Goal: Task Accomplishment & Management: Manage account settings

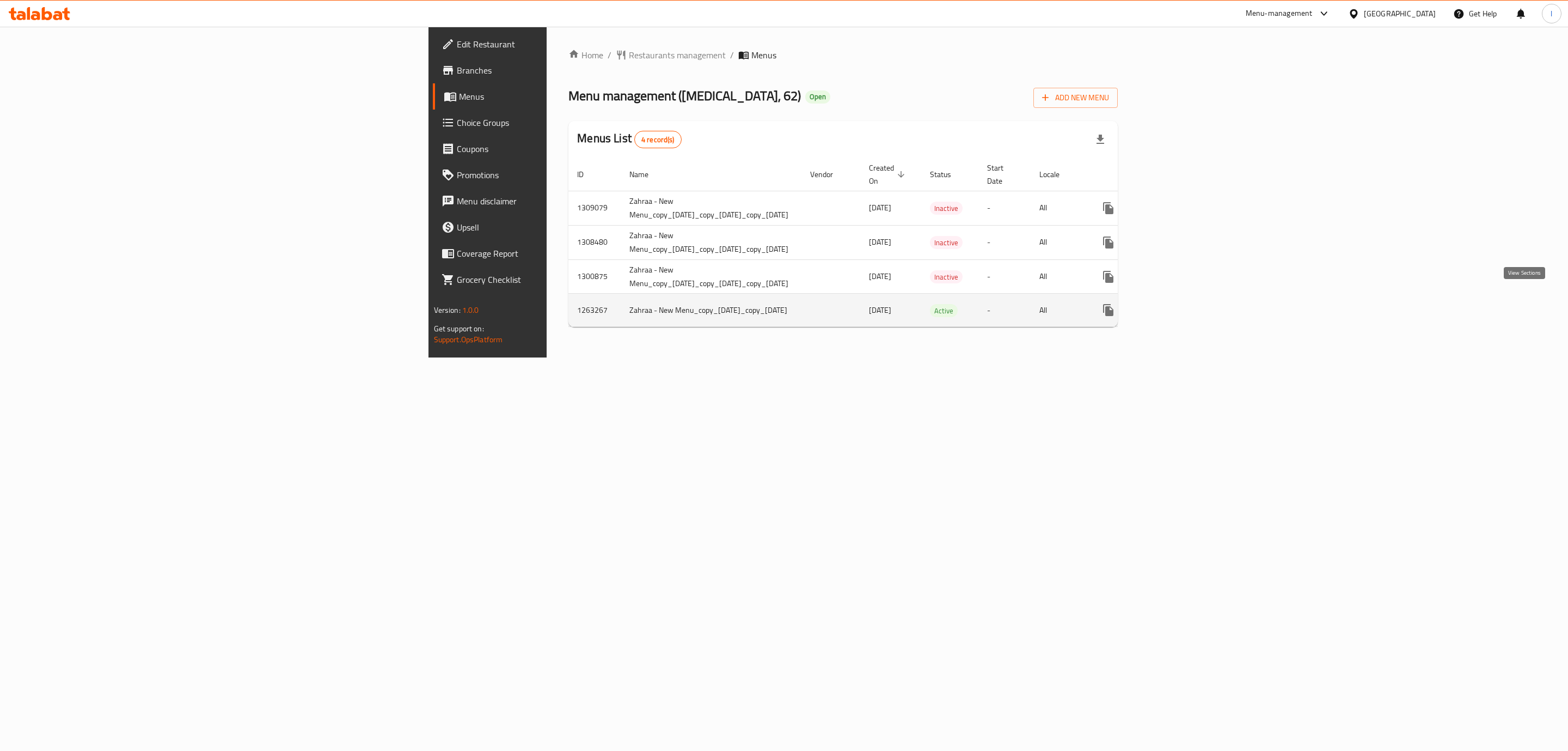
click at [1200, 297] on link "enhanced table" at bounding box center [1186, 309] width 26 height 26
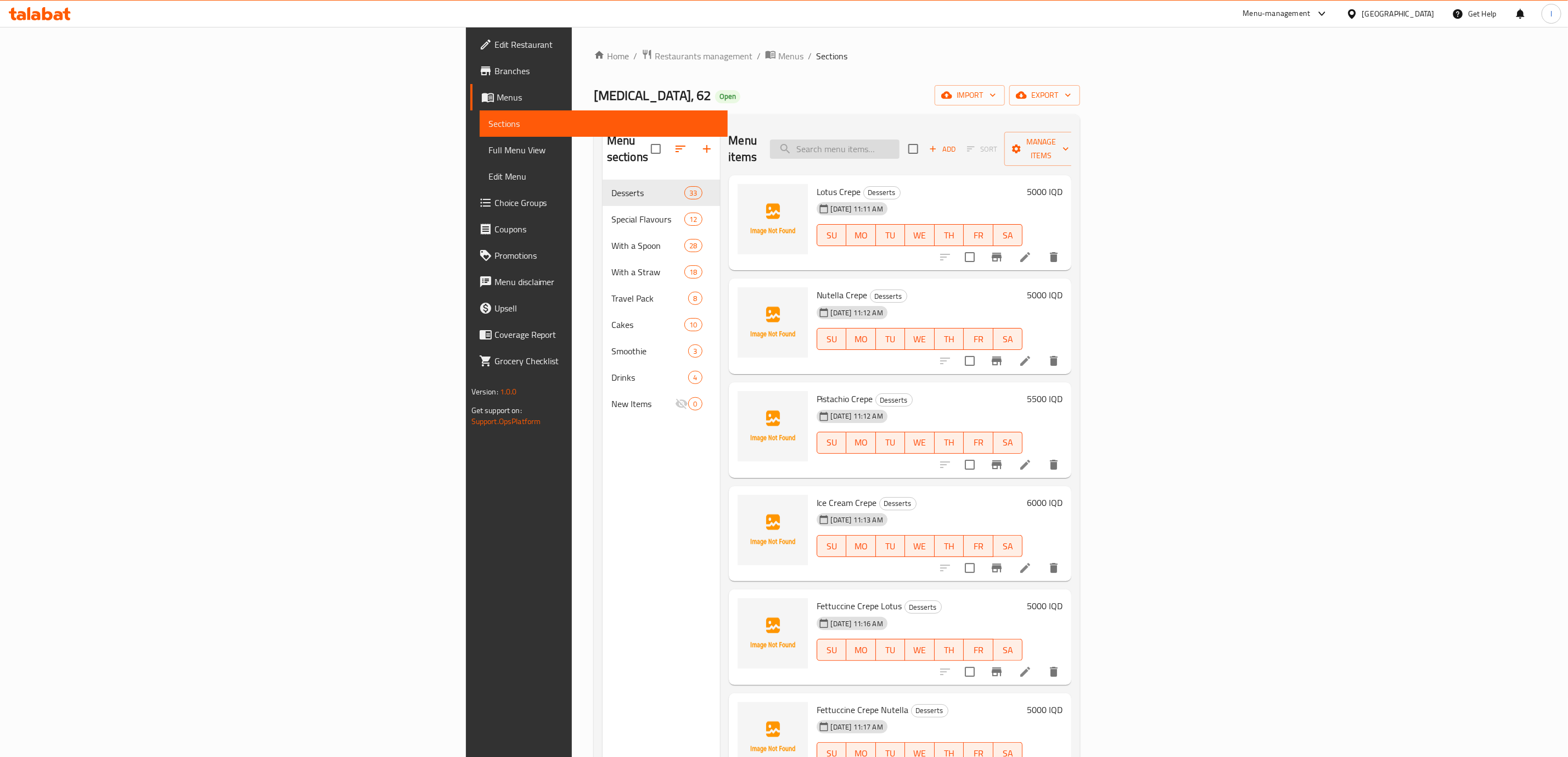
click at [900, 139] on input "search" at bounding box center [835, 149] width 129 height 19
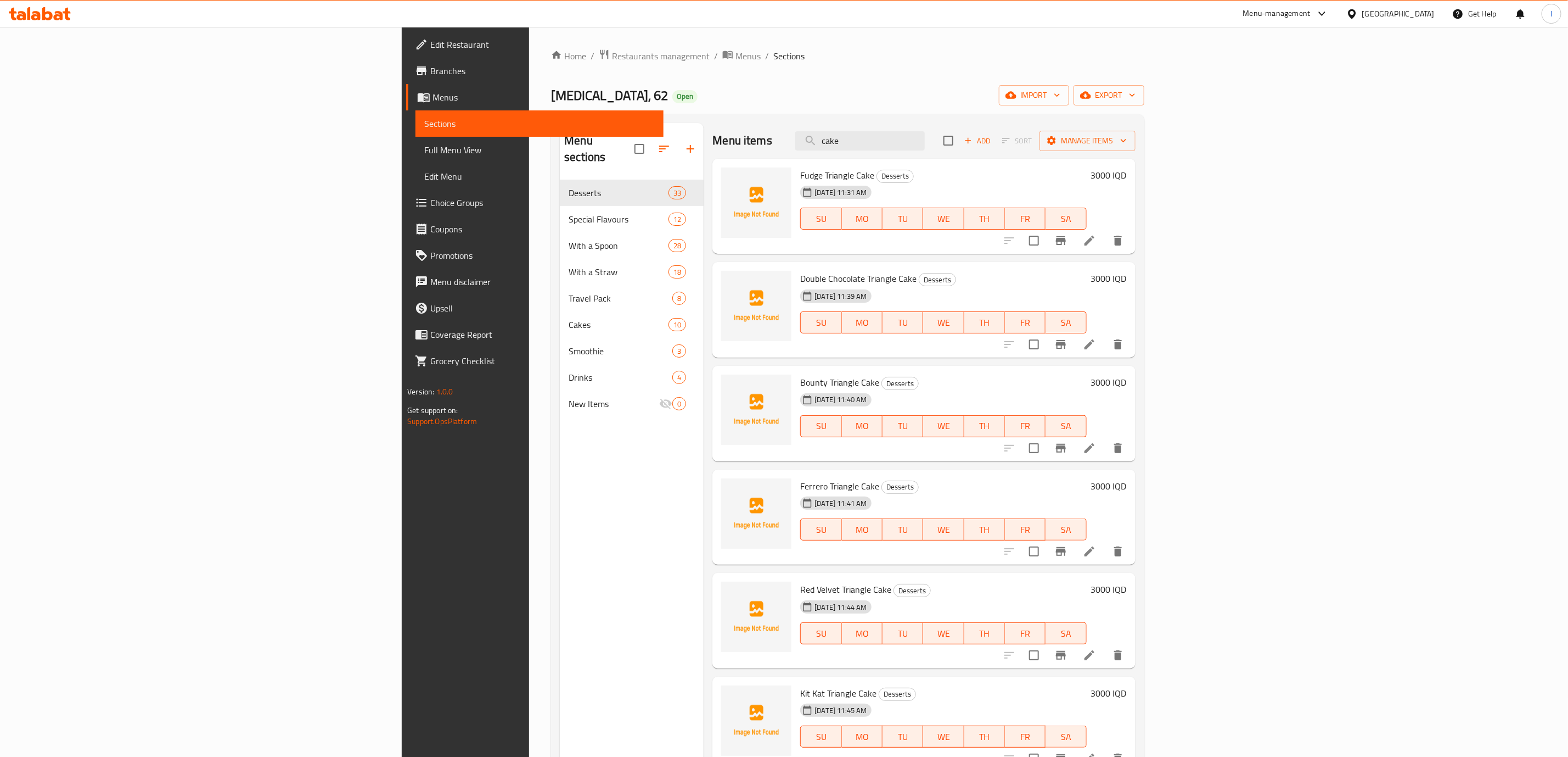
type input "cake"
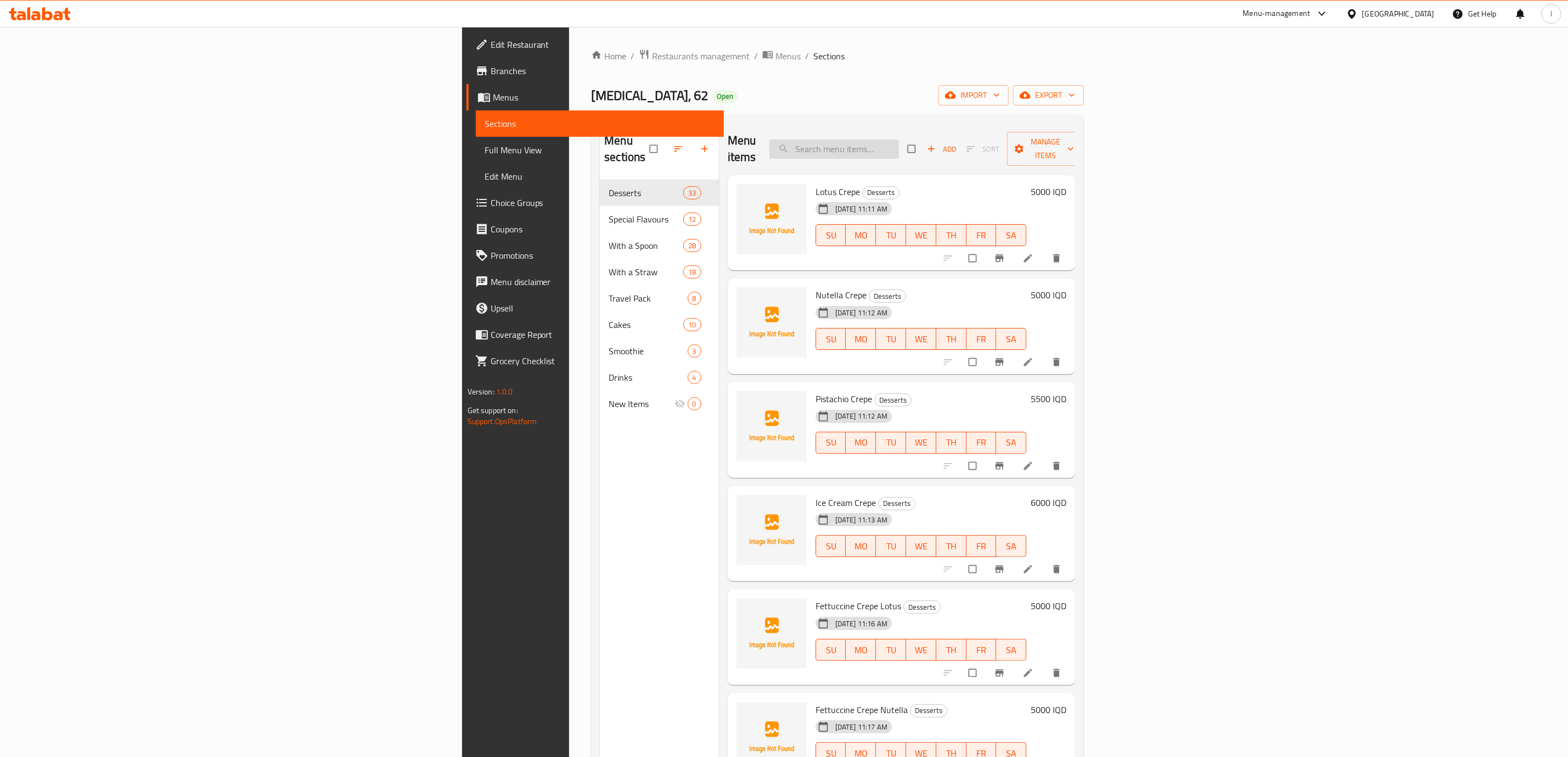
drag, startPoint x: 950, startPoint y: 128, endPoint x: 957, endPoint y: 131, distance: 7.6
click at [952, 128] on div "Menu items Add Sort Manage items" at bounding box center [902, 149] width 348 height 52
click at [899, 140] on input "search" at bounding box center [834, 149] width 129 height 19
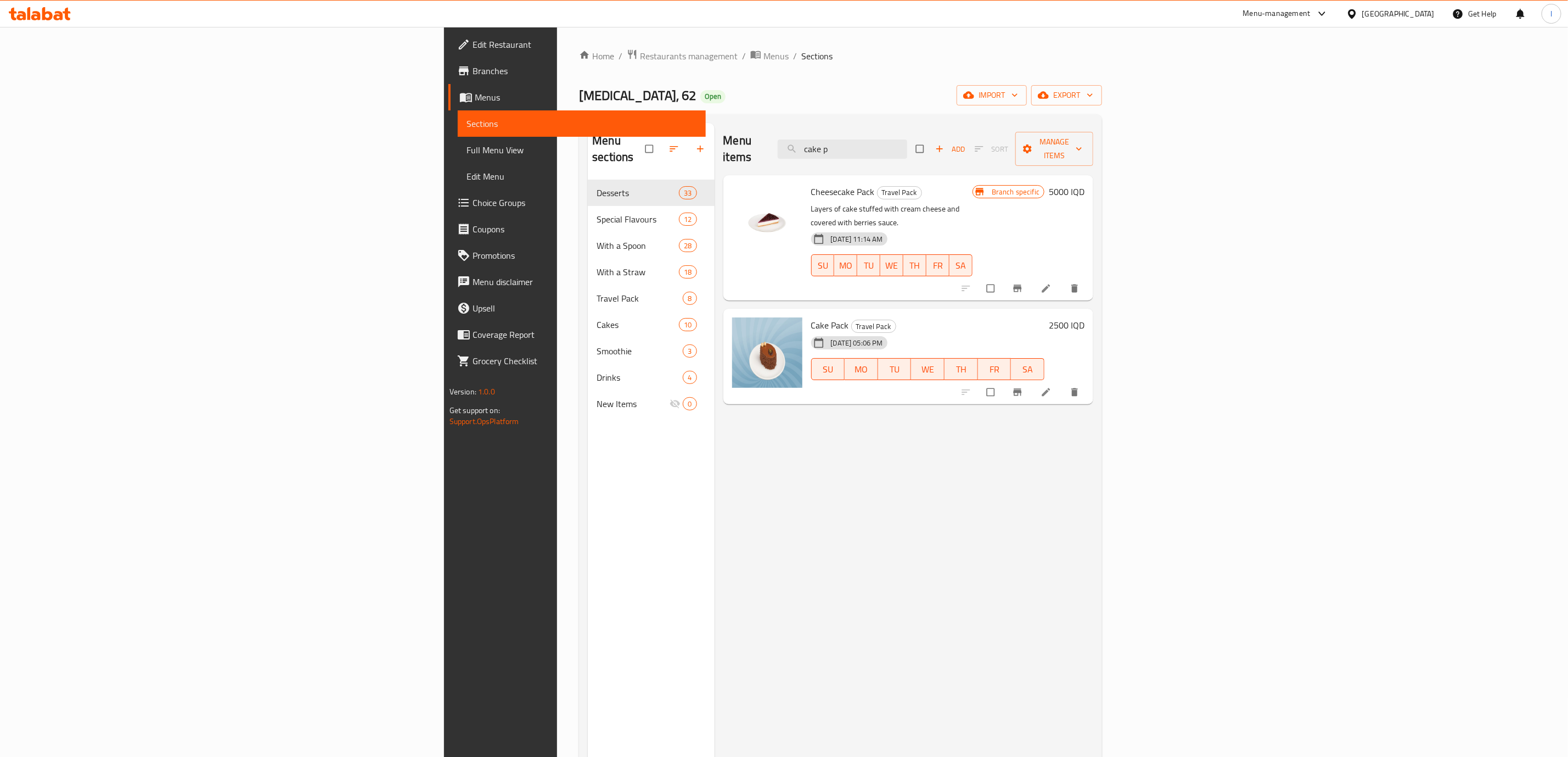
type input "cake p"
click at [992, 518] on div "Menu items cake p Add Sort Manage items Cheesecake Pack Travel Pack Layers of c…" at bounding box center [905, 501] width 379 height 757
click at [1052, 387] on icon at bounding box center [1046, 392] width 11 height 11
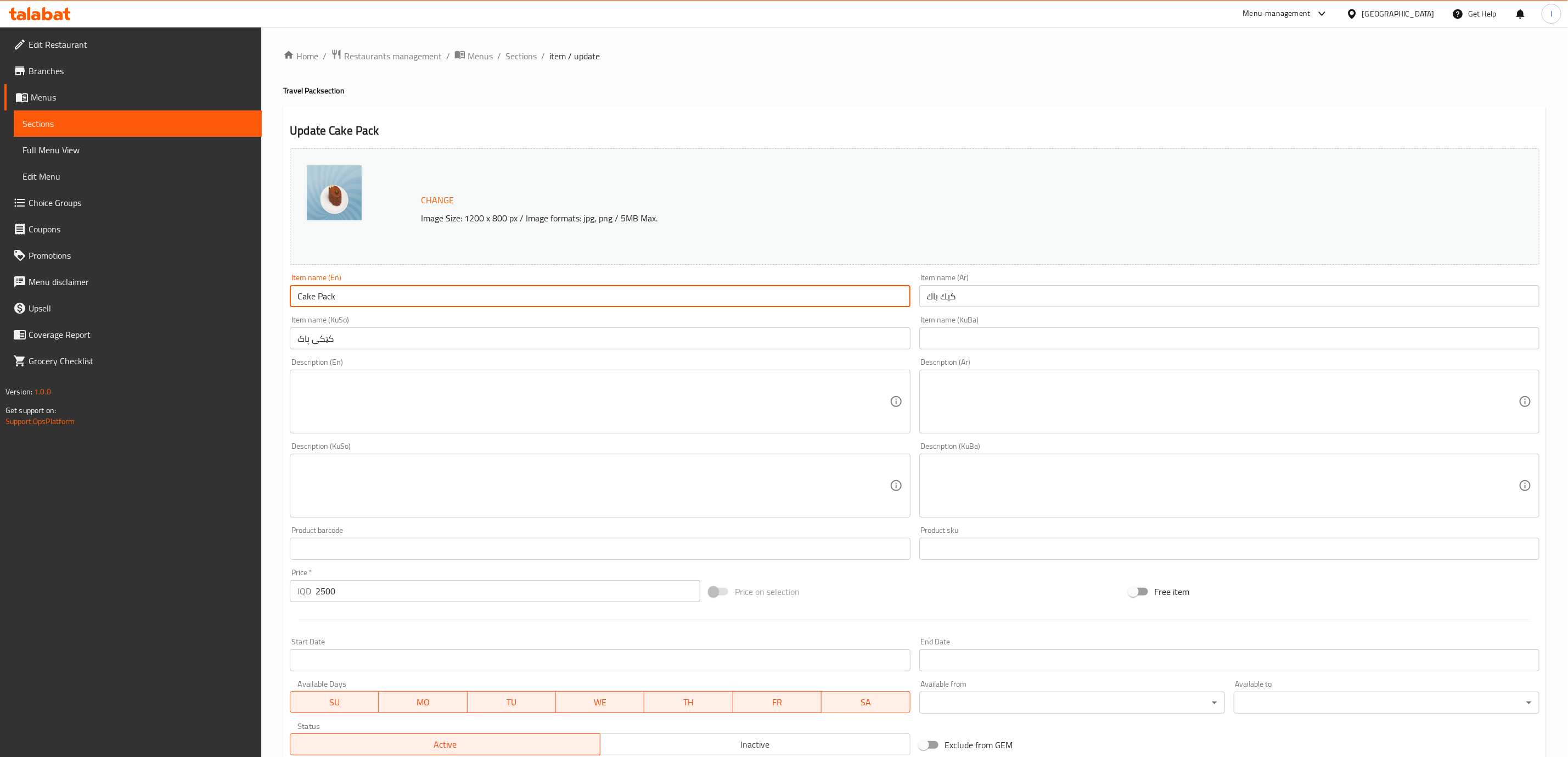
click at [555, 305] on input "Cake Pack" at bounding box center [600, 296] width 620 height 22
click at [577, 351] on div "Item name (KuSo) کێکی پاک Item name (KuSo)" at bounding box center [600, 332] width 629 height 42
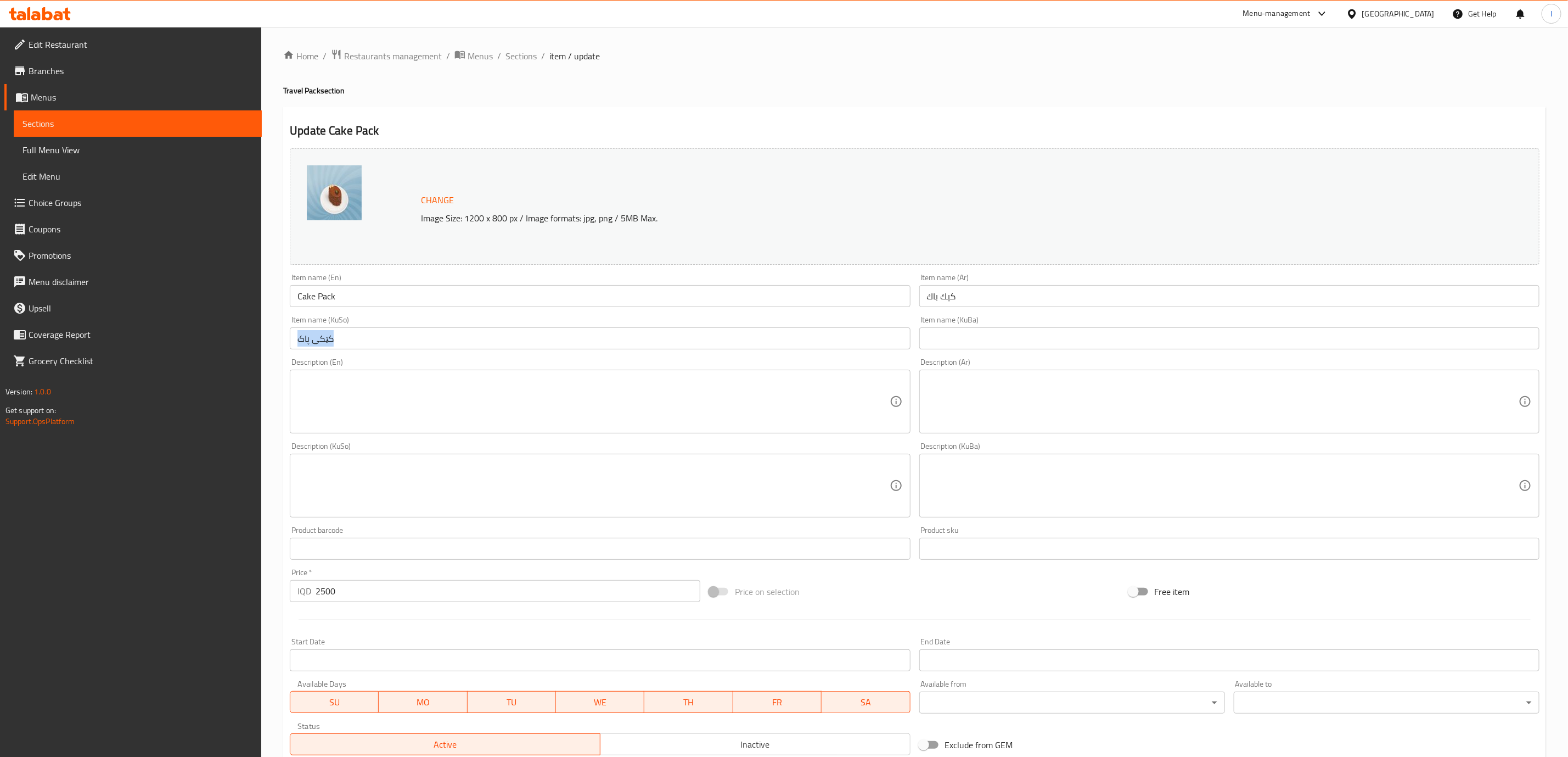
click at [577, 351] on div "Item name (KuSo) کێکی پاک Item name (KuSo)" at bounding box center [600, 332] width 629 height 42
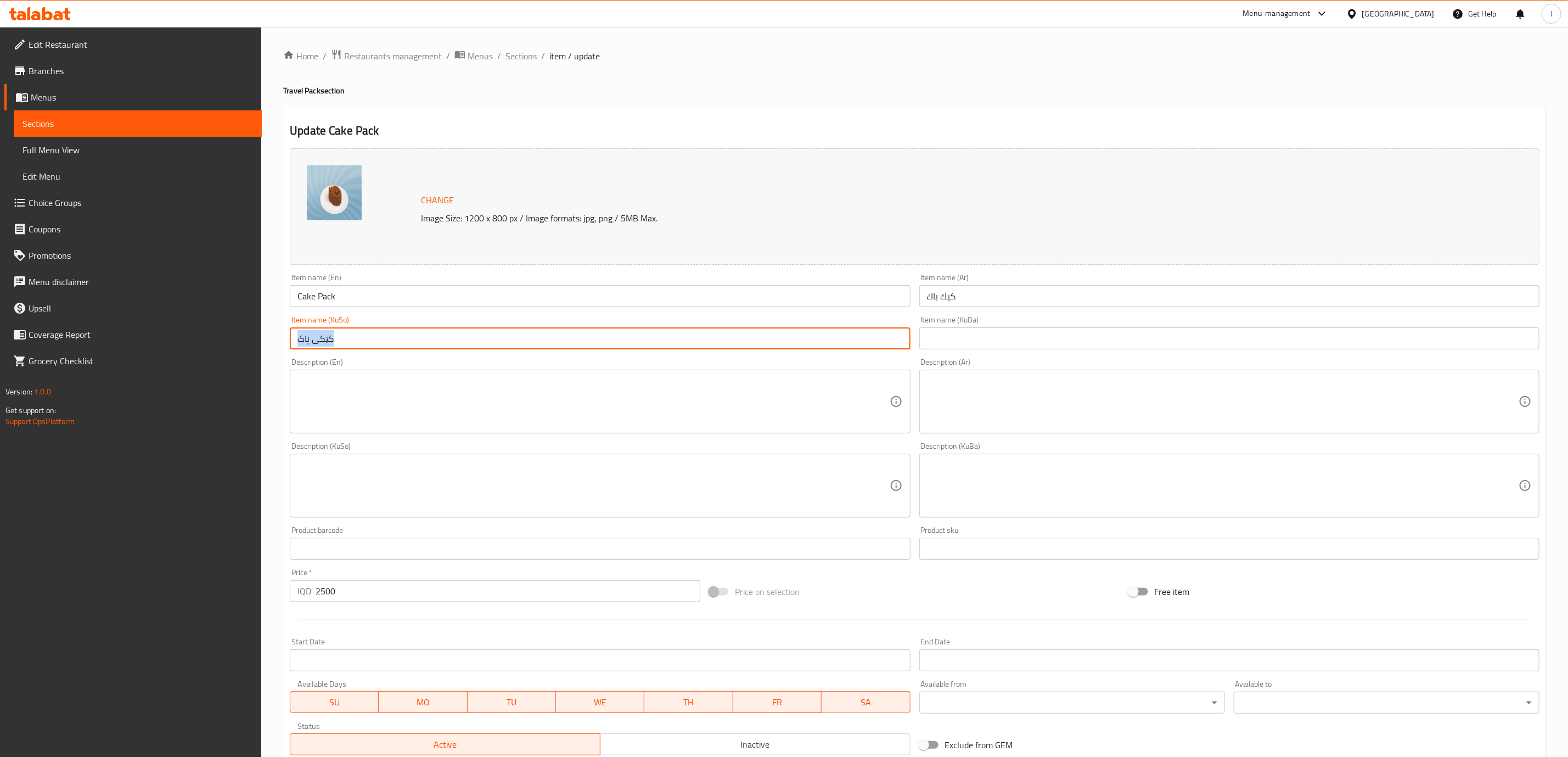
click at [574, 340] on input "کێکی پاک" at bounding box center [600, 338] width 620 height 22
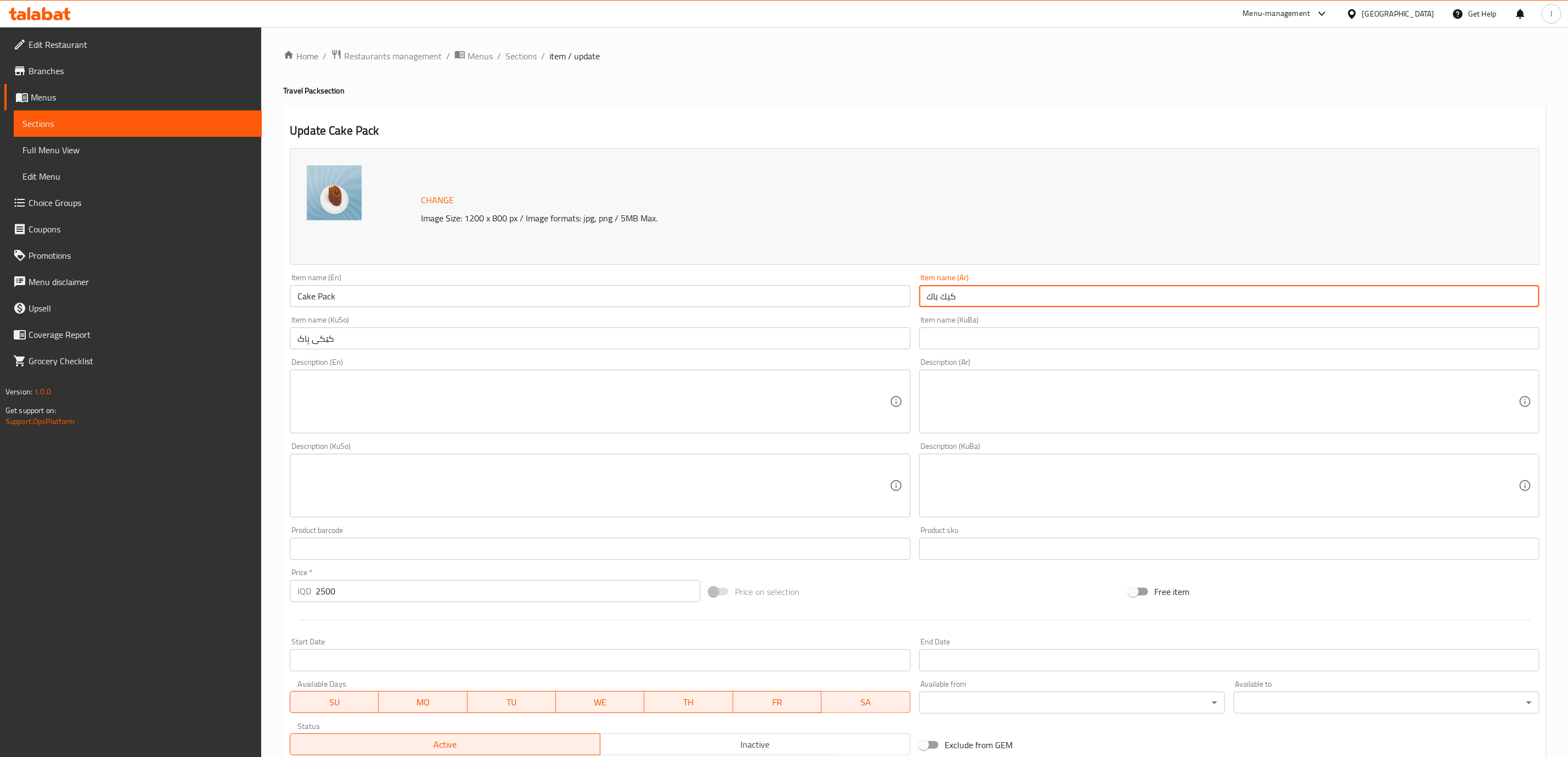
click at [1054, 289] on input "كيك باك" at bounding box center [1229, 296] width 620 height 22
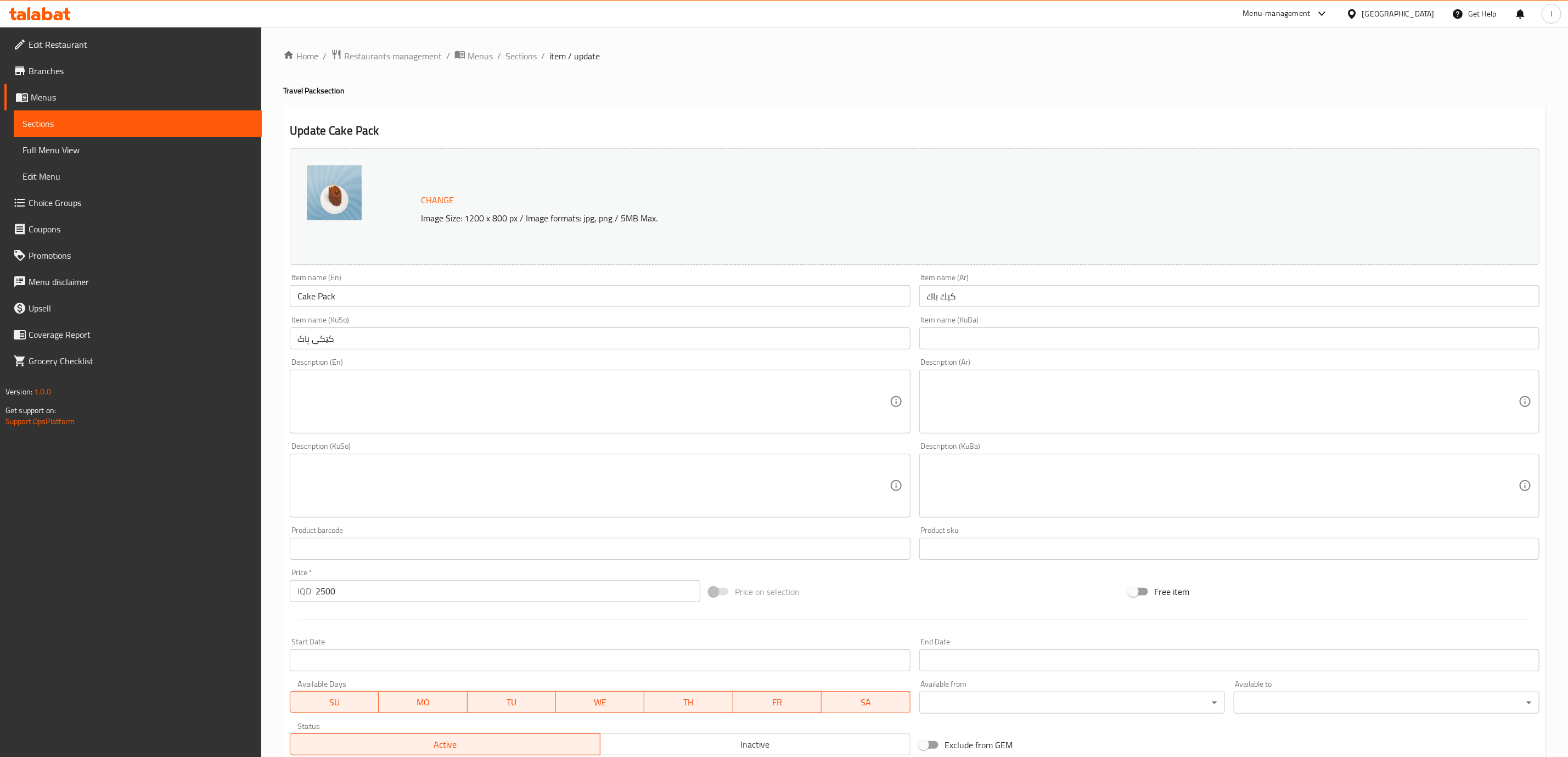
click at [512, 45] on div "Home / Restaurants management / Menus / Sections / item / update Travel Pack se…" at bounding box center [915, 473] width 1307 height 891
click at [514, 49] on div "Home / Restaurants management / Menus / Sections / item / update Travel Pack se…" at bounding box center [915, 473] width 1307 height 891
click at [520, 60] on span "Sections" at bounding box center [521, 55] width 31 height 13
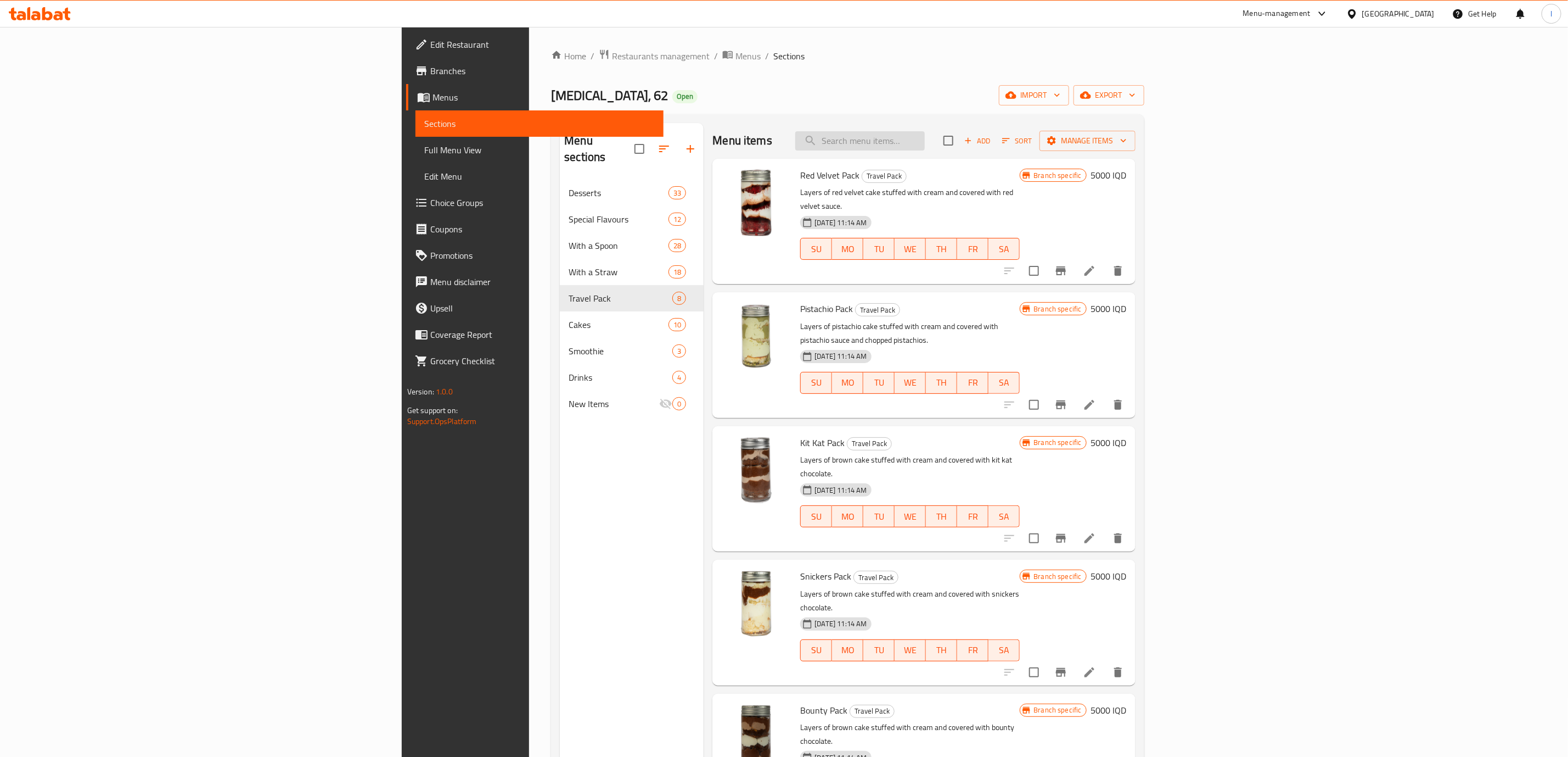
click at [1008, 146] on div "Menu items Add Sort Manage items" at bounding box center [924, 141] width 423 height 36
click at [925, 142] on input "search" at bounding box center [860, 141] width 129 height 19
paste input "Cake Pack"
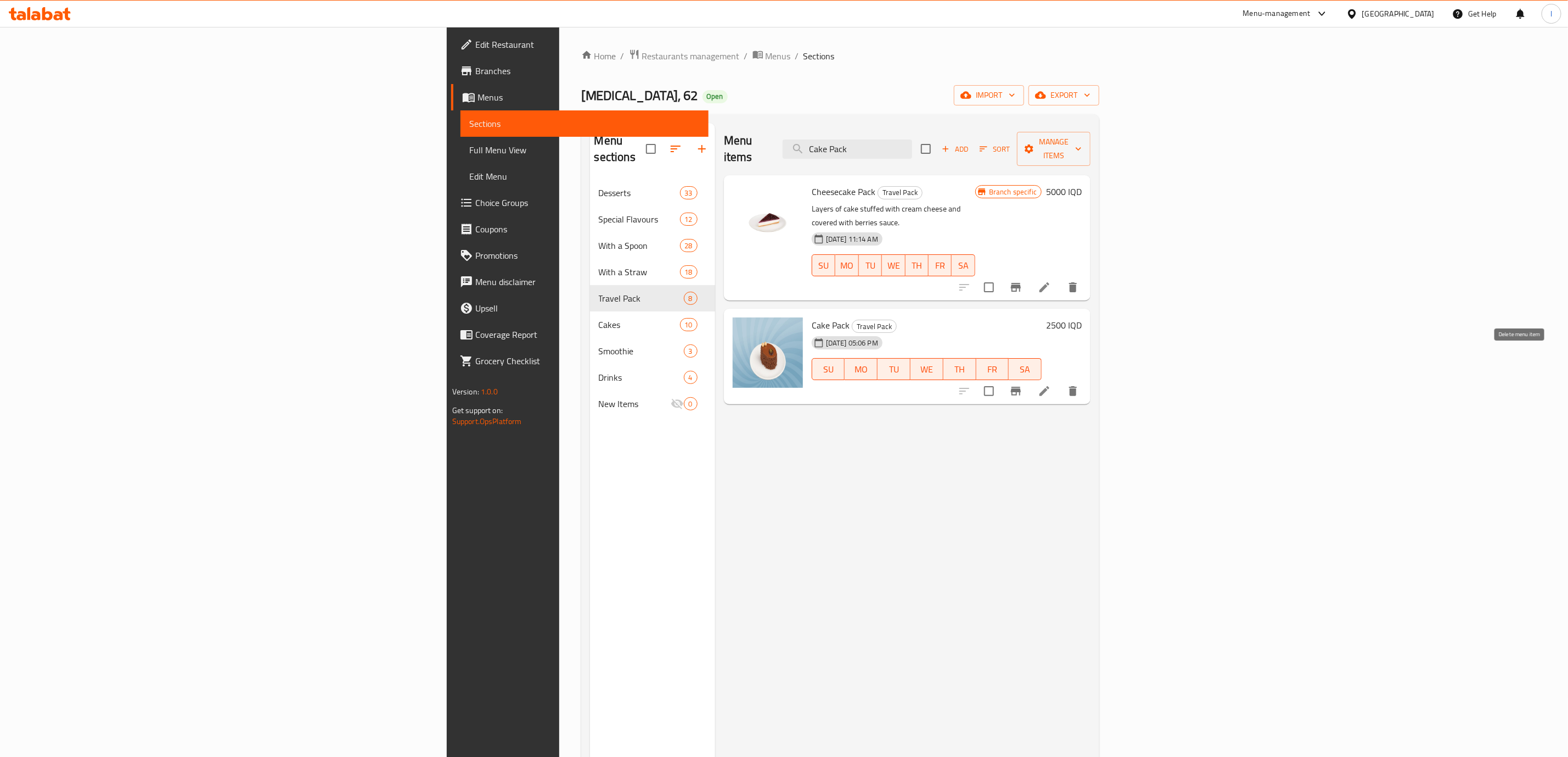
type input "Cake Pack"
click at [1077, 386] on icon "delete" at bounding box center [1073, 391] width 8 height 10
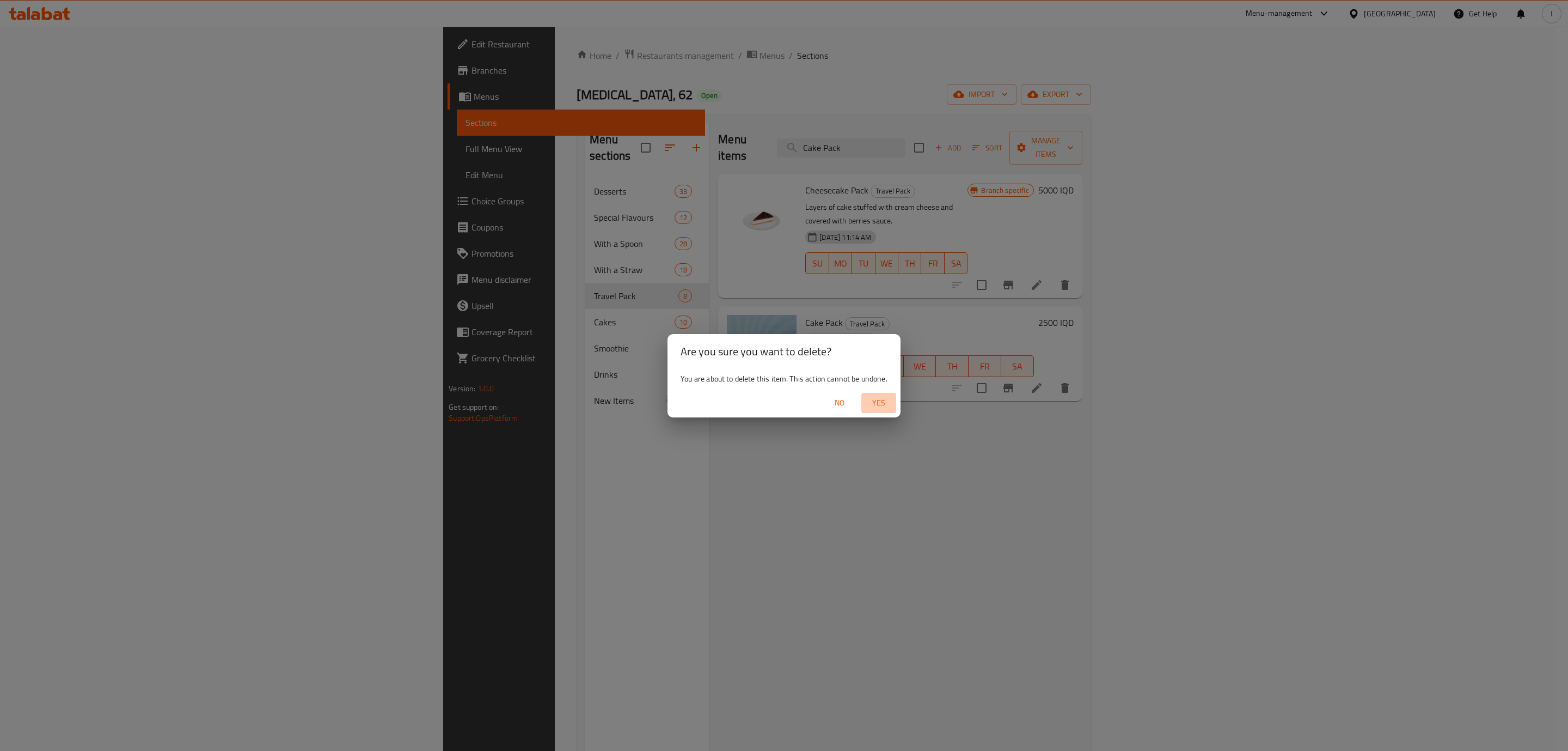
click at [884, 405] on span "Yes" at bounding box center [878, 403] width 26 height 13
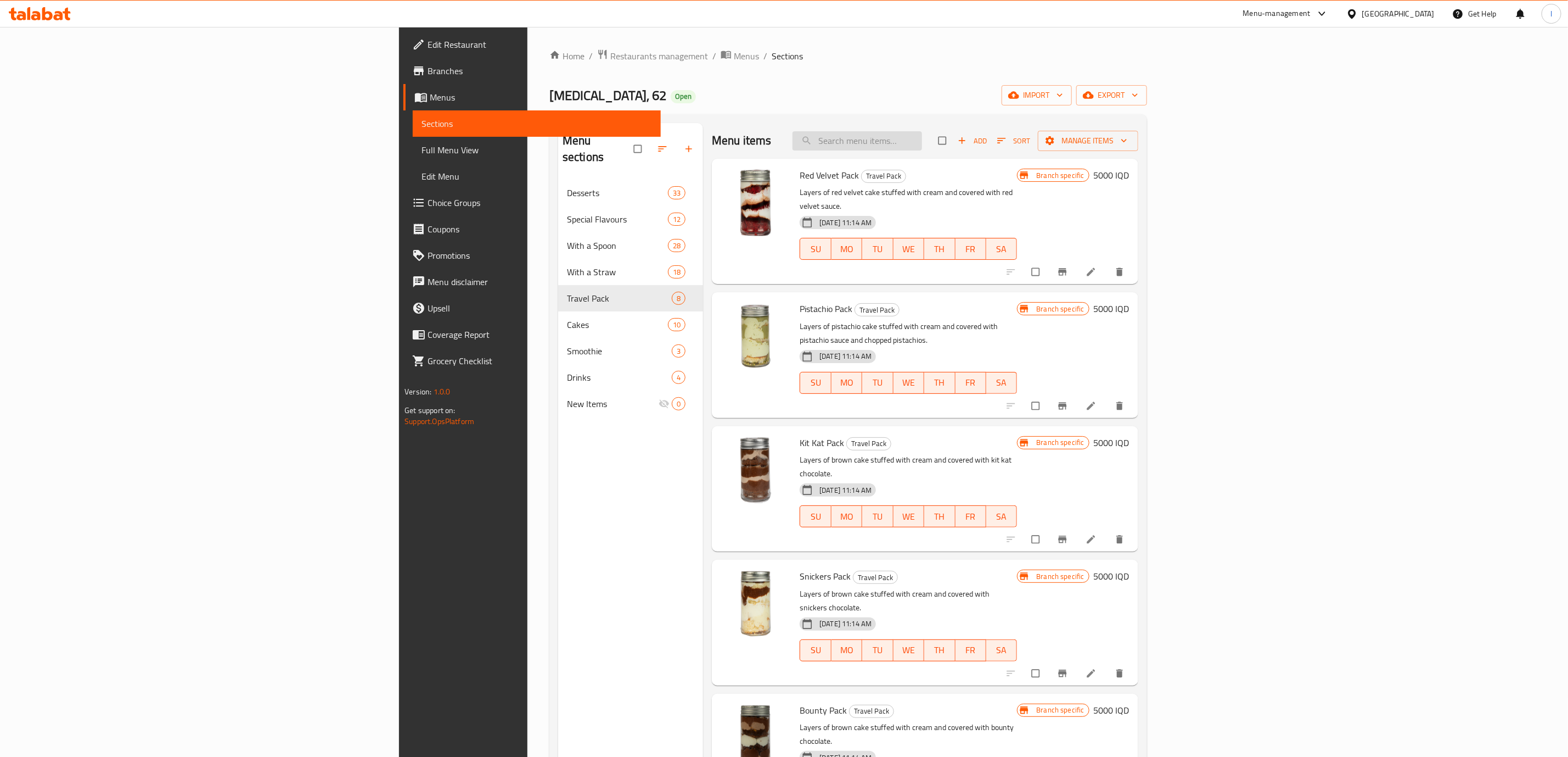
click at [922, 142] on input "search" at bounding box center [857, 141] width 129 height 19
paste input "Cake Pack"
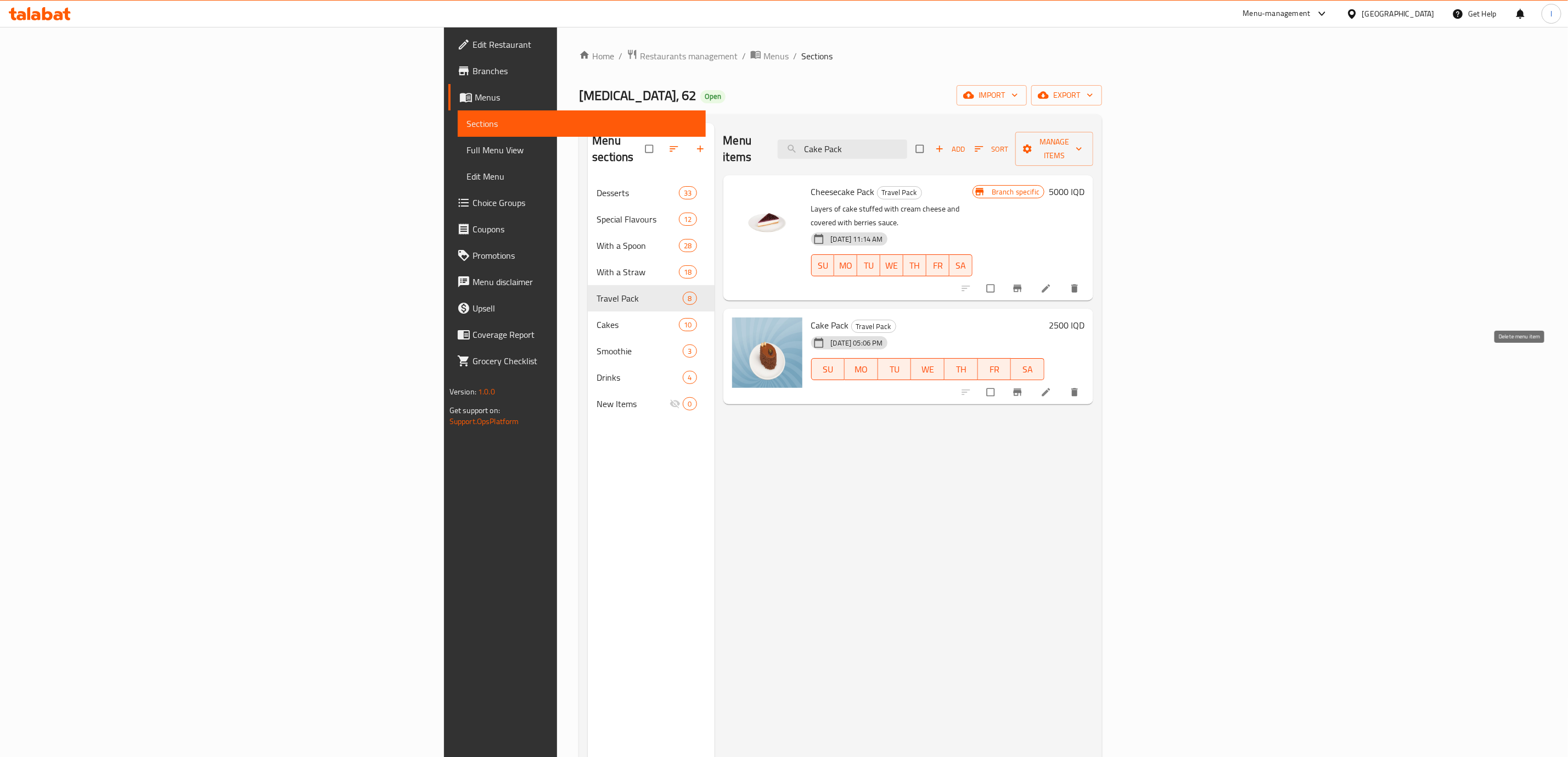
click at [1078, 387] on icon "delete" at bounding box center [1075, 391] width 7 height 8
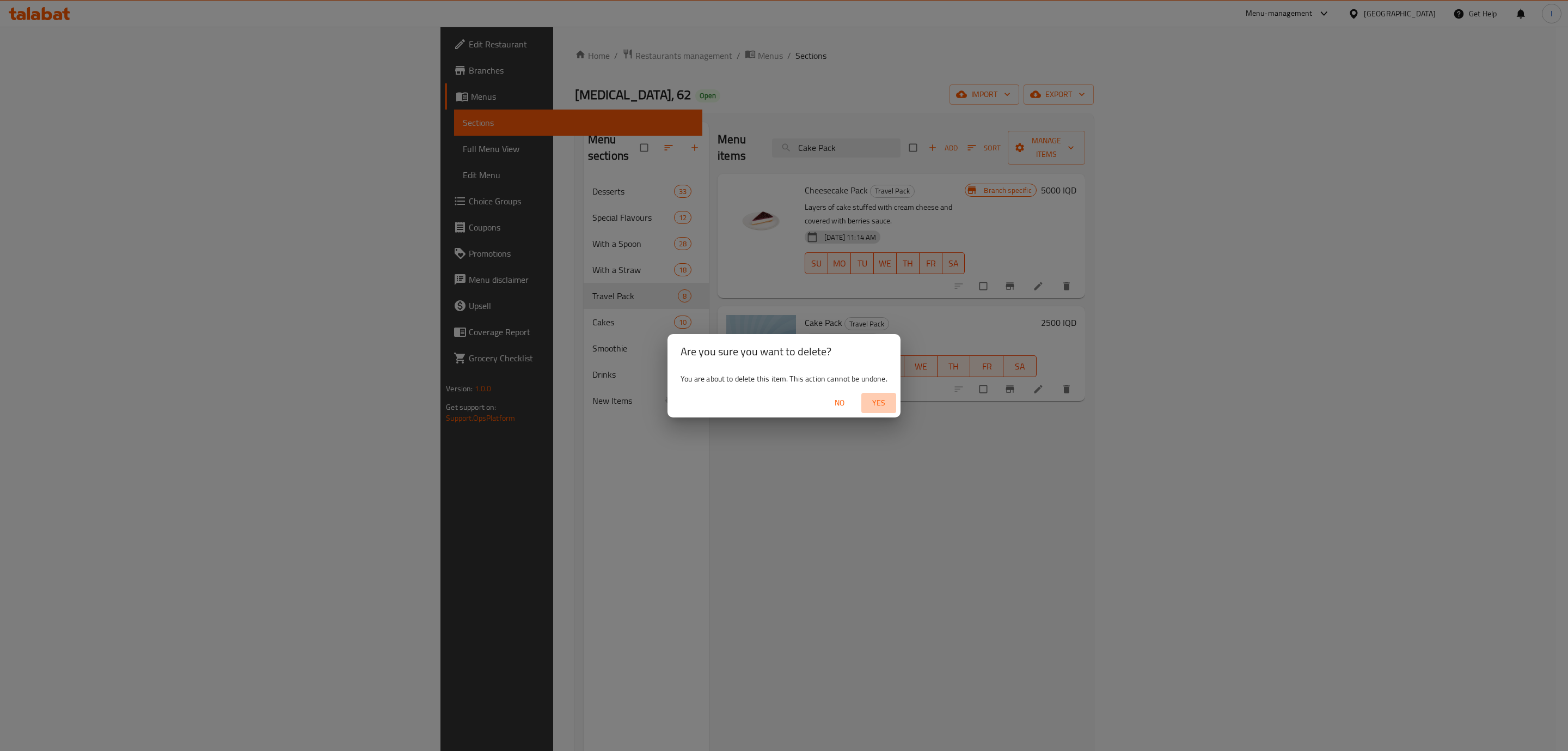
click at [884, 399] on span "Yes" at bounding box center [878, 403] width 26 height 13
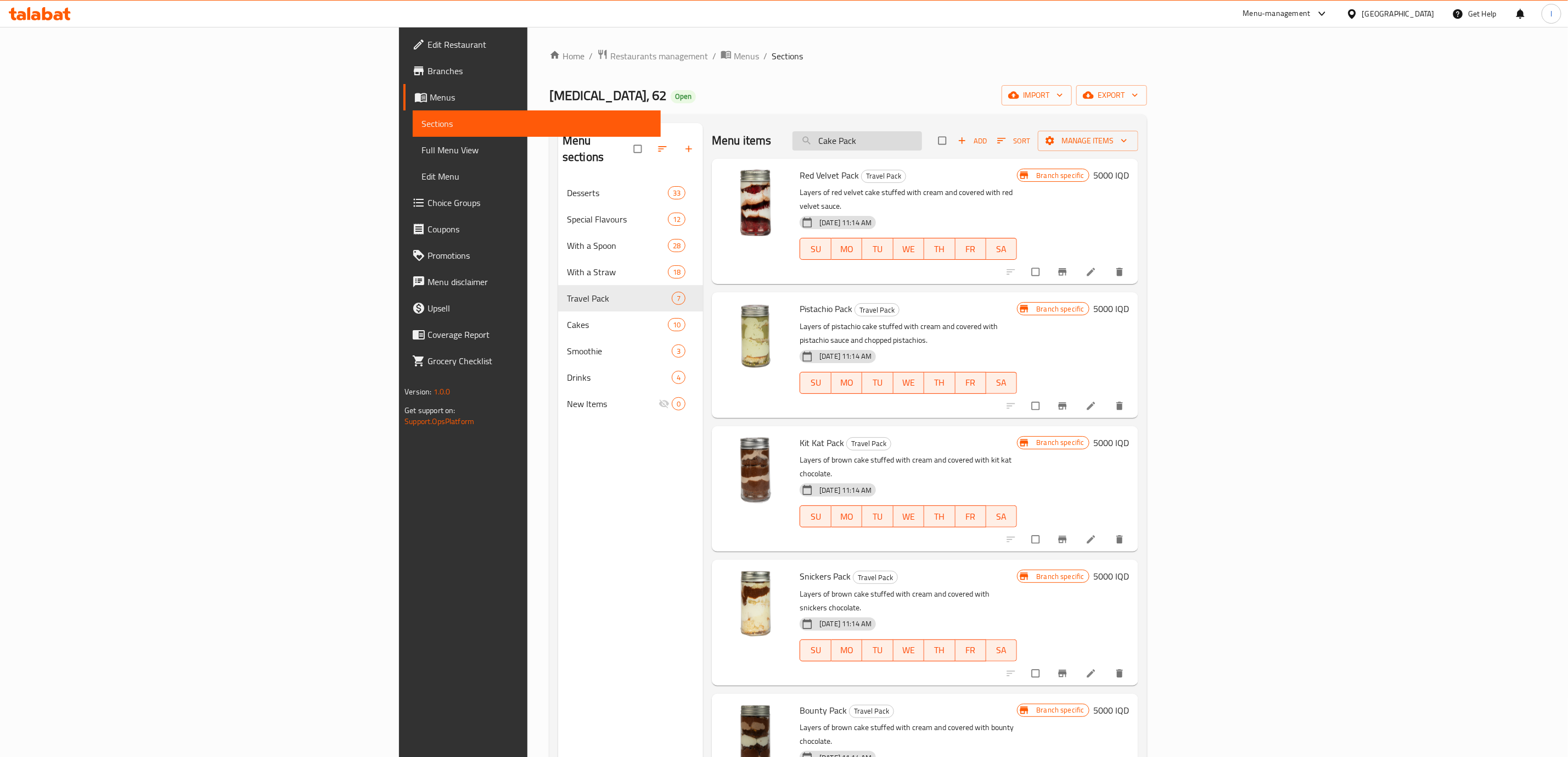
click at [922, 141] on input "Cake Pack" at bounding box center [857, 141] width 129 height 19
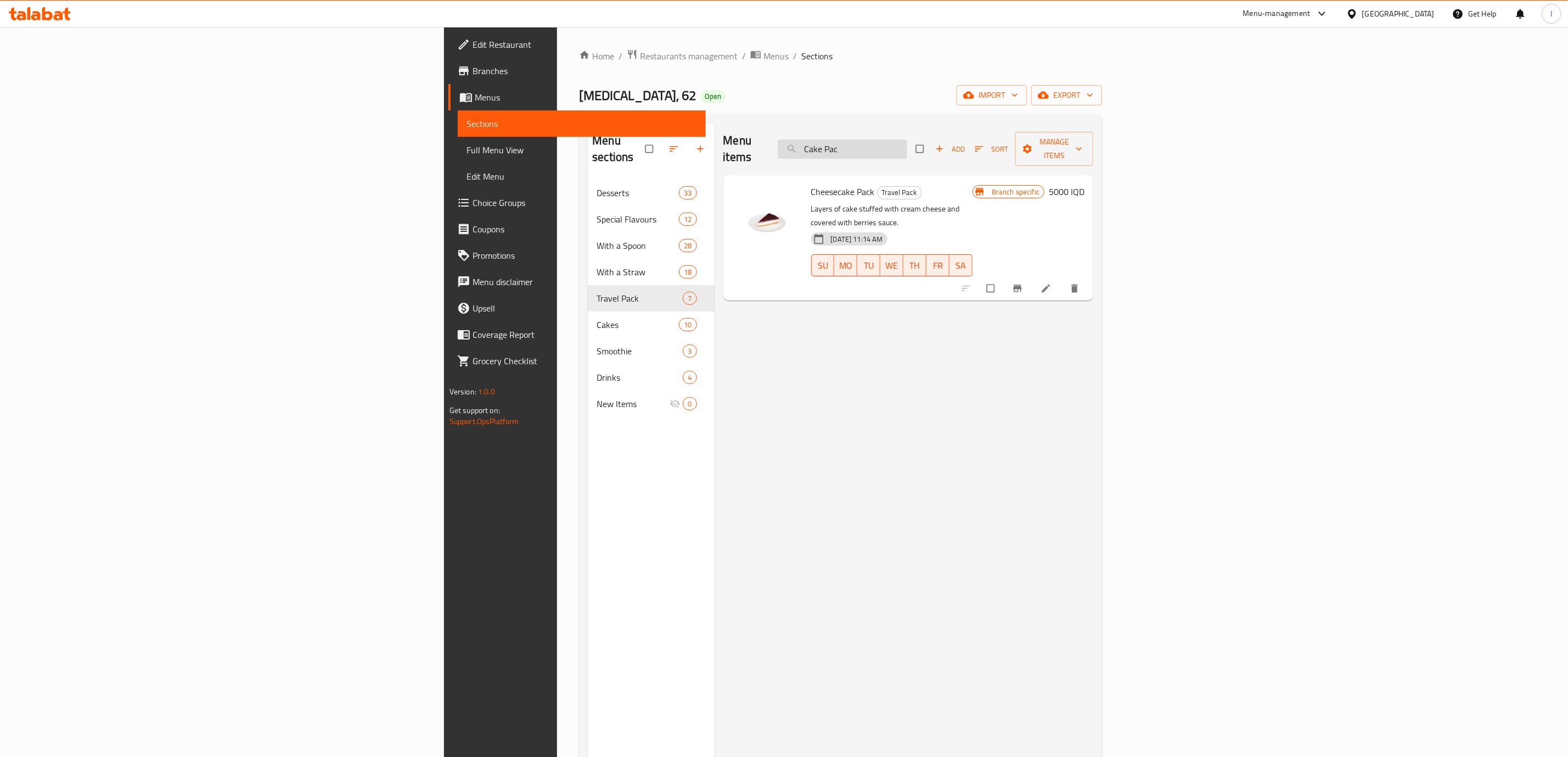
click at [908, 146] on input "Cake Pac" at bounding box center [842, 149] width 129 height 19
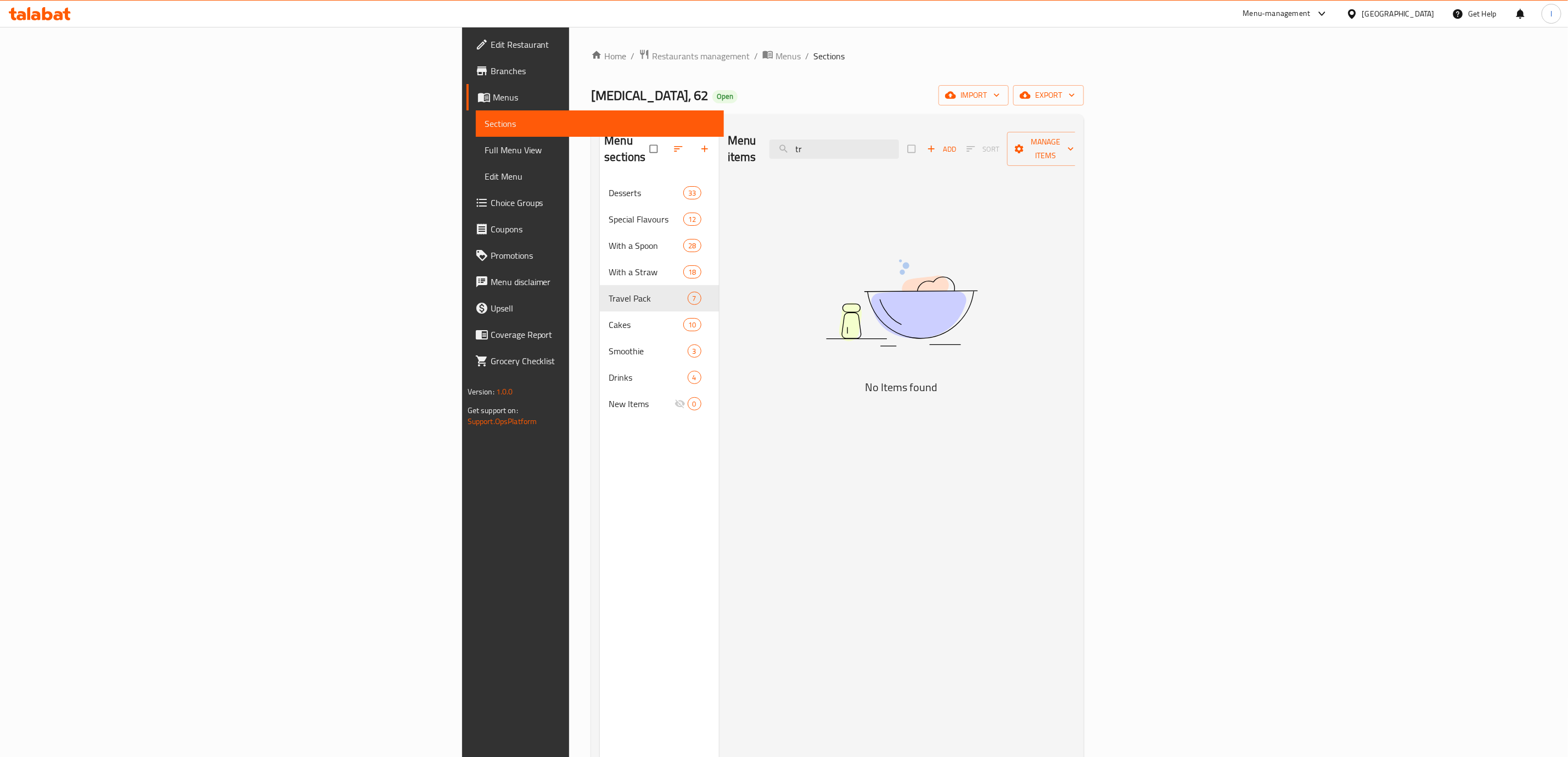
type input "t"
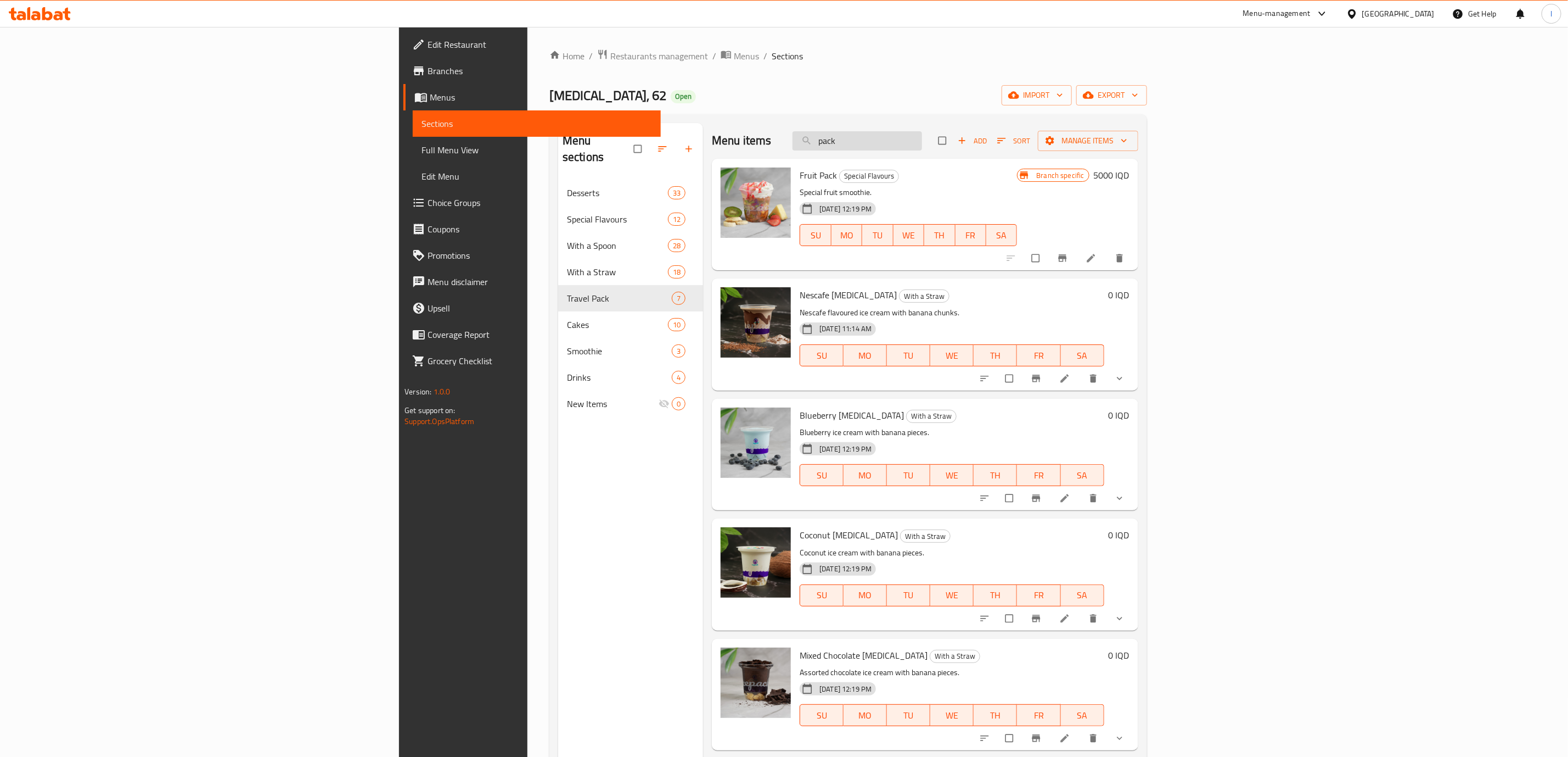
click at [922, 149] on input "pack" at bounding box center [857, 141] width 129 height 19
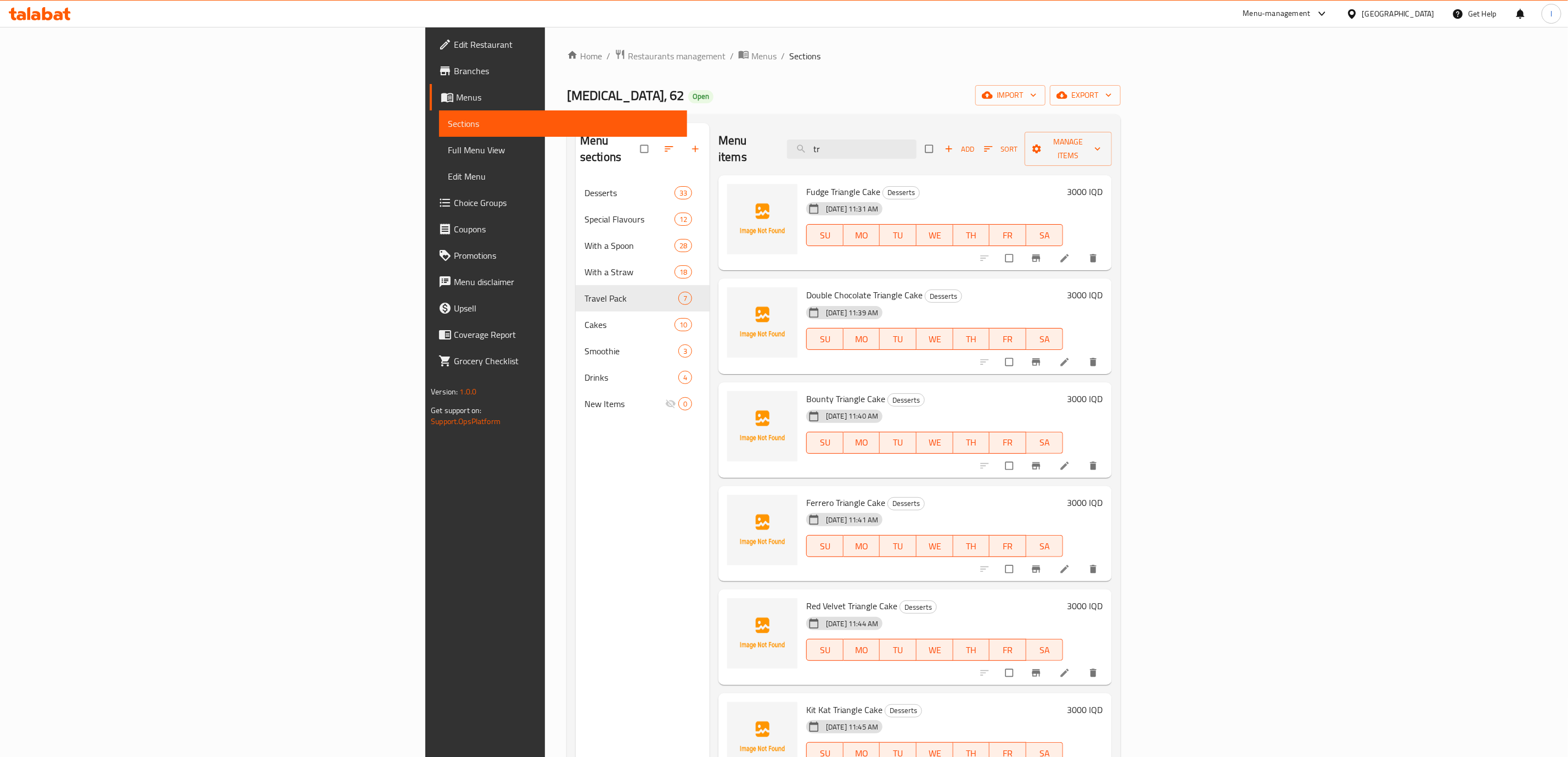
type input "tr"
click at [977, 155] on div "Menu items tr Add Sort Manage items" at bounding box center [915, 149] width 393 height 52
click at [917, 145] on input "tr" at bounding box center [852, 149] width 129 height 19
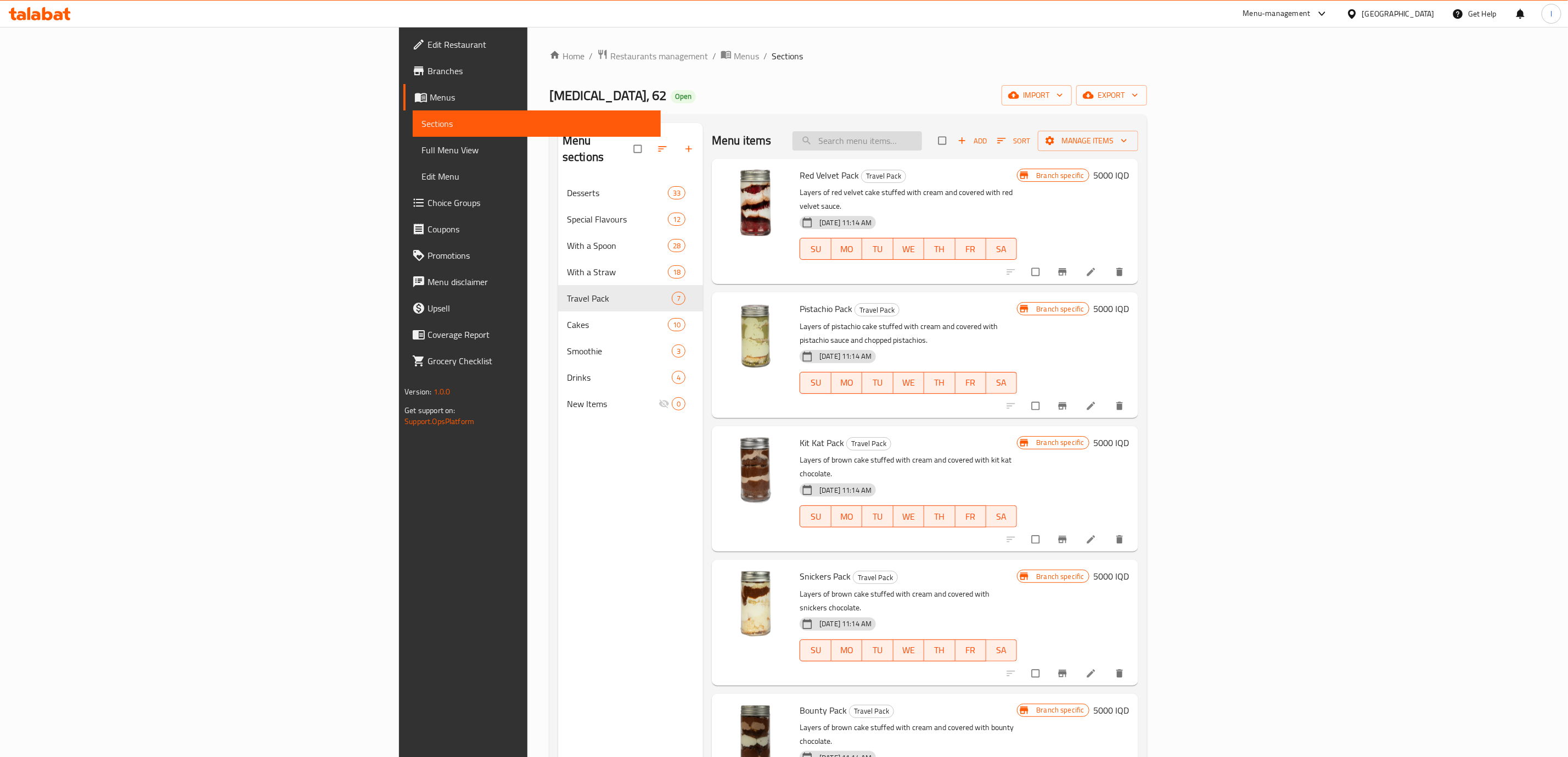
click at [922, 135] on input "search" at bounding box center [857, 141] width 129 height 19
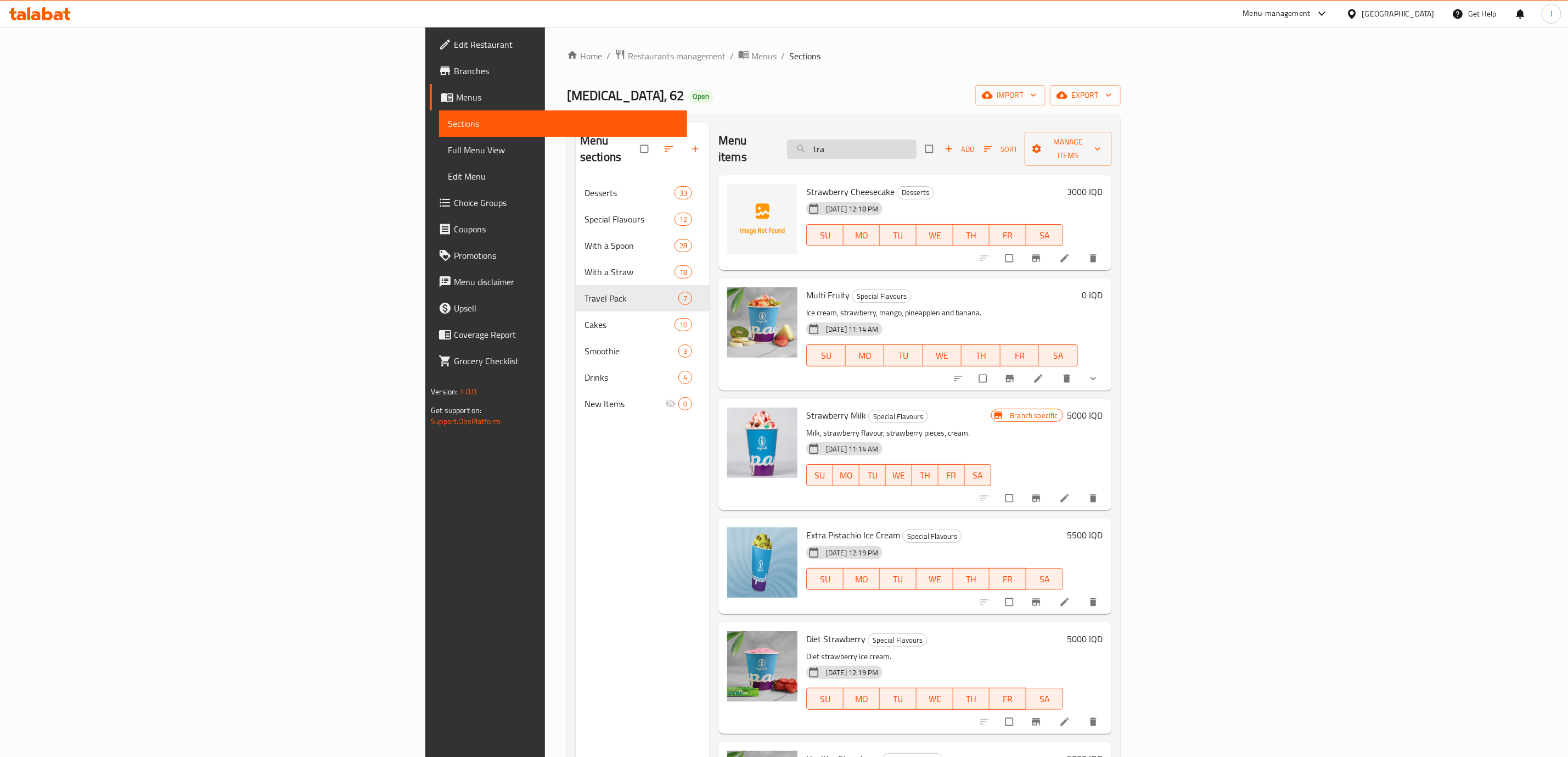
type input "trav"
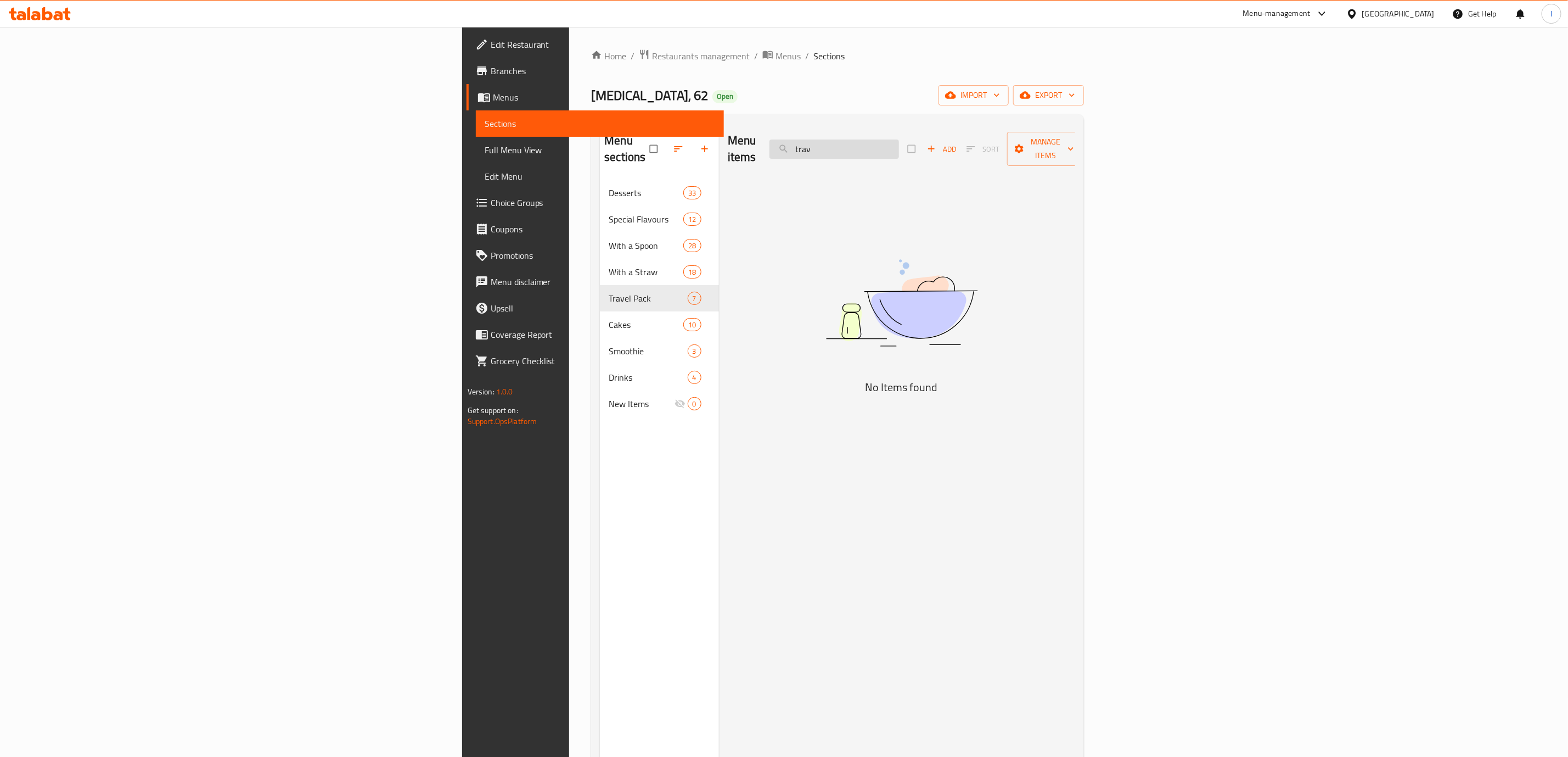
click at [899, 142] on input "trav" at bounding box center [834, 149] width 129 height 19
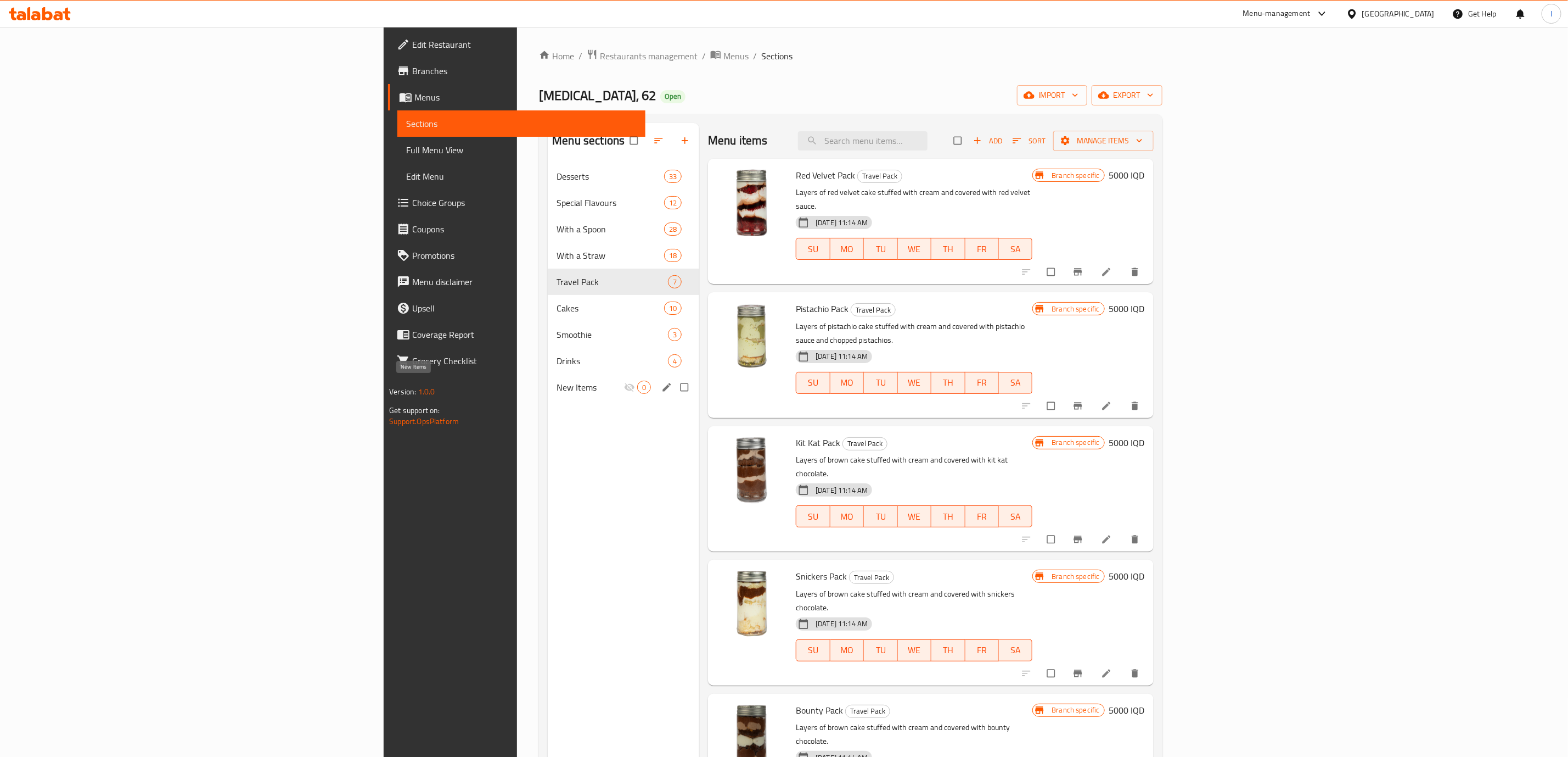
click at [557, 392] on span "New Items" at bounding box center [590, 387] width 68 height 13
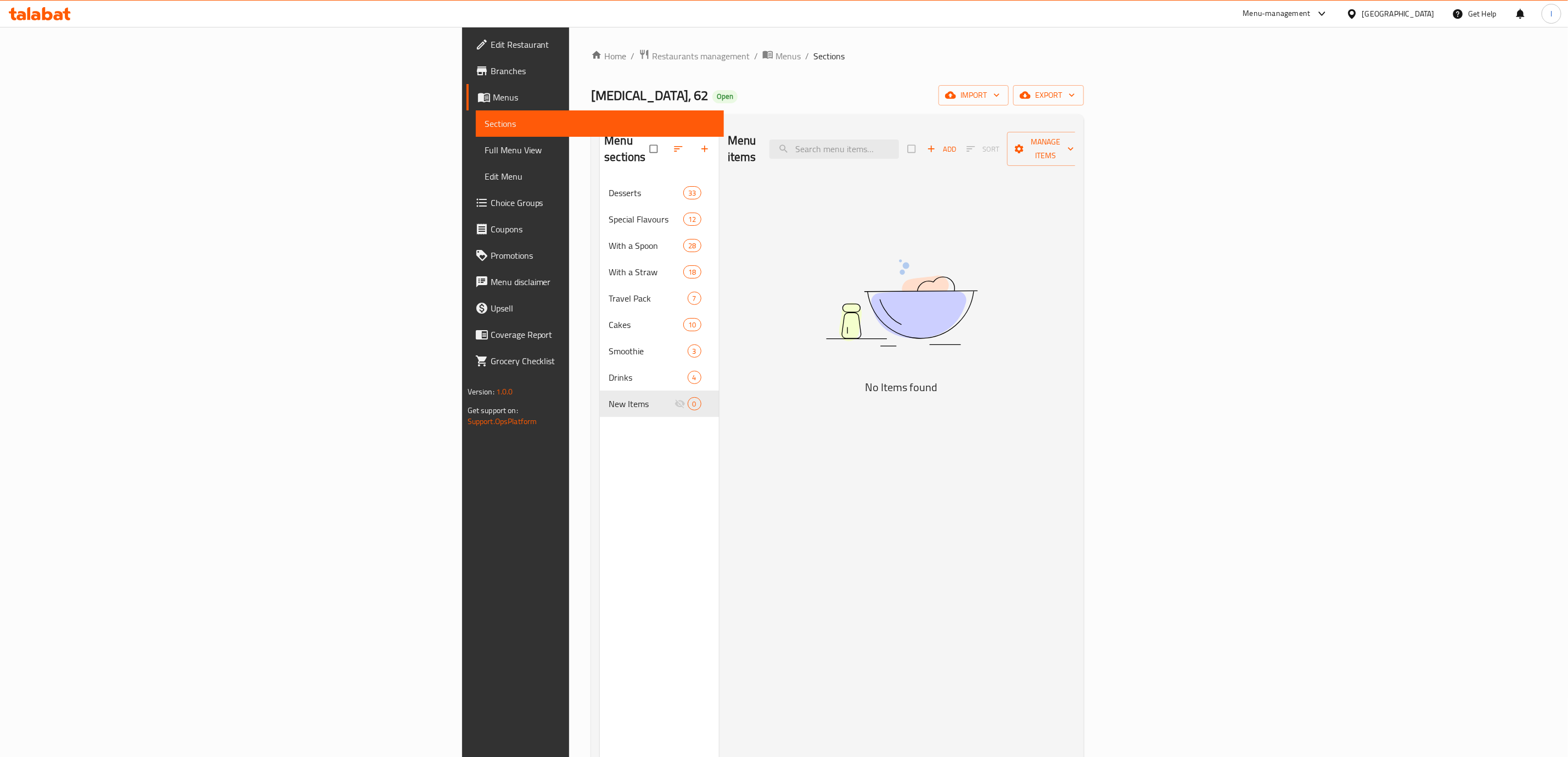
click at [819, 270] on div "Menu items Add Sort Manage items No Items found" at bounding box center [897, 501] width 357 height 757
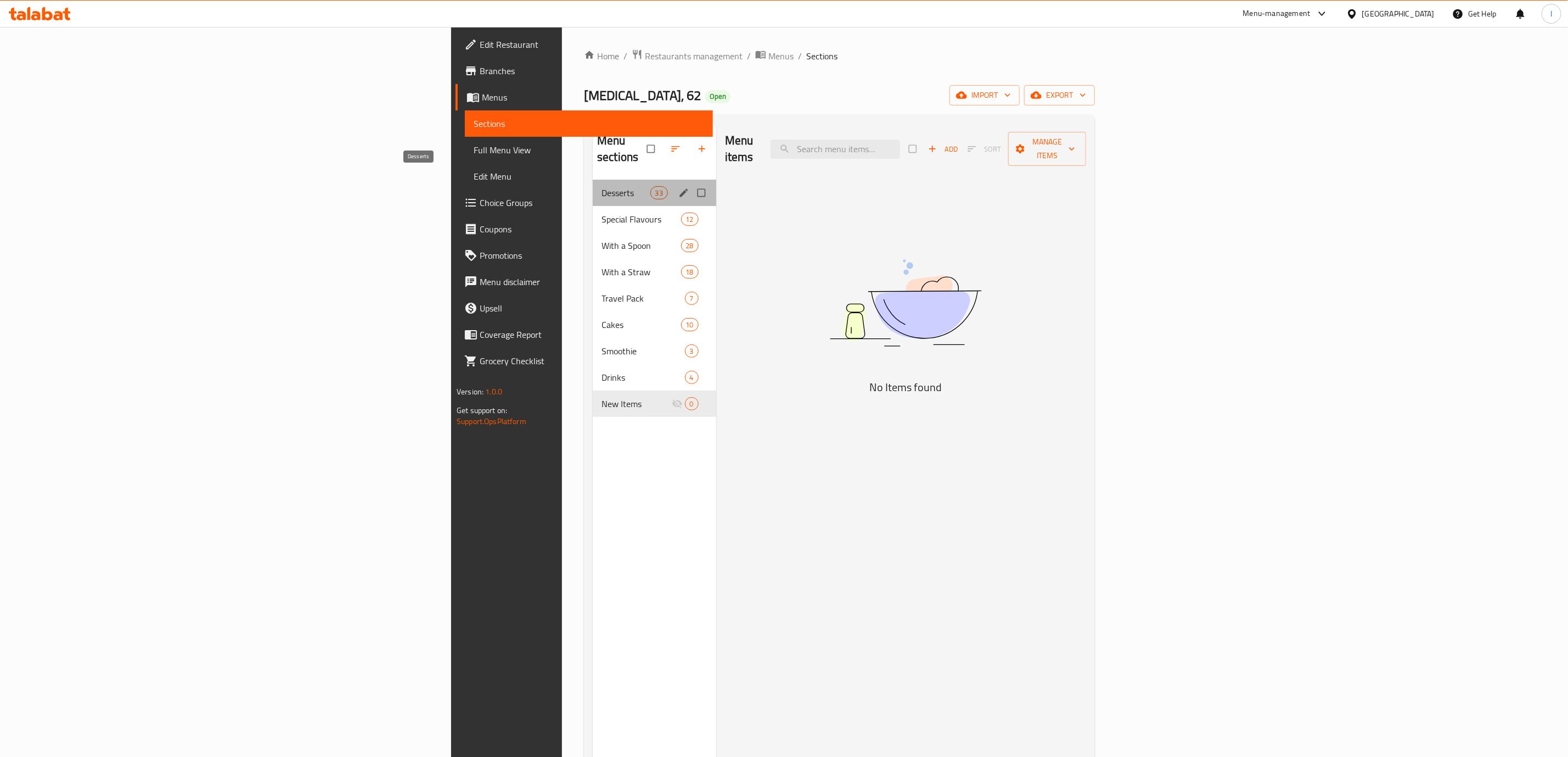
click at [601, 186] on span "Desserts" at bounding box center [625, 192] width 48 height 13
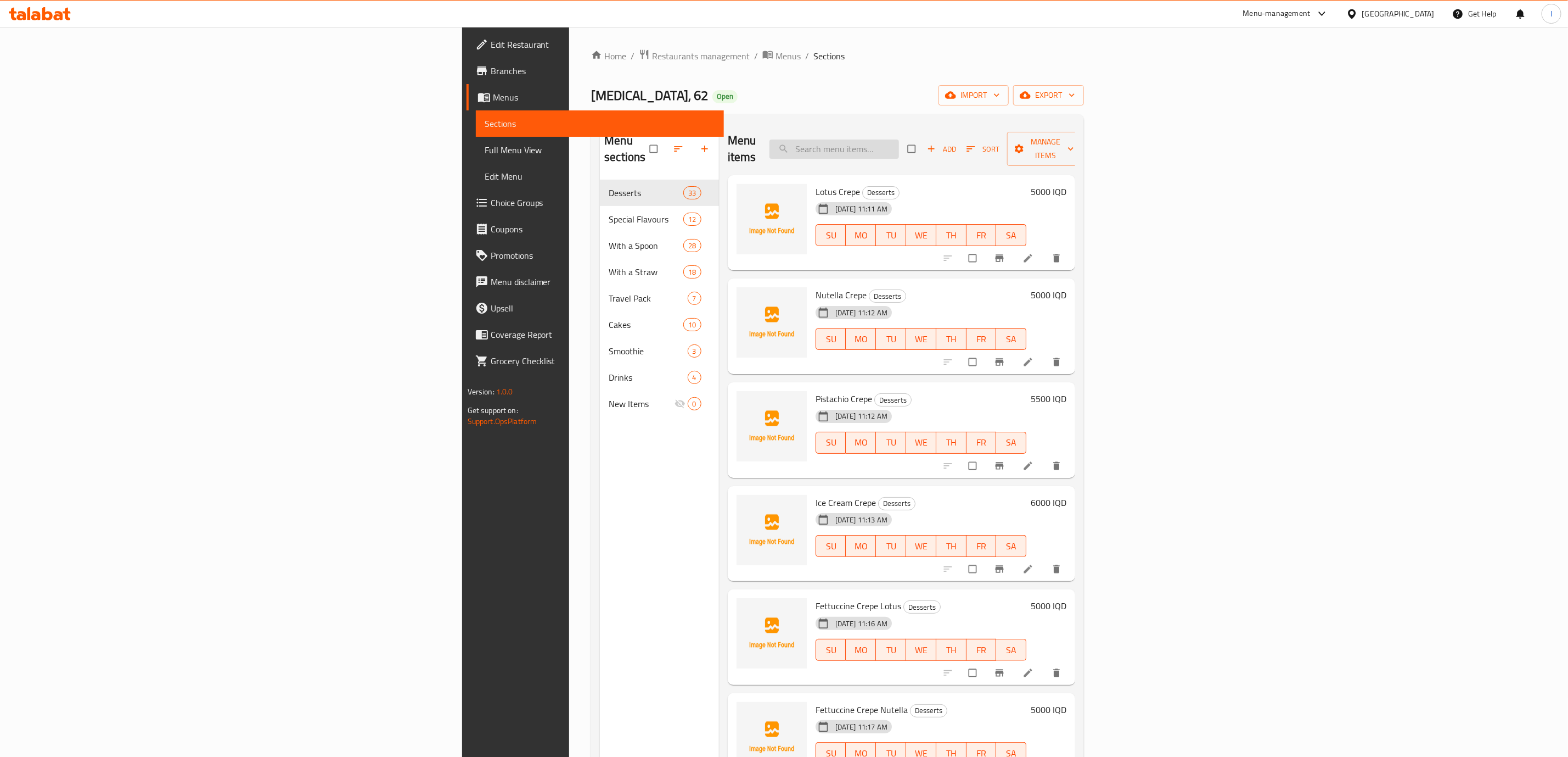
click at [899, 139] on input "search" at bounding box center [834, 149] width 129 height 19
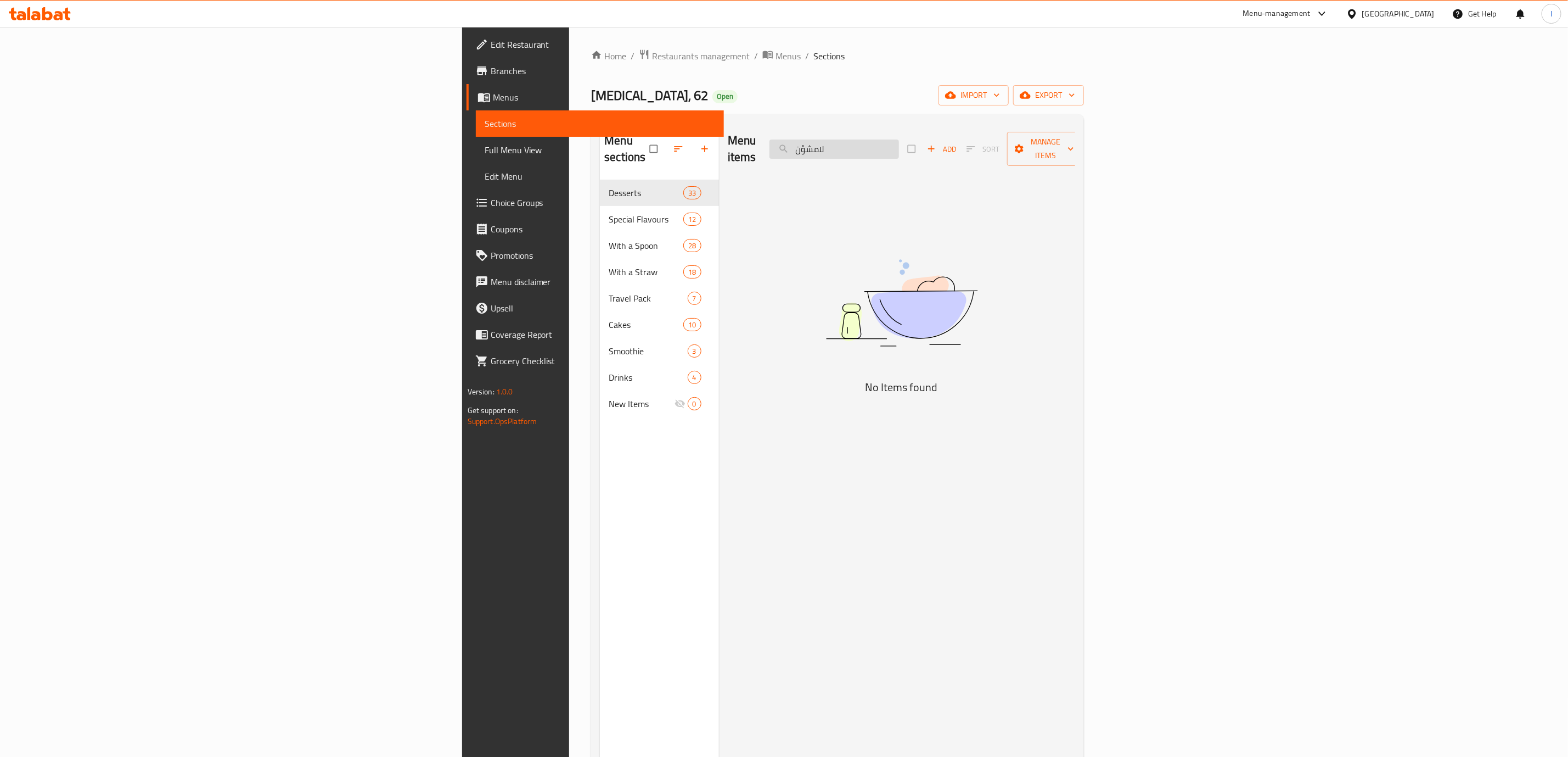
click at [899, 142] on input "لامشؤن" at bounding box center [834, 149] width 129 height 19
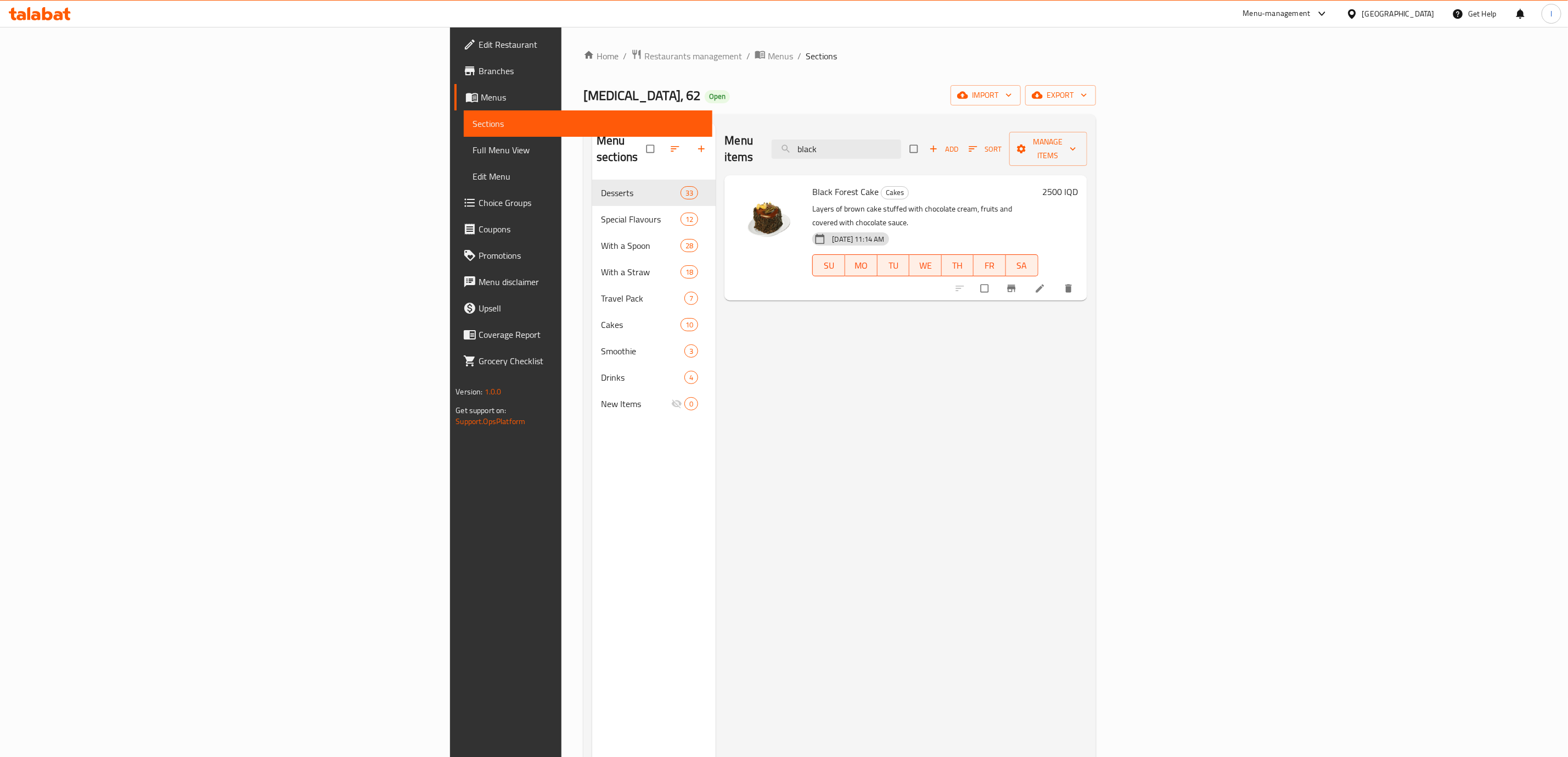
type input "black"
click at [768, 60] on span "Menus" at bounding box center [780, 55] width 25 height 13
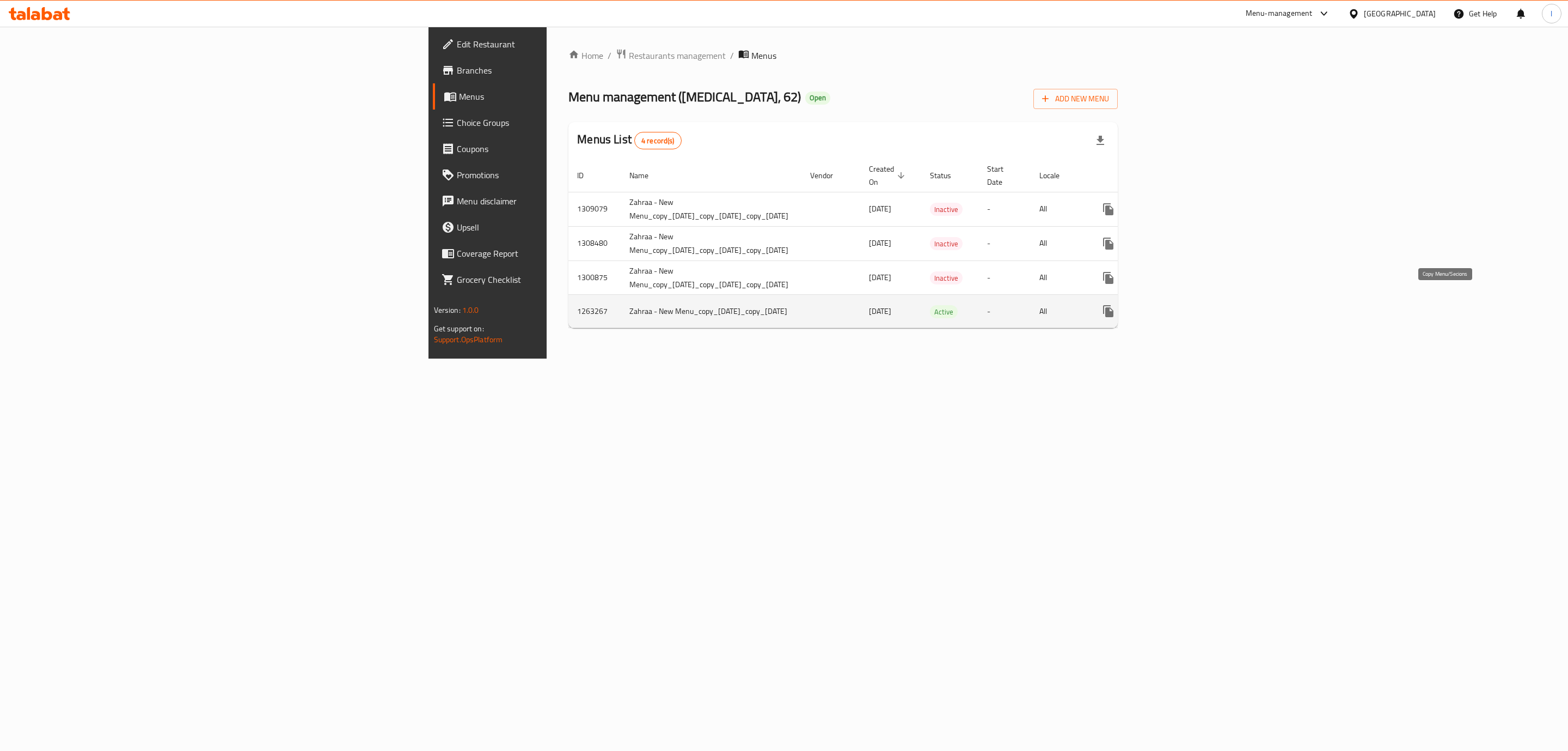
click at [1115, 305] on icon "more" at bounding box center [1108, 311] width 13 height 13
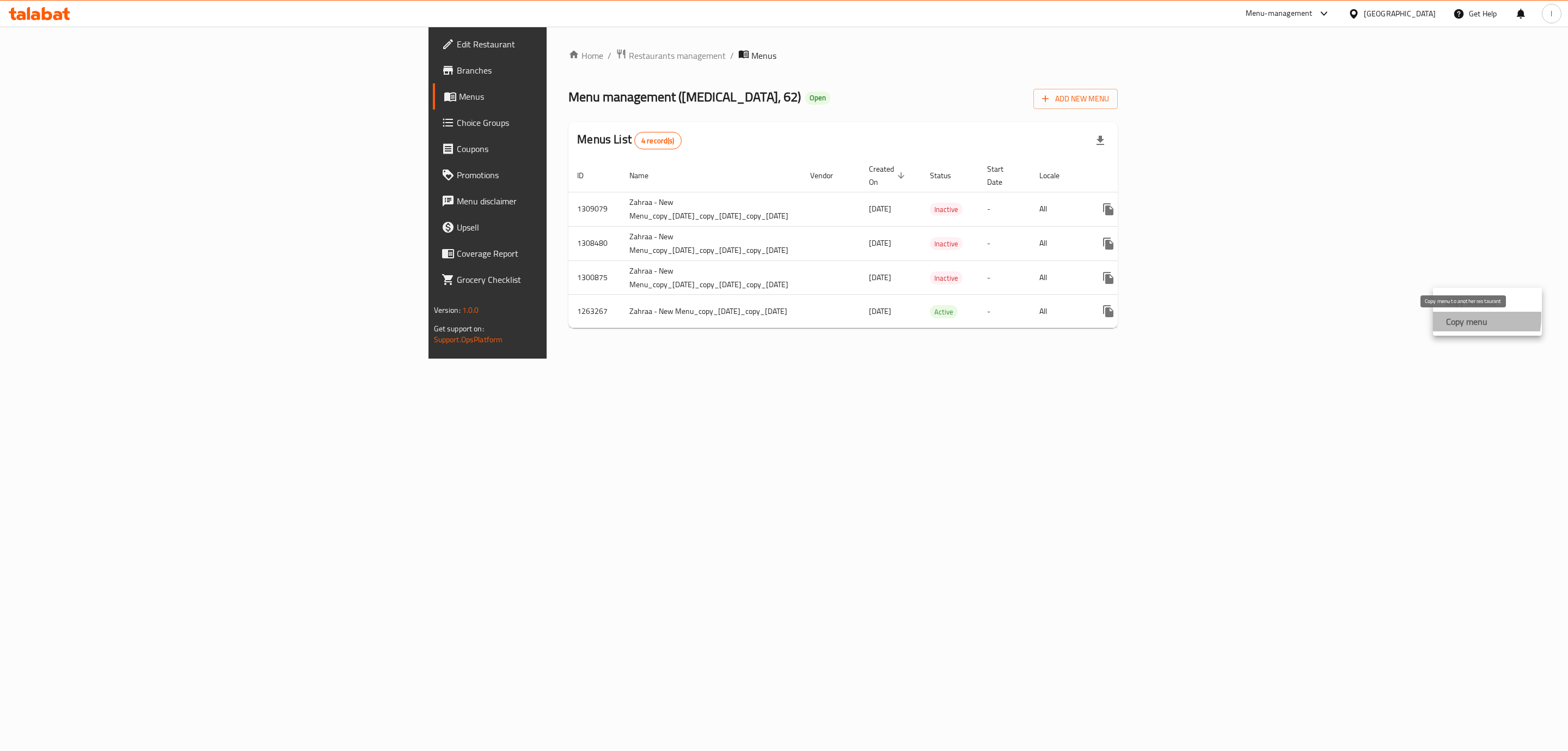
click at [1446, 316] on strong "Copy menu" at bounding box center [1467, 321] width 41 height 13
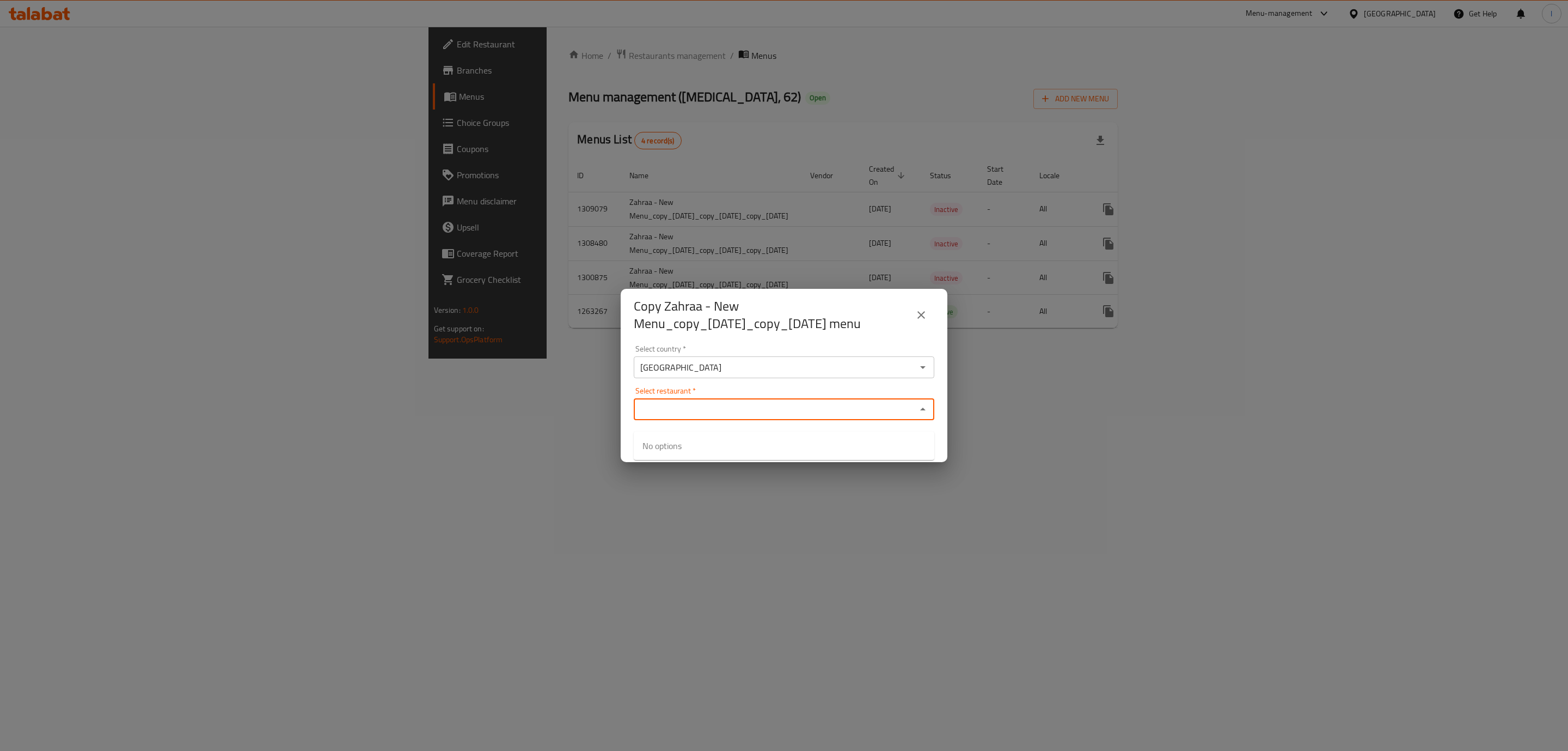
click at [705, 417] on input "Select restaurant   *" at bounding box center [774, 409] width 276 height 15
paste input "655948"
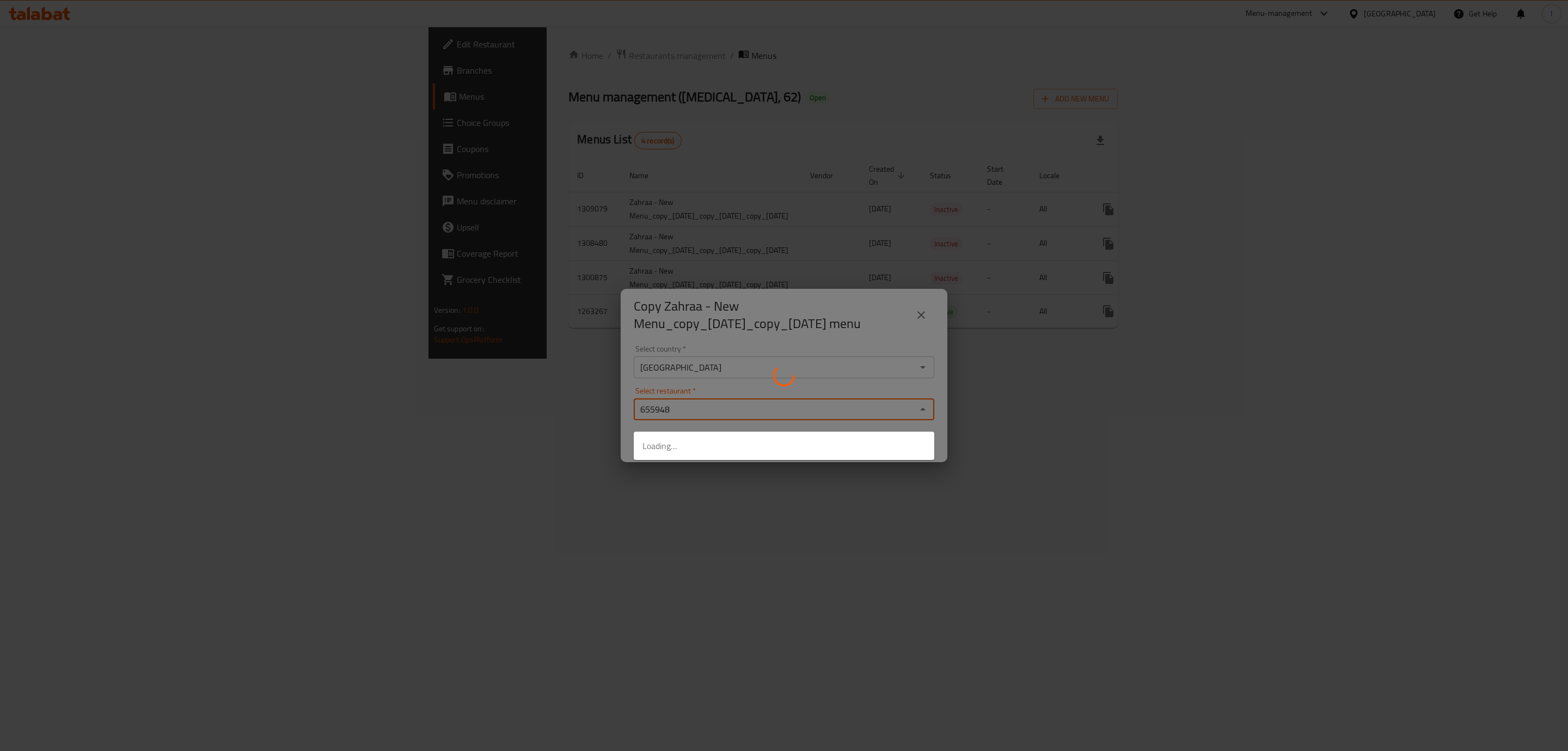
type input "655948"
click at [1083, 460] on div at bounding box center [784, 375] width 1568 height 751
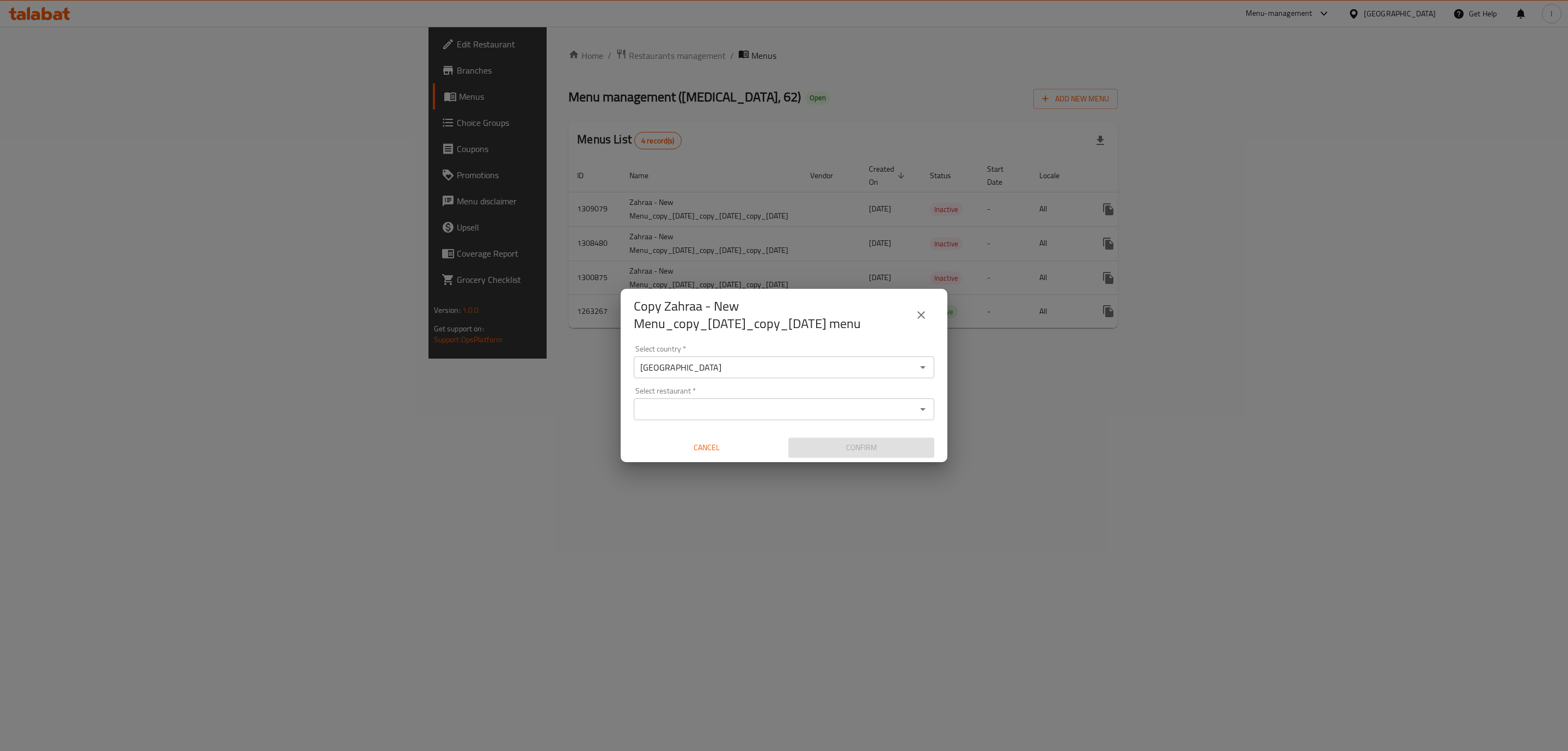
click at [884, 417] on input "Select restaurant   *" at bounding box center [774, 409] width 276 height 15
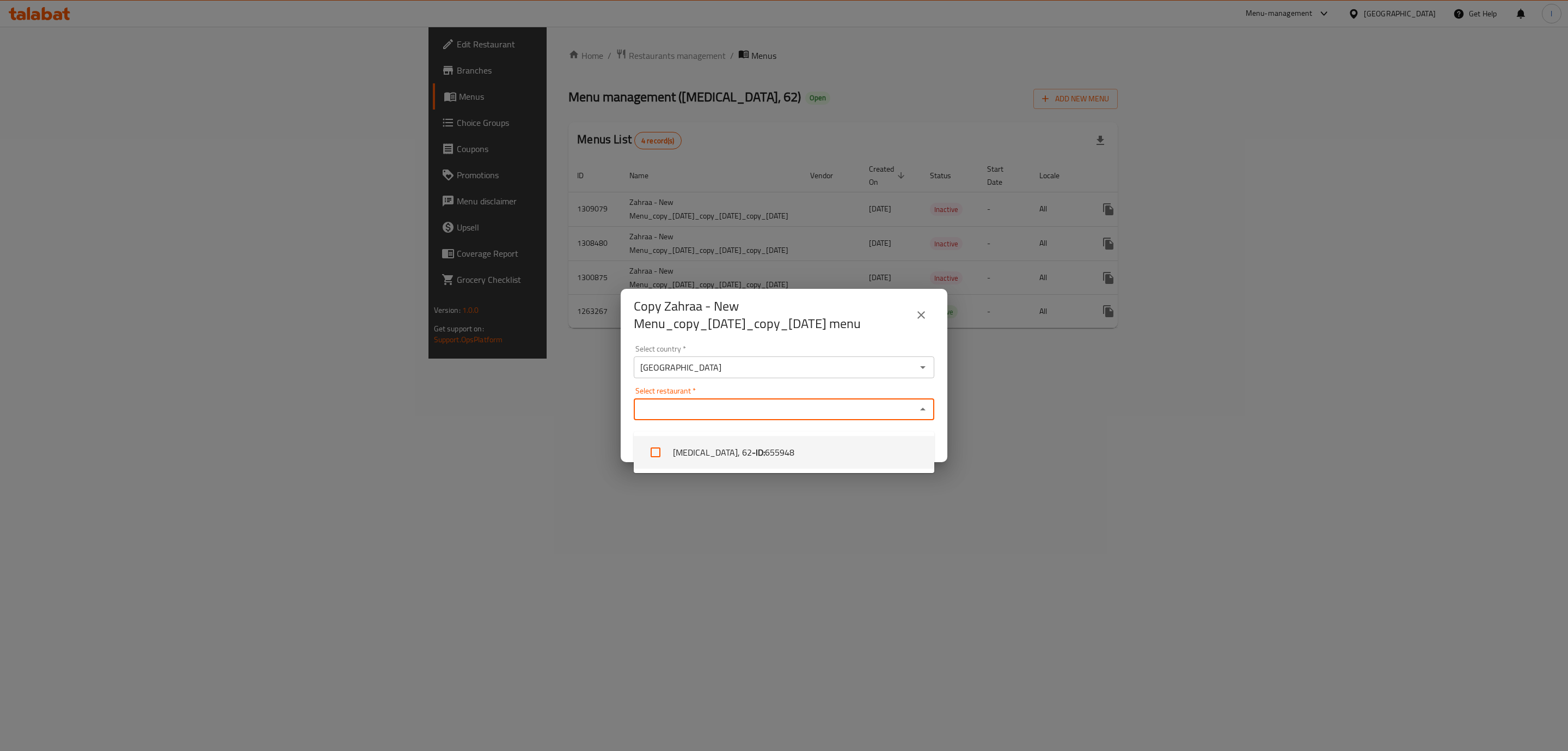
click at [713, 451] on li "Ice Pack, 62 - ID: 655948" at bounding box center [784, 453] width 301 height 33
checkbox input "true"
click at [1077, 453] on div "Copy Zahraa - New Menu_copy_21/07/2024_copy_28/10/2024 menu Select country   * …" at bounding box center [784, 375] width 1568 height 751
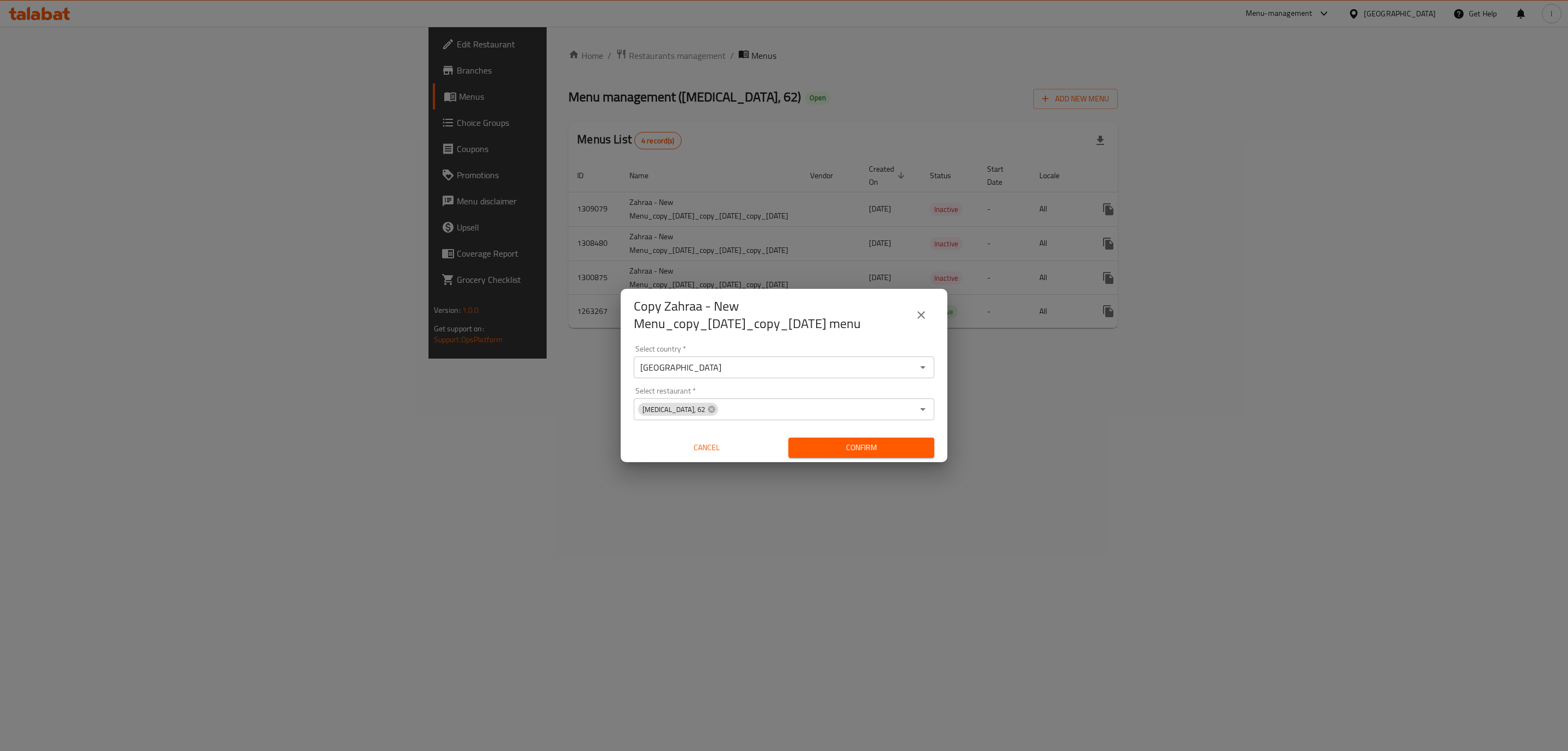
click at [902, 453] on span "Confirm" at bounding box center [861, 448] width 128 height 13
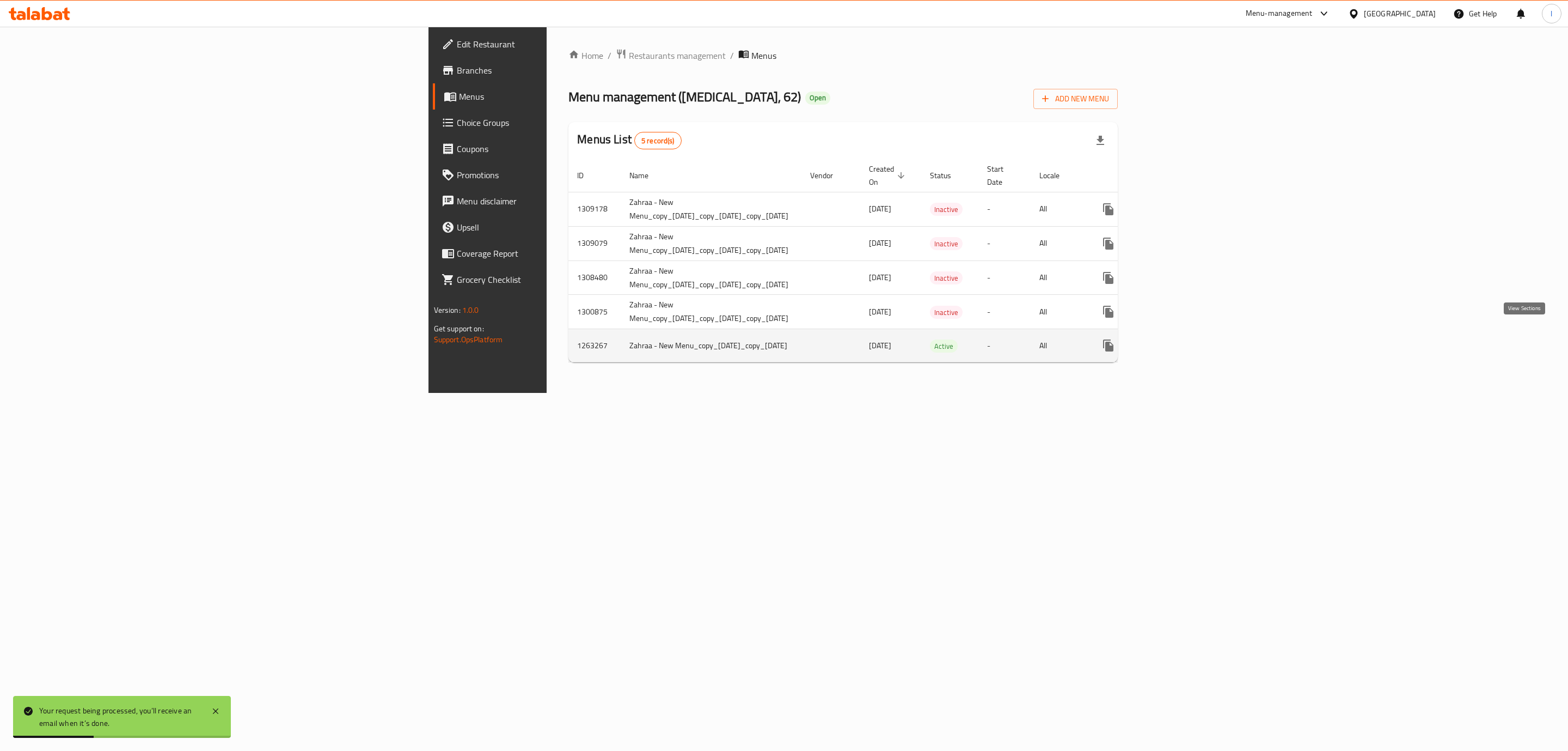
click at [1192, 340] on icon "enhanced table" at bounding box center [1187, 345] width 10 height 10
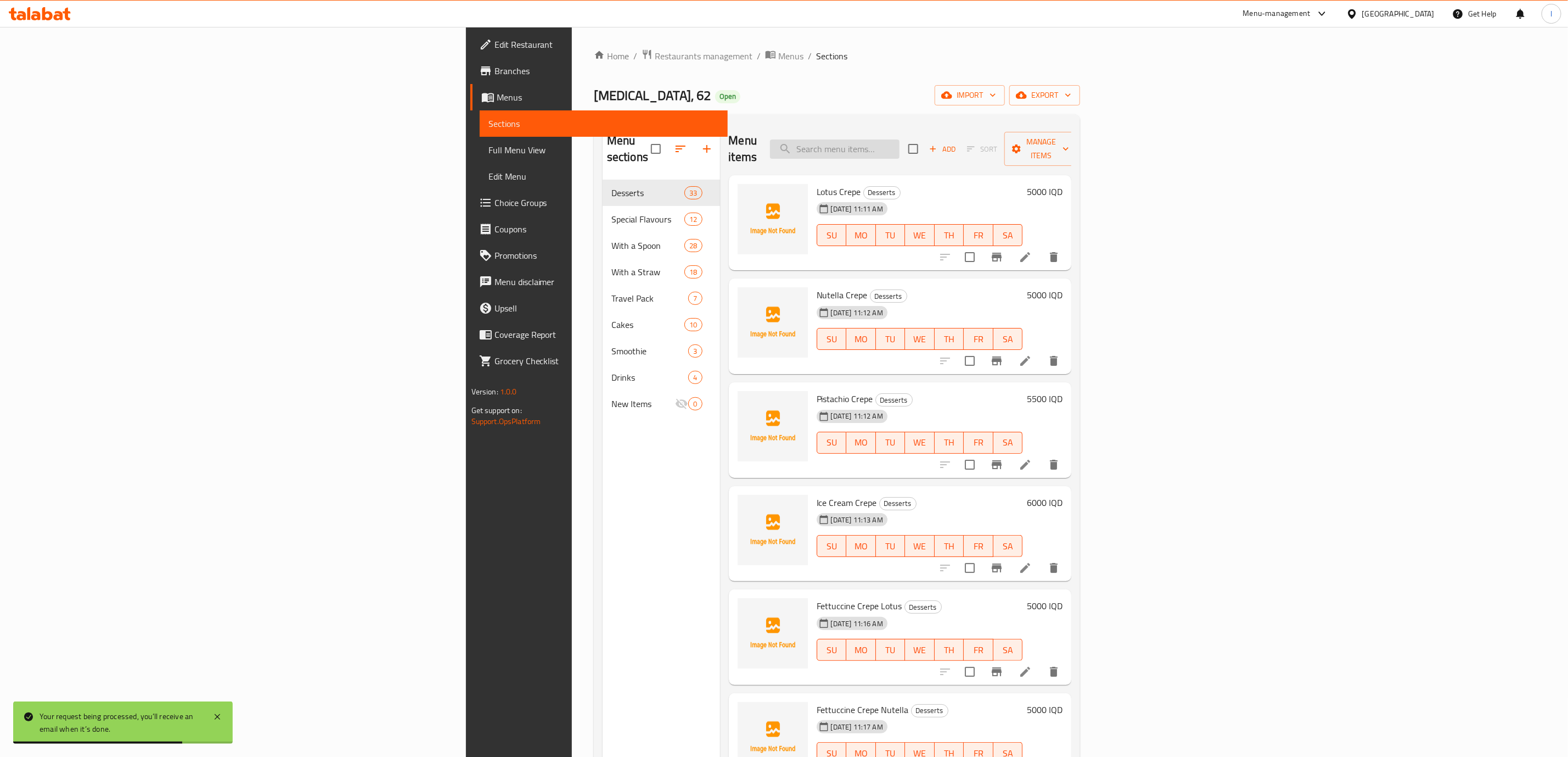
click at [900, 142] on input "search" at bounding box center [835, 149] width 129 height 19
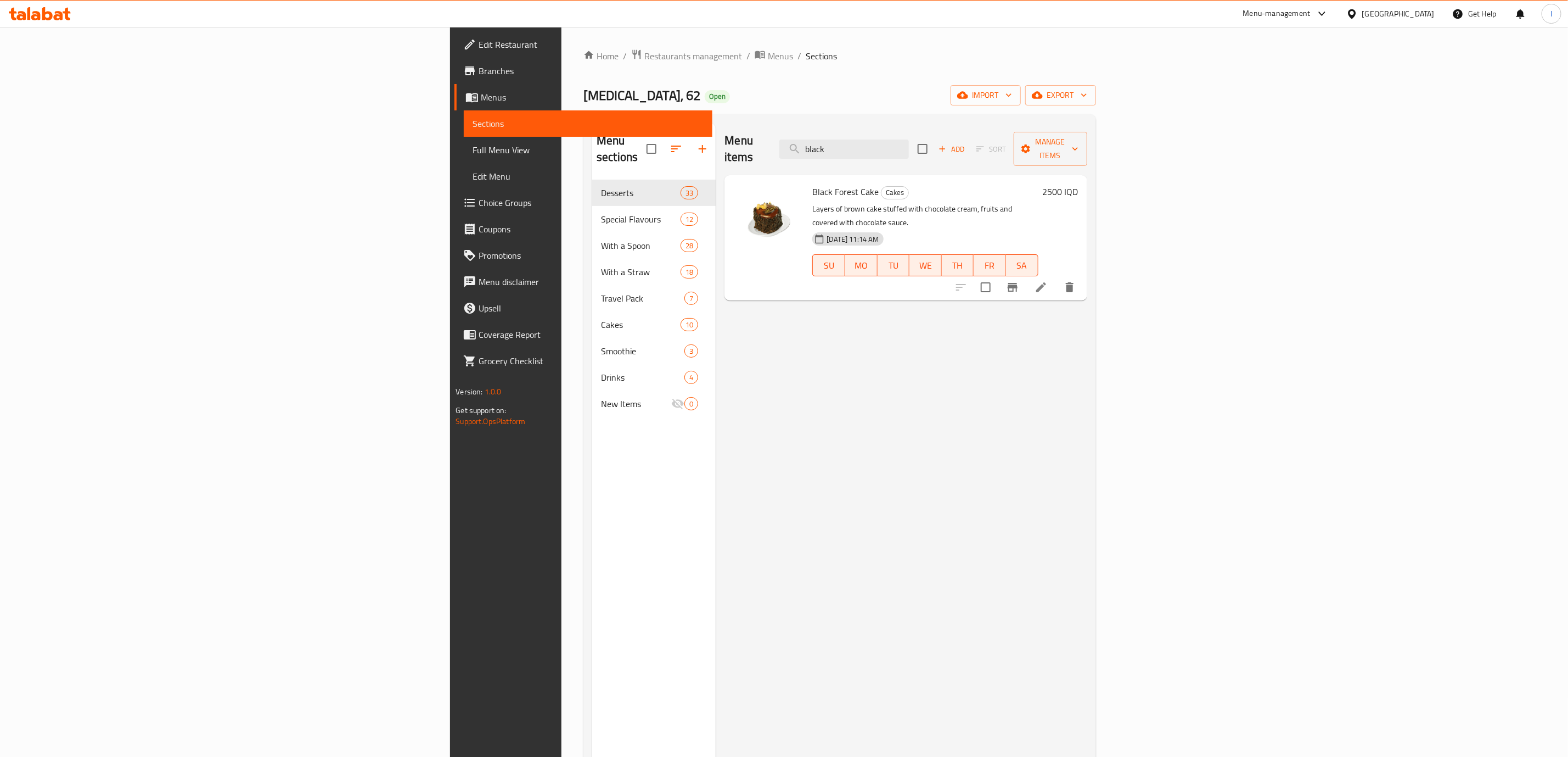
type input "black"
click at [1048, 281] on icon at bounding box center [1041, 287] width 13 height 13
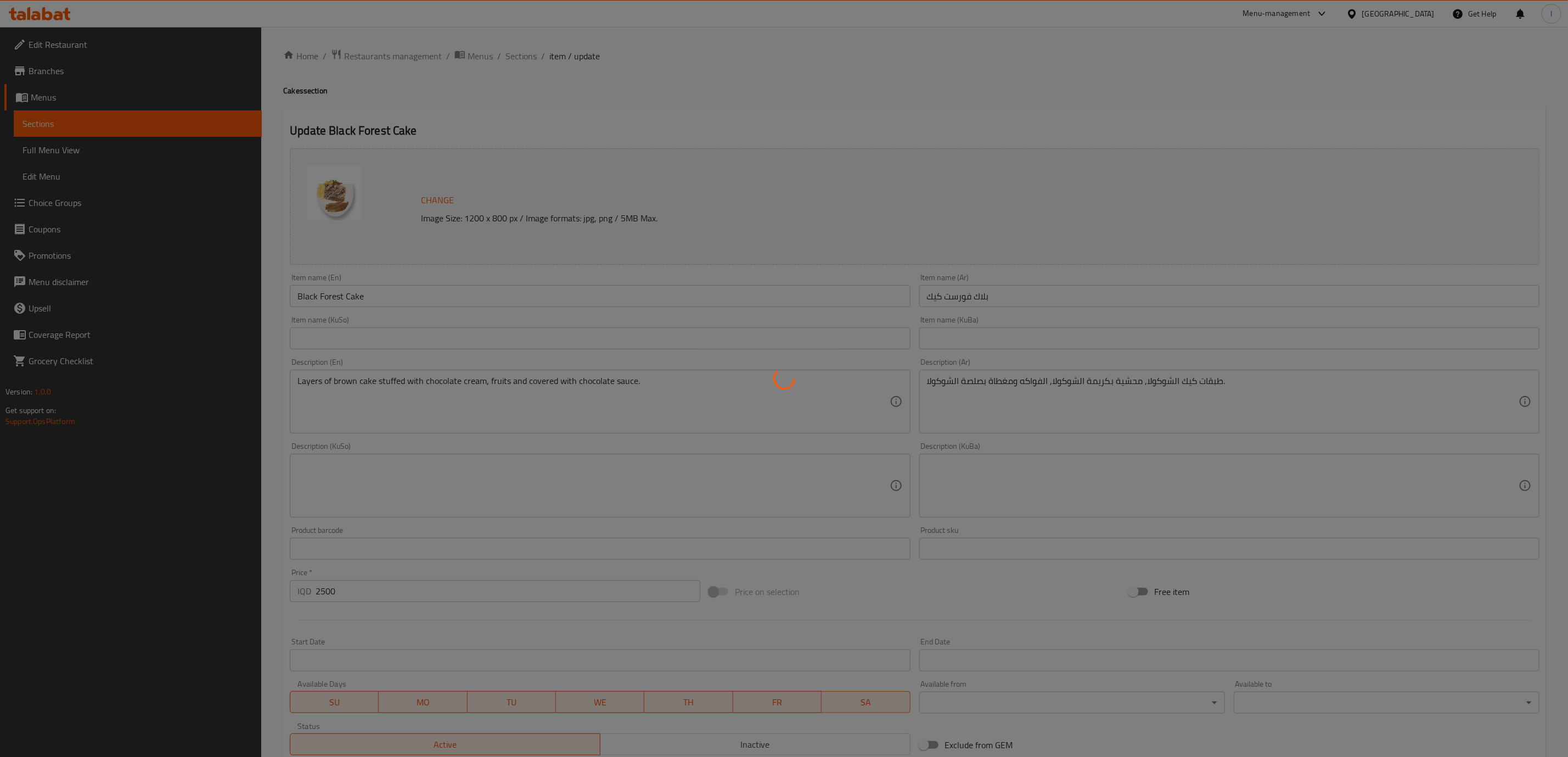
click at [486, 279] on div at bounding box center [784, 378] width 1568 height 757
click at [481, 295] on div at bounding box center [784, 378] width 1568 height 757
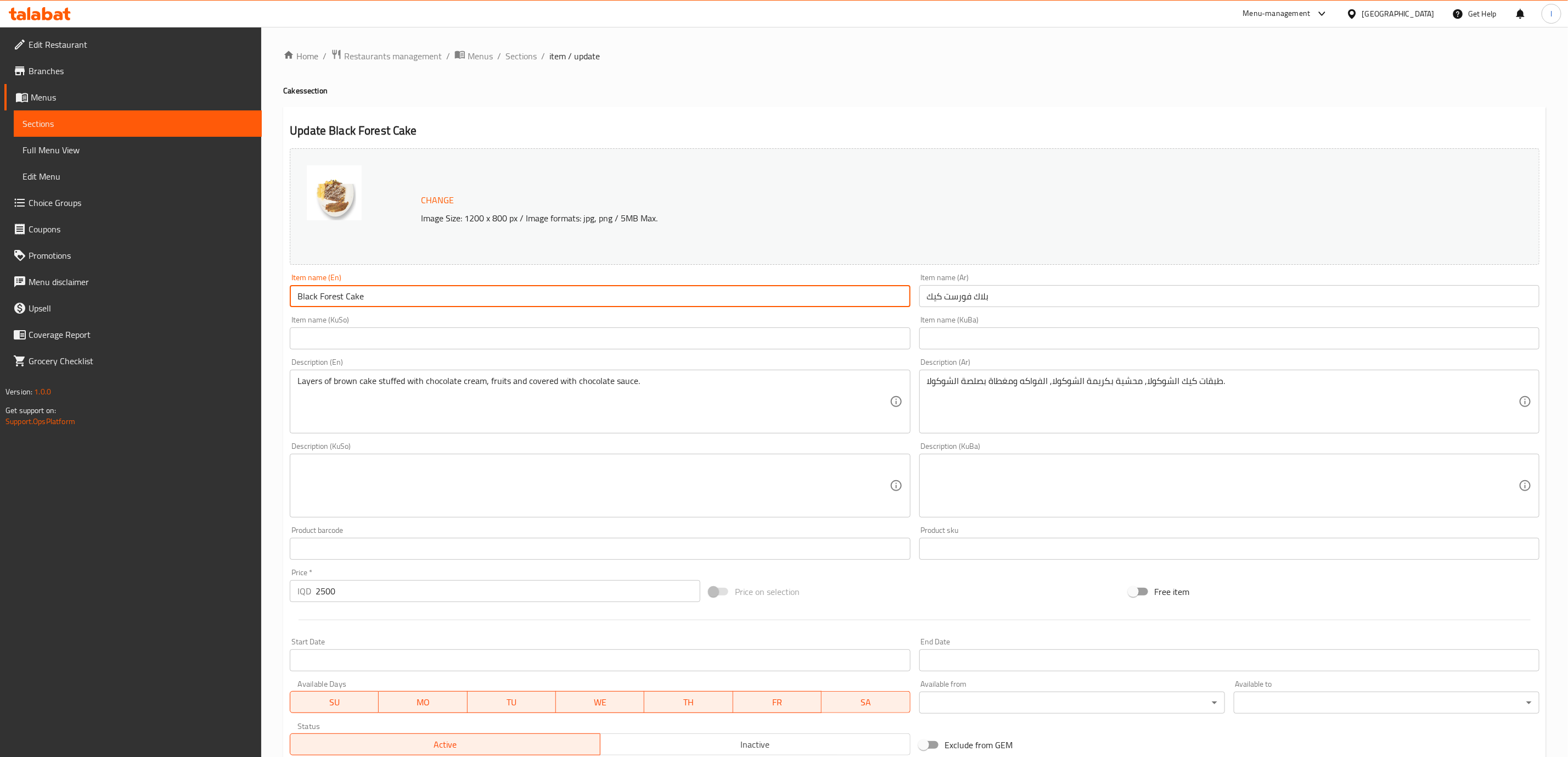
click at [427, 299] on input "Black Forest Cake" at bounding box center [600, 296] width 620 height 22
click at [1037, 312] on div "Item name (KuBa) Item name (KuBa)" at bounding box center [1229, 332] width 629 height 42
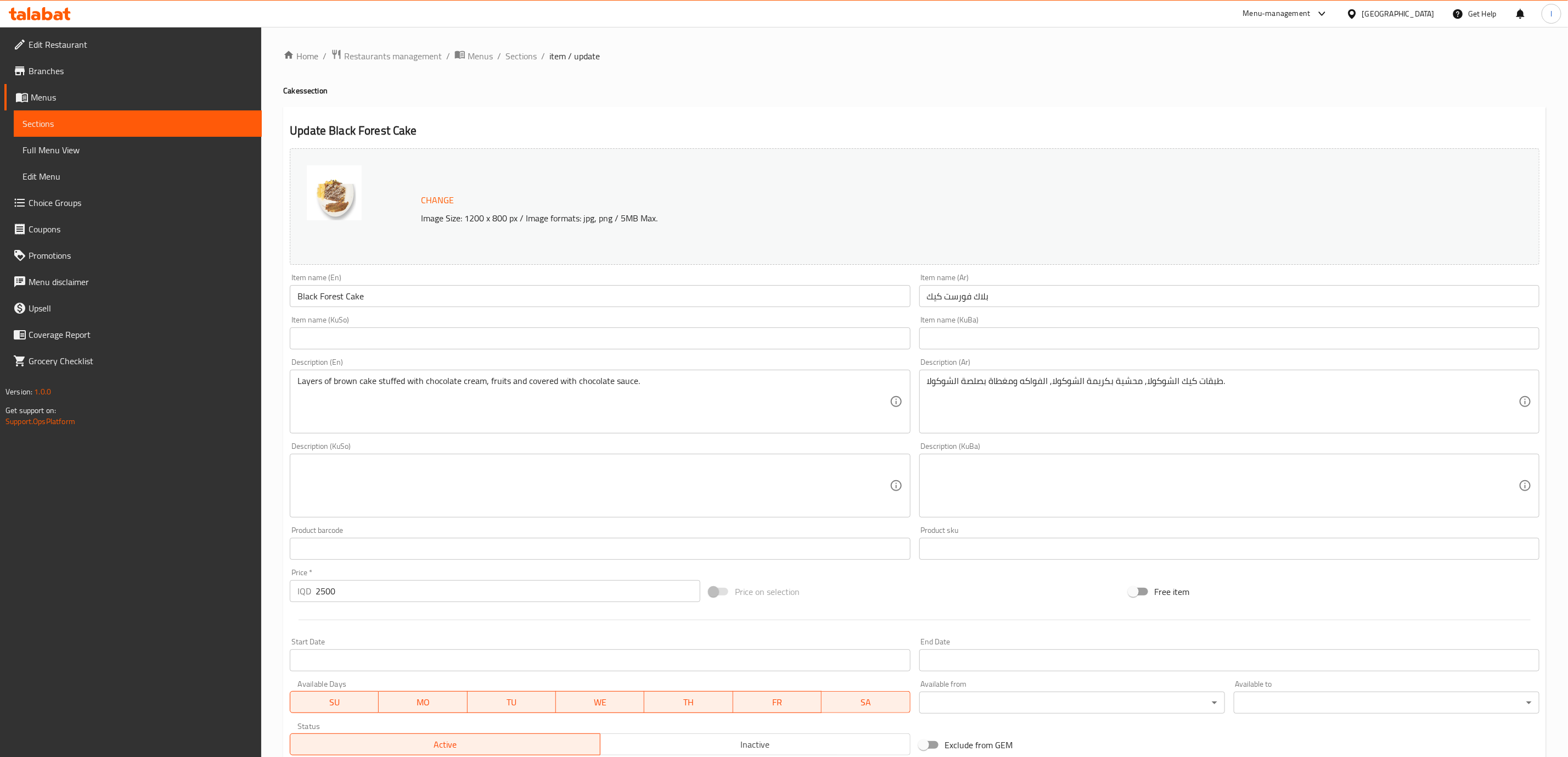
click at [1045, 297] on input "بلاك فورست كيك" at bounding box center [1229, 296] width 620 height 22
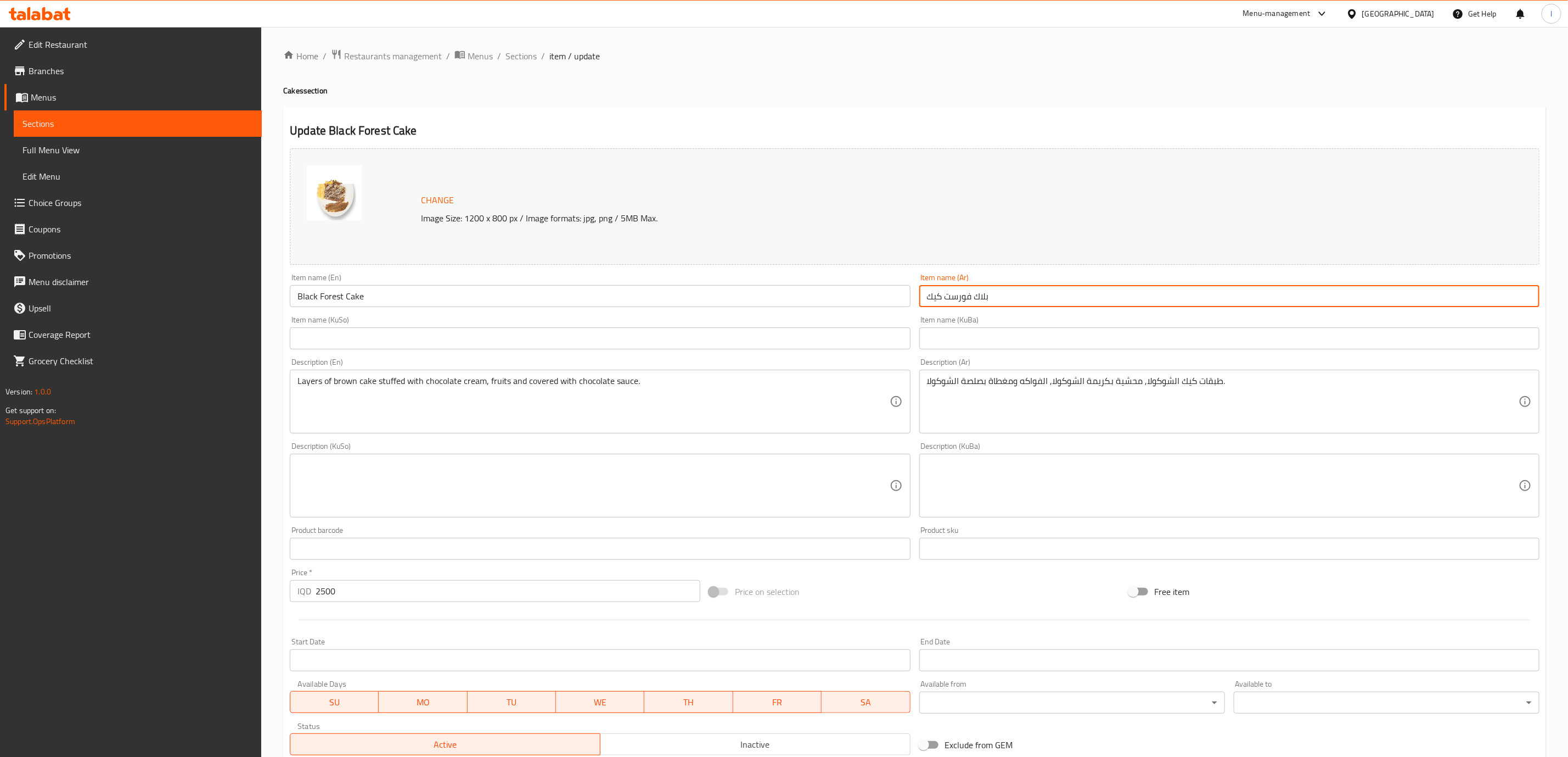
click at [1045, 297] on input "بلاك فورست كيك" at bounding box center [1229, 296] width 620 height 22
click at [533, 55] on span "Sections" at bounding box center [521, 55] width 31 height 13
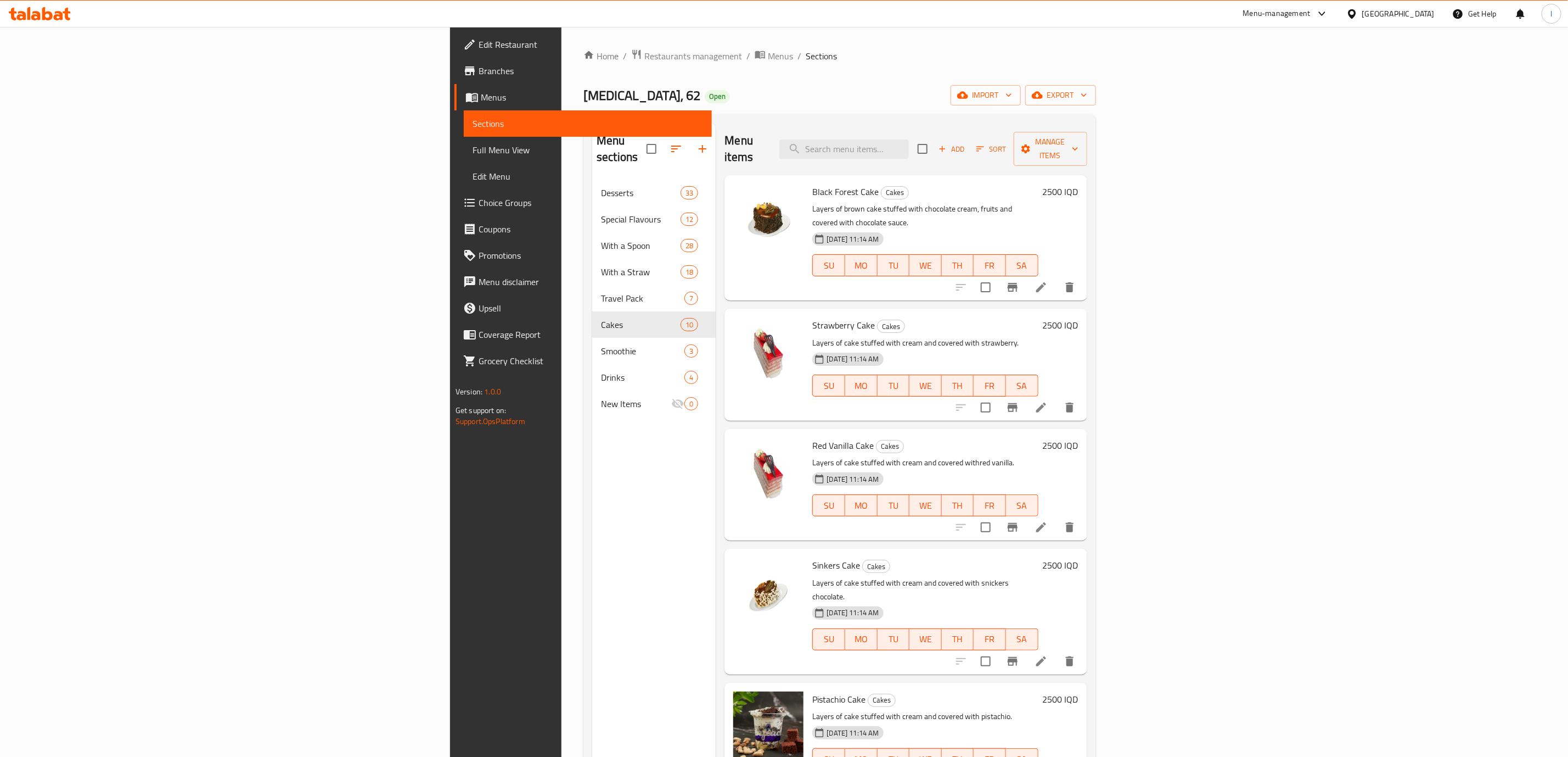
click at [979, 127] on div "Menu items Add Sort Manage items" at bounding box center [906, 149] width 362 height 52
click at [909, 149] on input "search" at bounding box center [844, 149] width 129 height 19
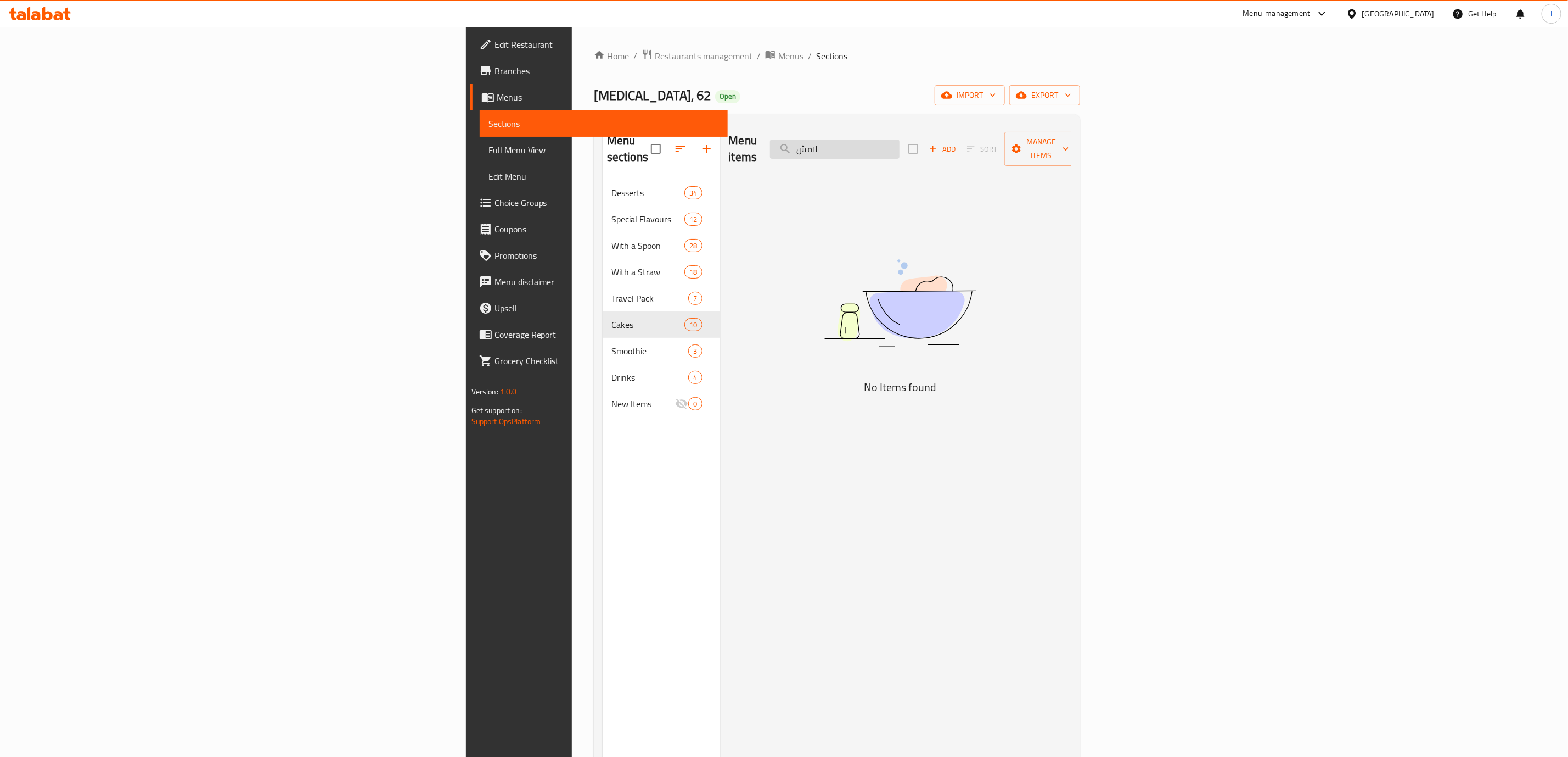
click at [900, 149] on input "لامش" at bounding box center [835, 149] width 129 height 19
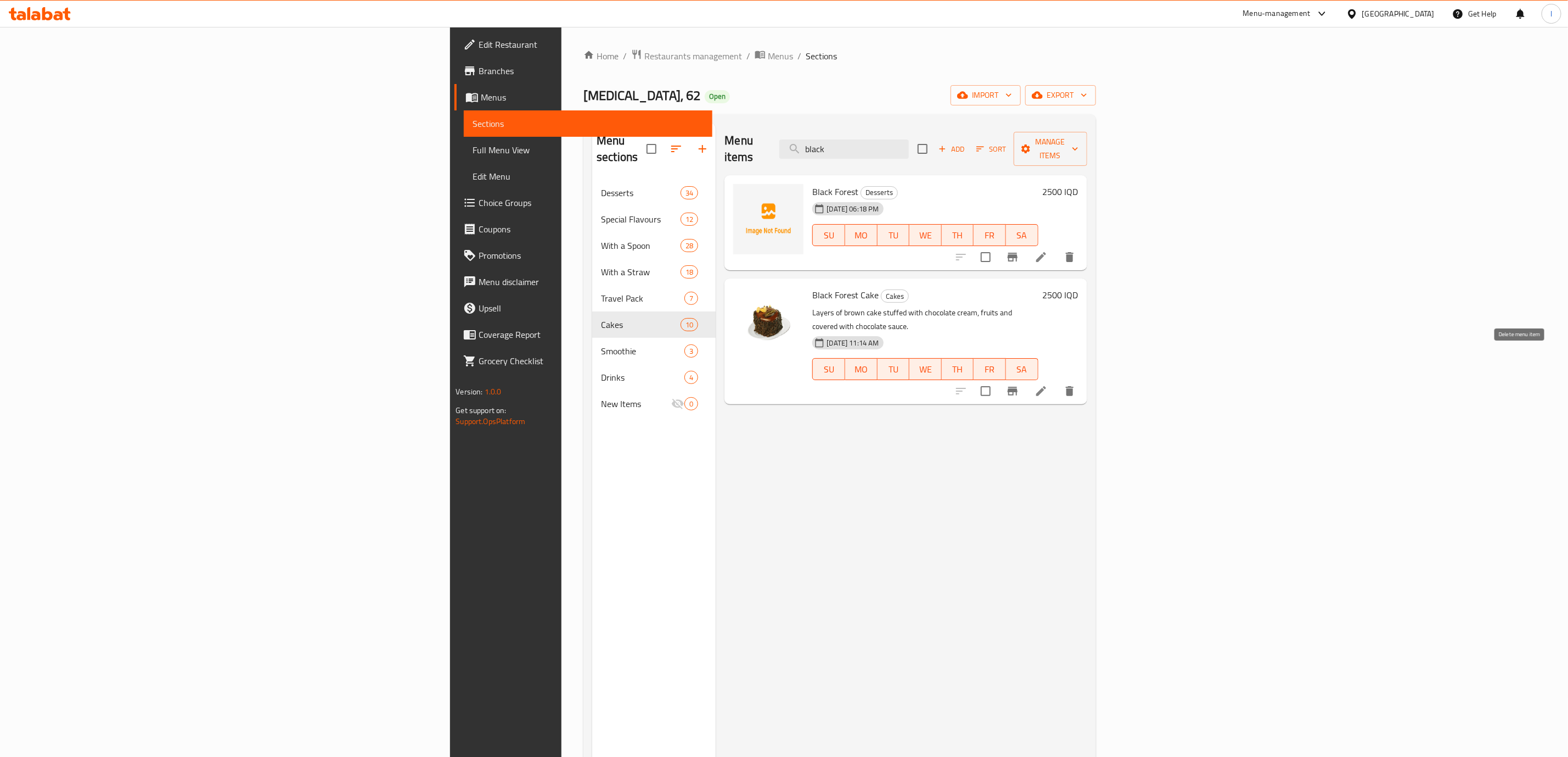
click at [1076, 384] on icon "delete" at bounding box center [1070, 390] width 13 height 13
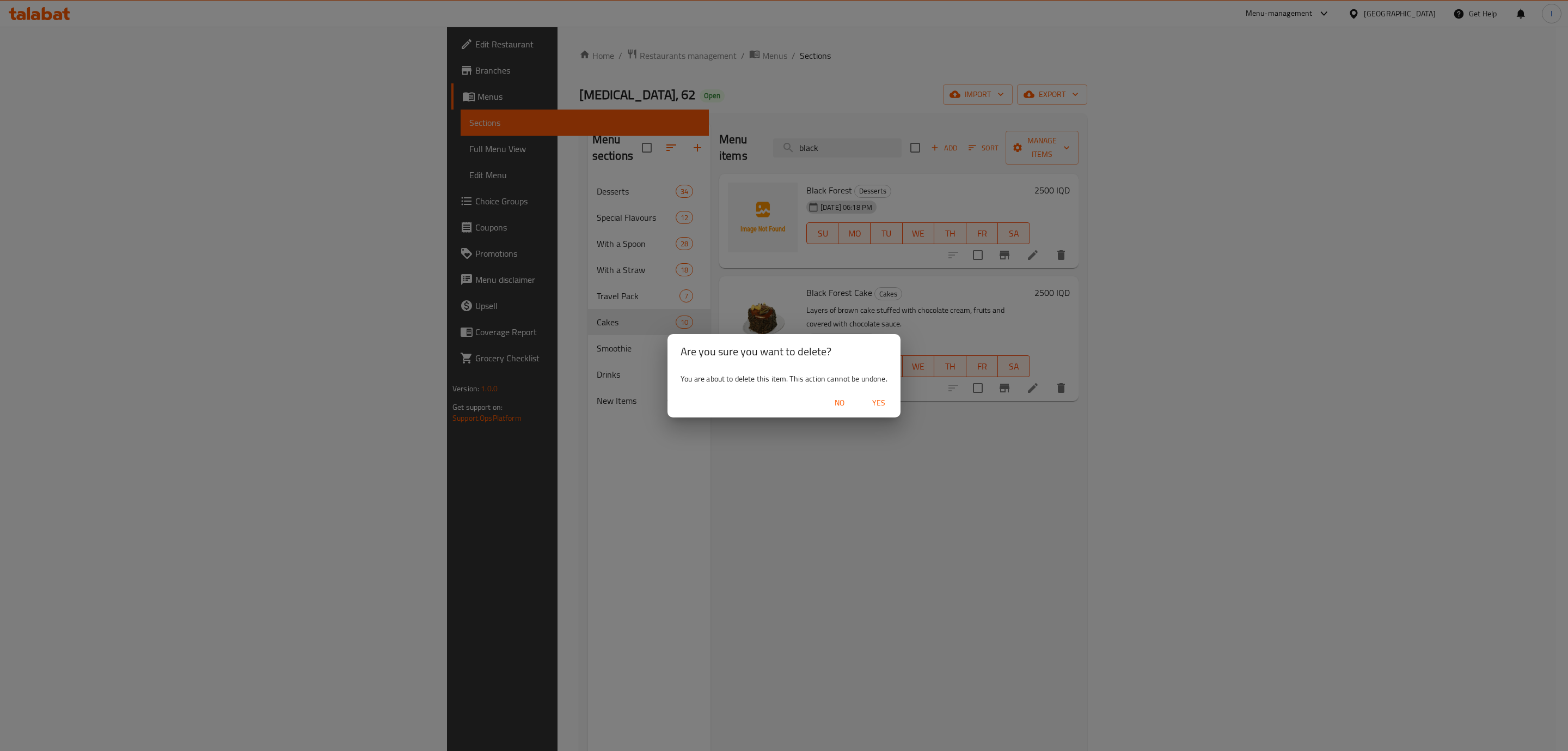
click at [871, 402] on span "Yes" at bounding box center [878, 403] width 26 height 13
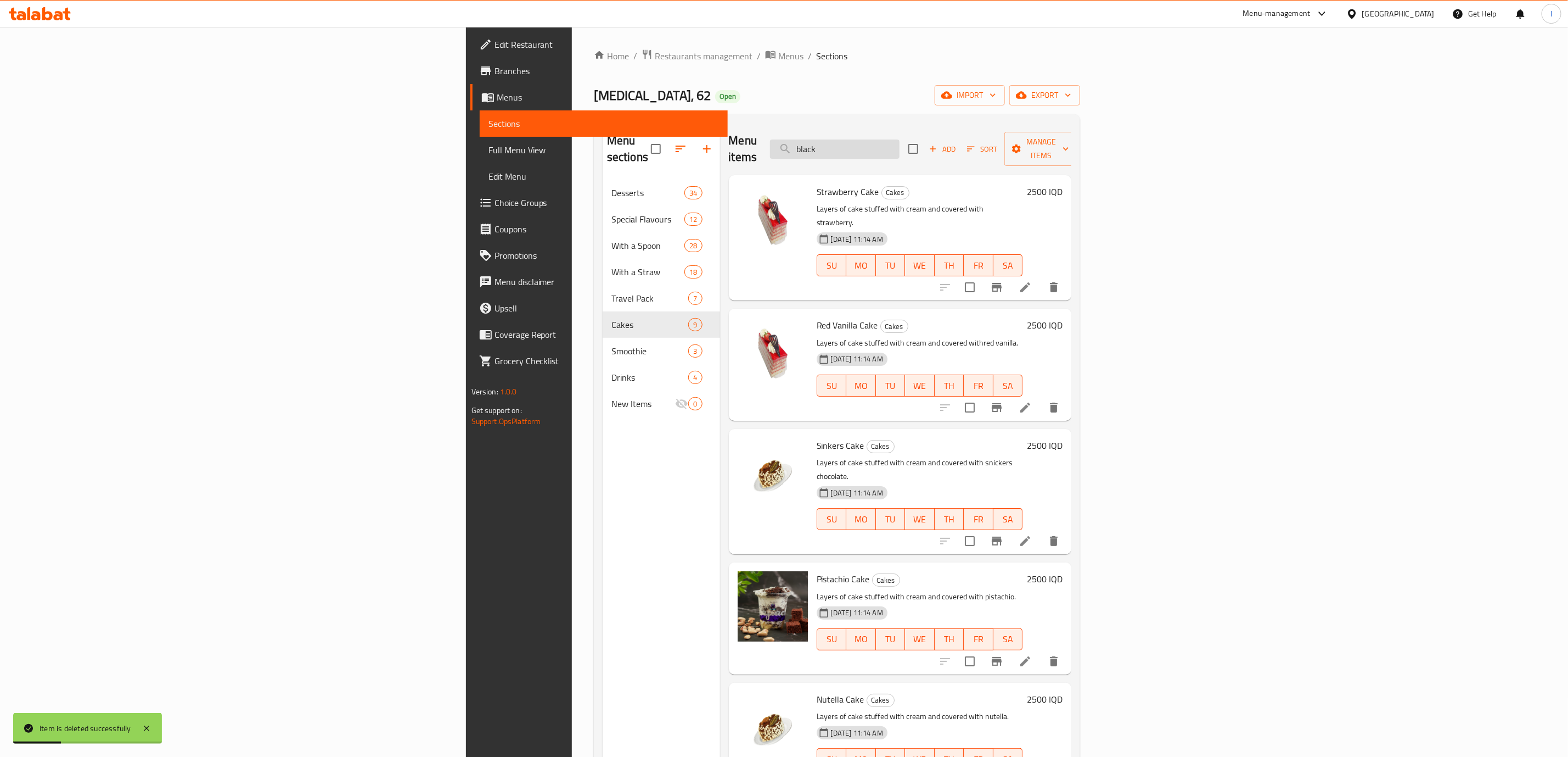
click at [900, 141] on input "black" at bounding box center [835, 149] width 129 height 19
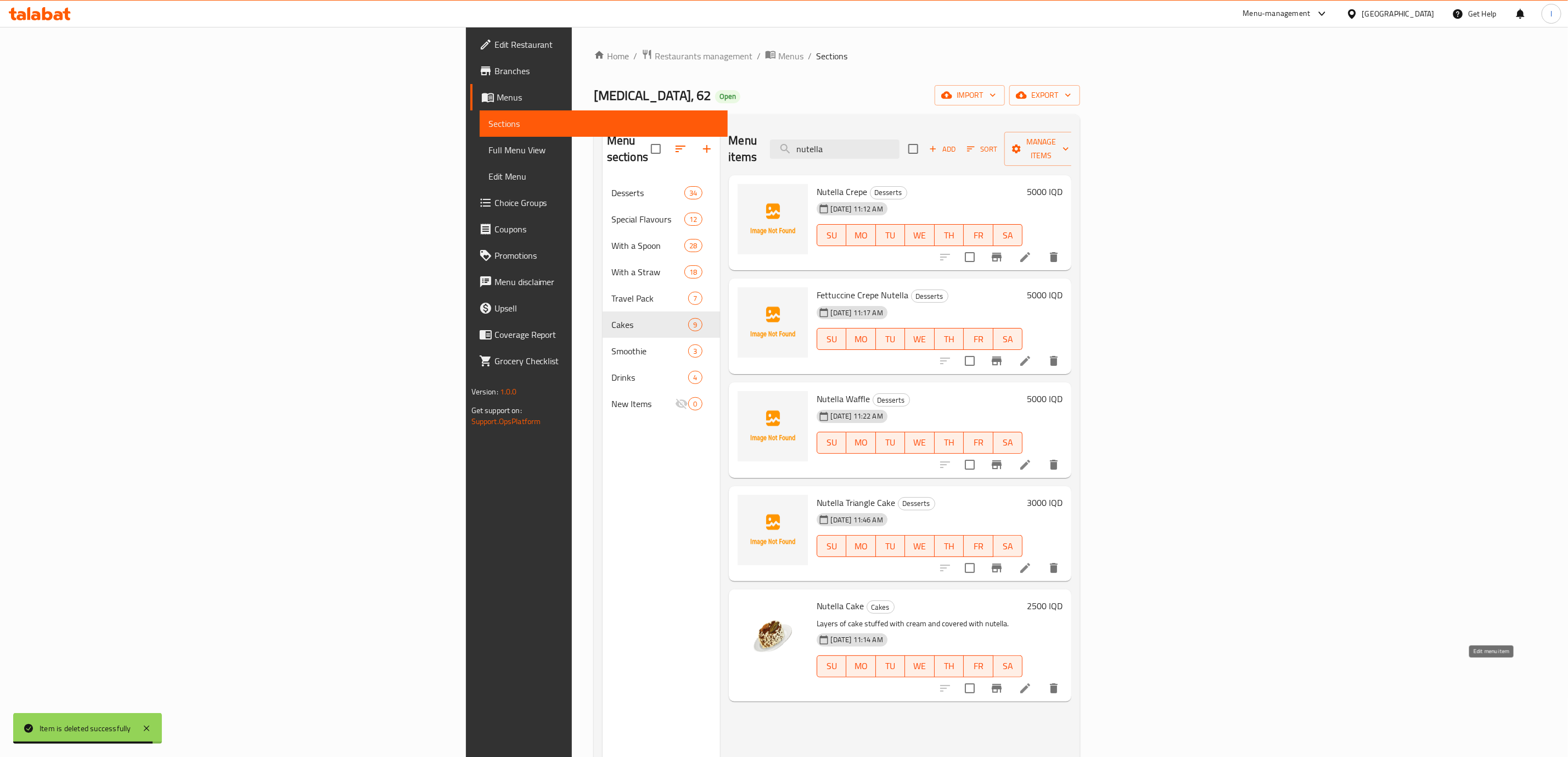
type input "nutella"
click at [1032, 681] on icon at bounding box center [1025, 688] width 13 height 13
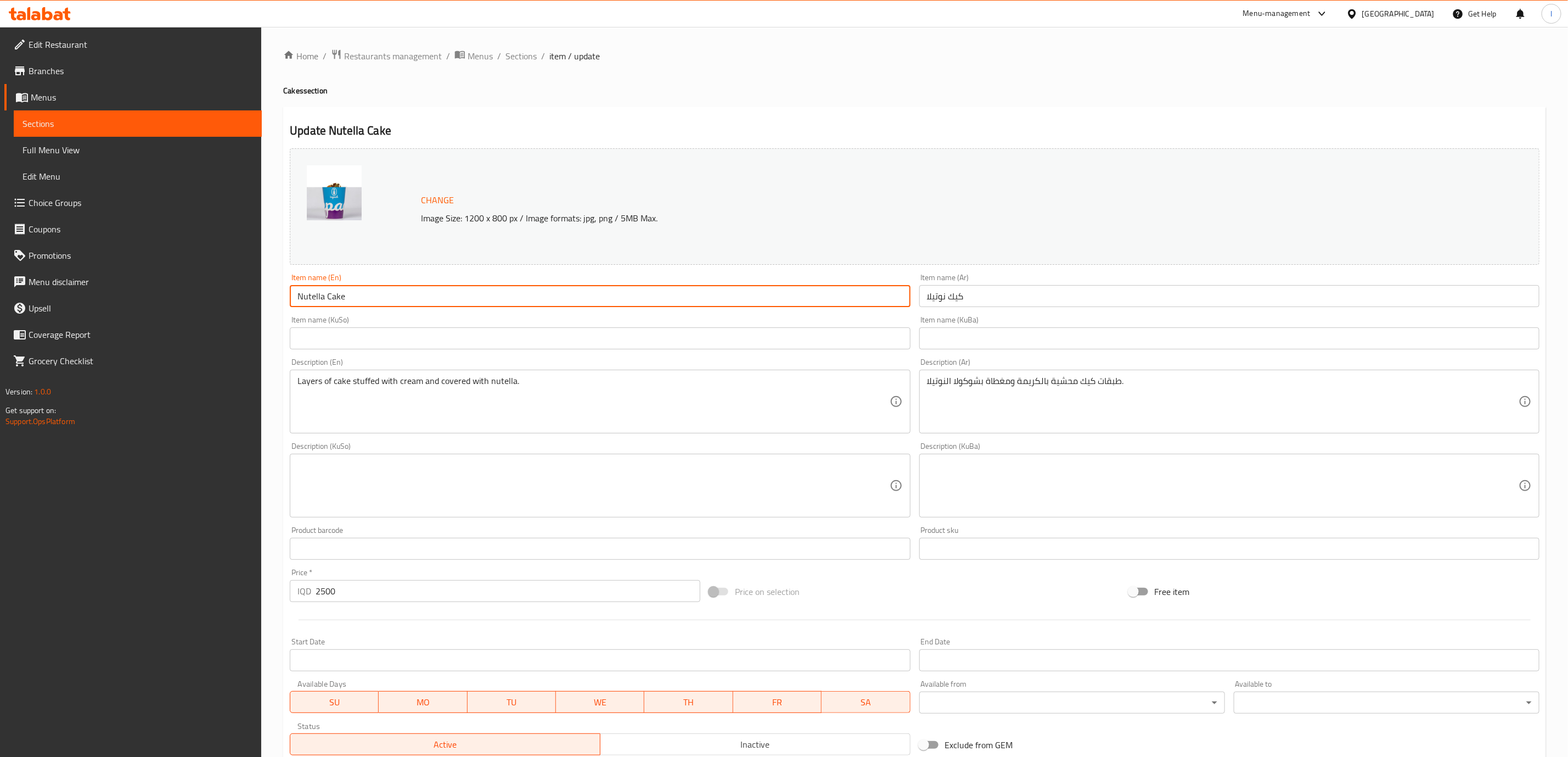
click at [452, 298] on input "Nutella Cake" at bounding box center [600, 296] width 620 height 22
drag, startPoint x: 992, startPoint y: 320, endPoint x: 996, endPoint y: 303, distance: 17.5
click at [992, 318] on div "Item name (KuBa) Item name (KuBa)" at bounding box center [1229, 332] width 620 height 34
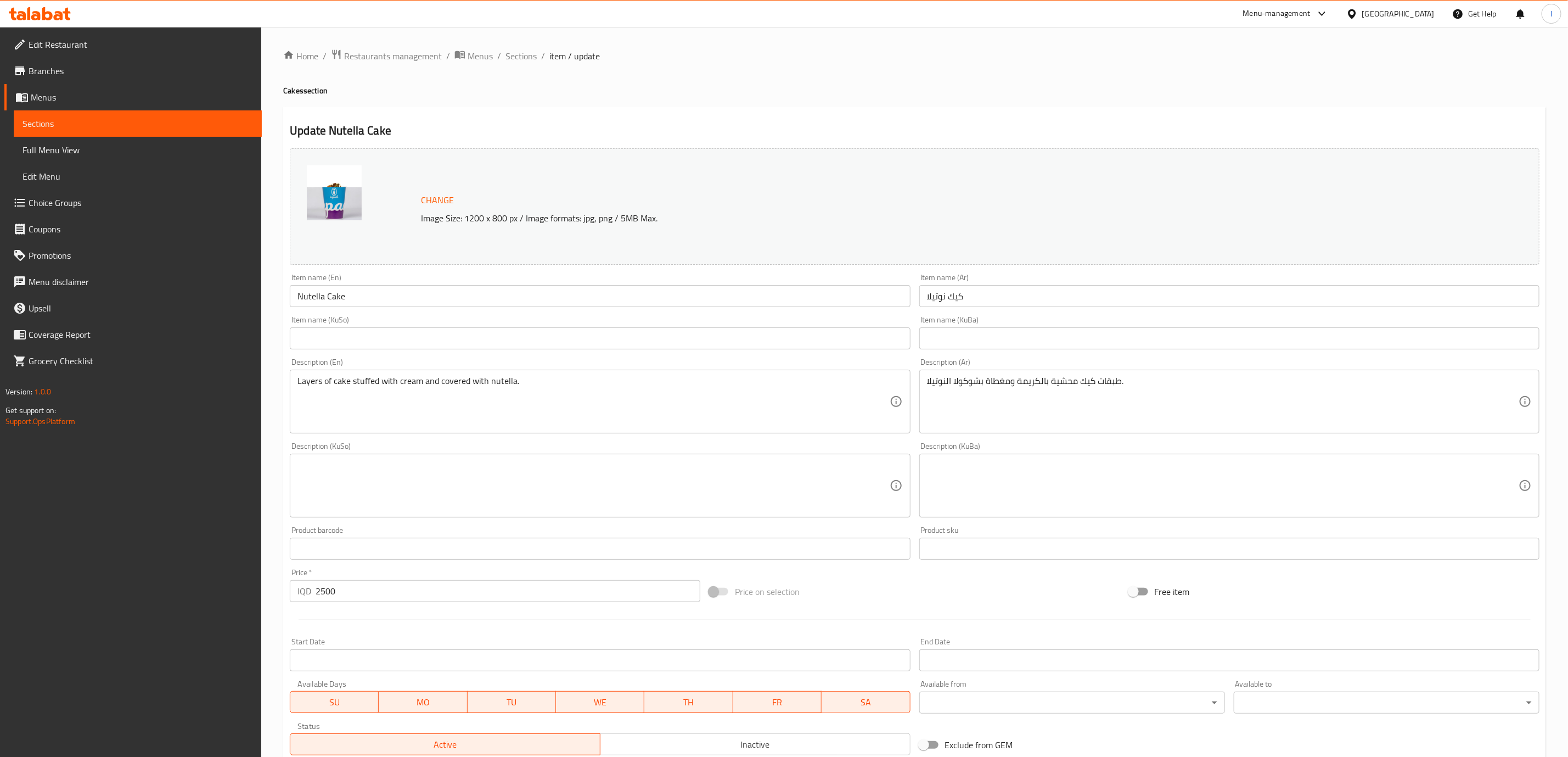
click at [996, 302] on input "كيك نوتيلا" at bounding box center [1229, 296] width 620 height 22
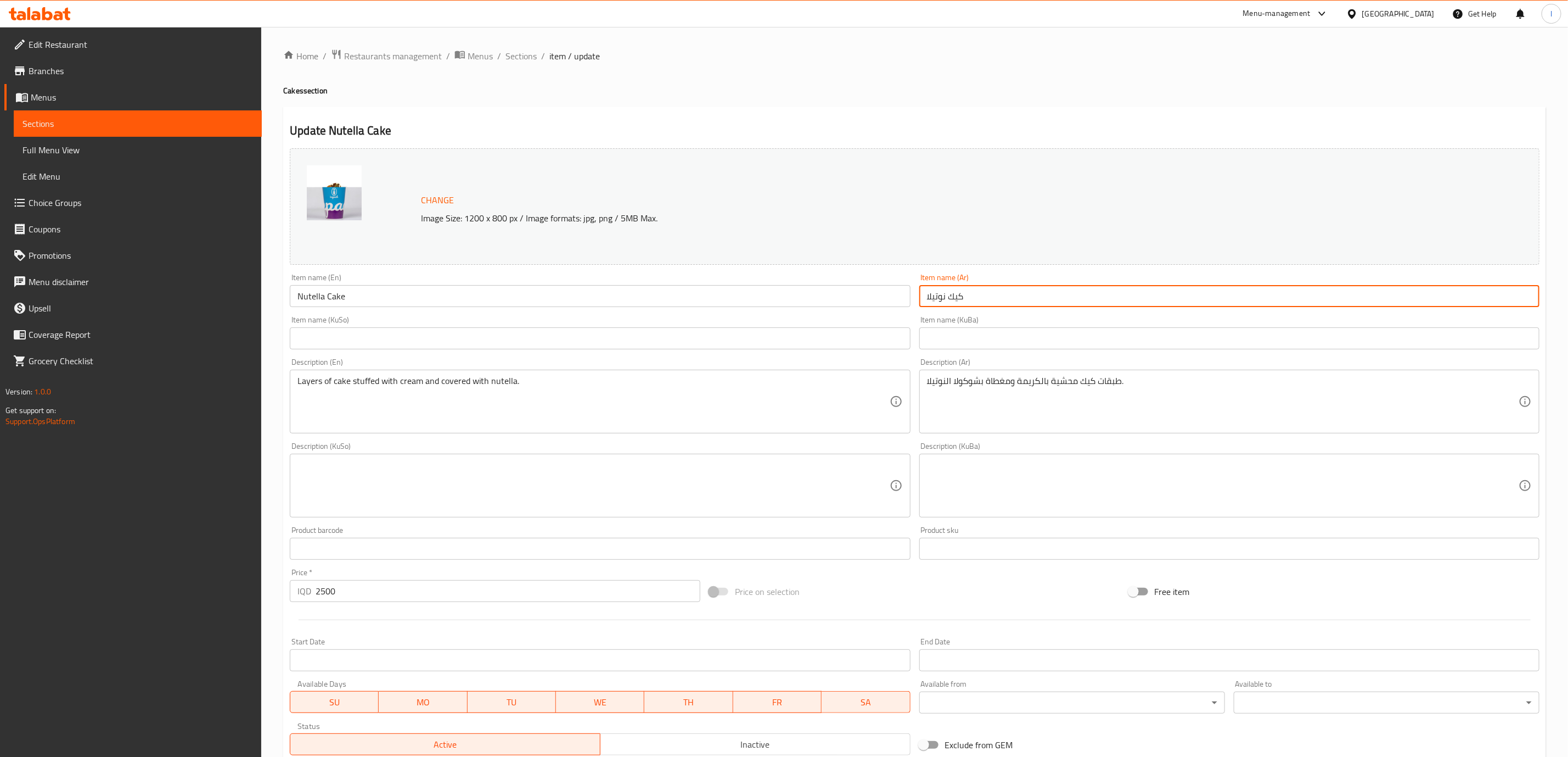
click at [996, 302] on input "كيك نوتيلا" at bounding box center [1229, 296] width 620 height 22
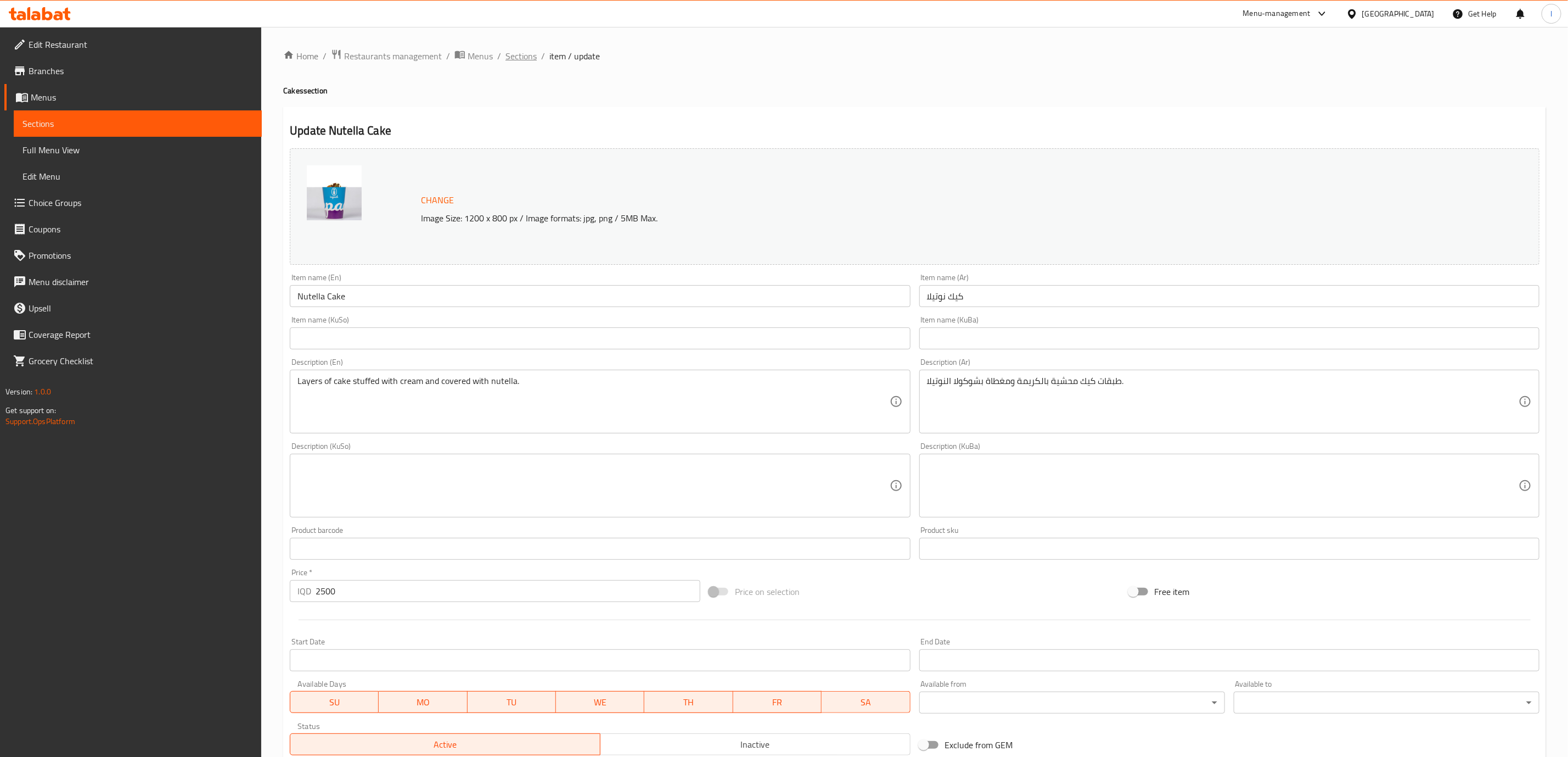
click at [520, 53] on span "Sections" at bounding box center [521, 55] width 31 height 13
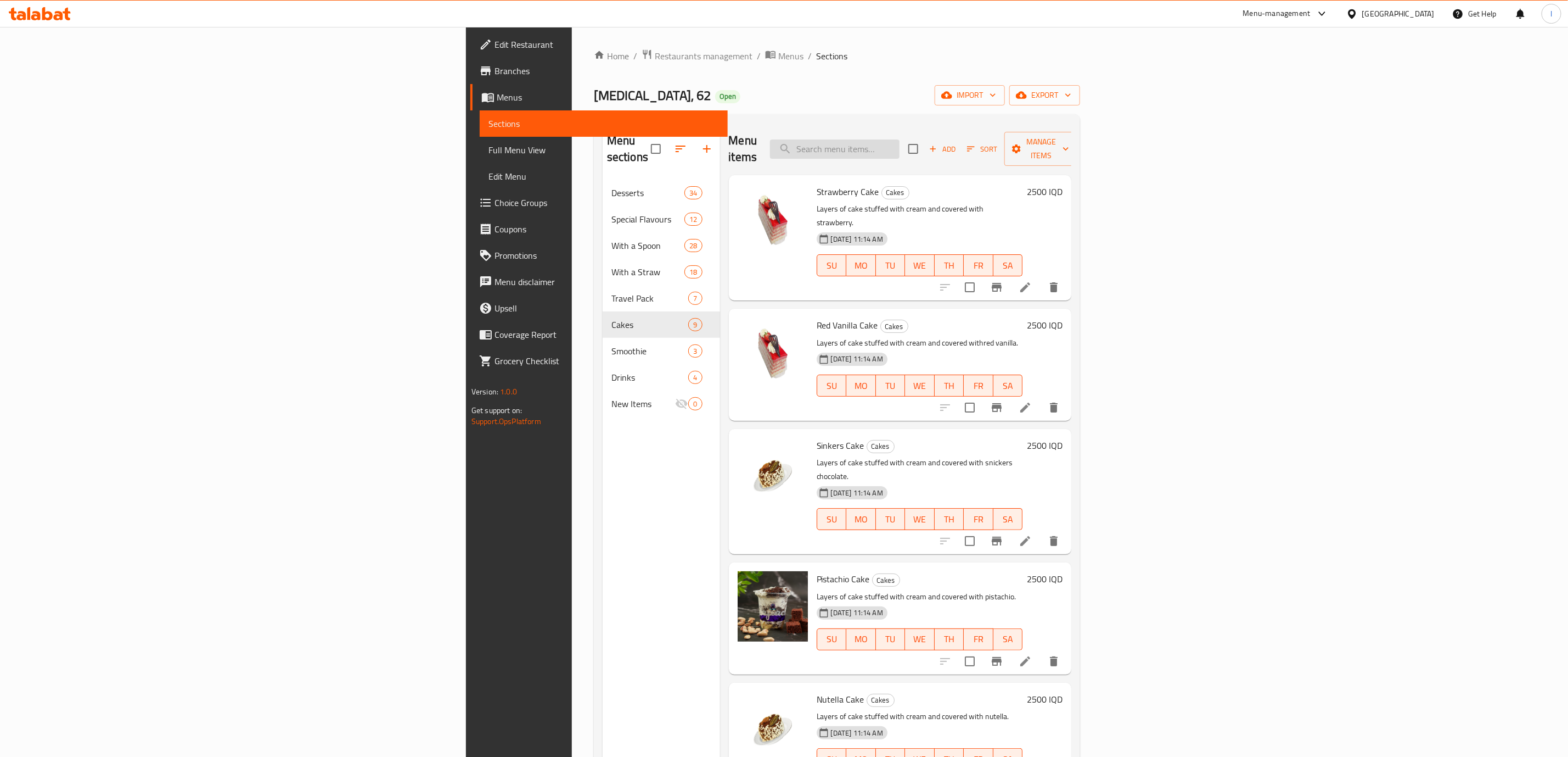
click at [900, 142] on input "search" at bounding box center [835, 149] width 129 height 19
paste input "Nutella Cake"
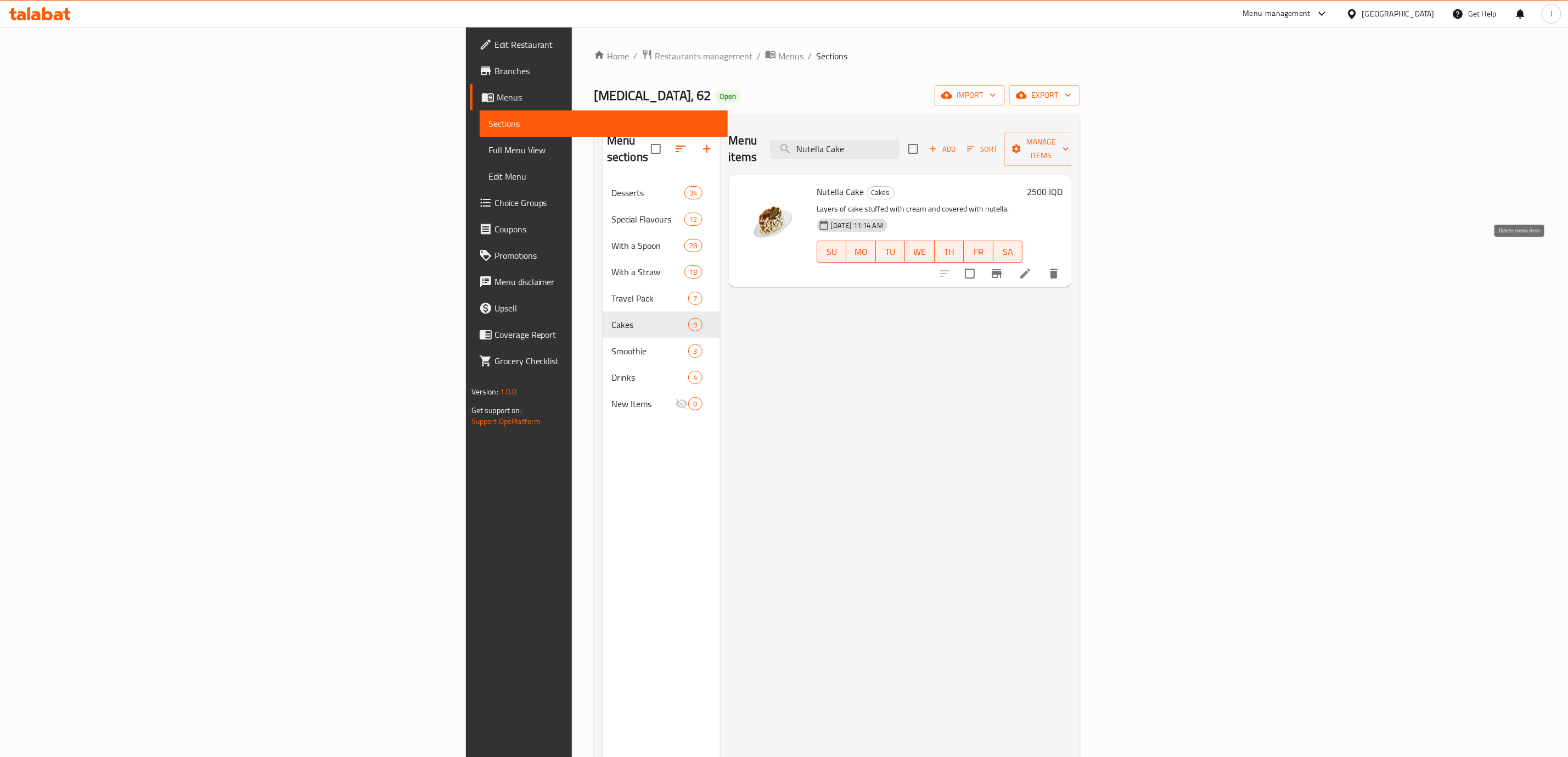
click at [1060, 267] on icon "delete" at bounding box center [1054, 273] width 13 height 13
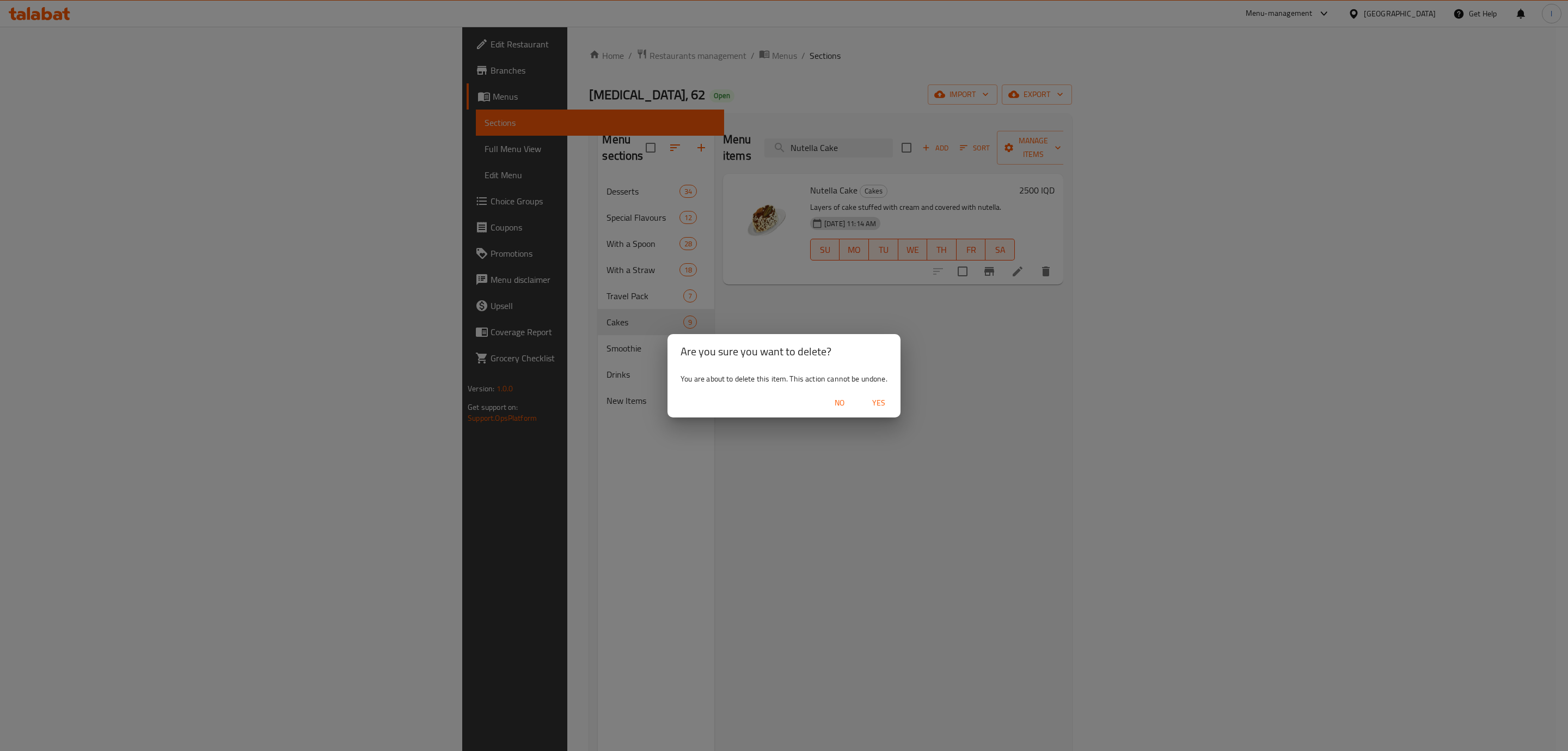
click at [871, 412] on button "Yes" at bounding box center [878, 403] width 35 height 20
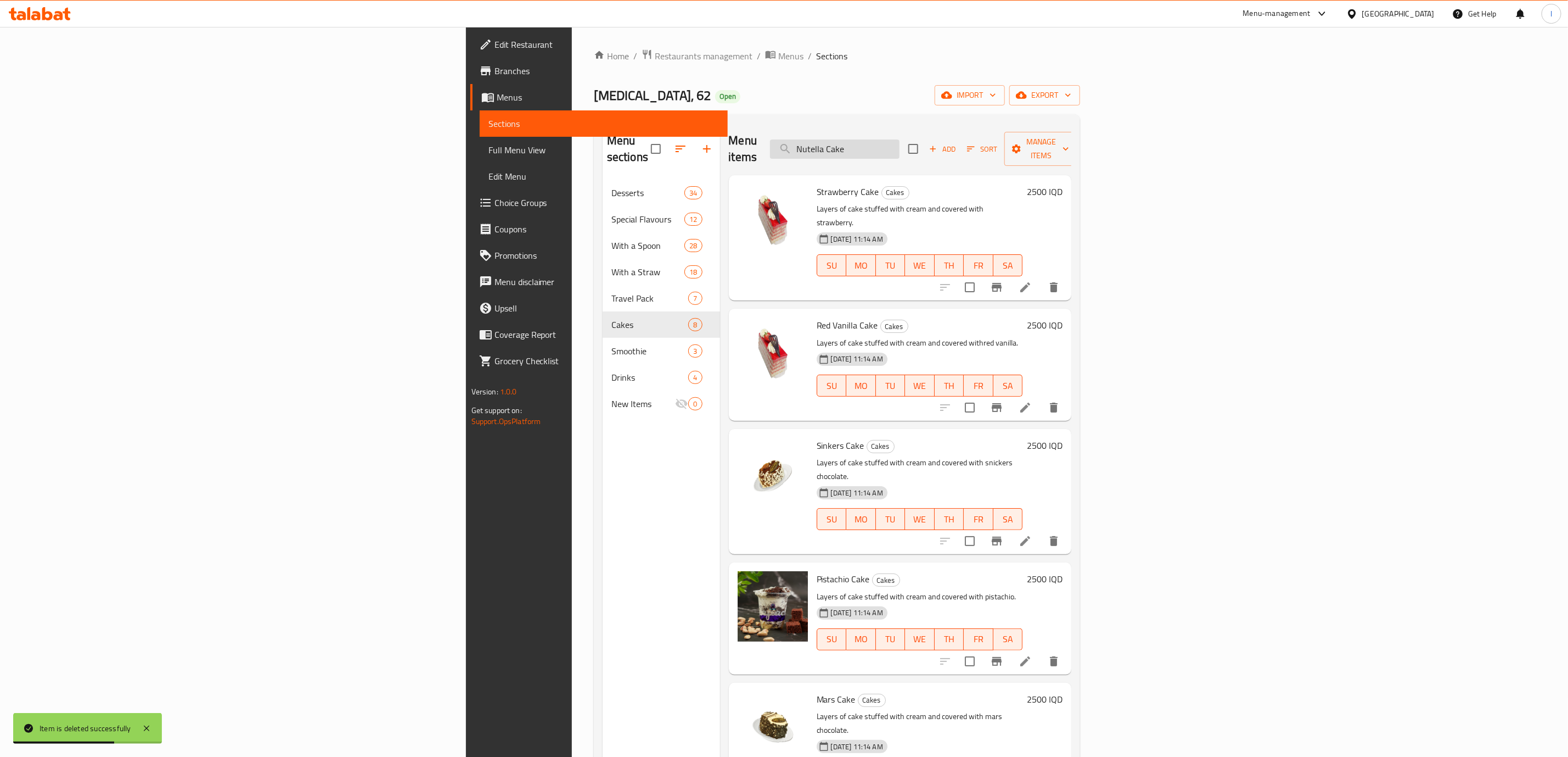
click at [900, 139] on input "Nutella Cake" at bounding box center [835, 149] width 129 height 19
type input "س"
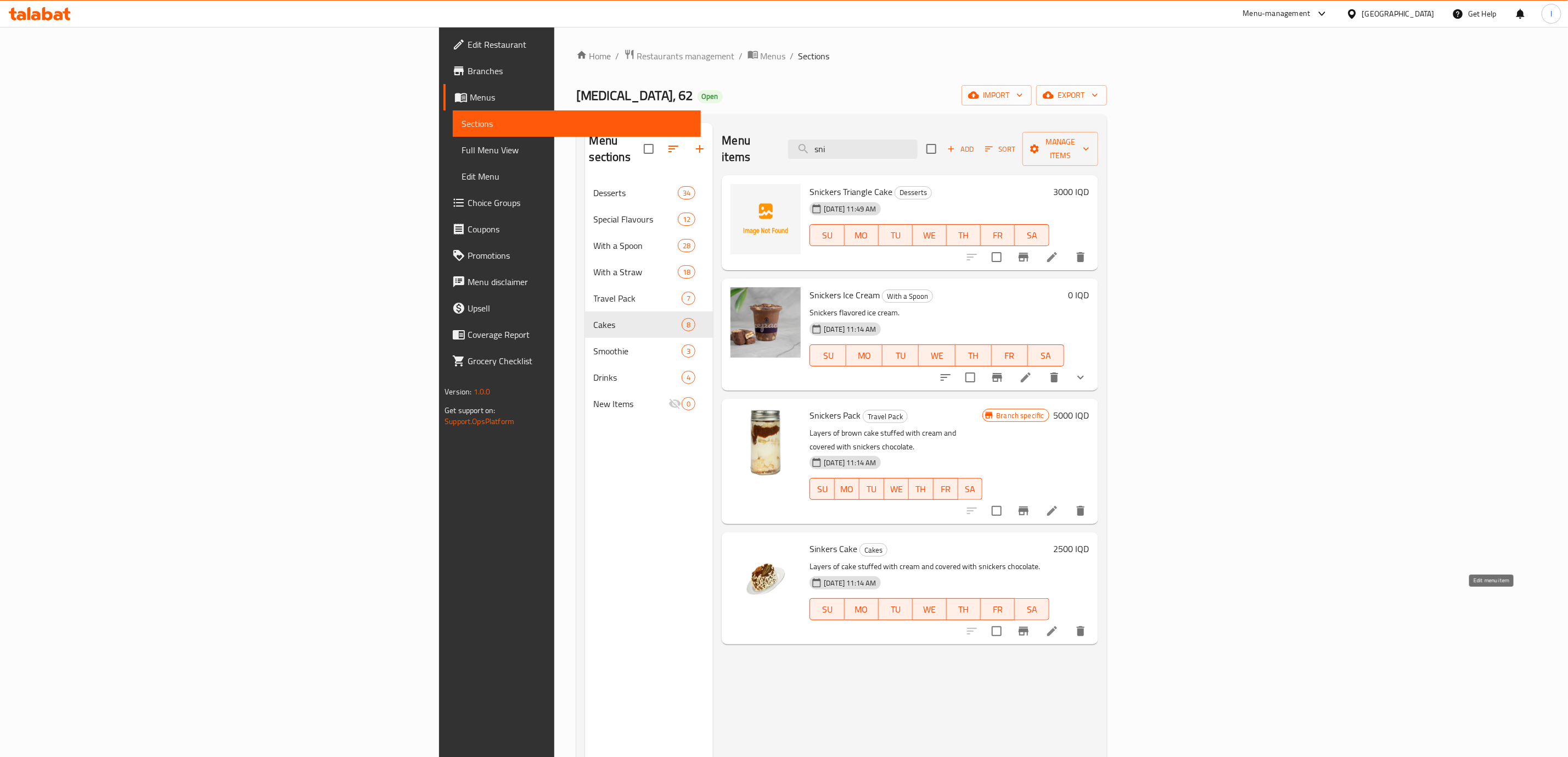
type input "sni"
click at [1057, 626] on icon at bounding box center [1052, 631] width 10 height 10
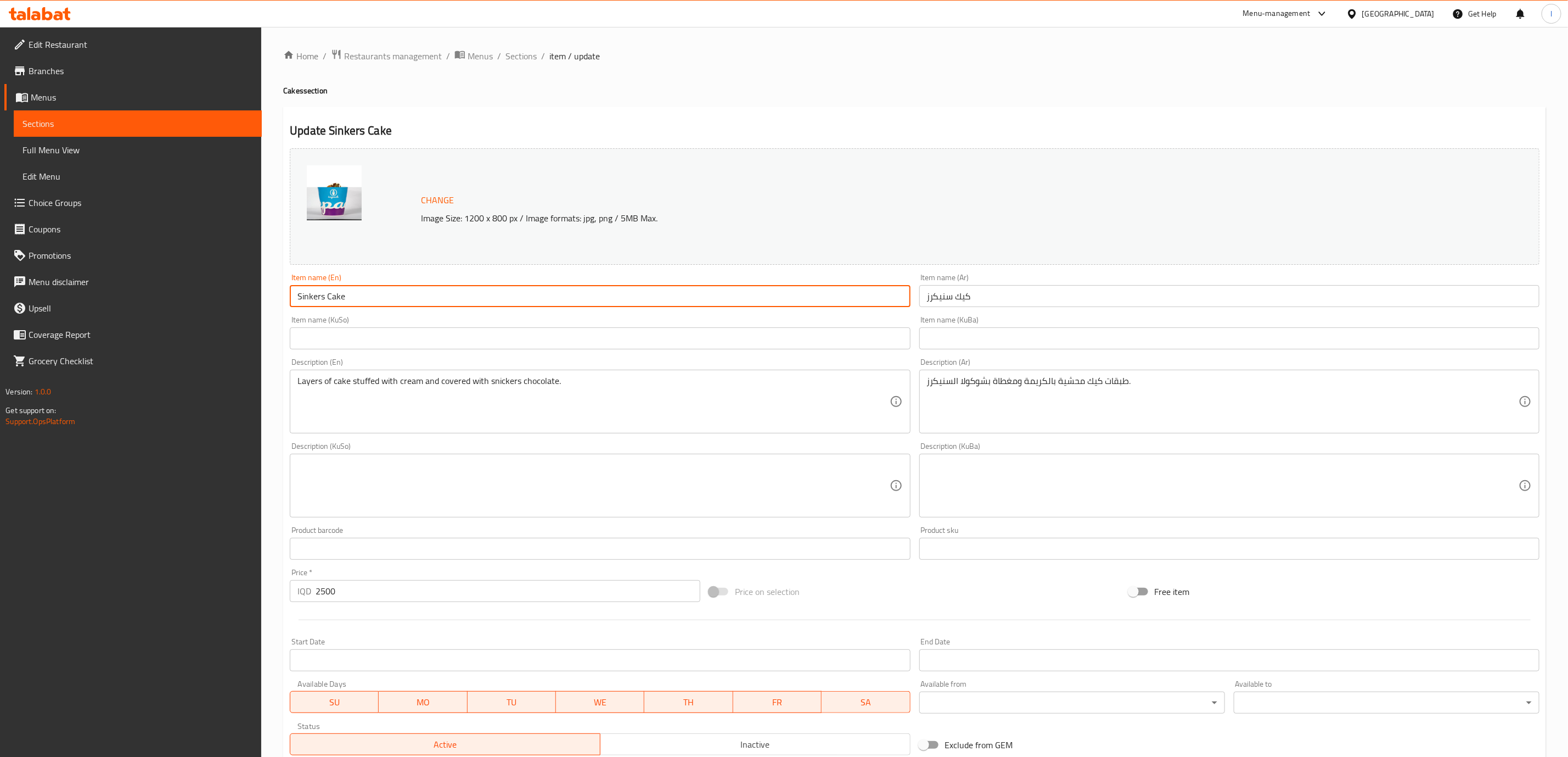
click at [522, 292] on input "Sinkers Cake" at bounding box center [600, 296] width 620 height 22
click at [962, 295] on input "كيك سنيكرز" at bounding box center [1229, 296] width 620 height 22
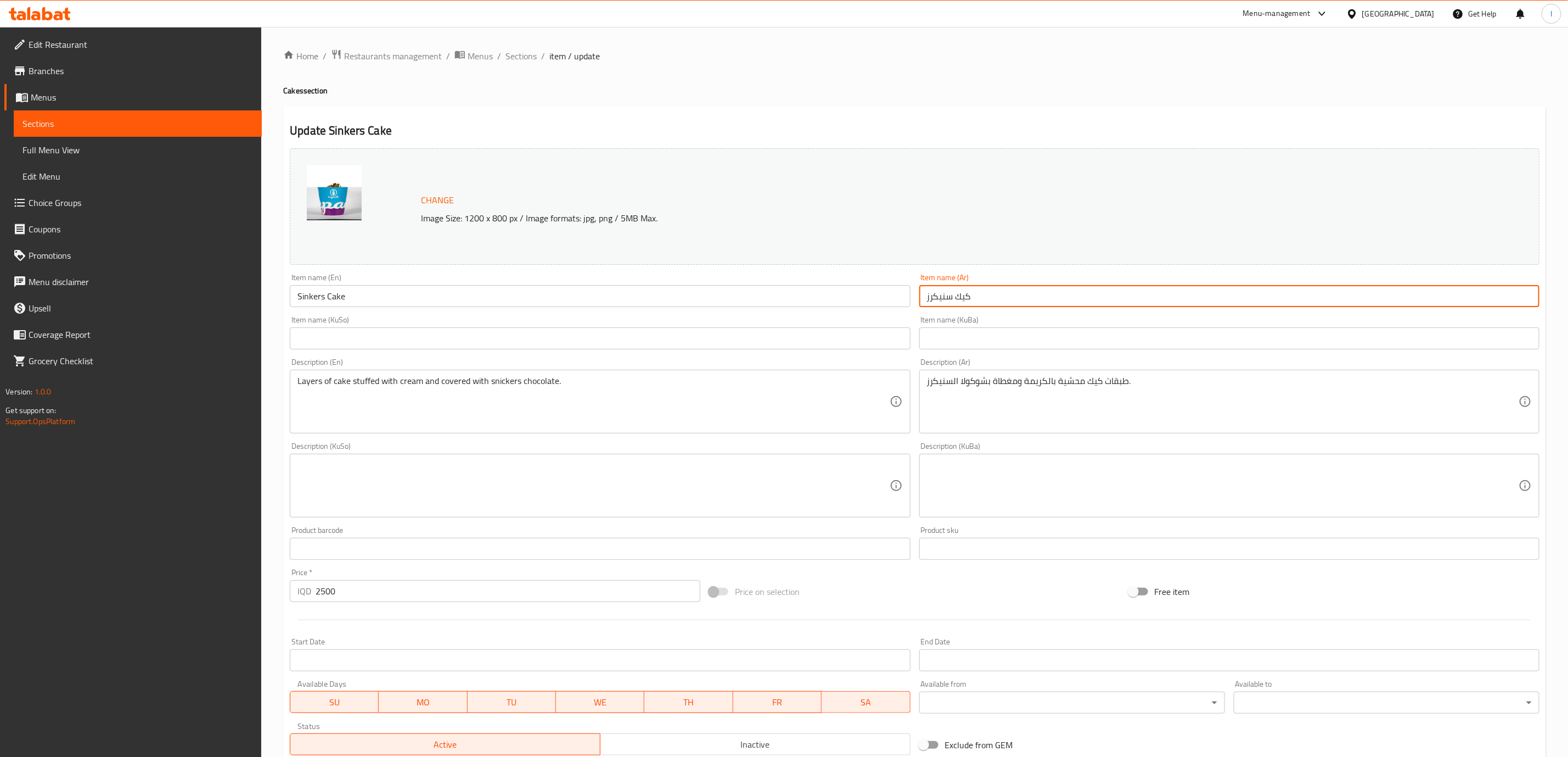
click at [962, 295] on input "كيك سنيكرز" at bounding box center [1229, 296] width 620 height 22
click at [529, 63] on span "Sections" at bounding box center [521, 55] width 31 height 13
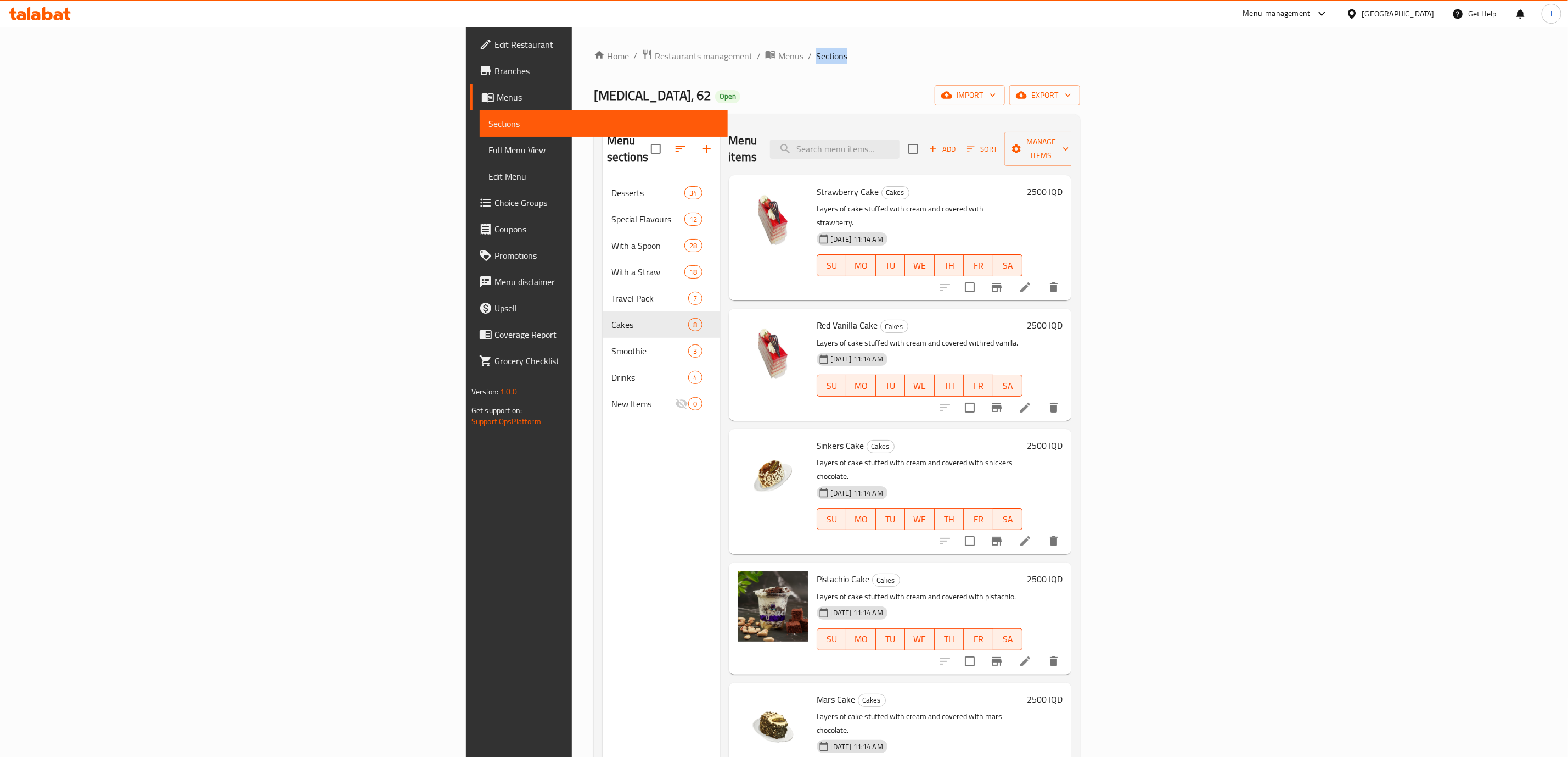
click at [816, 63] on span "Sections" at bounding box center [832, 55] width 31 height 13
click at [900, 139] on input "search" at bounding box center [835, 149] width 129 height 19
paste input "Sinkers Cake"
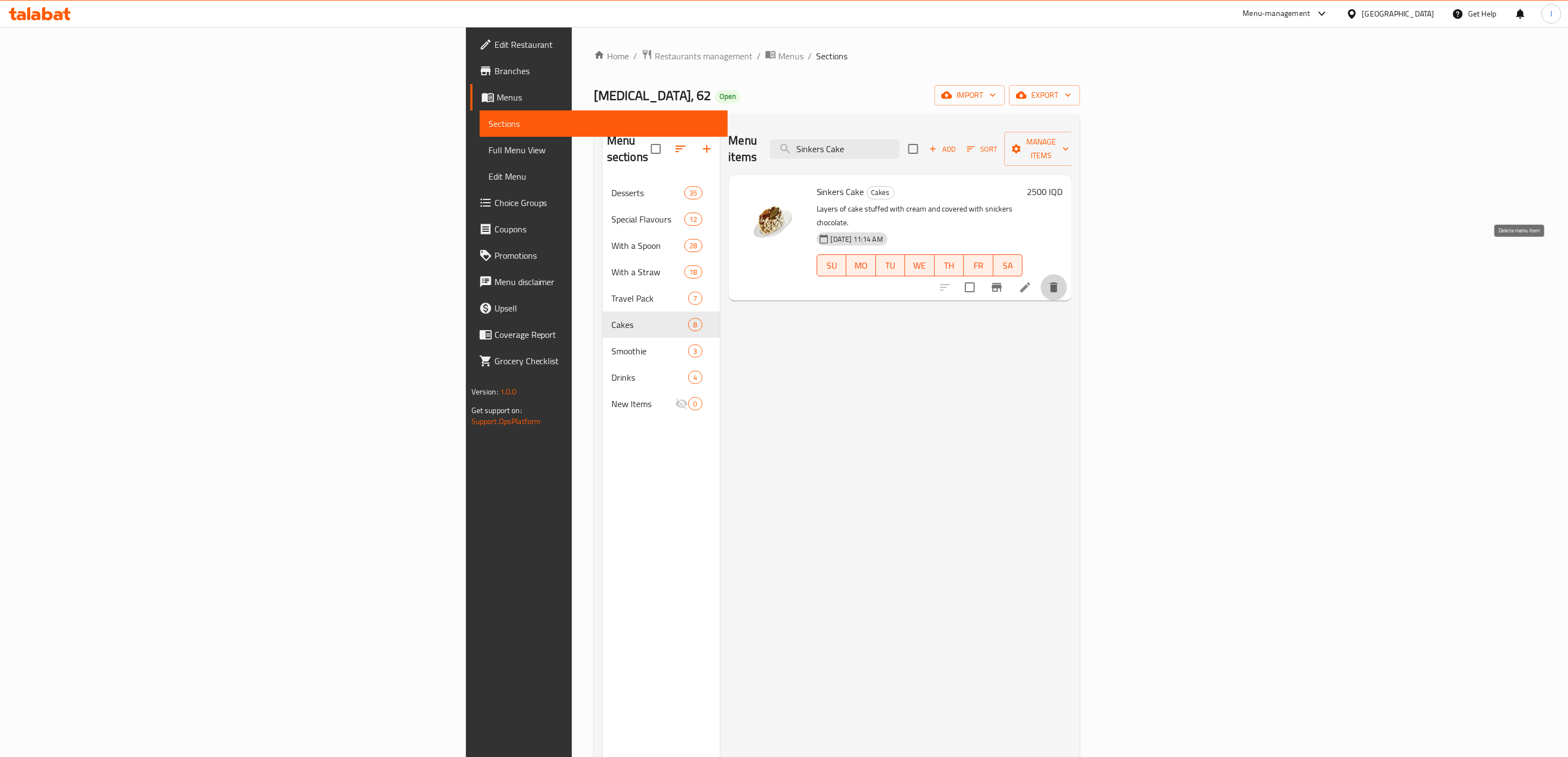
click at [1060, 281] on icon "delete" at bounding box center [1054, 287] width 13 height 13
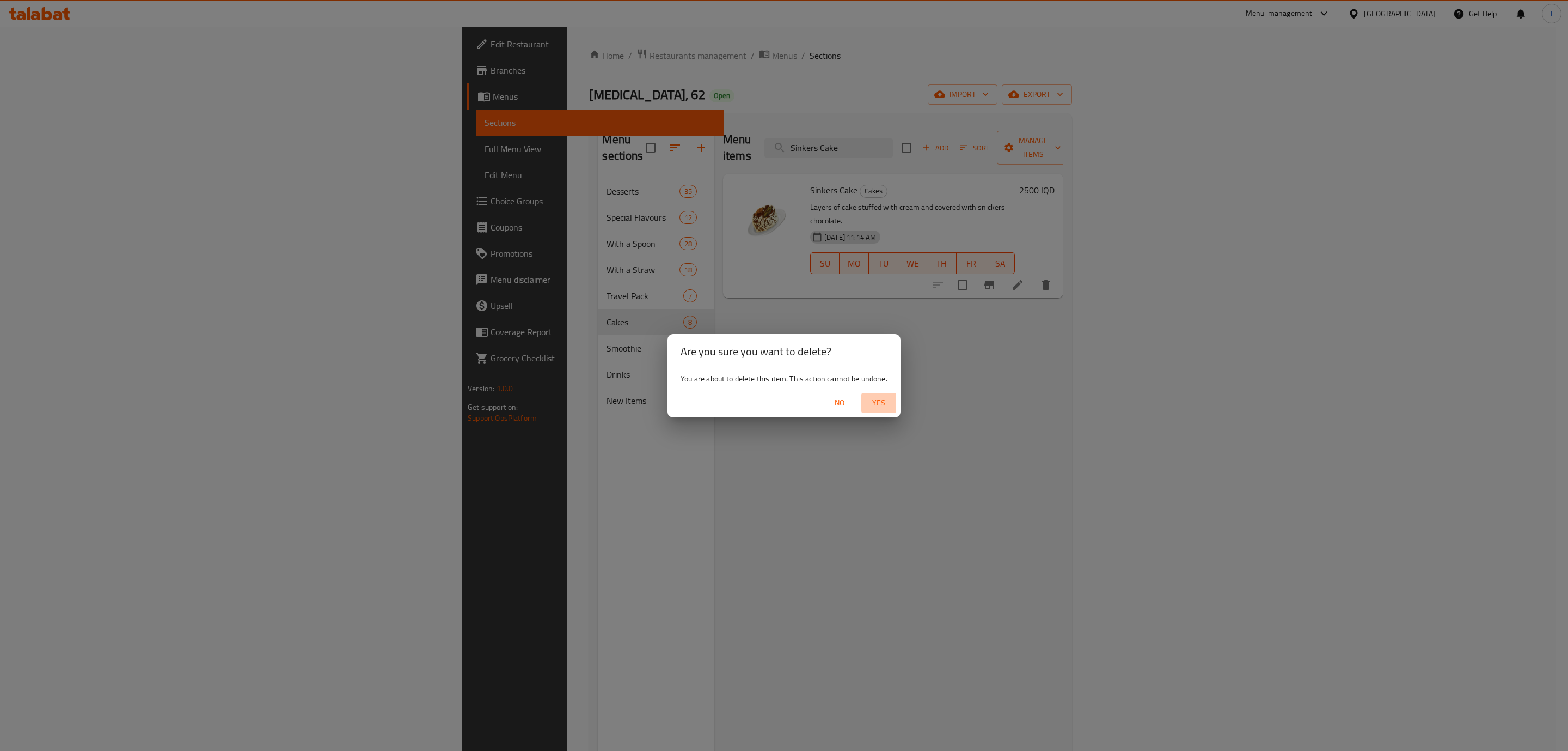
click at [887, 404] on span "Yes" at bounding box center [878, 403] width 26 height 13
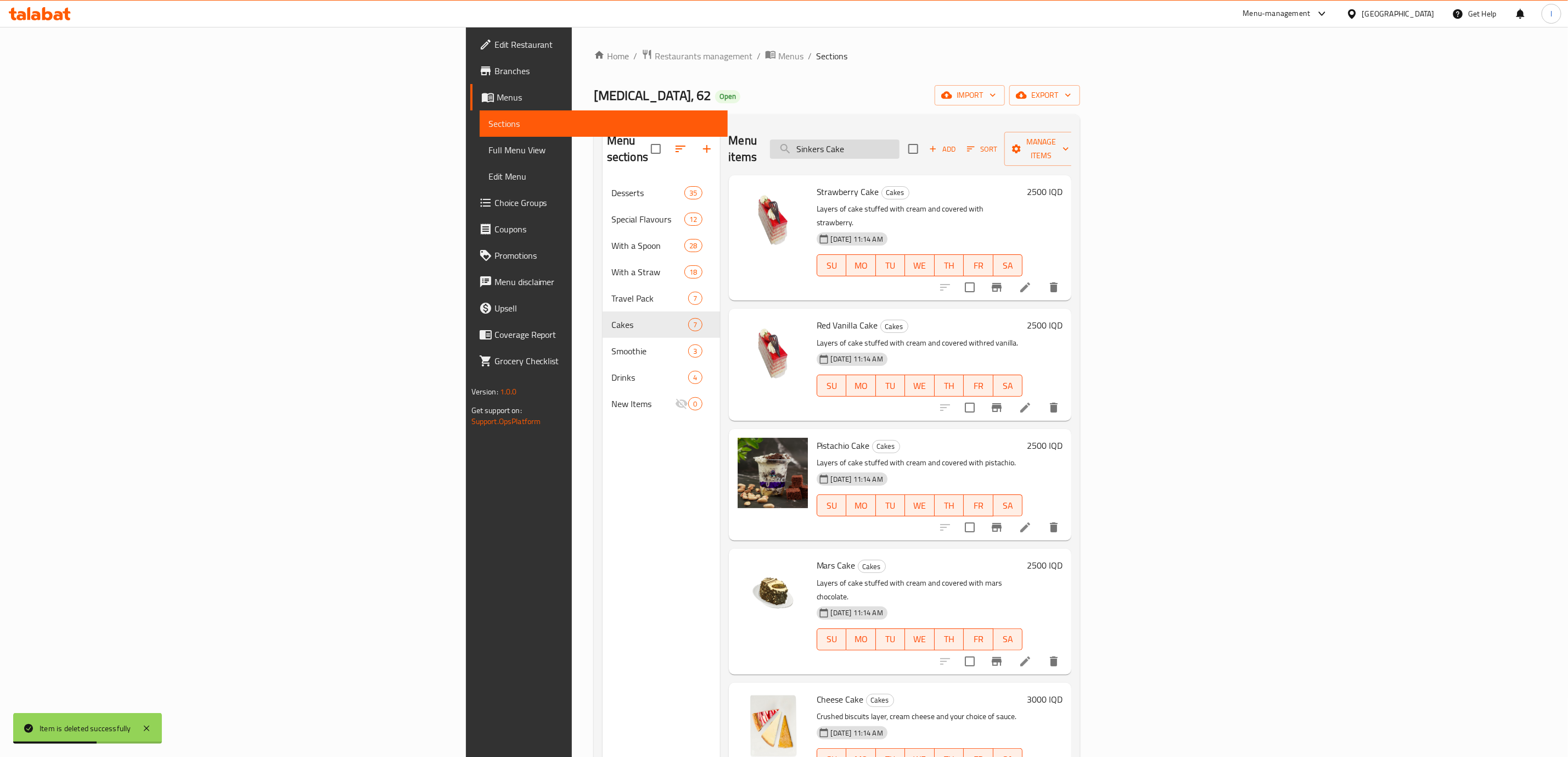
click at [900, 140] on input "Sinkers Cake" at bounding box center [835, 149] width 129 height 19
click at [900, 143] on input "Sinkers Cake" at bounding box center [835, 149] width 129 height 19
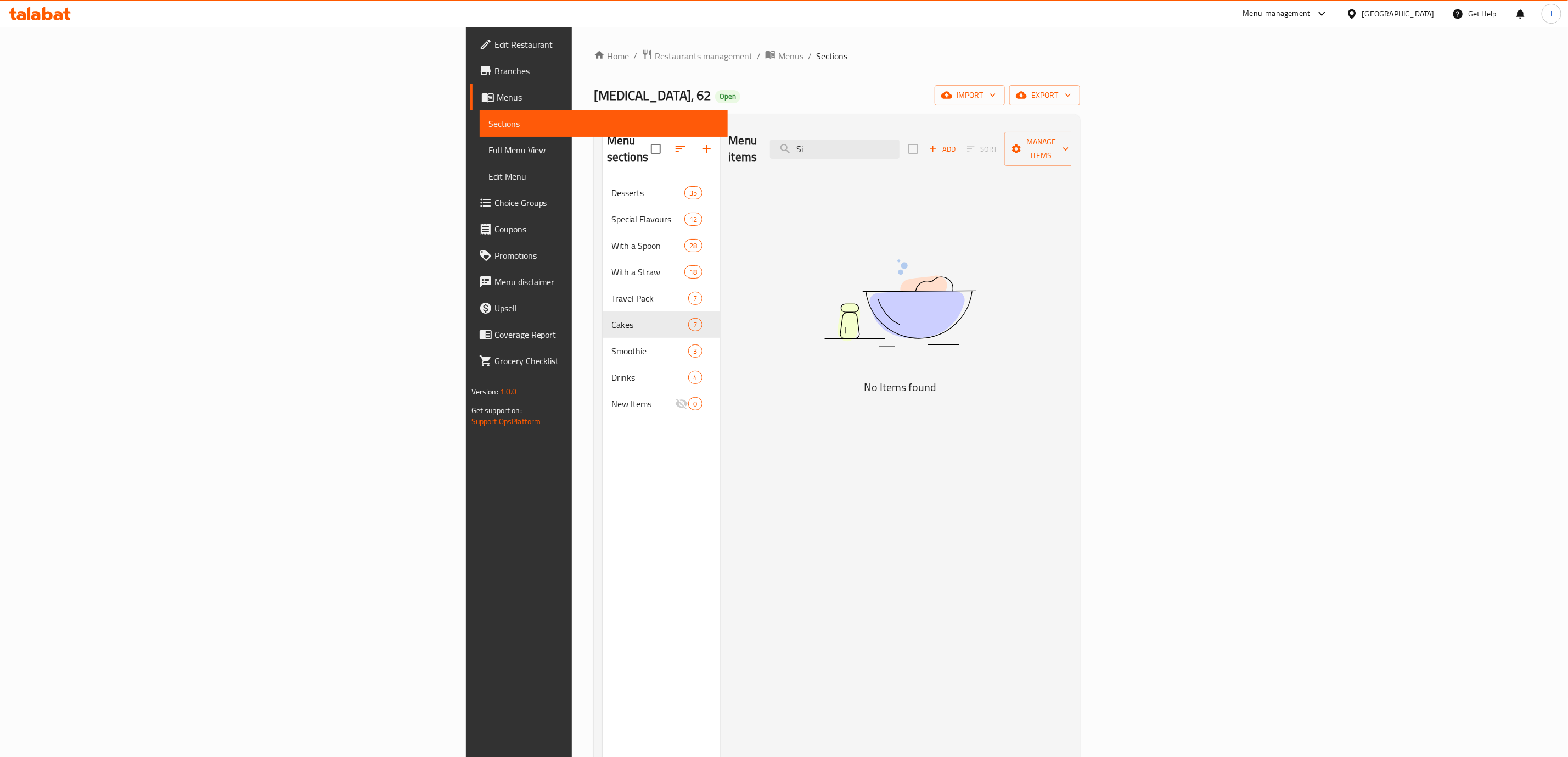
type input "S"
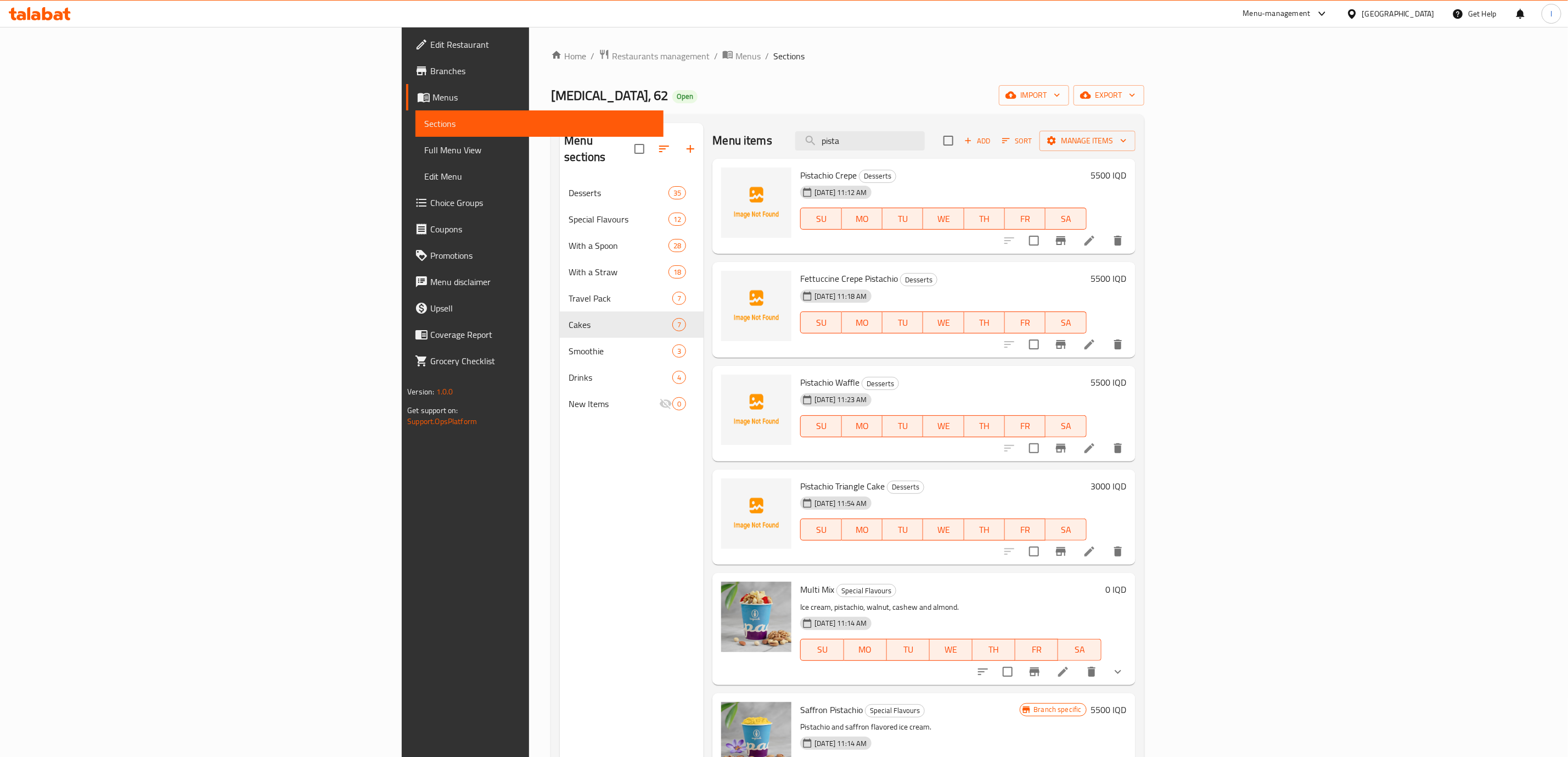
click at [800, 174] on span "Pistachio Crepe" at bounding box center [828, 175] width 56 height 17
copy span "Pistachio"
click at [925, 147] on input "pista" at bounding box center [860, 141] width 129 height 19
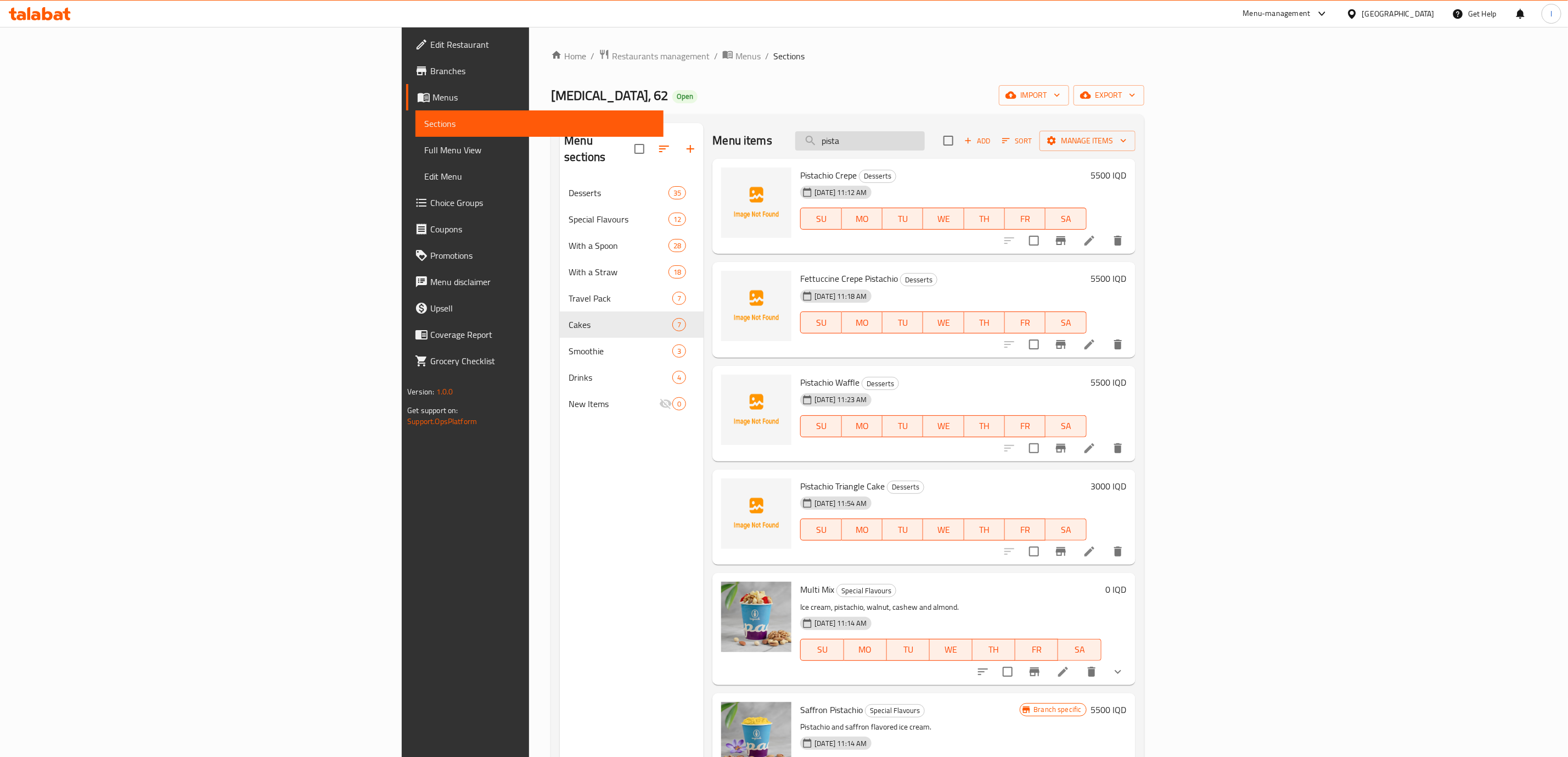
paste input "Pistachio"
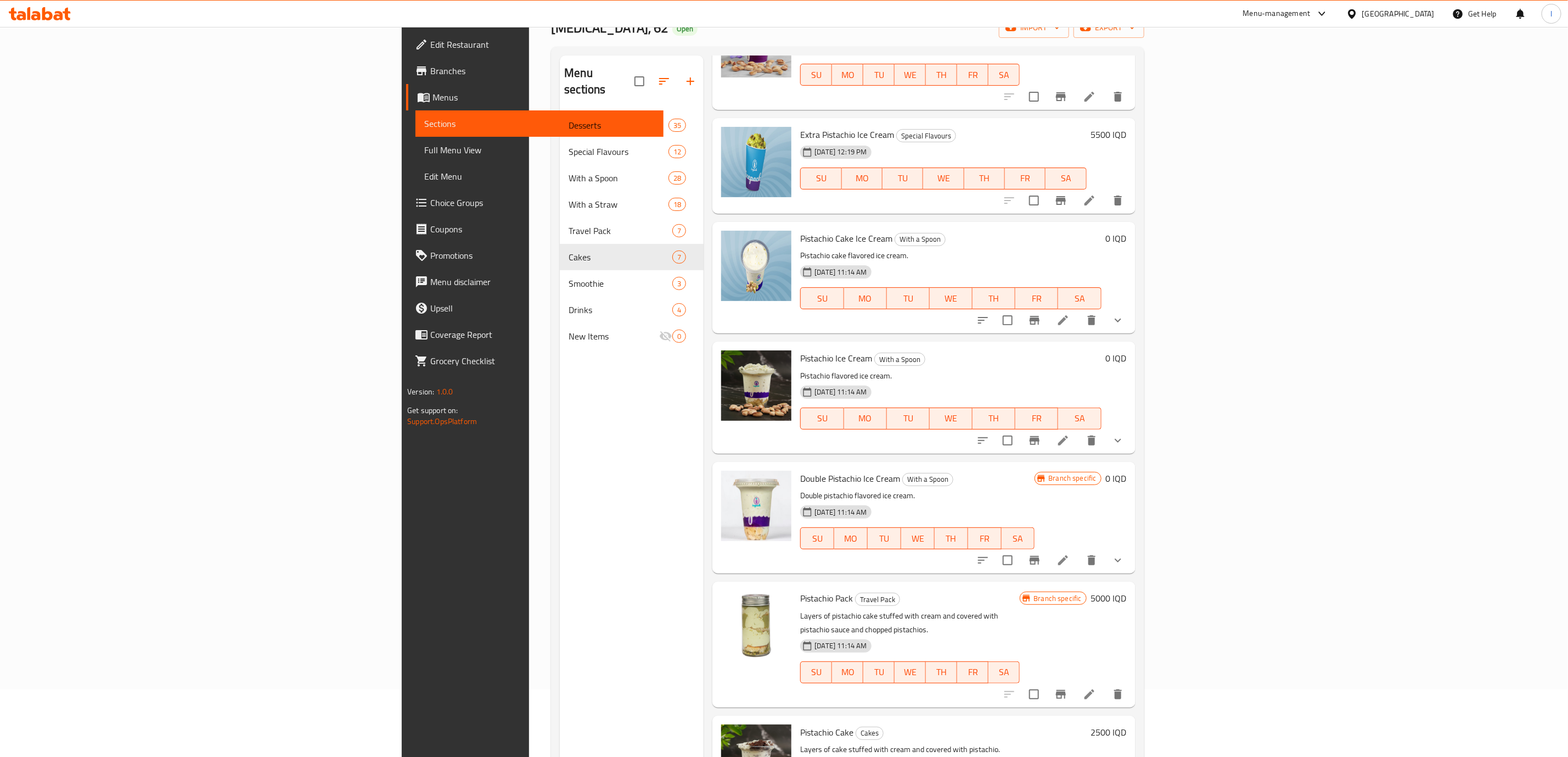
scroll to position [153, 0]
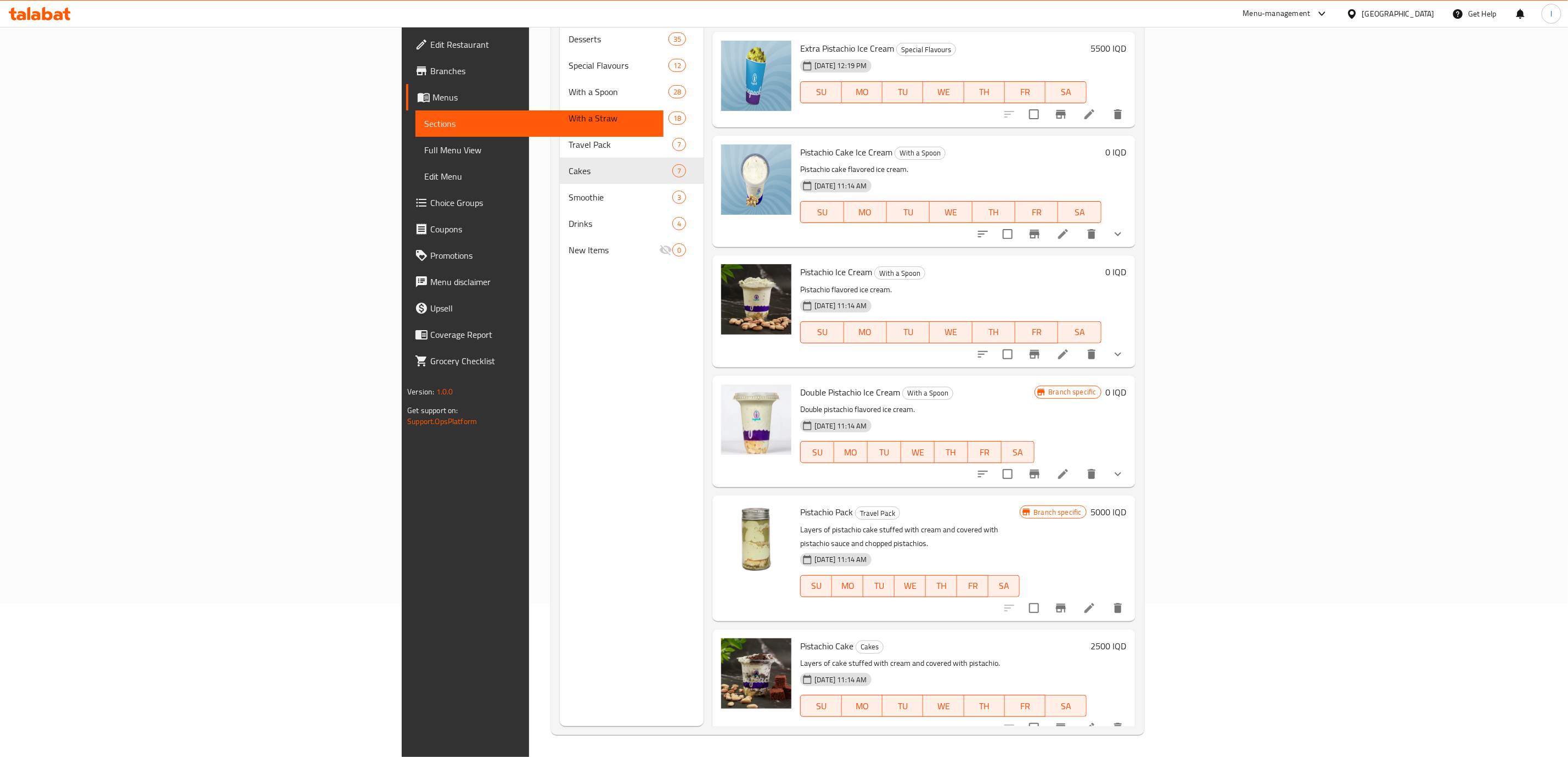
type input "Pistachio"
click at [1096, 721] on icon at bounding box center [1089, 727] width 13 height 13
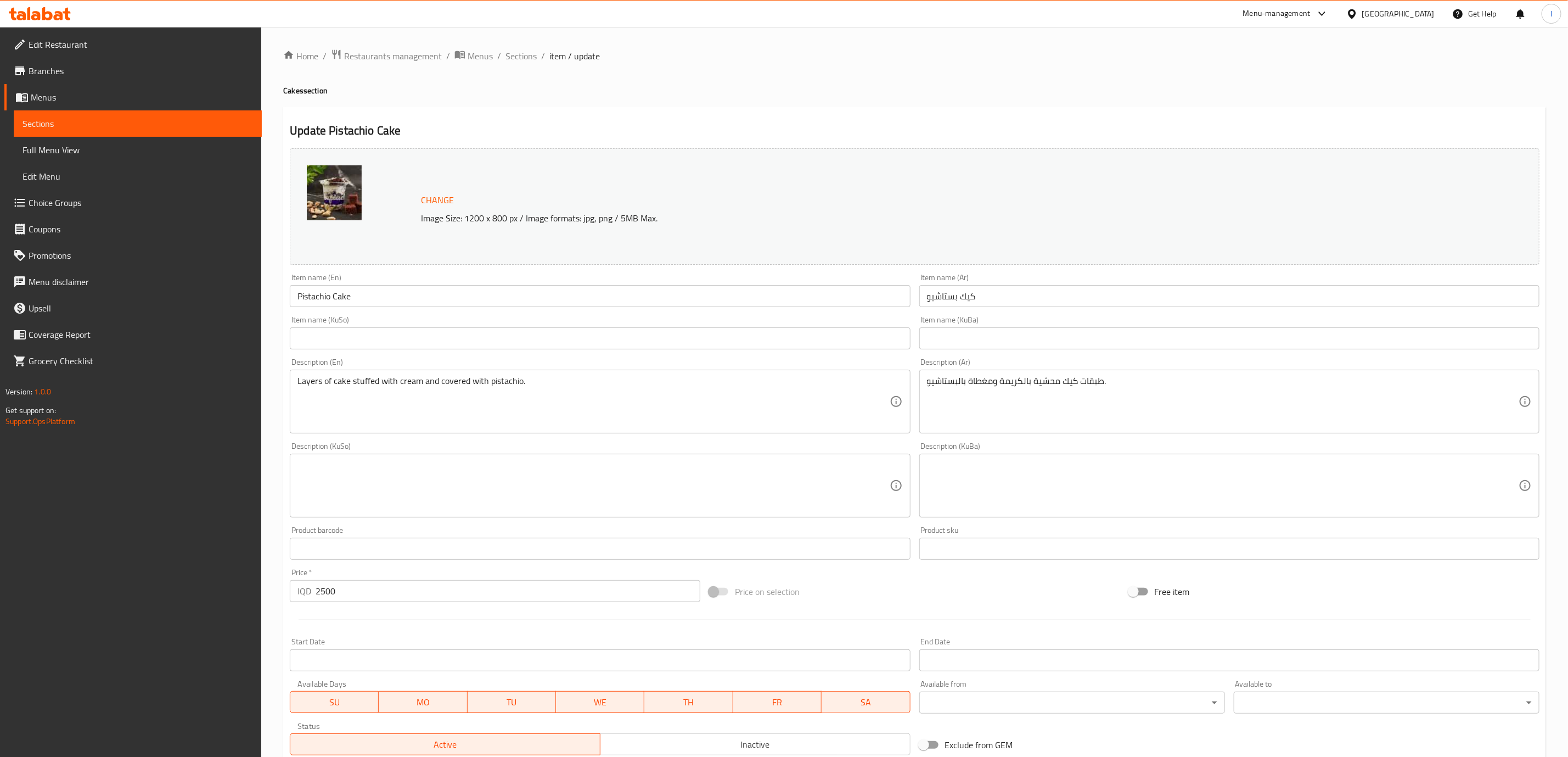
click at [584, 318] on div "Item name (KuSo) Item name (KuSo)" at bounding box center [600, 332] width 620 height 34
click at [586, 295] on input "Pistachio Cake" at bounding box center [600, 296] width 620 height 22
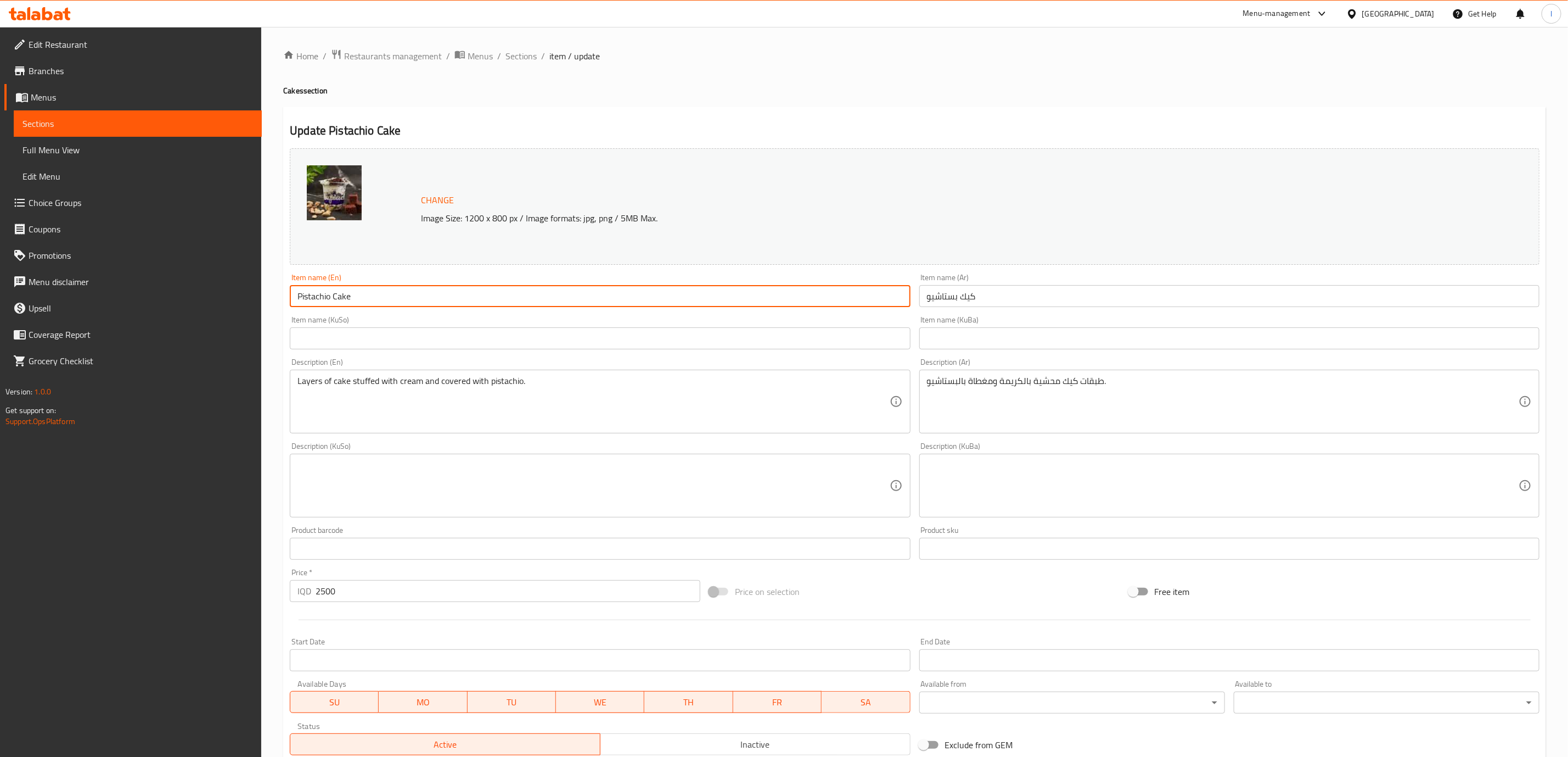
click at [586, 295] on input "Pistachio Cake" at bounding box center [600, 296] width 620 height 22
click at [959, 303] on input "كيك بستاشيو" at bounding box center [1229, 296] width 620 height 22
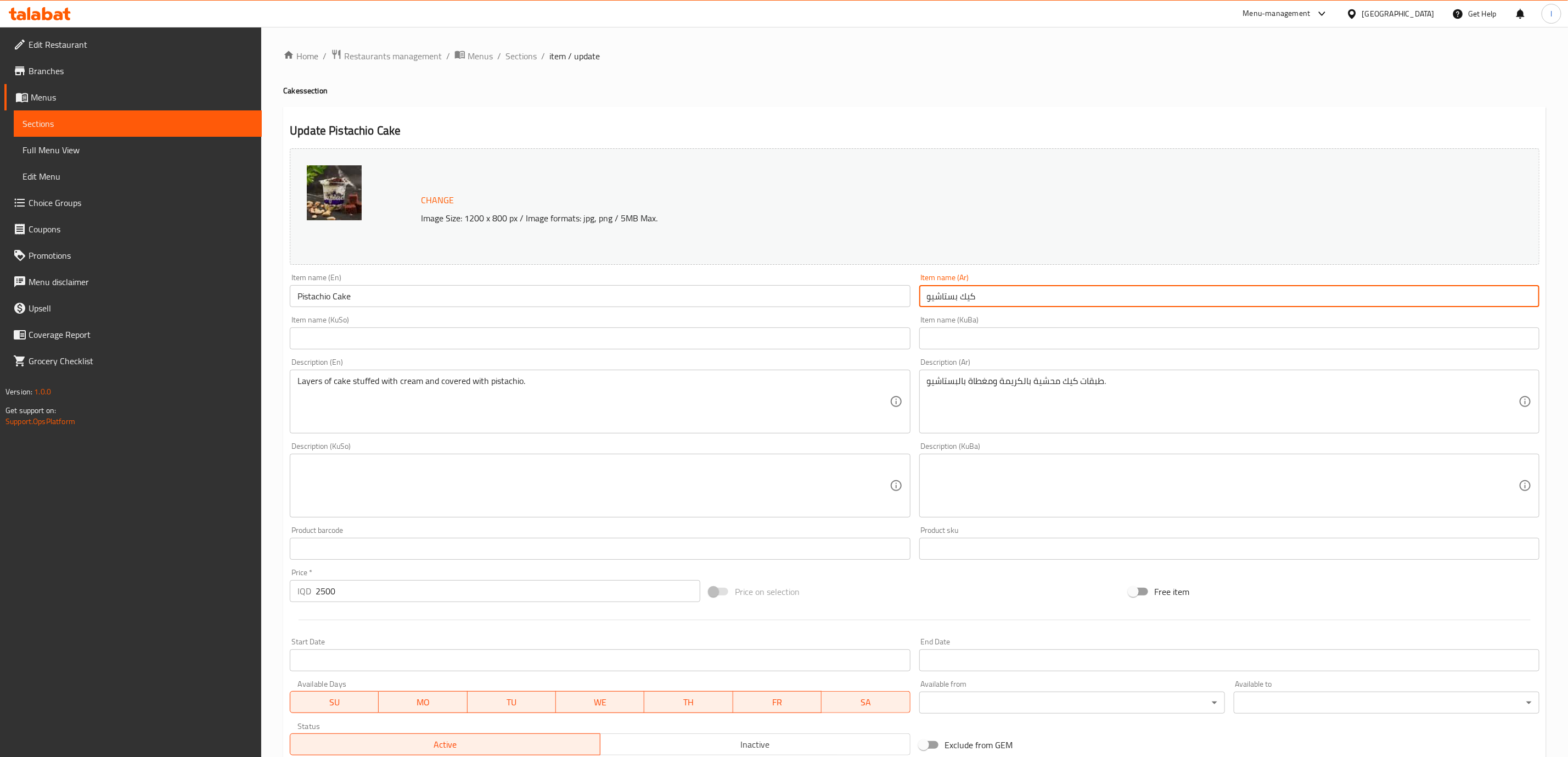
click at [959, 303] on input "كيك بستاشيو" at bounding box center [1229, 296] width 620 height 22
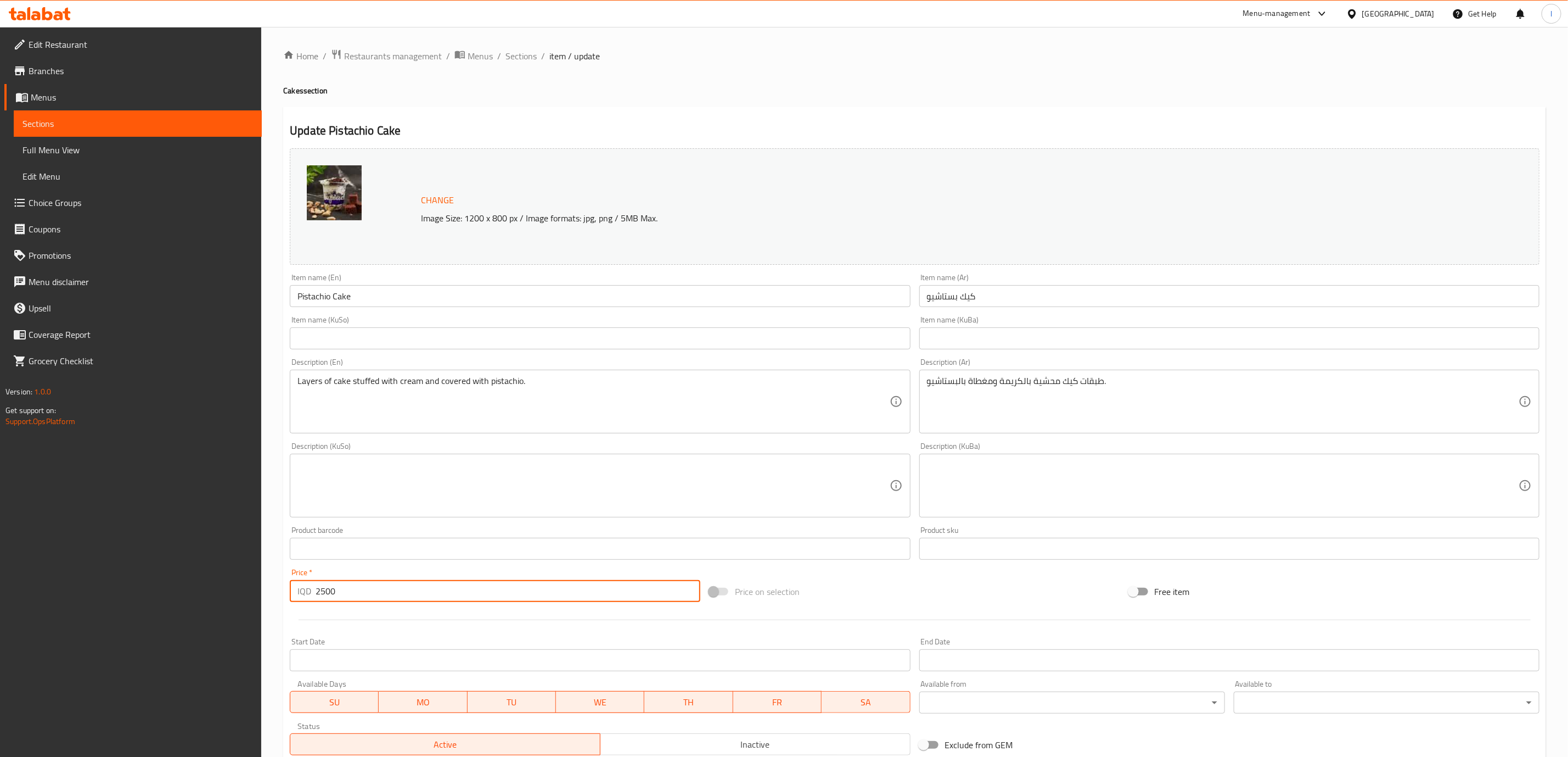
drag, startPoint x: 343, startPoint y: 582, endPoint x: 296, endPoint y: 578, distance: 47.2
click at [297, 581] on div "IQD 2500 Price *" at bounding box center [495, 591] width 411 height 22
click at [525, 60] on span "Sections" at bounding box center [521, 55] width 31 height 13
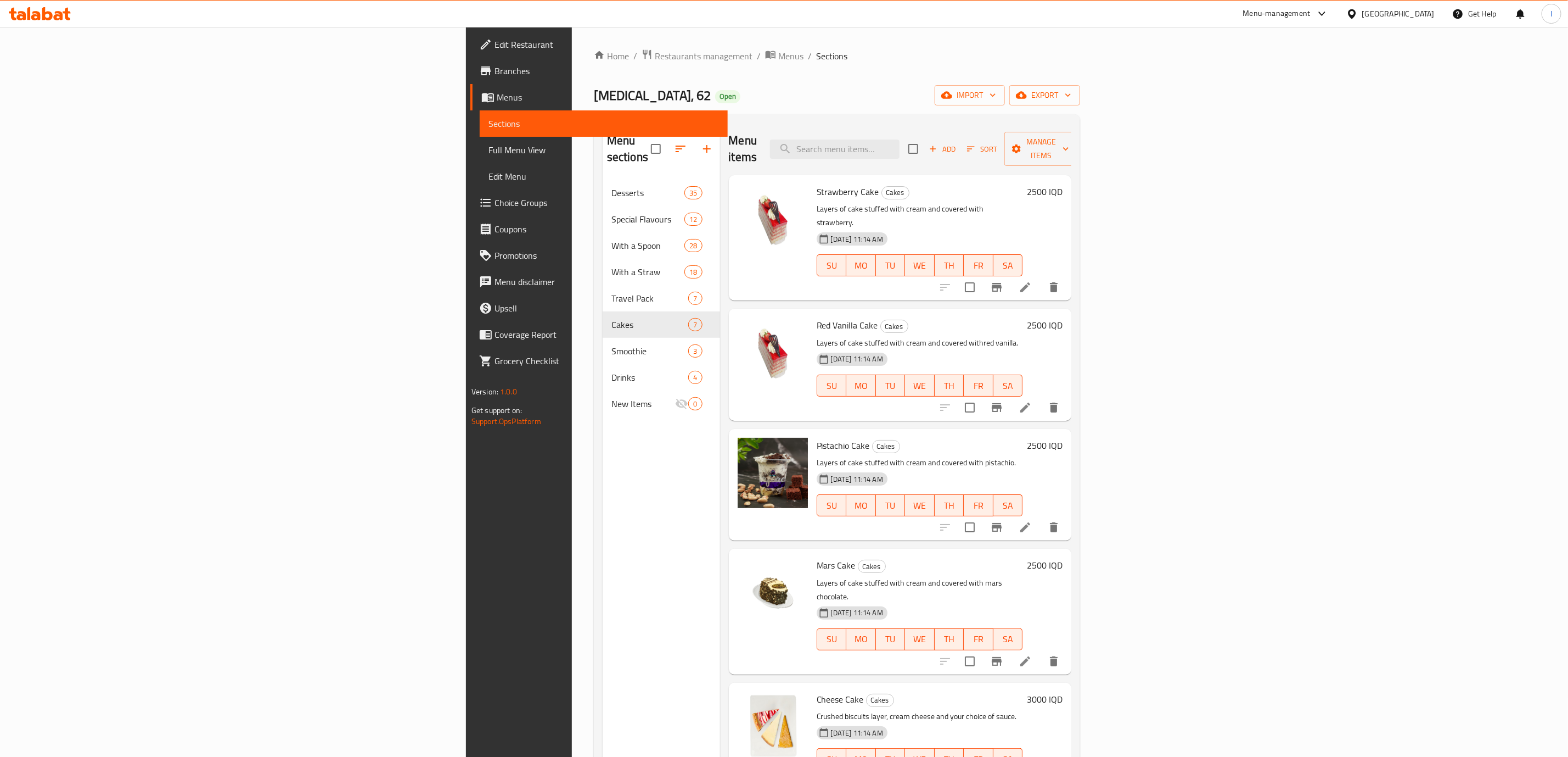
click at [976, 129] on div "Menu items Add Sort Manage items" at bounding box center [900, 149] width 343 height 52
click at [900, 139] on input "search" at bounding box center [835, 149] width 129 height 19
paste input "Pistachio Cake"
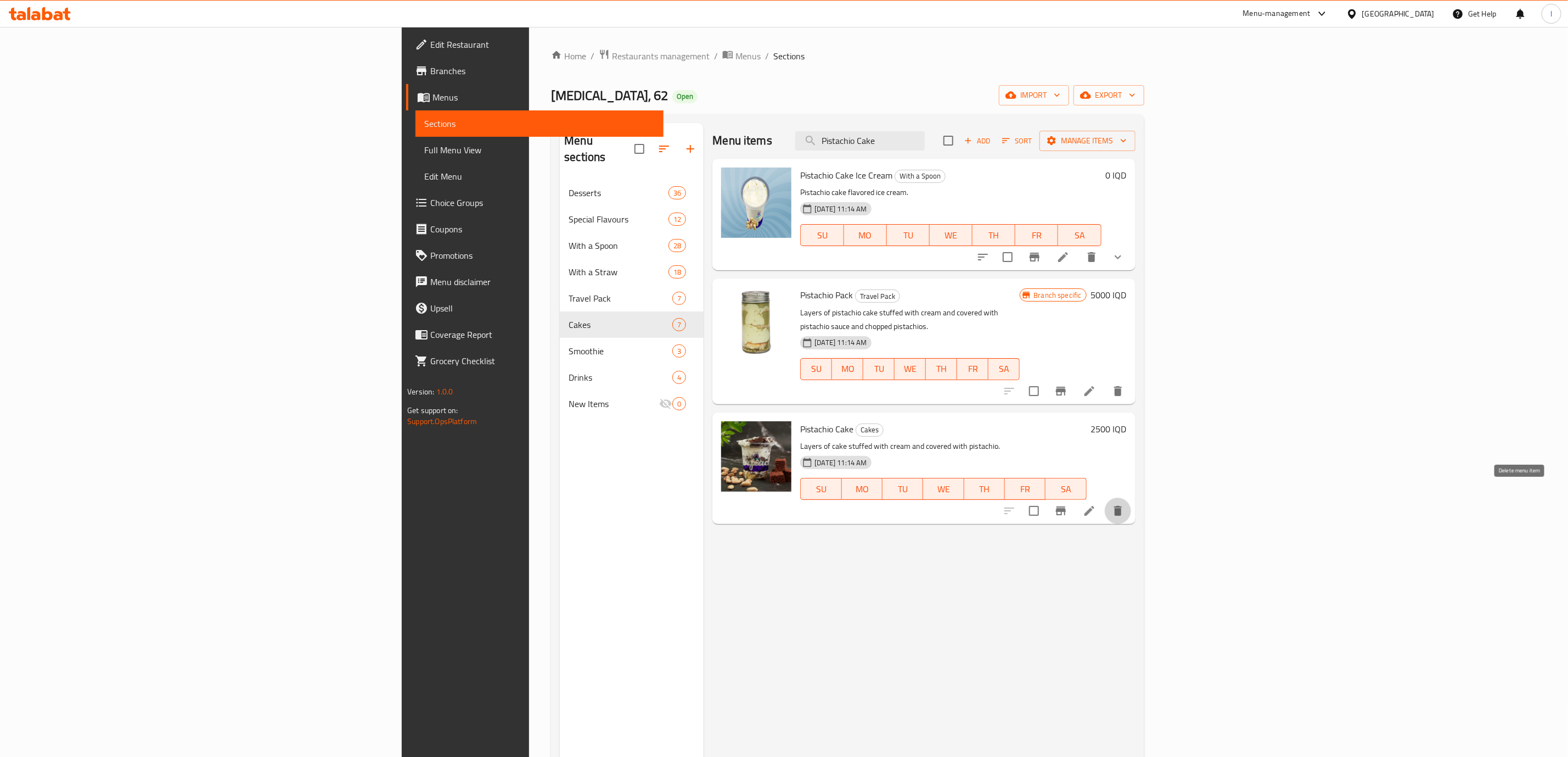
click at [1131, 497] on button "delete" at bounding box center [1118, 510] width 26 height 26
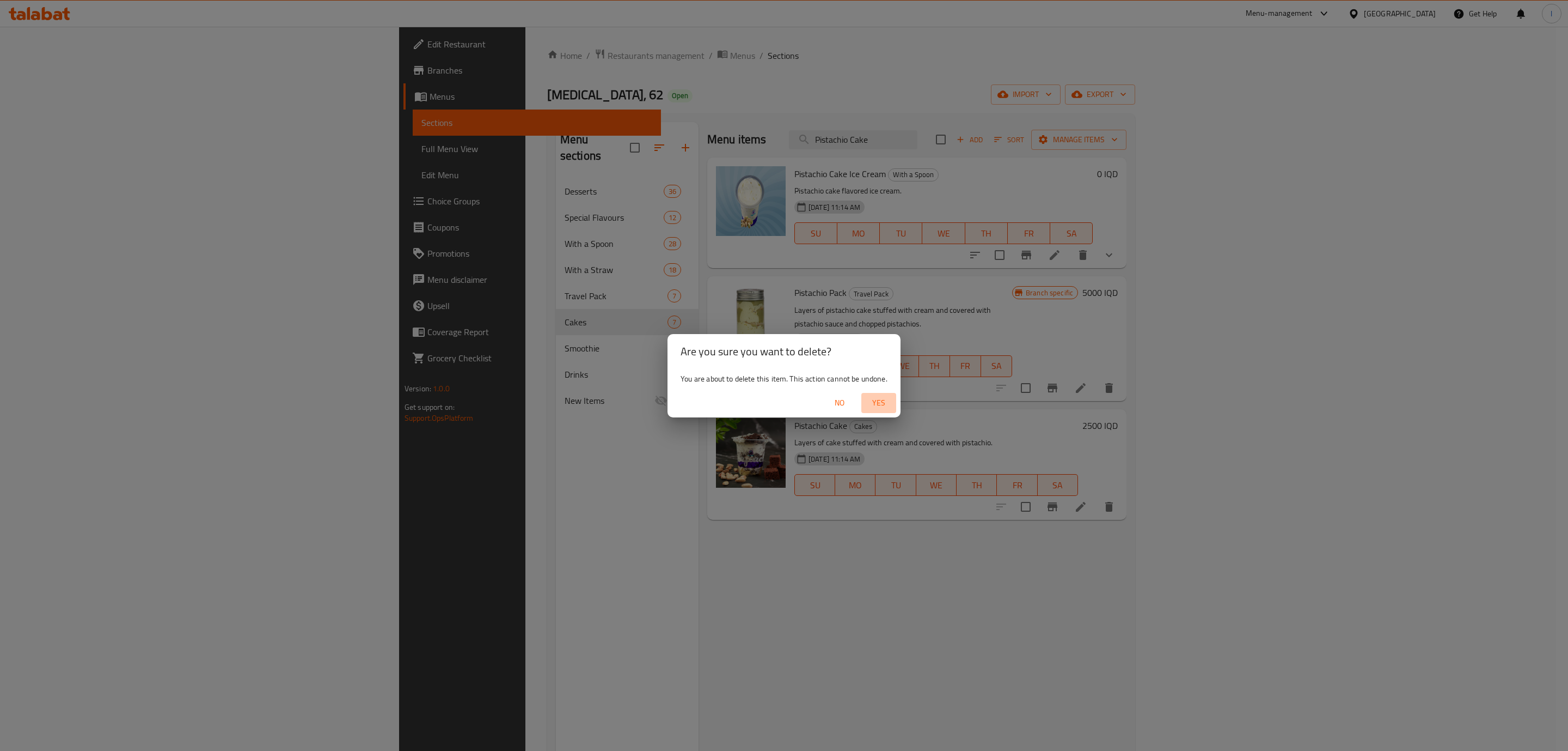
click at [891, 394] on button "Yes" at bounding box center [878, 403] width 35 height 20
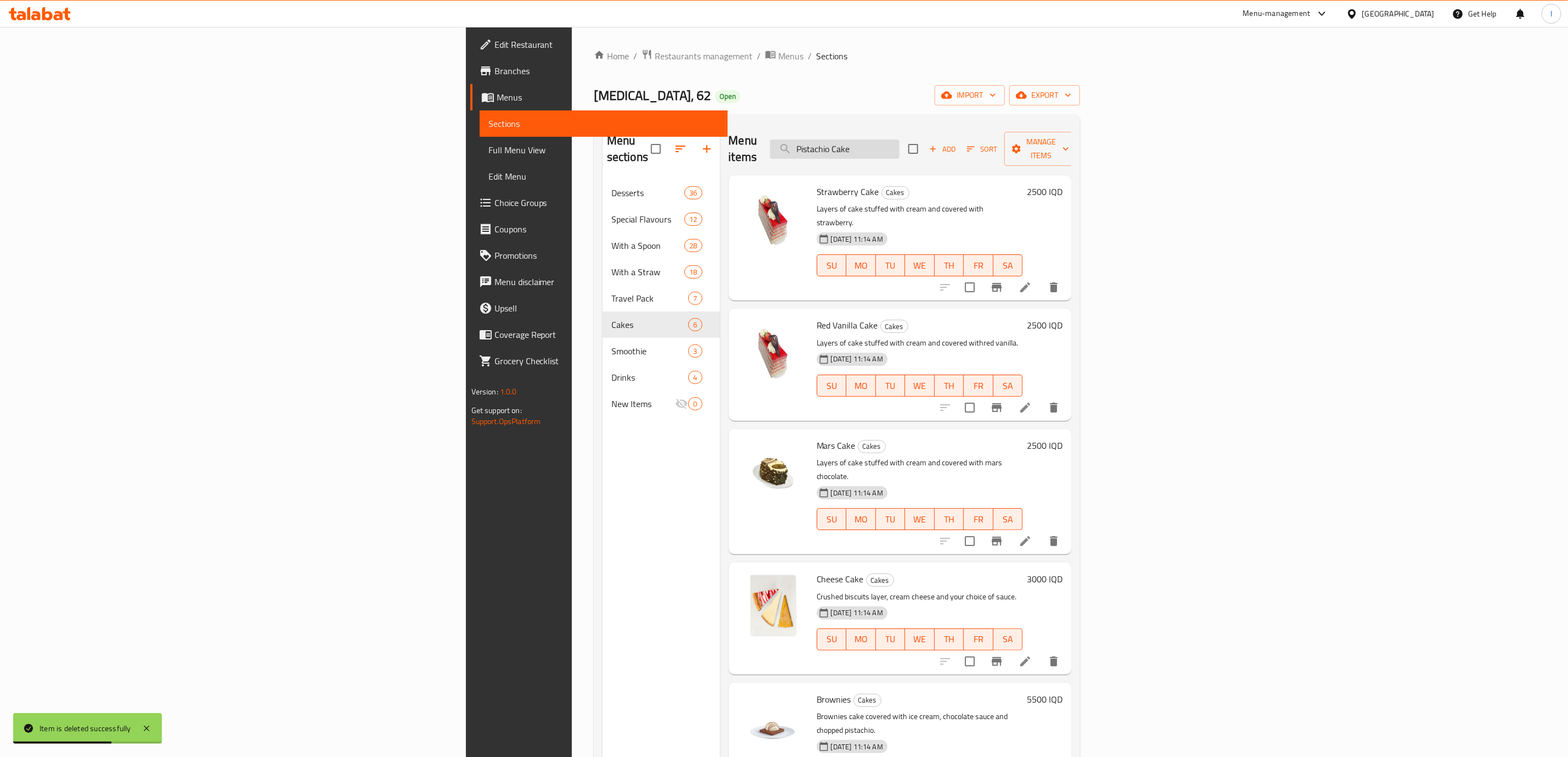
click at [900, 150] on input "Pistachio Cake" at bounding box center [835, 149] width 129 height 19
click at [900, 150] on input "قثي" at bounding box center [835, 149] width 129 height 19
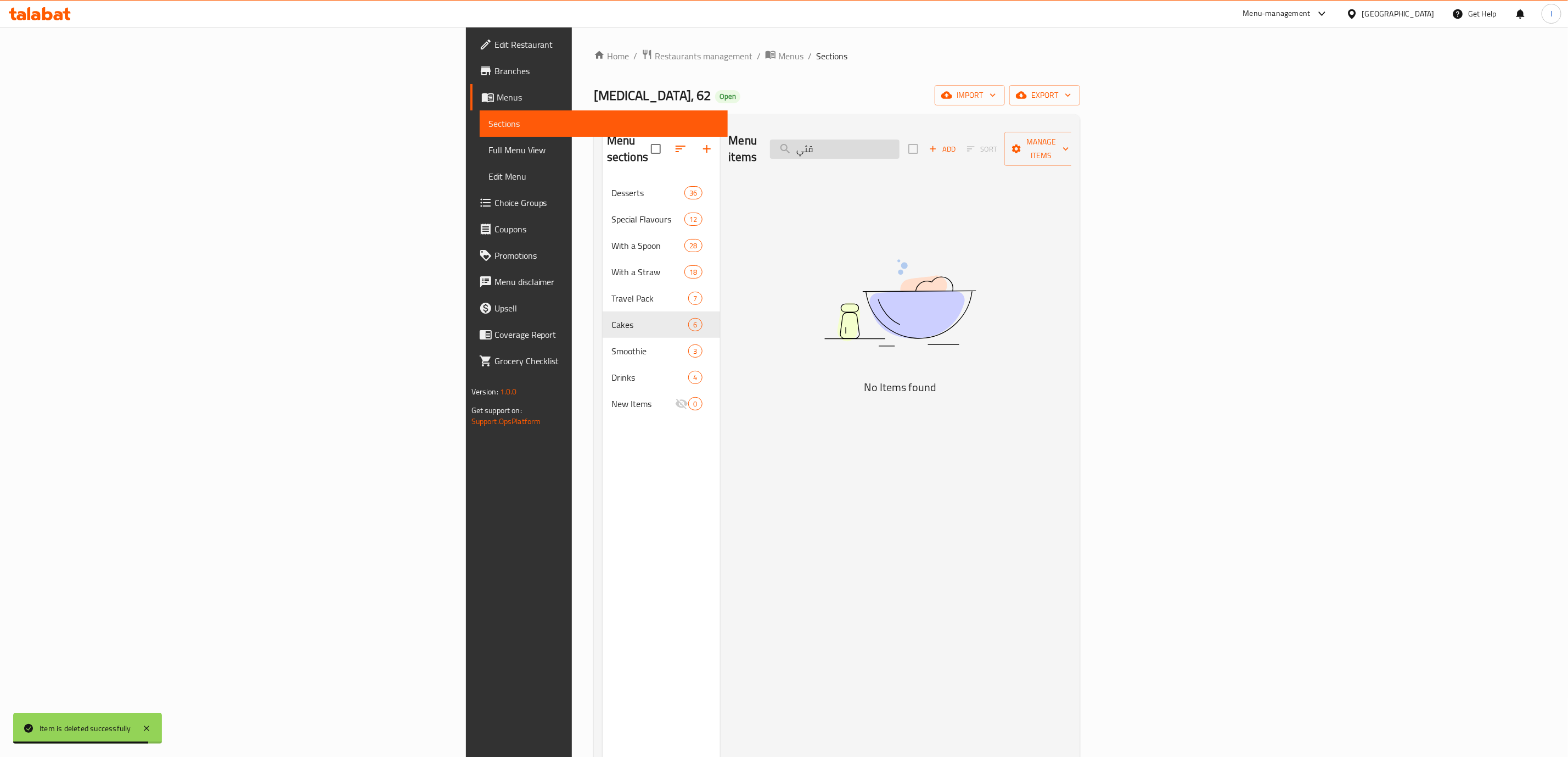
click at [900, 146] on input "قثي" at bounding box center [835, 149] width 129 height 19
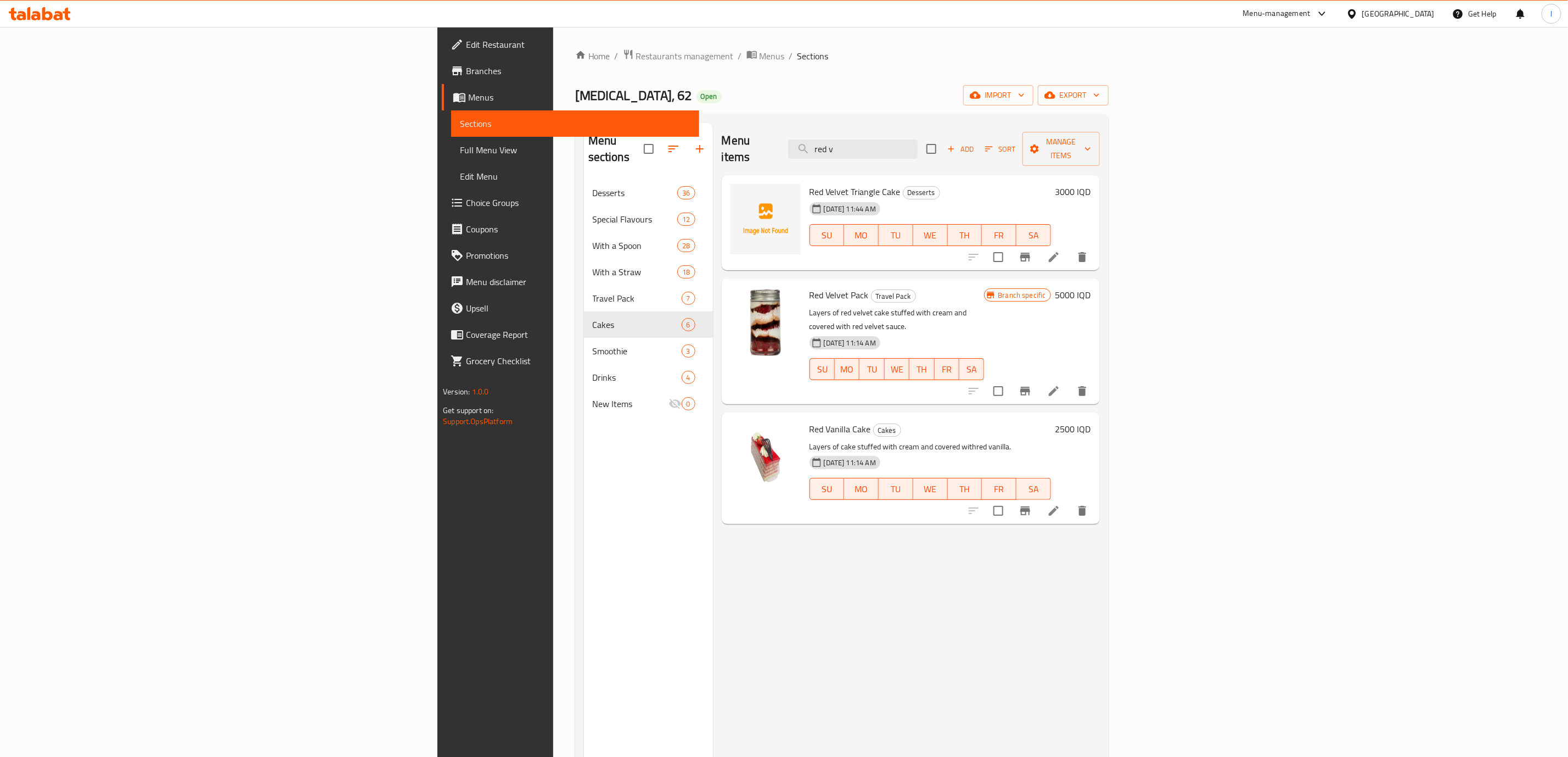
type input "red v"
click at [1069, 501] on li at bounding box center [1054, 511] width 31 height 20
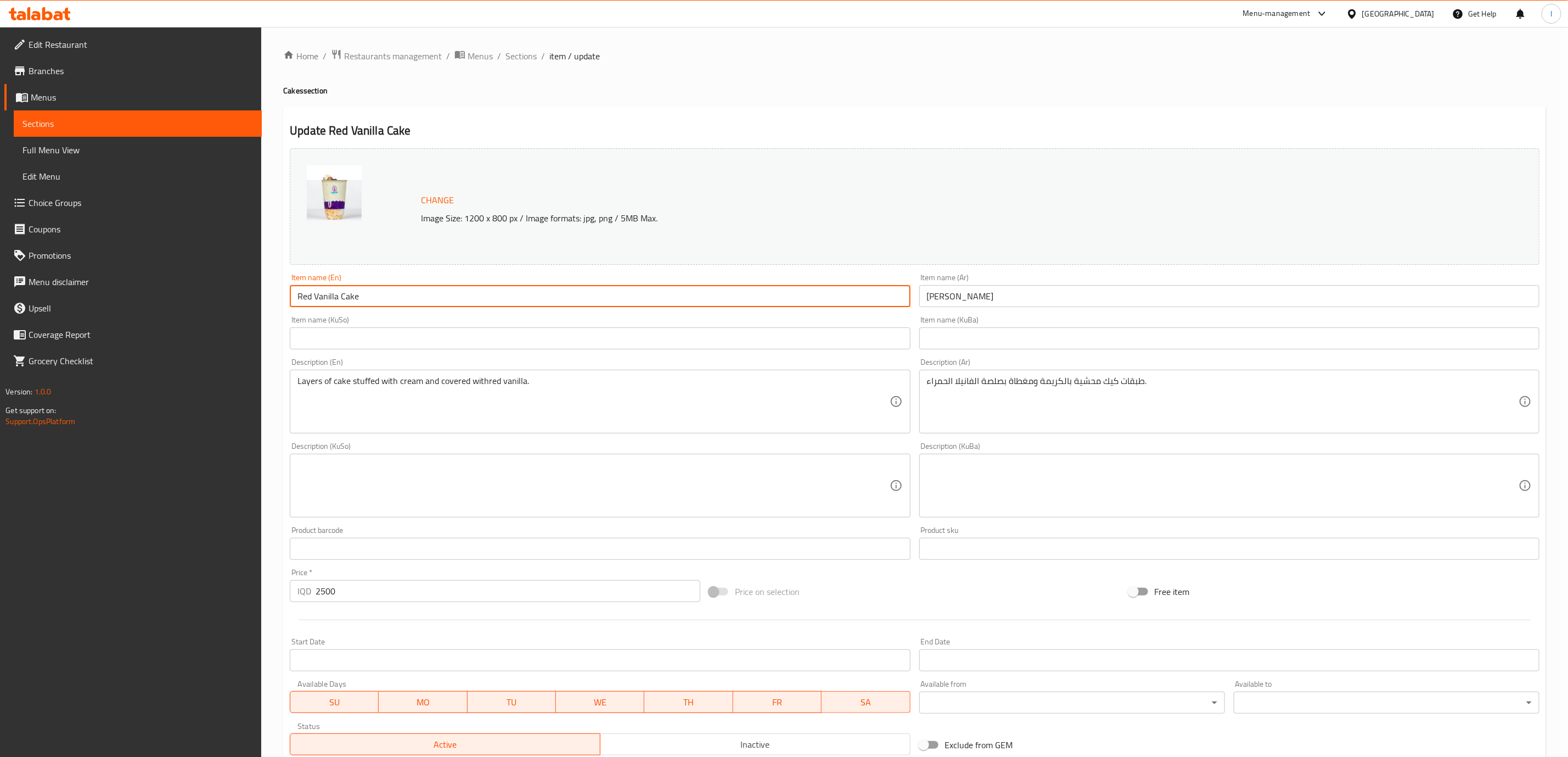
click at [511, 300] on input "Red Vanilla Cake" at bounding box center [600, 296] width 620 height 22
click at [952, 289] on input "[PERSON_NAME]" at bounding box center [1229, 296] width 620 height 22
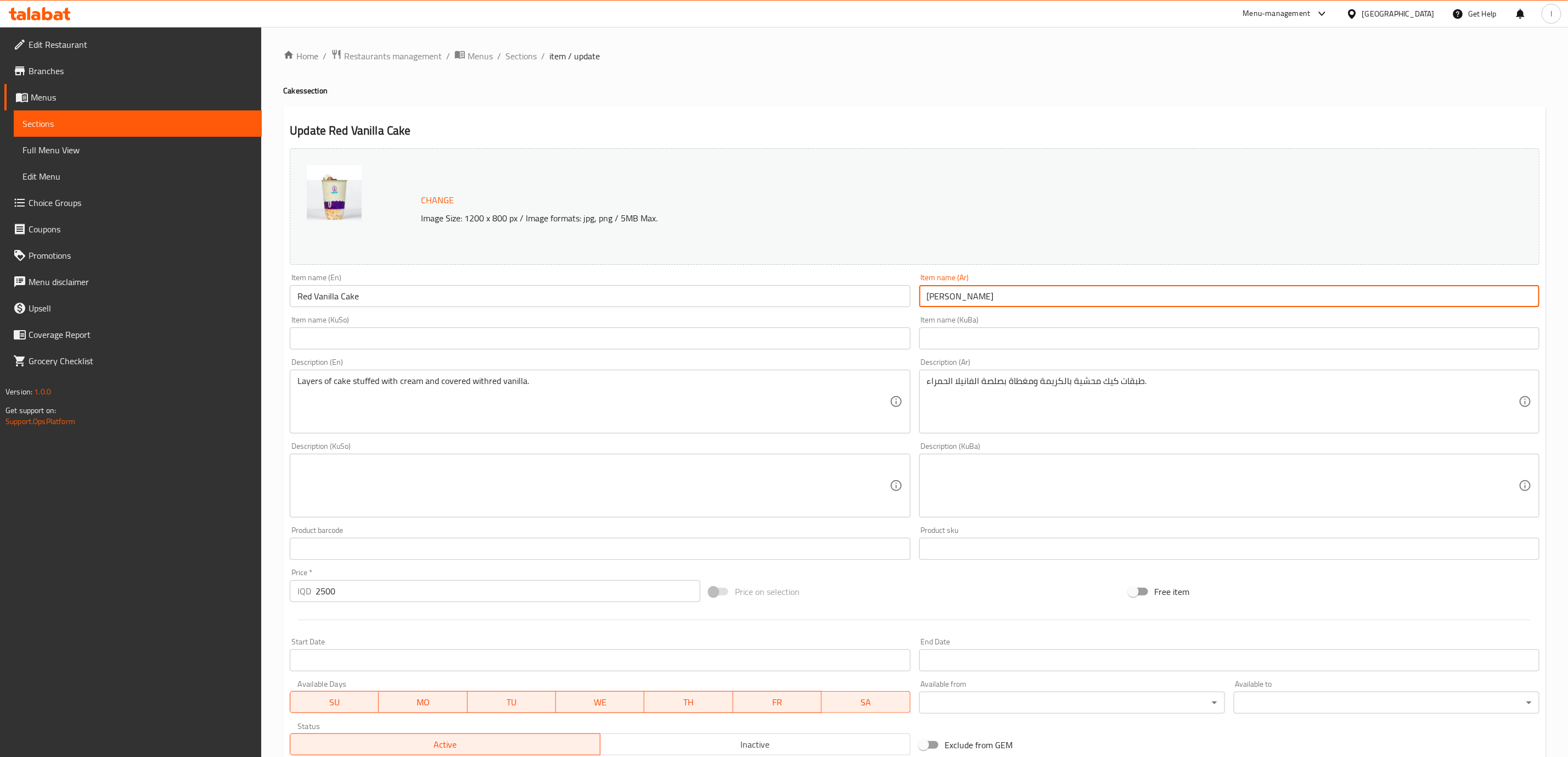
click at [952, 289] on input "[PERSON_NAME]" at bounding box center [1229, 296] width 620 height 22
drag, startPoint x: 374, startPoint y: 597, endPoint x: 362, endPoint y: 592, distance: 13.0
click at [362, 593] on div "Price   * IQD 2500 Price *" at bounding box center [495, 585] width 419 height 42
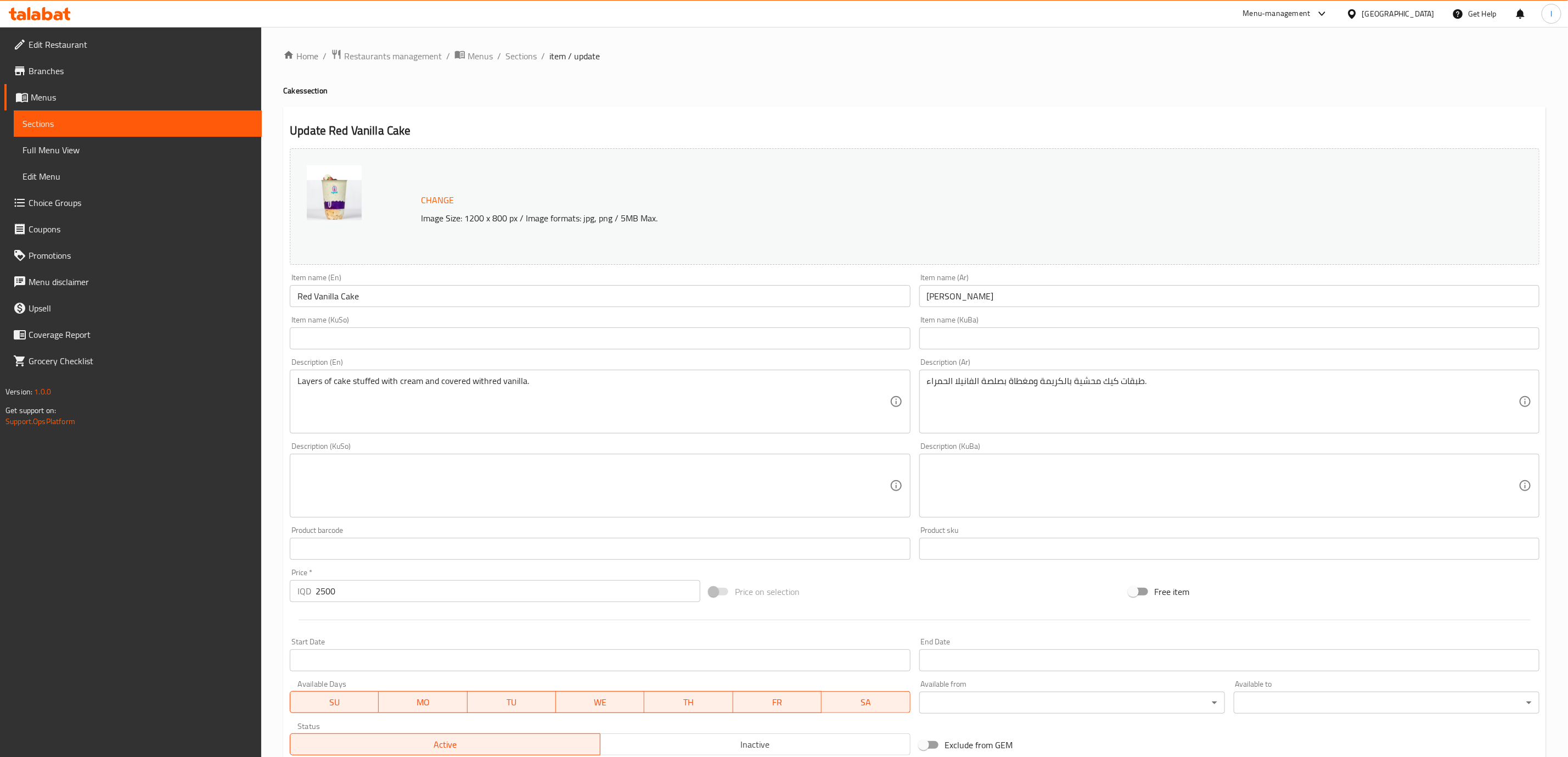
click at [356, 587] on input "2500" at bounding box center [508, 591] width 385 height 22
drag, startPoint x: 528, startPoint y: 52, endPoint x: 565, endPoint y: 63, distance: 38.6
click at [527, 52] on span "Sections" at bounding box center [521, 55] width 31 height 13
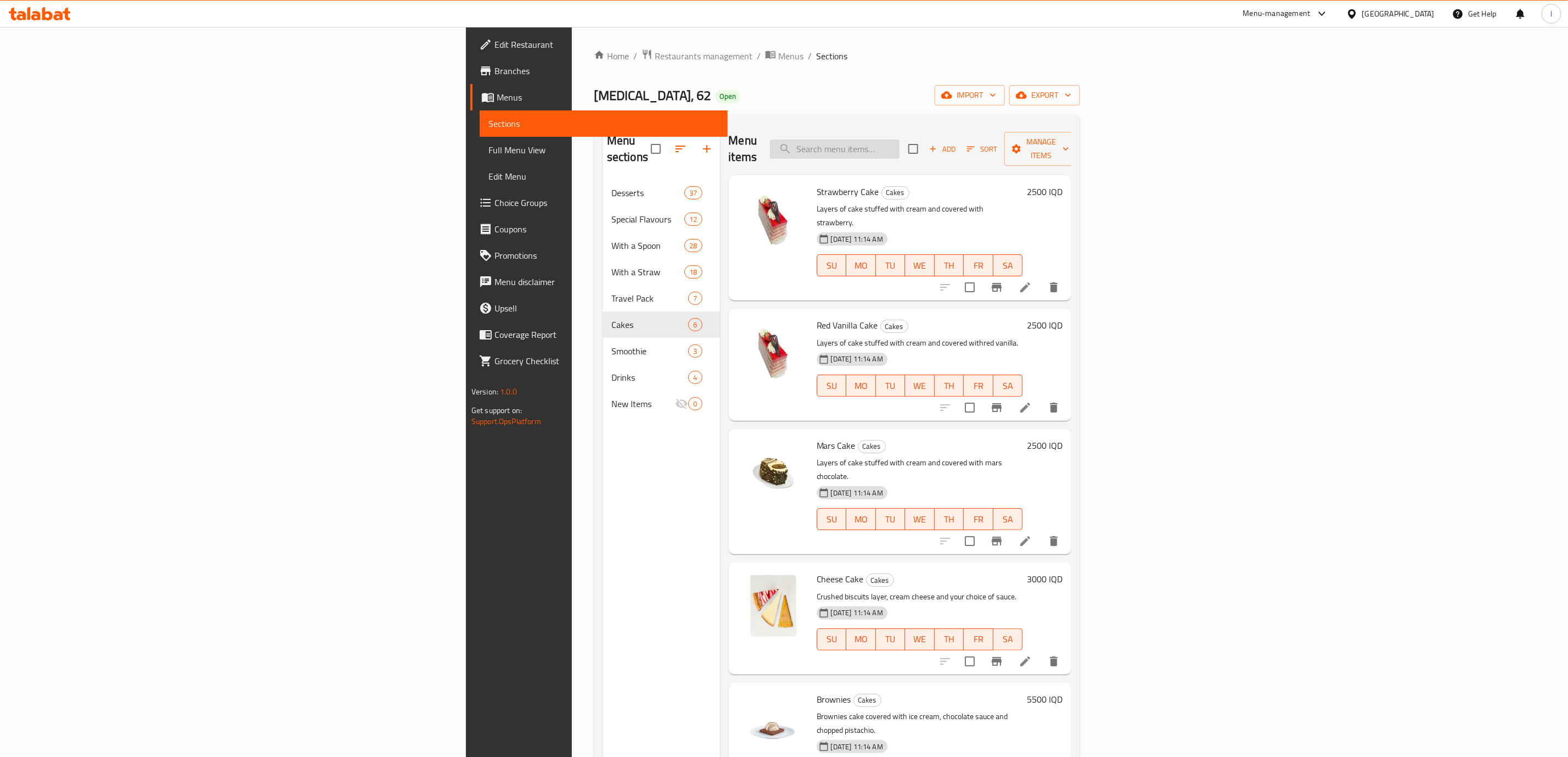
click at [900, 144] on input "search" at bounding box center [835, 149] width 129 height 19
click at [900, 142] on input "search" at bounding box center [835, 149] width 129 height 19
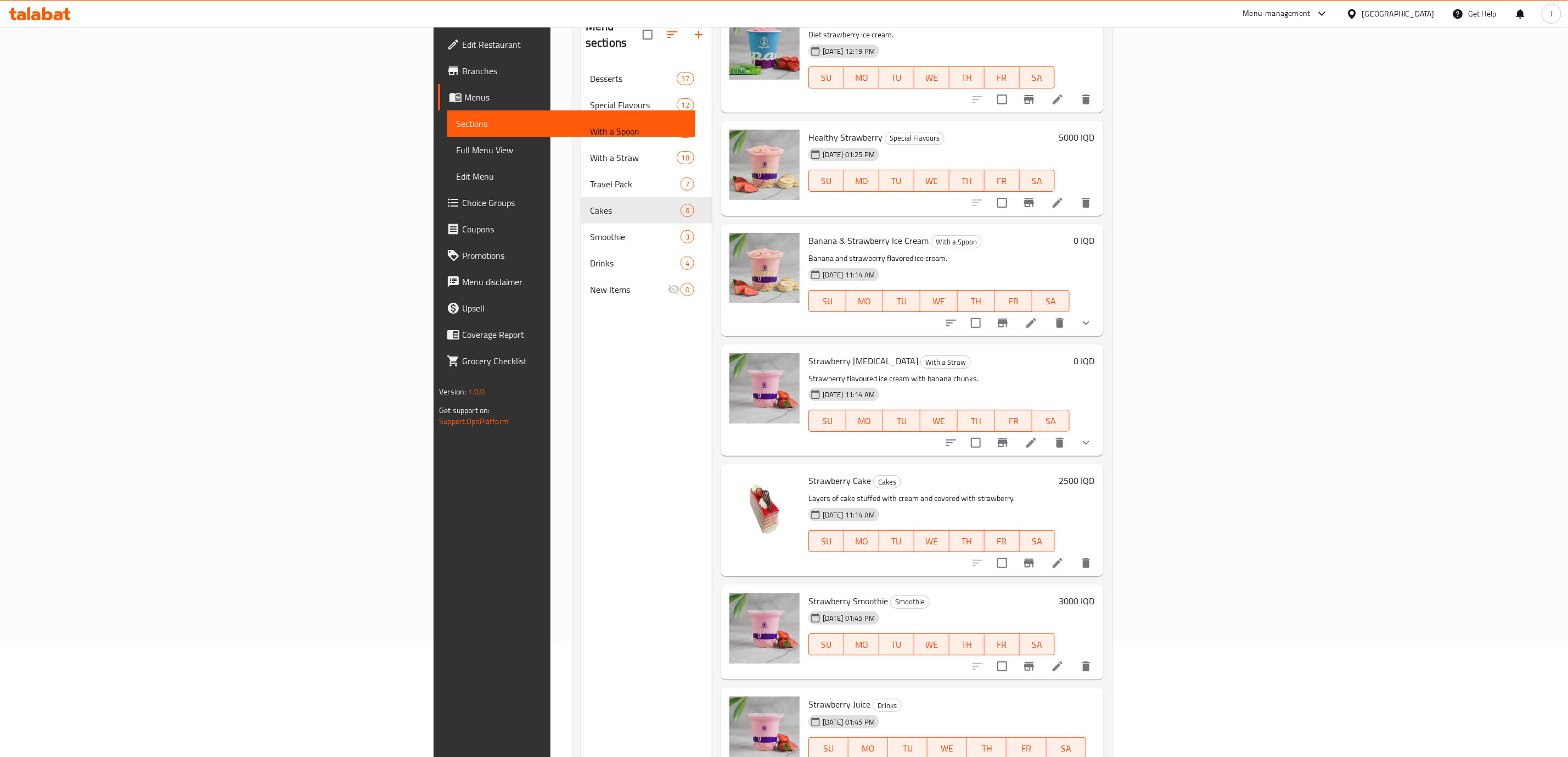
scroll to position [153, 0]
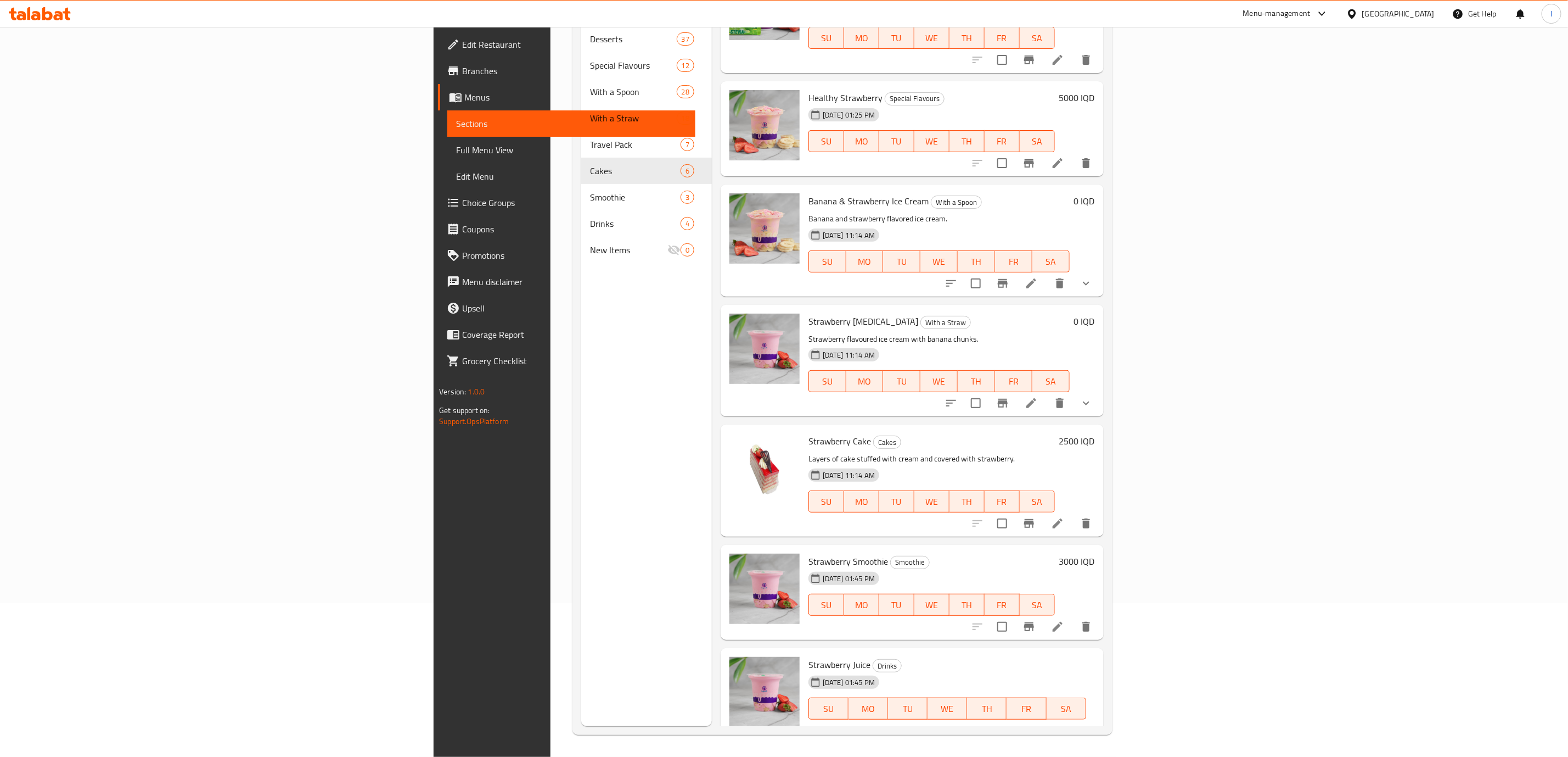
type input "strawbe"
click at [1064, 517] on icon at bounding box center [1057, 523] width 13 height 13
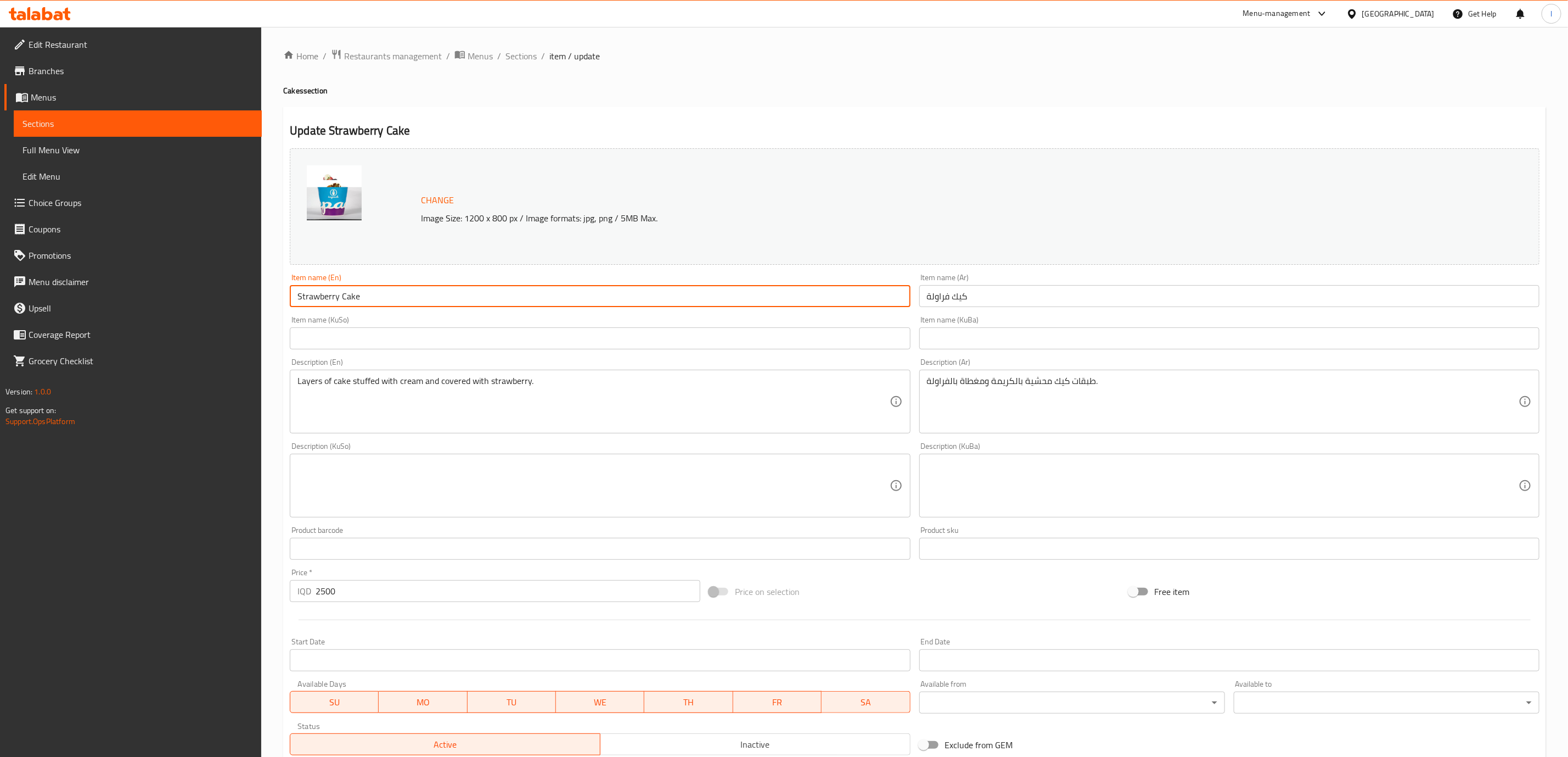
click at [610, 287] on input "Strawberry Cake" at bounding box center [600, 296] width 620 height 22
click at [1079, 301] on input "كيك فراولة" at bounding box center [1229, 296] width 620 height 22
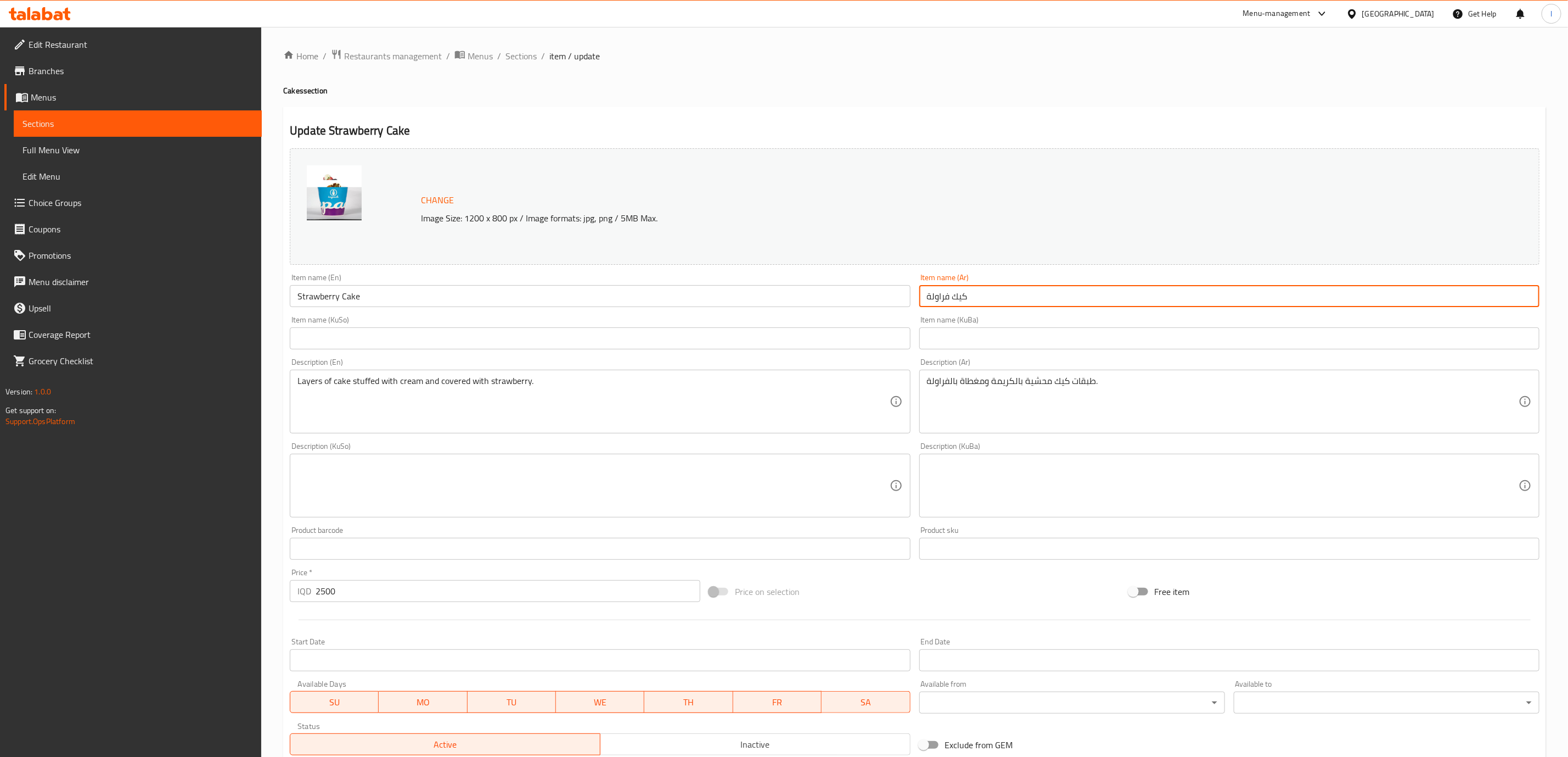
click at [1079, 301] on input "كيك فراولة" at bounding box center [1229, 296] width 620 height 22
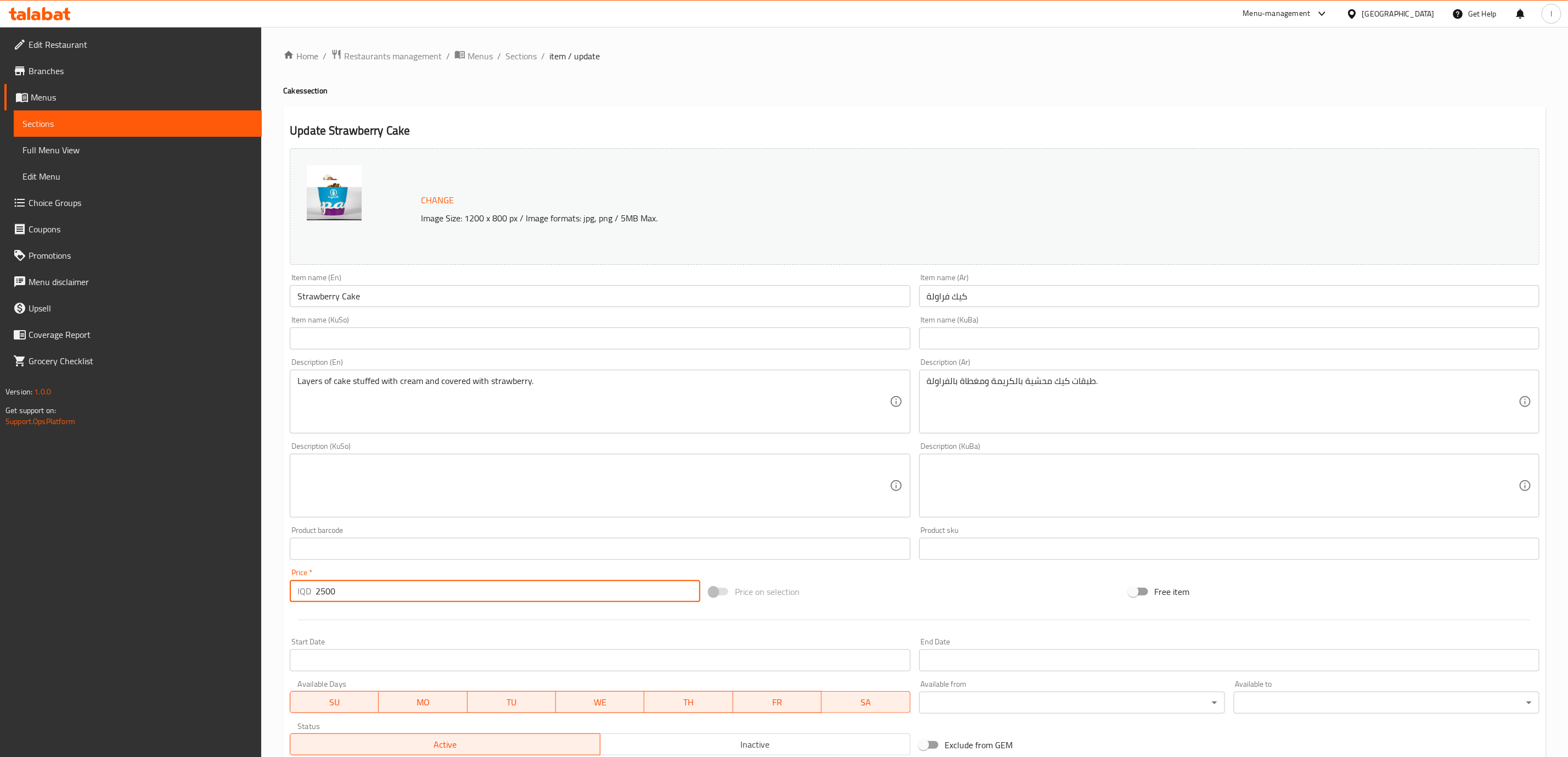
click at [351, 595] on input "2500" at bounding box center [508, 591] width 385 height 22
click at [509, 48] on div "Home / Restaurants management / Menus / Sections / item / update Cakes section …" at bounding box center [915, 473] width 1307 height 891
click at [509, 55] on span "Sections" at bounding box center [521, 55] width 31 height 13
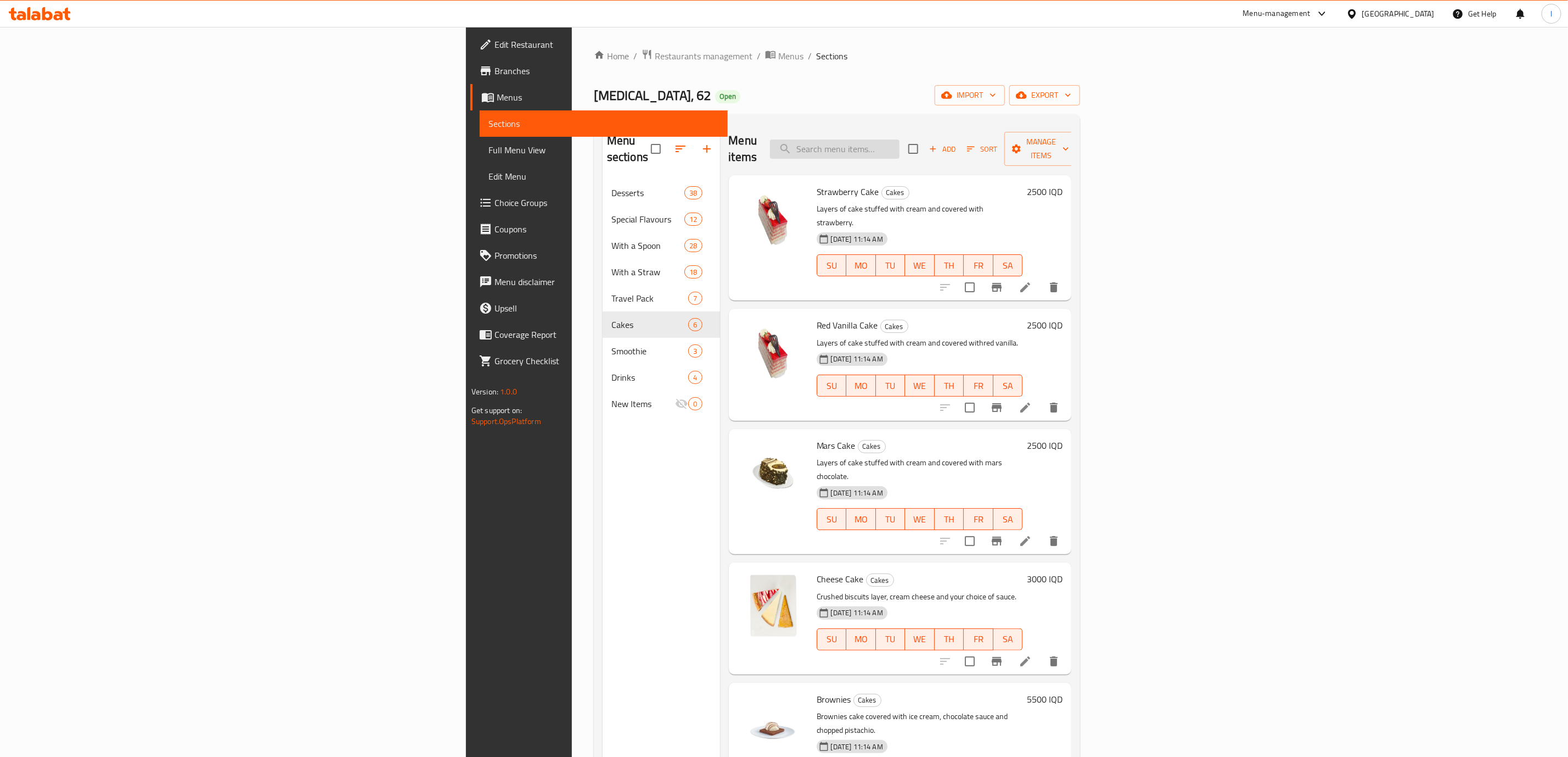
drag, startPoint x: 972, startPoint y: 142, endPoint x: 980, endPoint y: 142, distance: 8.0
click at [900, 142] on input "search" at bounding box center [835, 149] width 129 height 19
paste input "Strawberry Cake"
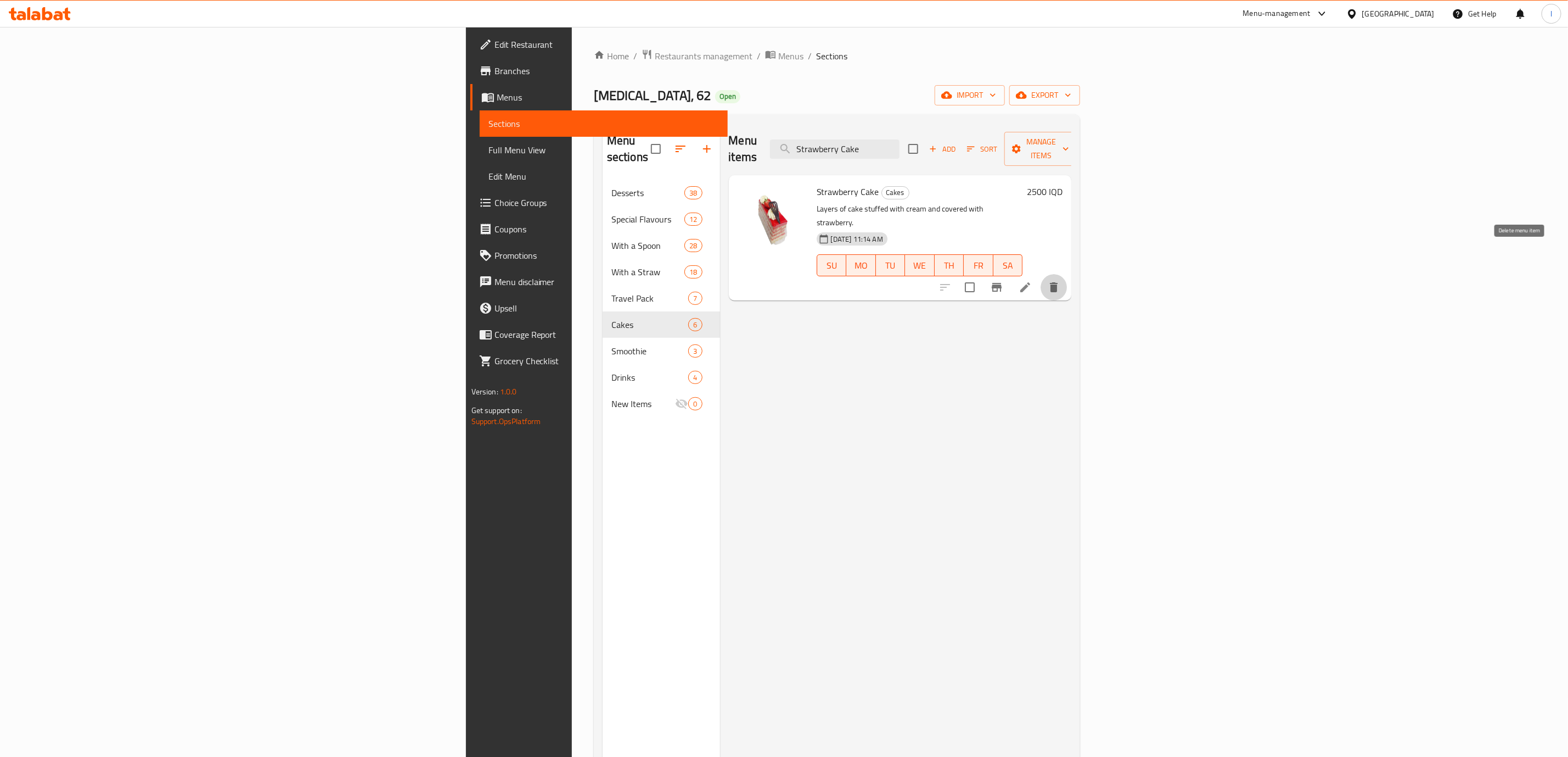
click at [1058, 282] on icon "delete" at bounding box center [1054, 287] width 8 height 10
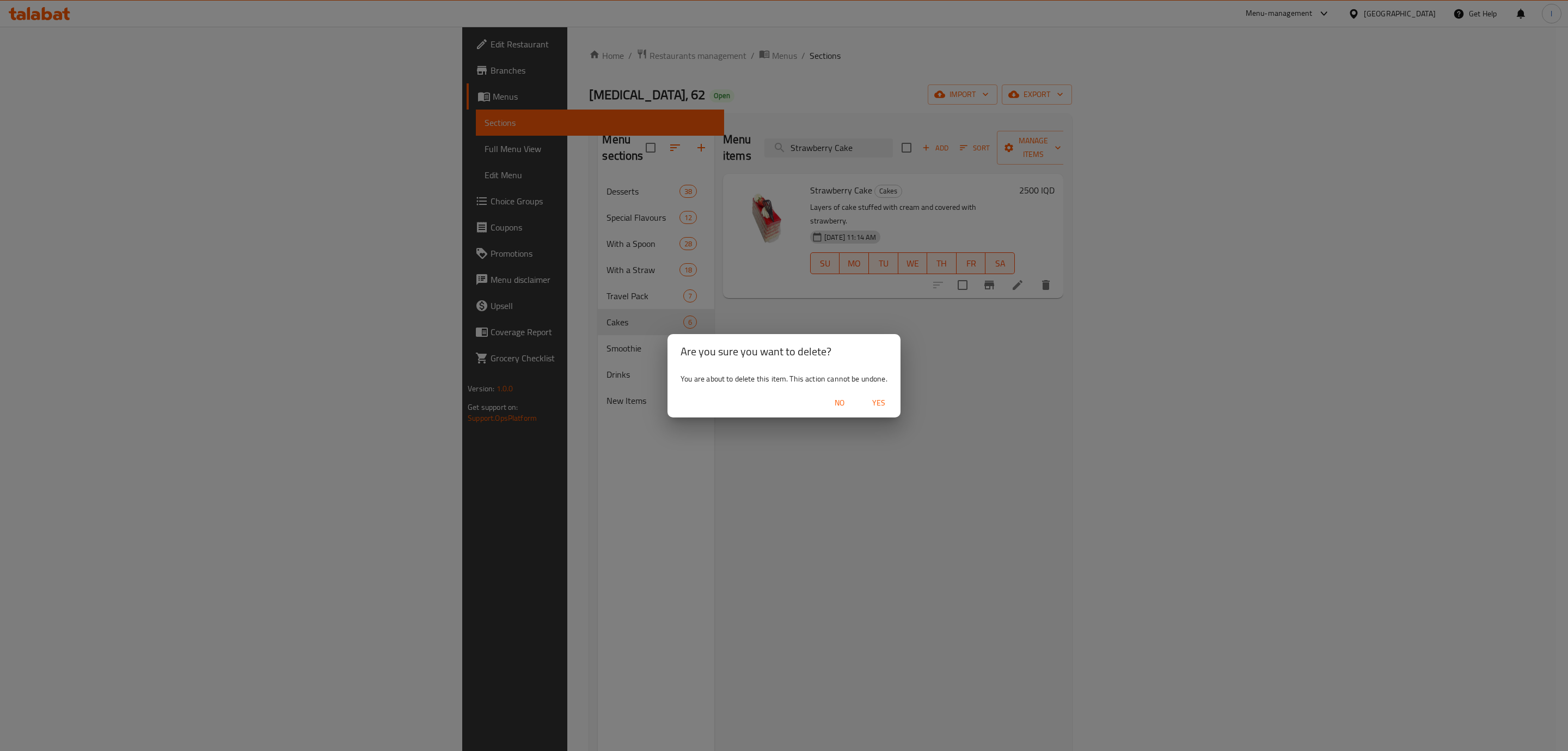
click at [894, 391] on div "No Yes" at bounding box center [784, 403] width 233 height 29
click at [889, 400] on span "Yes" at bounding box center [878, 403] width 26 height 13
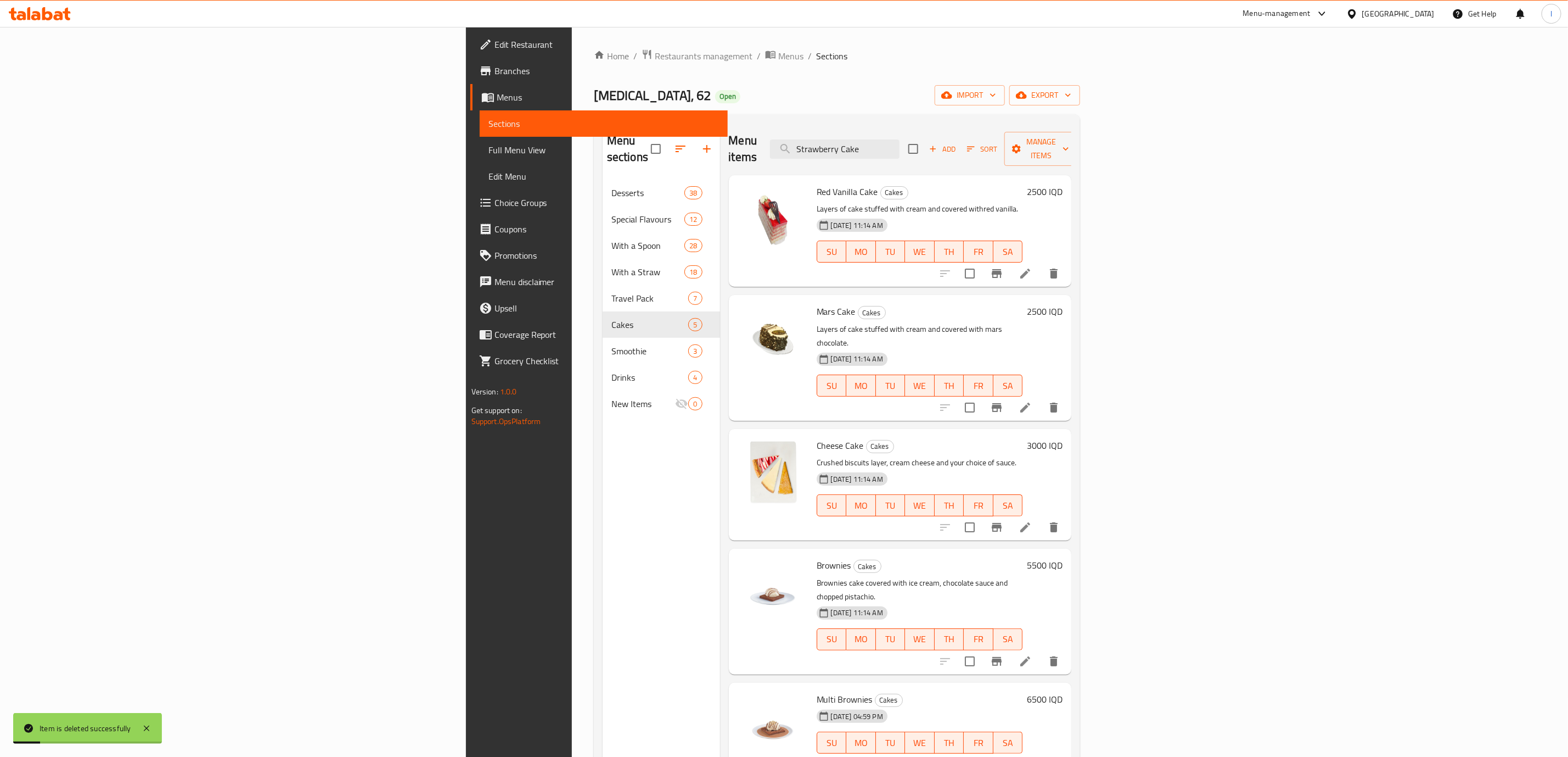
click at [1000, 153] on div "Menu items Strawberry Cake Add Sort Manage items" at bounding box center [900, 149] width 343 height 52
drag, startPoint x: 1000, startPoint y: 153, endPoint x: 1003, endPoint y: 142, distance: 11.4
click at [1000, 150] on div "Menu items Strawberry Cake Add Sort Manage items" at bounding box center [900, 149] width 343 height 52
click at [900, 142] on input "Strawberry Cake" at bounding box center [835, 149] width 129 height 19
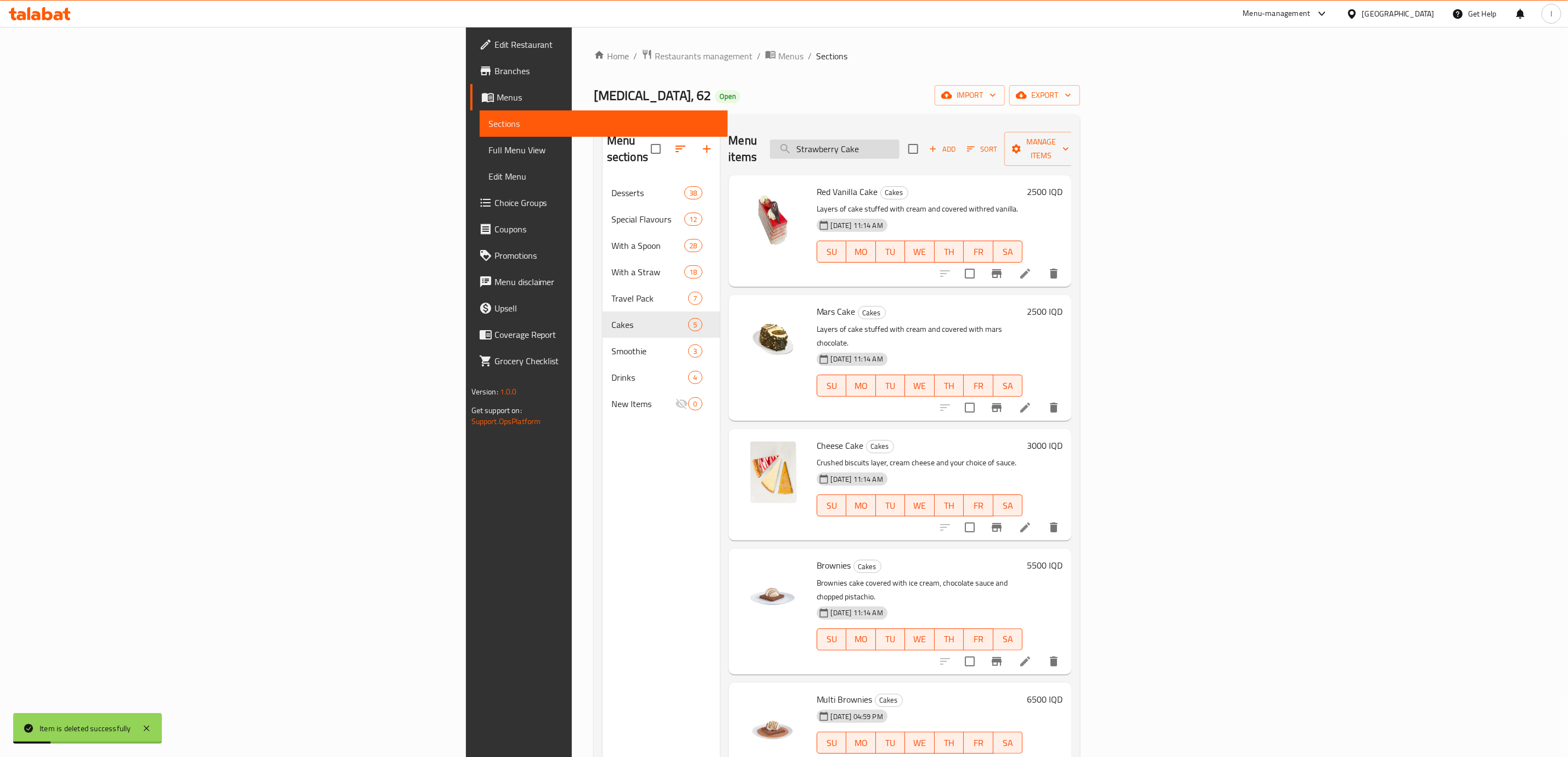
click at [900, 142] on input "Strawberry Cake" at bounding box center [835, 149] width 129 height 19
paste input "Red Vanilla"
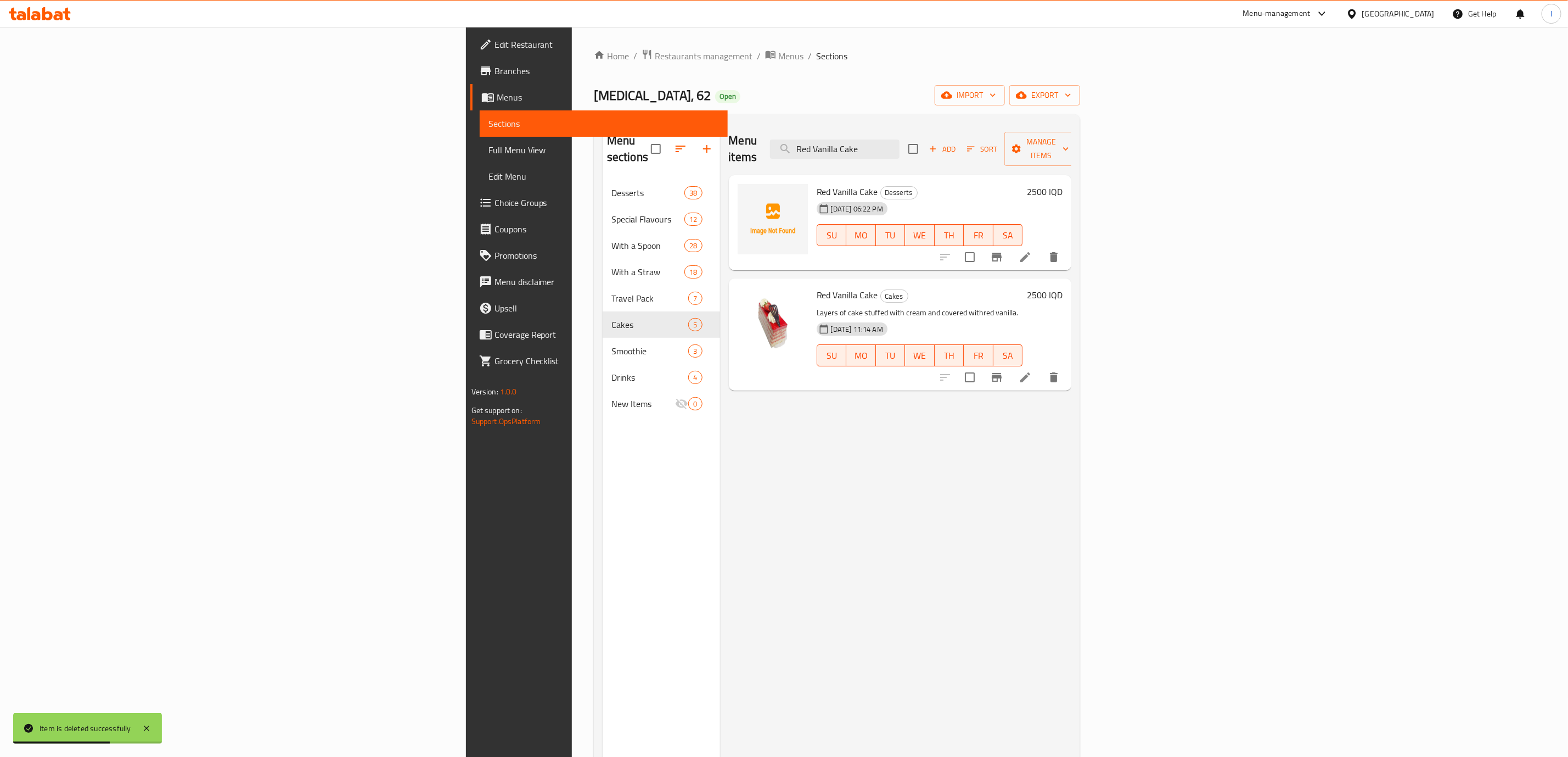
click at [1058, 372] on icon "delete" at bounding box center [1054, 377] width 8 height 10
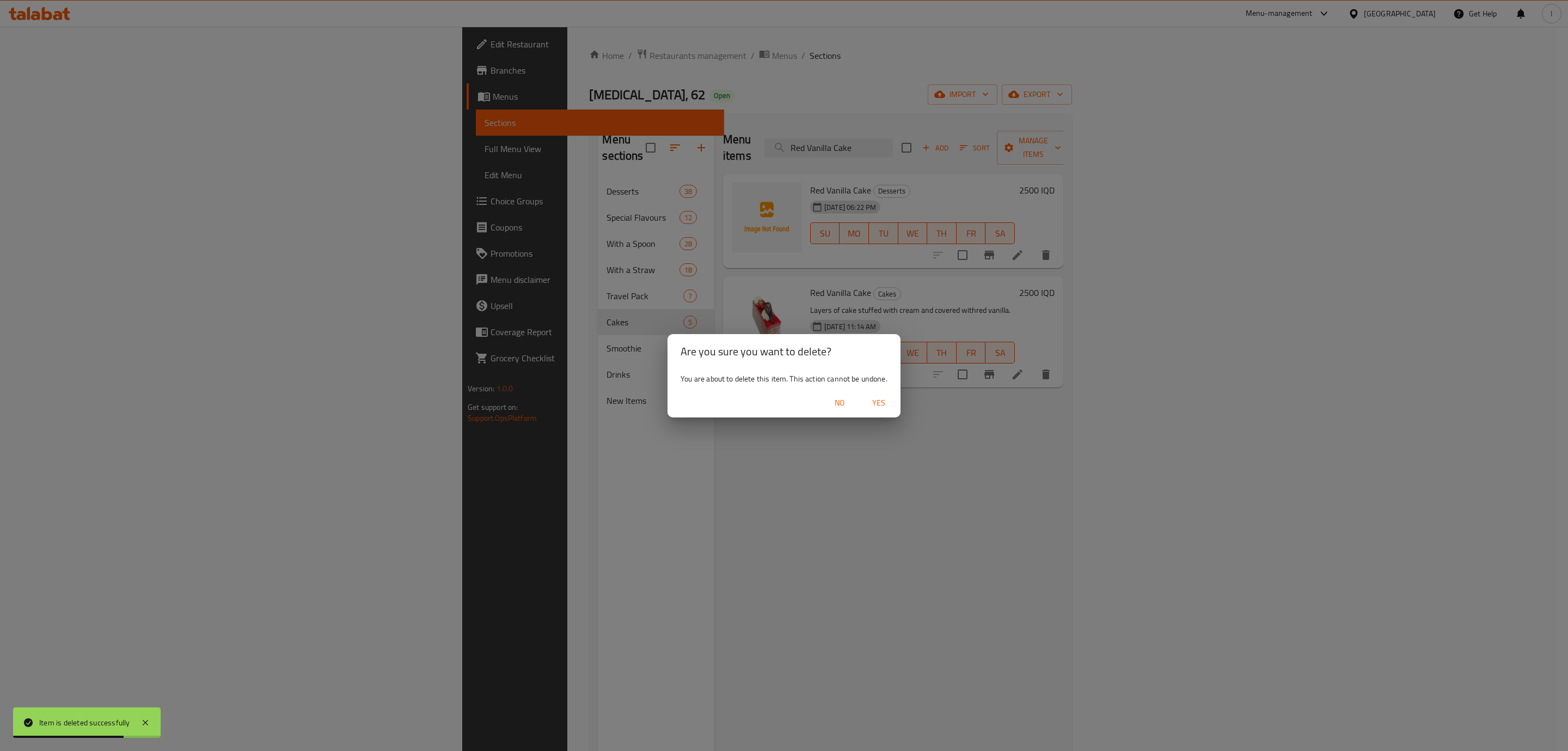
click at [887, 398] on span "Yes" at bounding box center [878, 403] width 26 height 13
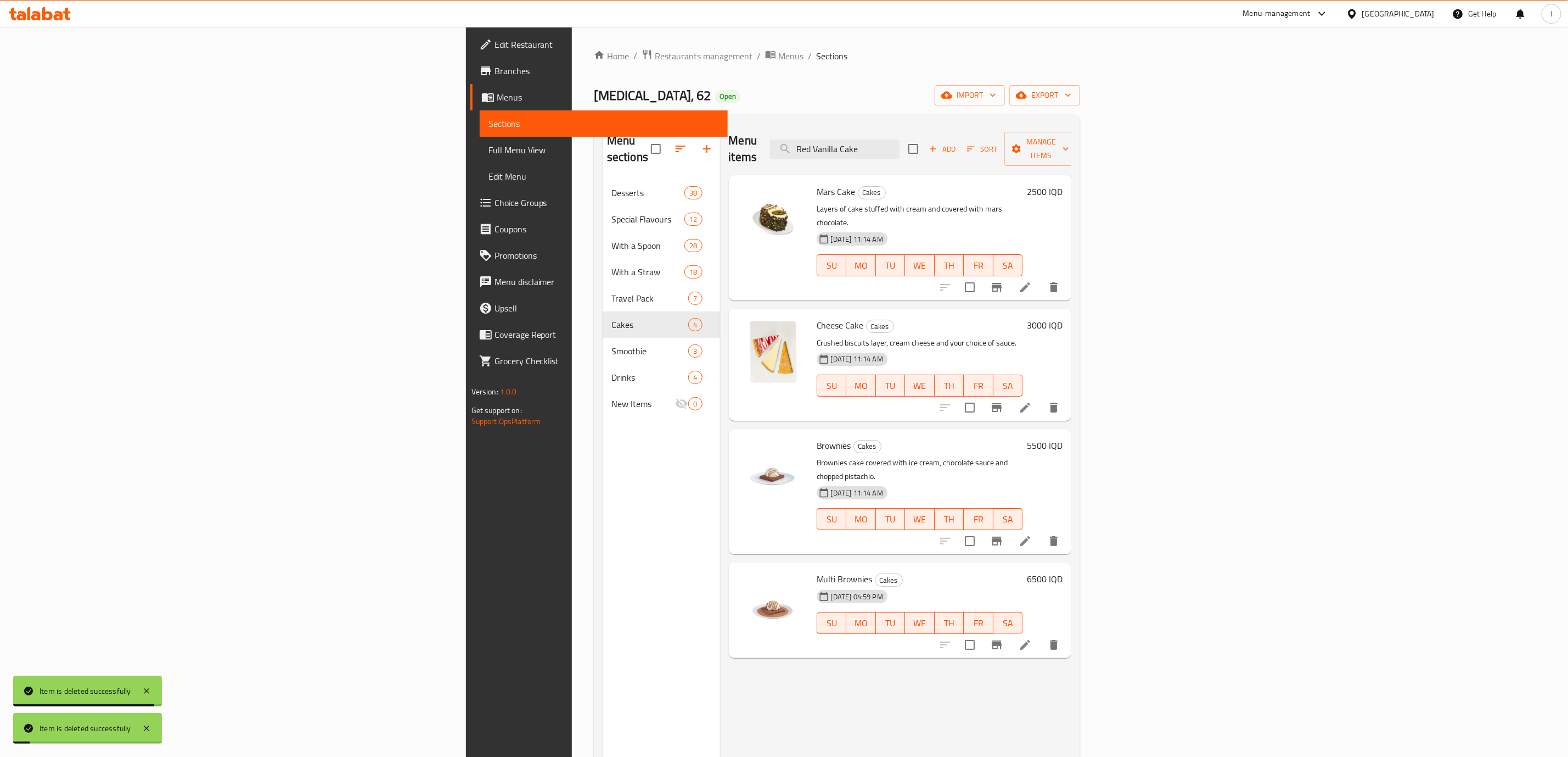
click at [900, 139] on input "Red Vanilla Cake" at bounding box center [835, 149] width 129 height 19
paste input "Pistachio"
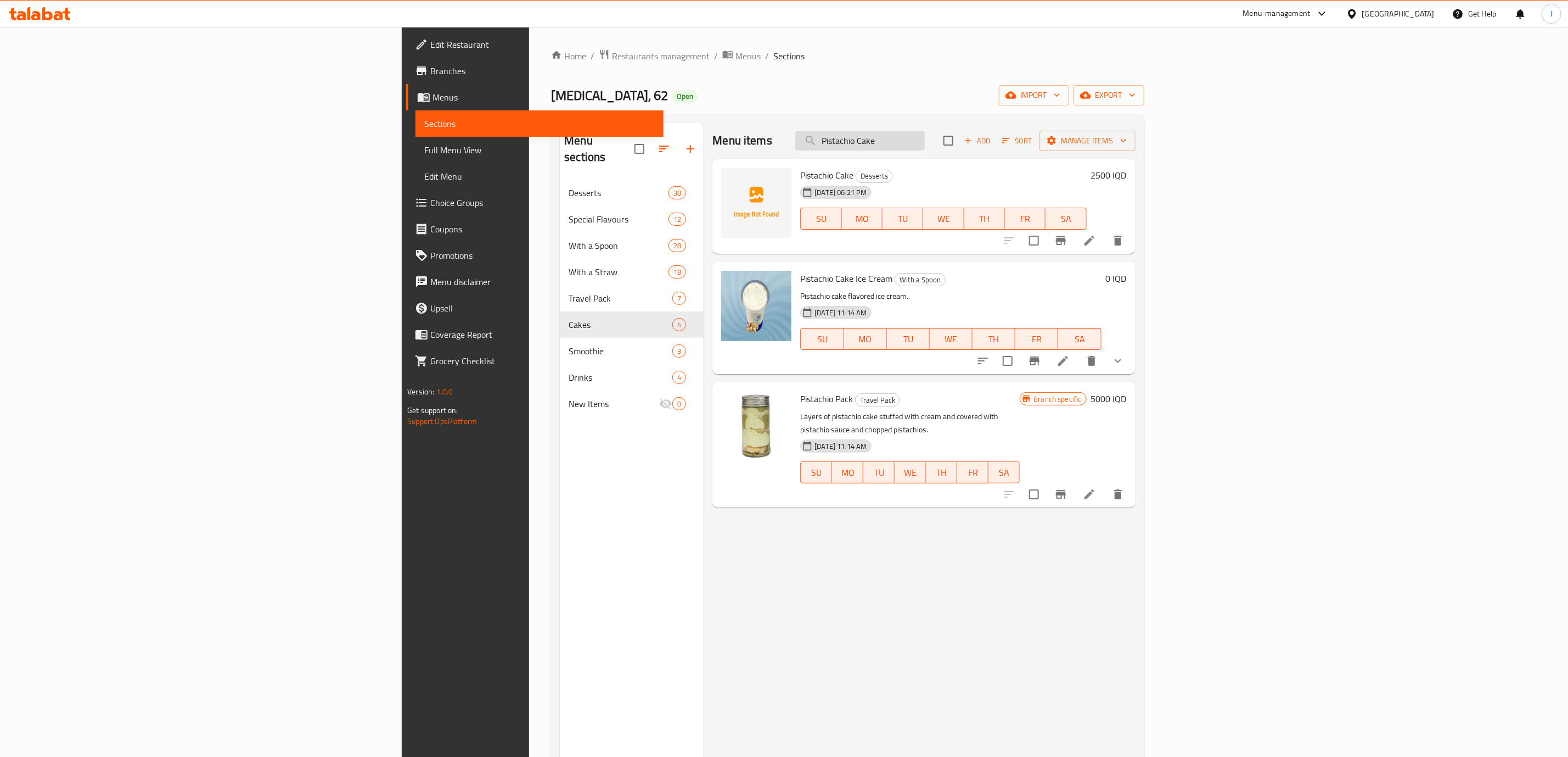
click at [925, 150] on input "Pistachio Cake" at bounding box center [860, 141] width 129 height 19
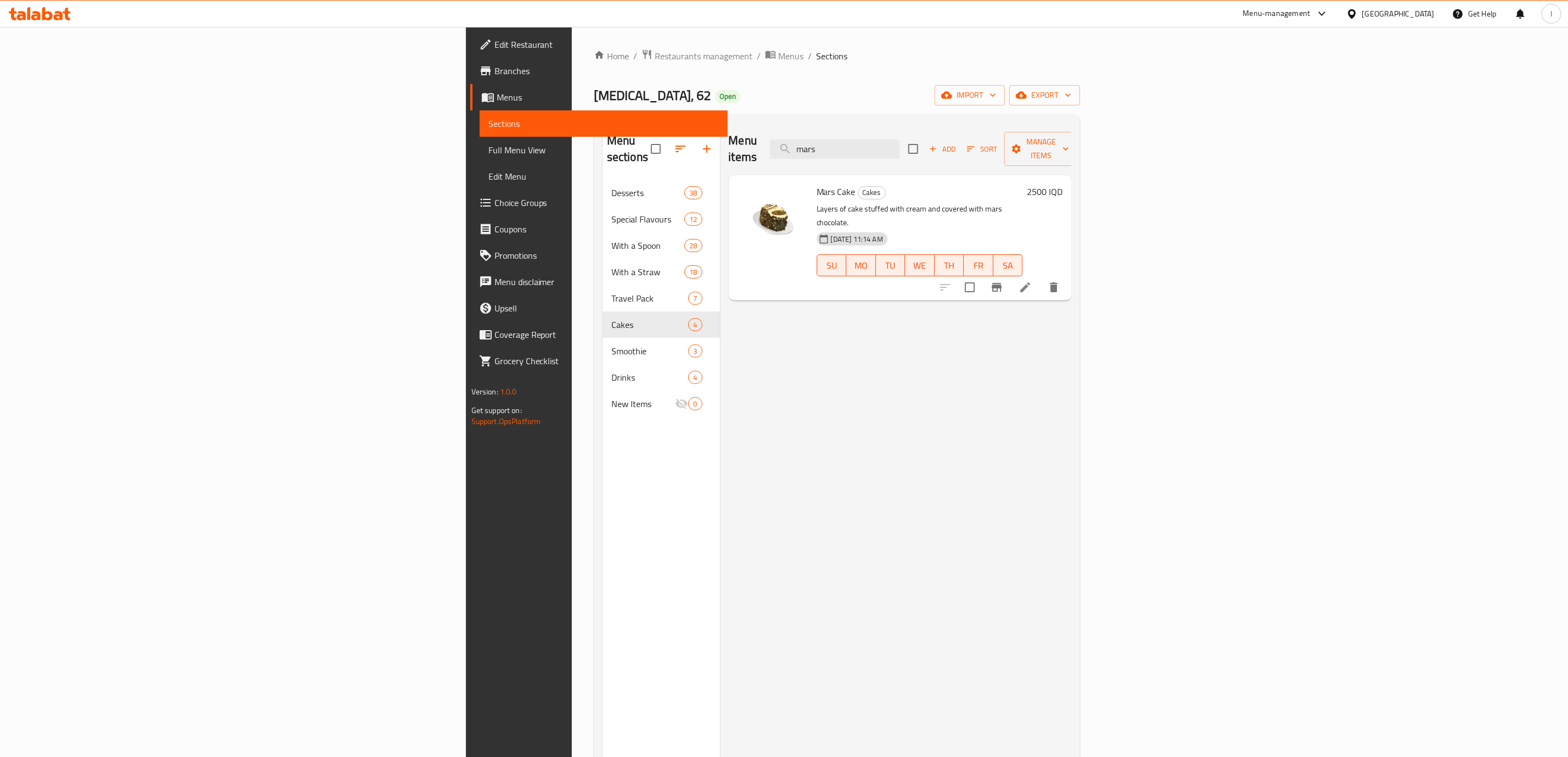
type input "mars"
click at [1072, 274] on div "Menu items mars Add Sort Manage items Mars Cake Cakes Layers of cake stuffed wi…" at bounding box center [896, 501] width 352 height 757
click at [1032, 281] on icon at bounding box center [1025, 287] width 13 height 13
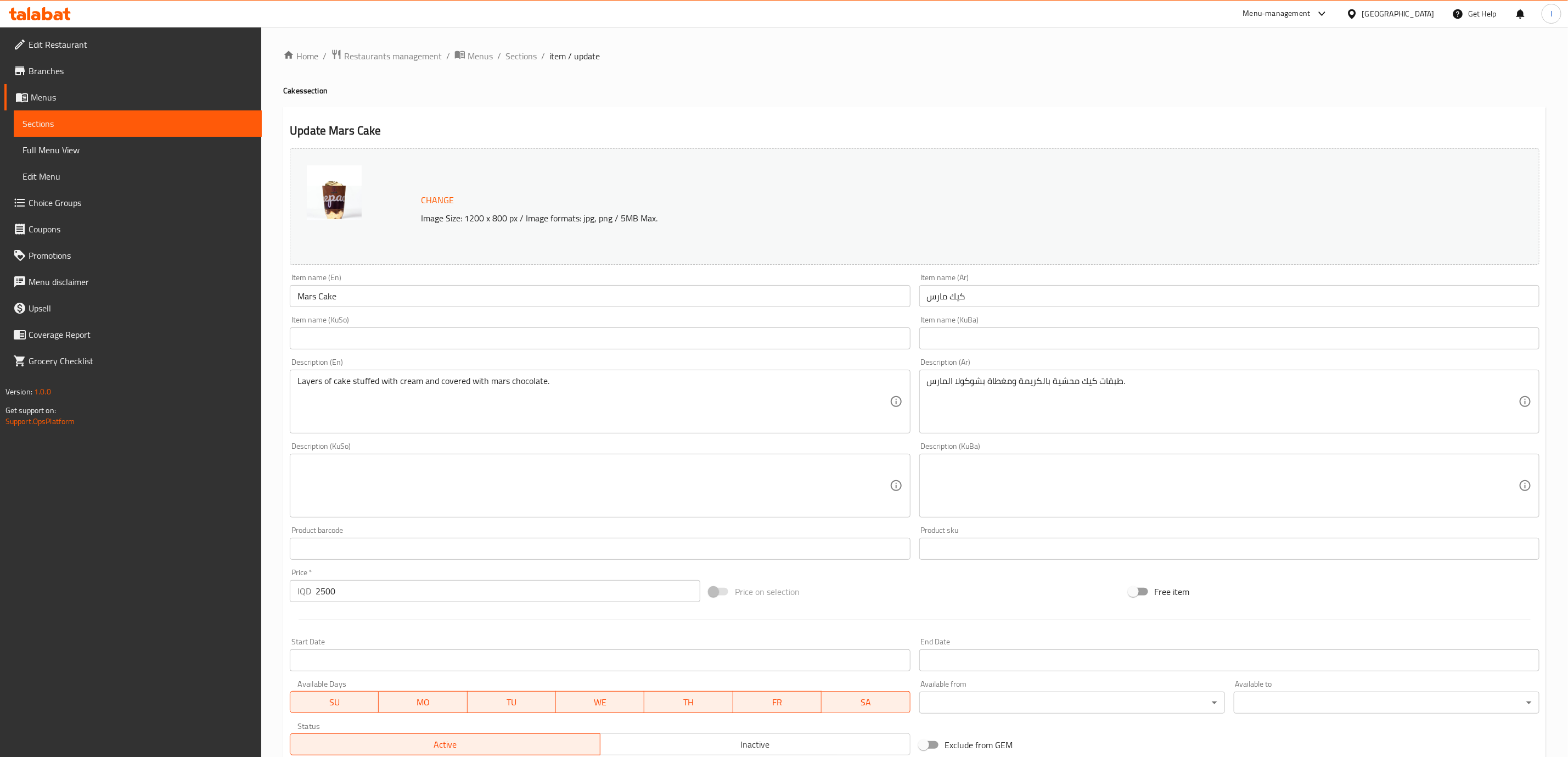
click at [687, 298] on input "Mars Cake" at bounding box center [600, 296] width 620 height 22
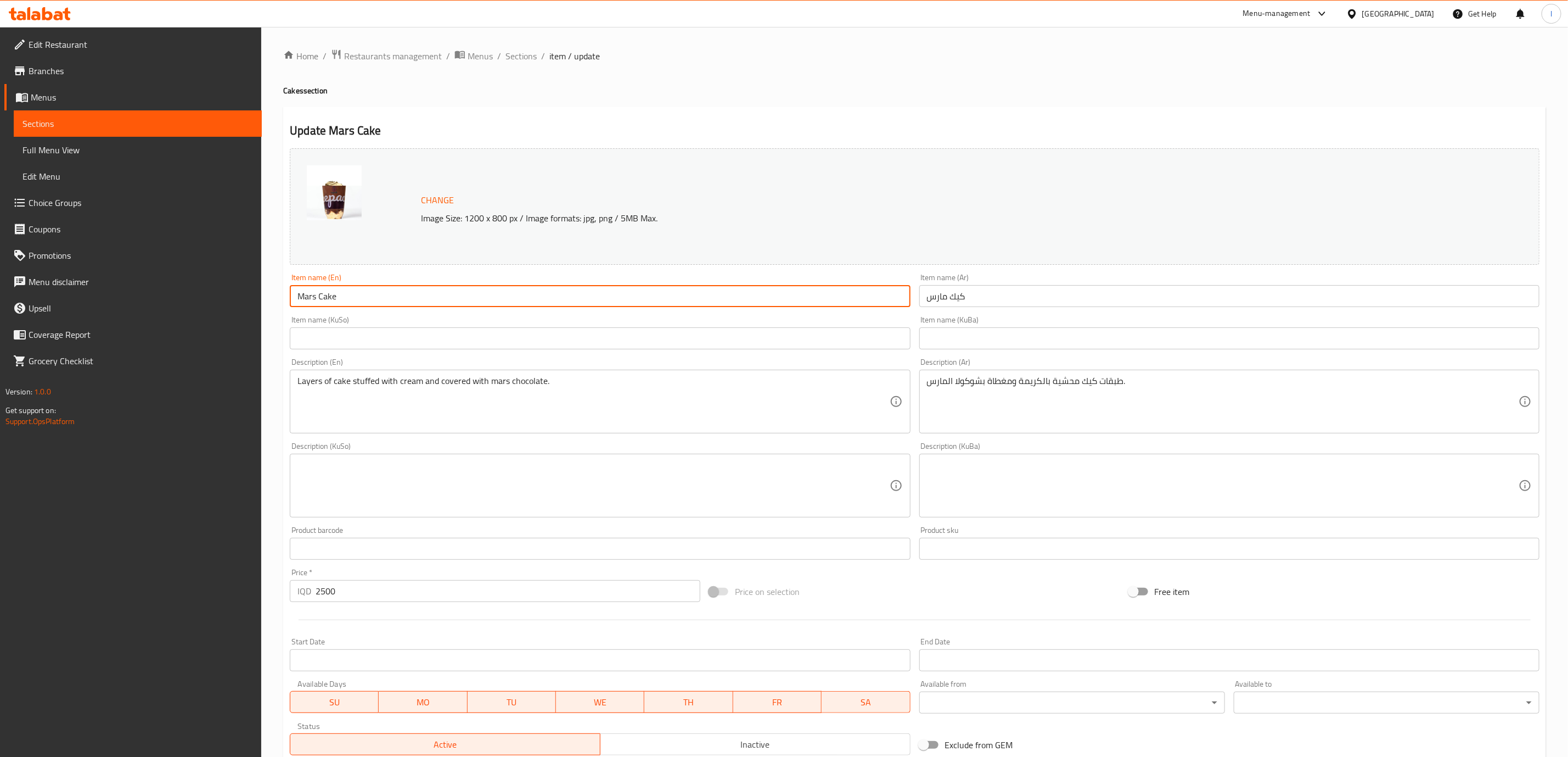
click at [687, 298] on input "Mars Cake" at bounding box center [600, 296] width 620 height 22
paste input "2500"
type input "2500"
click at [989, 295] on input "كيك مارس" at bounding box center [1229, 296] width 620 height 22
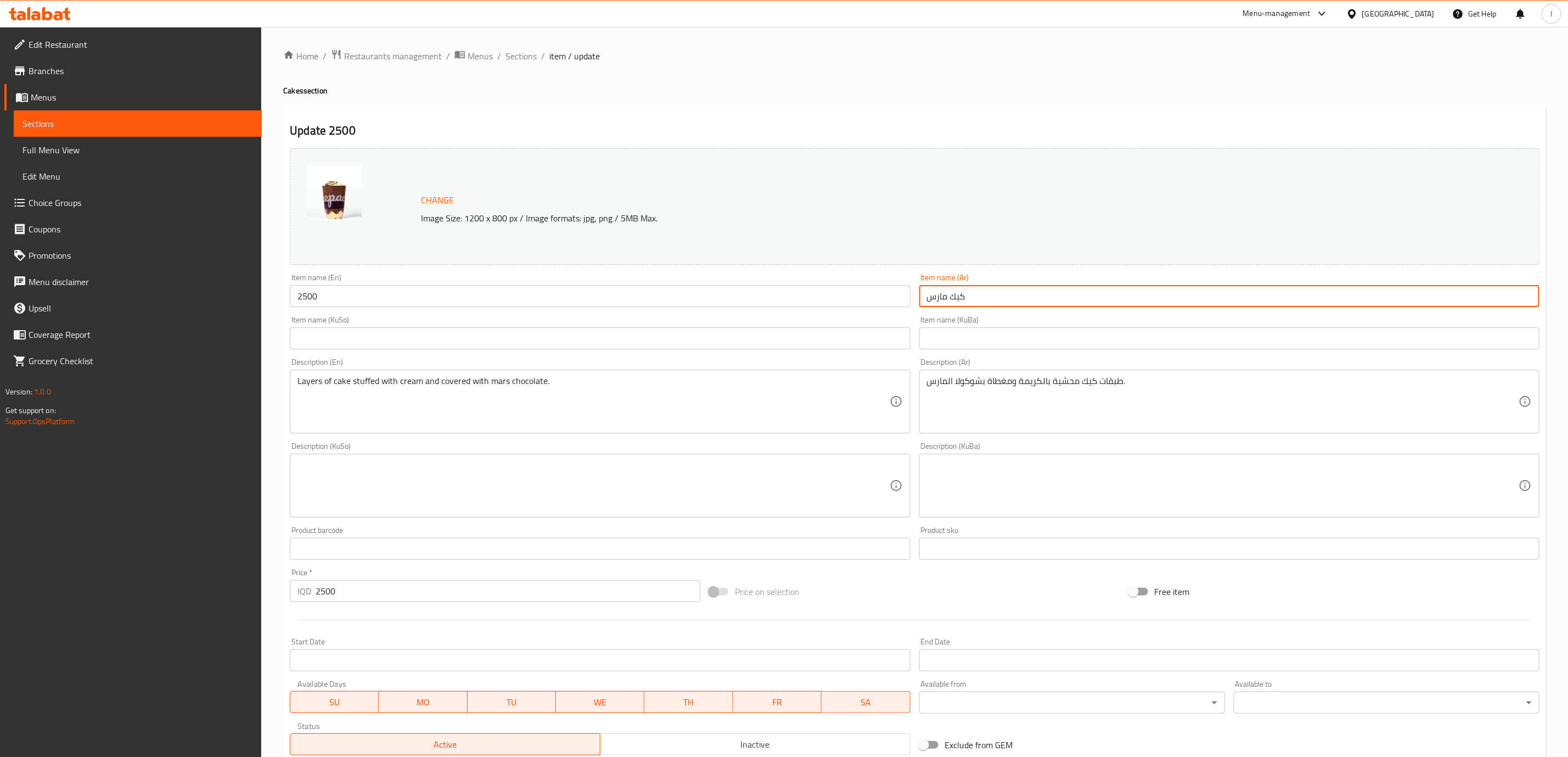
click at [989, 295] on input "كيك مارس" at bounding box center [1229, 296] width 620 height 22
paste input "2500"
type input "كيك مارس"
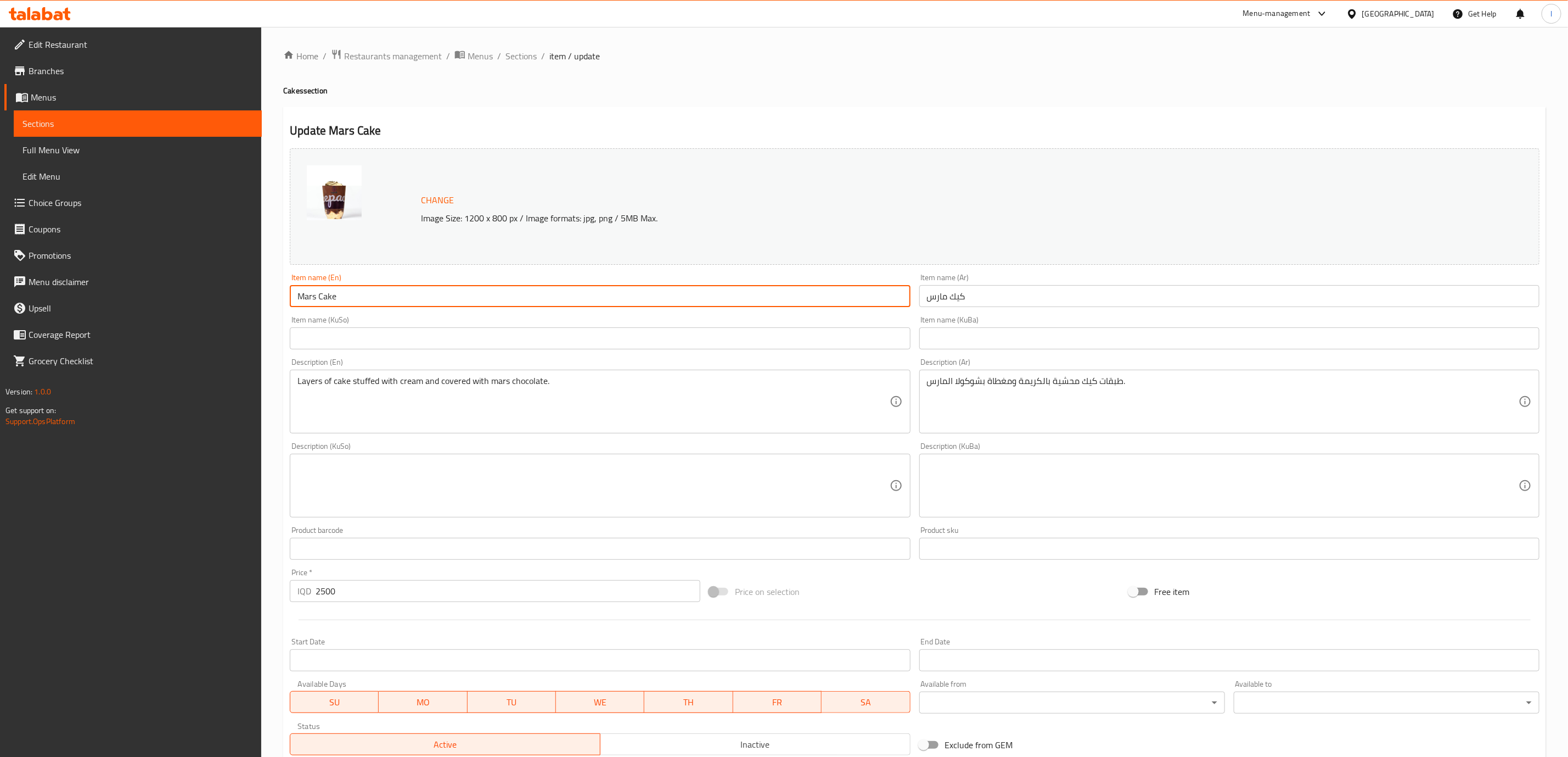
click at [436, 292] on input "Mars Cake" at bounding box center [600, 296] width 620 height 22
type input "Mars Cake"
click at [357, 598] on input "2500" at bounding box center [508, 591] width 385 height 22
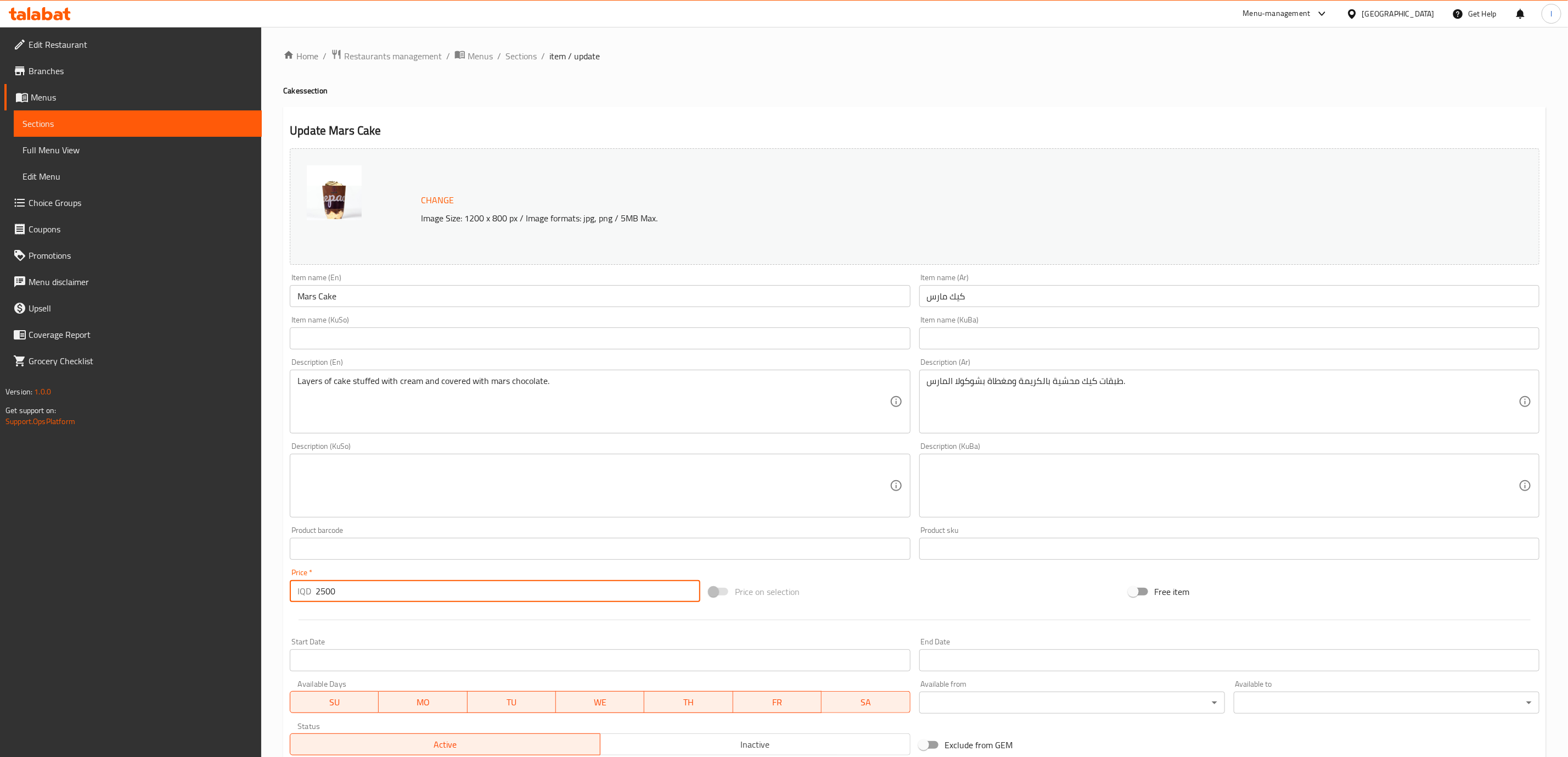
click at [357, 597] on input "2500" at bounding box center [508, 591] width 385 height 22
click at [529, 61] on span "Sections" at bounding box center [521, 55] width 31 height 13
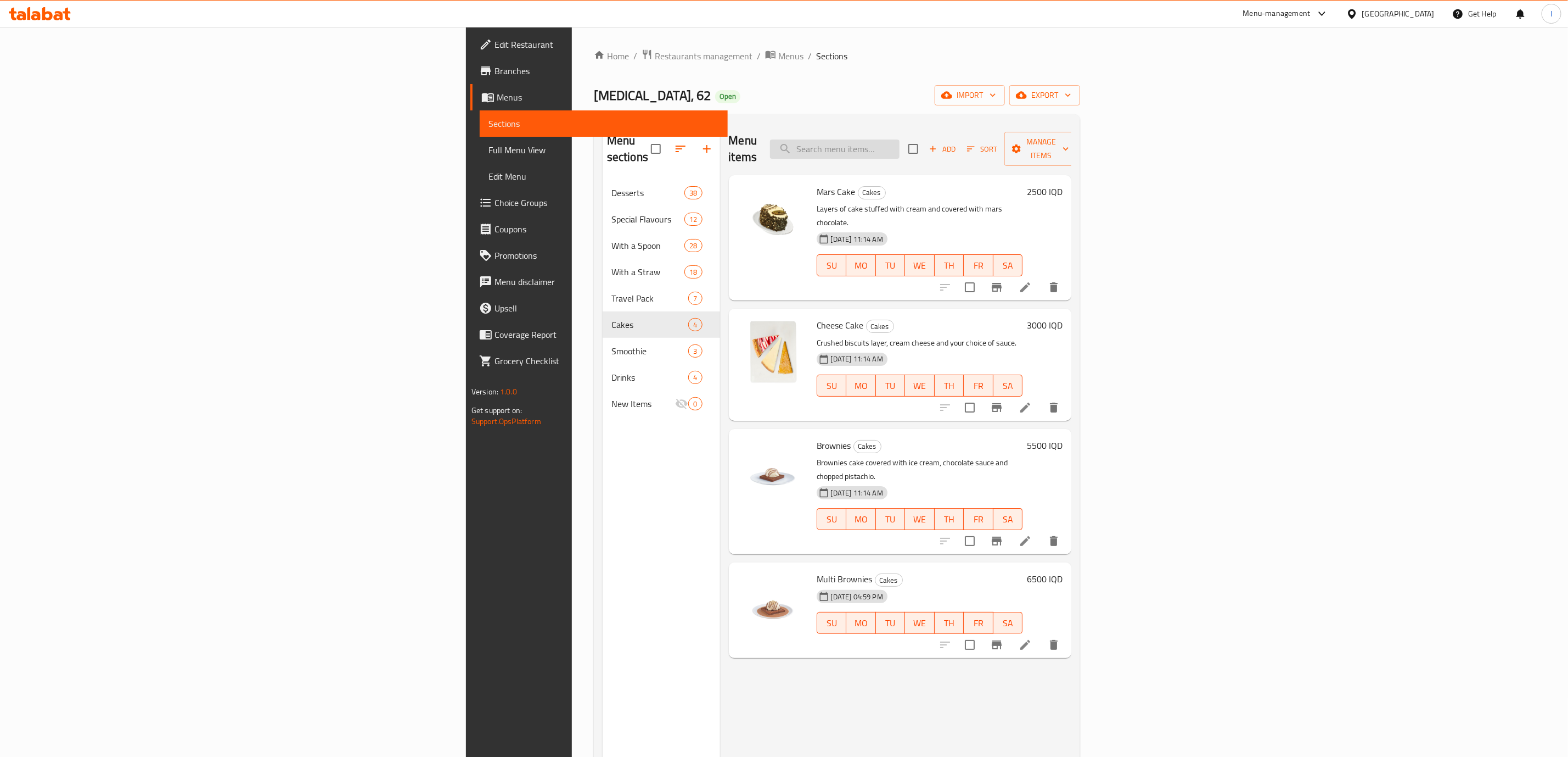
click at [900, 139] on input "search" at bounding box center [835, 149] width 129 height 19
paste input "Mars Cake"
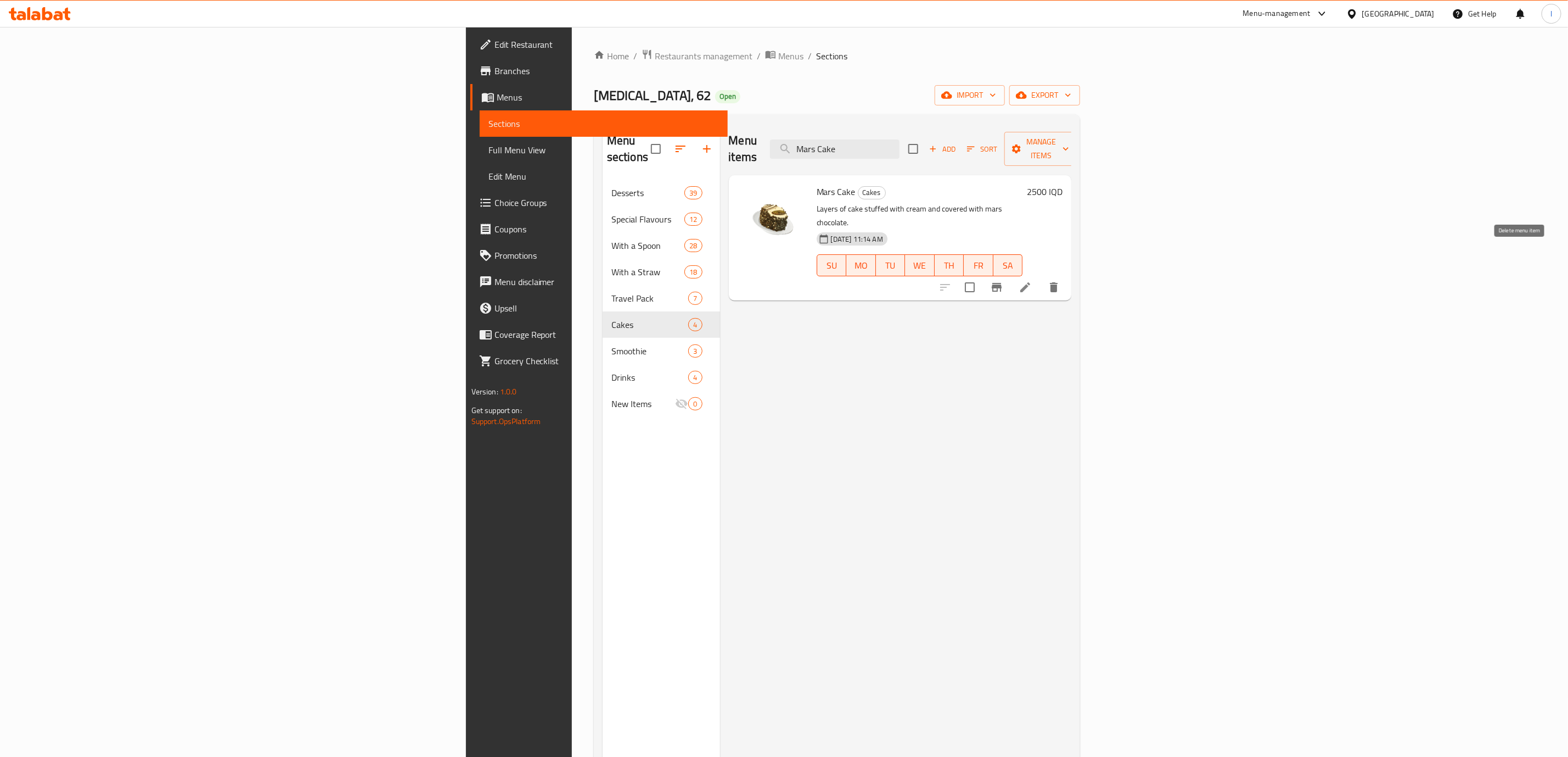
type input "Mars Cake"
click at [1067, 274] on button "delete" at bounding box center [1054, 287] width 26 height 26
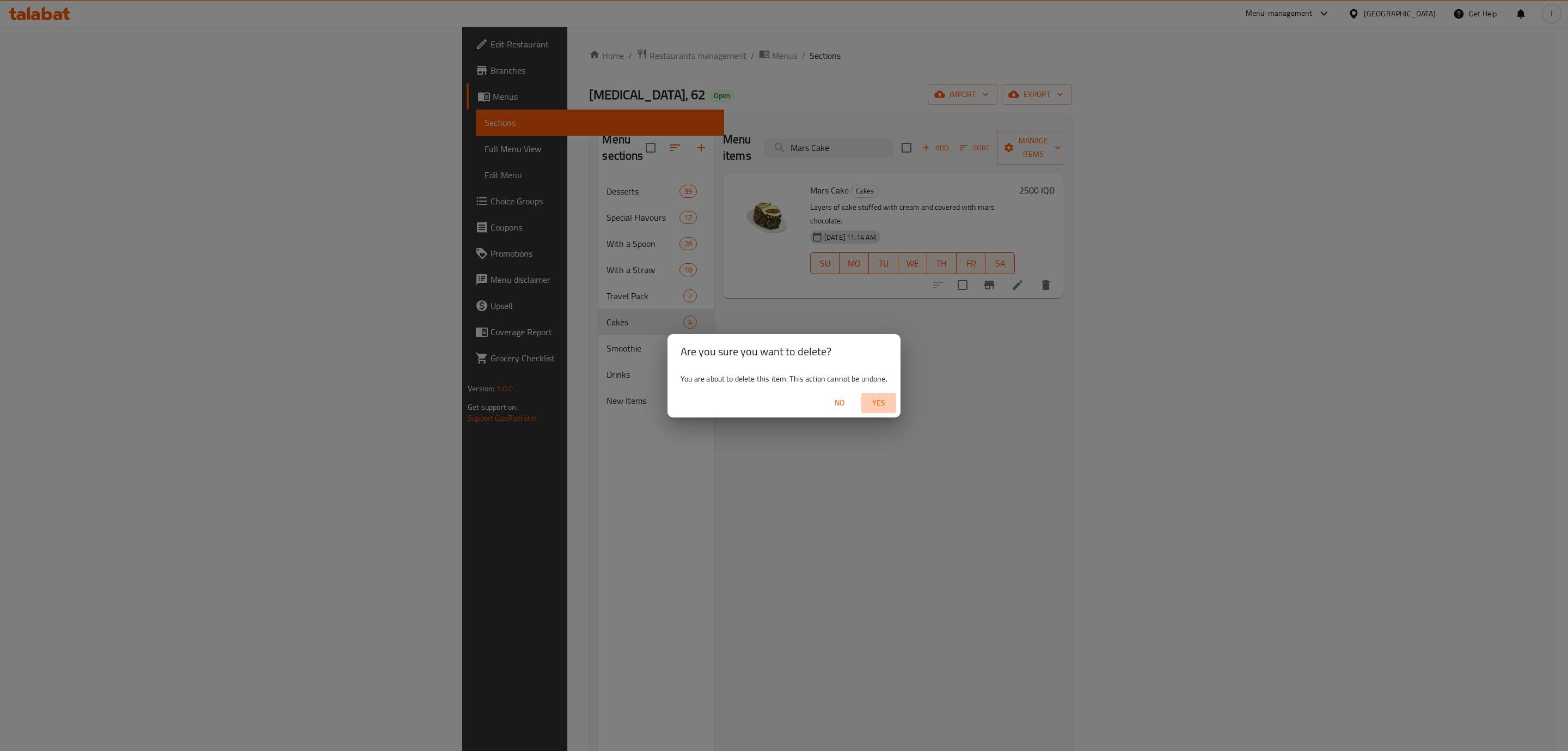
click at [889, 412] on button "Yes" at bounding box center [878, 403] width 35 height 20
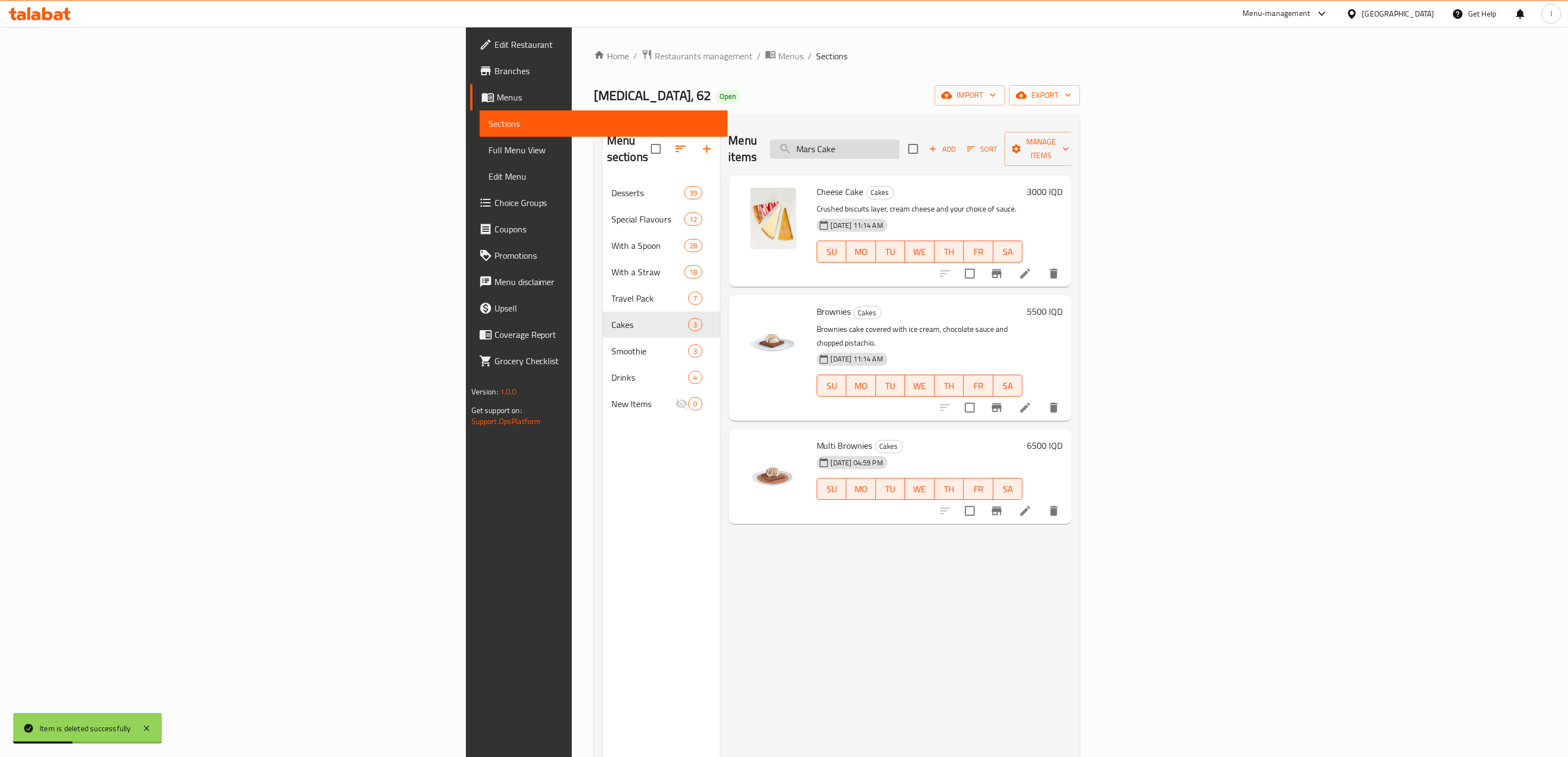
click at [900, 139] on input "Mars Cake" at bounding box center [835, 149] width 129 height 19
click at [1037, 175] on div "Cheese Cake Cakes Crushed biscuits layer, cream cheese and your choice of sauce…" at bounding box center [900, 231] width 343 height 112
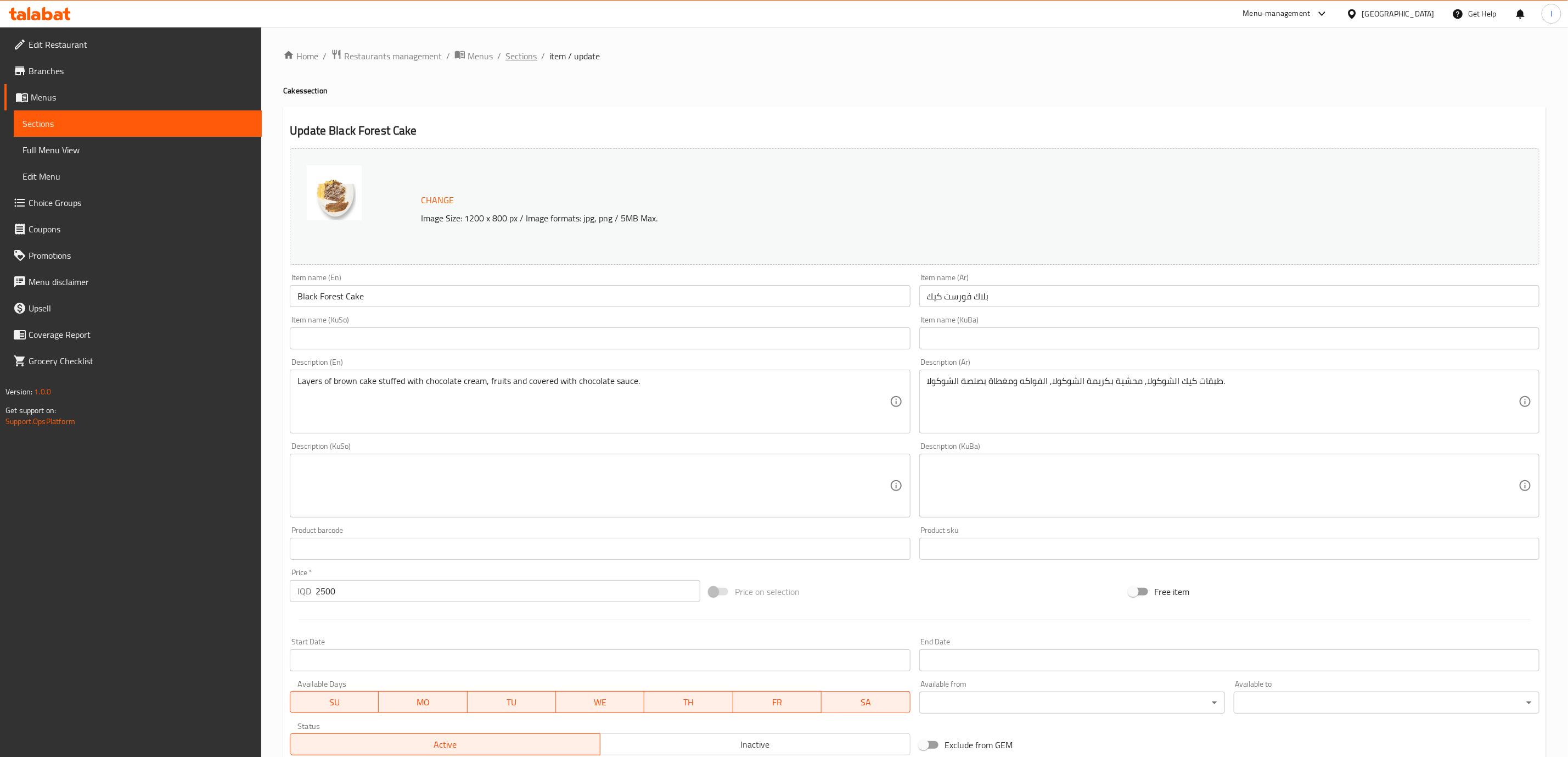
click at [521, 53] on span "Sections" at bounding box center [521, 55] width 31 height 13
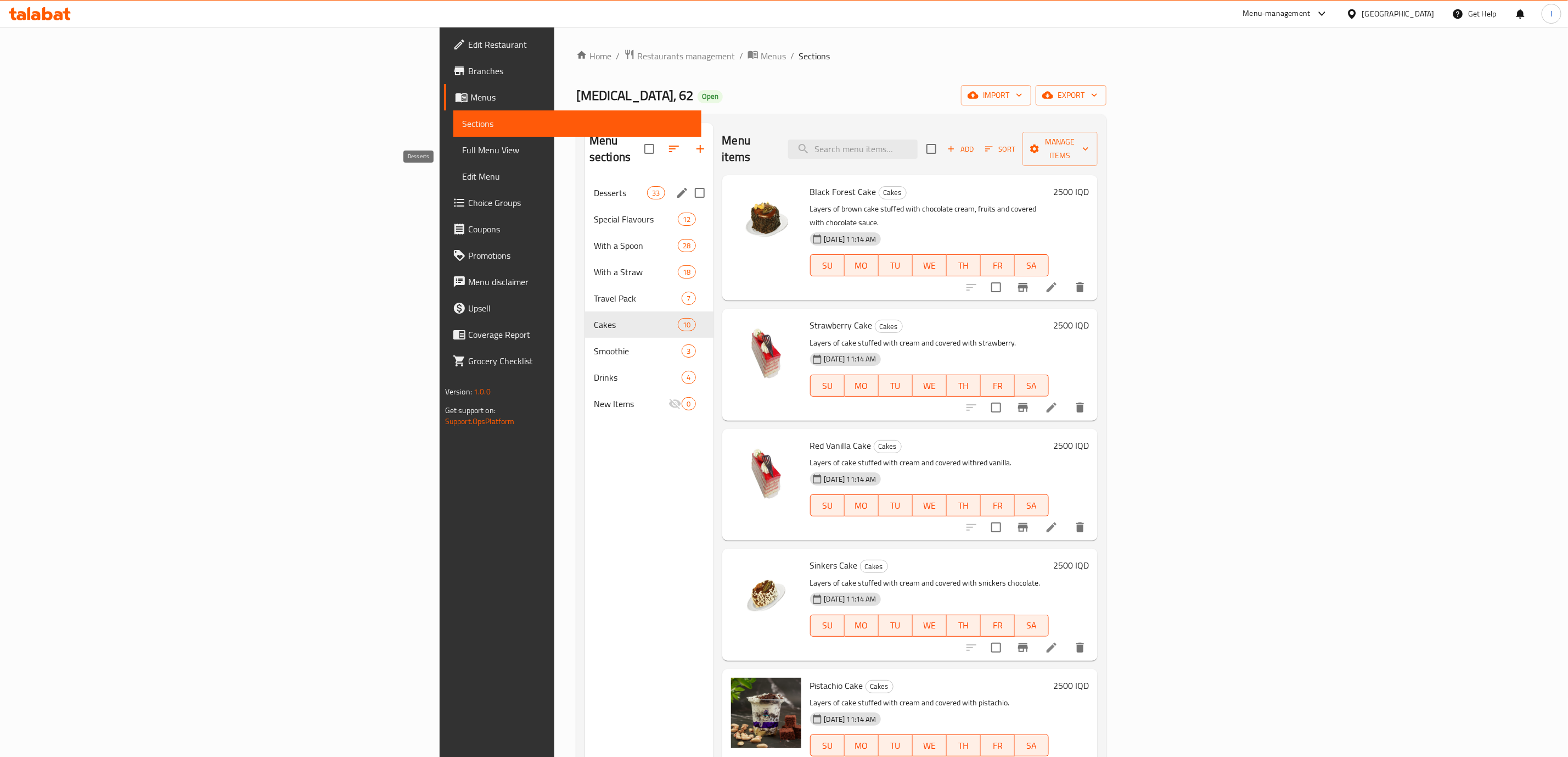
click at [594, 186] on span "Desserts" at bounding box center [620, 192] width 53 height 13
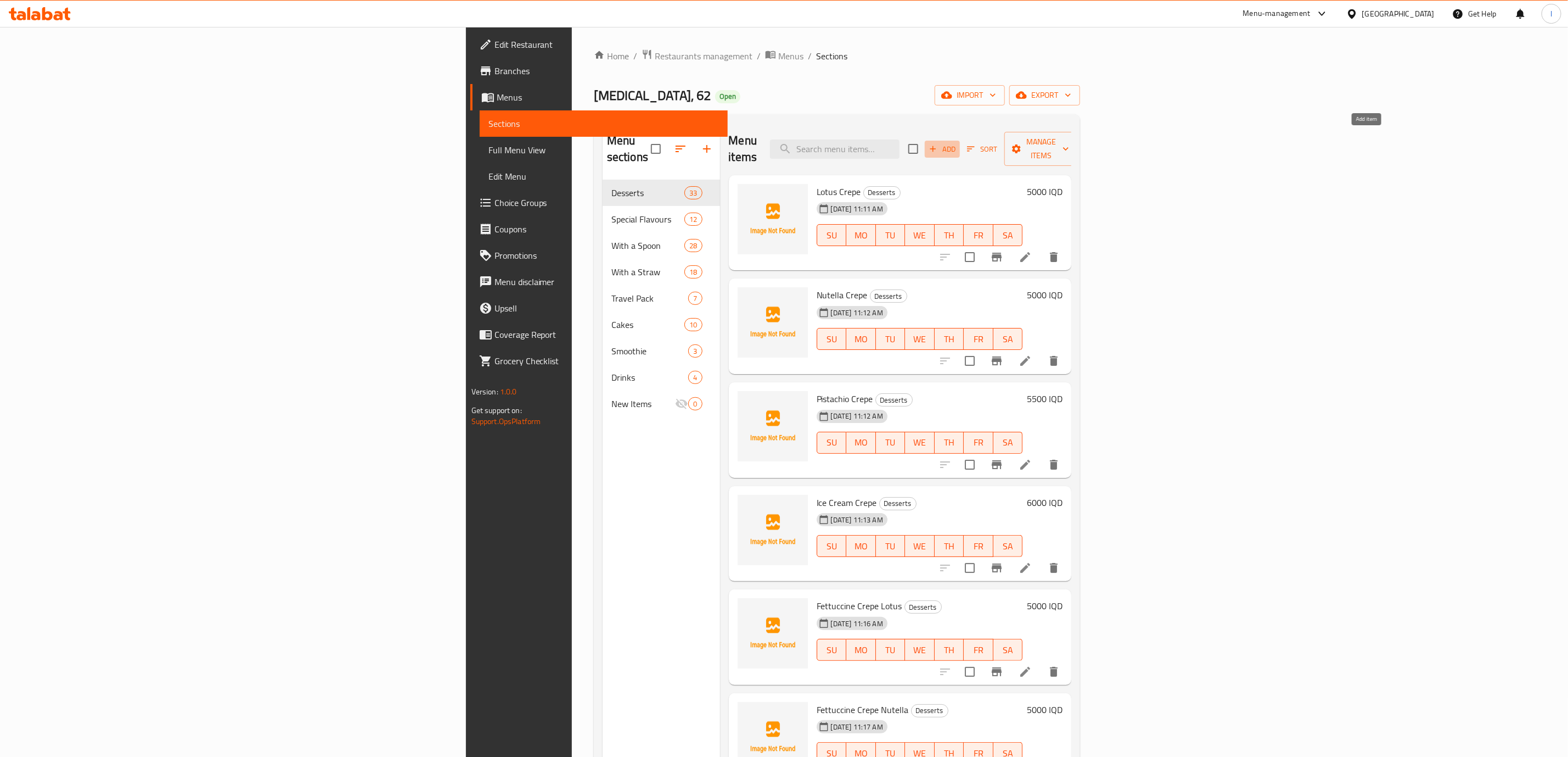
click at [957, 143] on span "Add" at bounding box center [943, 149] width 29 height 13
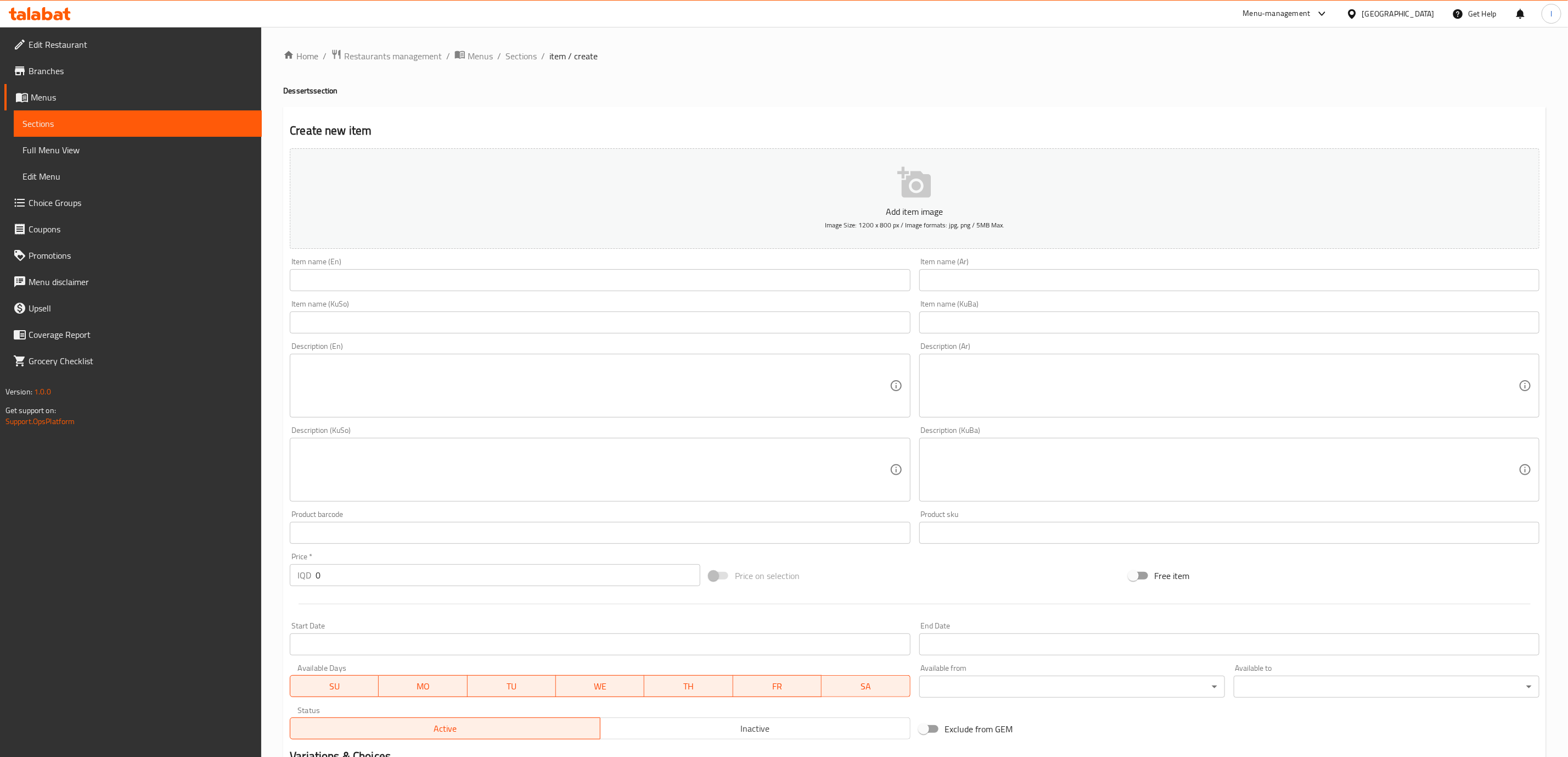
click at [647, 262] on div "Item name (En) Item name (En)" at bounding box center [600, 274] width 620 height 34
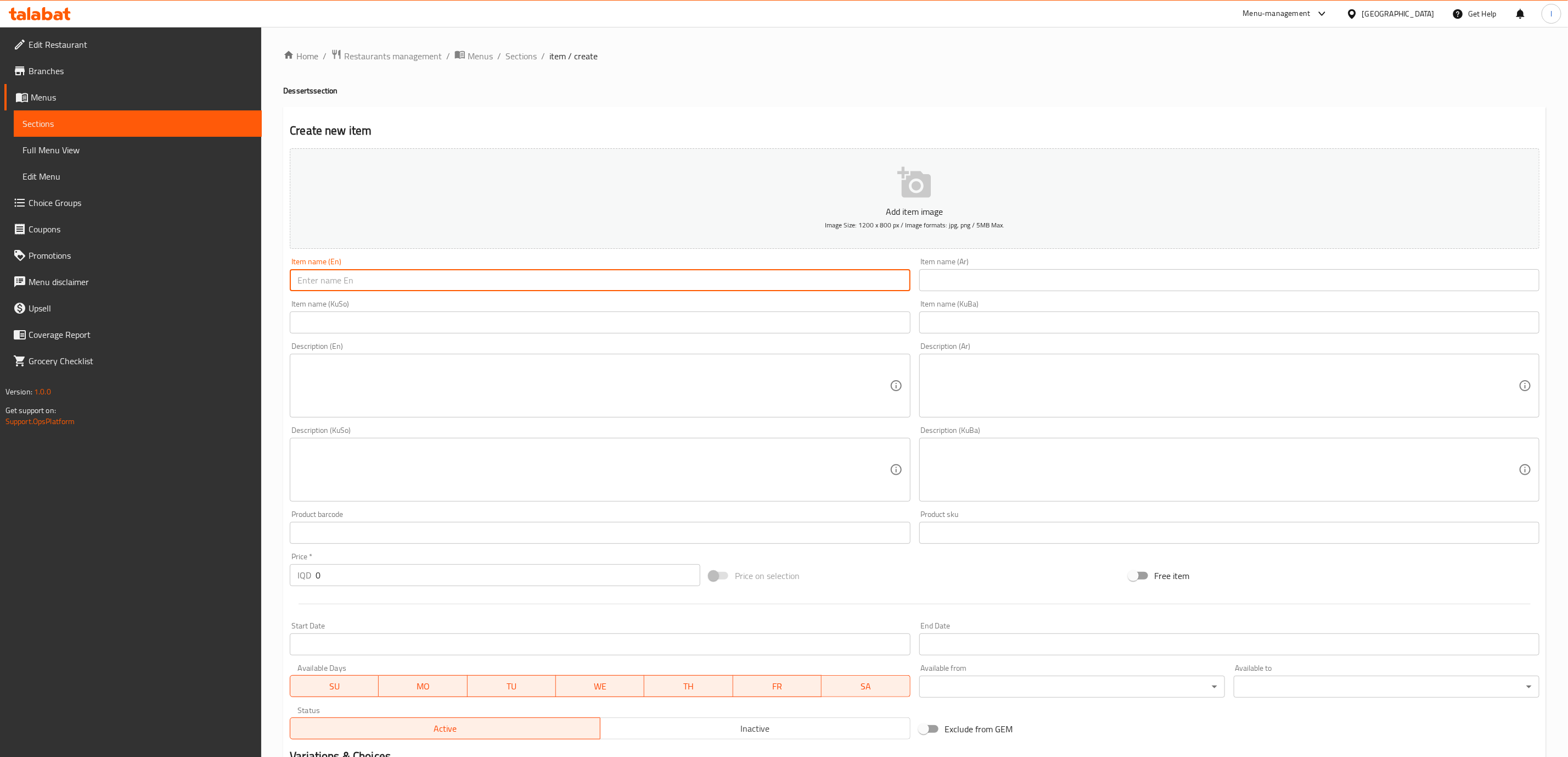
click at [644, 280] on input "text" at bounding box center [600, 280] width 620 height 22
paste input "Black Forest Cake"
type input "Black Forest Cake"
click at [980, 268] on div "Item name (Ar) Item name (Ar)" at bounding box center [1229, 274] width 620 height 34
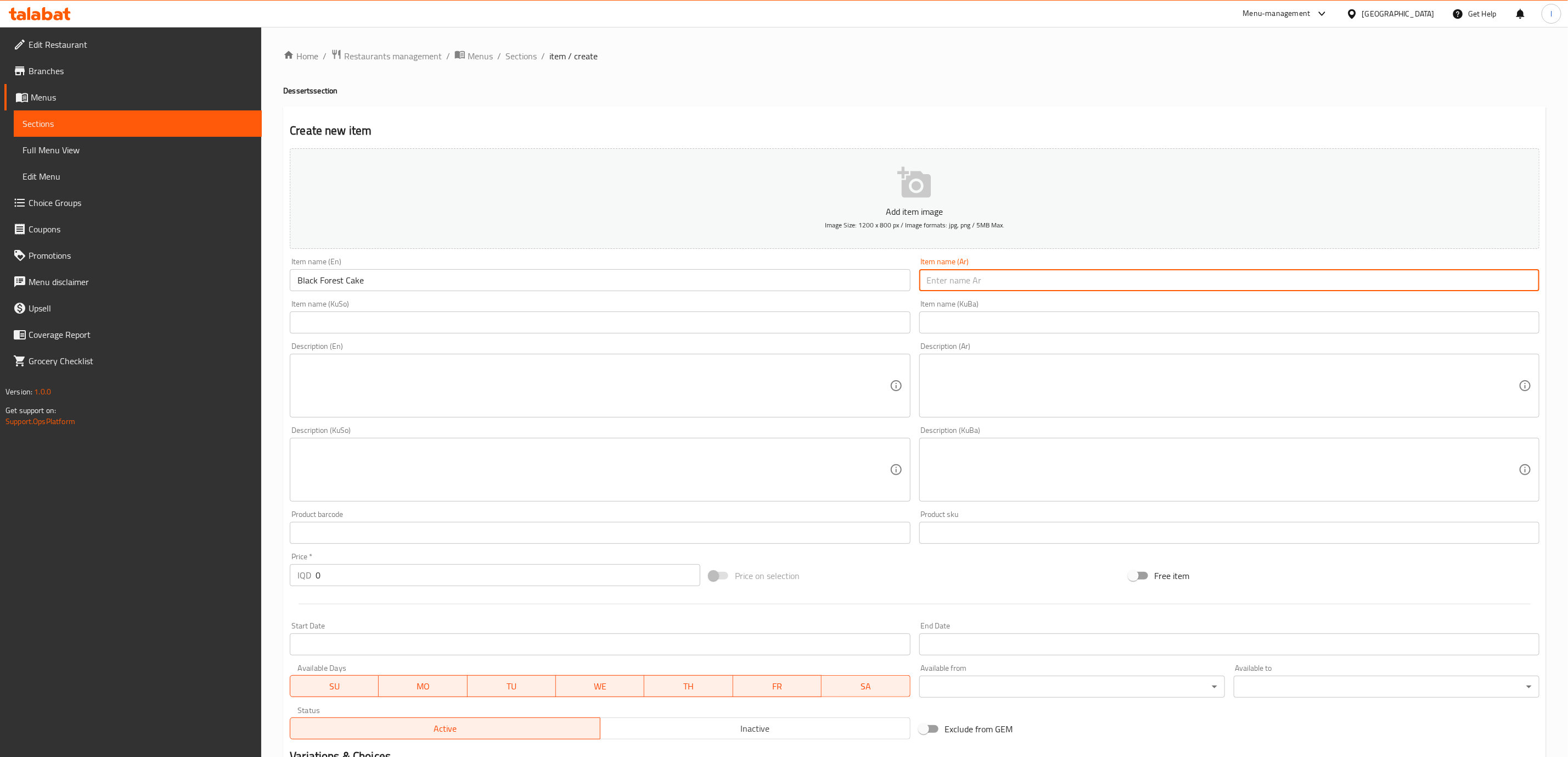
click at [984, 278] on input "text" at bounding box center [1229, 280] width 620 height 22
paste input "بلاك فورست كيك"
type input "بلاك فورست كيك"
click at [977, 322] on input "text" at bounding box center [1229, 322] width 620 height 22
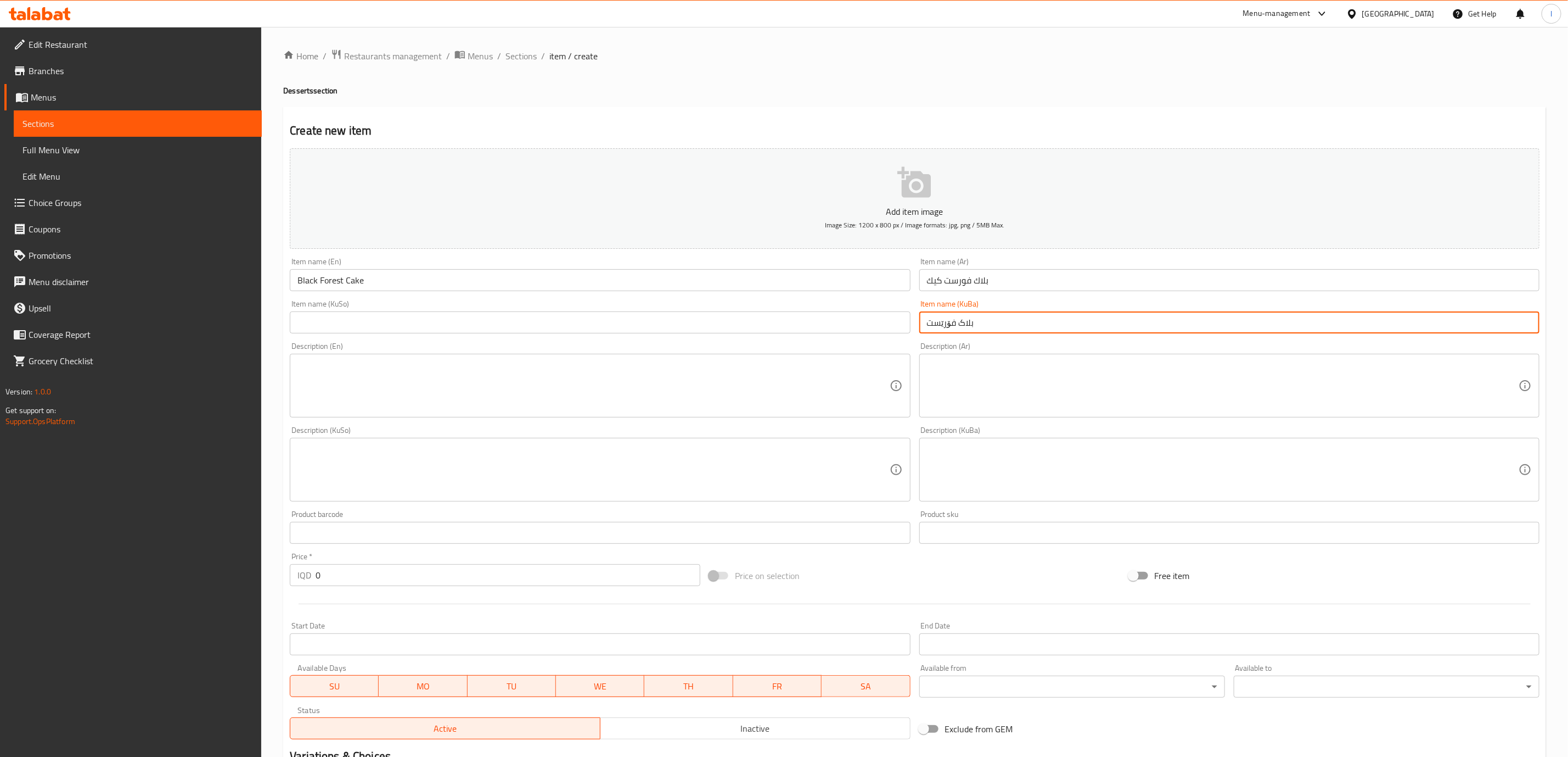
type input "بلاک فۆرێست"
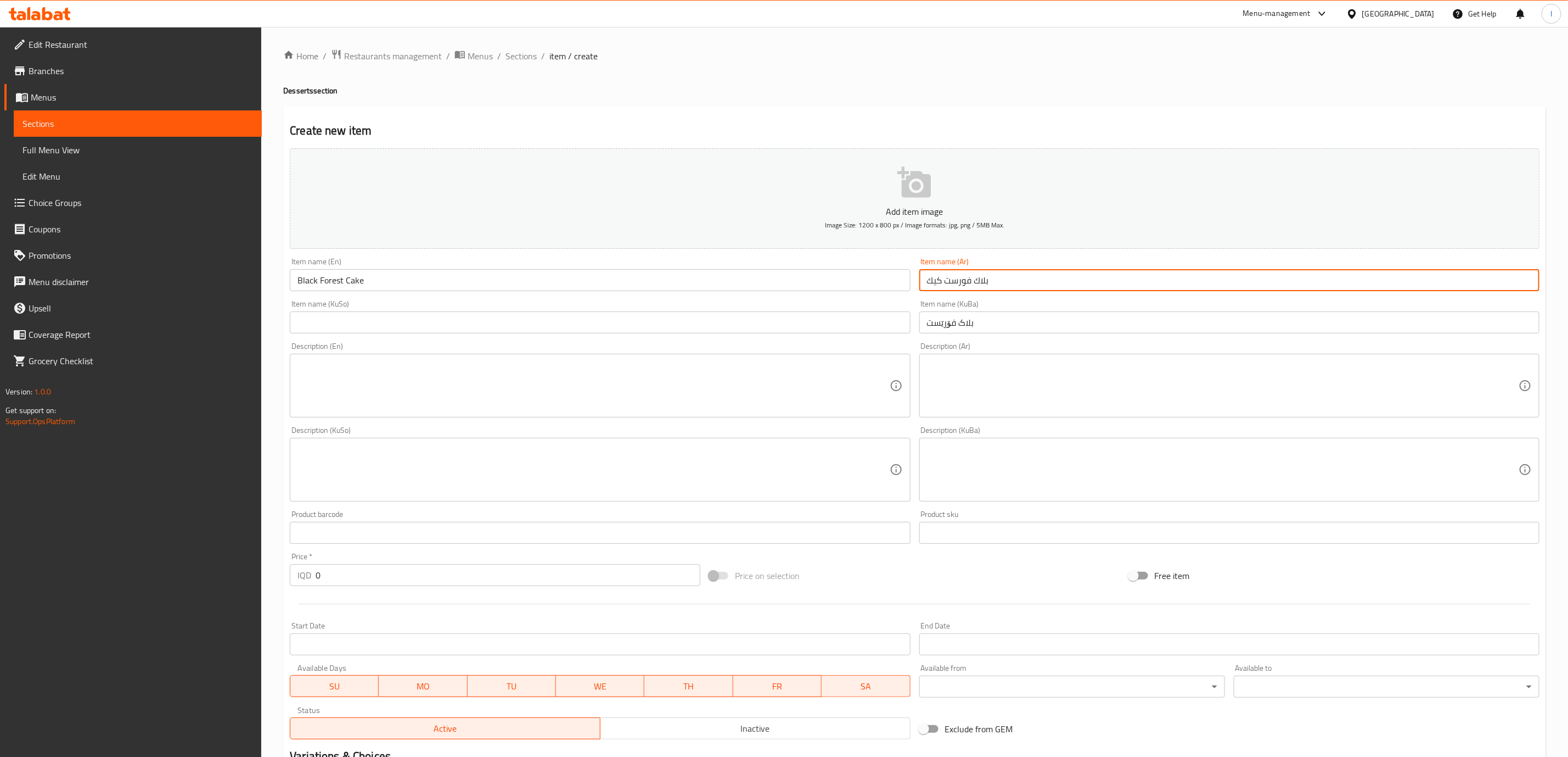
click at [936, 273] on input "بلاك فورست كيك" at bounding box center [1229, 280] width 620 height 22
click at [932, 284] on input "بلاك فورست كيك" at bounding box center [1229, 280] width 620 height 22
type input "بلاك فورست"
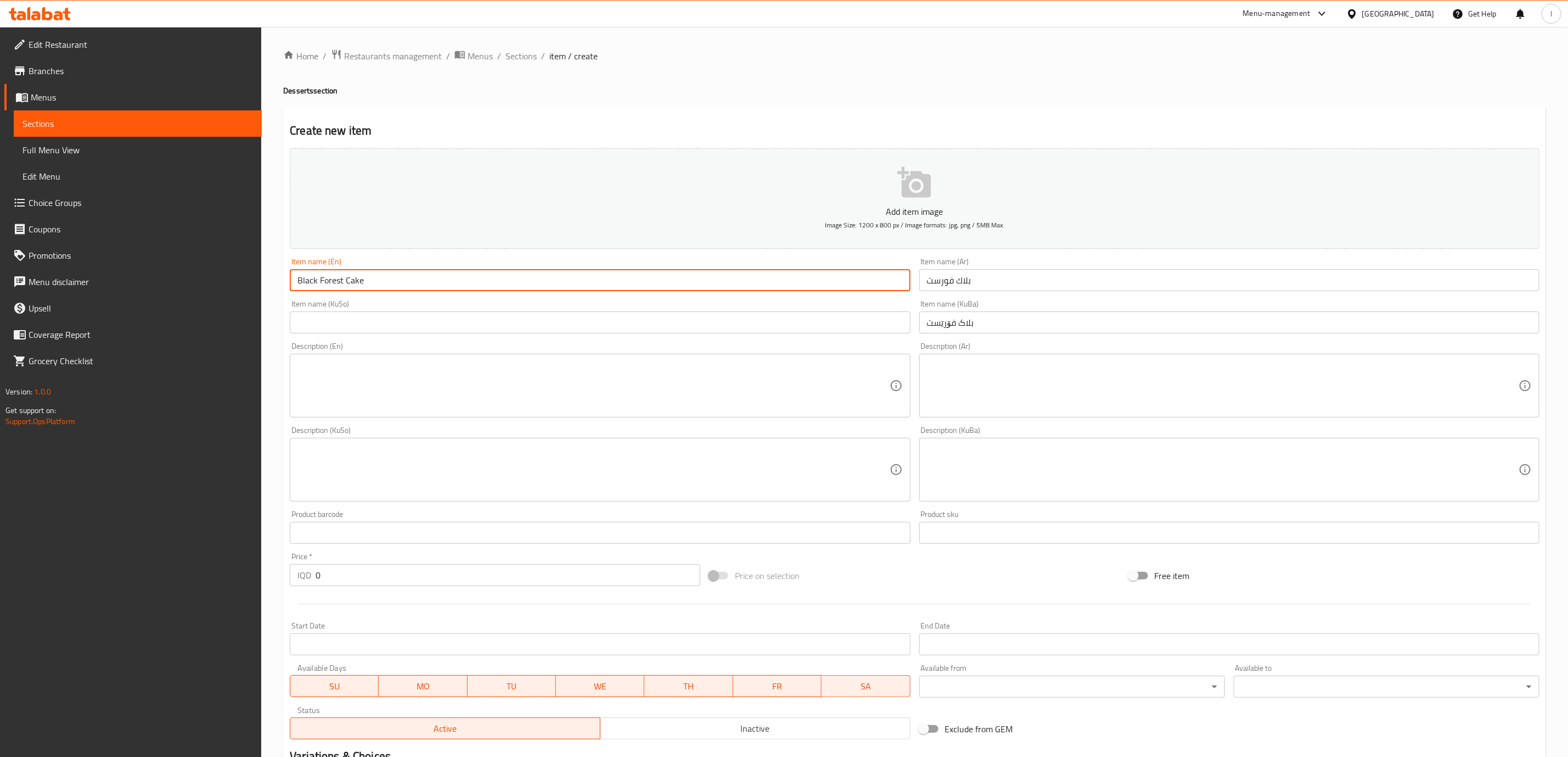
click at [351, 278] on input "Black Forest Cake" at bounding box center [600, 280] width 620 height 22
type input "Black Forest"
click at [992, 327] on input "بلاک فۆرێست" at bounding box center [1229, 322] width 620 height 22
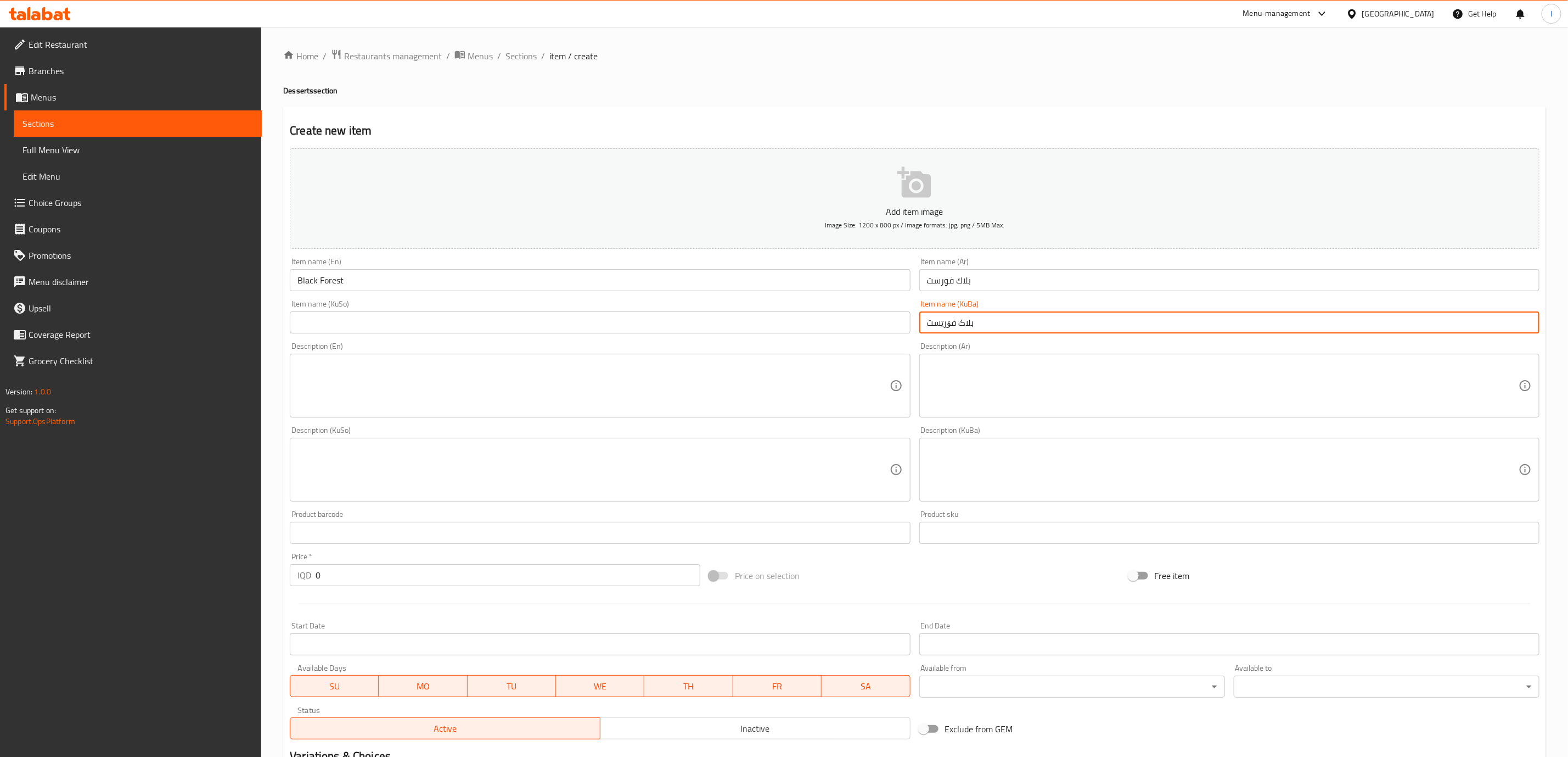
click at [992, 327] on input "بلاک فۆرێست" at bounding box center [1229, 322] width 620 height 22
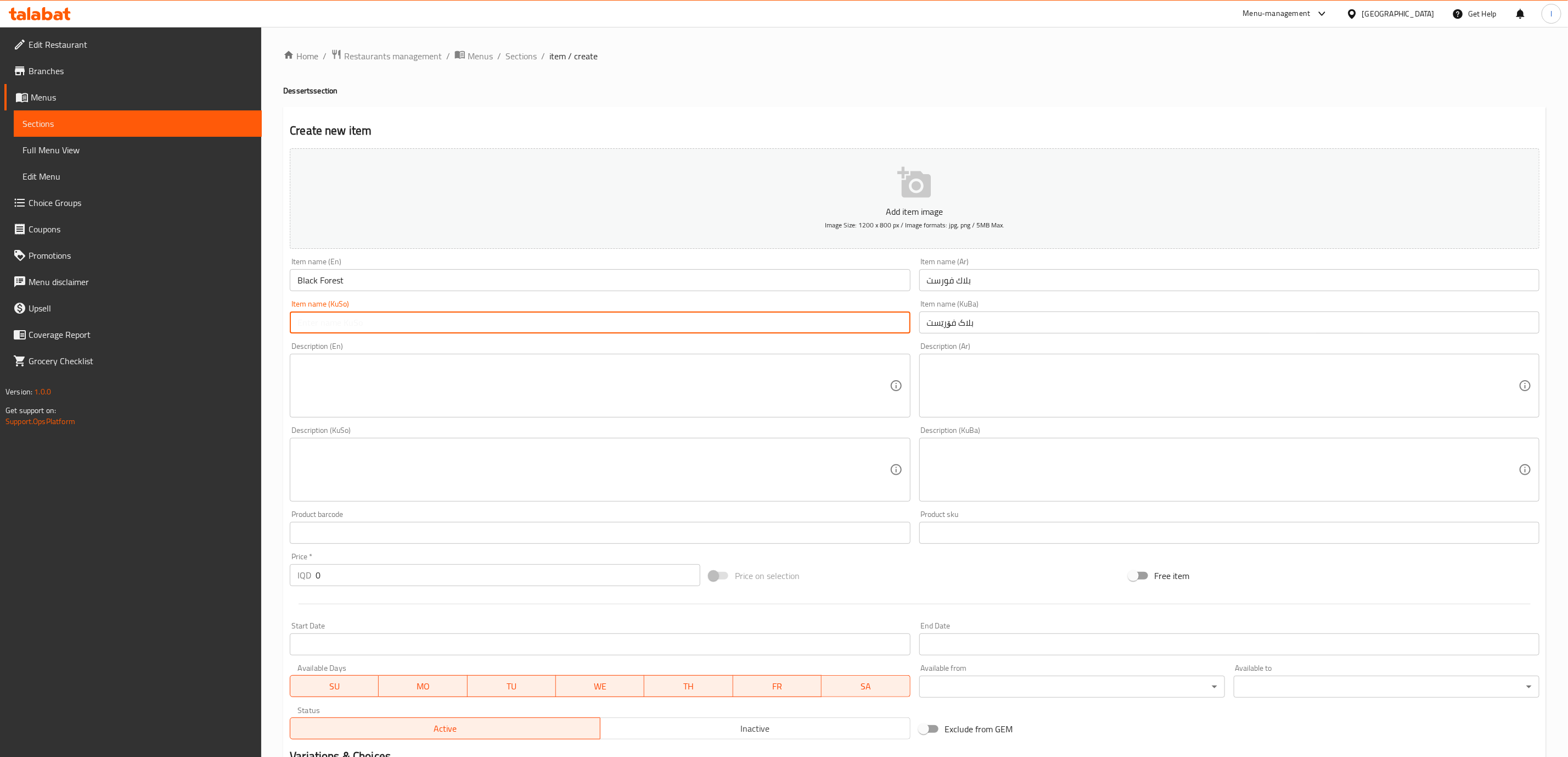
click at [814, 321] on input "text" at bounding box center [600, 322] width 620 height 22
paste input "بلاک فۆرێست"
type input "بلاک فۆرێست"
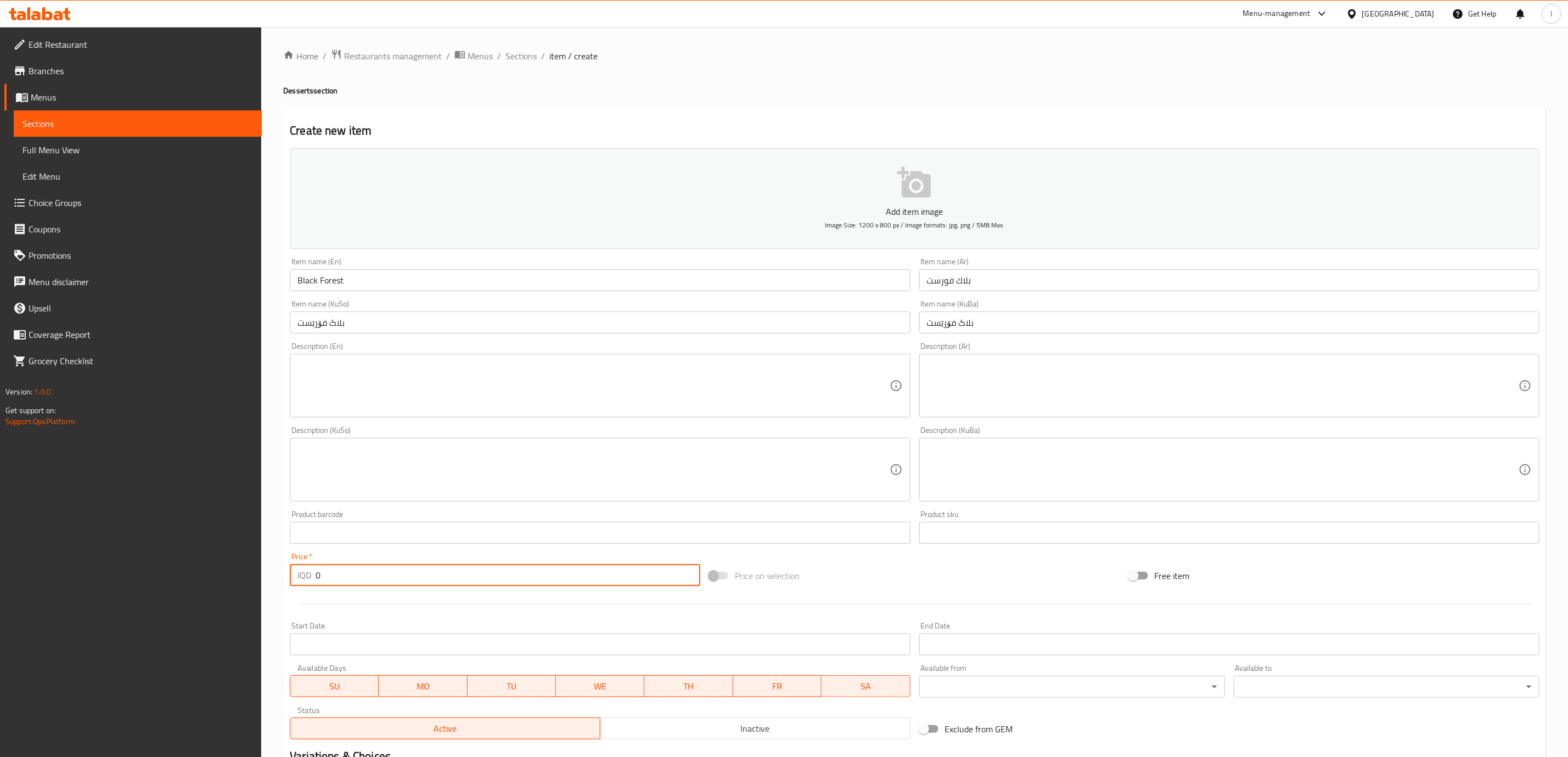
drag, startPoint x: 339, startPoint y: 575, endPoint x: 299, endPoint y: 562, distance: 42.1
click at [299, 562] on div "Price   * IQD 0 Price *" at bounding box center [495, 569] width 411 height 34
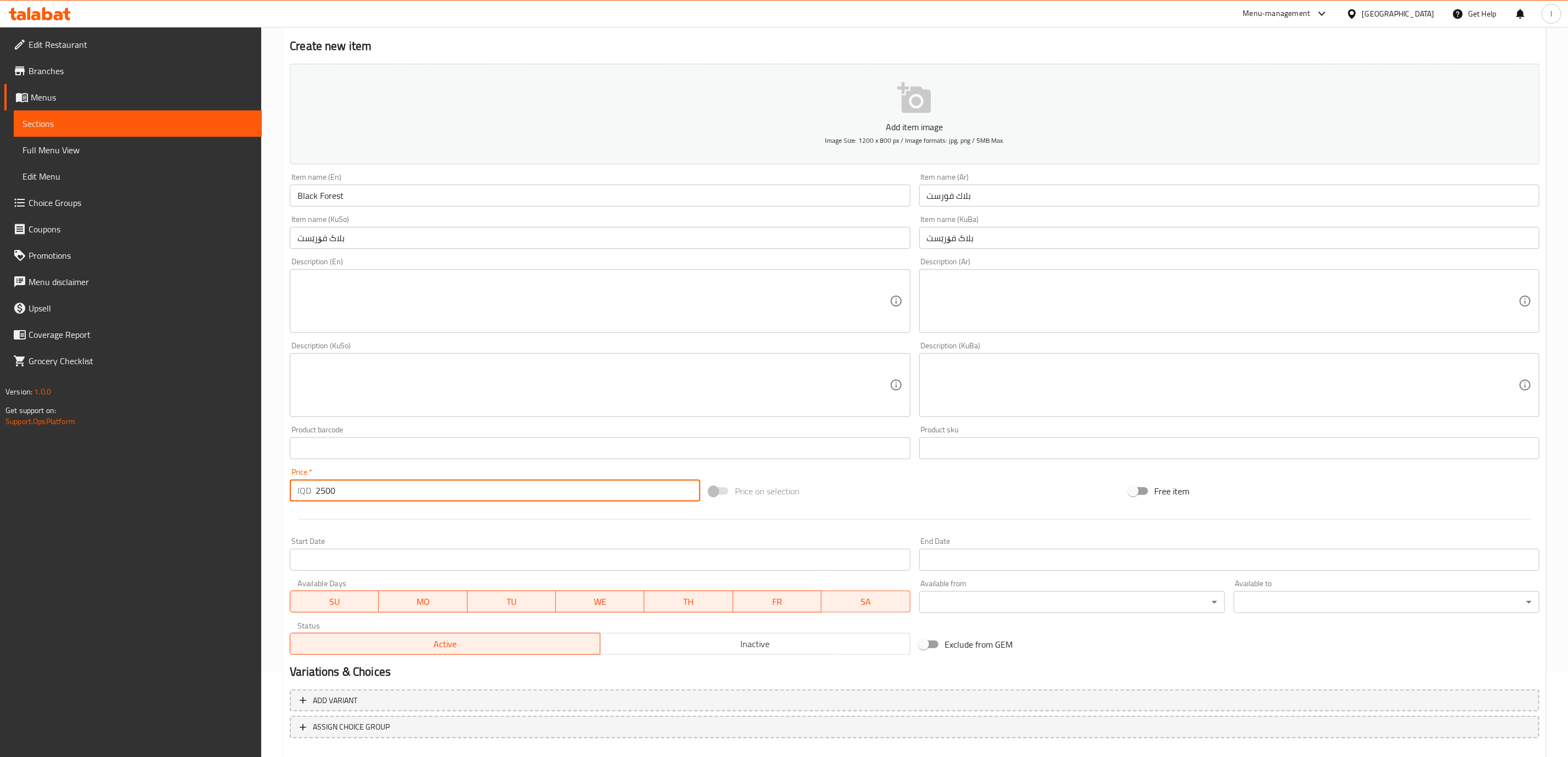
scroll to position [144, 0]
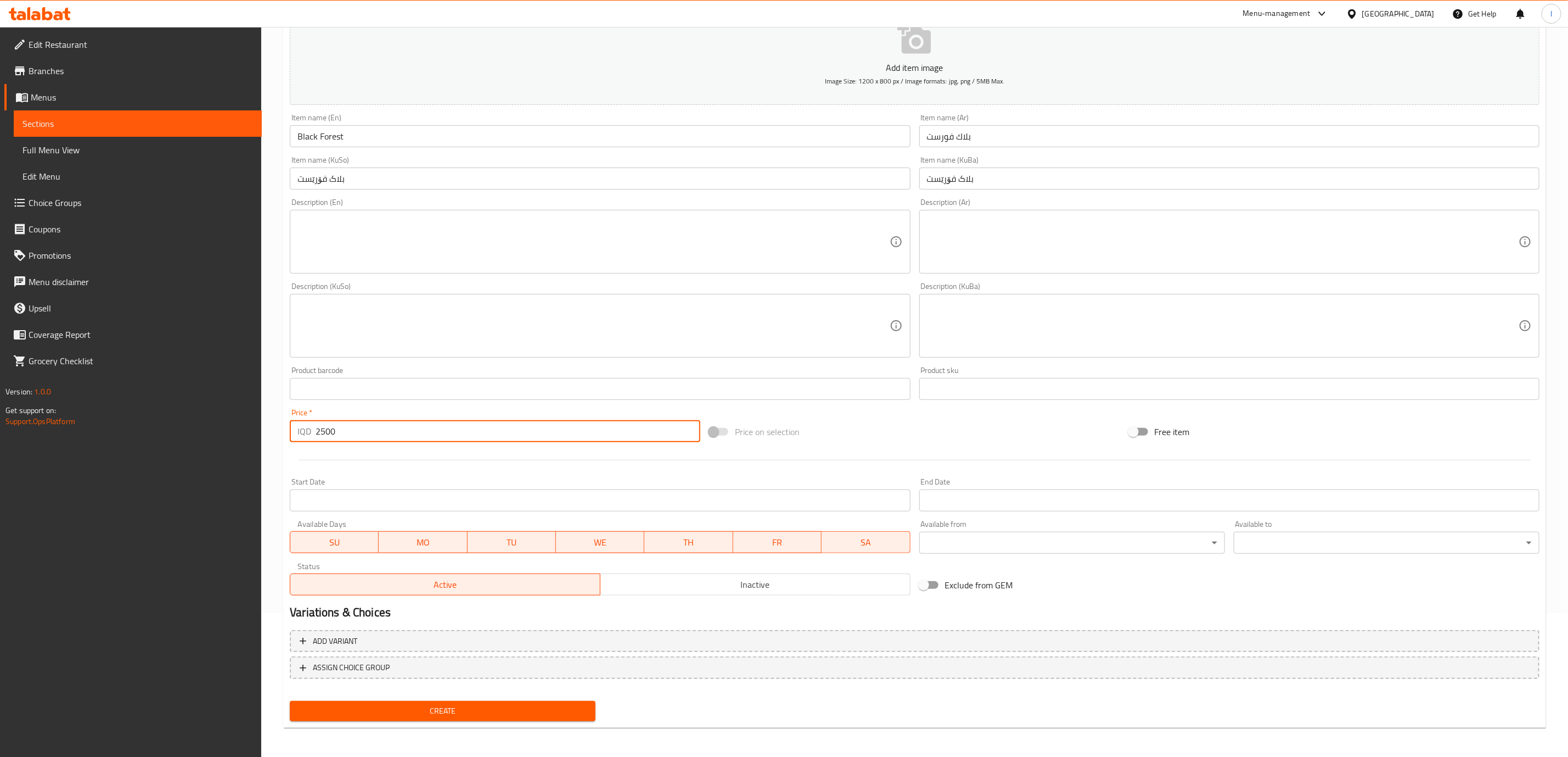
type input "2500"
click at [456, 704] on span "Create" at bounding box center [443, 711] width 288 height 14
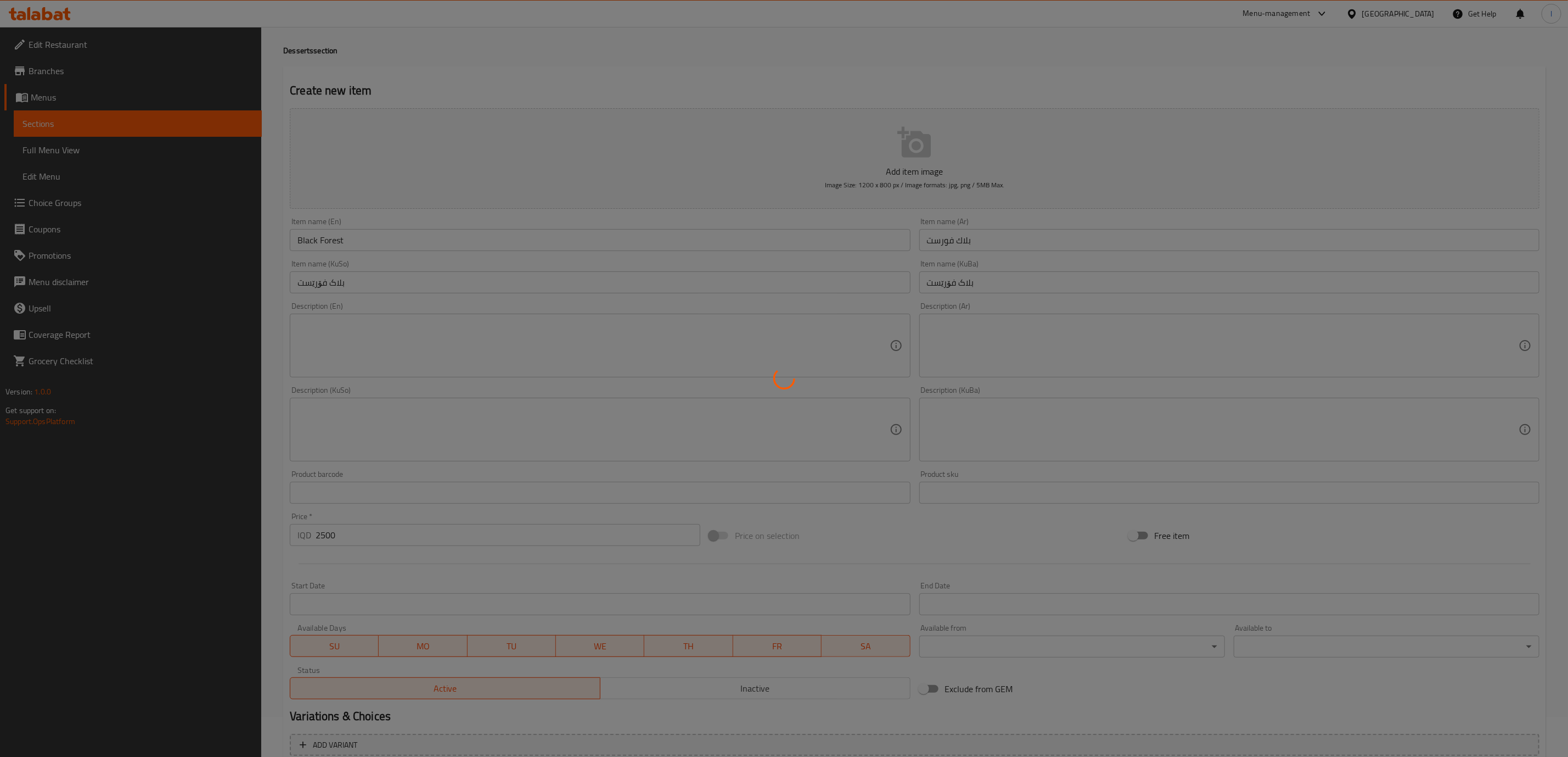
scroll to position [0, 0]
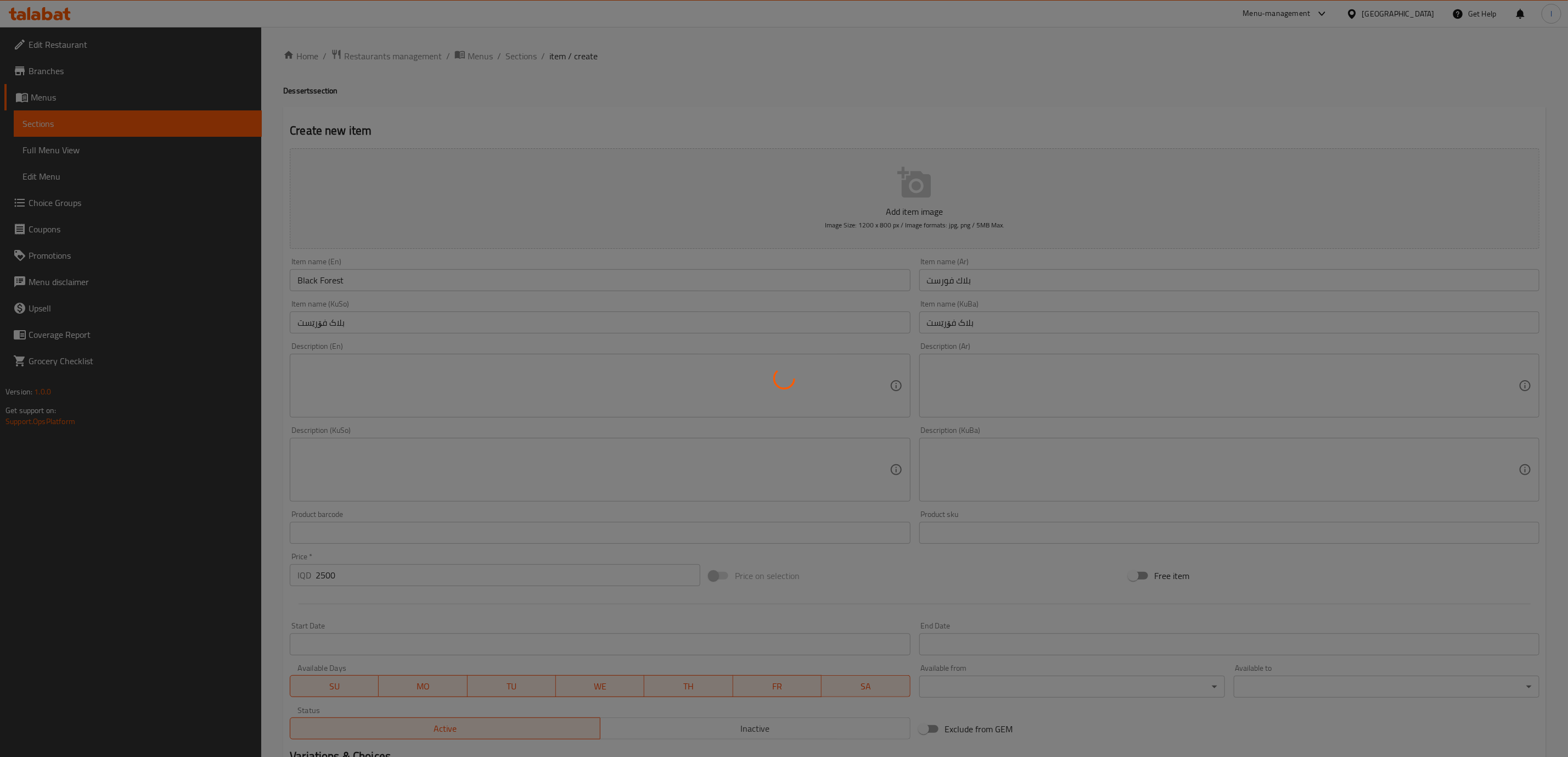
type input "0"
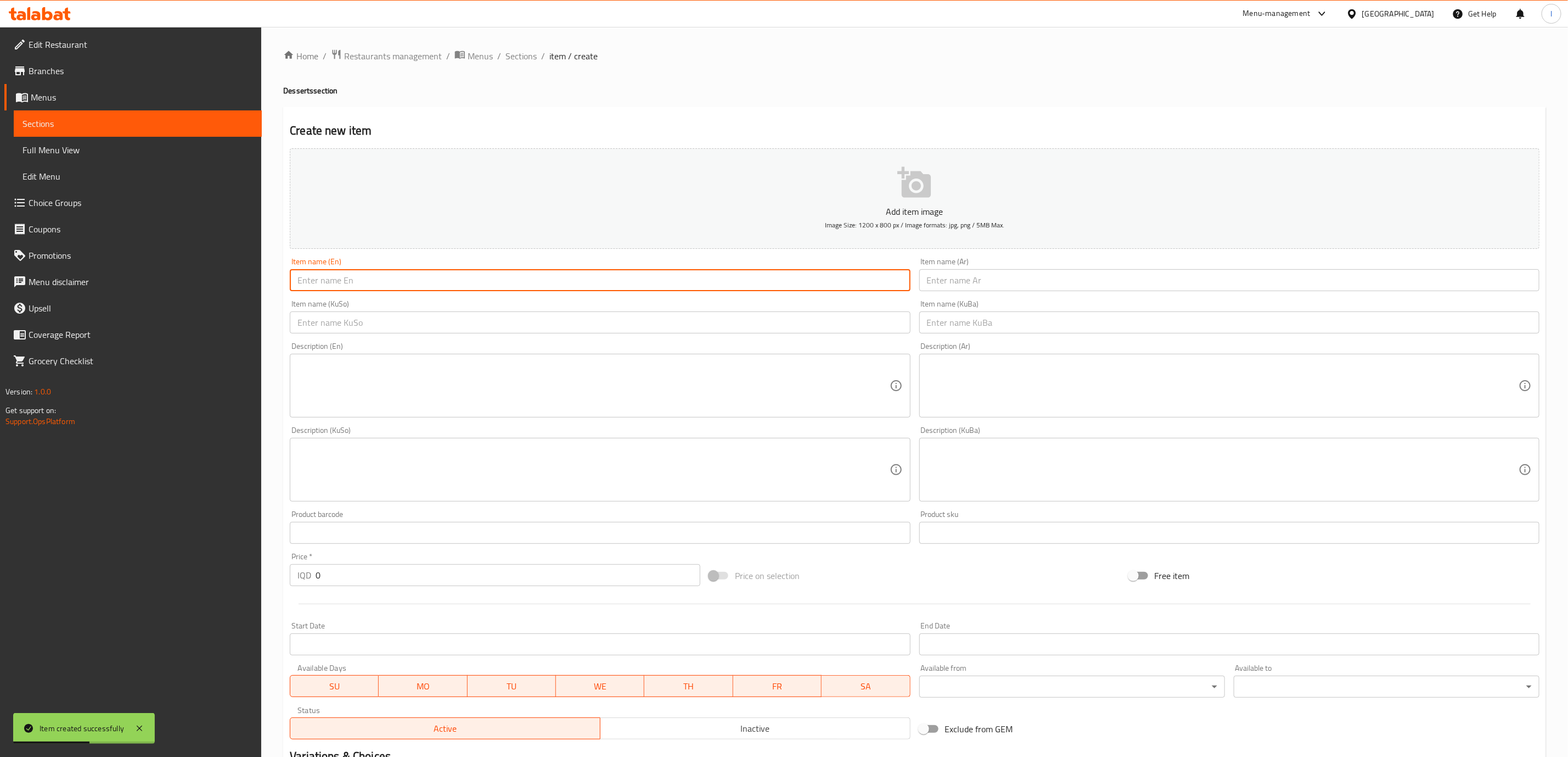
click at [757, 280] on input "text" at bounding box center [600, 280] width 620 height 22
paste input "Nutella Cake"
type input "Nutella Cake"
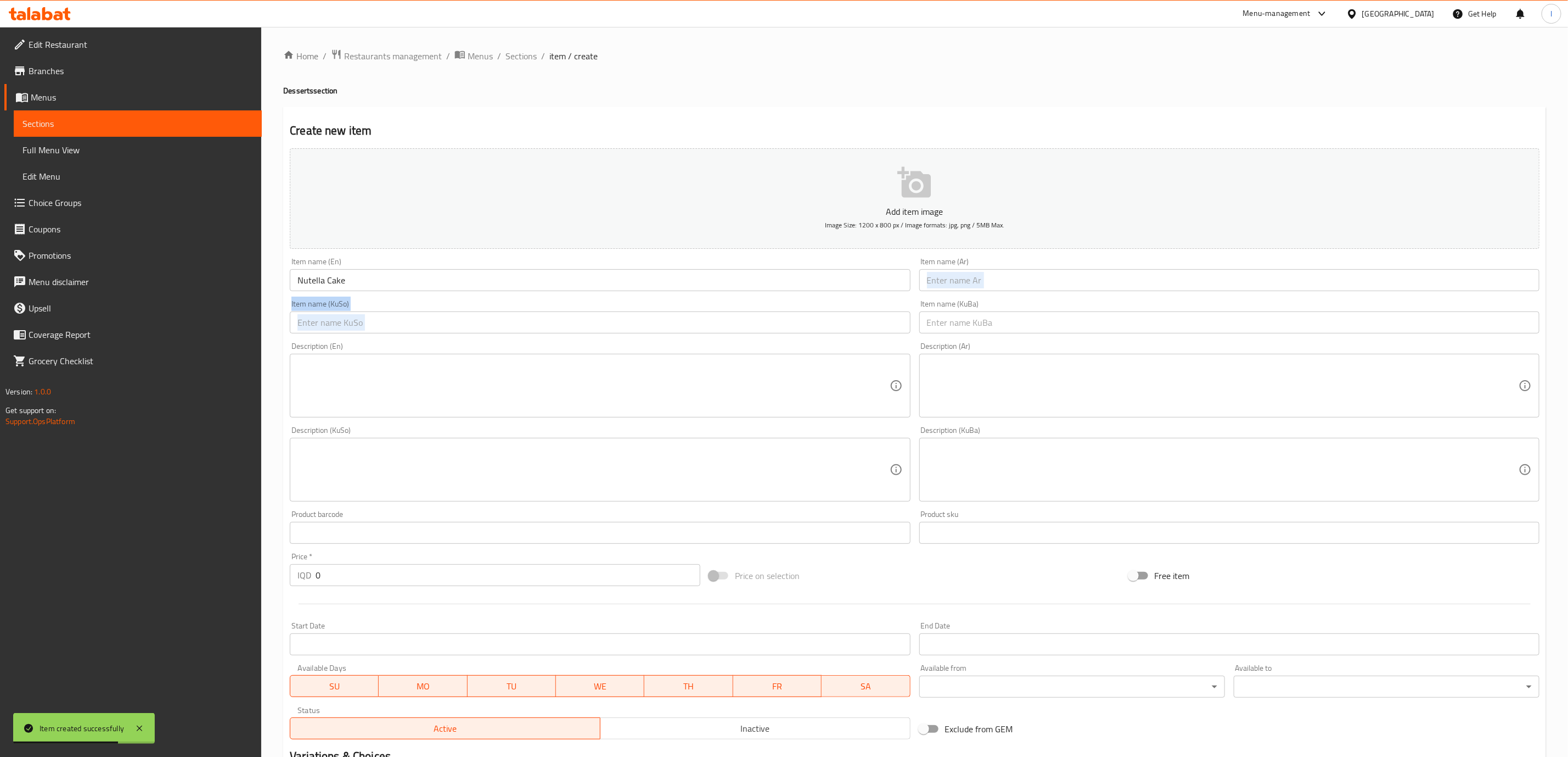
drag, startPoint x: 1077, startPoint y: 298, endPoint x: 1075, endPoint y: 284, distance: 14.1
click at [1076, 290] on div "Add item image Image Size: 1200 x 800 px / Image formats: jpg, png / 5MB Max. I…" at bounding box center [914, 443] width 1259 height 600
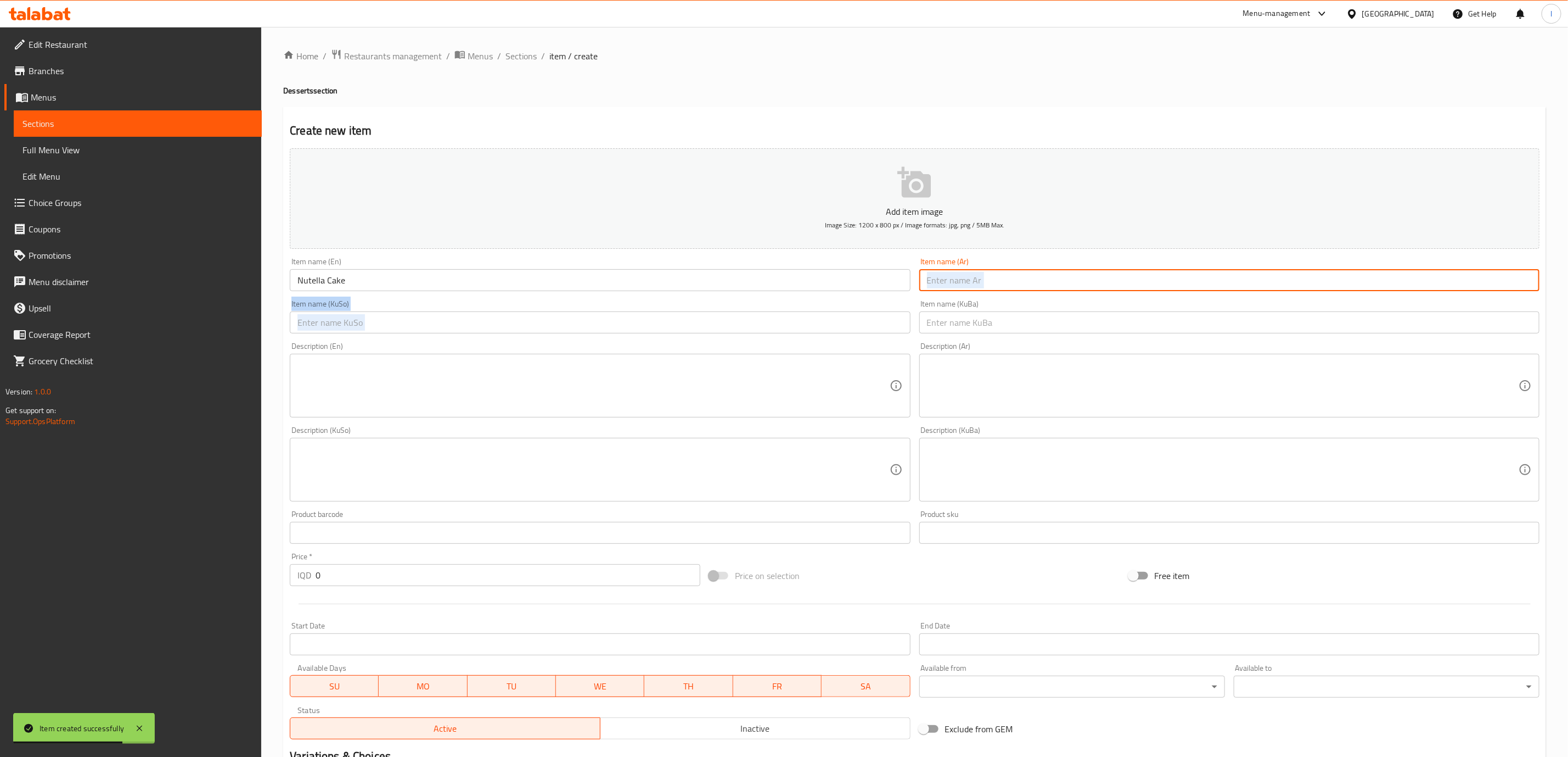
click at [1075, 284] on input "text" at bounding box center [1229, 280] width 620 height 22
paste input "كيك نوتيلا"
type input "كيك نوتيلا"
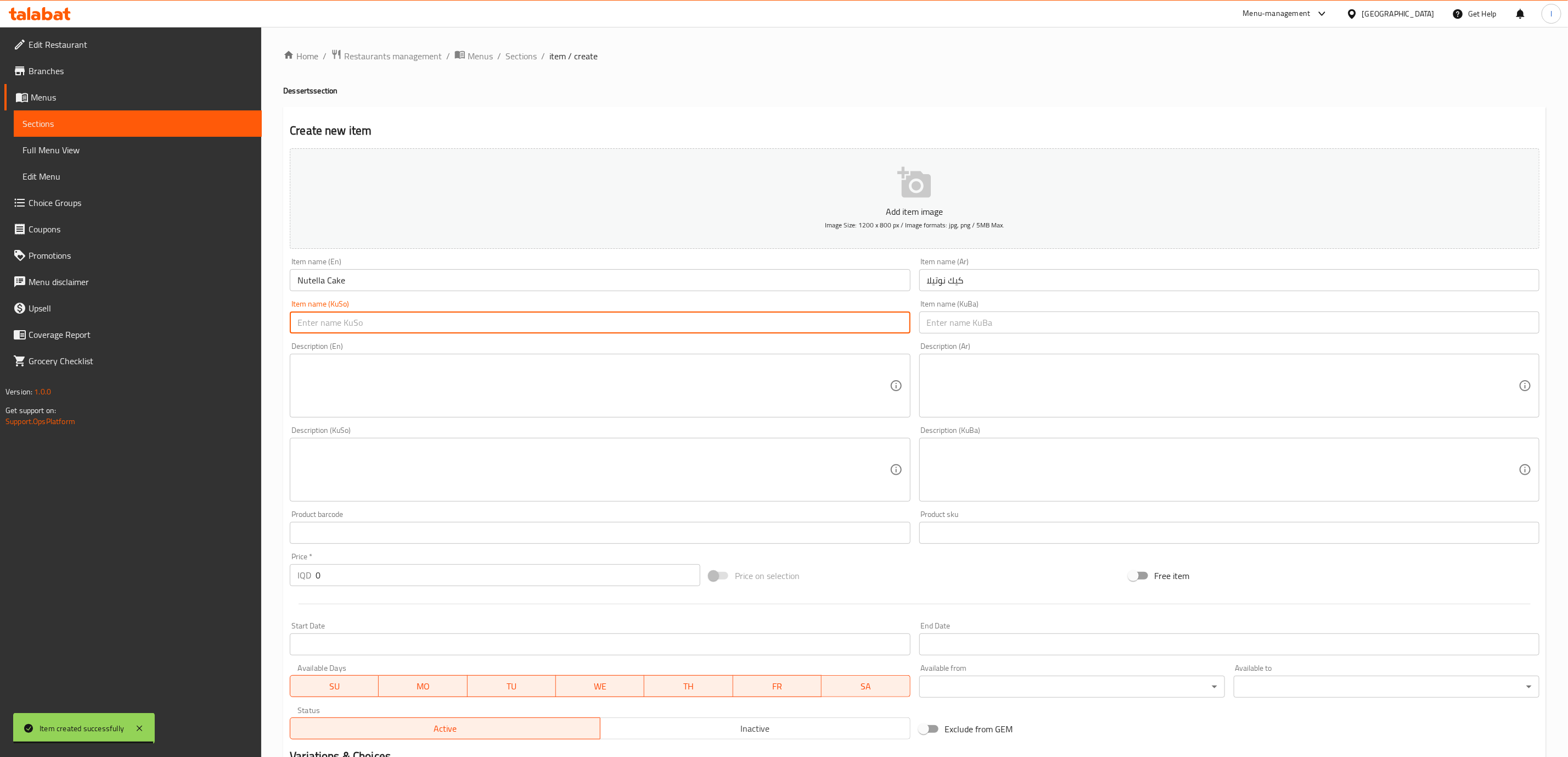
click at [846, 314] on input "text" at bounding box center [600, 322] width 620 height 22
type input "کێکی نۆتێلا"
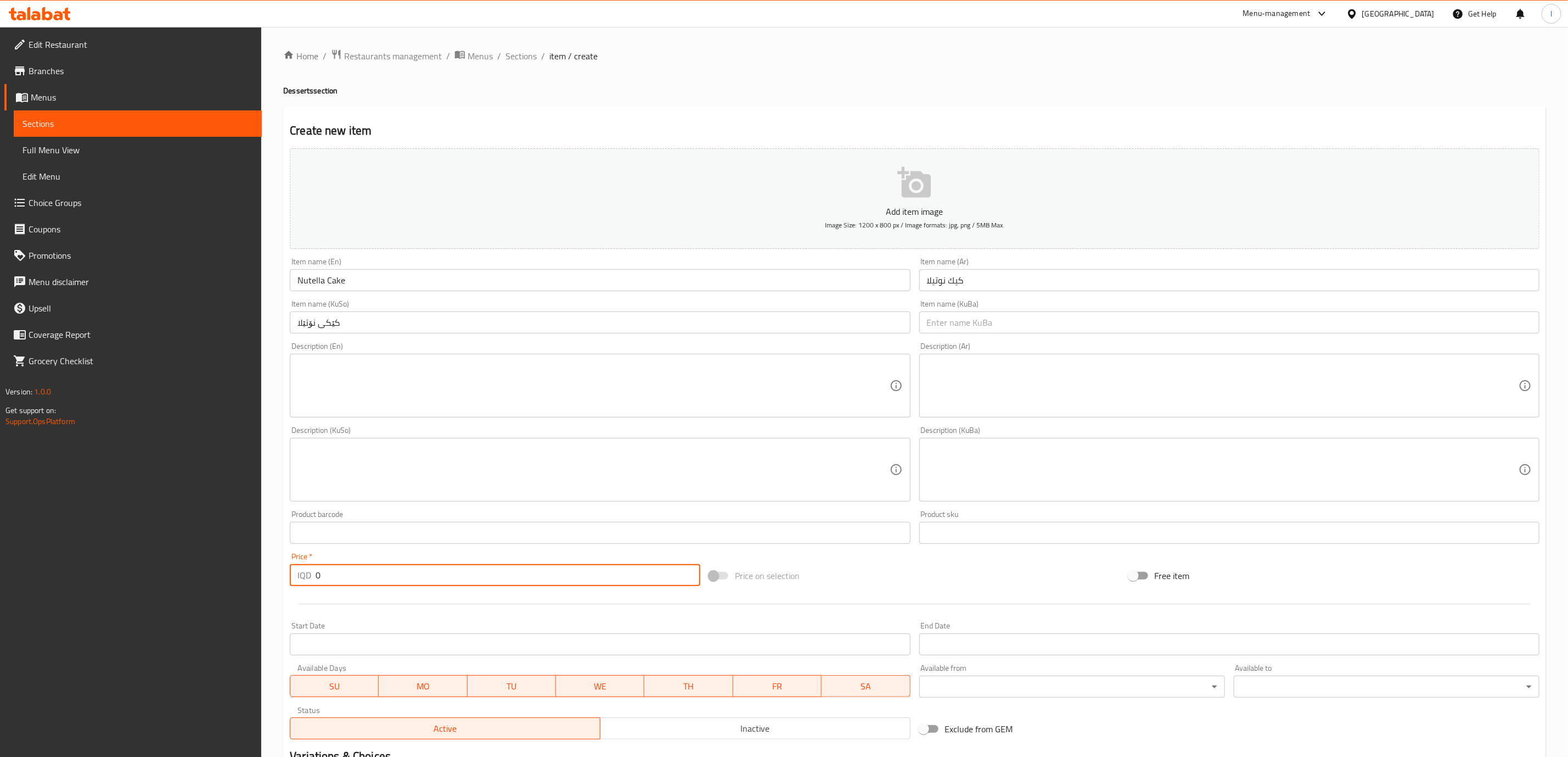
drag, startPoint x: 344, startPoint y: 567, endPoint x: 334, endPoint y: 572, distance: 11.2
click at [343, 567] on input "0" at bounding box center [508, 575] width 385 height 22
drag, startPoint x: 320, startPoint y: 572, endPoint x: 296, endPoint y: 570, distance: 24.1
click at [296, 570] on div "IQD 0 Price *" at bounding box center [495, 575] width 411 height 22
click at [334, 576] on input "2500" at bounding box center [508, 575] width 385 height 22
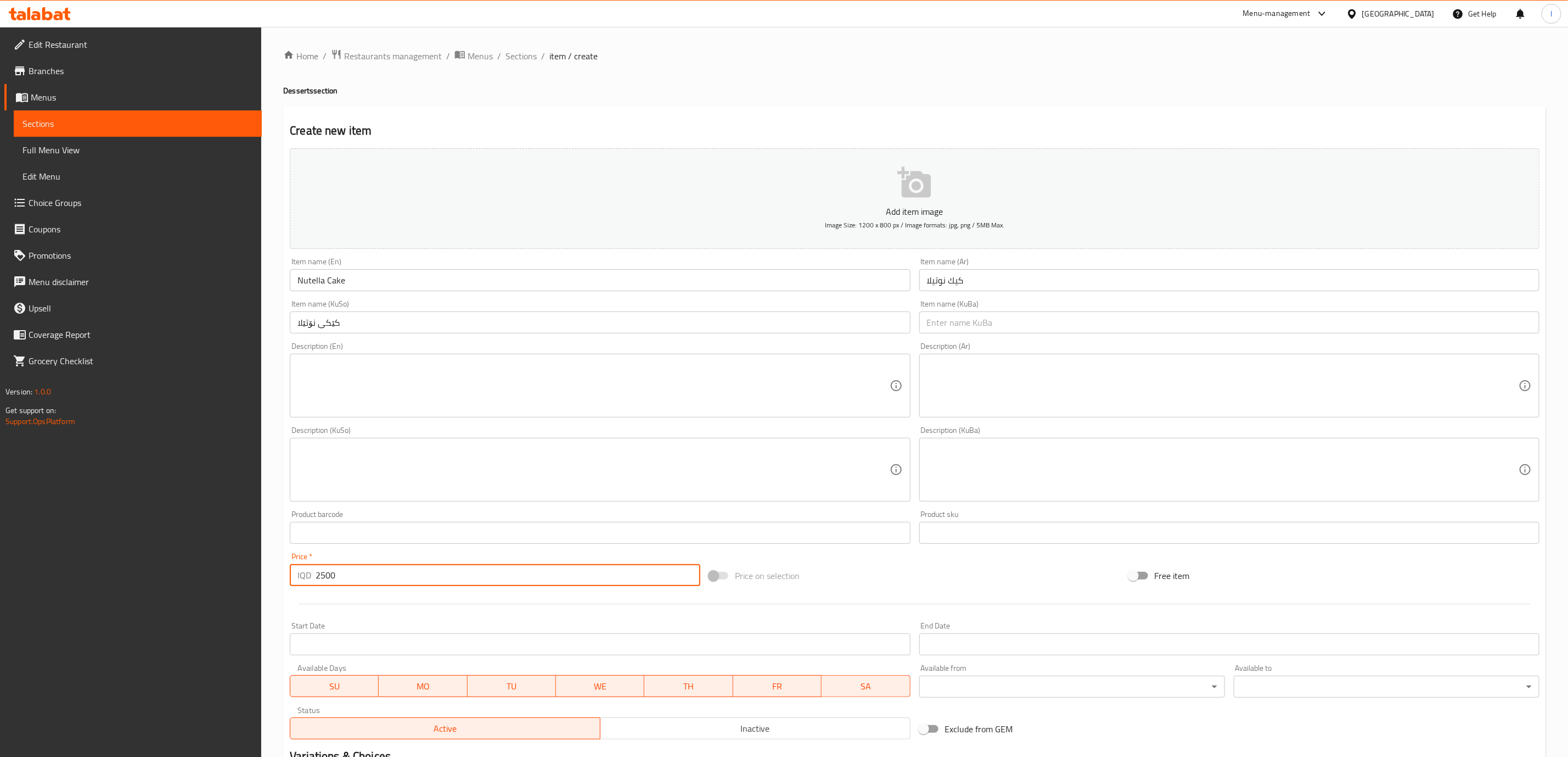
click at [334, 576] on input "2500" at bounding box center [508, 575] width 385 height 22
type input "2500"
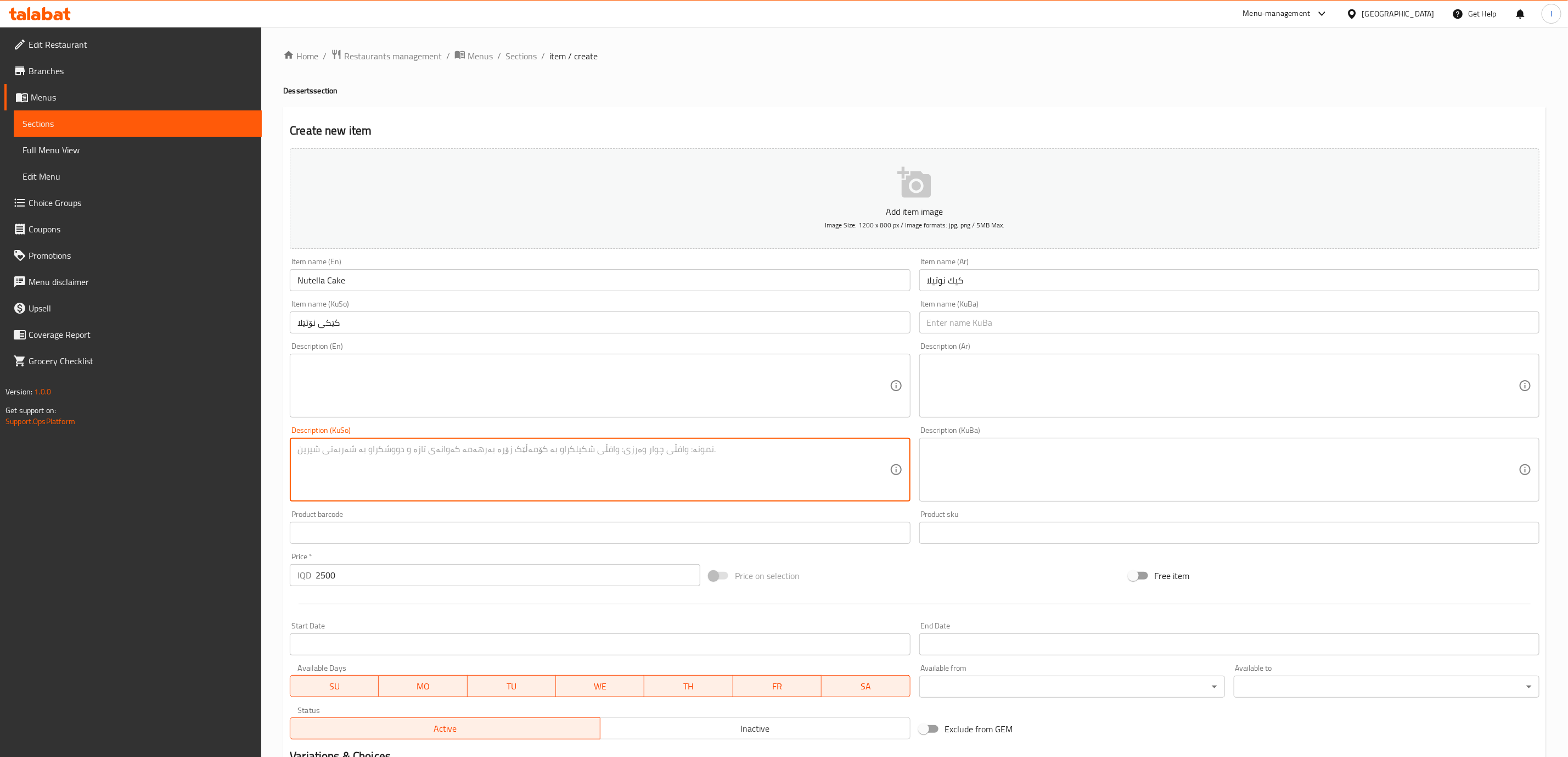
click at [499, 463] on textarea at bounding box center [593, 470] width 592 height 52
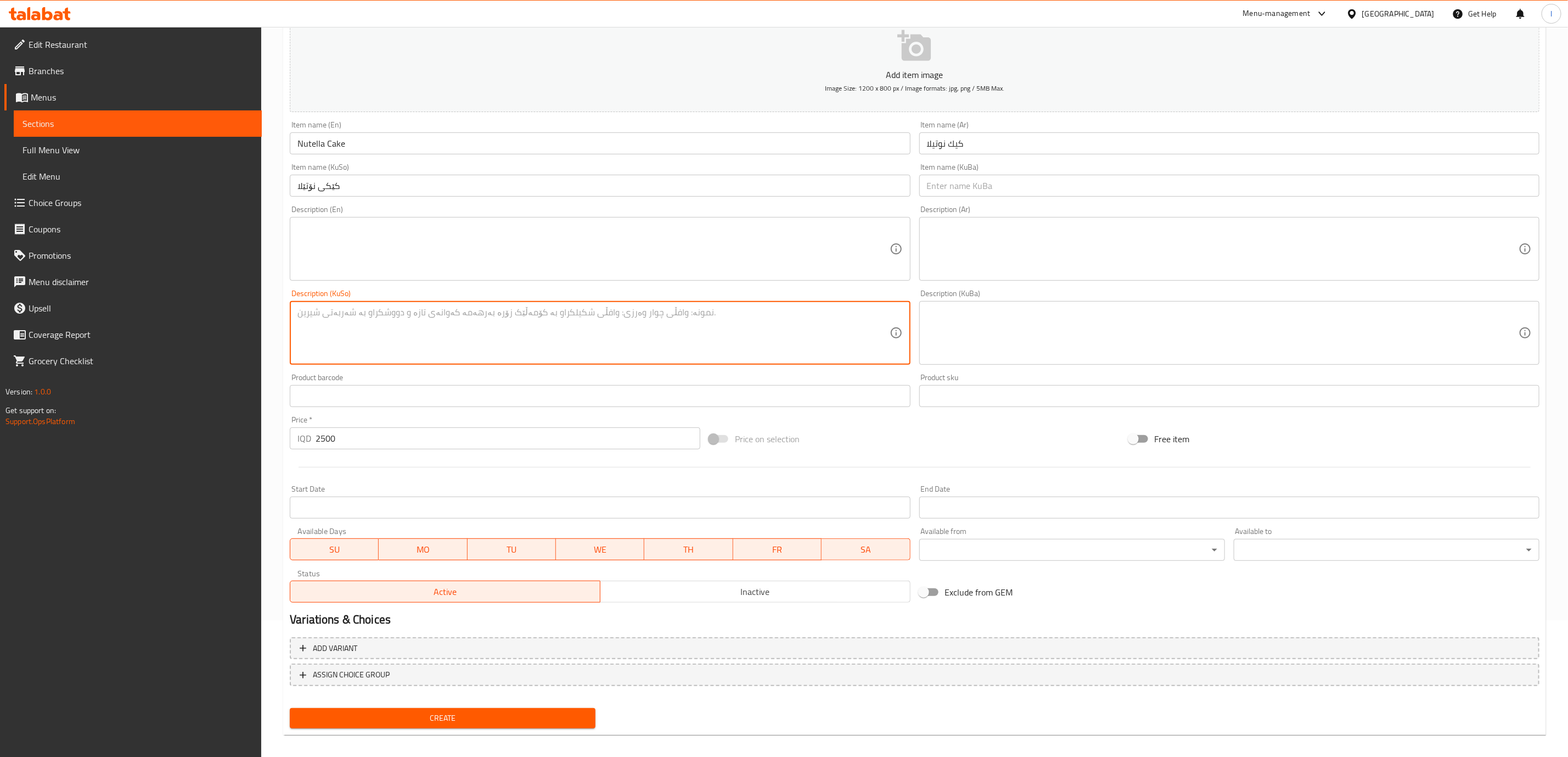
scroll to position [144, 0]
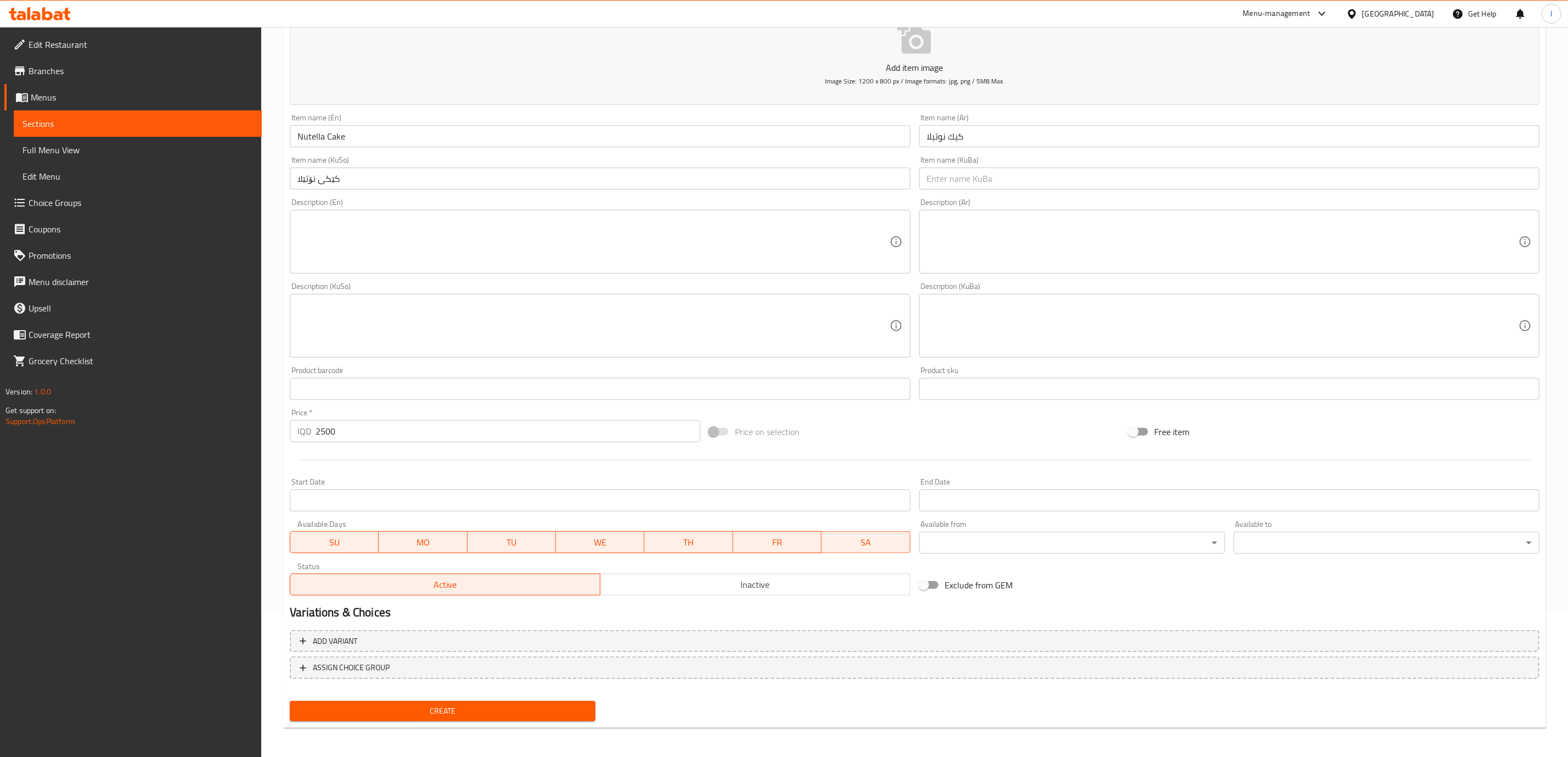
click at [466, 699] on div "Create" at bounding box center [442, 710] width 315 height 29
click at [473, 714] on span "Create" at bounding box center [443, 711] width 288 height 14
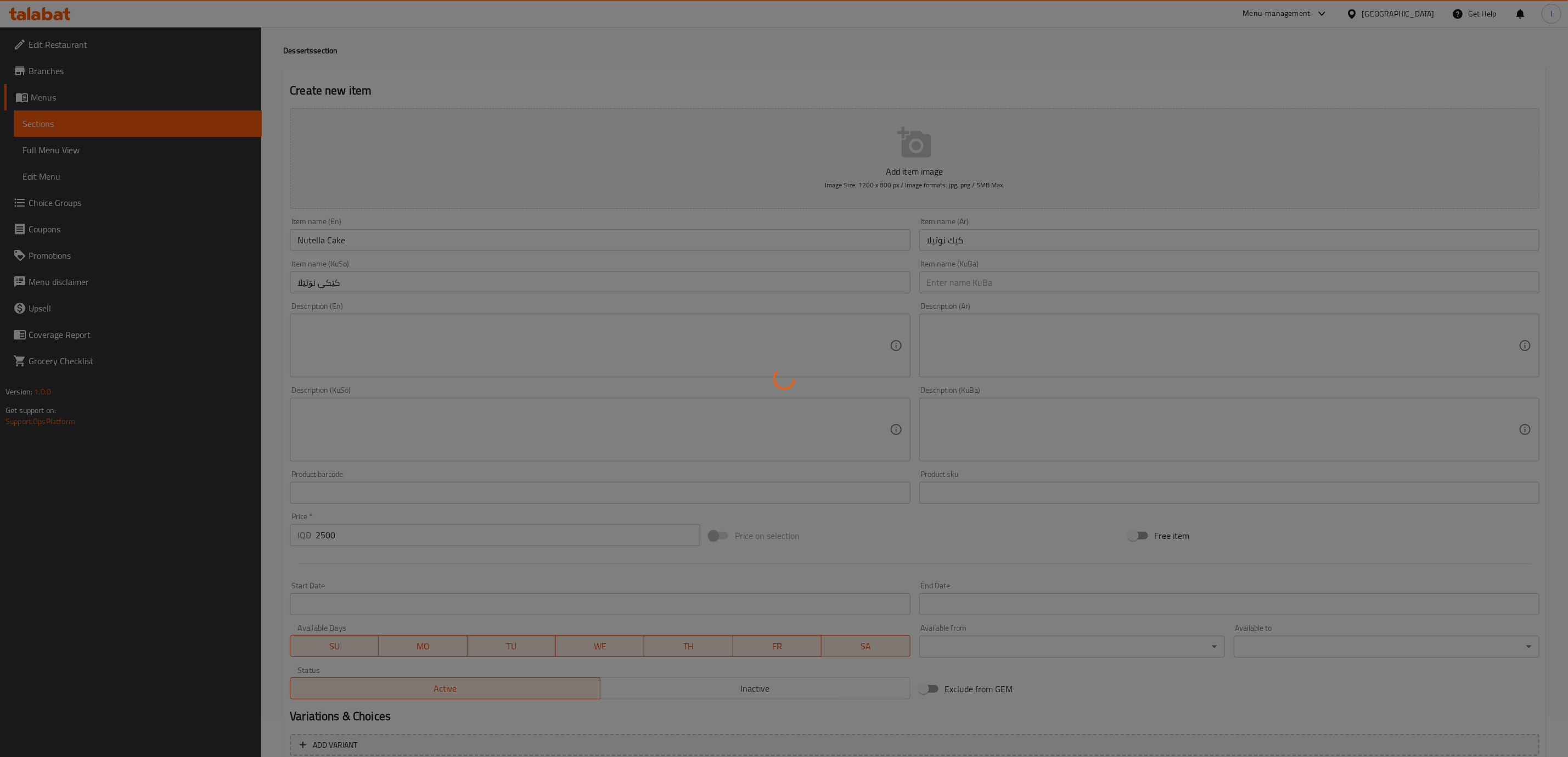
scroll to position [0, 0]
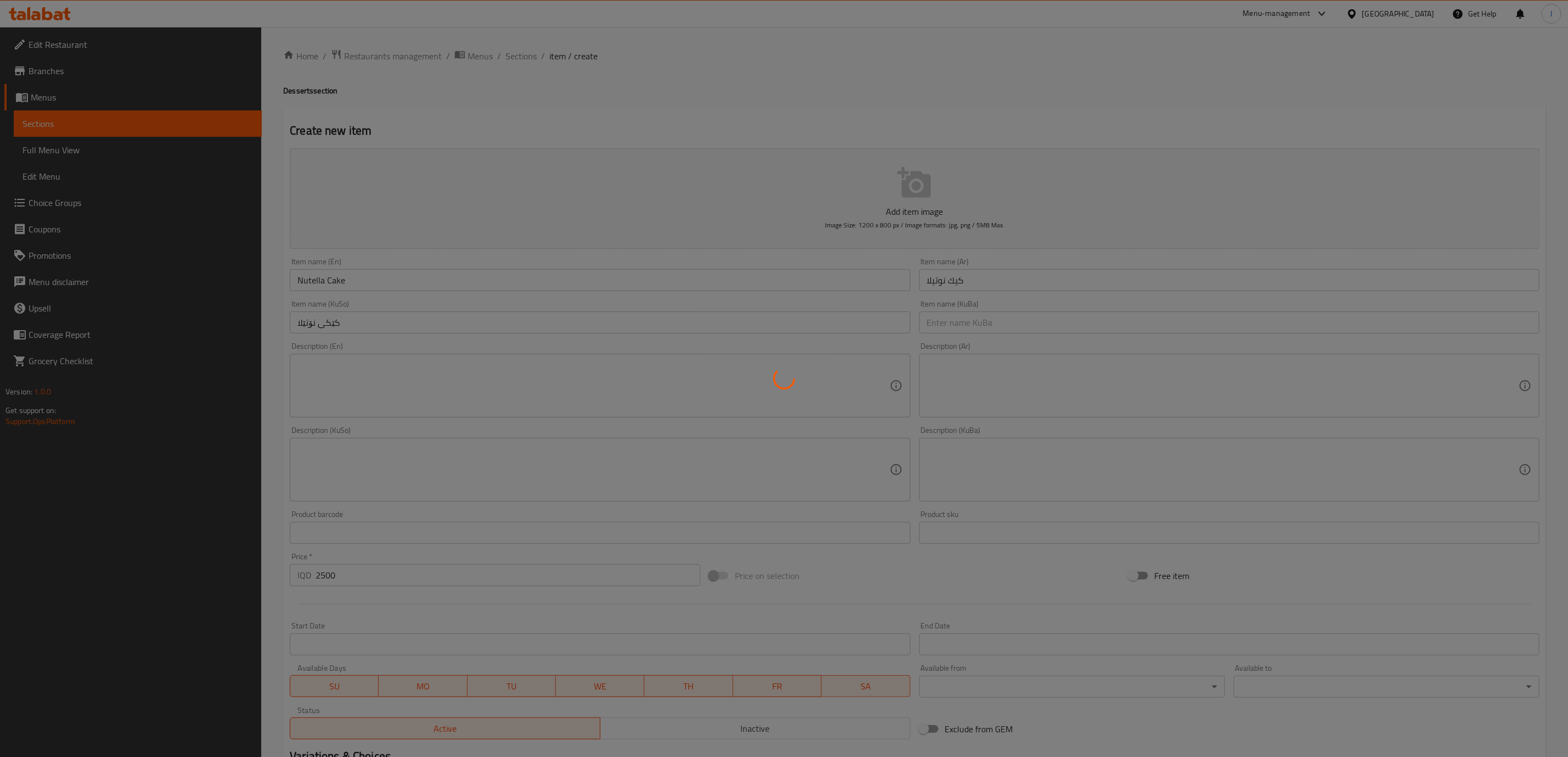
type input "0"
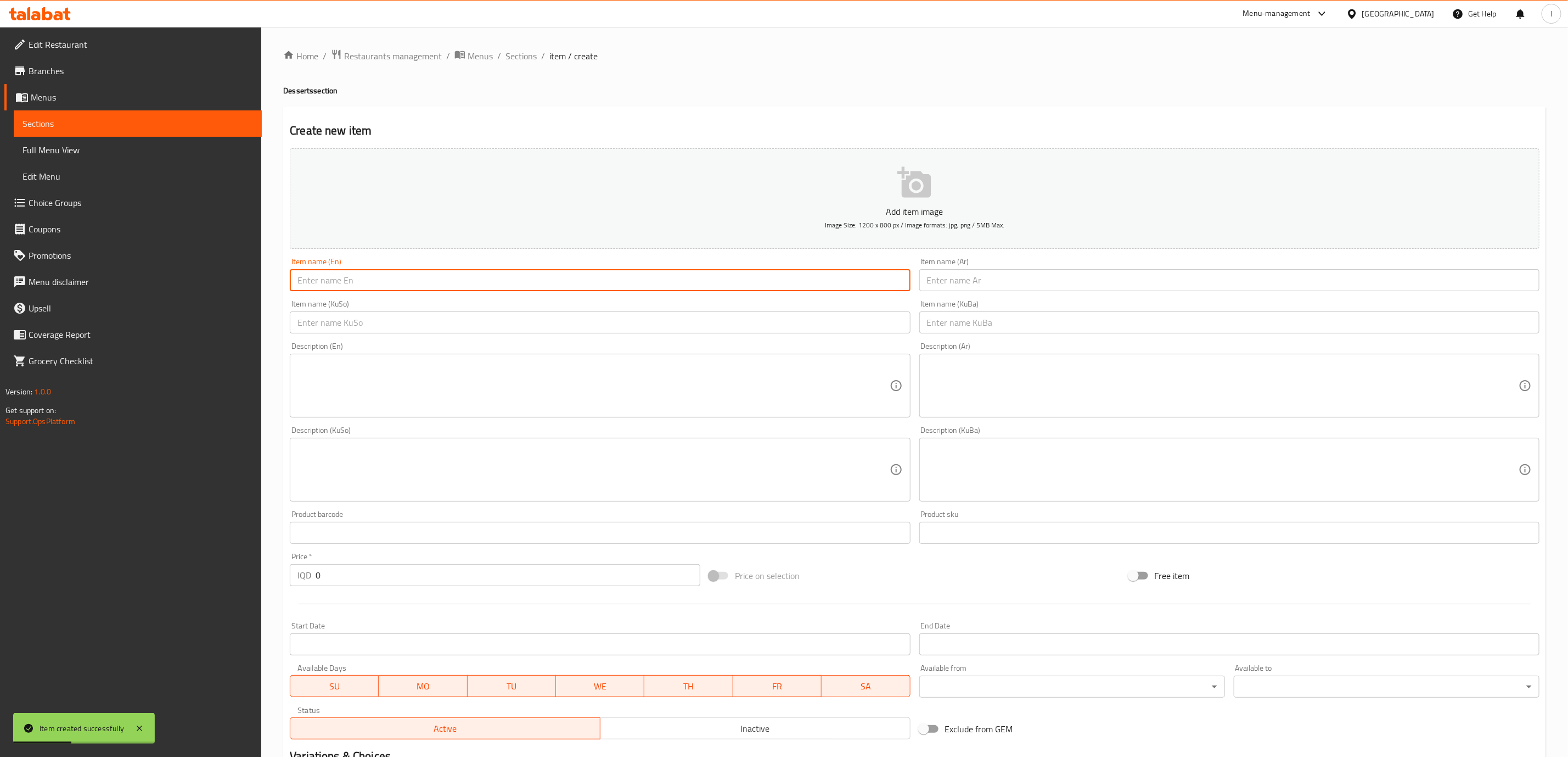
click at [814, 273] on input "text" at bounding box center [600, 280] width 620 height 22
paste input "Sinkers Cake"
type input "Sinkers Cake"
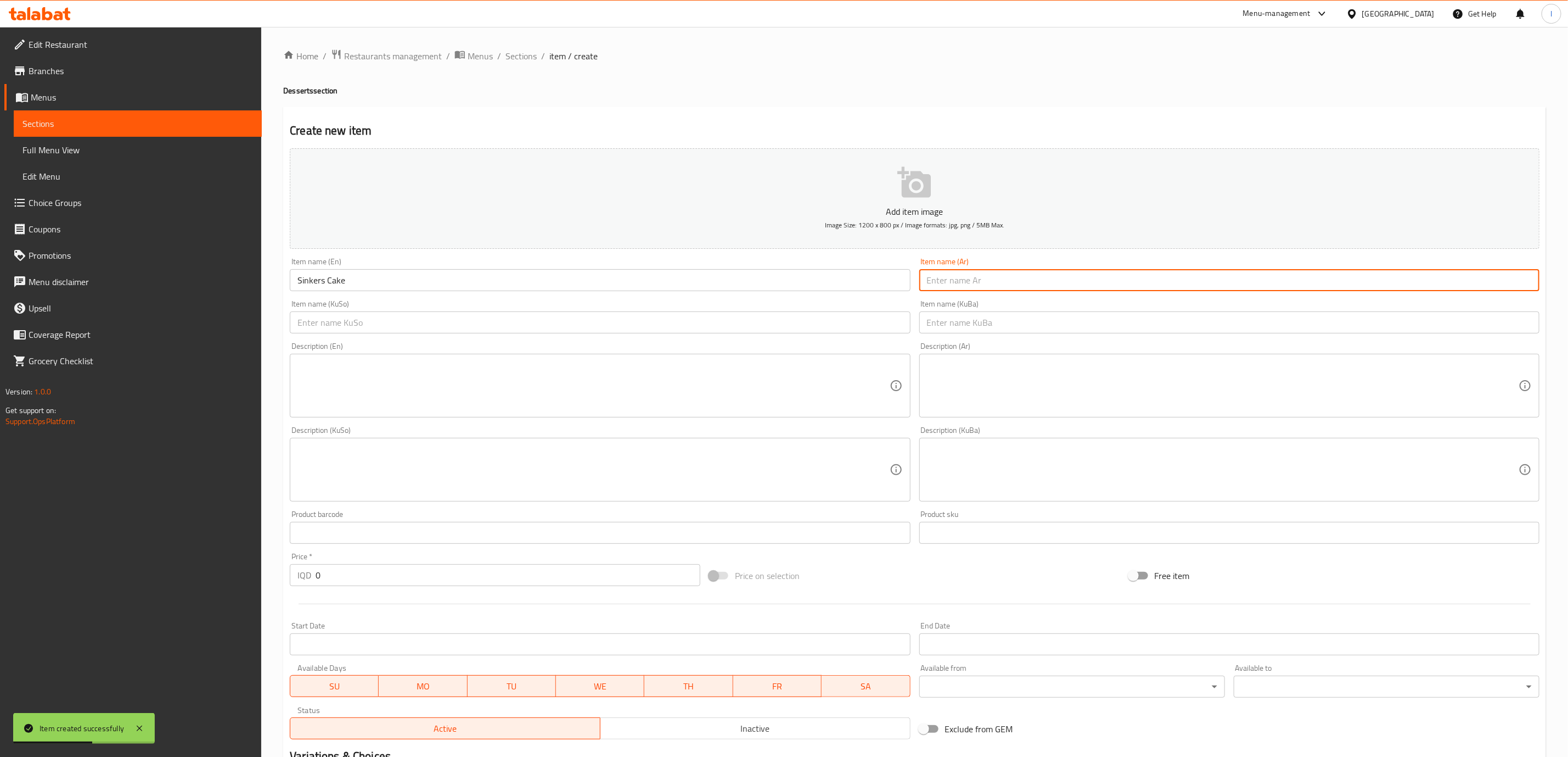
click at [960, 285] on input "text" at bounding box center [1229, 280] width 620 height 22
paste input "كيك سنيكرز"
type input "كيك سنيكرز"
click at [893, 320] on input "text" at bounding box center [600, 322] width 620 height 22
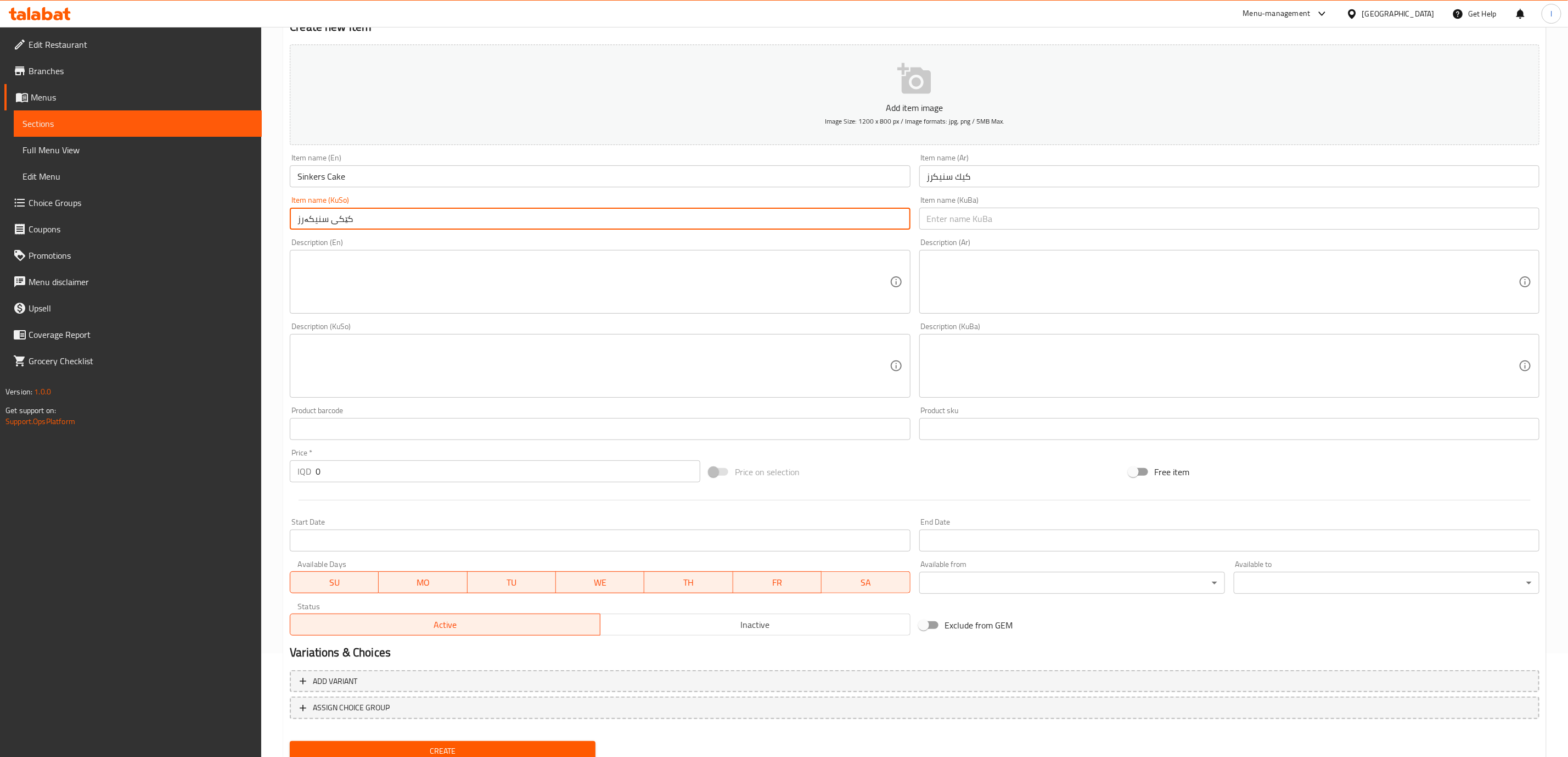
scroll to position [144, 0]
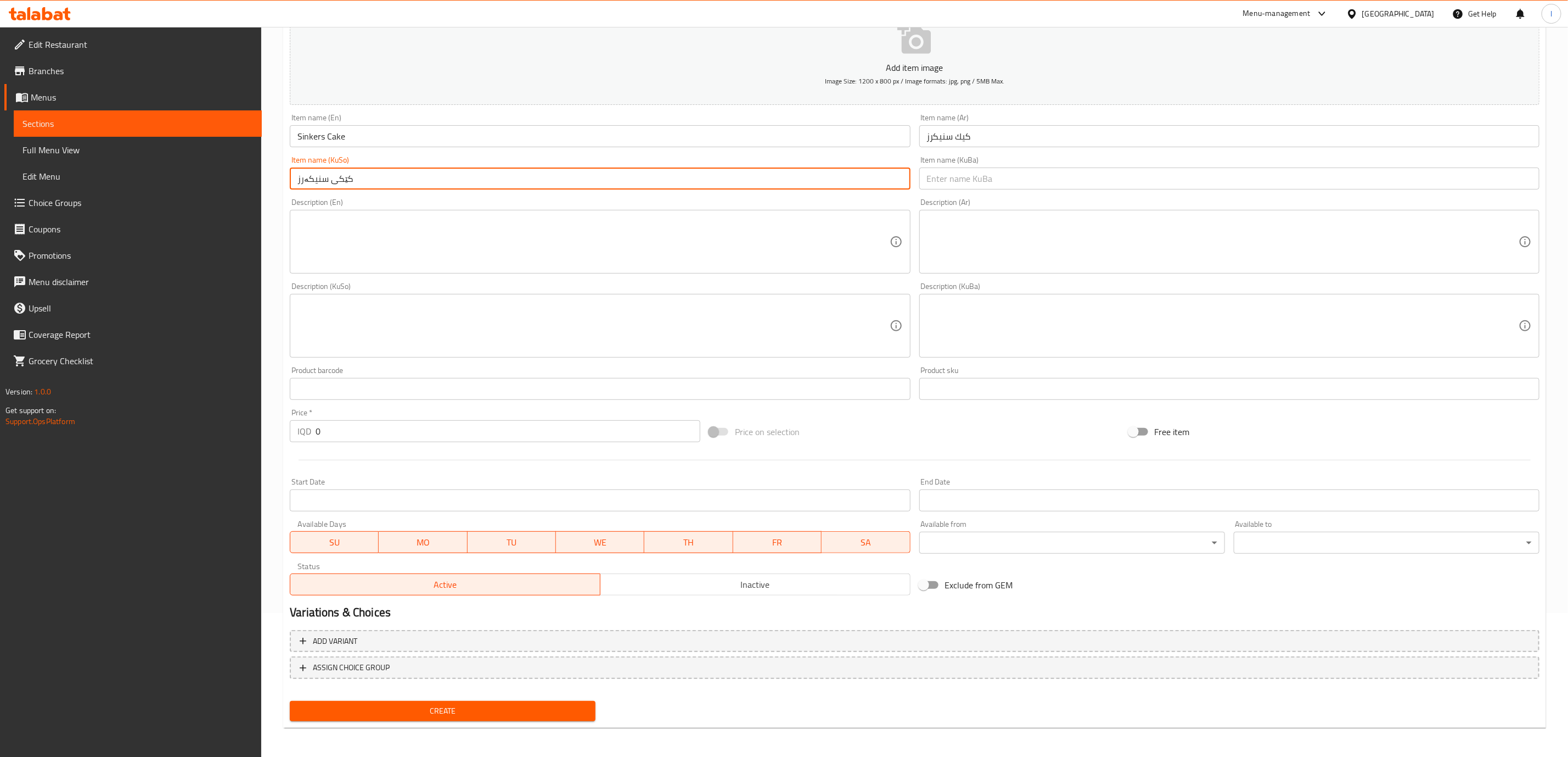
type input "کێکی سنیکەرز"
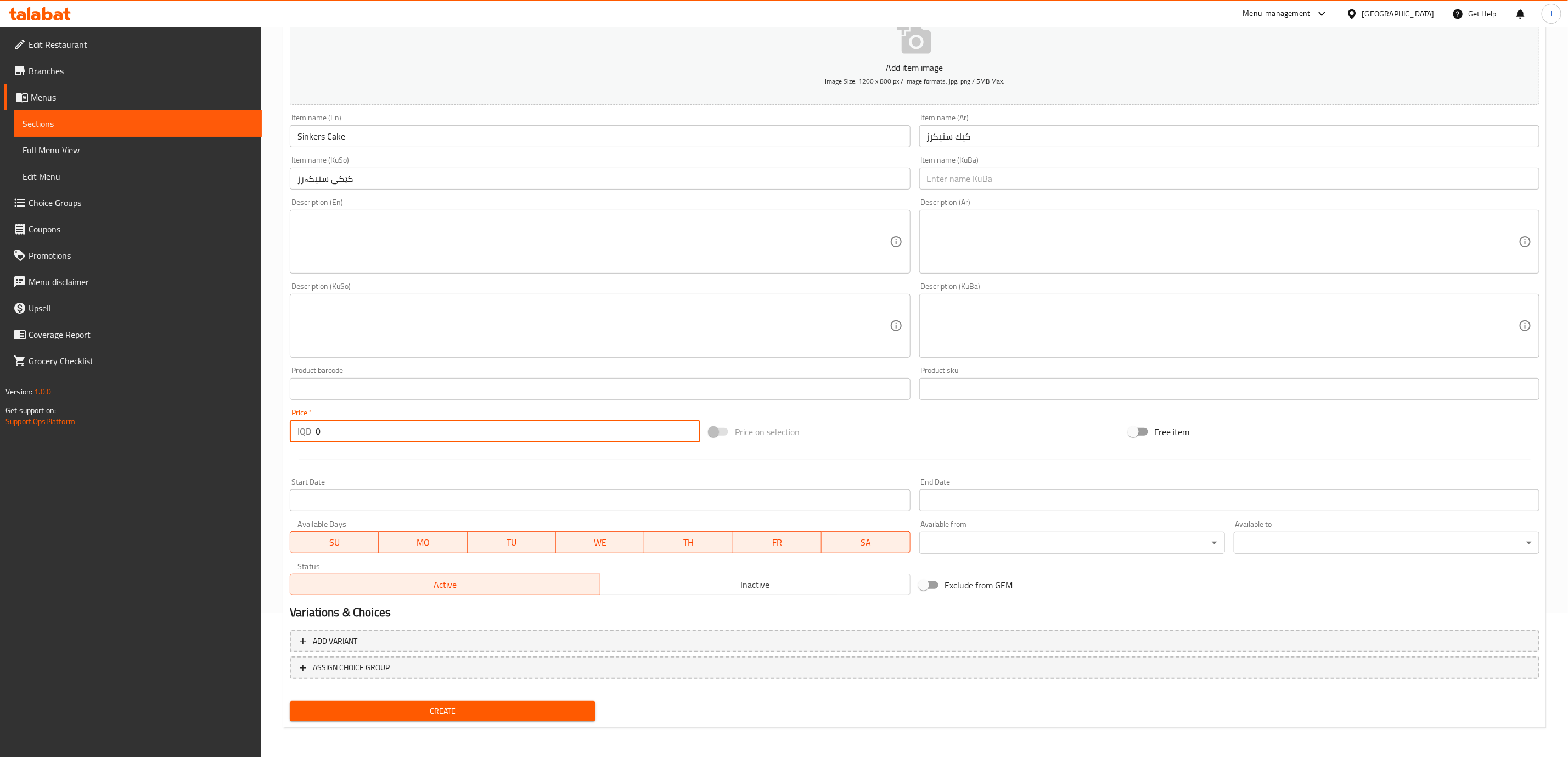
click at [319, 421] on input "0" at bounding box center [508, 431] width 385 height 22
paste input "250"
type input "2500"
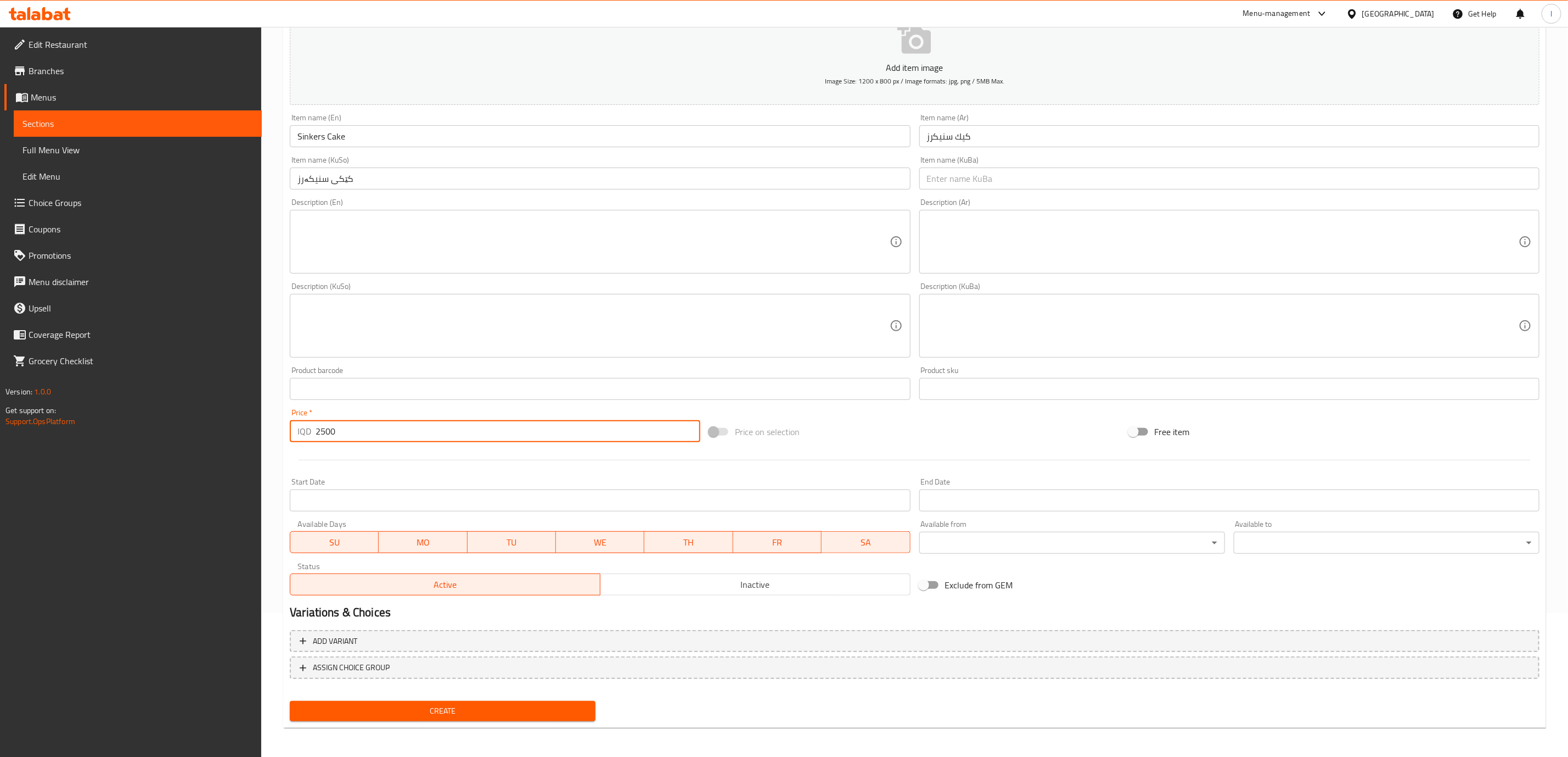
click at [412, 704] on span "Create" at bounding box center [443, 711] width 288 height 14
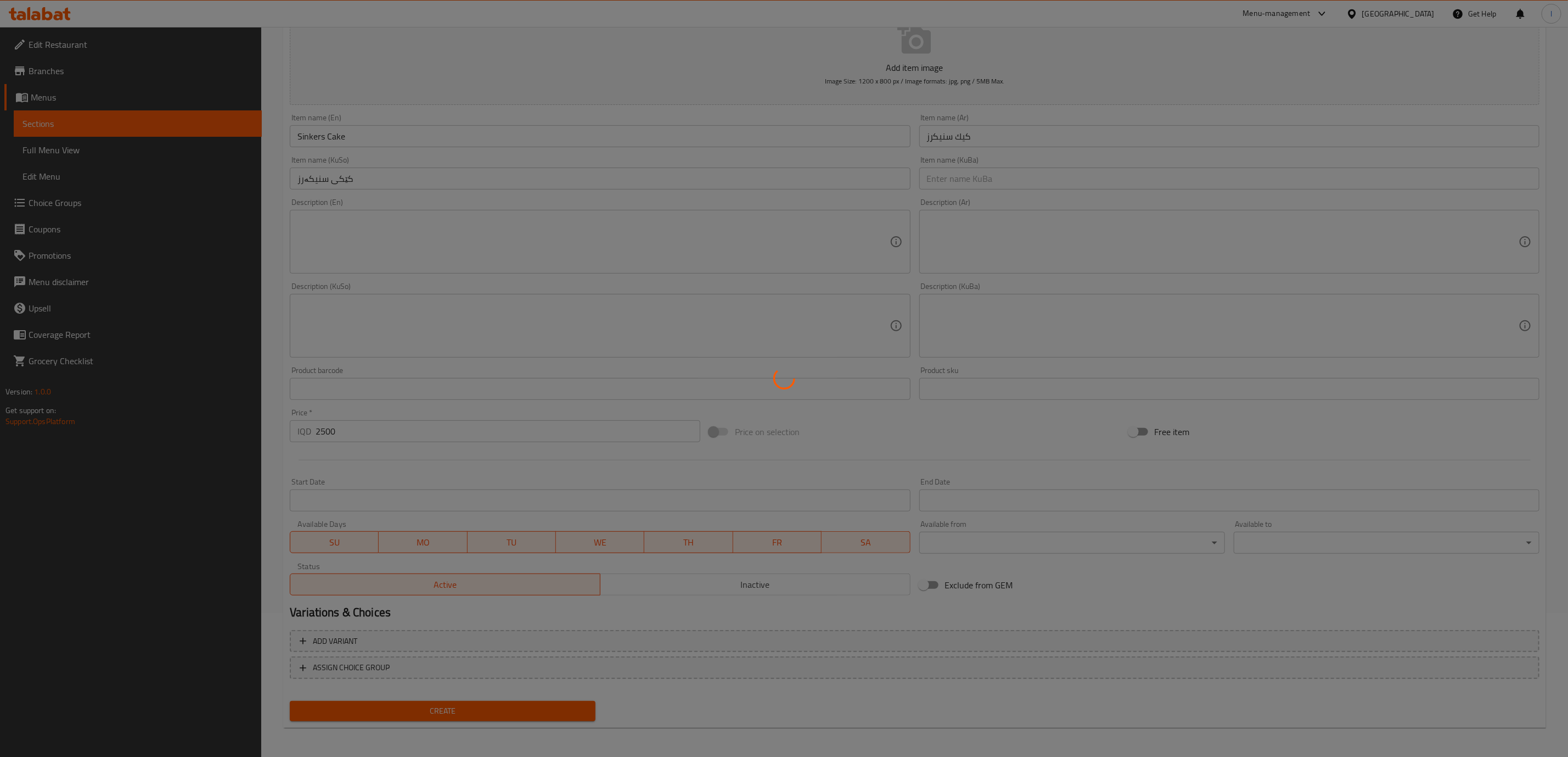
scroll to position [40, 0]
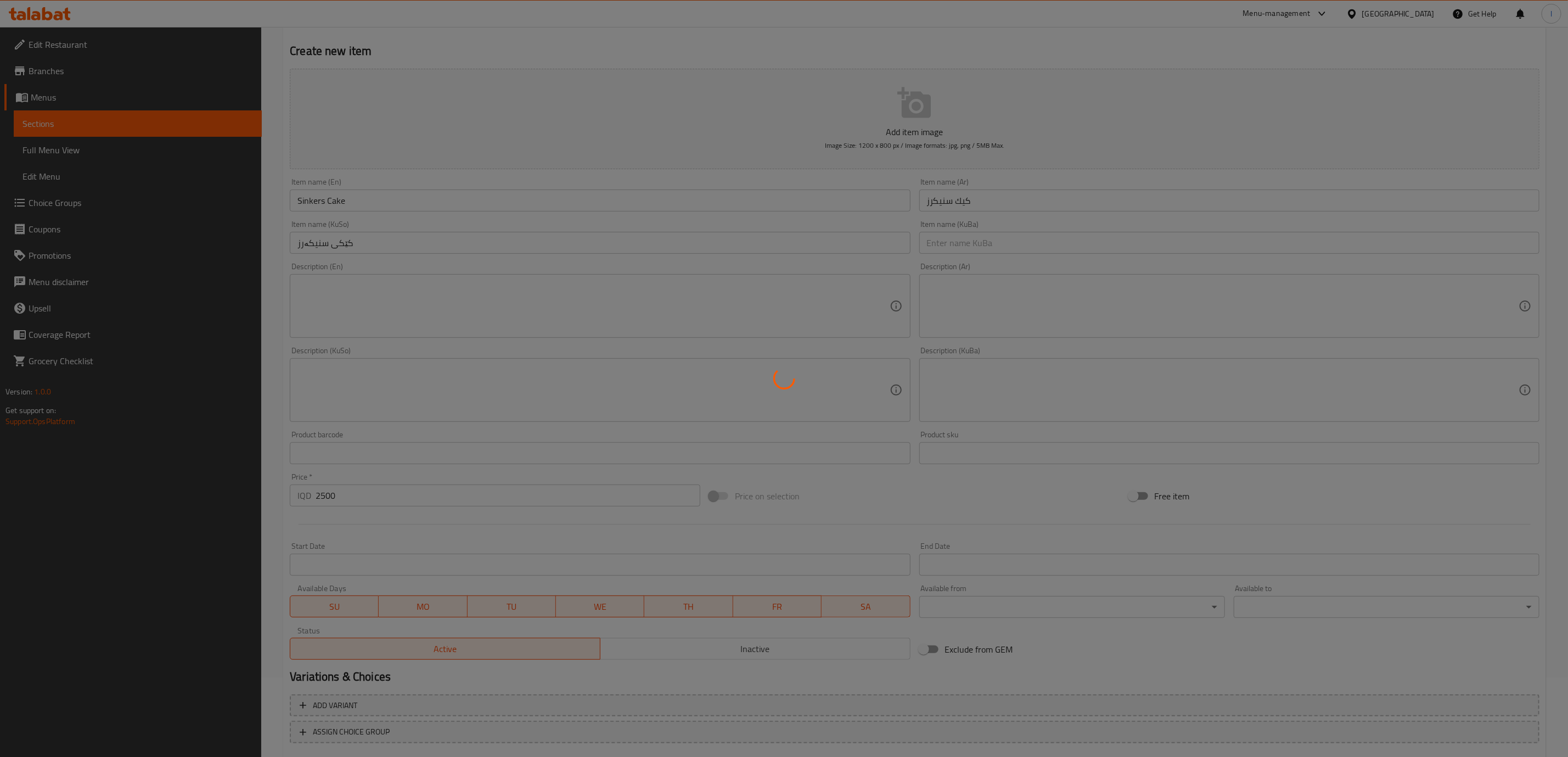
type input "0"
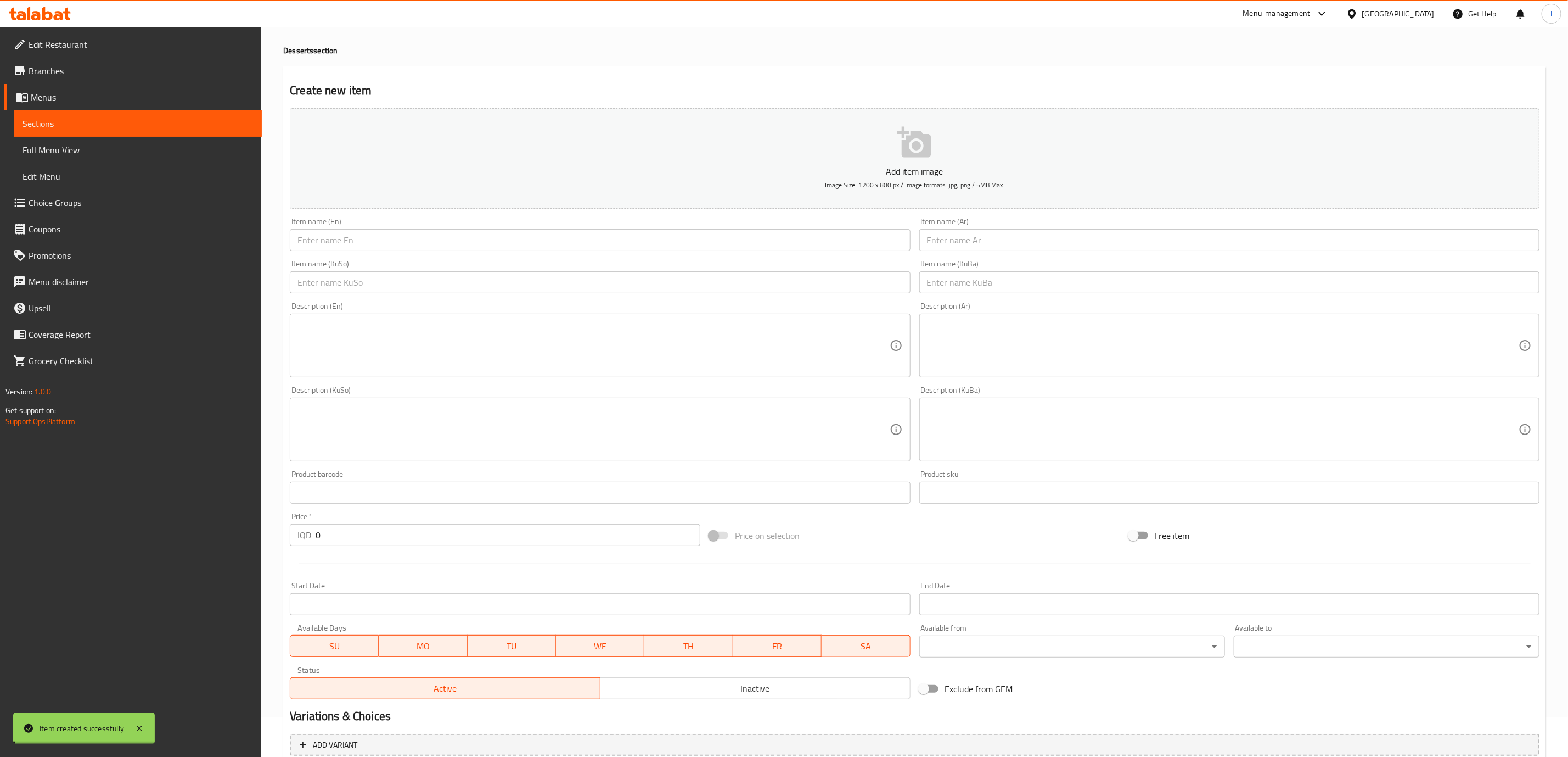
scroll to position [0, 0]
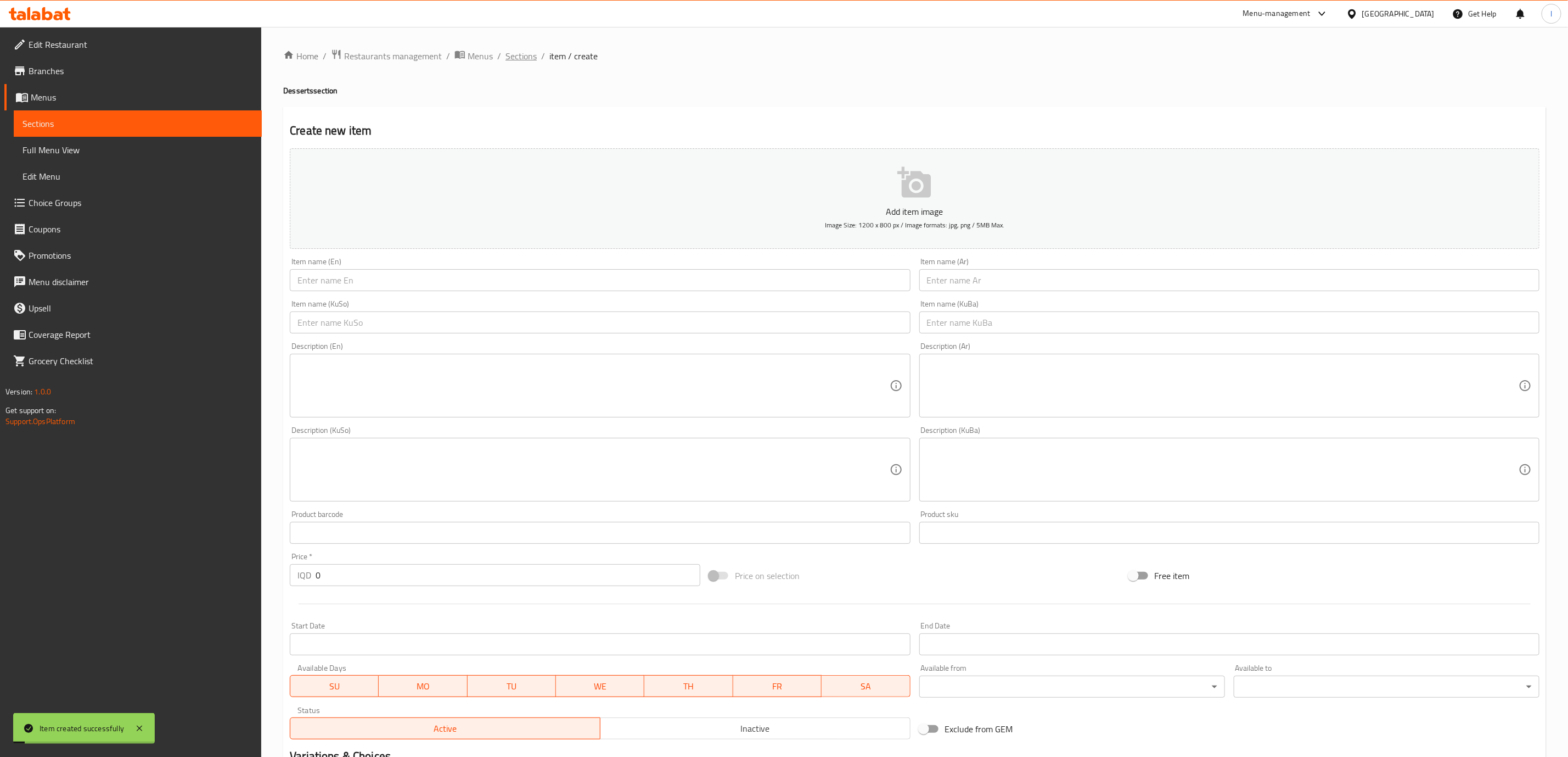
click at [528, 49] on span "Sections" at bounding box center [521, 55] width 31 height 13
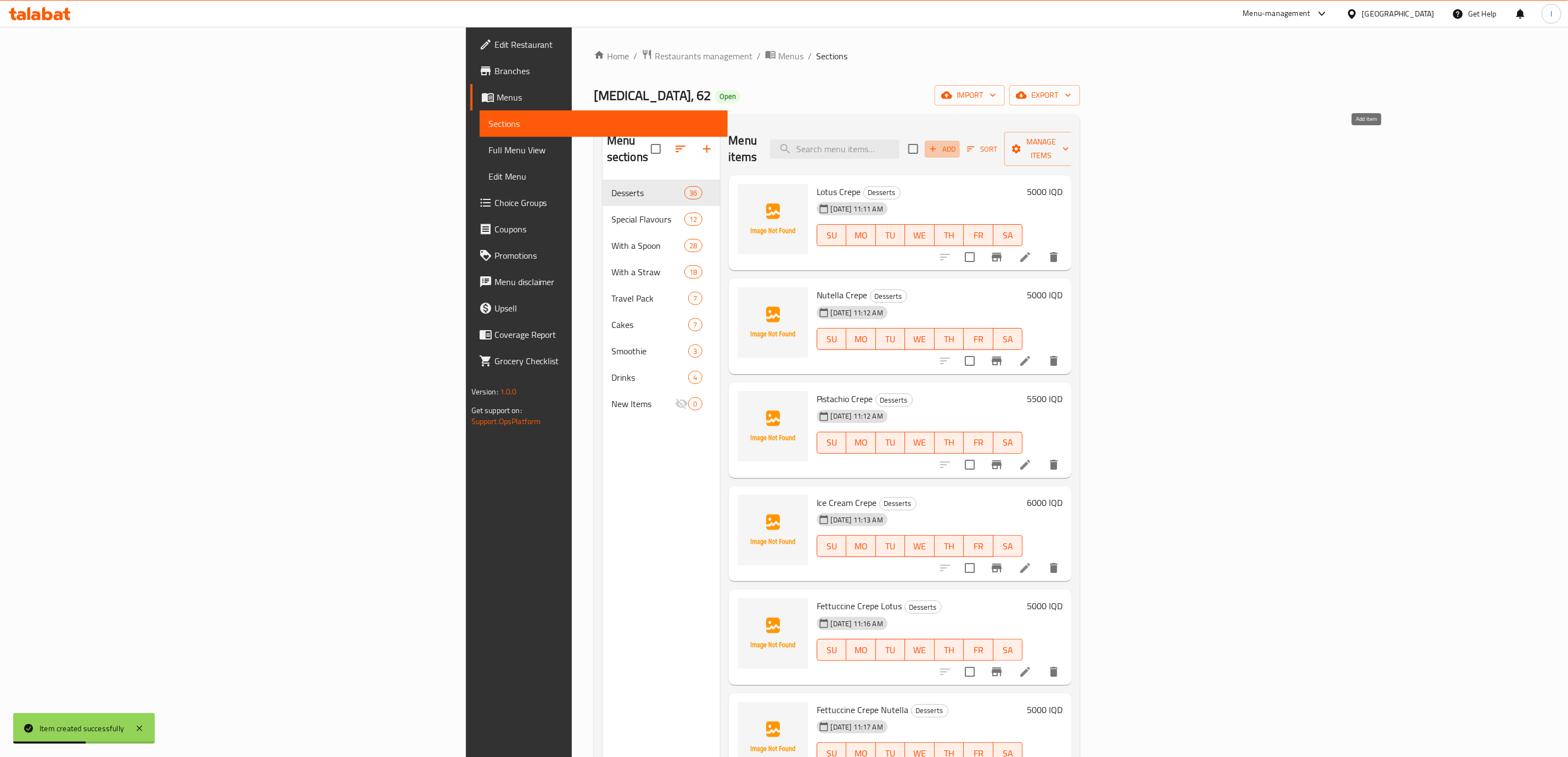
click at [937, 146] on icon "button" at bounding box center [933, 149] width 6 height 6
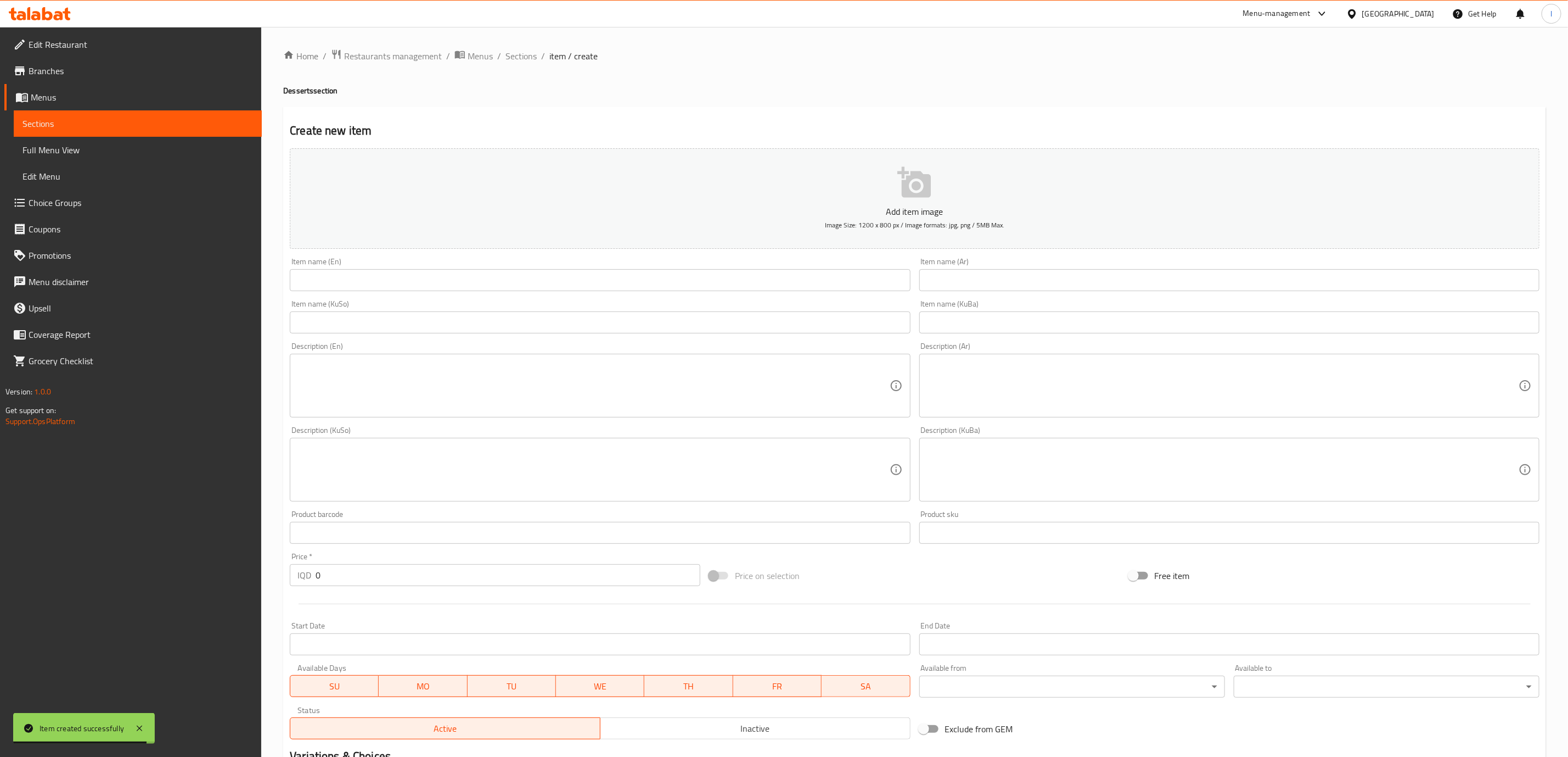
click at [871, 268] on div "Item name (En) Item name (En)" at bounding box center [600, 274] width 620 height 34
click at [867, 290] on input "text" at bounding box center [600, 280] width 620 height 22
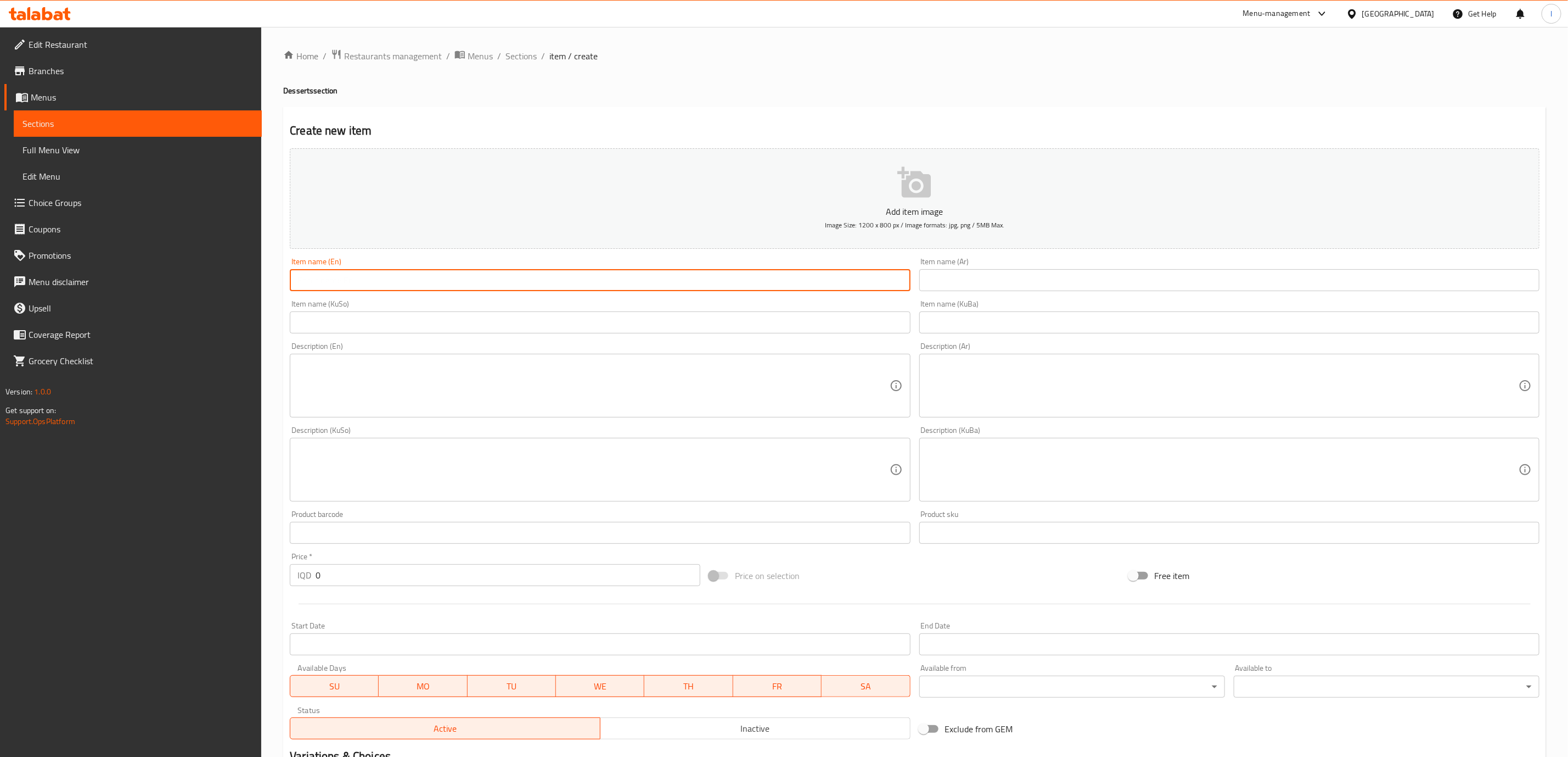
paste input "Pistachio Cake"
type input "Pistachio Cake"
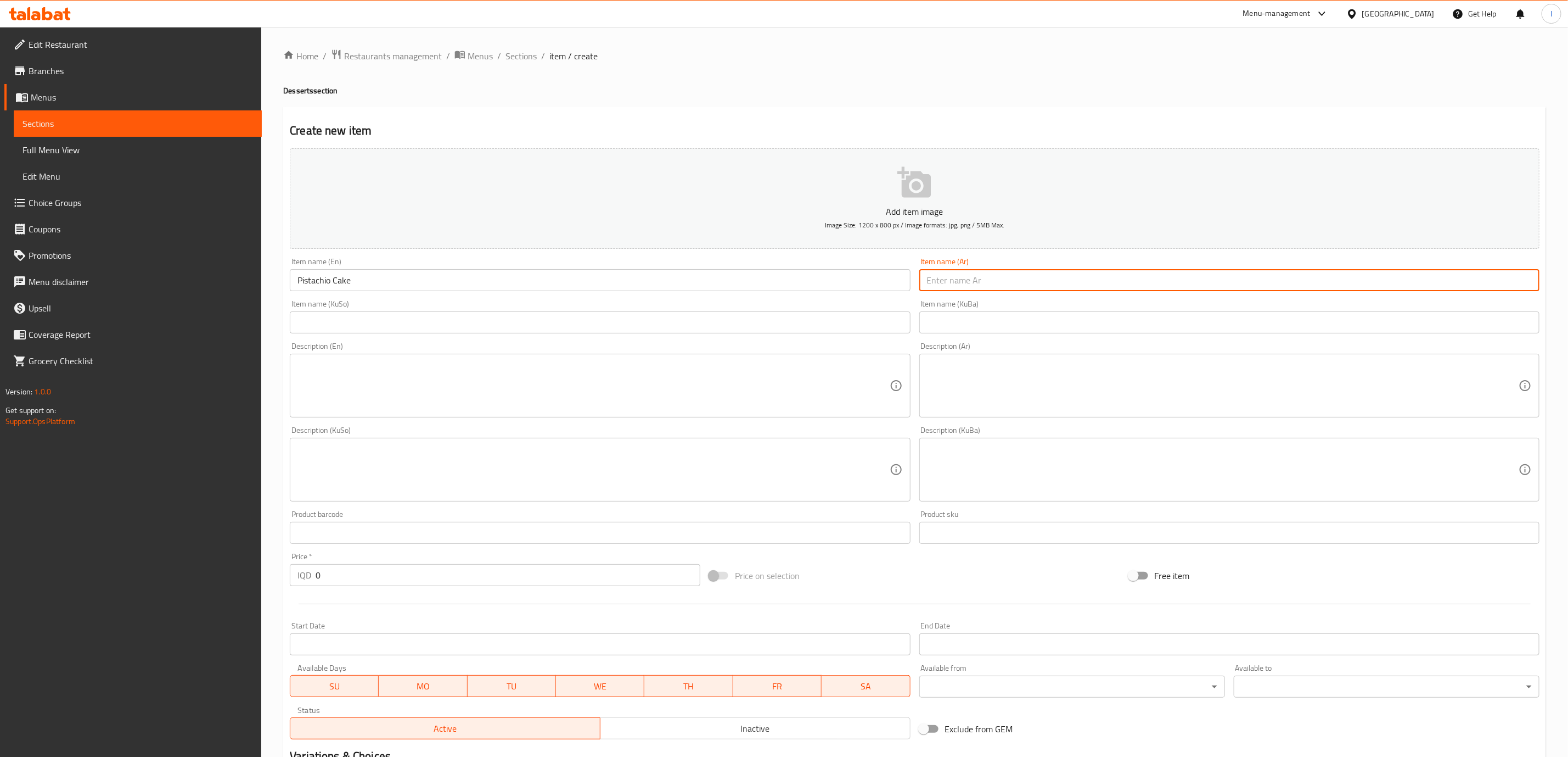
click at [1062, 284] on input "text" at bounding box center [1229, 280] width 620 height 22
paste input "كيك بستاشيو"
type input "كيك بستاشيو"
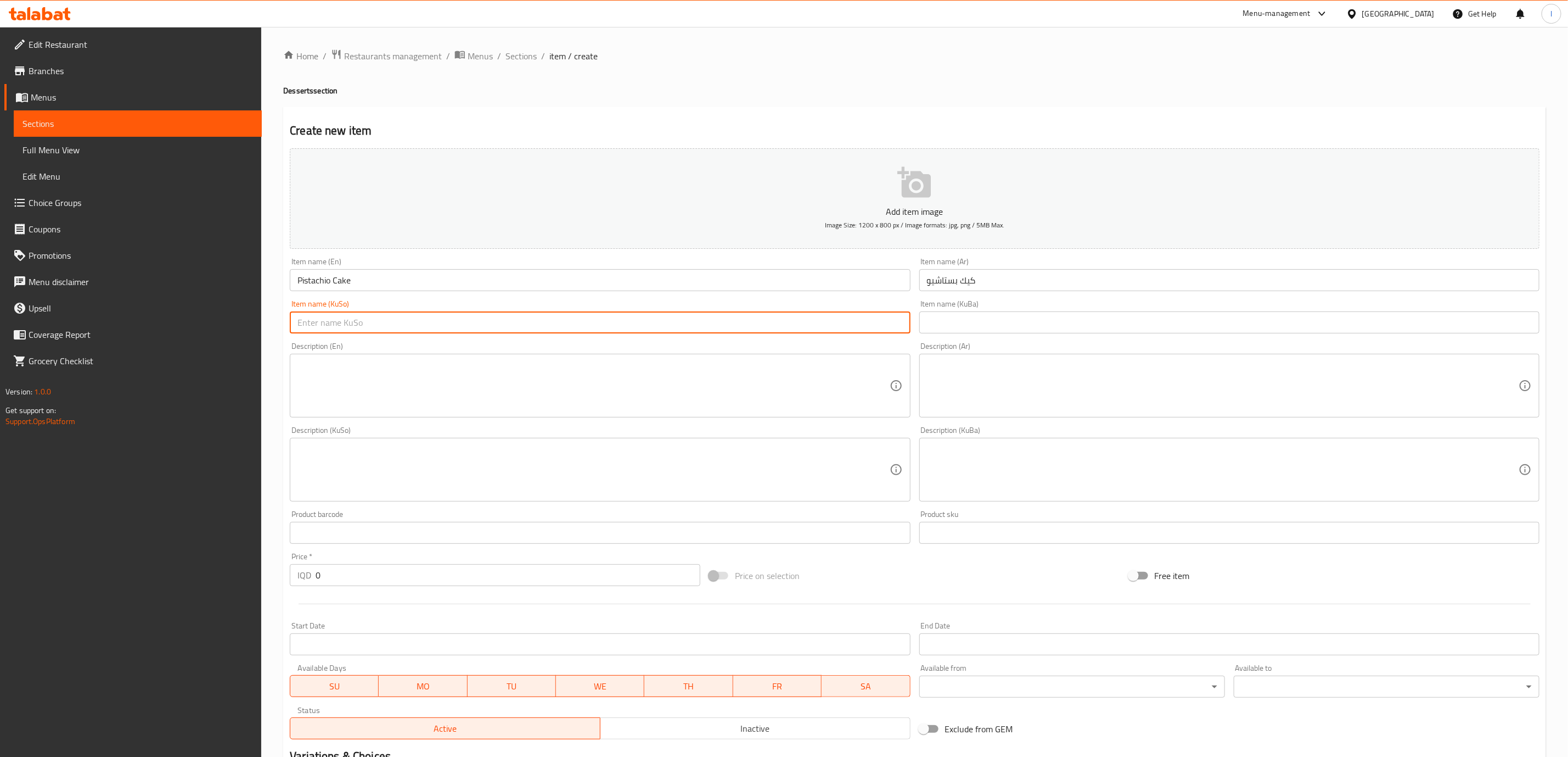
click at [879, 333] on input "text" at bounding box center [600, 322] width 620 height 22
type input "کێکی فستەق"
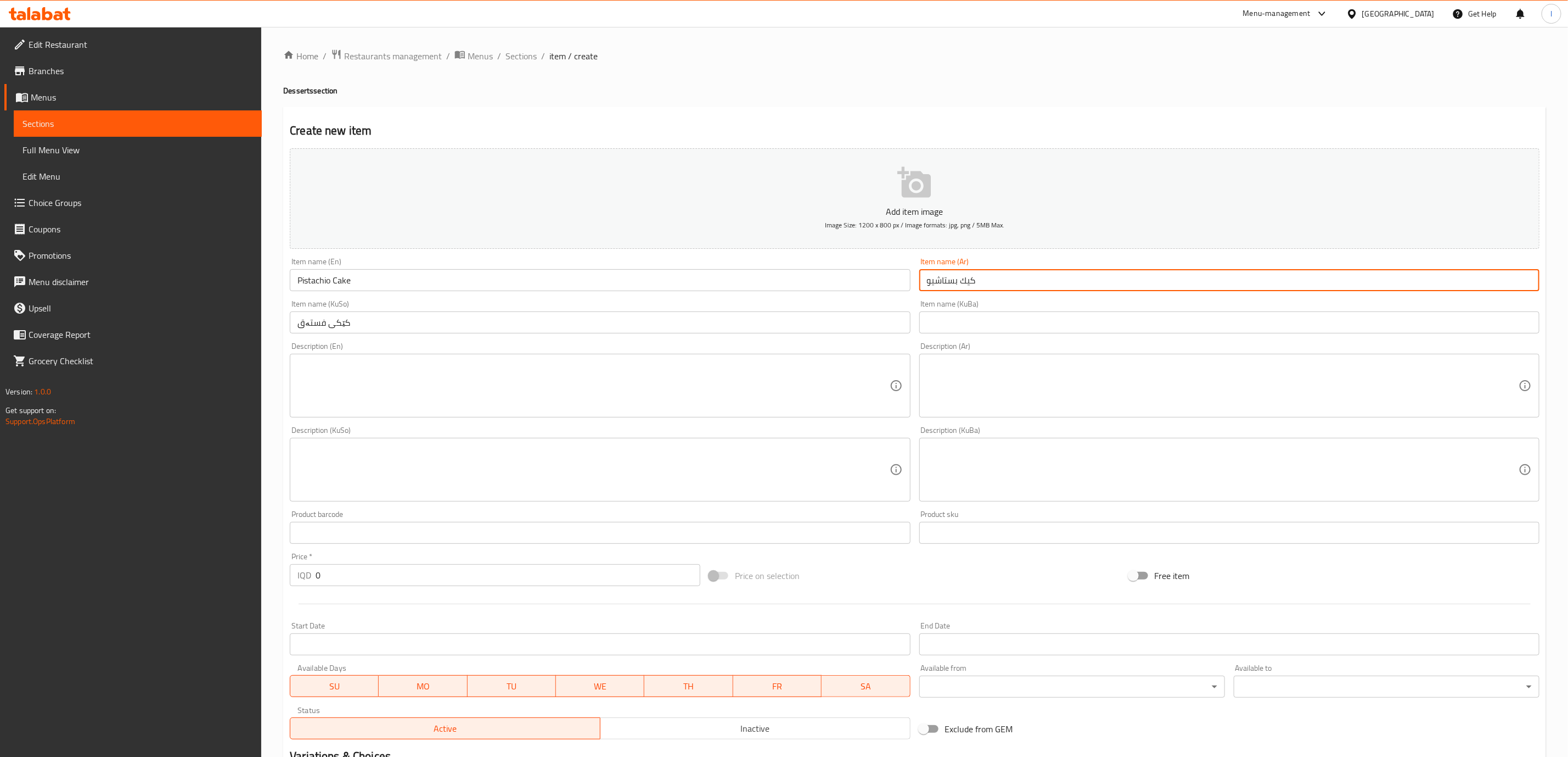
click at [959, 285] on input "كيك بستاشيو" at bounding box center [1229, 280] width 620 height 22
click at [947, 282] on input "كيك بستاشيو" at bounding box center [1229, 280] width 620 height 22
type input "كيك فستق"
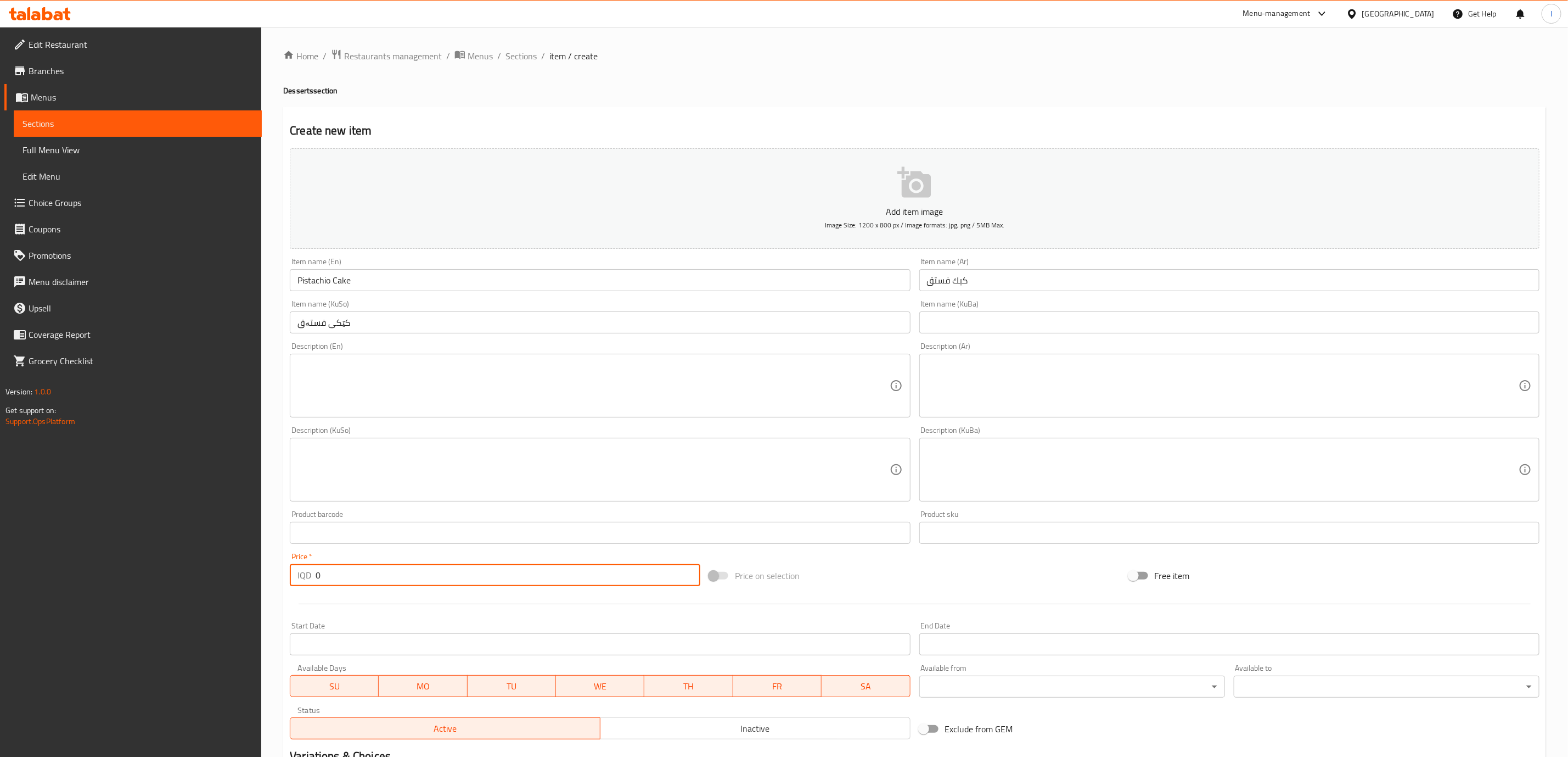
drag, startPoint x: 333, startPoint y: 575, endPoint x: 278, endPoint y: 565, distance: 55.9
click at [280, 565] on div "Home / Restaurants management / Menus / Sections / item / create Desserts secti…" at bounding box center [915, 465] width 1307 height 875
paste input "250"
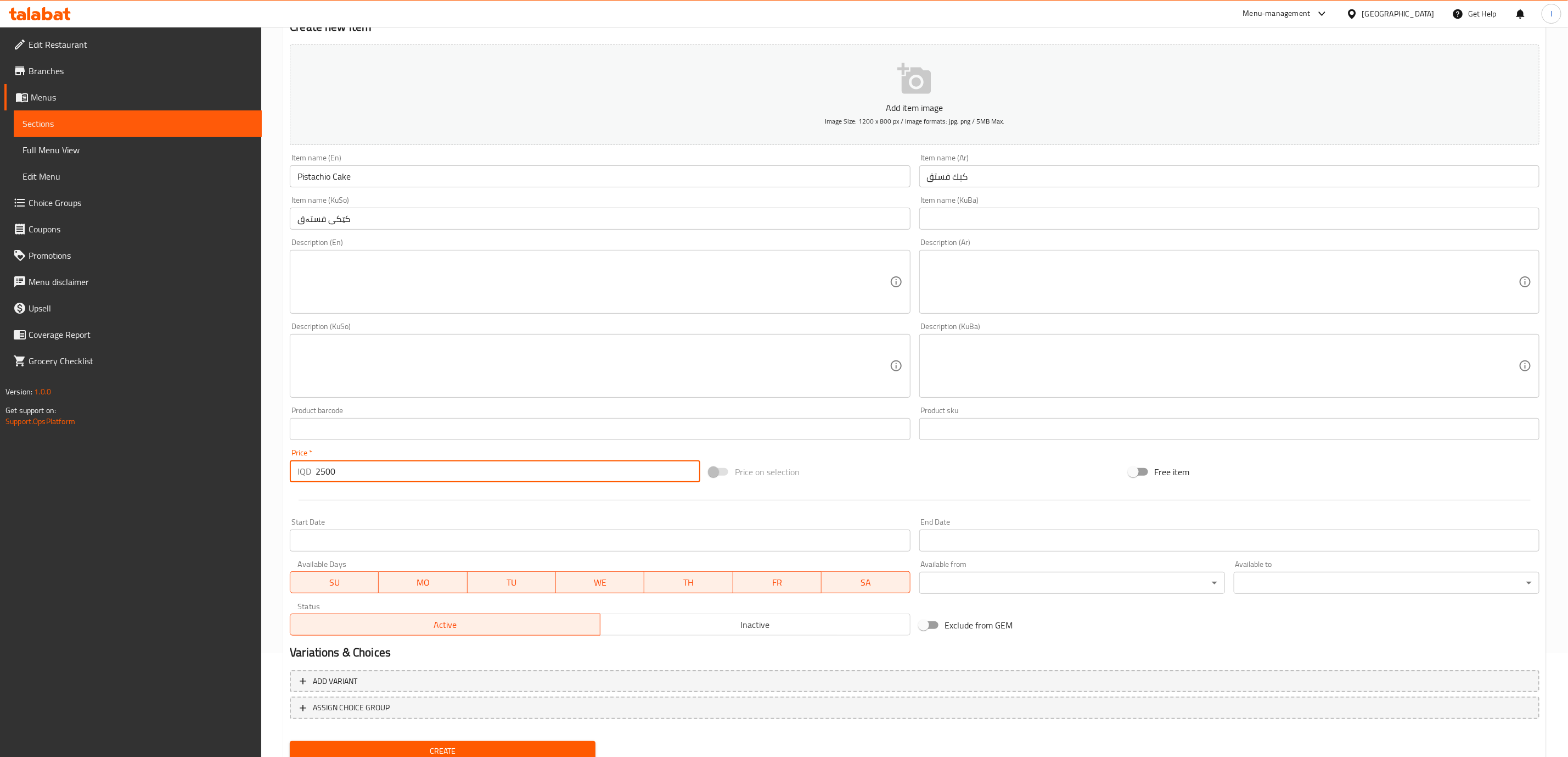
scroll to position [144, 0]
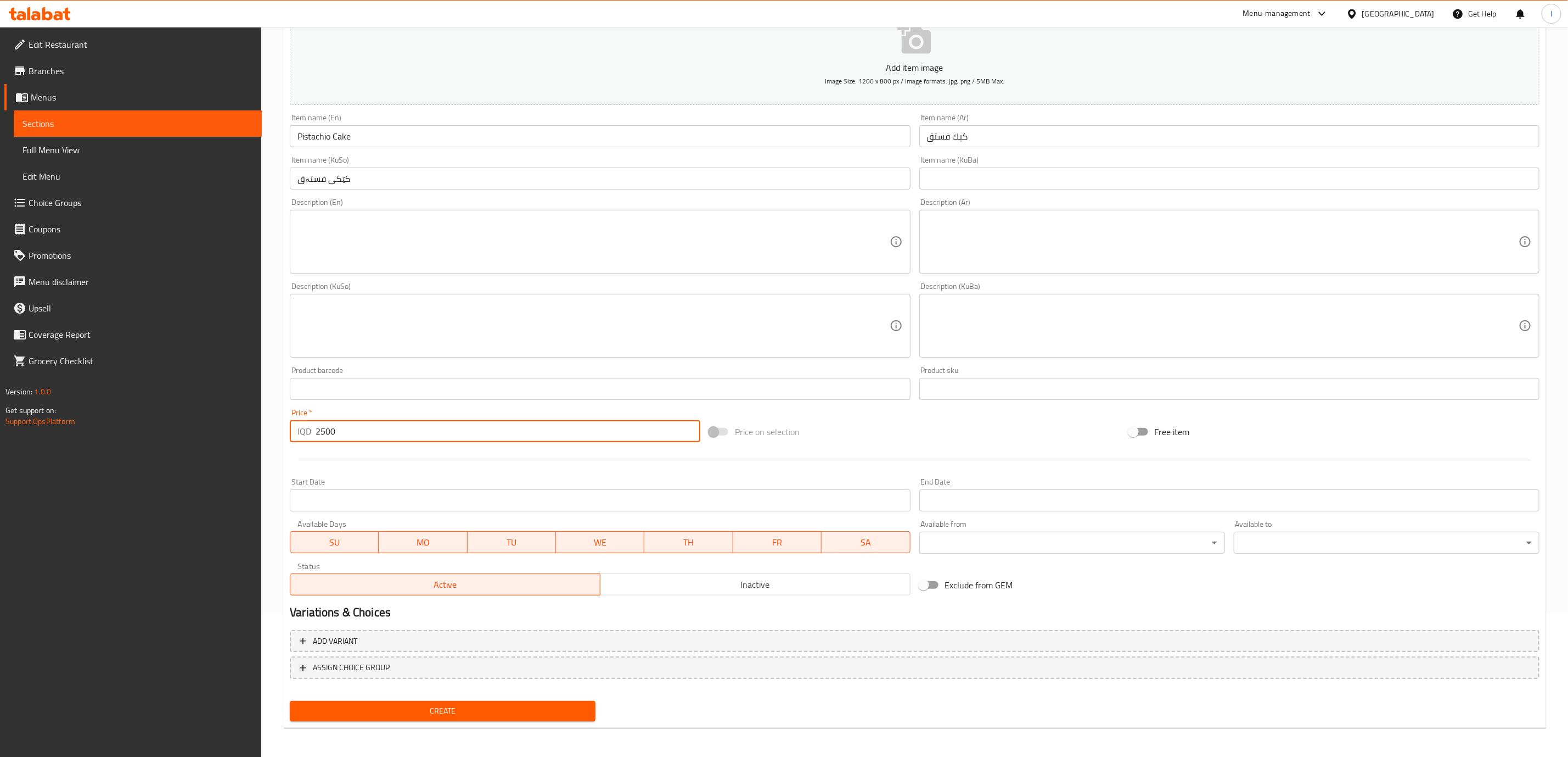
type input "2500"
click at [415, 717] on button "Create" at bounding box center [442, 710] width 306 height 20
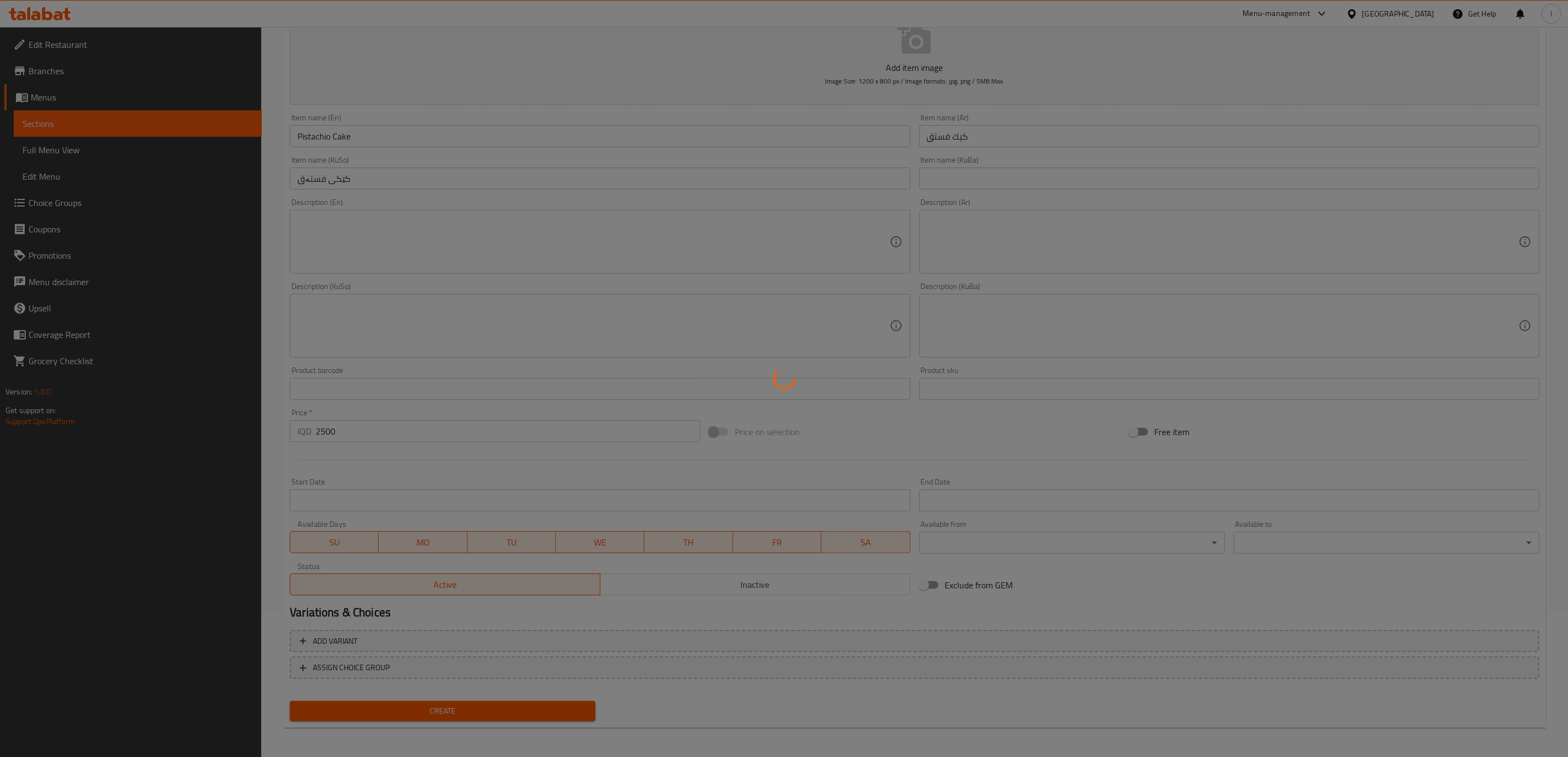
type input "0"
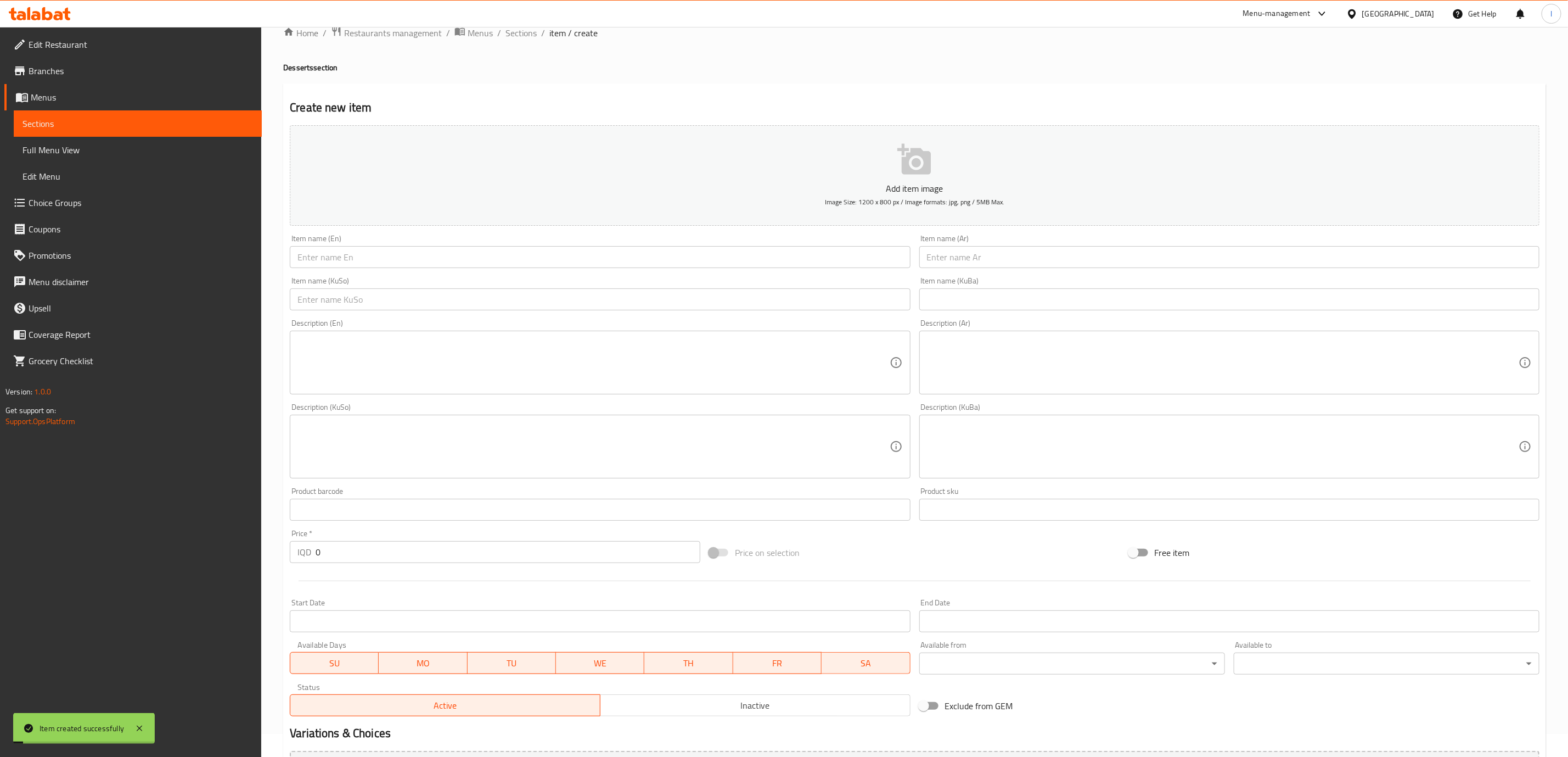
scroll to position [0, 0]
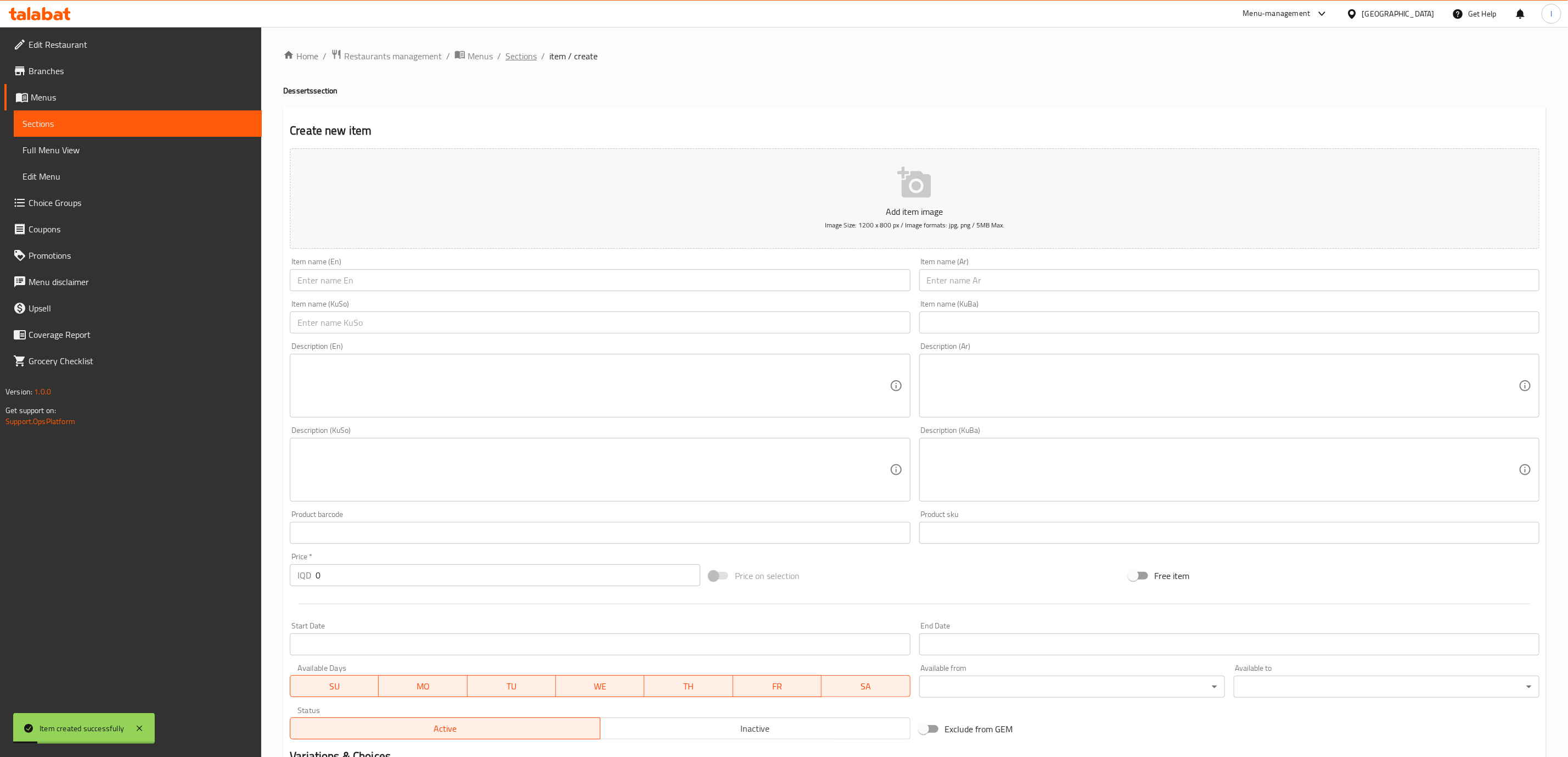
click at [511, 61] on span "Sections" at bounding box center [521, 55] width 31 height 13
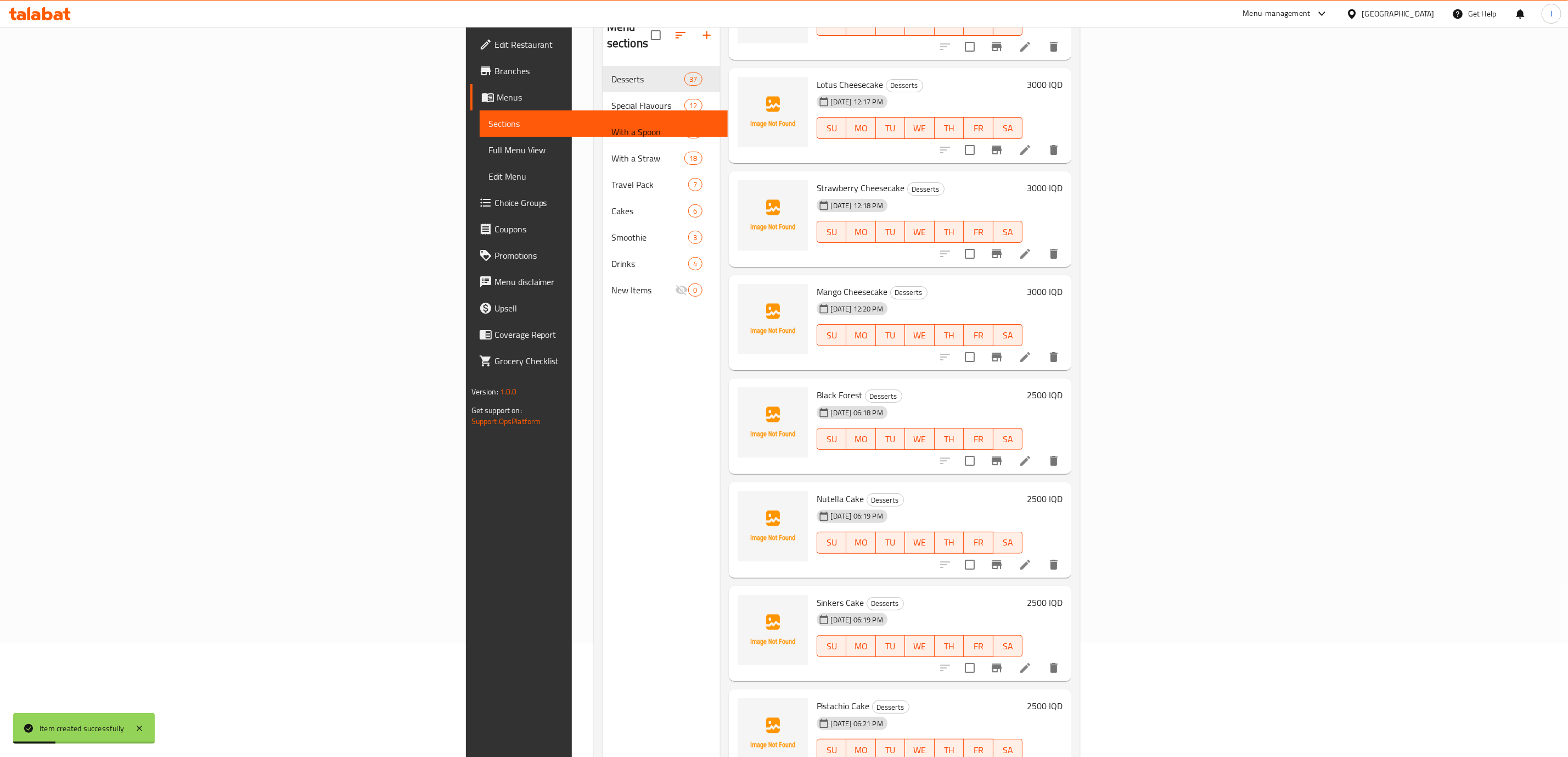
scroll to position [153, 0]
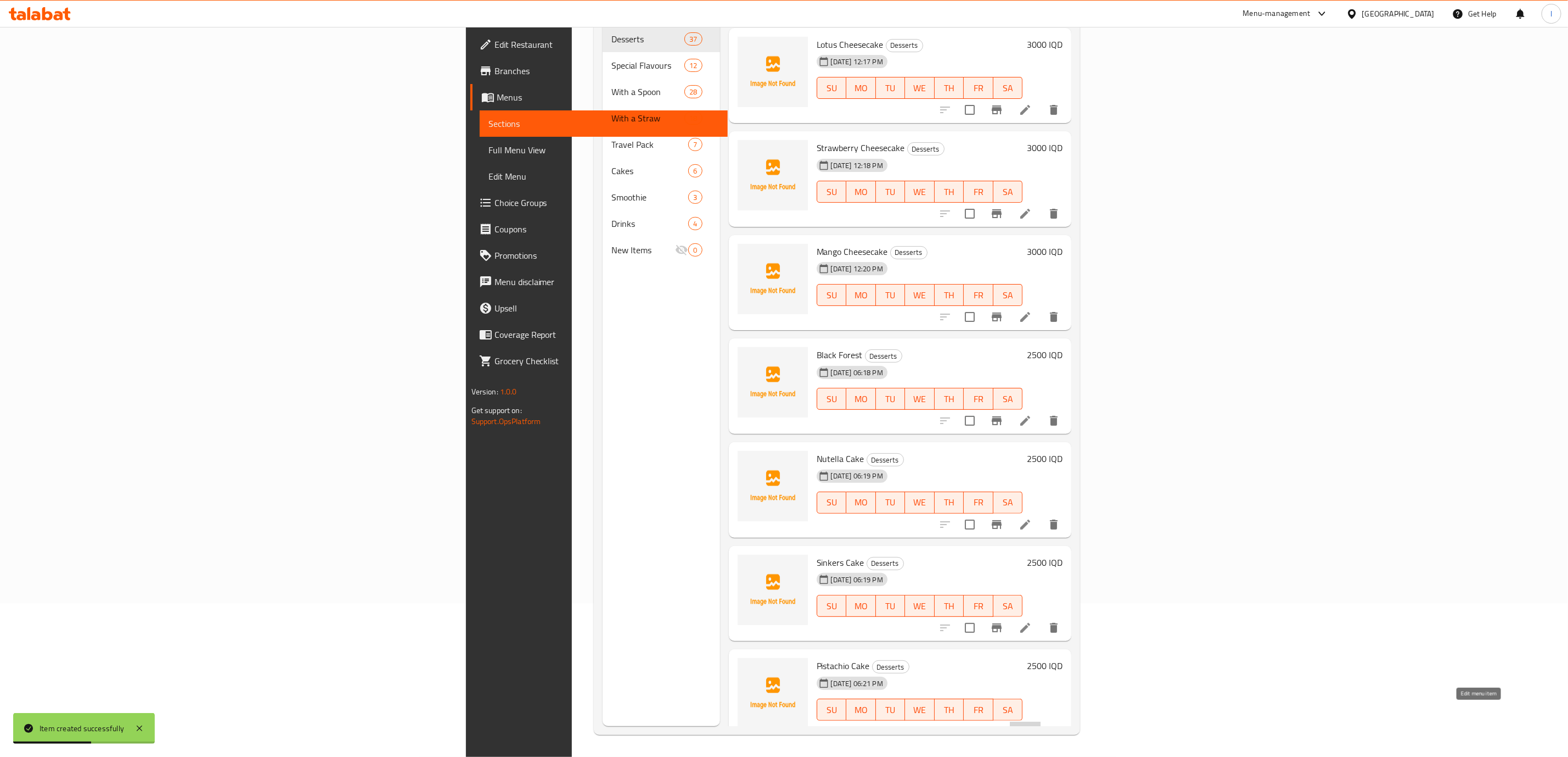
click at [1032, 725] on icon at bounding box center [1025, 731] width 13 height 13
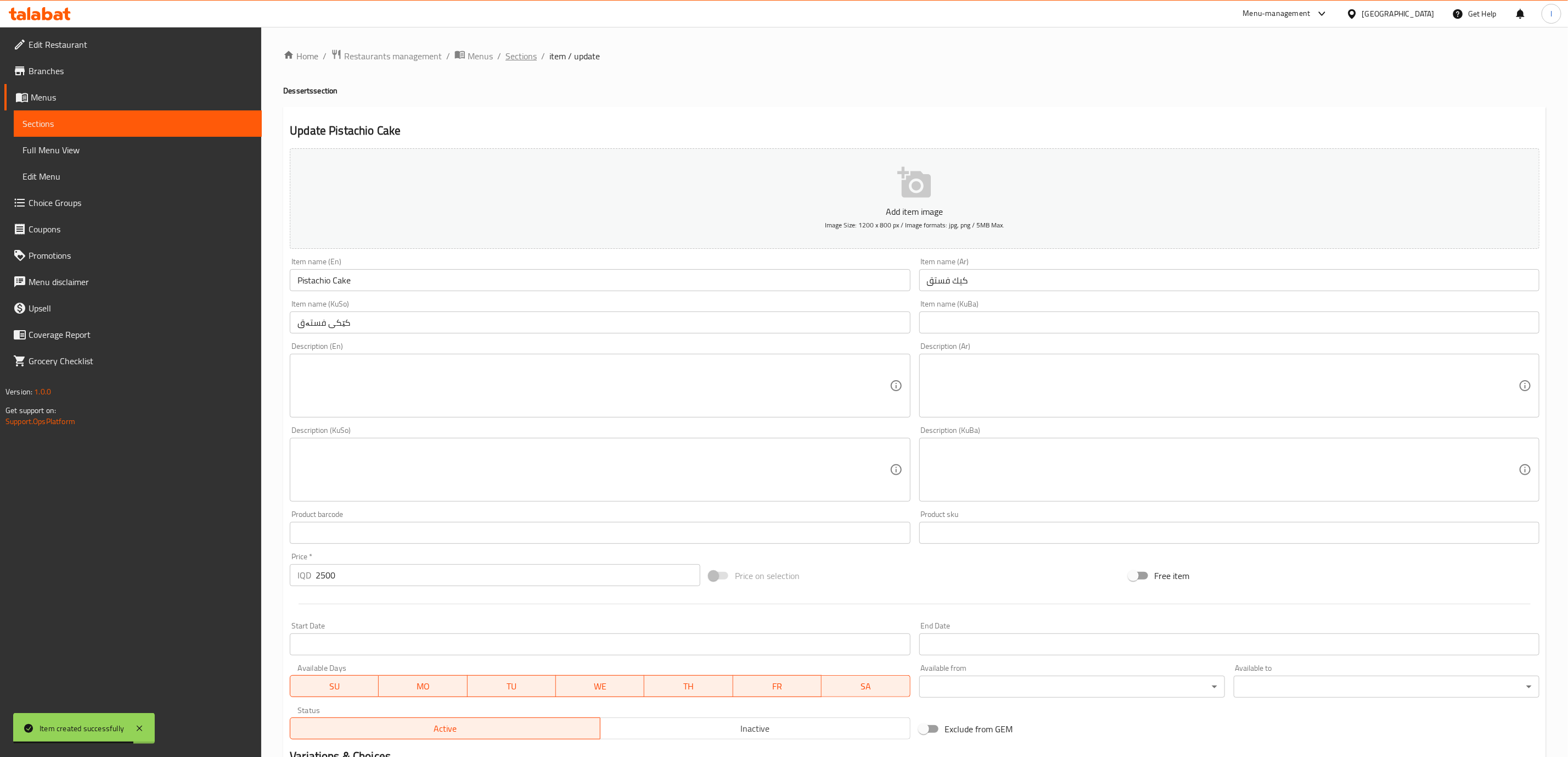
click at [529, 61] on span "Sections" at bounding box center [521, 55] width 31 height 13
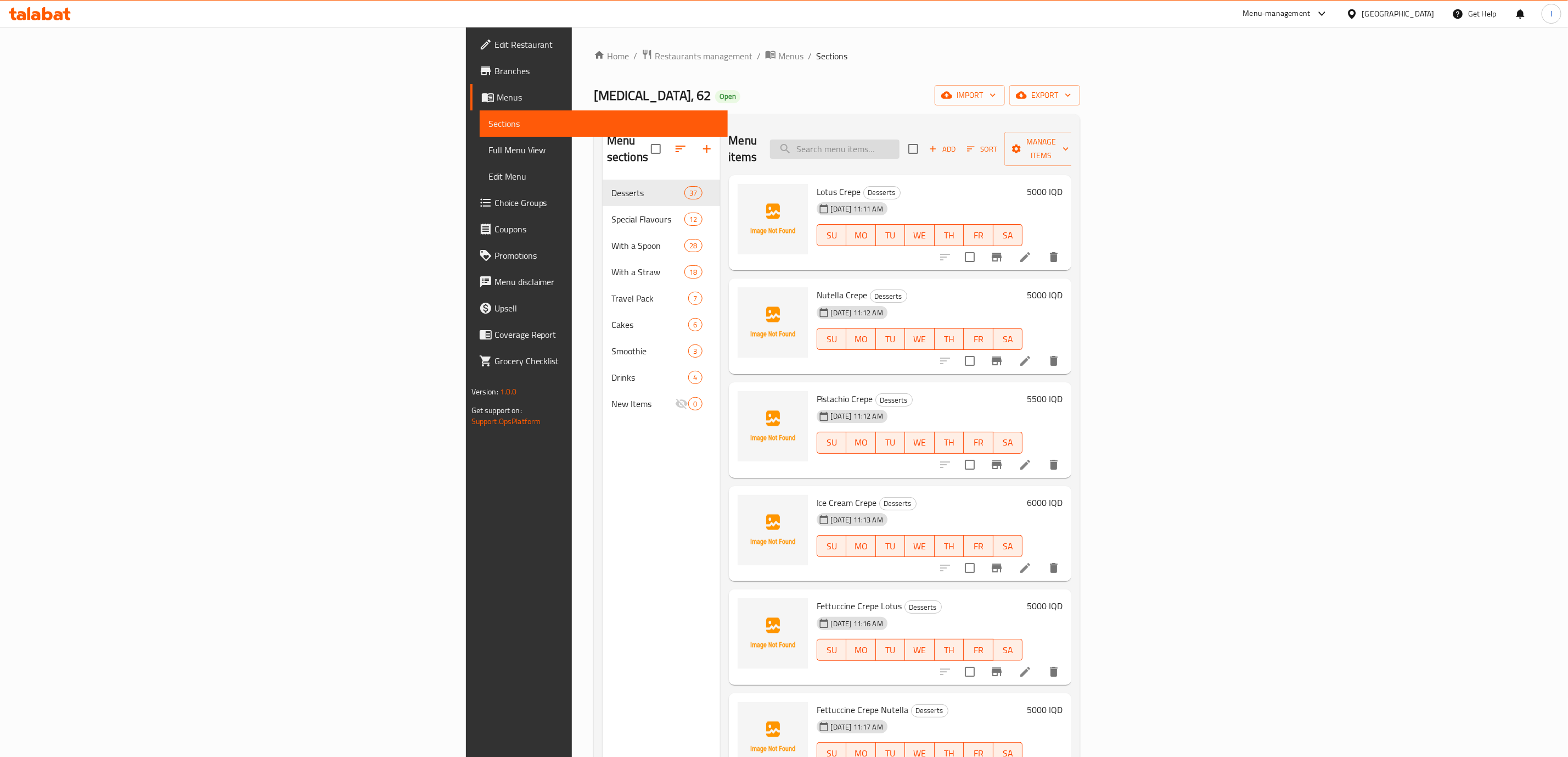
click at [900, 147] on input "search" at bounding box center [835, 149] width 129 height 19
click at [957, 143] on span "Add" at bounding box center [943, 149] width 29 height 13
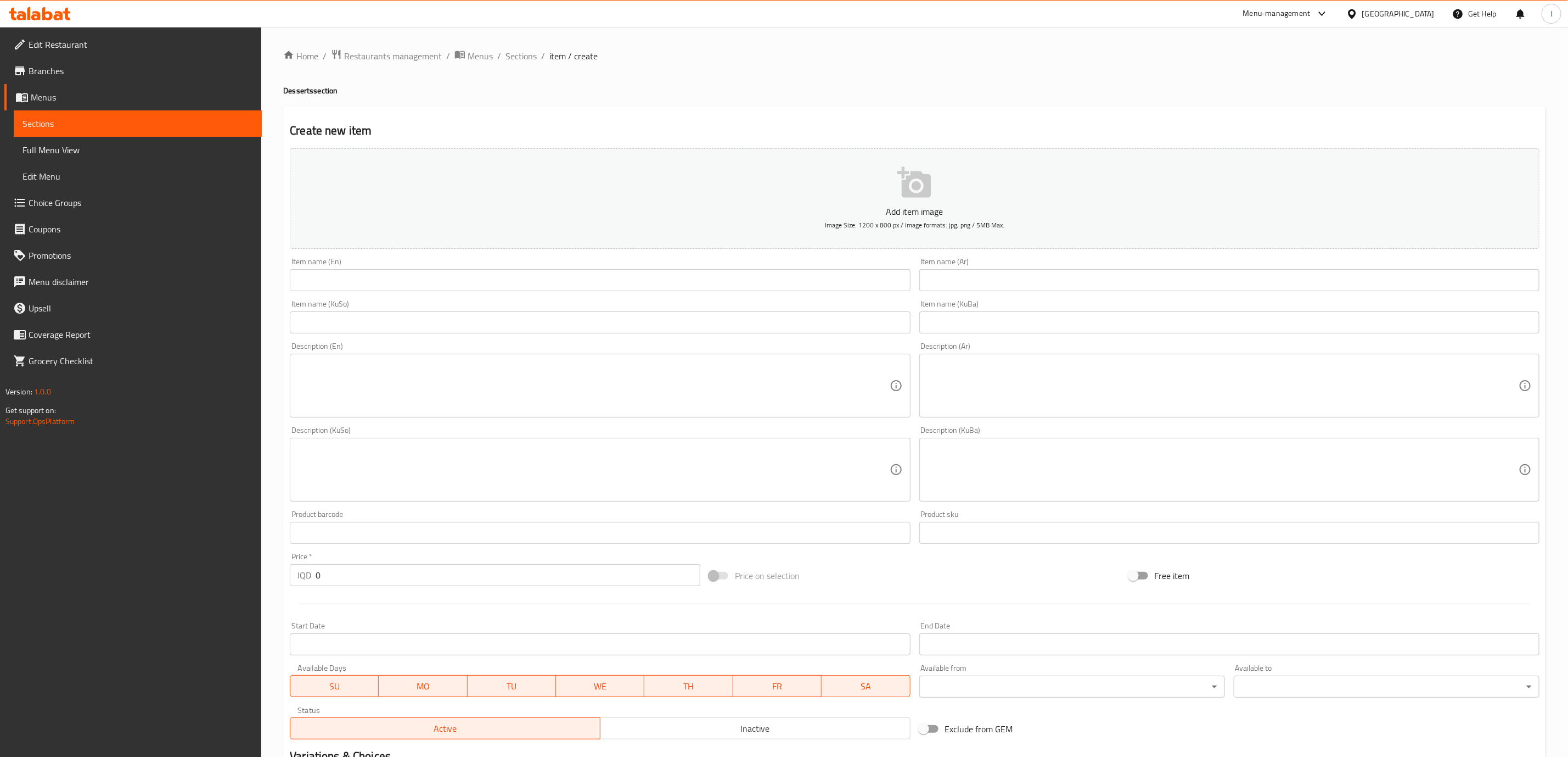
click at [722, 256] on div "Item name (En) Item name (En)" at bounding box center [600, 274] width 629 height 42
click at [716, 267] on div "Item name (En) Item name (En)" at bounding box center [600, 274] width 620 height 34
click at [716, 274] on div "Item name (En) Item name (En)" at bounding box center [600, 274] width 620 height 34
click at [716, 274] on input "text" at bounding box center [600, 280] width 620 height 22
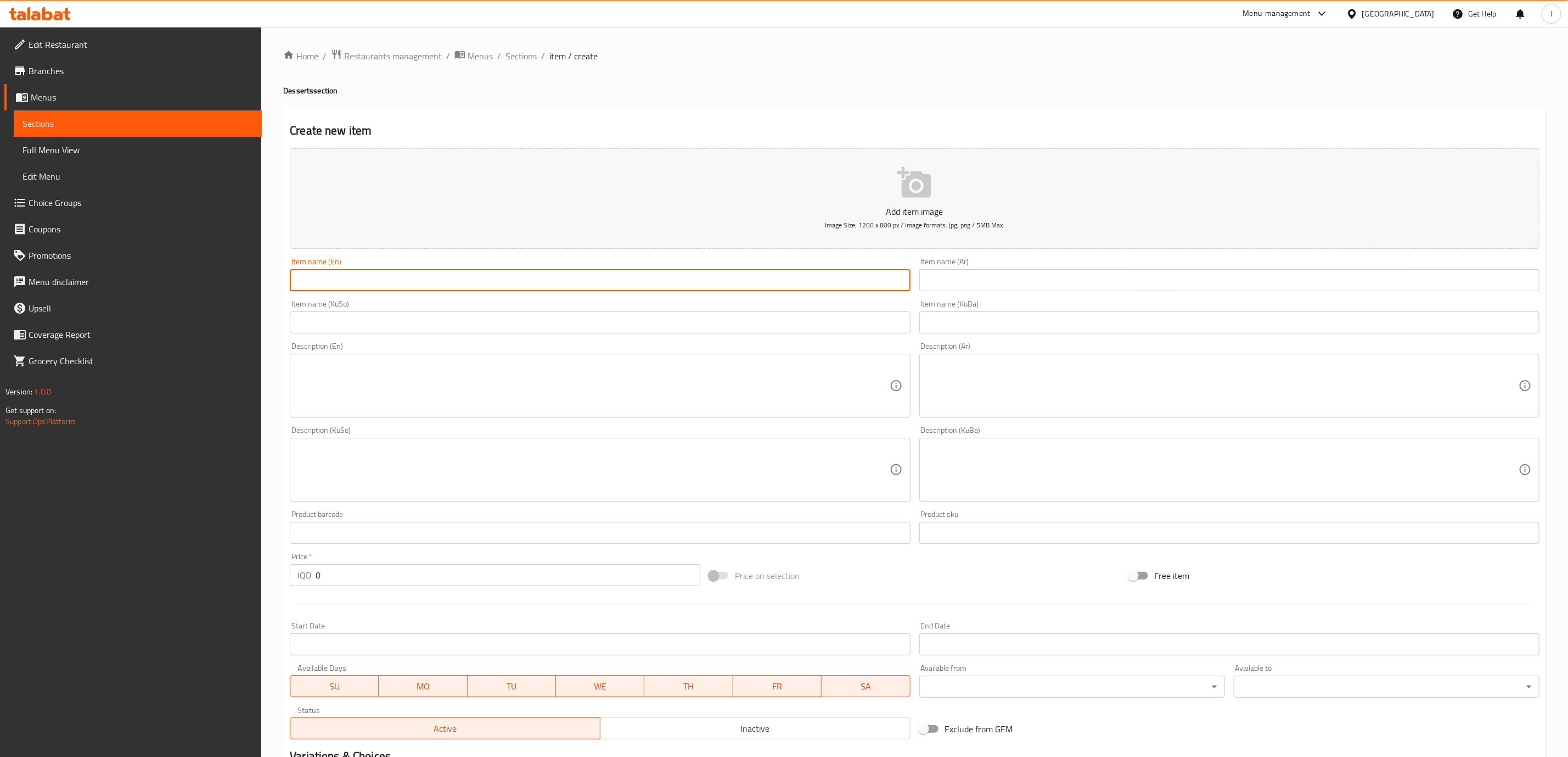
paste input "Red Vanilla Cake"
type input "Red Vanilla Cake"
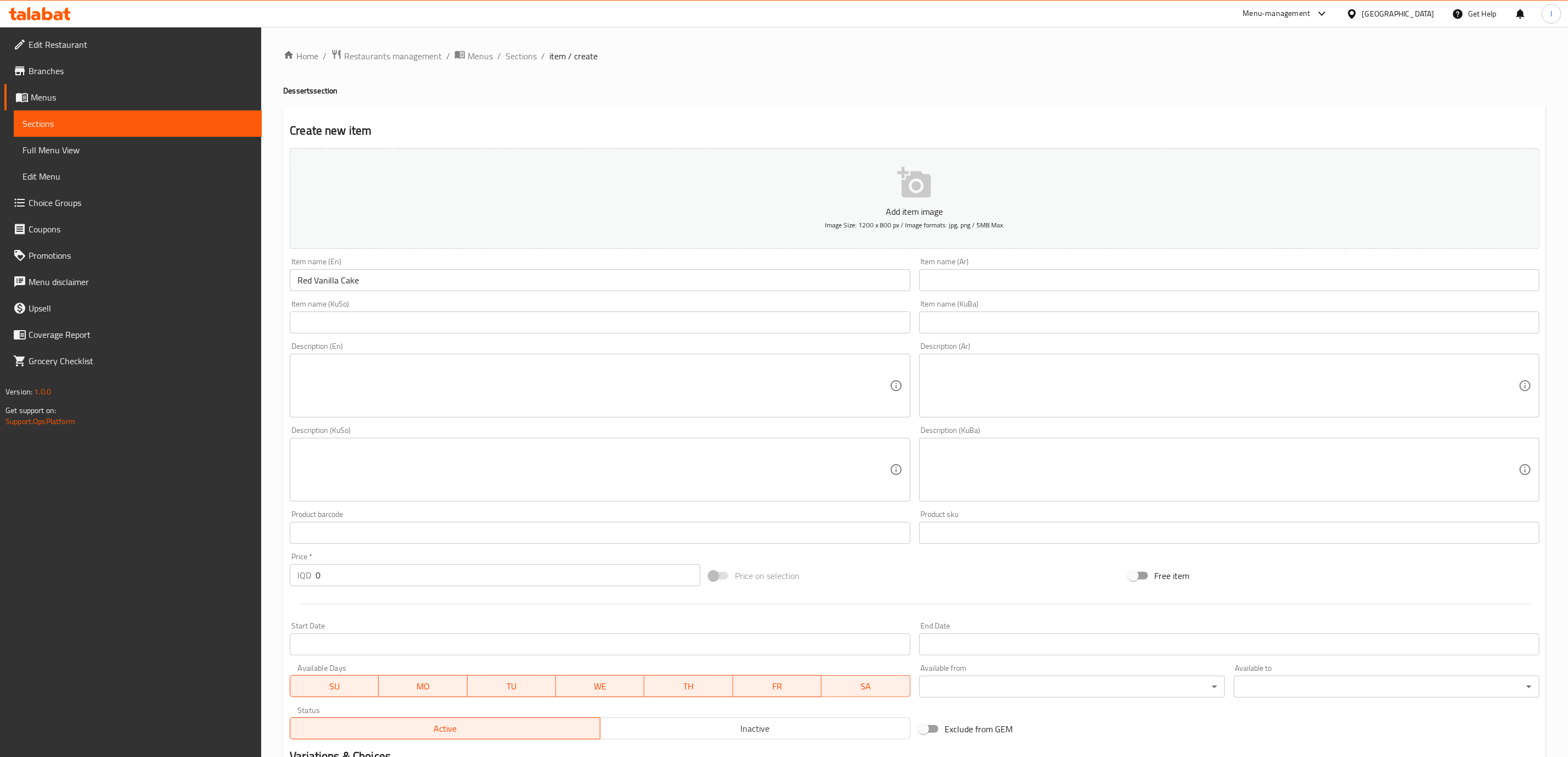
click at [1051, 257] on div "Item name (Ar) Item name (Ar)" at bounding box center [1229, 274] width 629 height 42
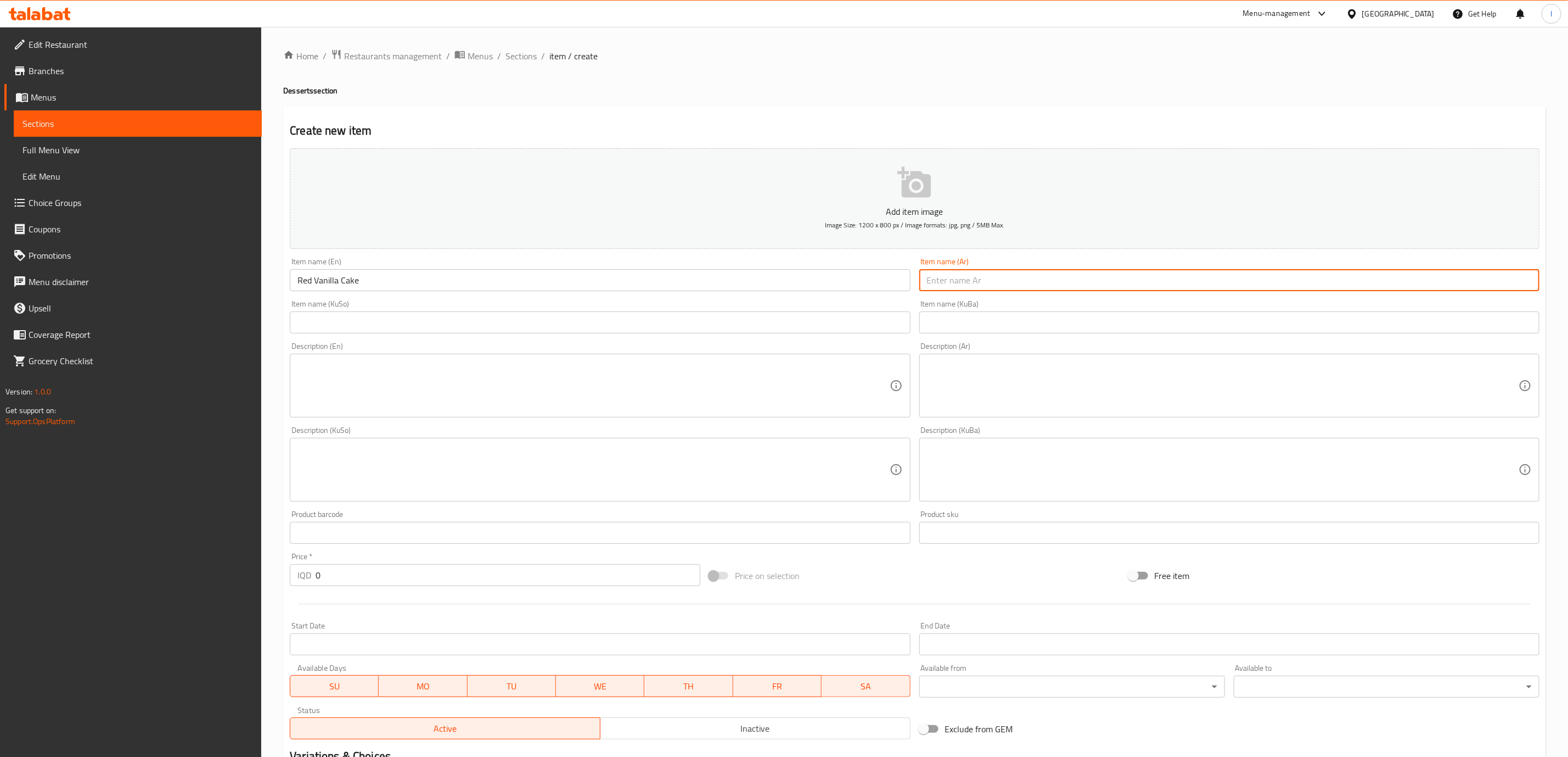
click at [1051, 272] on input "text" at bounding box center [1229, 280] width 620 height 22
paste input "[PERSON_NAME]"
type input "[PERSON_NAME]"
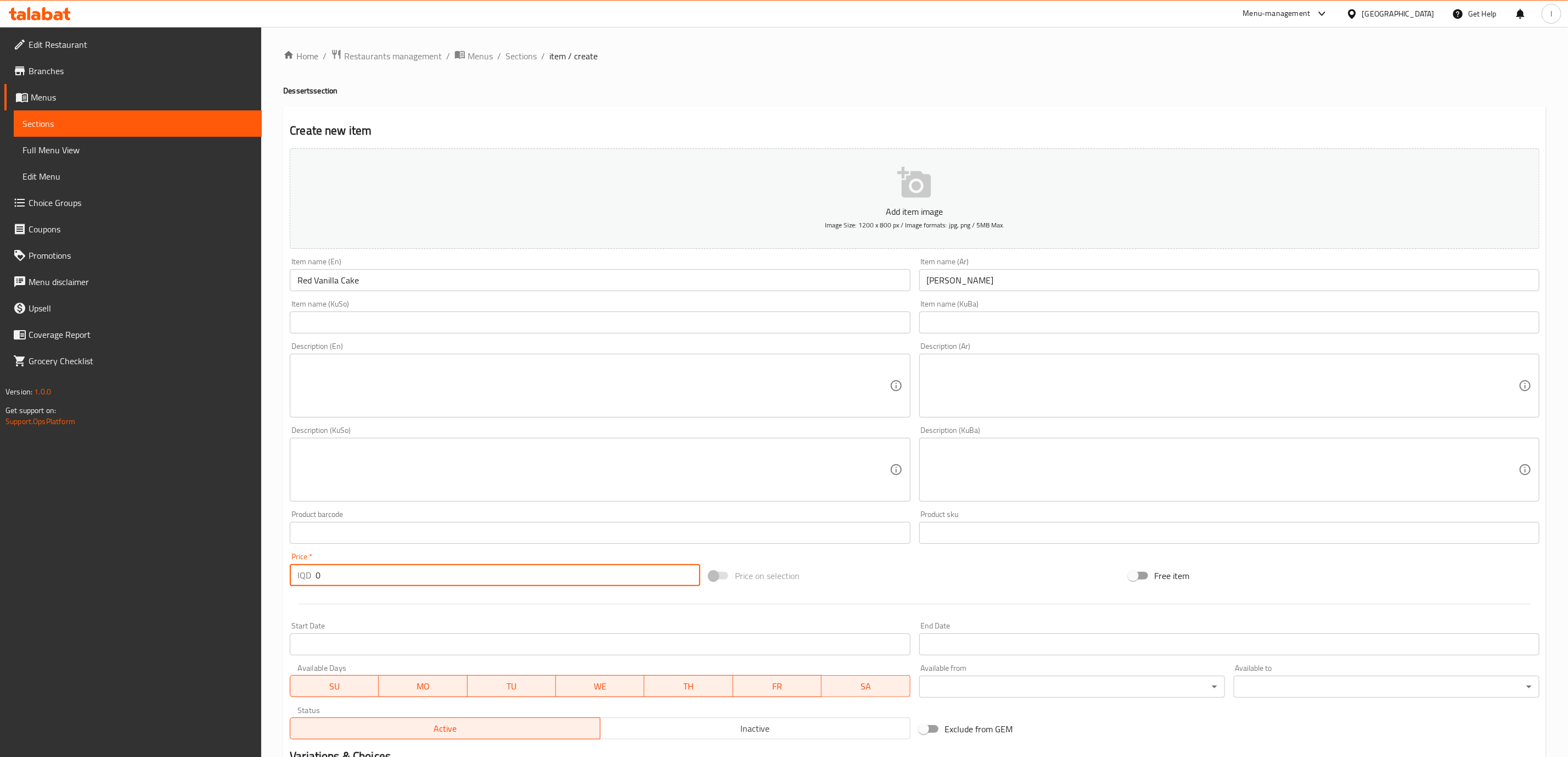
drag, startPoint x: 330, startPoint y: 577, endPoint x: 288, endPoint y: 580, distance: 42.1
click at [288, 580] on div "Price   * IQD 0 Price *" at bounding box center [495, 569] width 419 height 42
paste input "250"
type input "2500"
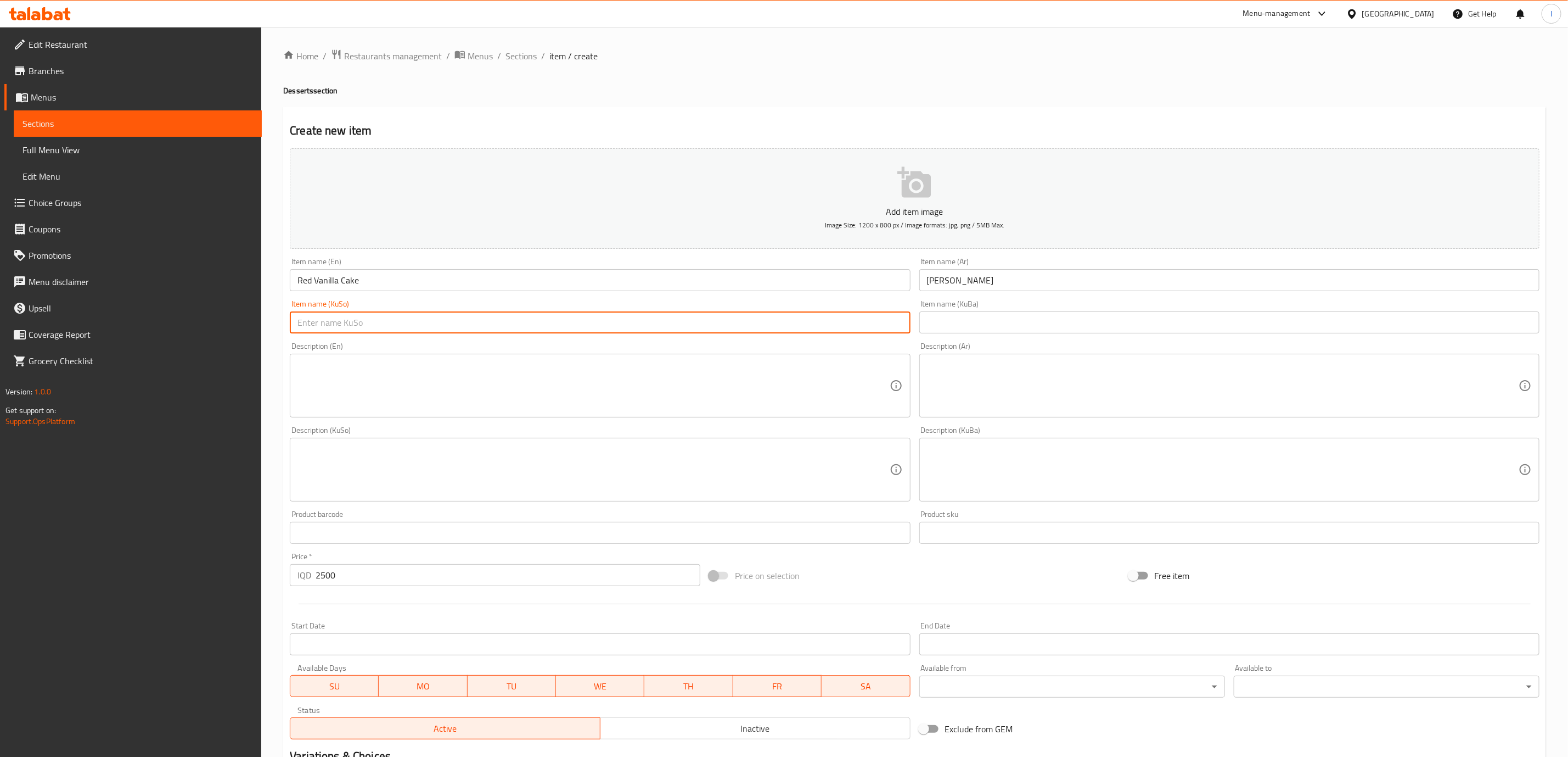
click at [868, 320] on input "text" at bounding box center [600, 322] width 620 height 22
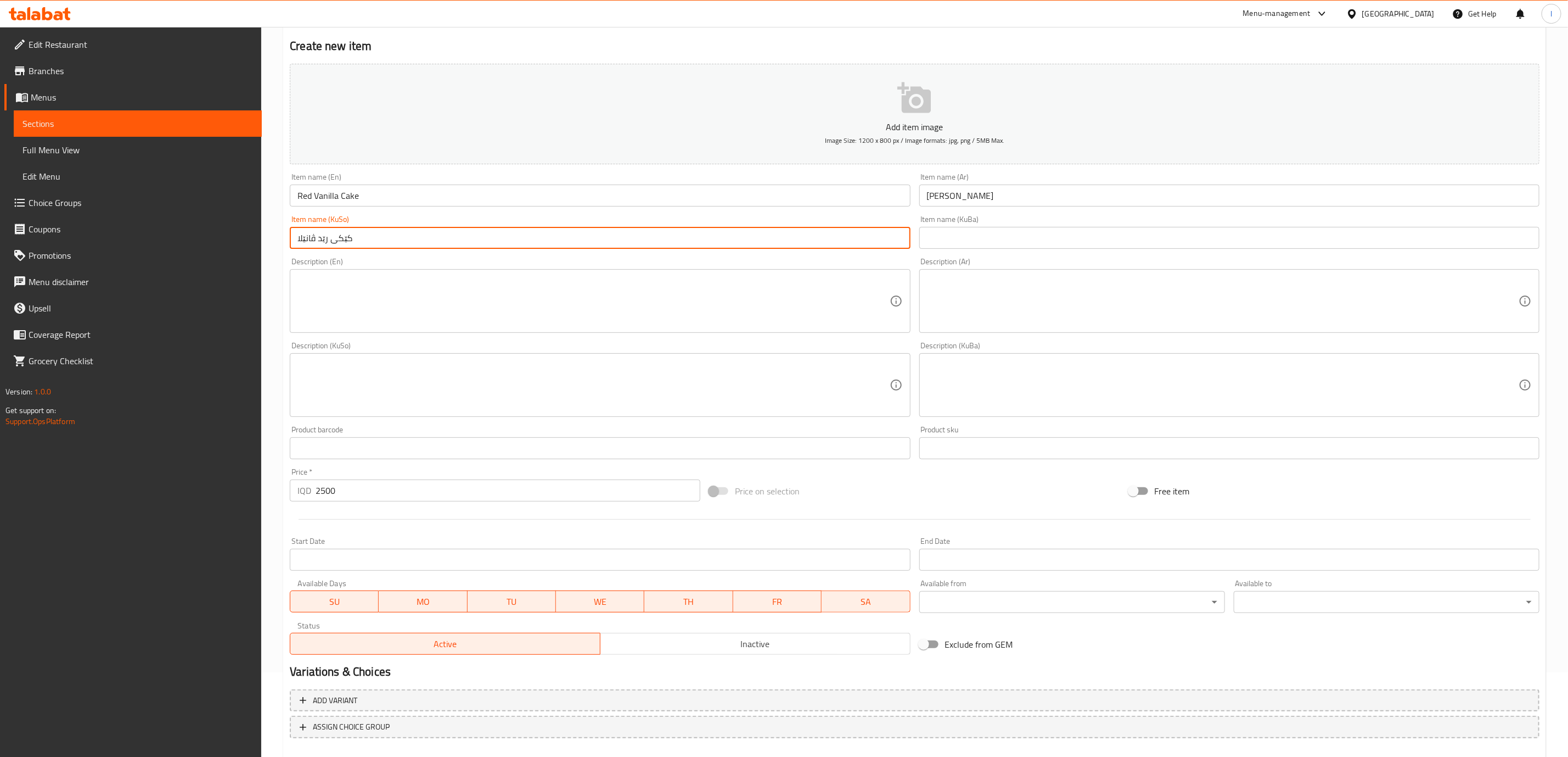
scroll to position [144, 0]
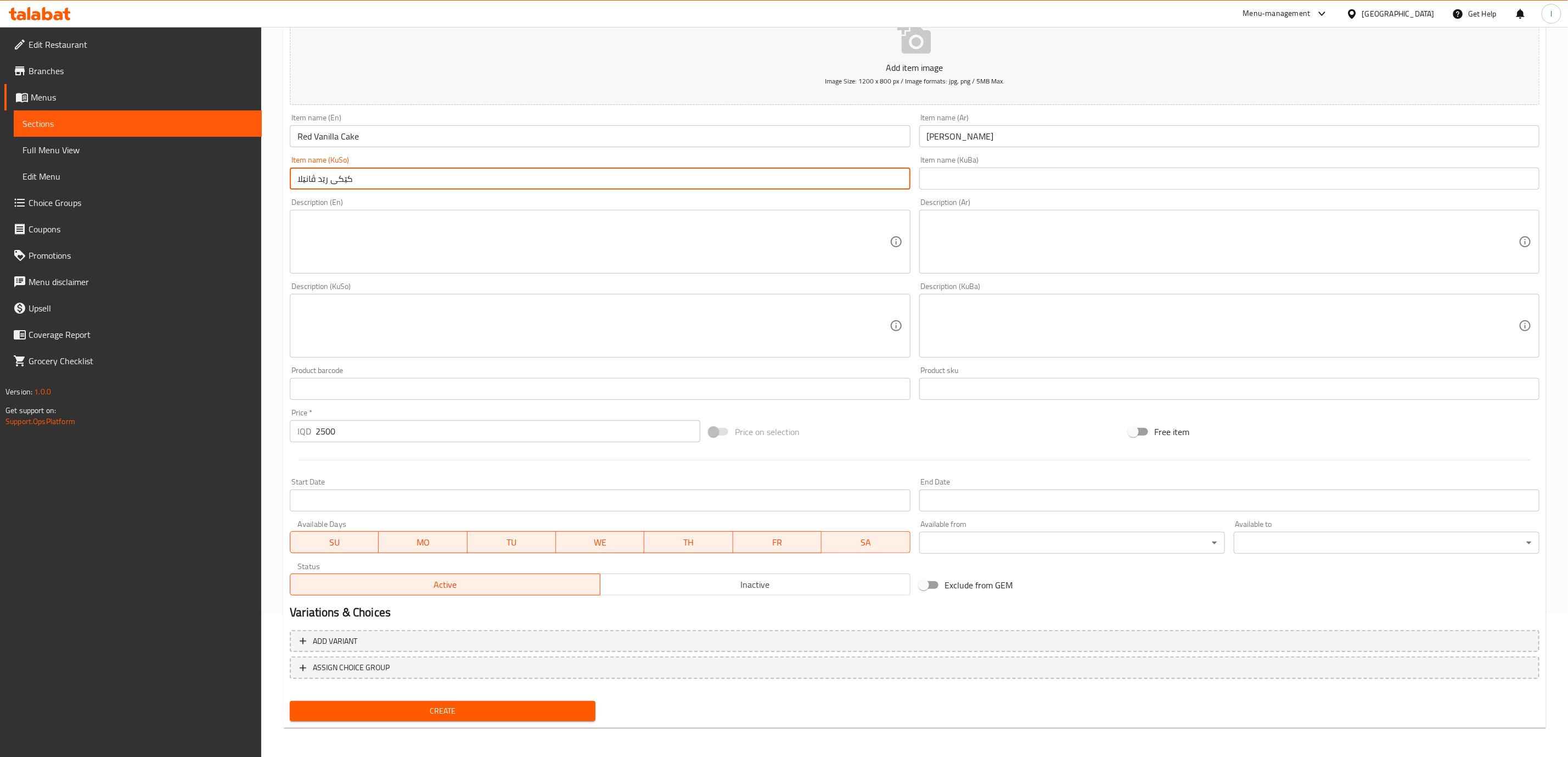
type input "کێکی رێد ڤانێلا"
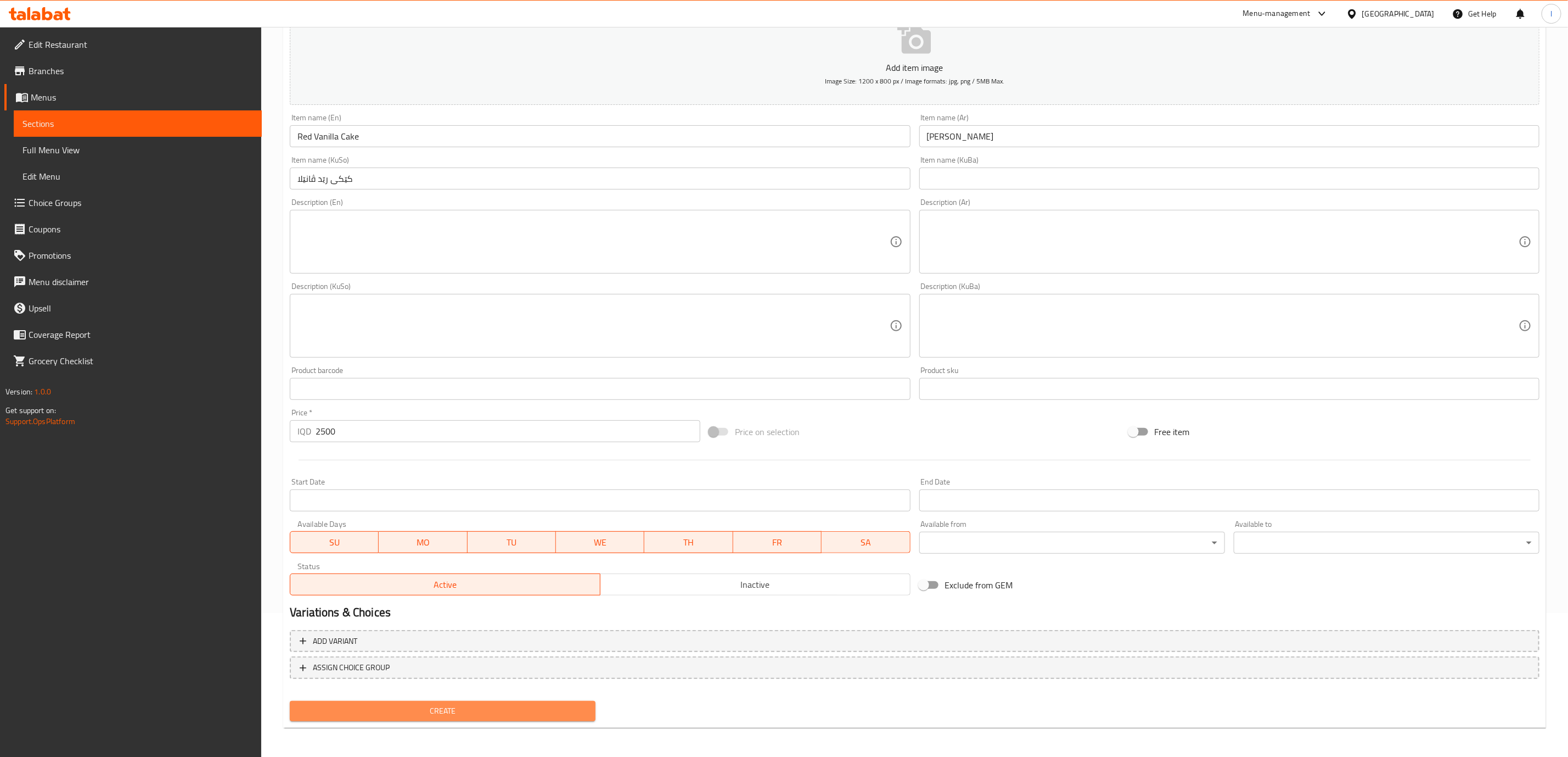
click at [384, 708] on span "Create" at bounding box center [443, 711] width 288 height 14
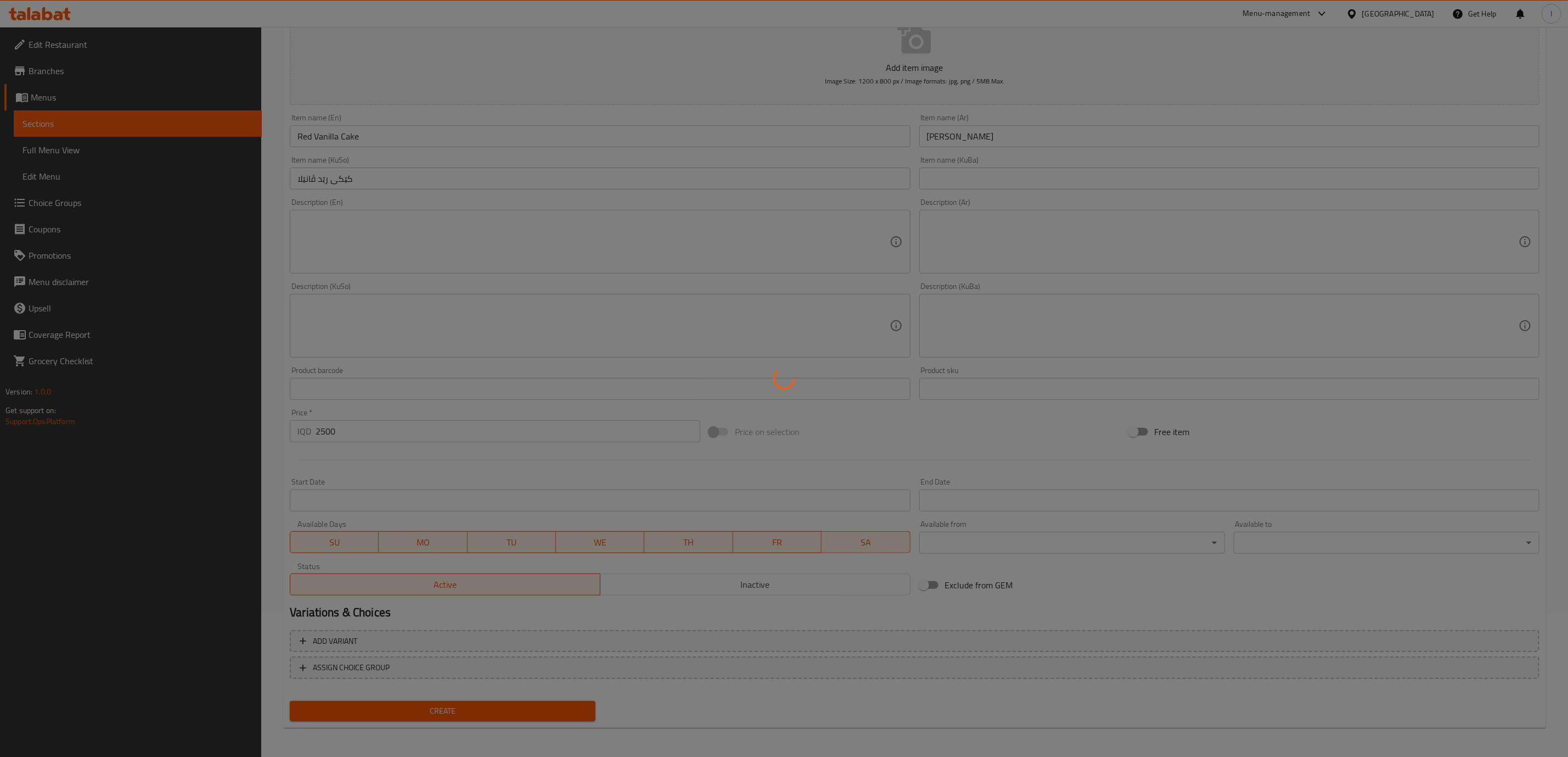
type input "0"
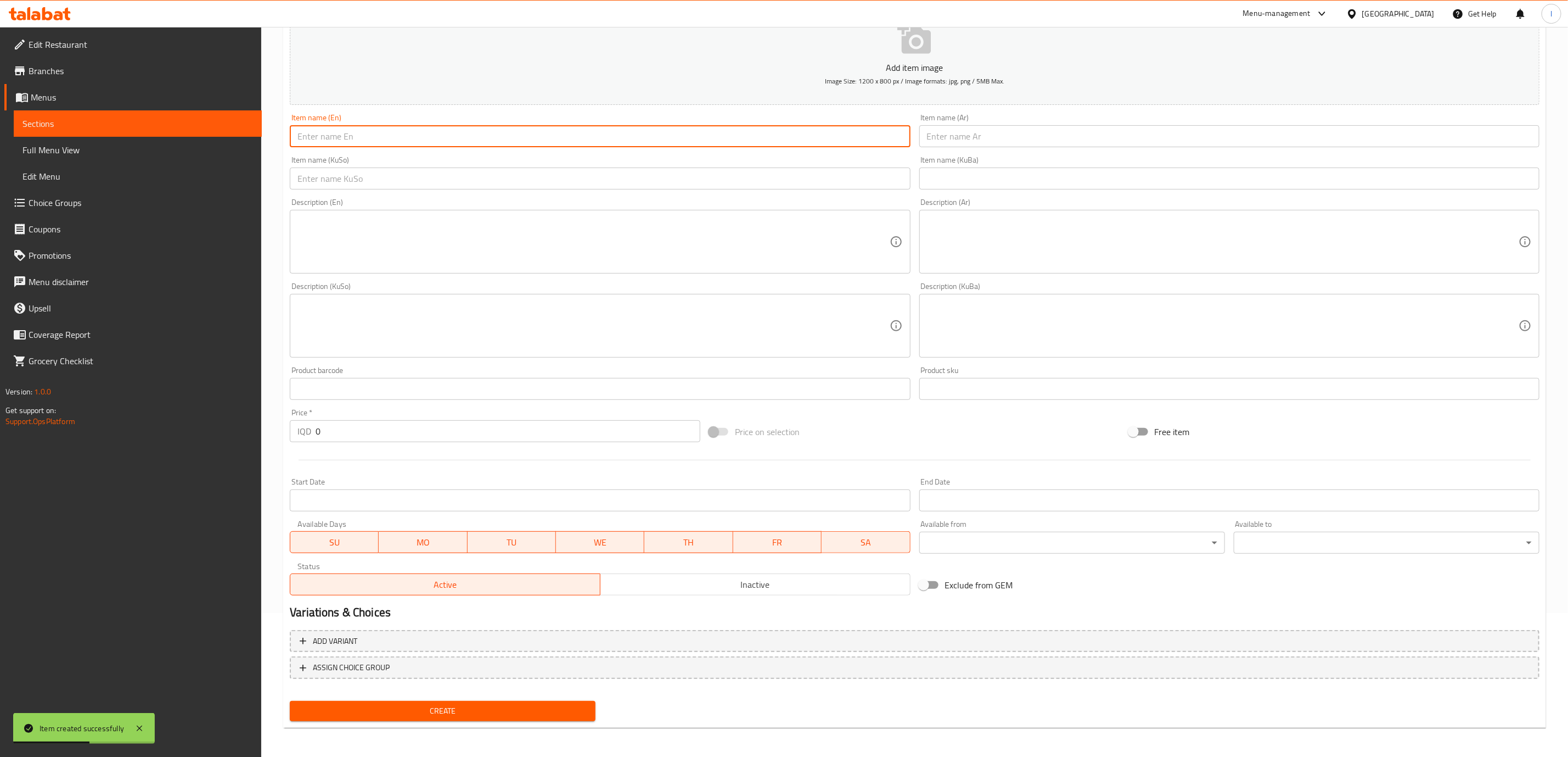
click at [809, 134] on input "text" at bounding box center [600, 136] width 620 height 22
paste input "Strawberry Cake"
type input "Strawberry Cake"
click at [1174, 133] on input "text" at bounding box center [1229, 136] width 620 height 22
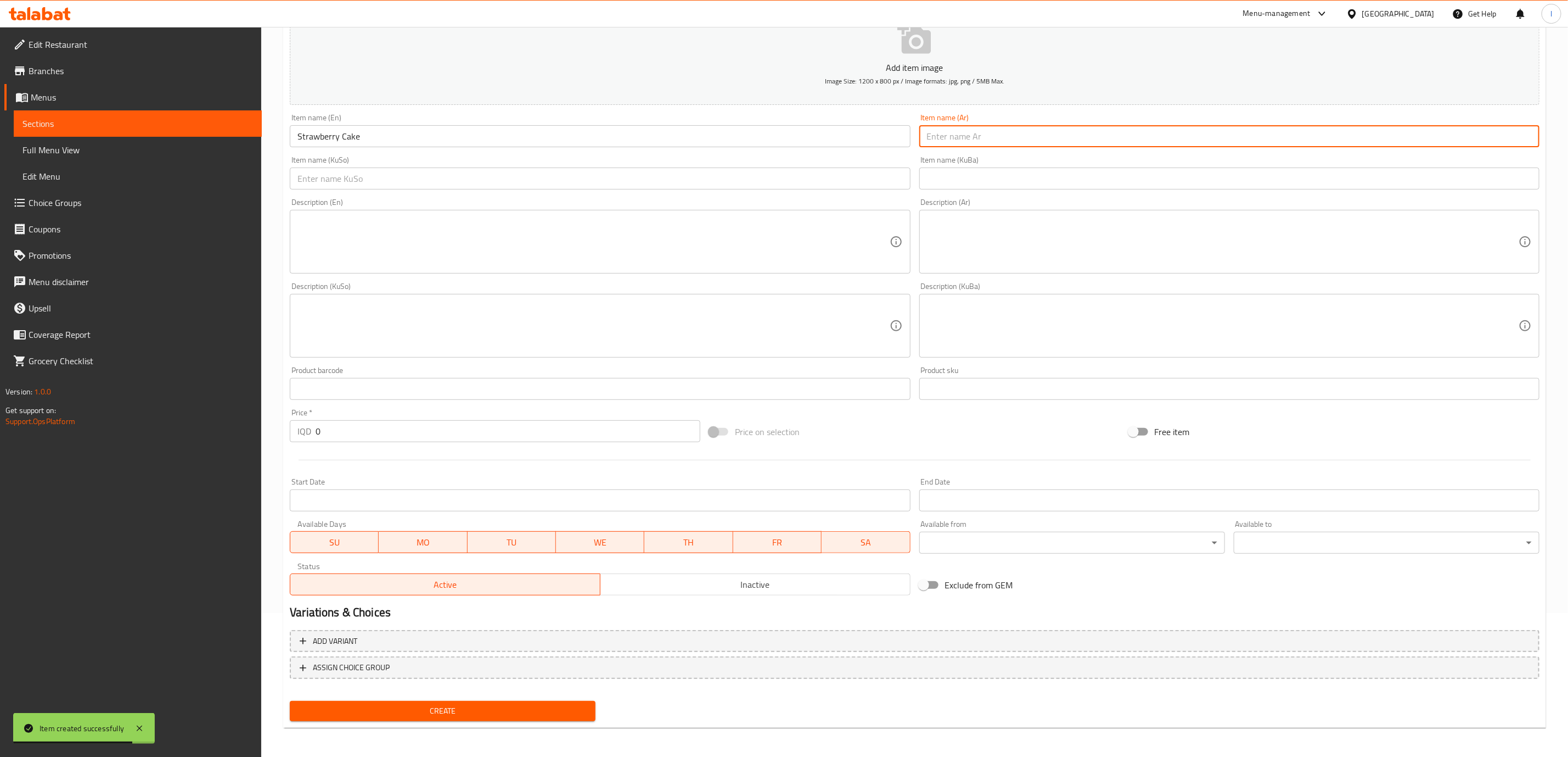
paste input "كيك فراولة"
type input "كيك فراولة"
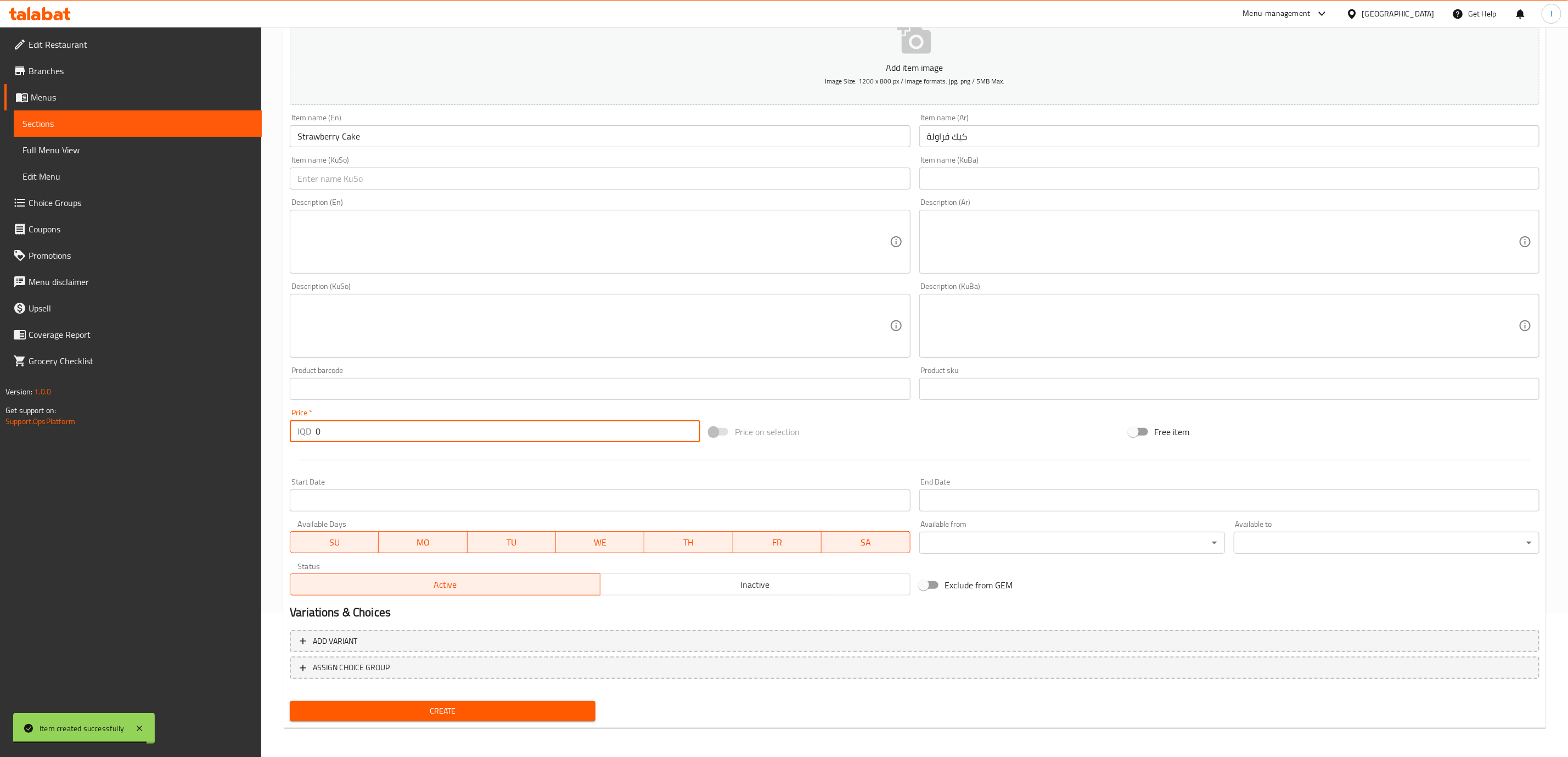
click at [331, 433] on input "0" at bounding box center [508, 431] width 385 height 22
paste input "250"
type input "2500"
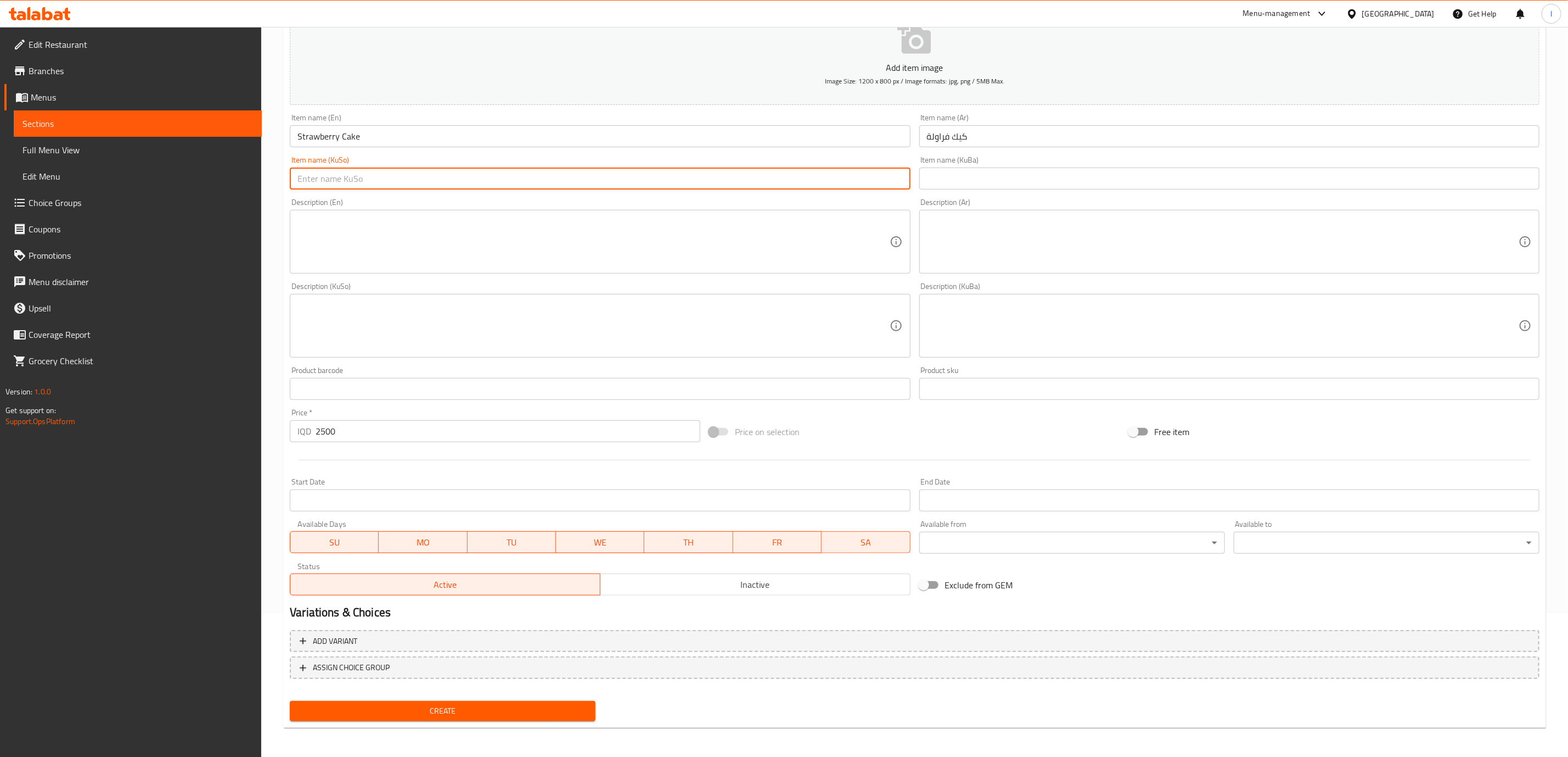
click at [365, 176] on input "text" at bounding box center [600, 179] width 620 height 22
type input "کێکی فەراولە"
click at [422, 721] on div "Create" at bounding box center [442, 710] width 315 height 29
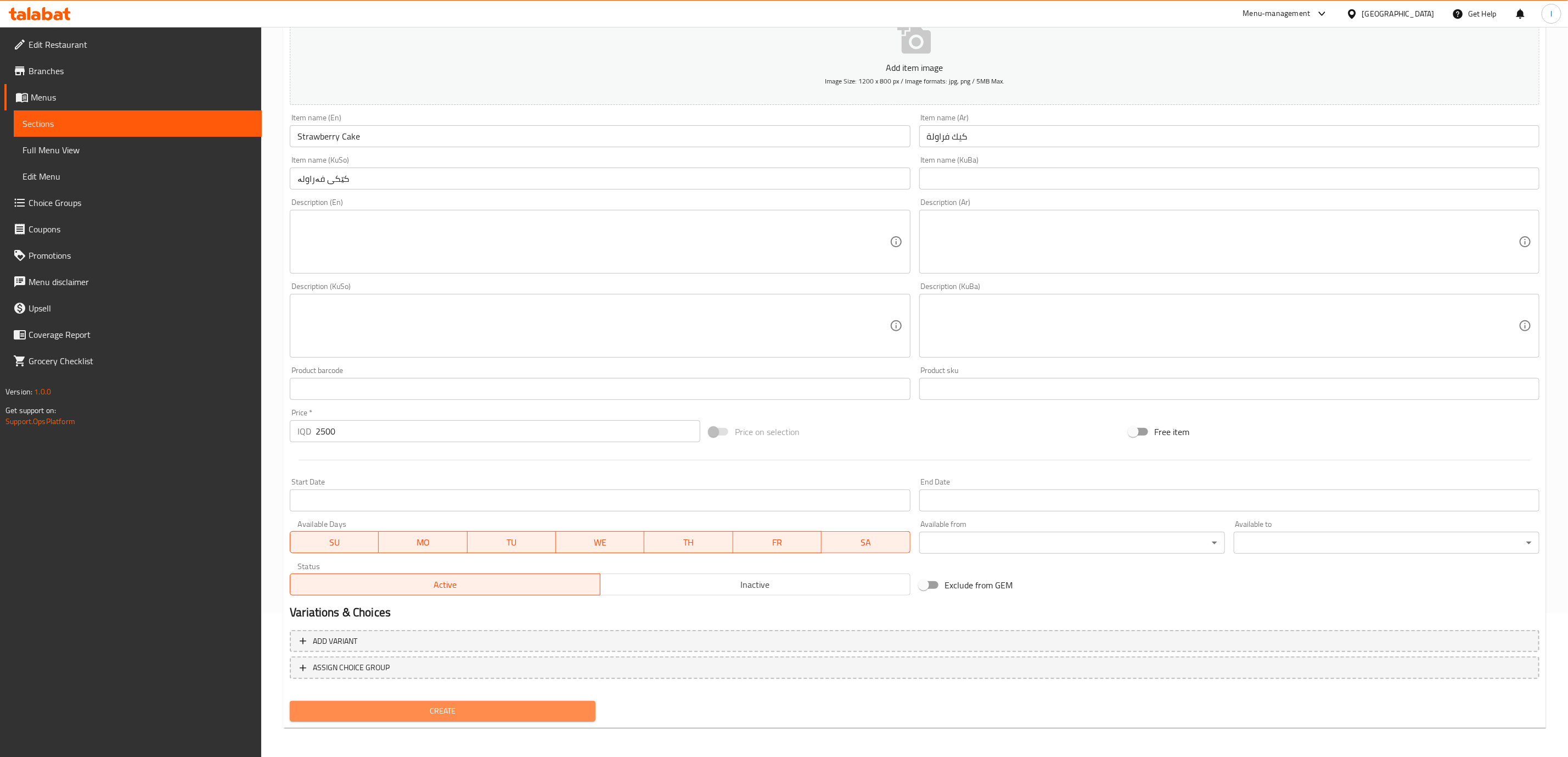
click at [425, 712] on span "Create" at bounding box center [443, 711] width 288 height 14
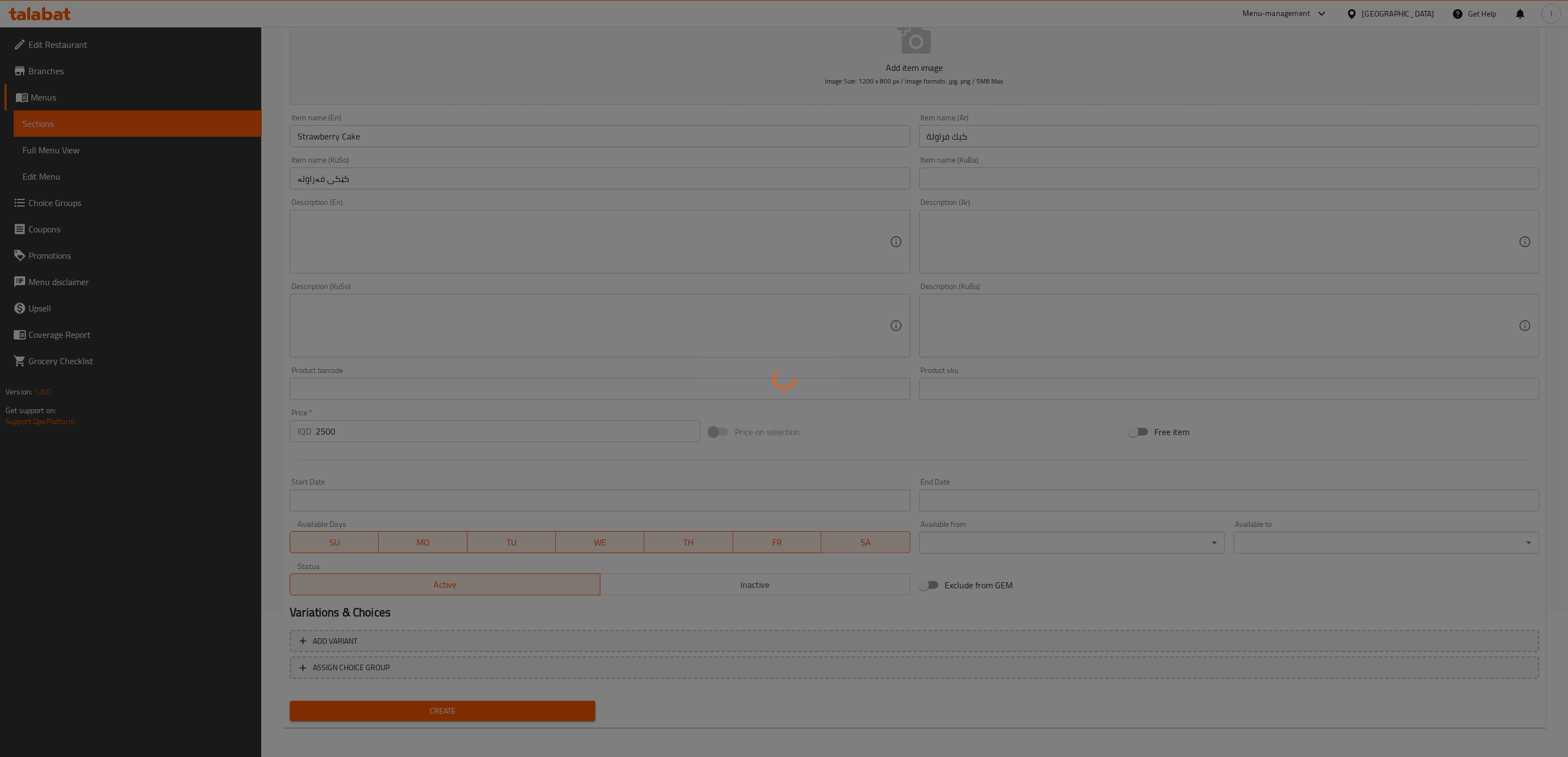
type input "0"
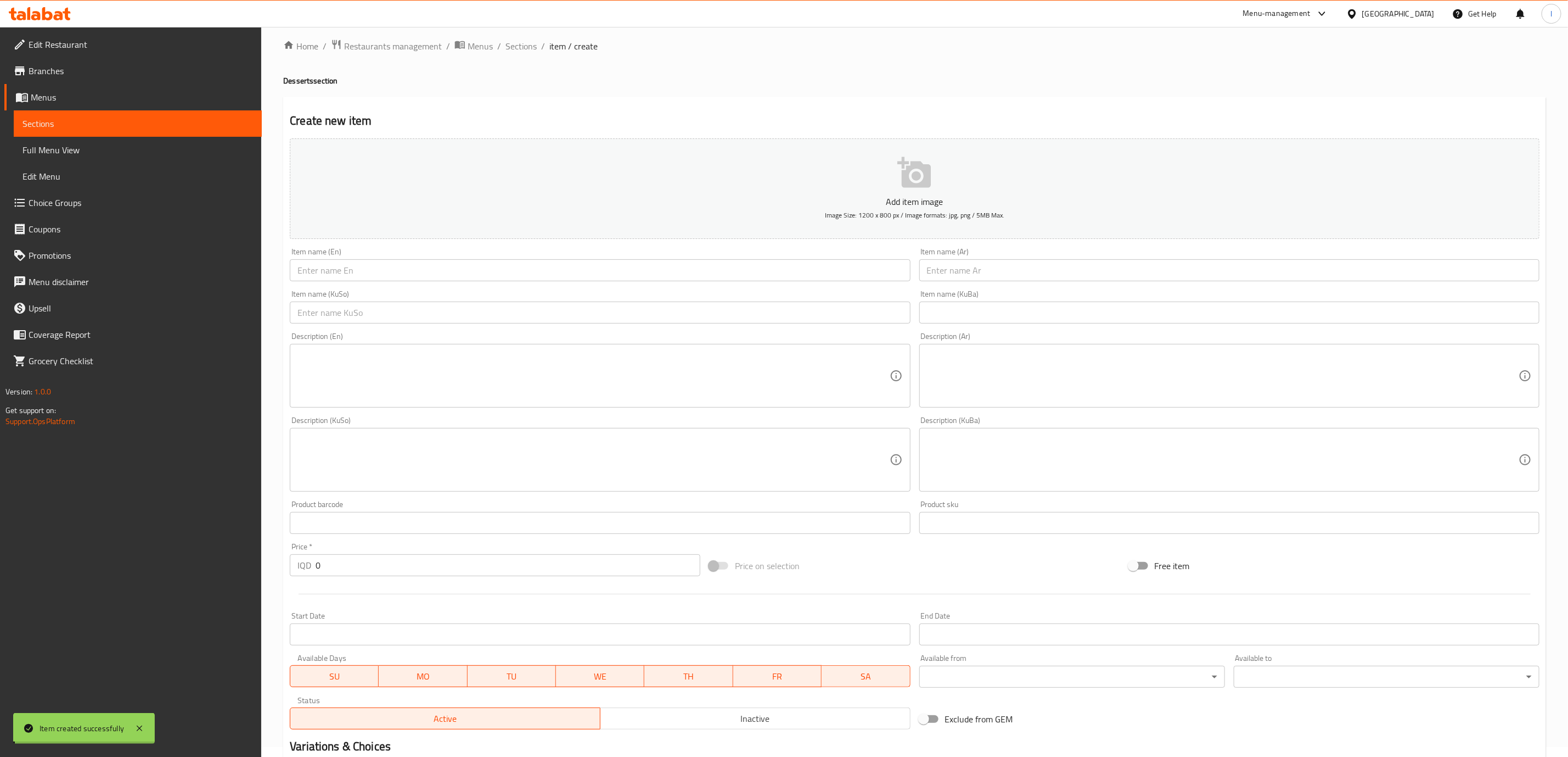
scroll to position [0, 0]
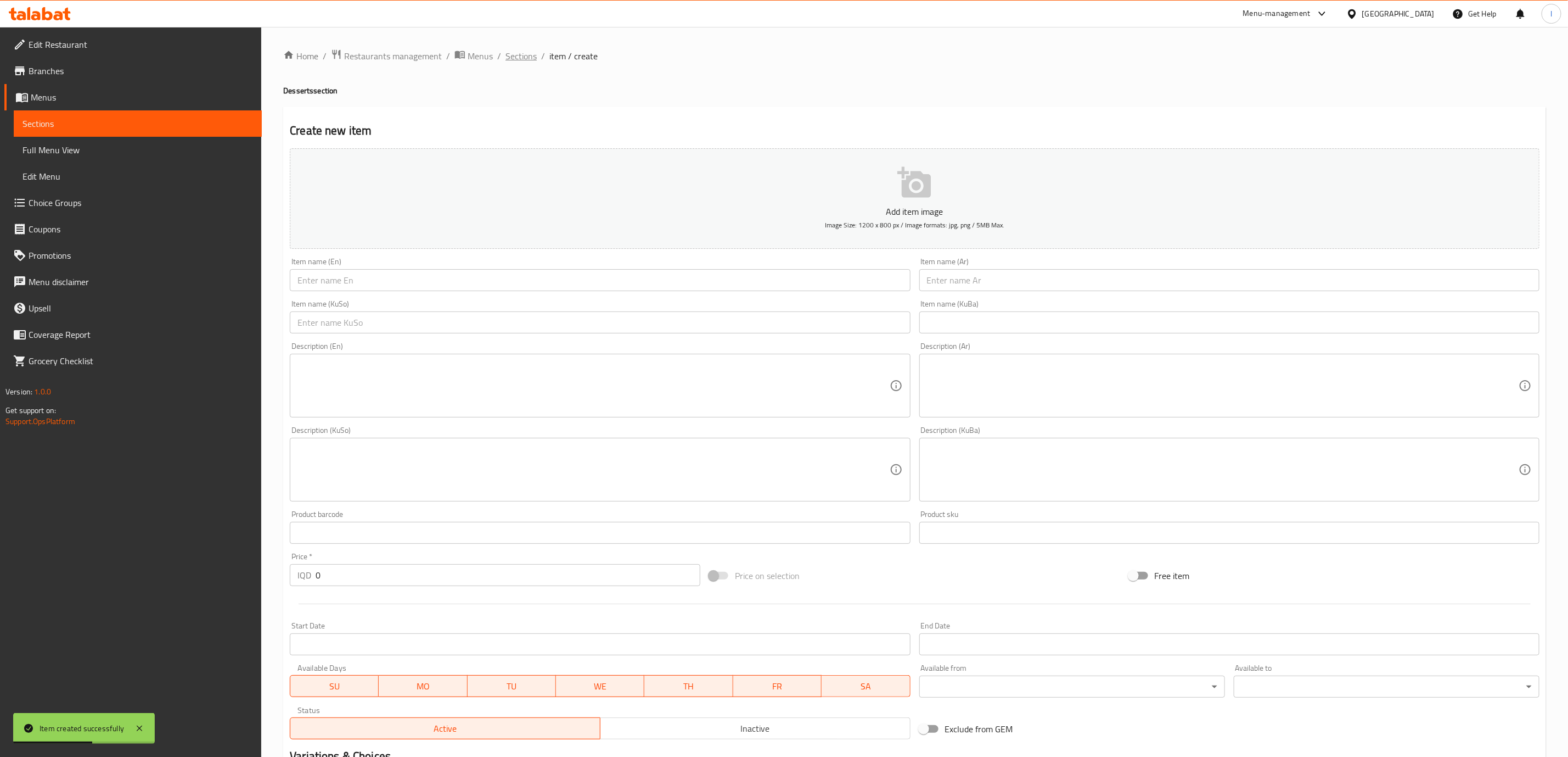
click at [519, 61] on span "Sections" at bounding box center [521, 55] width 31 height 13
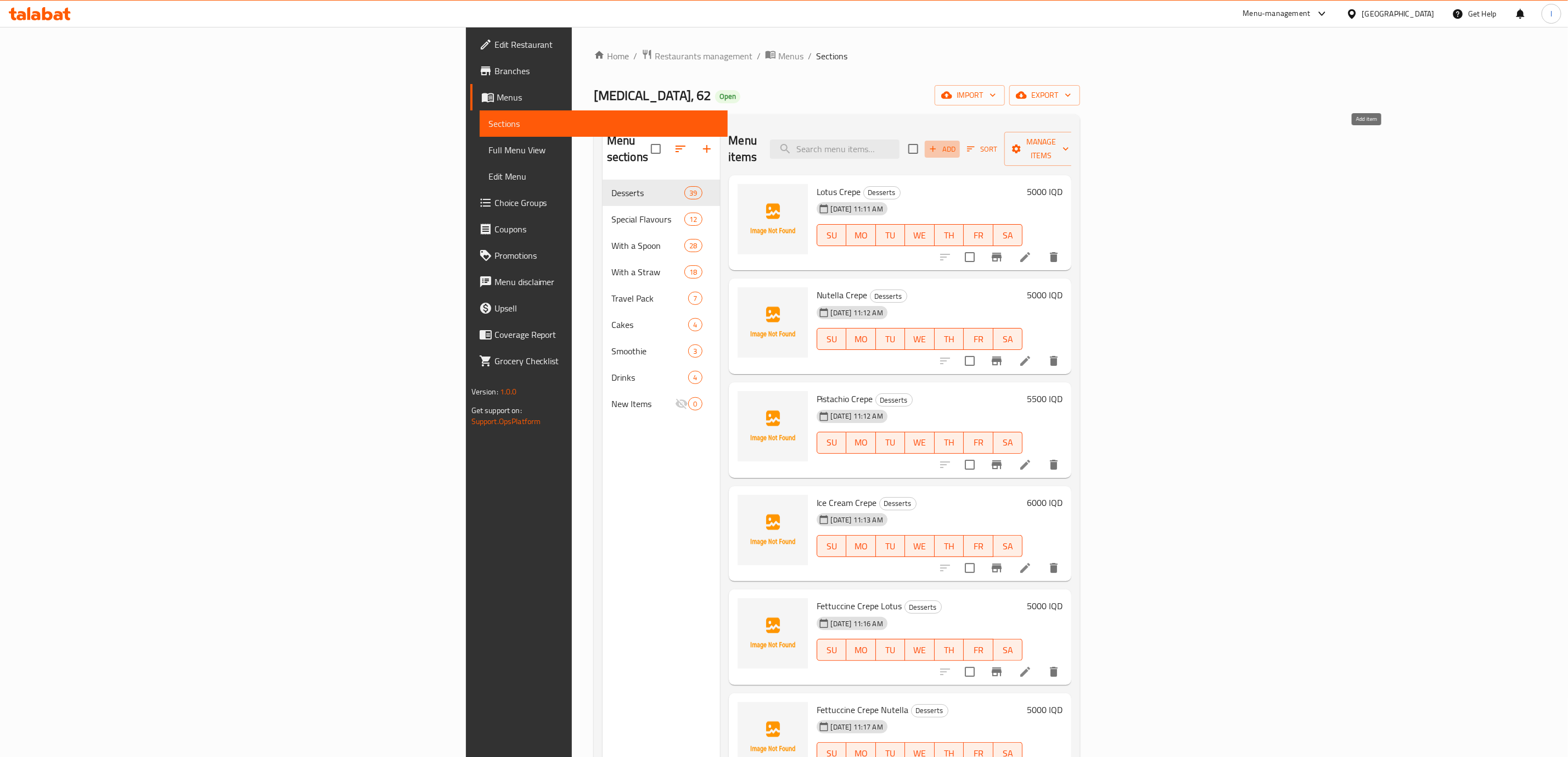
click at [957, 144] on span "Add" at bounding box center [943, 149] width 29 height 13
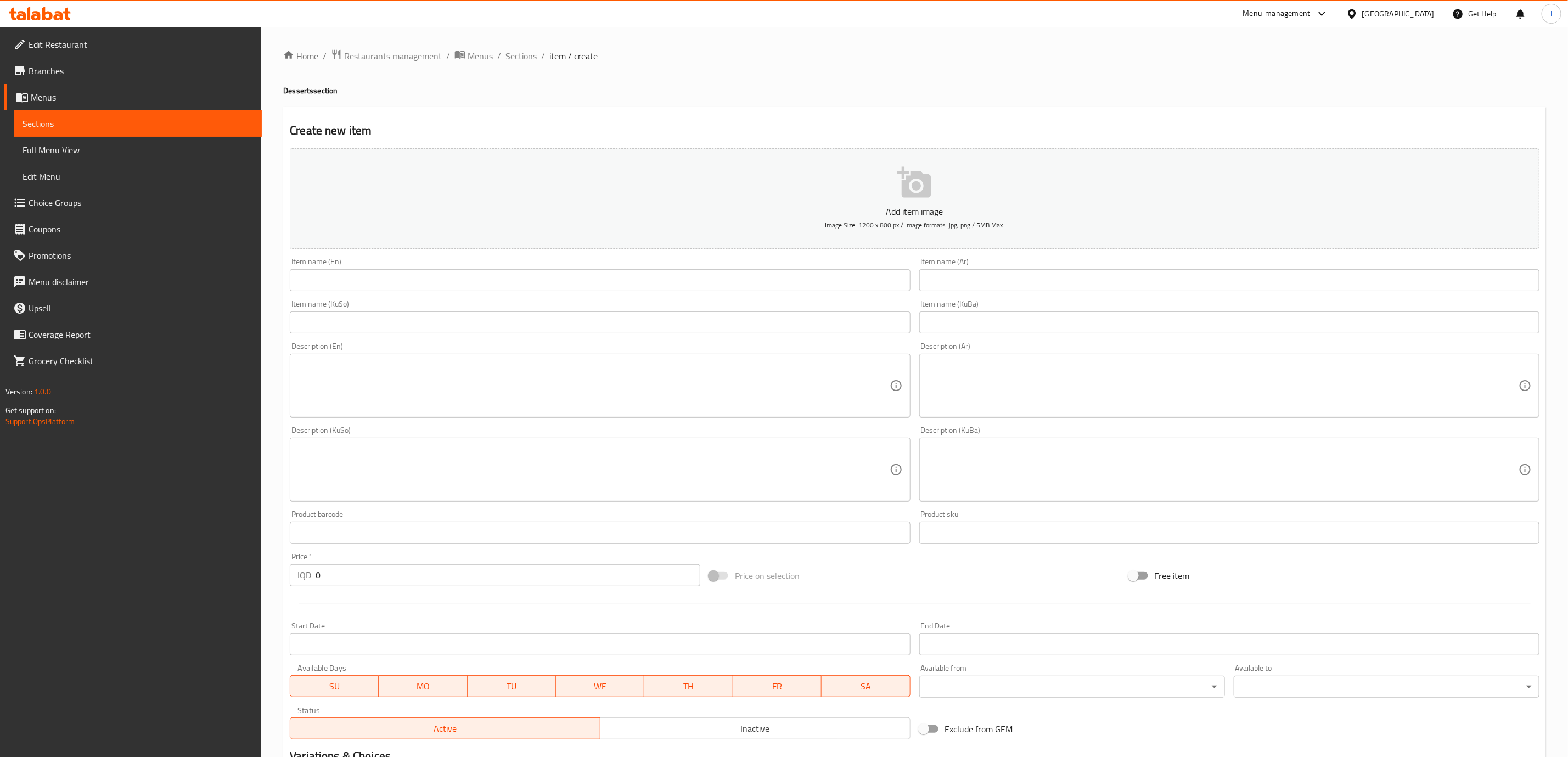
click at [644, 266] on div "Item name (En) Item name (En)" at bounding box center [600, 274] width 620 height 34
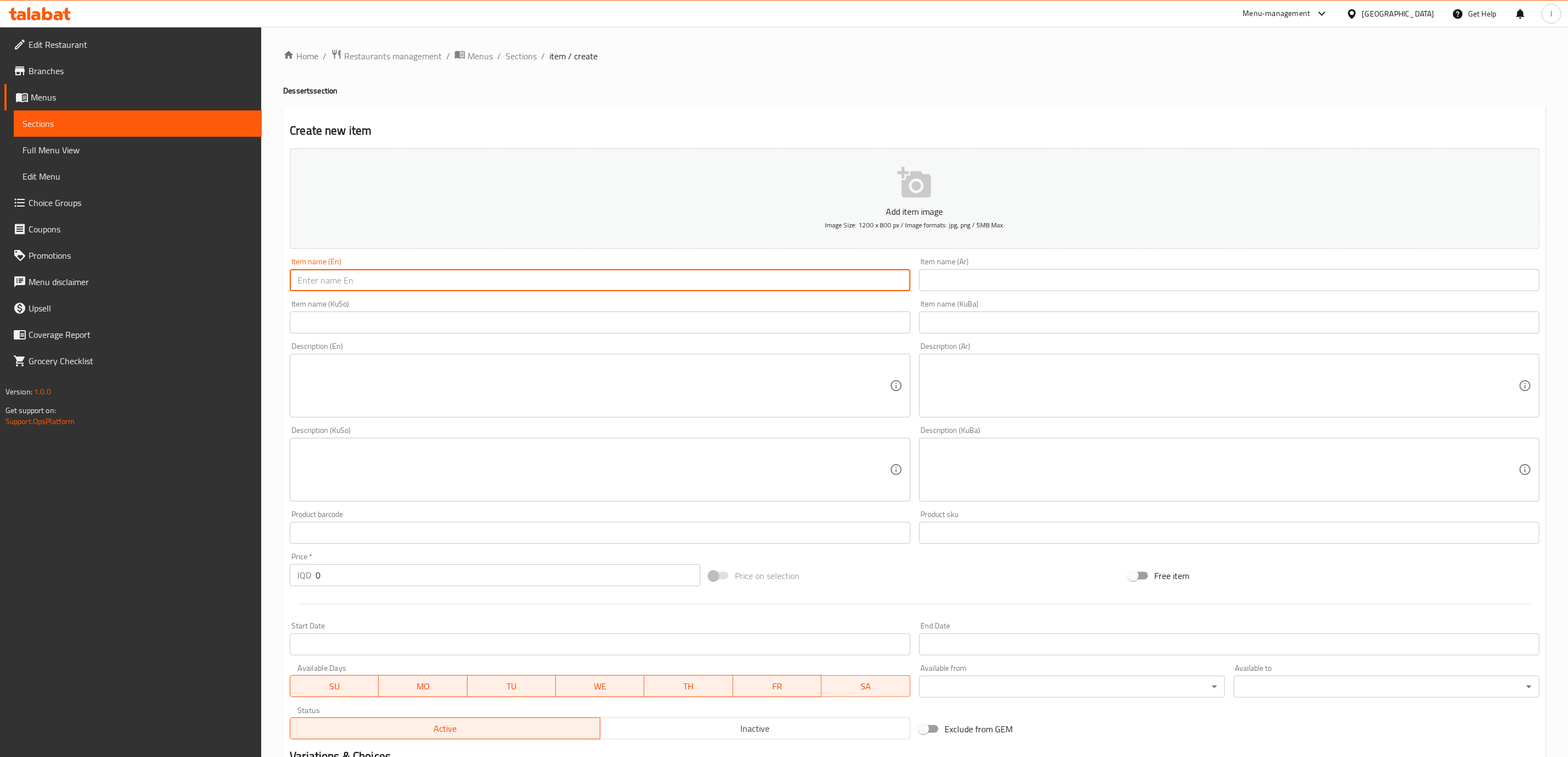
click at [644, 274] on input "text" at bounding box center [600, 280] width 620 height 22
paste input "Mars Cake"
type input "Mars Cake"
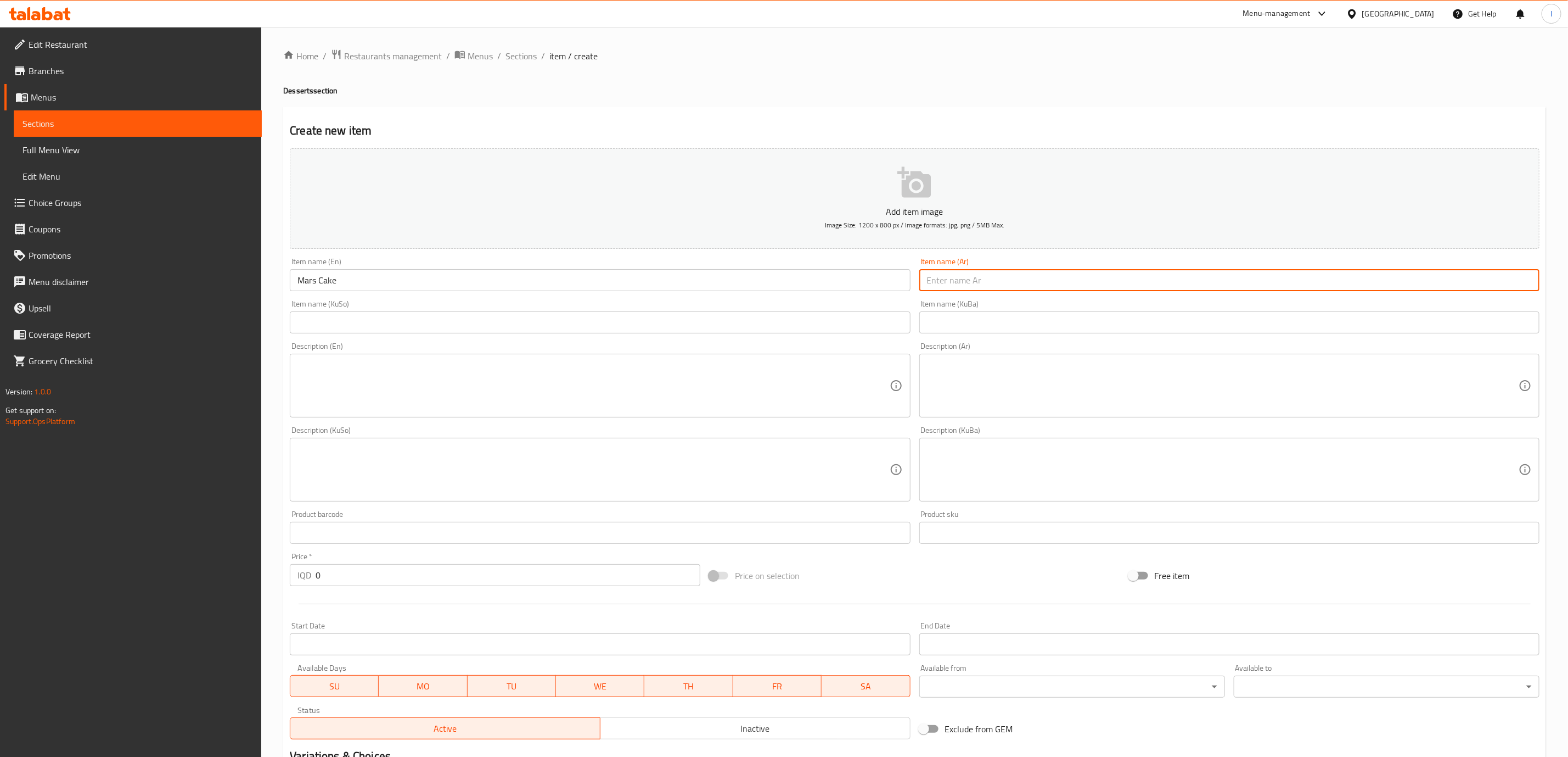
click at [1099, 287] on input "text" at bounding box center [1229, 280] width 620 height 22
paste input "كيك مارس"
type input "كيك مارس"
click at [682, 323] on input "text" at bounding box center [600, 322] width 620 height 22
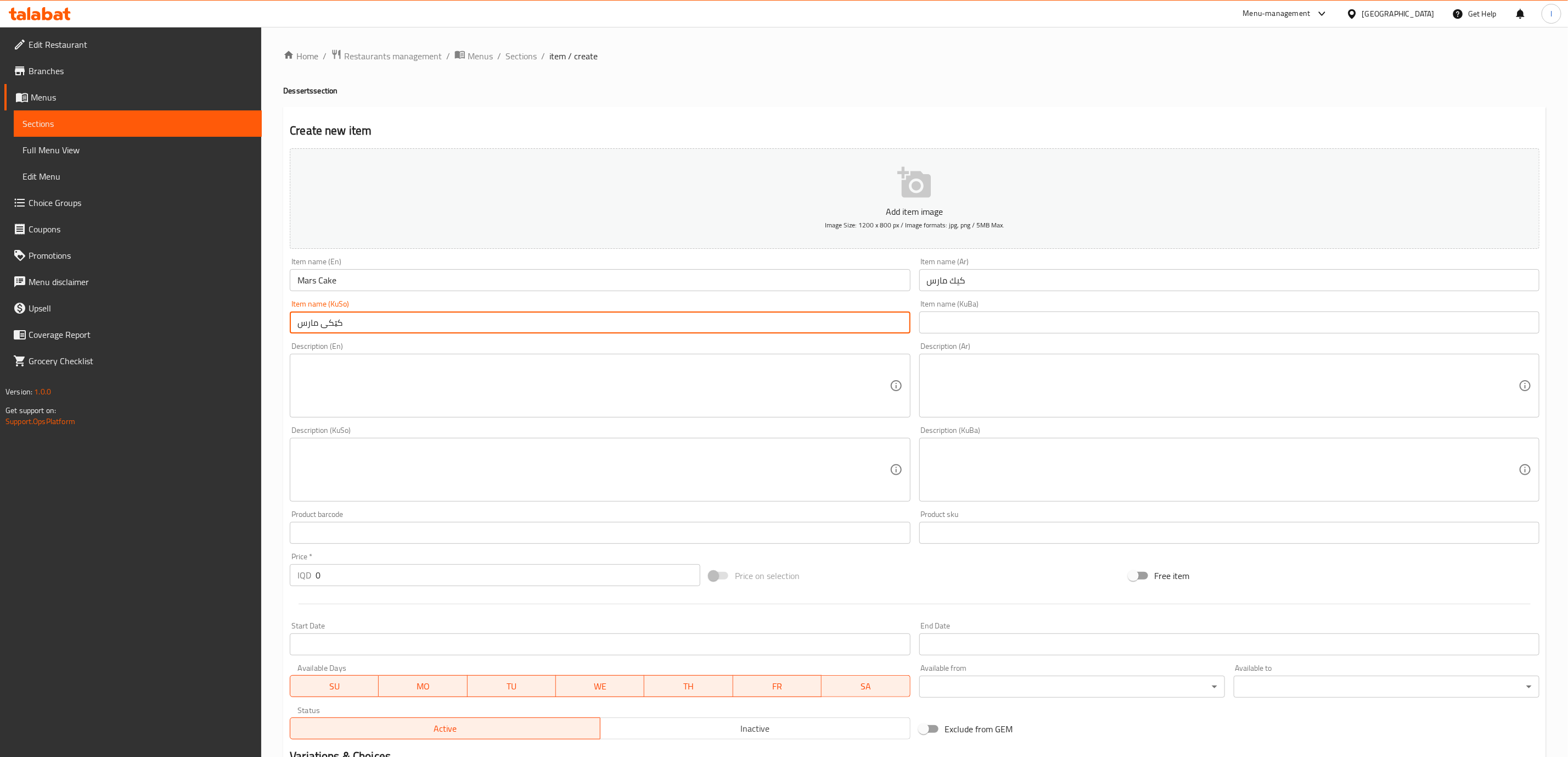
type input "کێکی مارس"
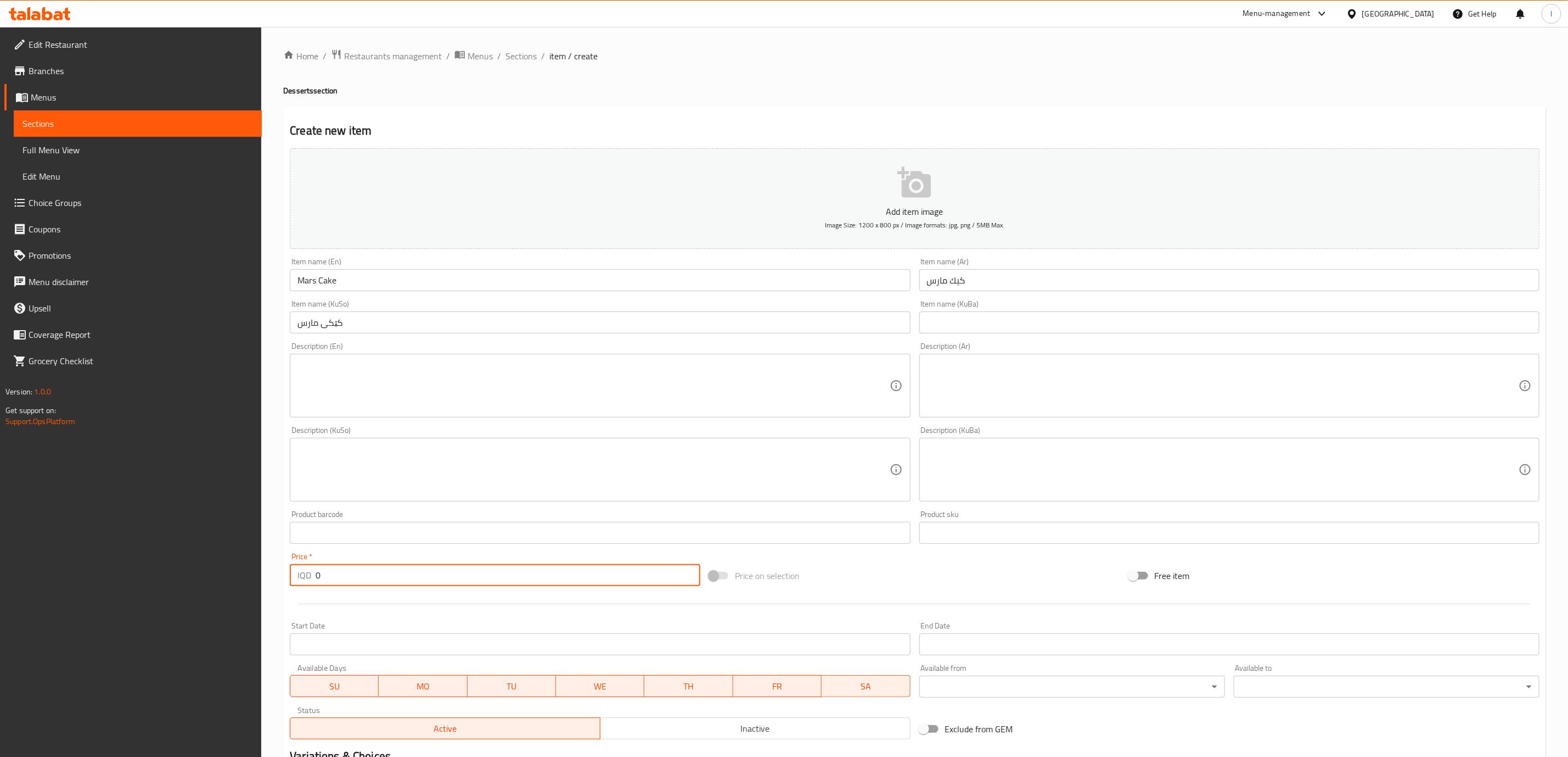
click at [356, 569] on input "0" at bounding box center [508, 575] width 385 height 22
paste input "250"
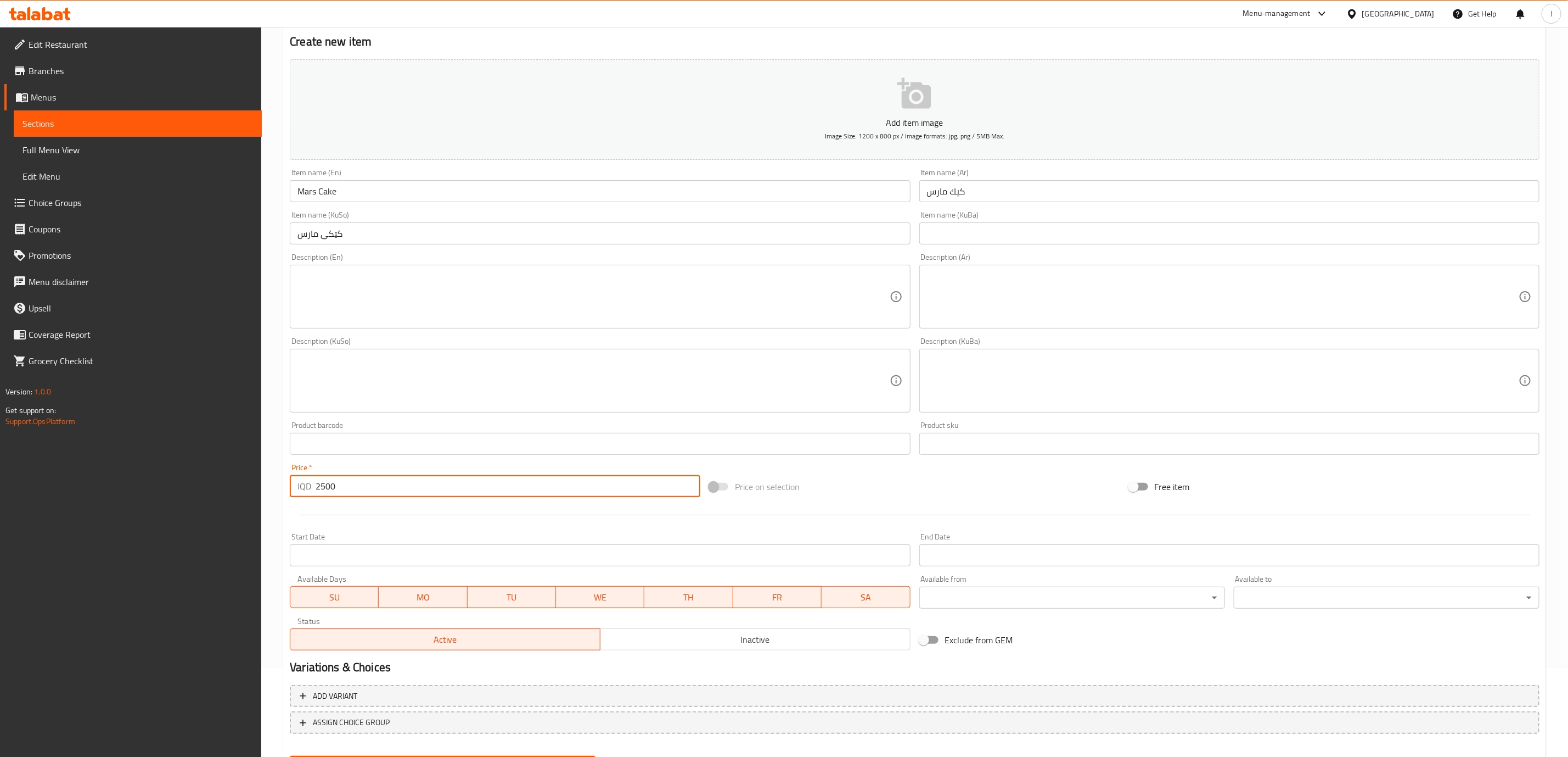
scroll to position [144, 0]
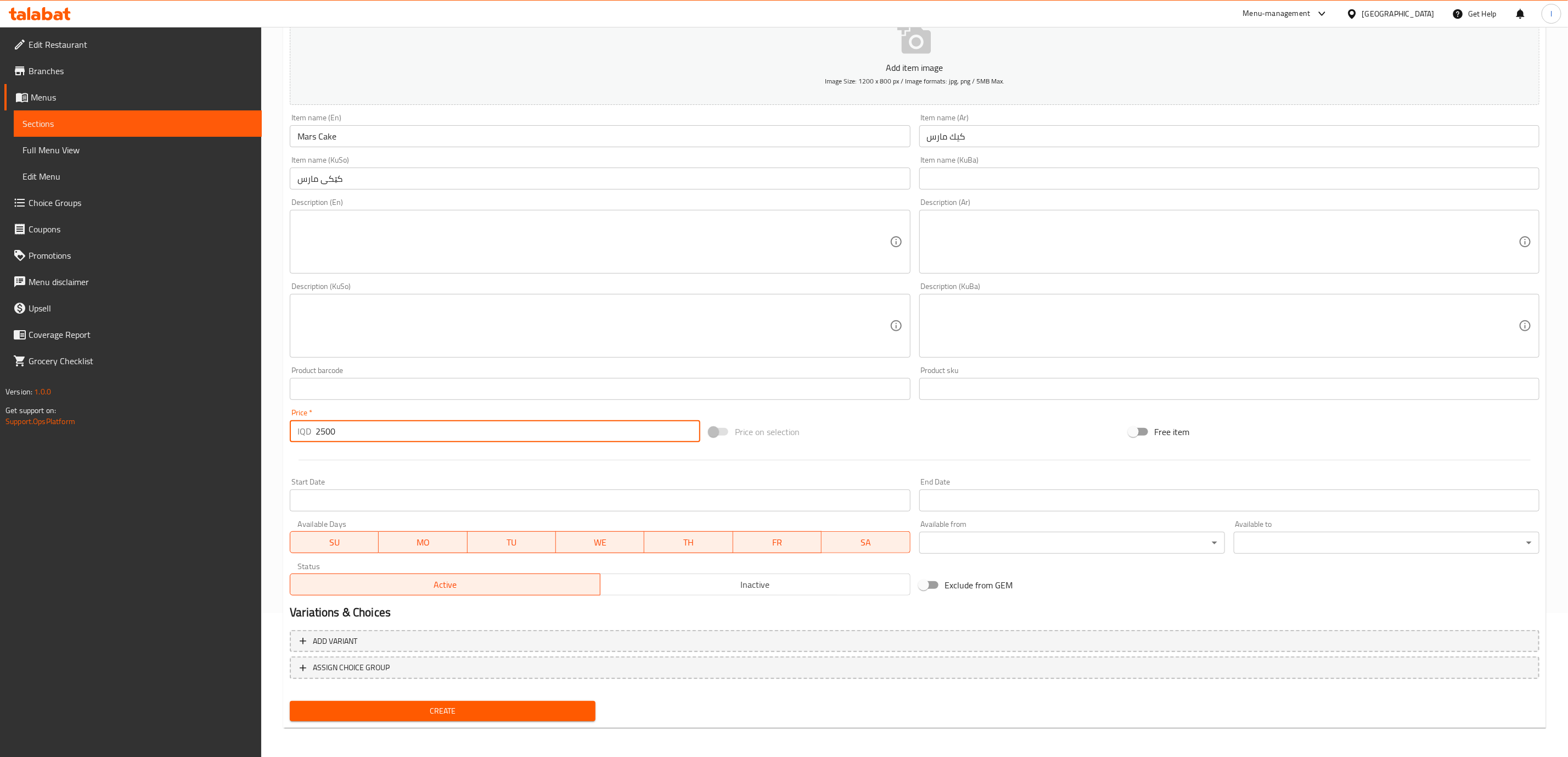
type input "2500"
click at [529, 697] on div "Create" at bounding box center [442, 710] width 315 height 29
click at [527, 724] on div "Create" at bounding box center [442, 710] width 315 height 29
click at [526, 713] on span "Create" at bounding box center [443, 711] width 288 height 14
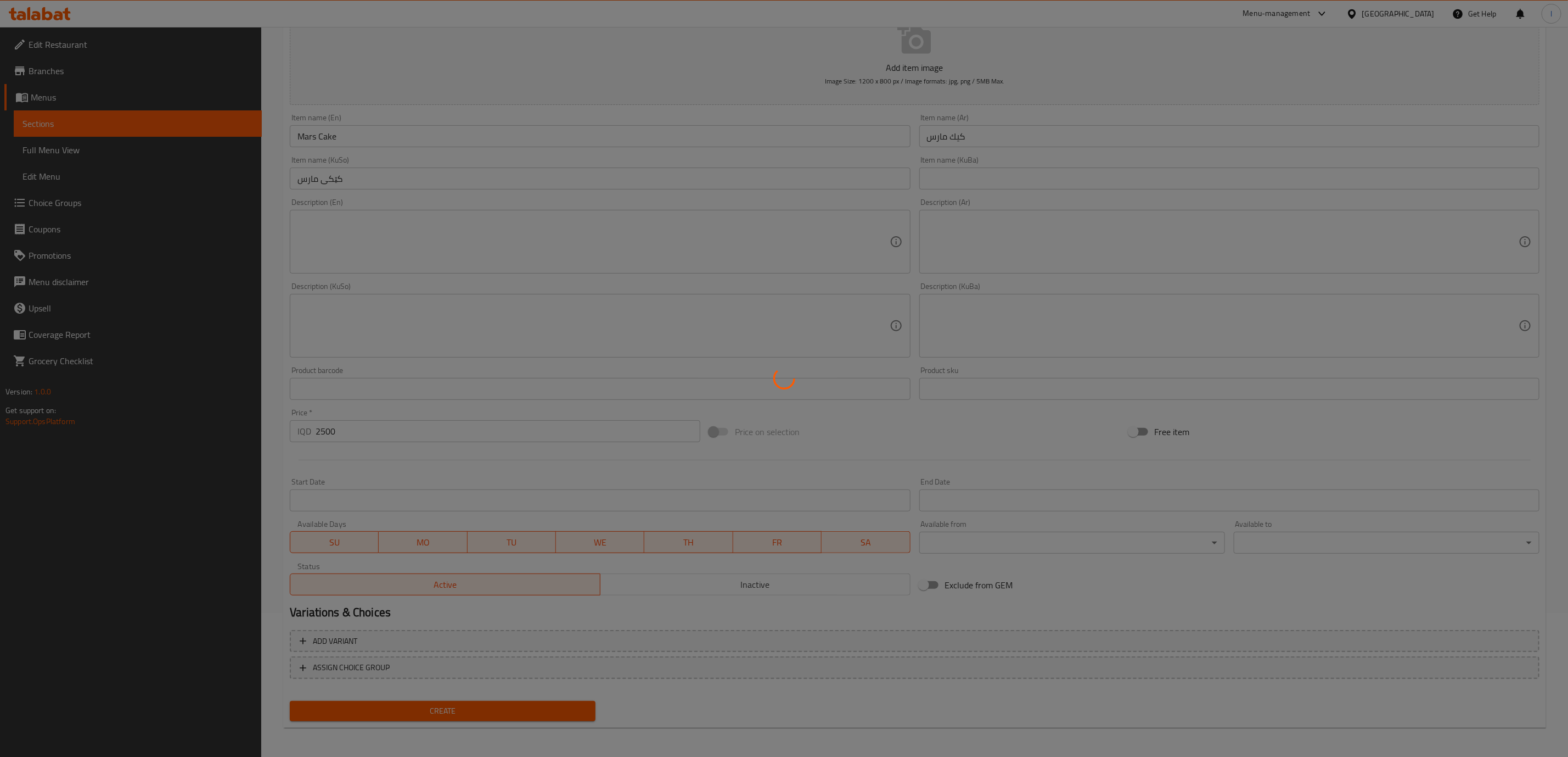
type input "0"
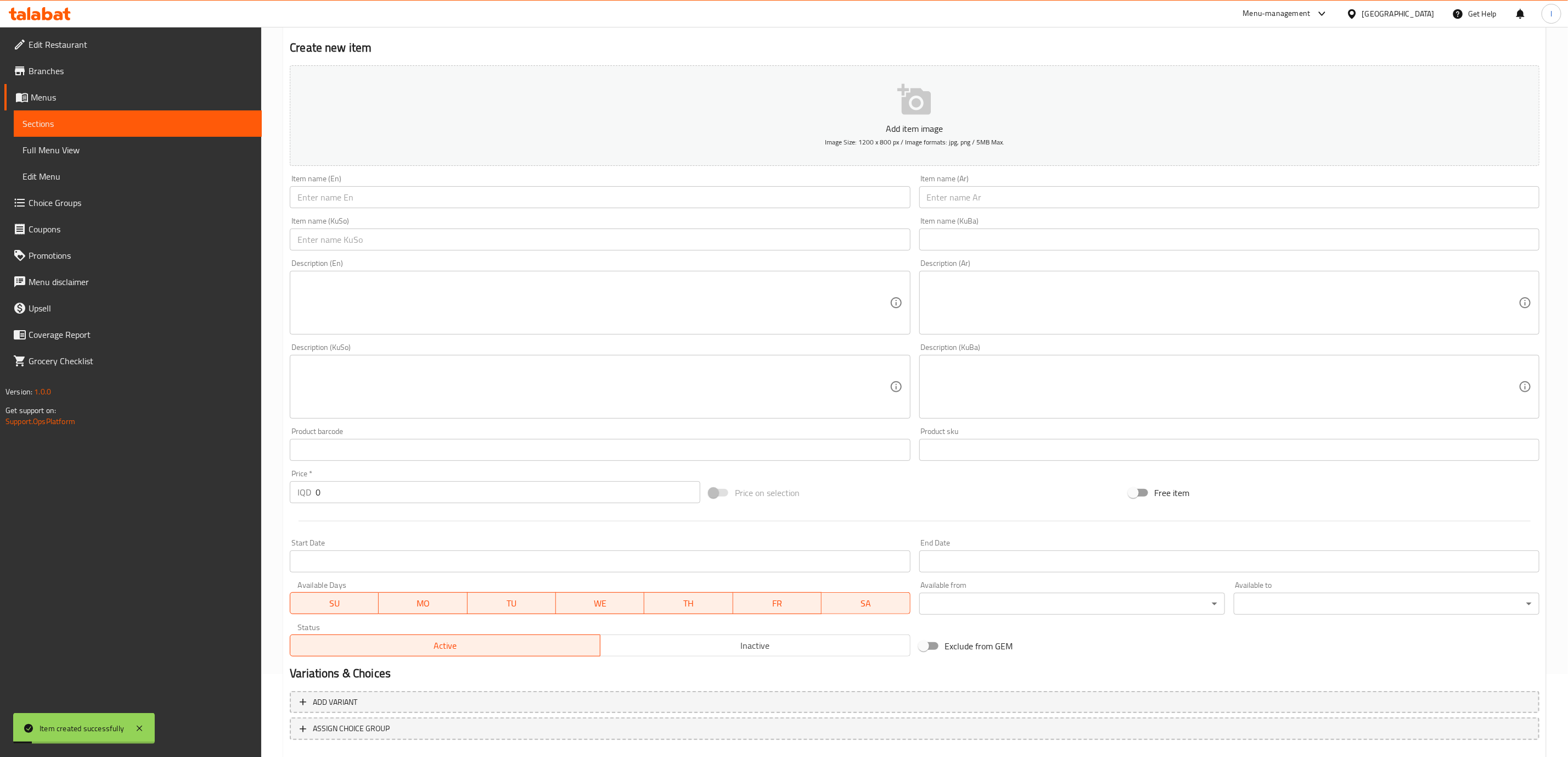
scroll to position [0, 0]
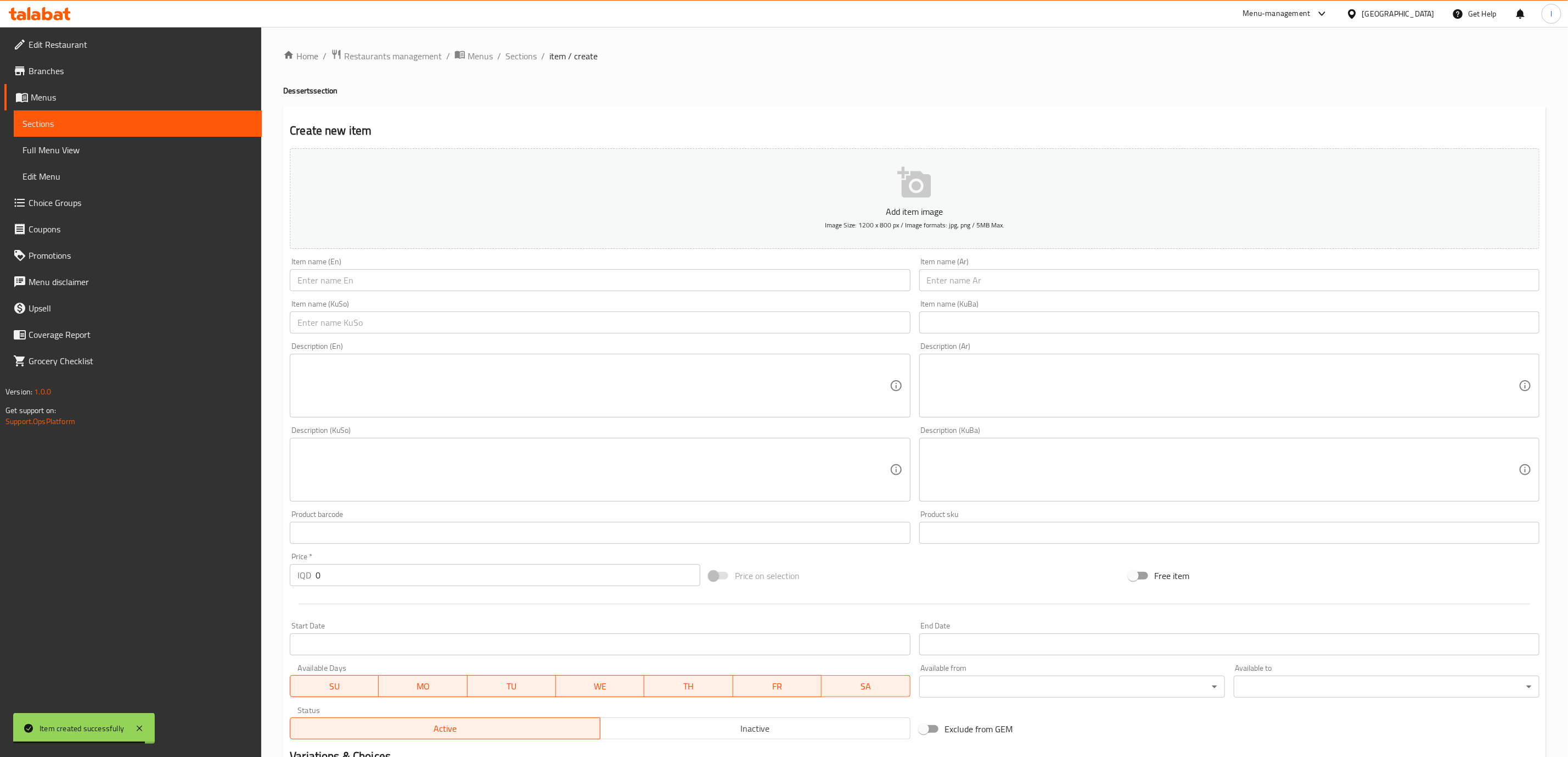
click at [685, 267] on div "Item name (En) Item name (En)" at bounding box center [600, 274] width 620 height 34
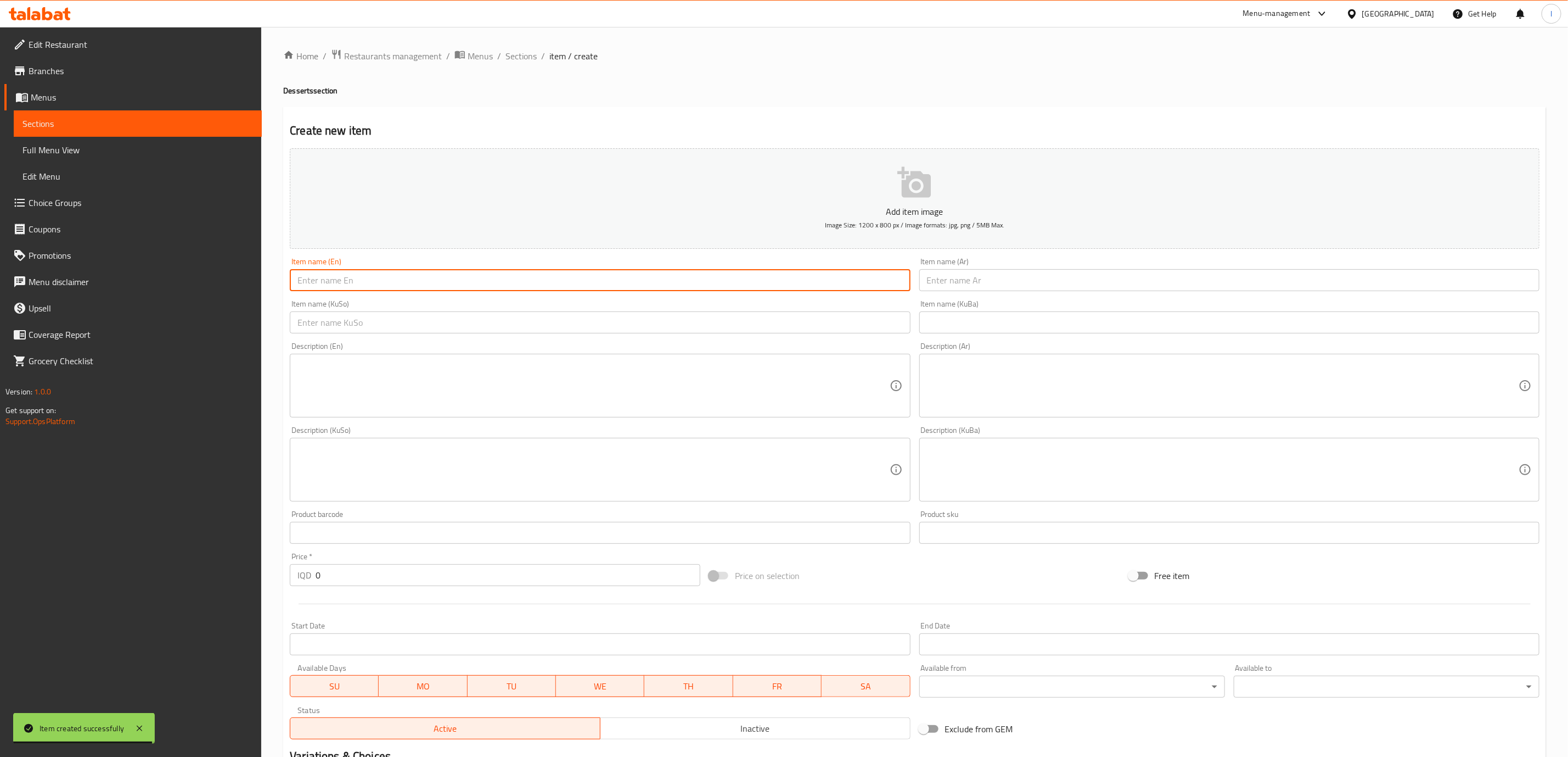
click at [685, 276] on input "text" at bounding box center [600, 280] width 620 height 22
paste input "Kit Kat Triangle Cake"
click at [336, 282] on input "Kit Kat Triangle Cake" at bounding box center [600, 280] width 620 height 22
type input "Kit Kat Cake"
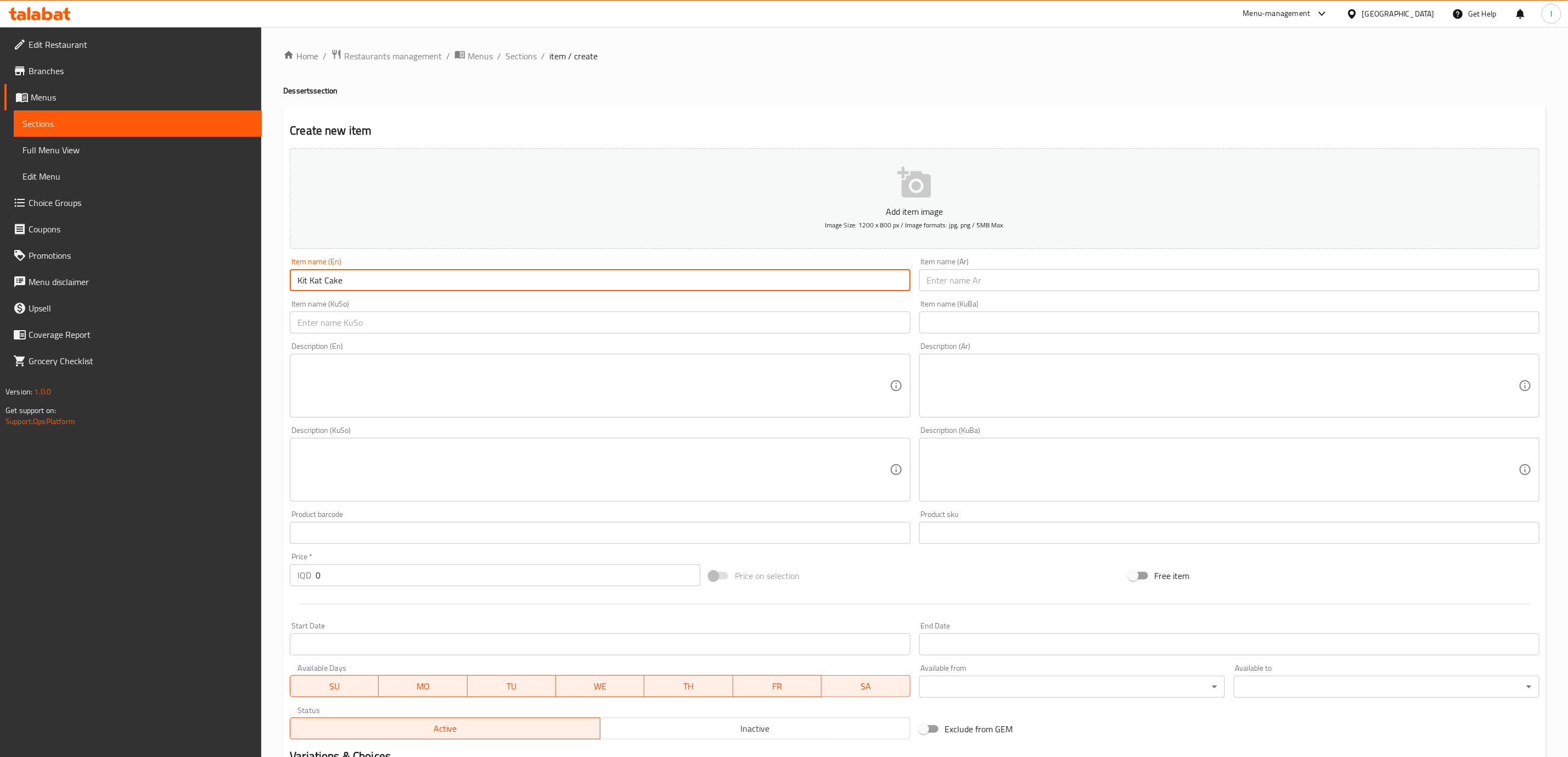
click at [1028, 271] on input "text" at bounding box center [1229, 280] width 620 height 22
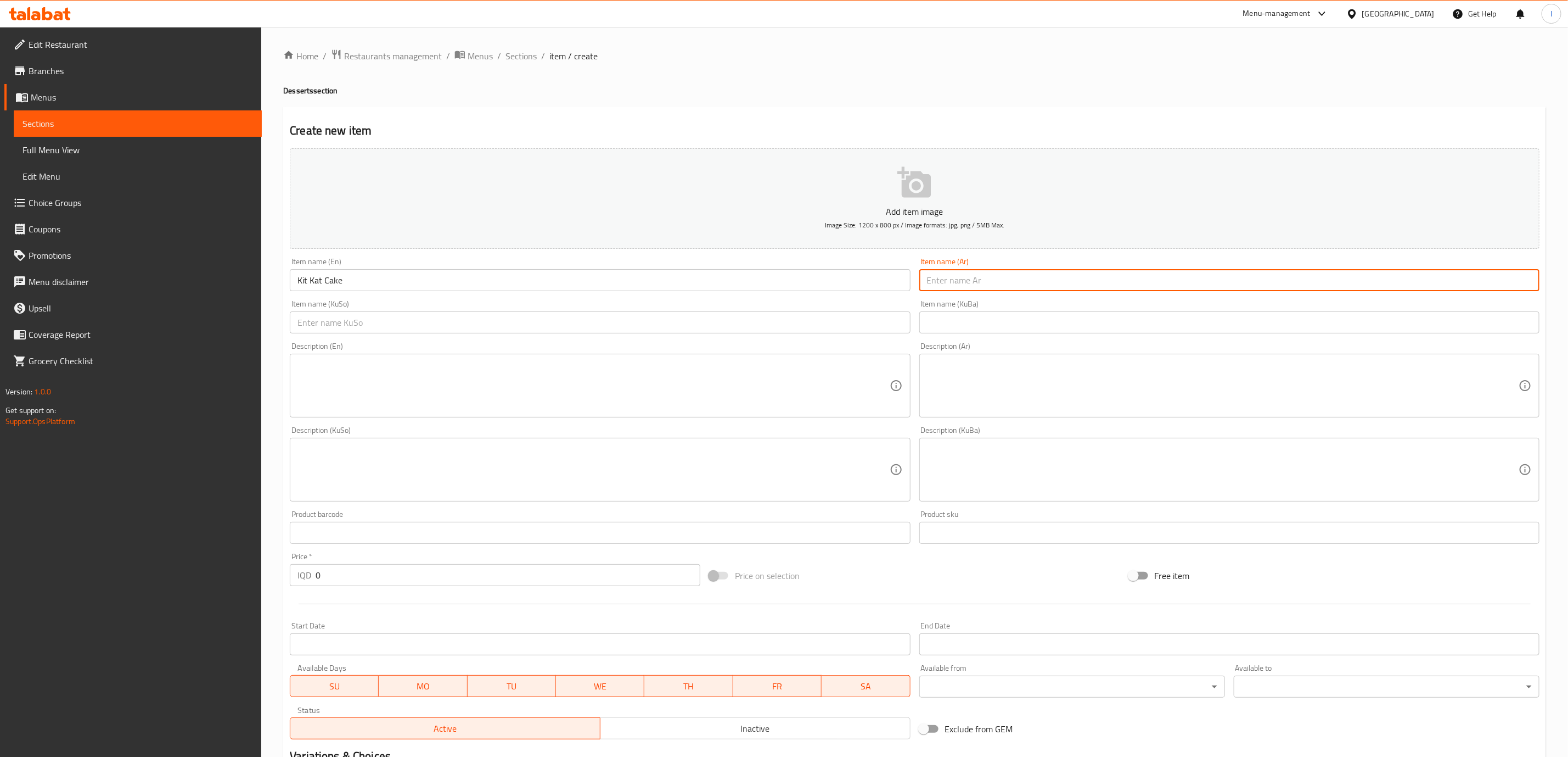
paste input "كيك كيت كات مثلث"
click at [931, 284] on input "كيك كيت كات مثلث" at bounding box center [1229, 280] width 620 height 22
type input "كيك كيت كات"
click at [859, 318] on input "text" at bounding box center [600, 322] width 620 height 22
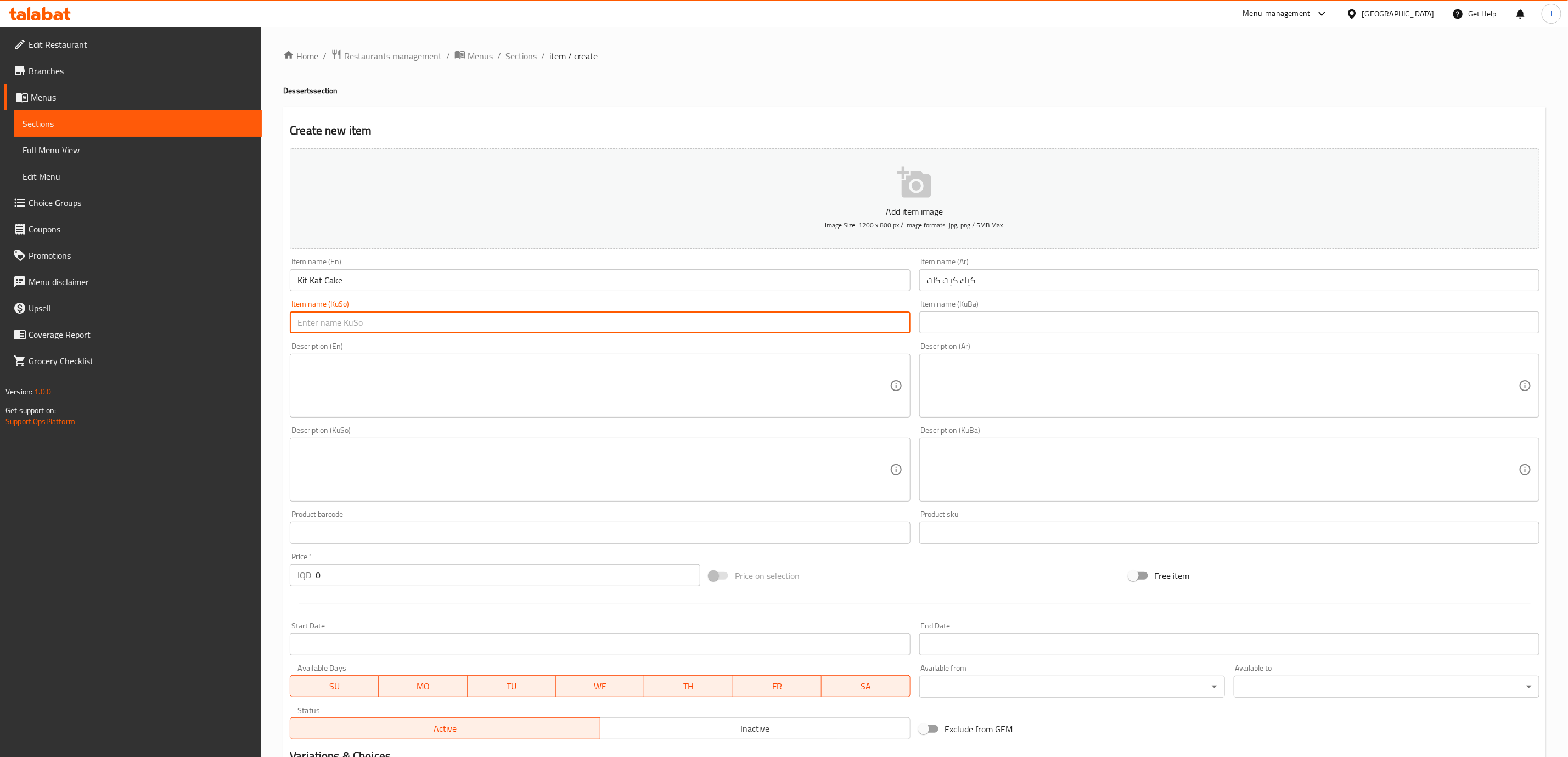
paste input "کێکی کیت کات"
type input "کێکی کیت کات"
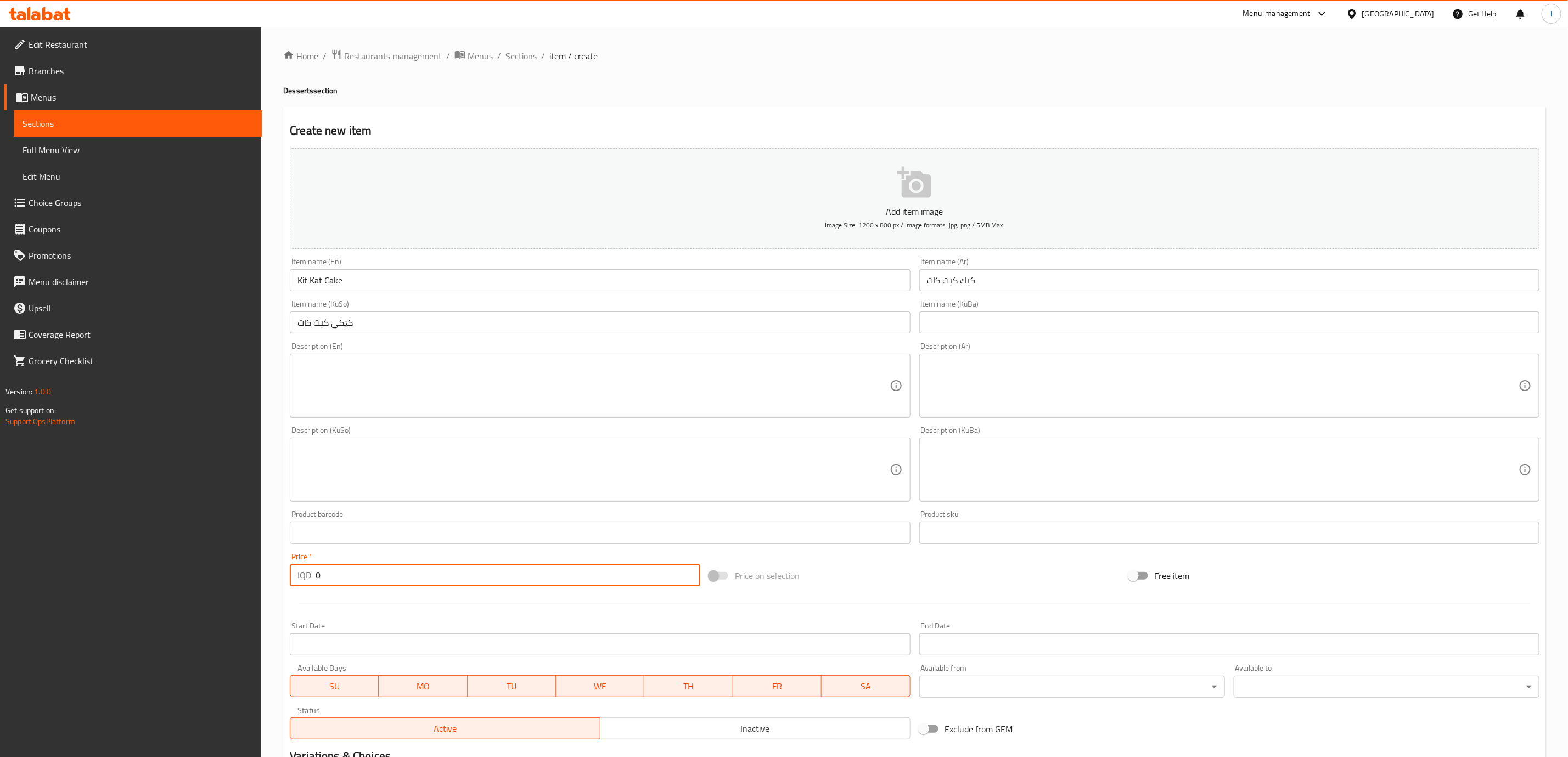
drag, startPoint x: 326, startPoint y: 575, endPoint x: 303, endPoint y: 573, distance: 23.1
click at [305, 575] on div "IQD 0 Price *" at bounding box center [495, 575] width 411 height 22
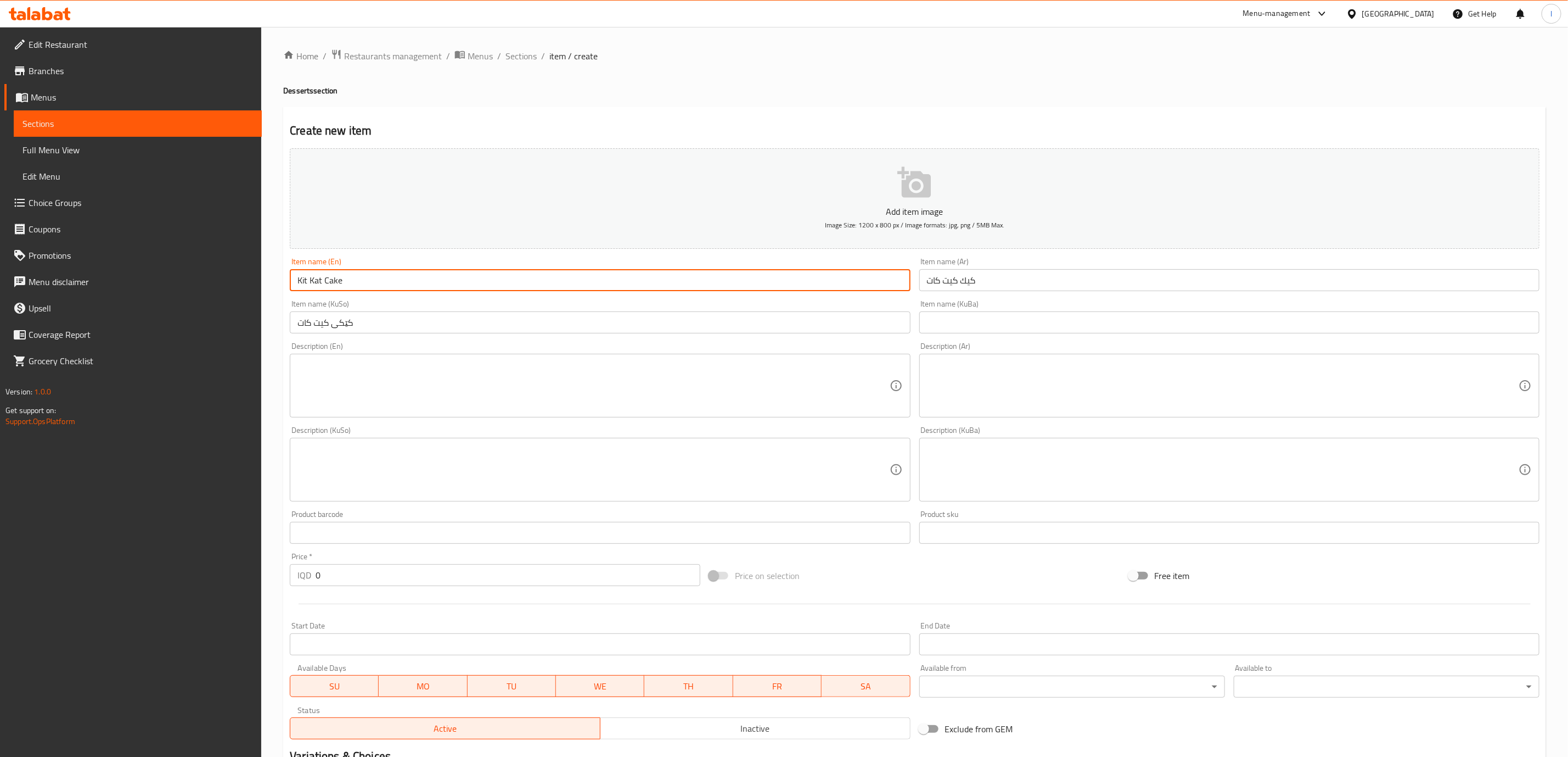
click at [339, 279] on input "Kit Kat Cake" at bounding box center [600, 280] width 620 height 22
click at [336, 280] on input "Kit Kat Cake" at bounding box center [600, 280] width 620 height 22
type input "Kit Kat"
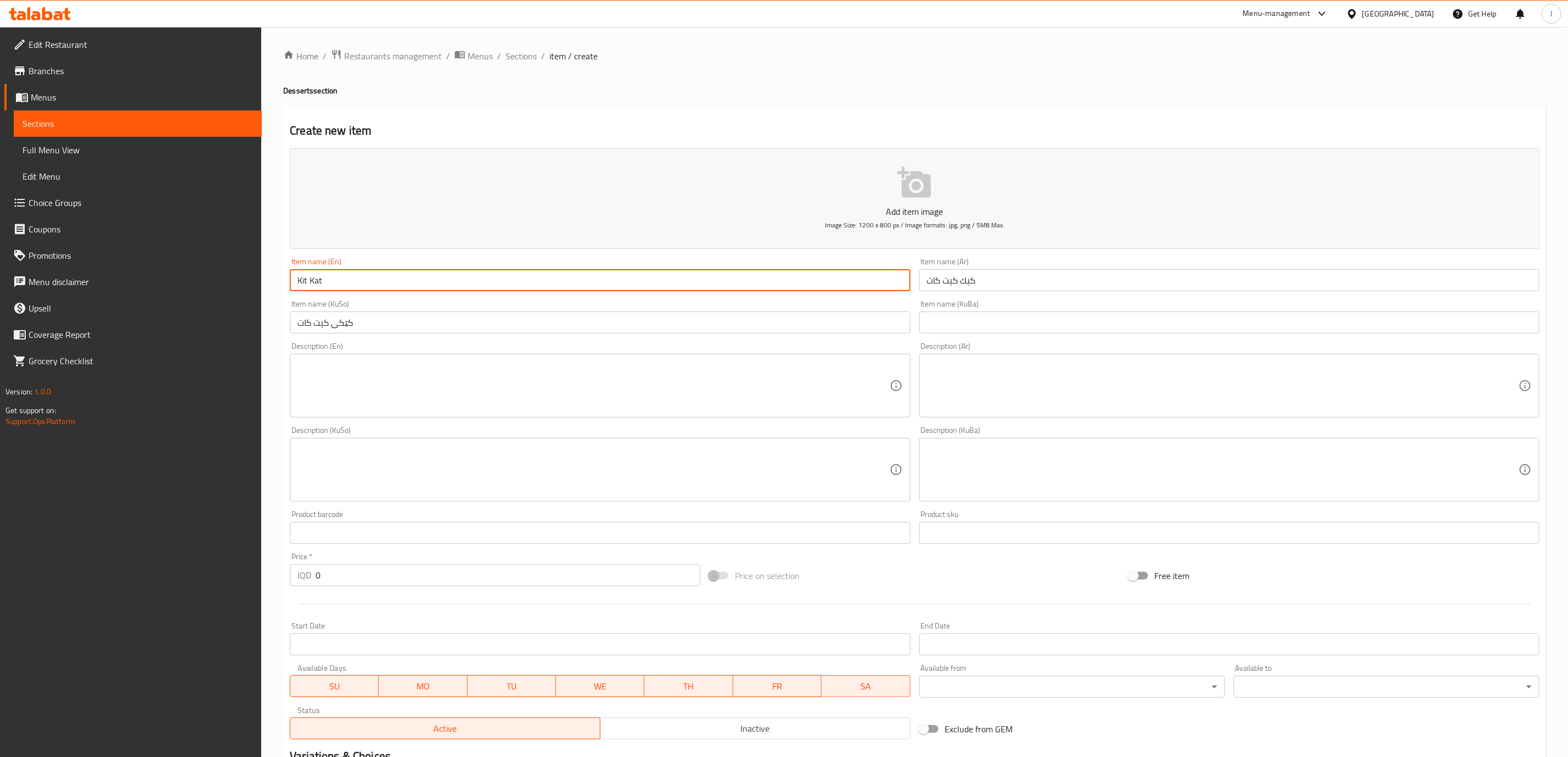
click at [347, 330] on input "کێکی کیت کات" at bounding box center [600, 322] width 620 height 22
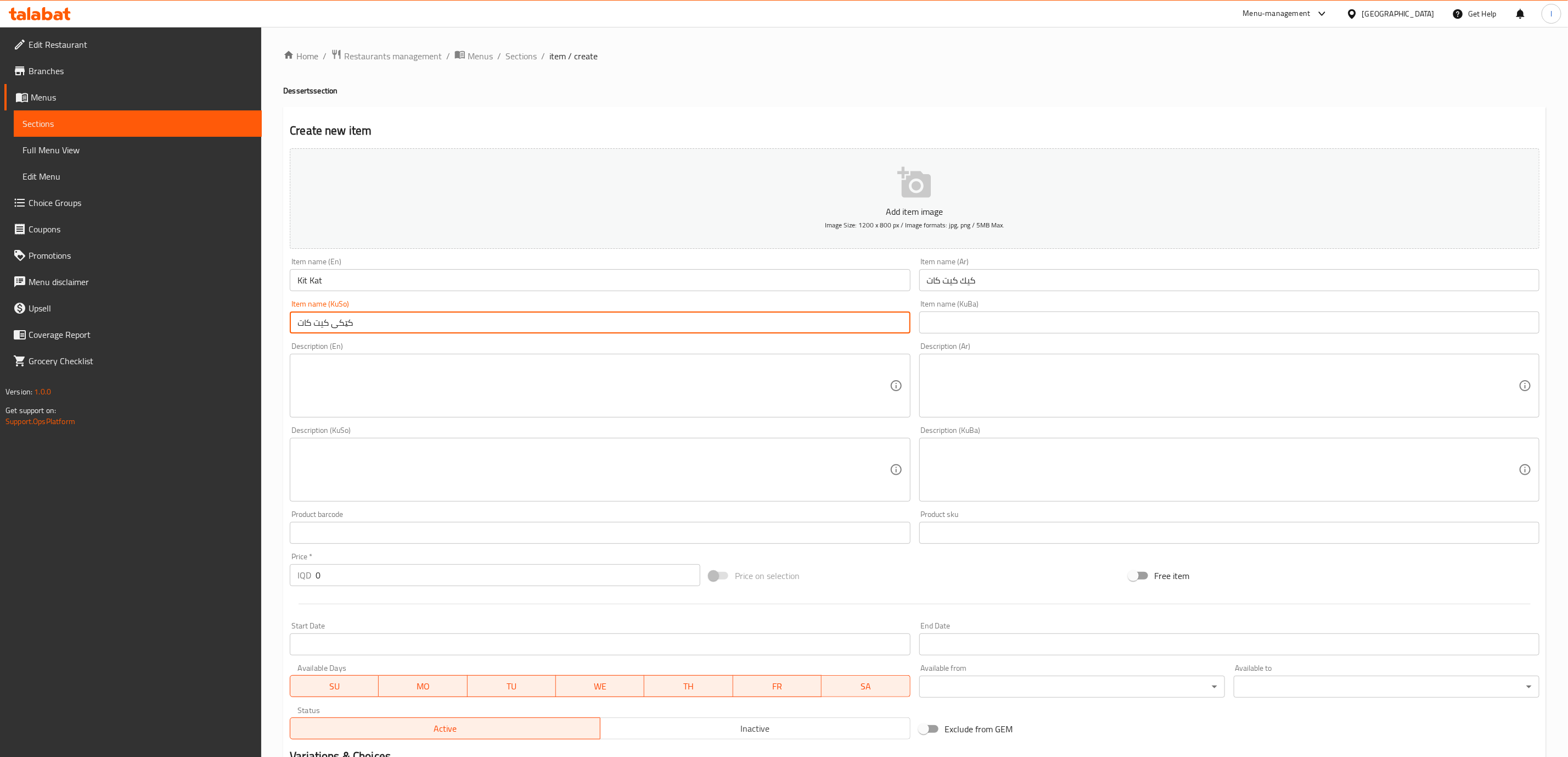
click at [347, 330] on input "کێکی کیت کات" at bounding box center [600, 322] width 620 height 22
type input "کیت کات"
click at [971, 282] on input "كيك كيت كات" at bounding box center [1229, 280] width 620 height 22
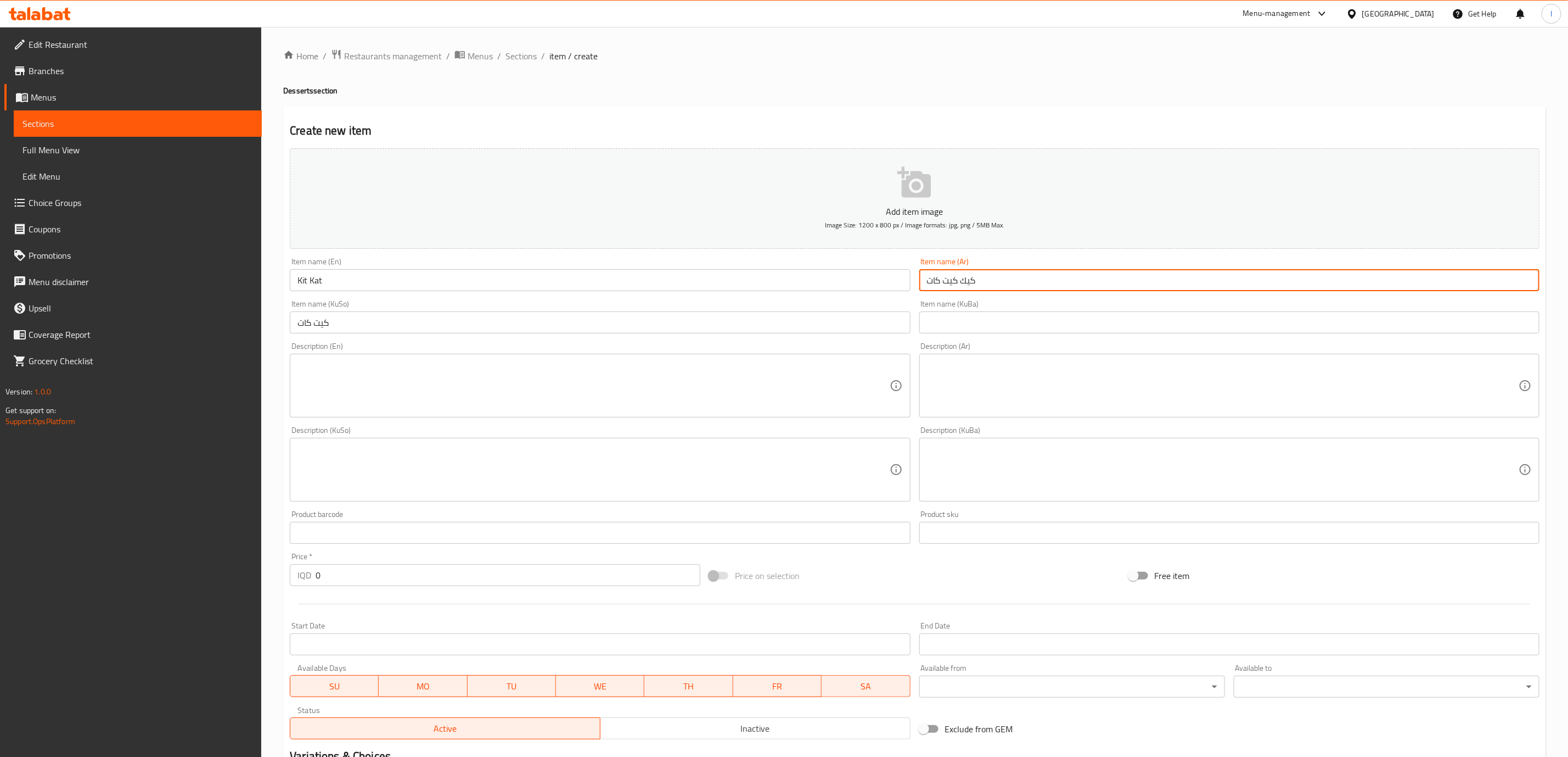
click at [971, 282] on input "كيك كيت كات" at bounding box center [1229, 280] width 620 height 22
type input "كيت كات"
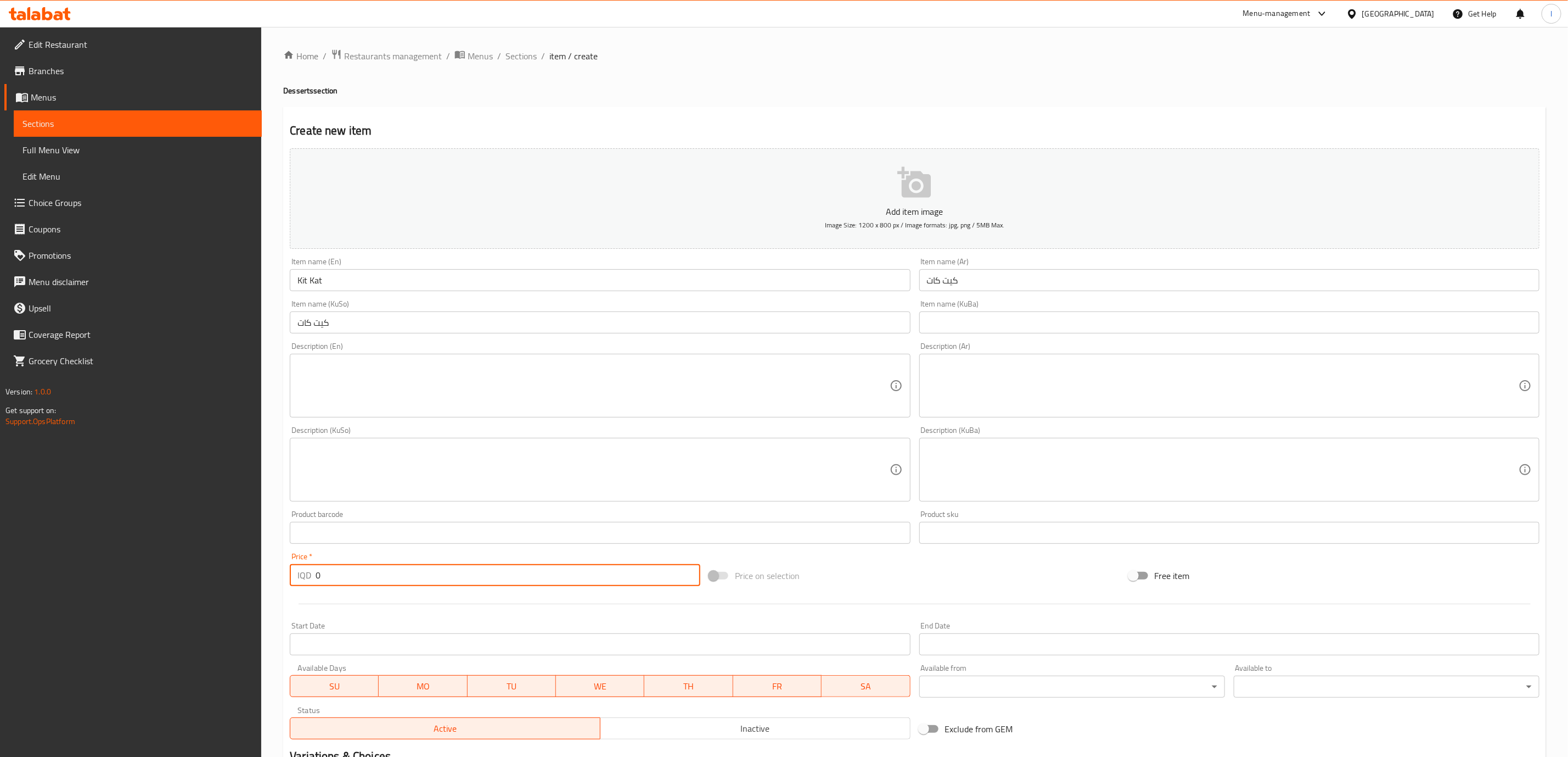
drag, startPoint x: 336, startPoint y: 583, endPoint x: 309, endPoint y: 581, distance: 27.1
click at [309, 581] on div "IQD 0 Price *" at bounding box center [495, 575] width 411 height 22
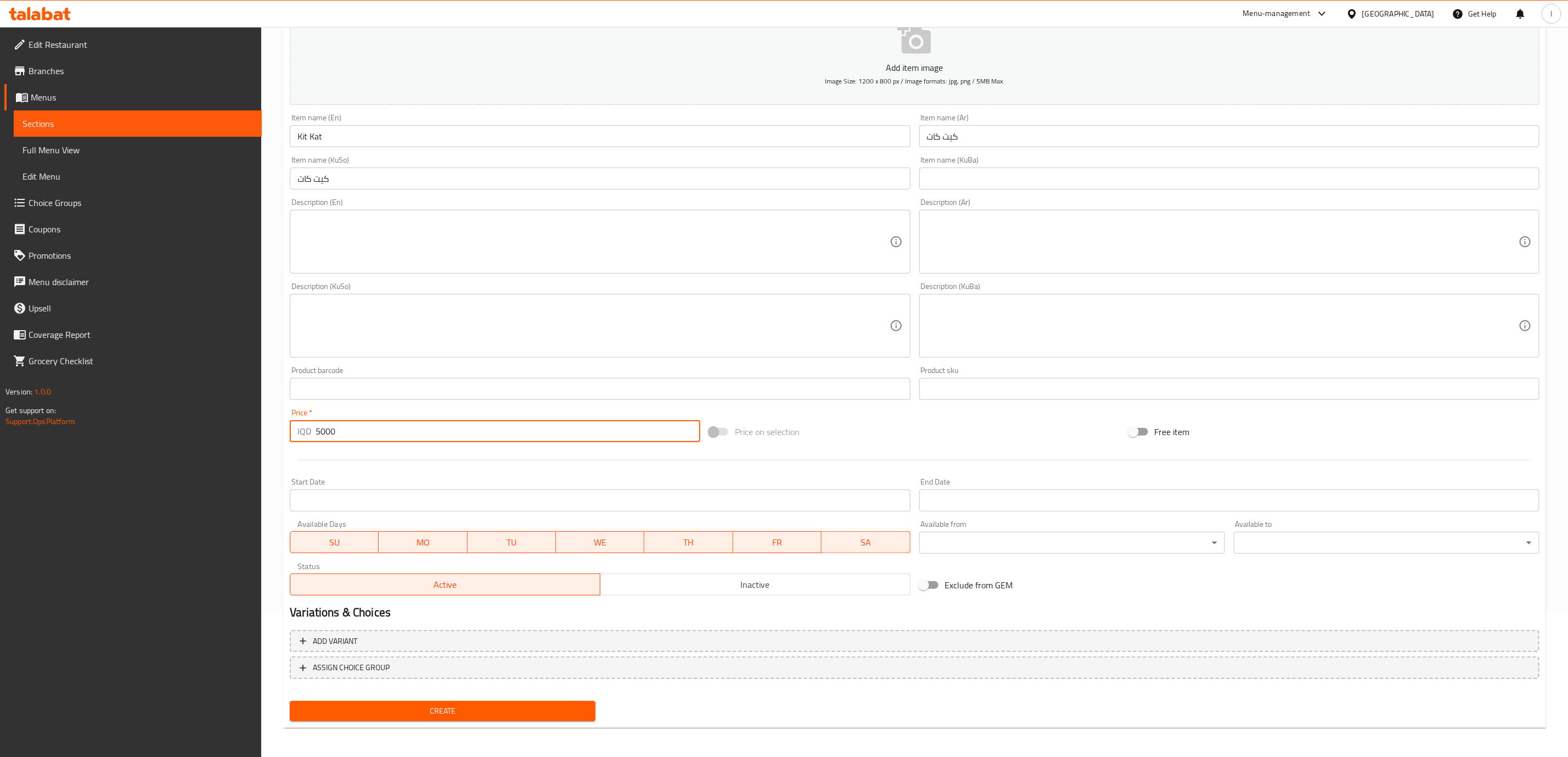
type input "5000"
click at [417, 699] on div "Create" at bounding box center [442, 710] width 315 height 29
click at [417, 707] on span "Create" at bounding box center [443, 711] width 288 height 14
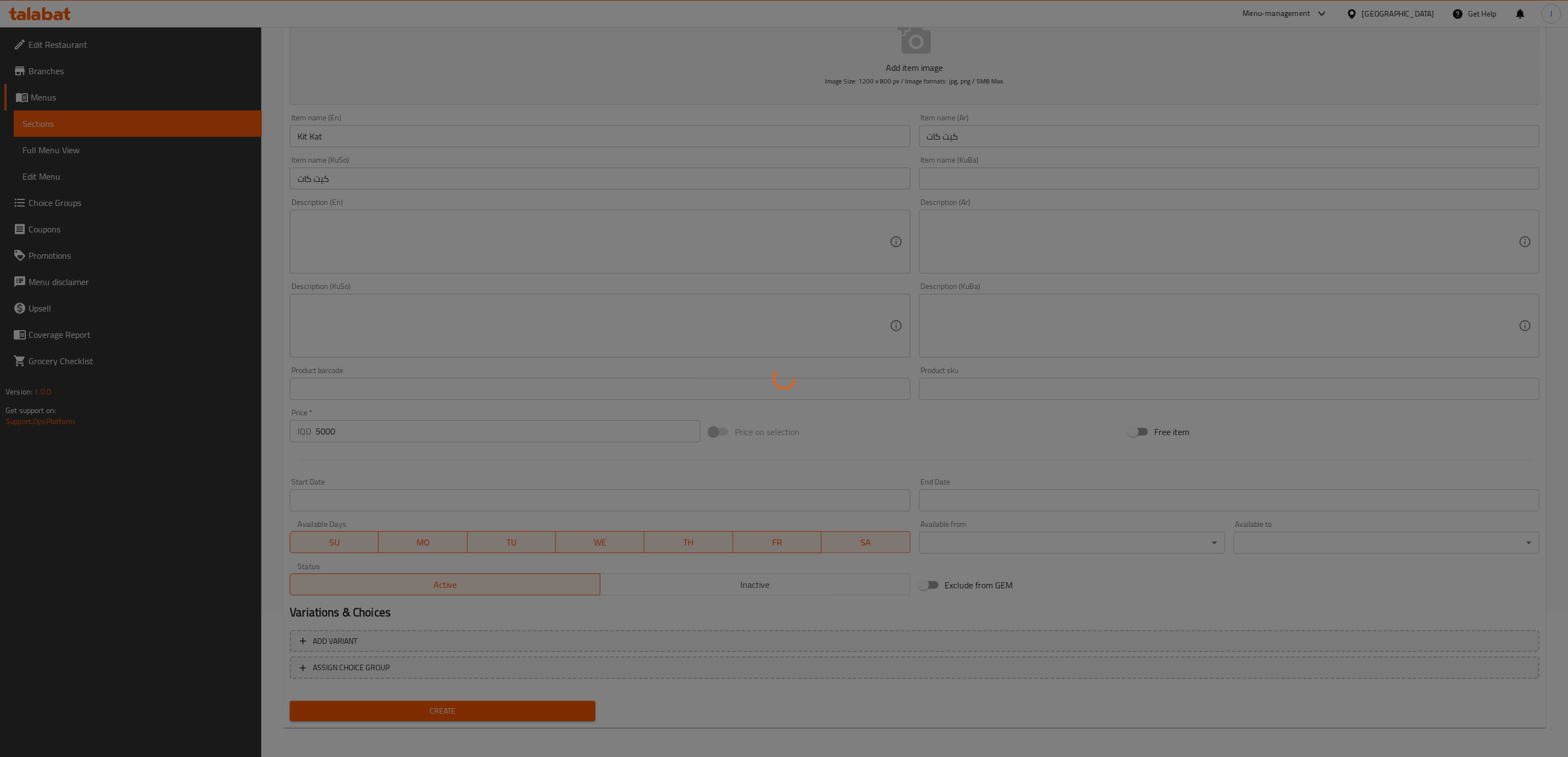
type input "0"
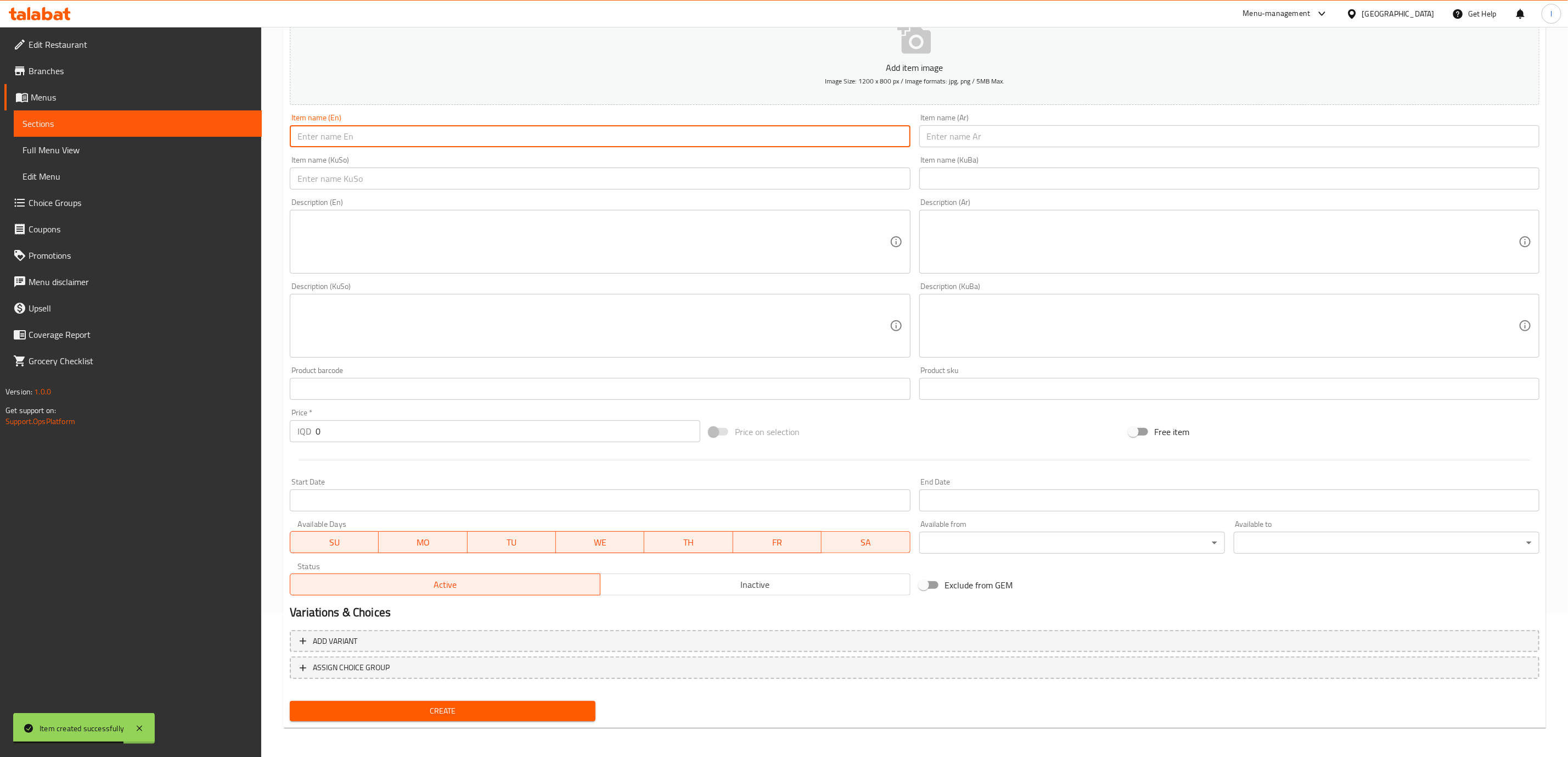
click at [811, 138] on input "text" at bounding box center [600, 136] width 620 height 22
paste input "Snickers"
type input "Snickers"
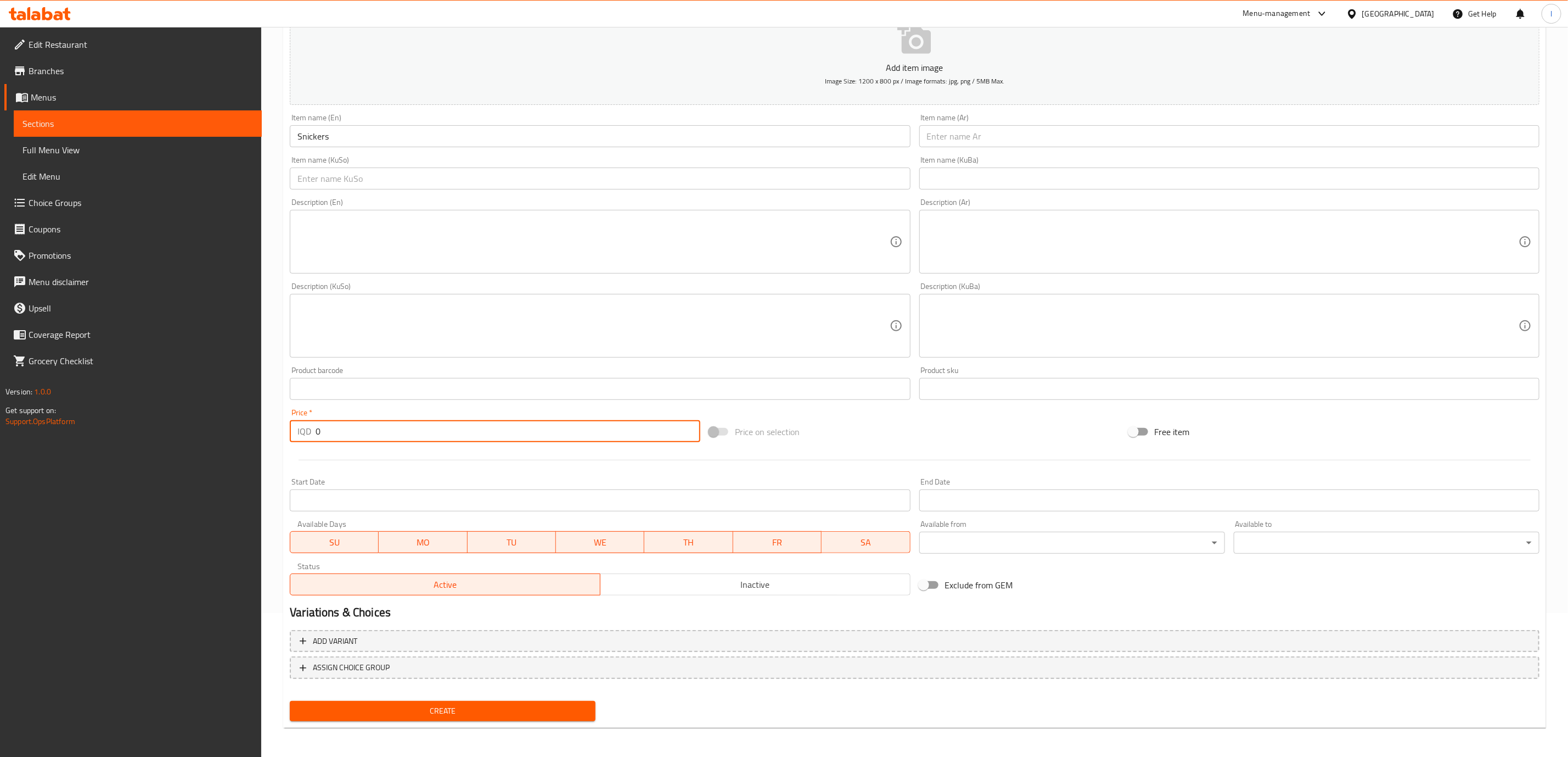
drag, startPoint x: 321, startPoint y: 438, endPoint x: 299, endPoint y: 437, distance: 22.0
click at [299, 437] on div "IQD 0 Price *" at bounding box center [495, 431] width 411 height 22
paste input "500"
type input "5000"
click at [1022, 115] on div "Item name (Ar) Item name (Ar)" at bounding box center [1229, 130] width 620 height 34
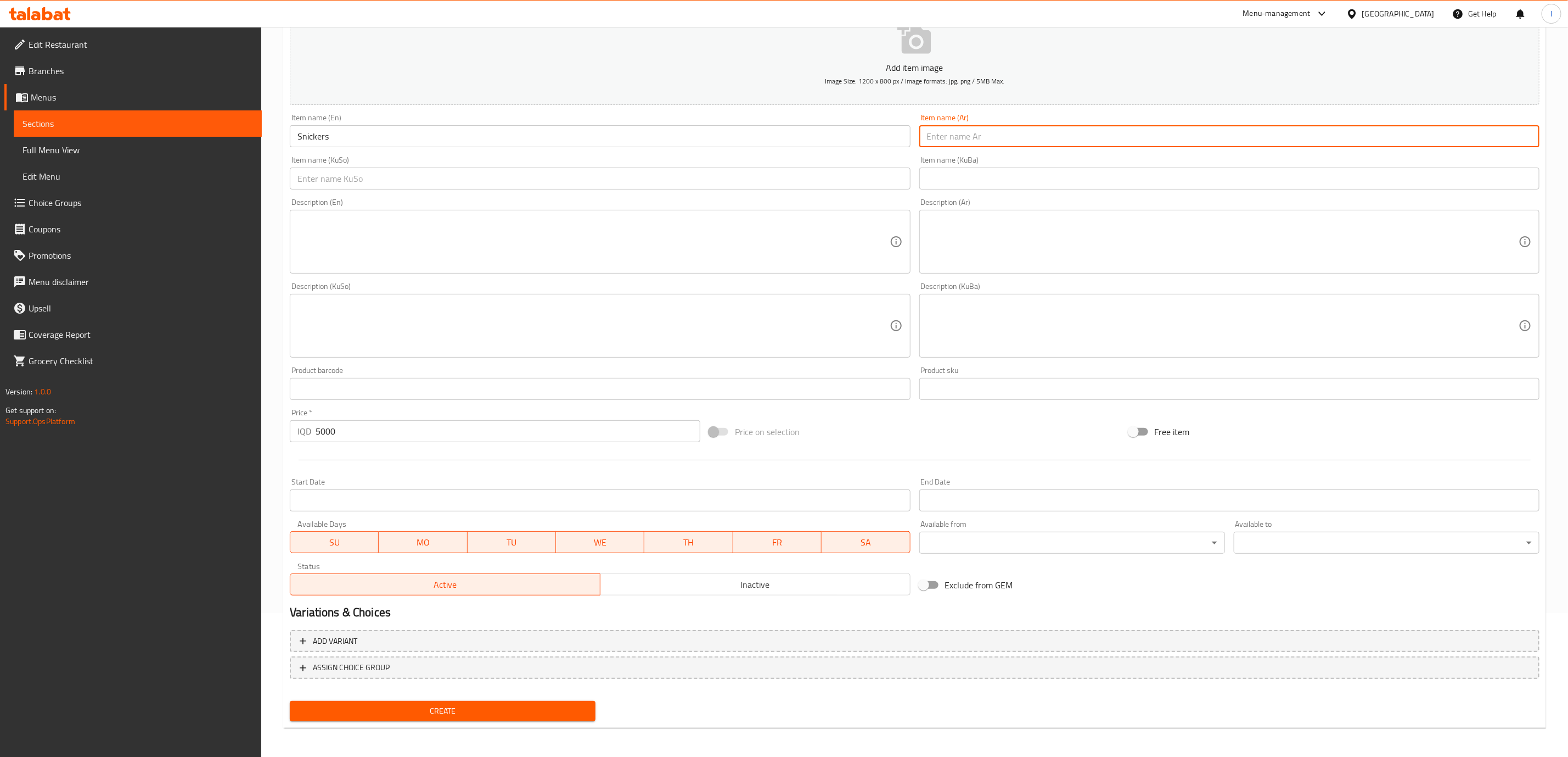
click at [1018, 138] on input "text" at bounding box center [1229, 136] width 620 height 22
paste input "سنيكرز"
type input "سنيكرز"
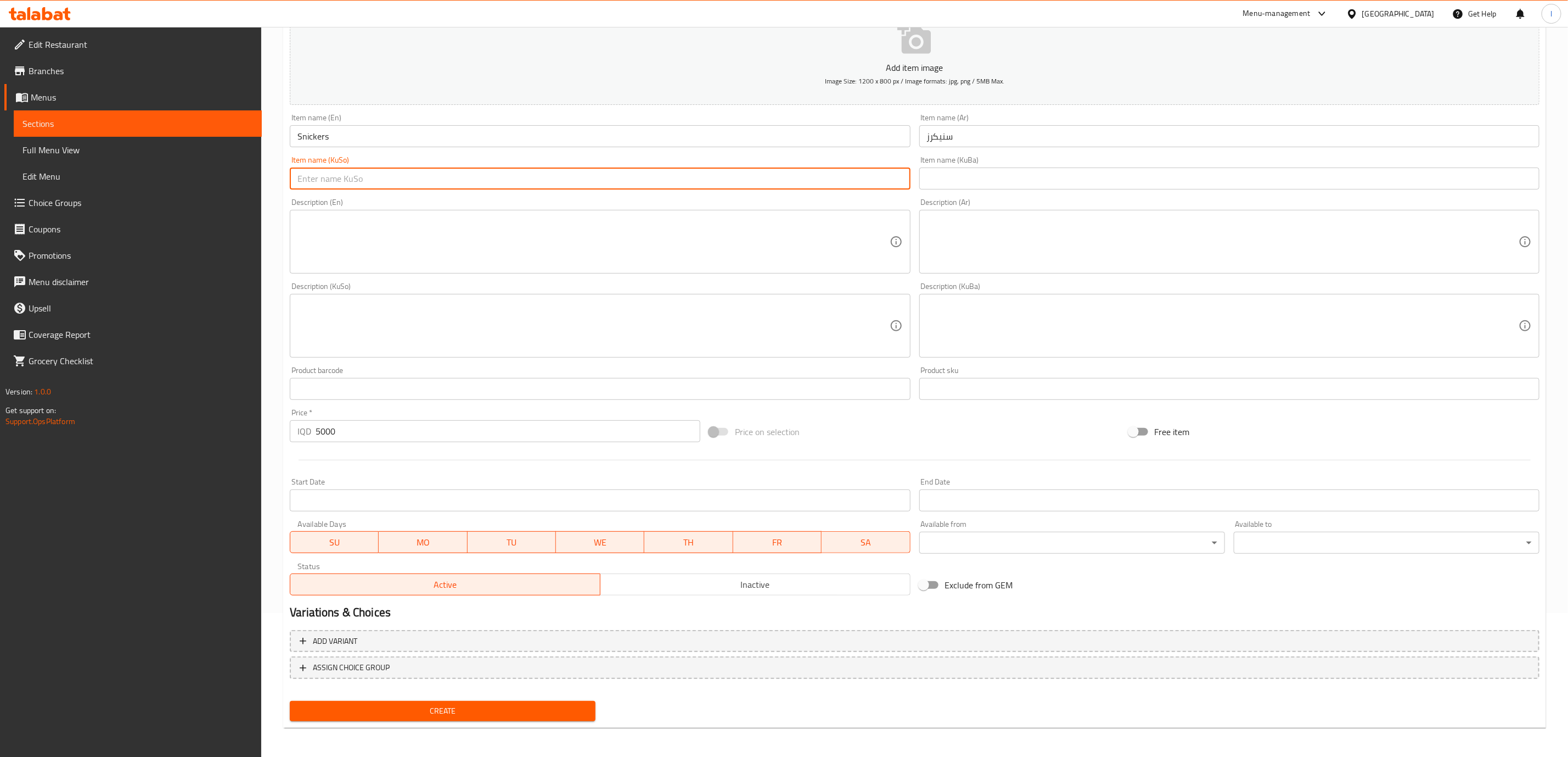
click at [852, 188] on input "text" at bounding box center [600, 179] width 620 height 22
type input "سنیکەرز"
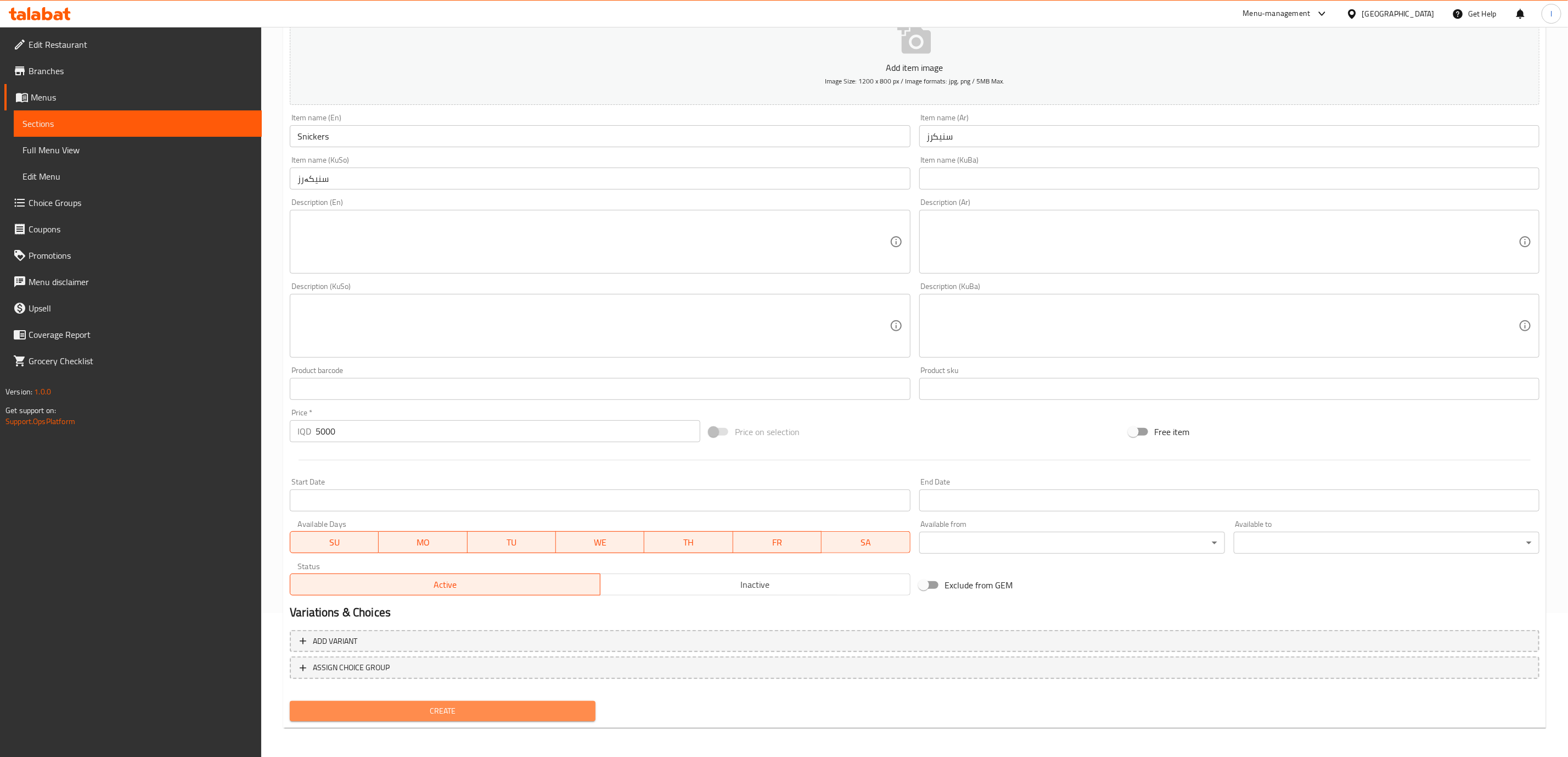
click at [449, 707] on span "Create" at bounding box center [443, 711] width 288 height 14
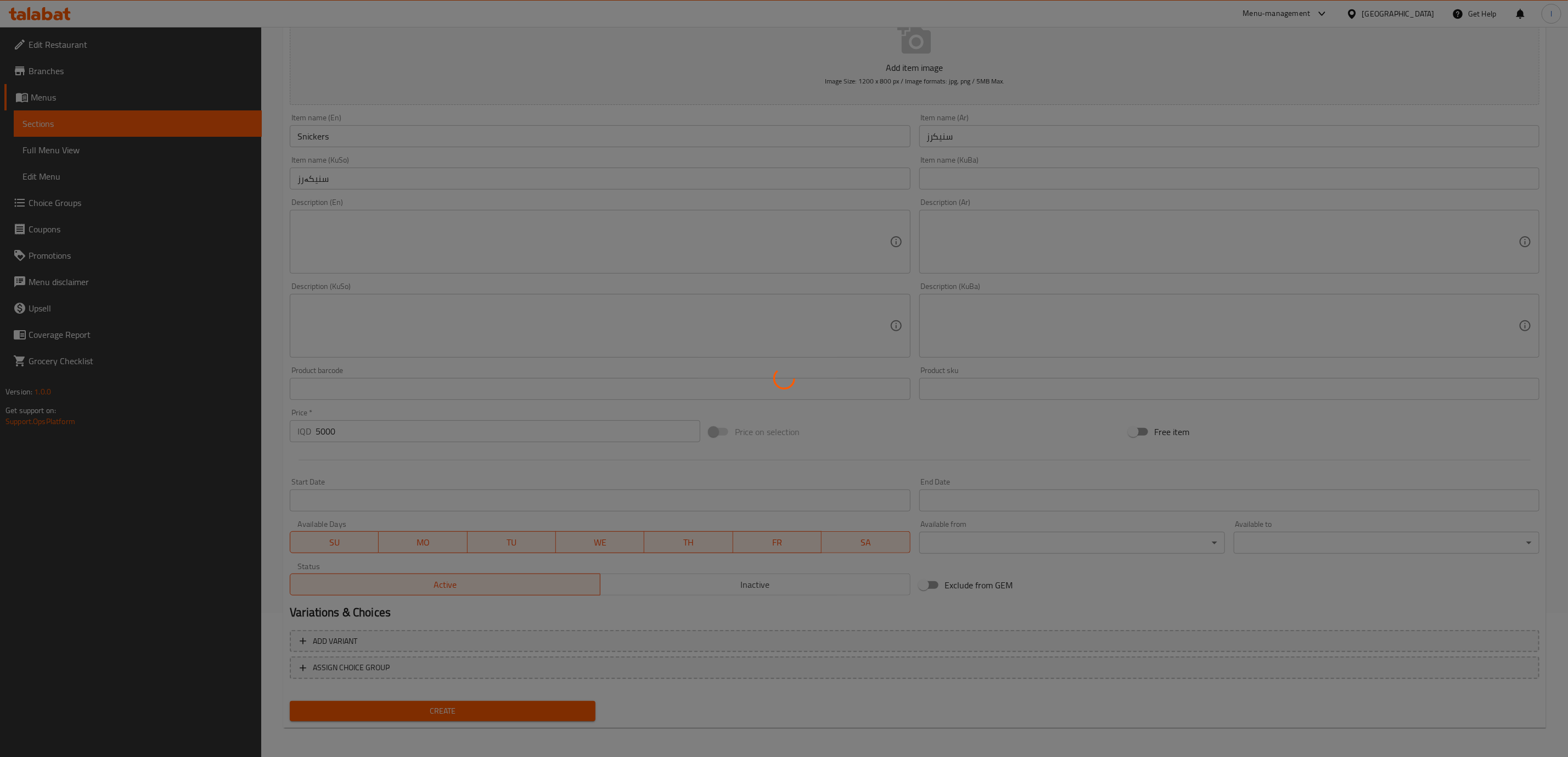
type input "0"
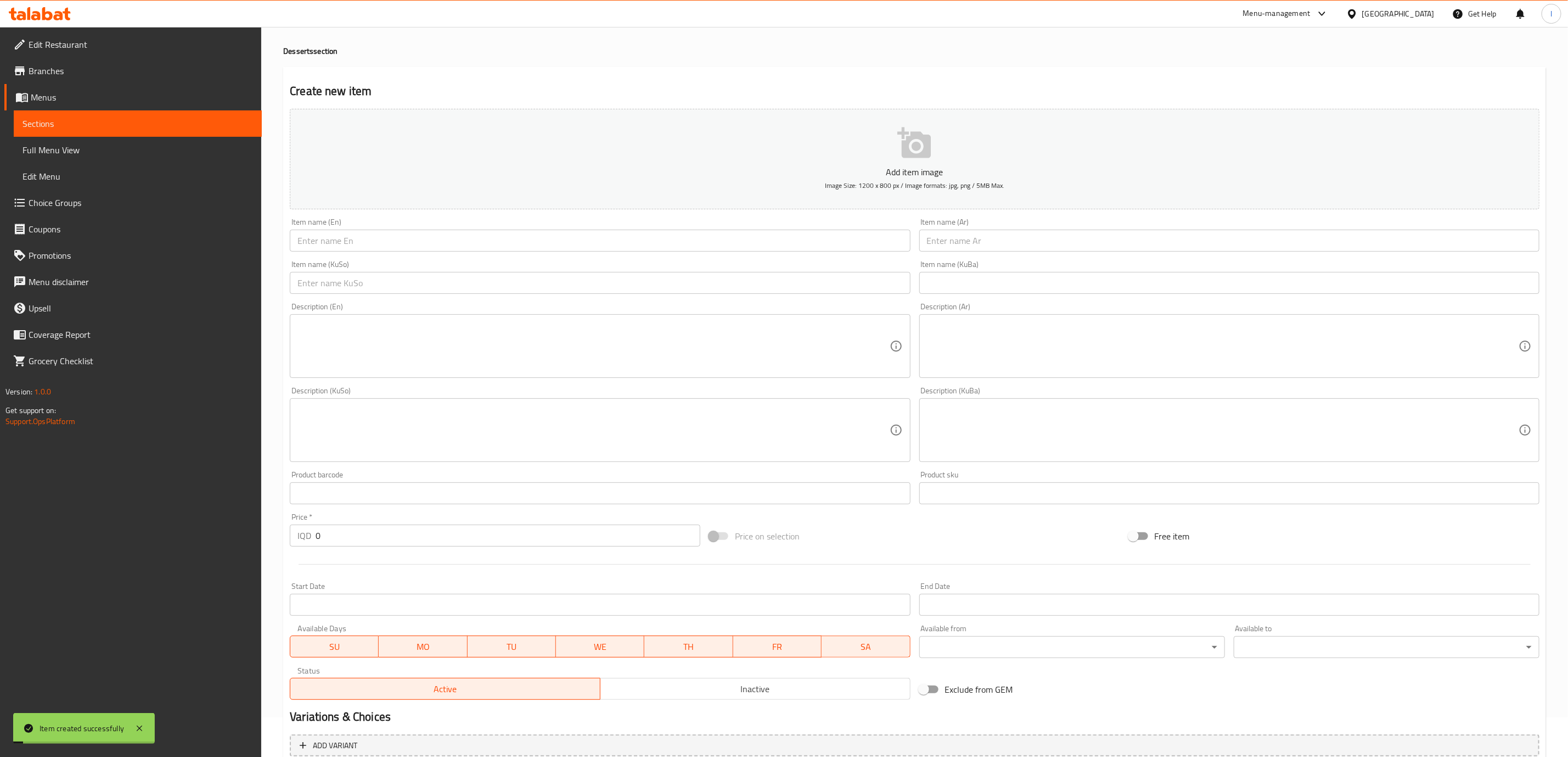
scroll to position [0, 0]
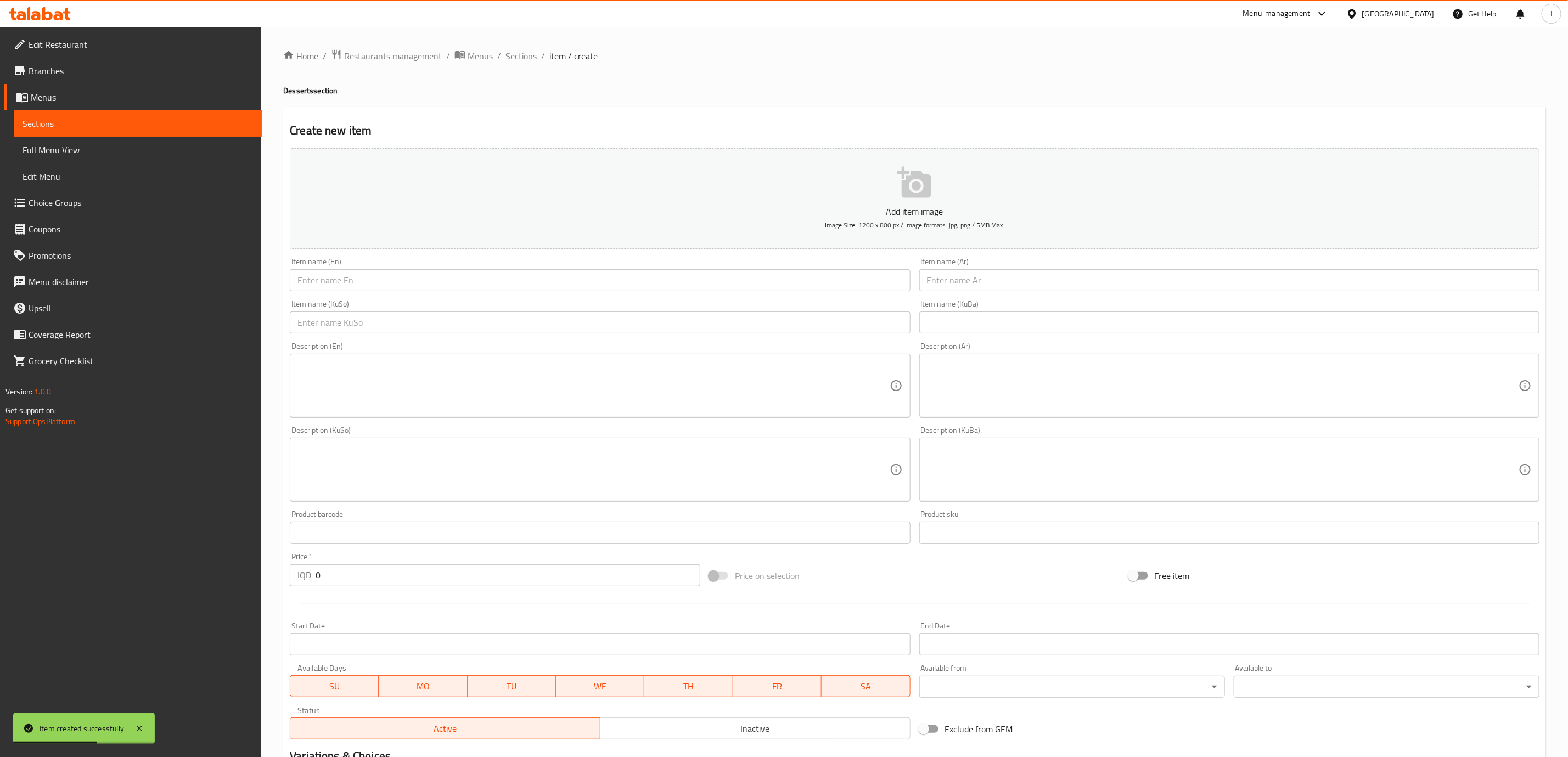
click at [736, 293] on div "Item name (En) Item name (En)" at bounding box center [600, 274] width 629 height 42
click at [738, 282] on input "text" at bounding box center [600, 280] width 620 height 22
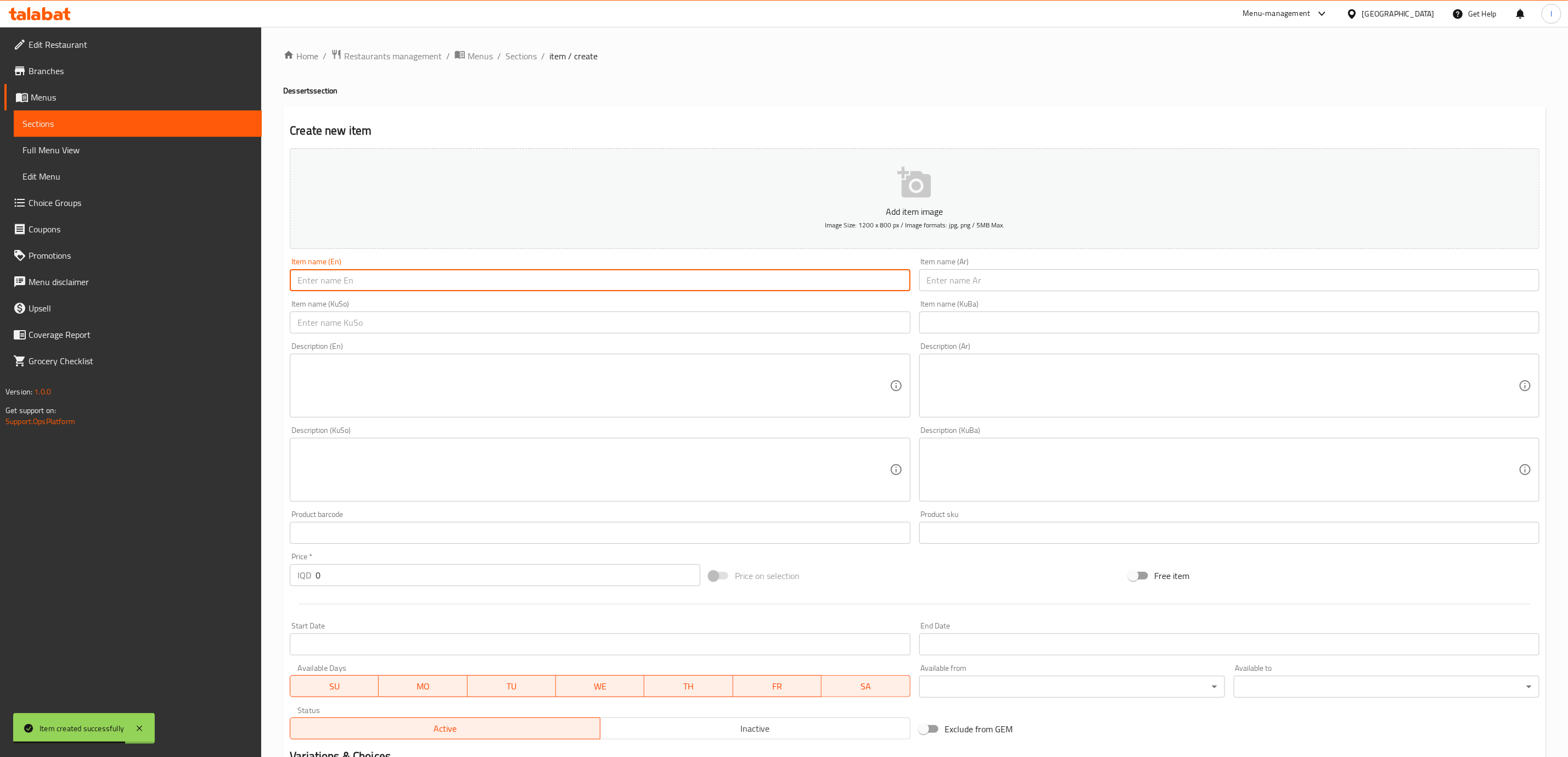
paste input "Red Velvet Pack"
type input "Red Velvet Pack"
click at [959, 287] on input "text" at bounding box center [1229, 280] width 620 height 22
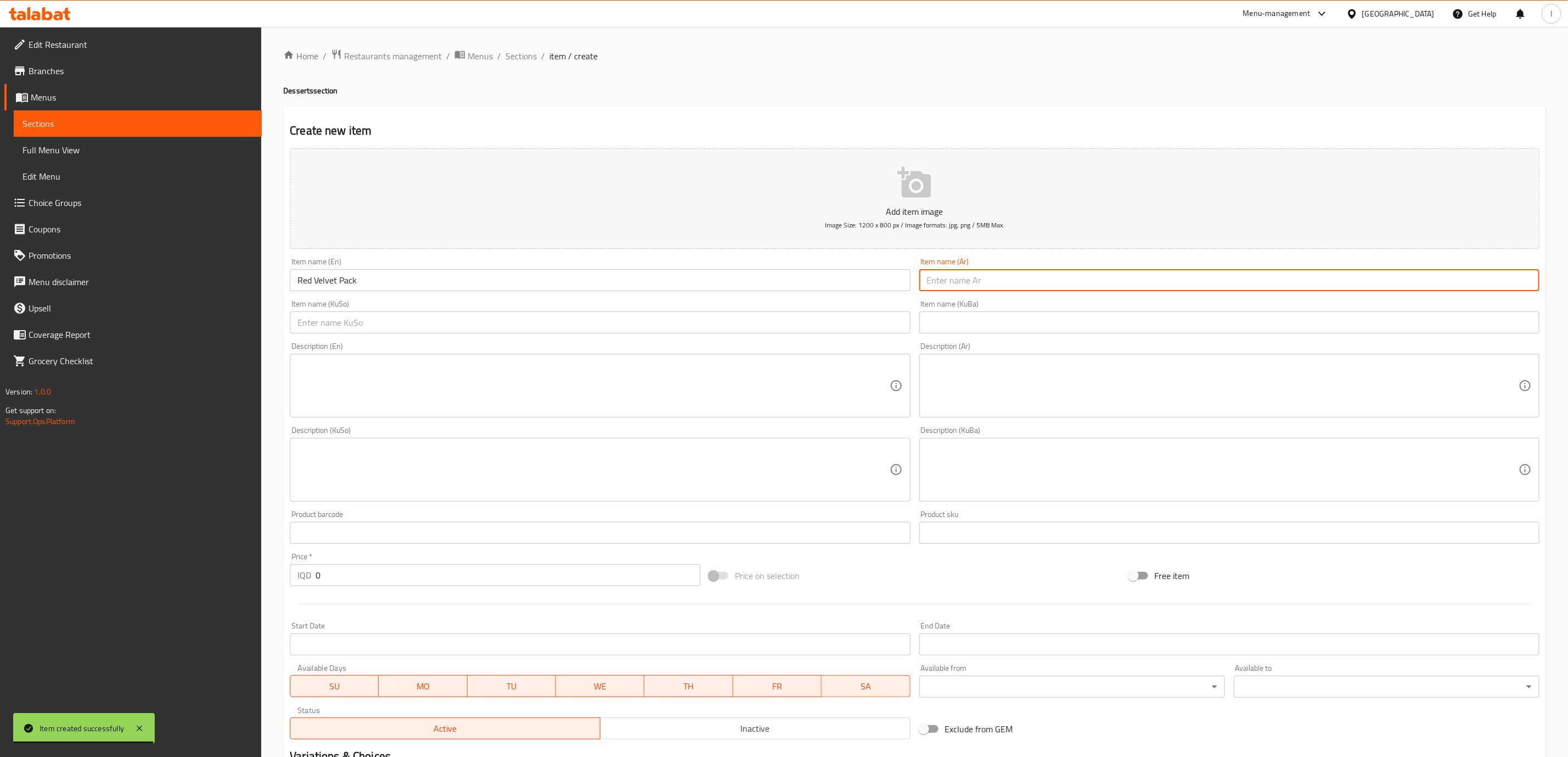
paste input "ريد فالفيت باك"
click at [933, 281] on input "ريد فالفيت باك" at bounding box center [1229, 280] width 620 height 22
type input "ريد فالفيت"
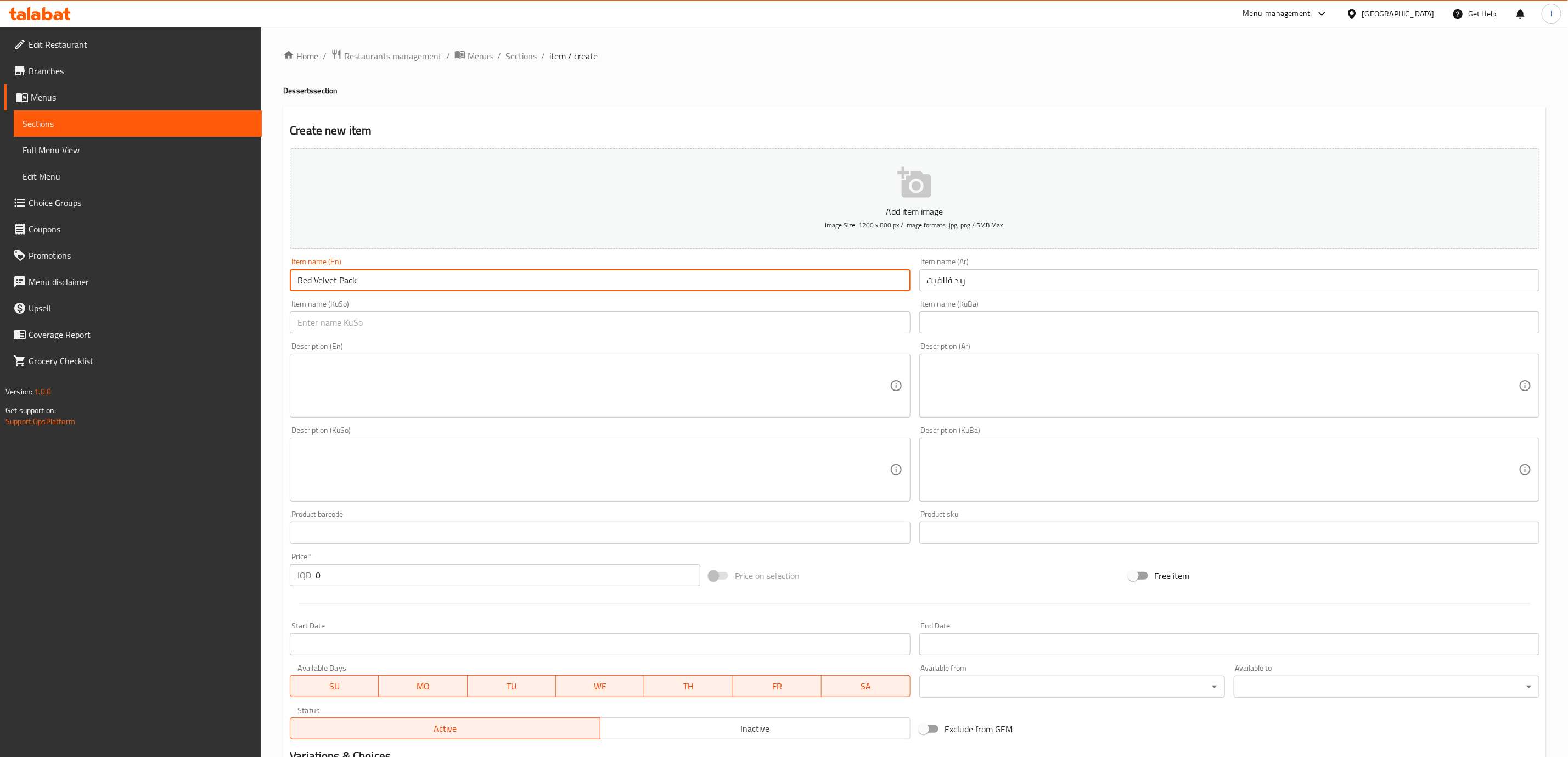
click at [353, 289] on input "Red Velvet Pack" at bounding box center [600, 280] width 620 height 22
type input "Red Velvet"
click at [363, 325] on input "text" at bounding box center [600, 322] width 620 height 22
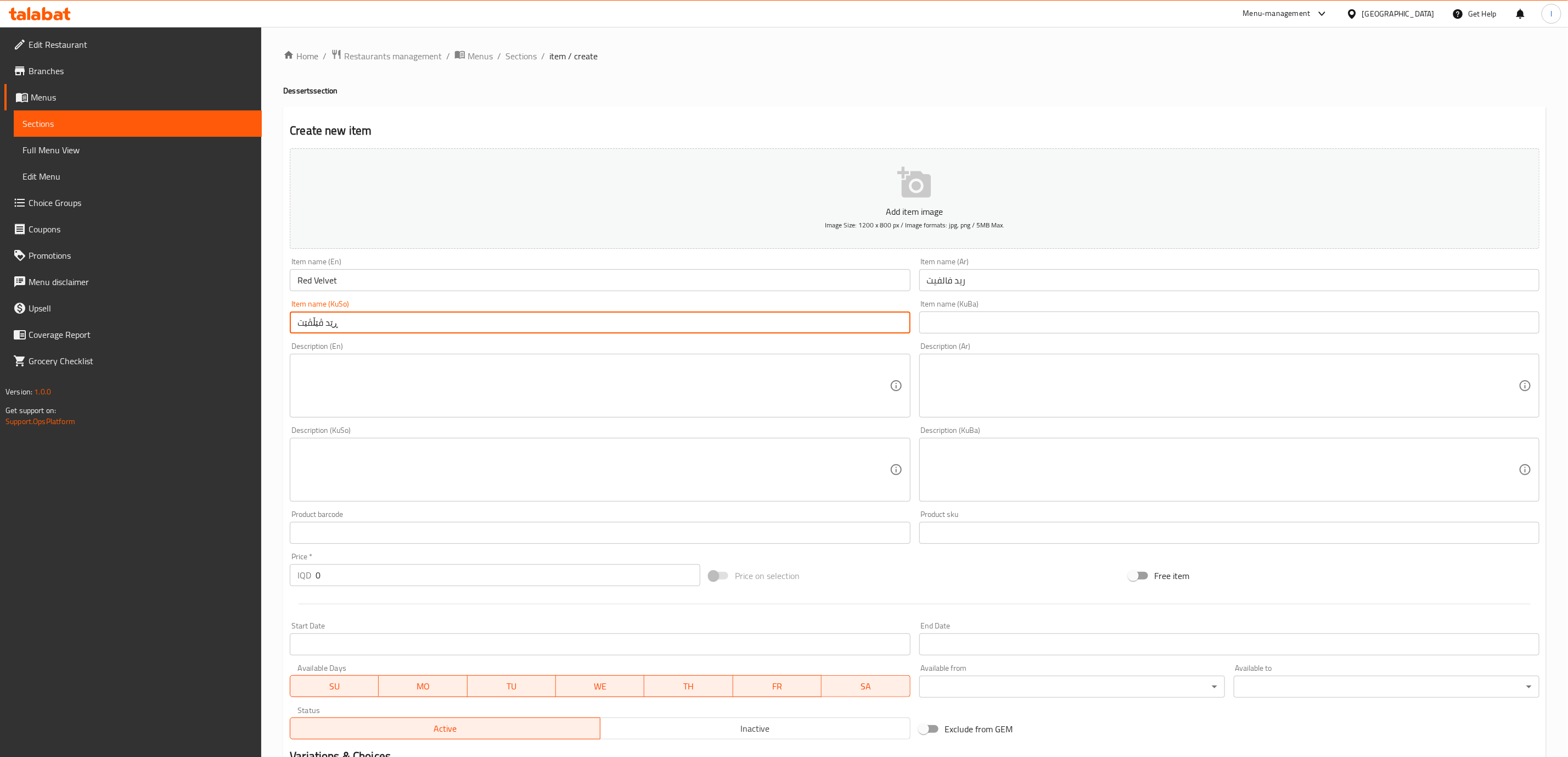
type input "ڕێد ڤێڵڤێت"
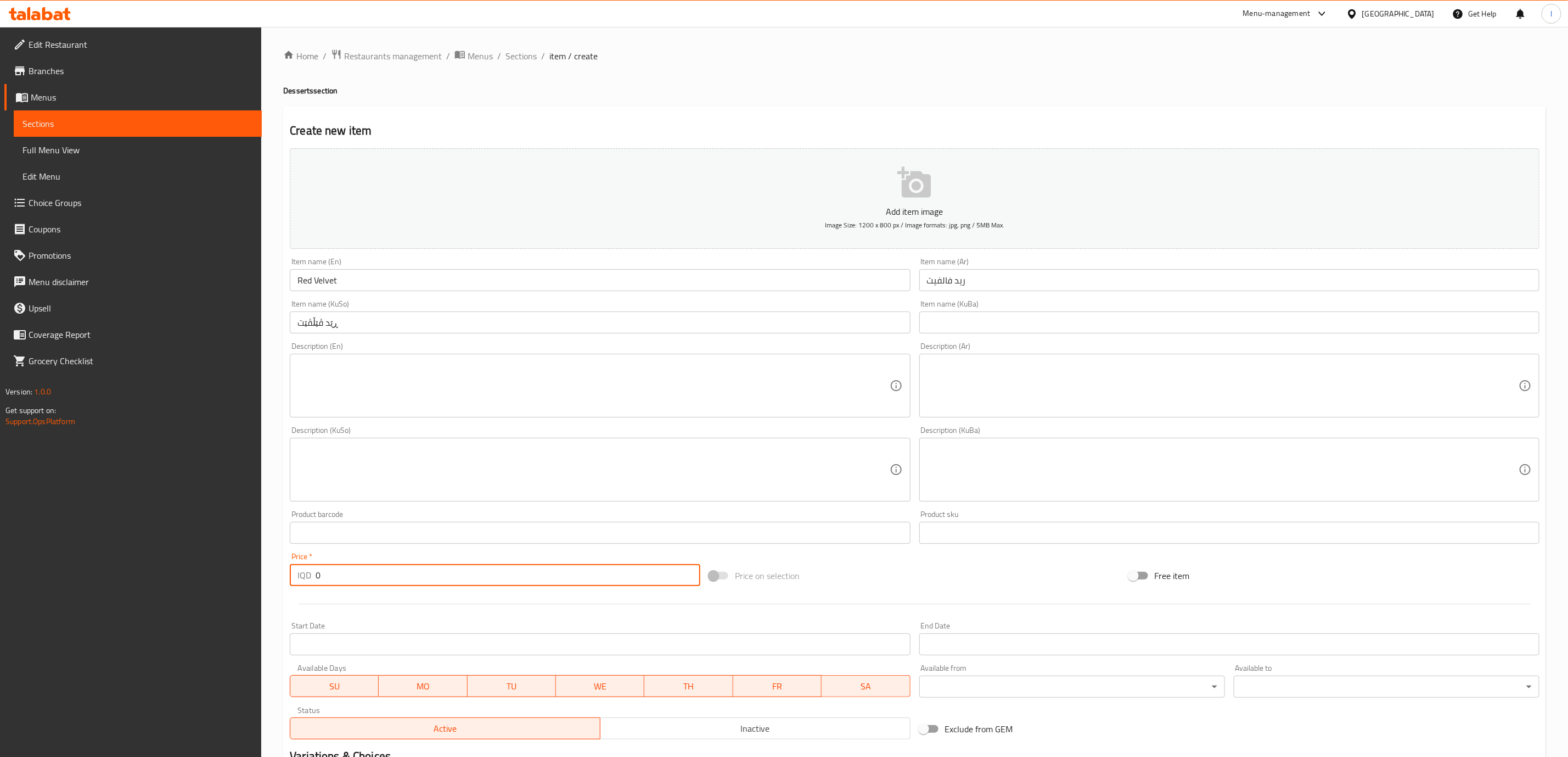
click at [315, 576] on input "0" at bounding box center [508, 575] width 385 height 22
paste input "500"
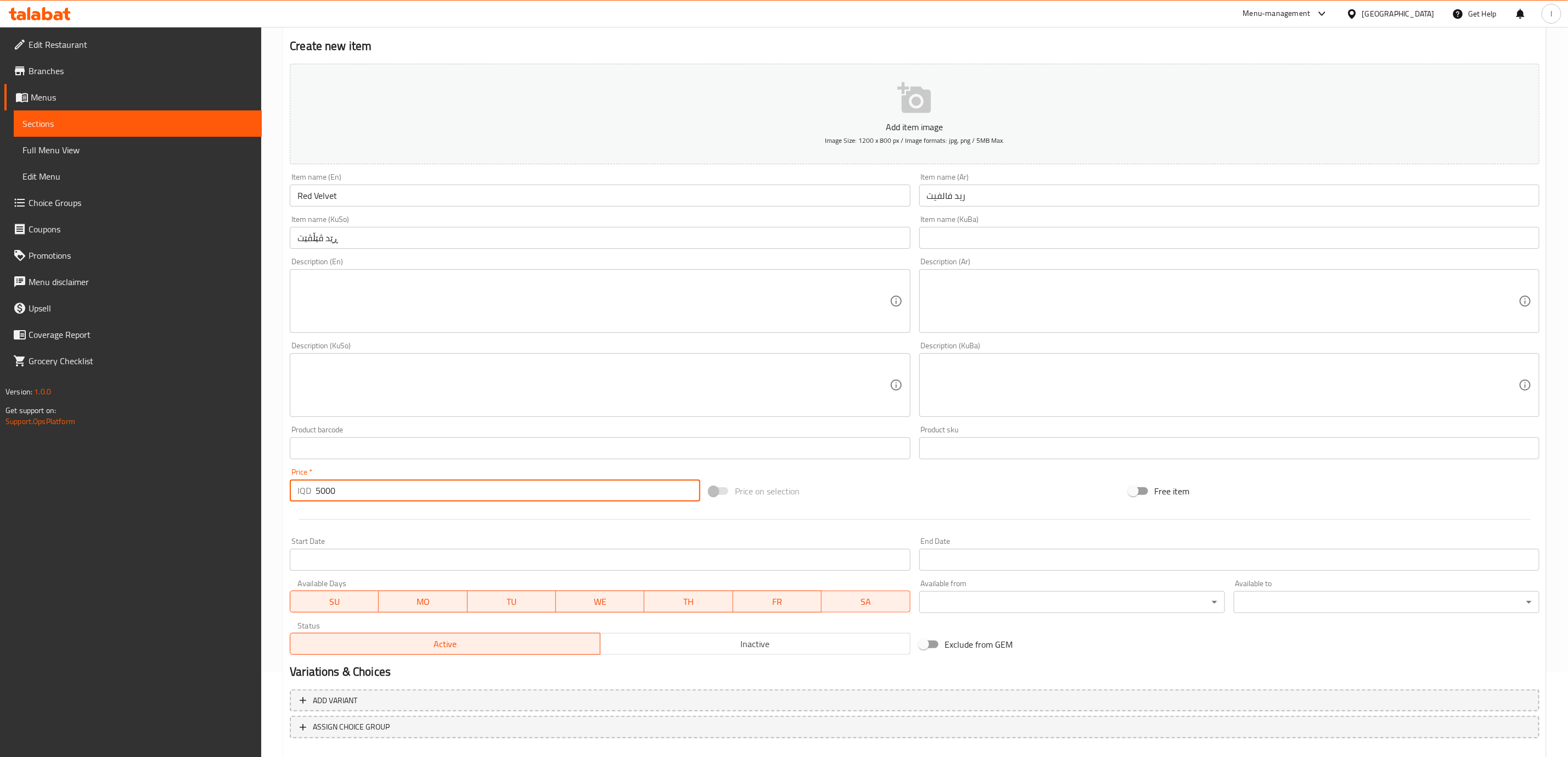
scroll to position [144, 0]
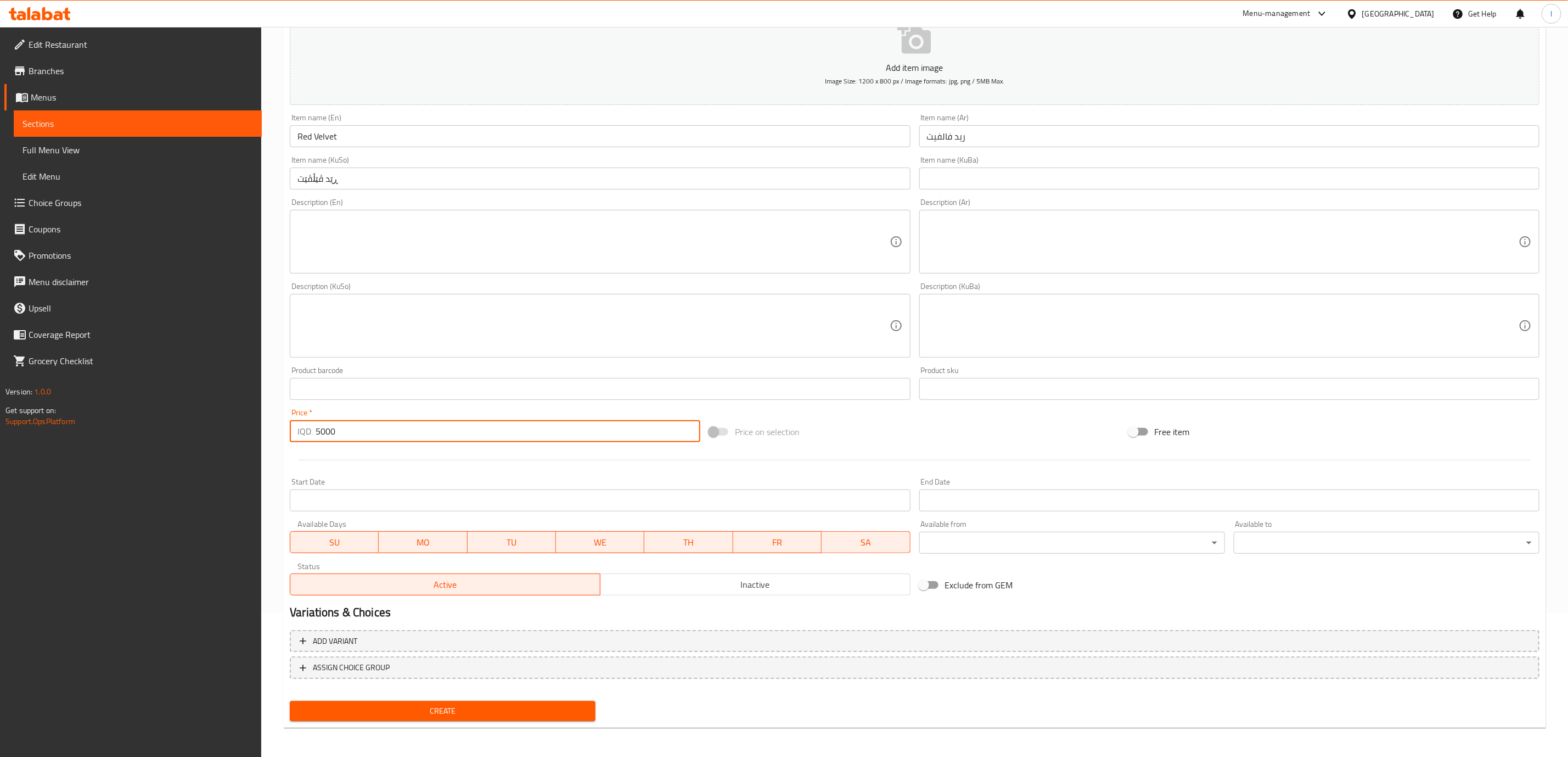
type input "5000"
click at [442, 686] on nav at bounding box center [914, 688] width 1250 height 9
drag, startPoint x: 441, startPoint y: 691, endPoint x: 440, endPoint y: 697, distance: 6.1
click at [441, 692] on div "Add variant ASSIGN CHOICE GROUP" at bounding box center [914, 661] width 1259 height 71
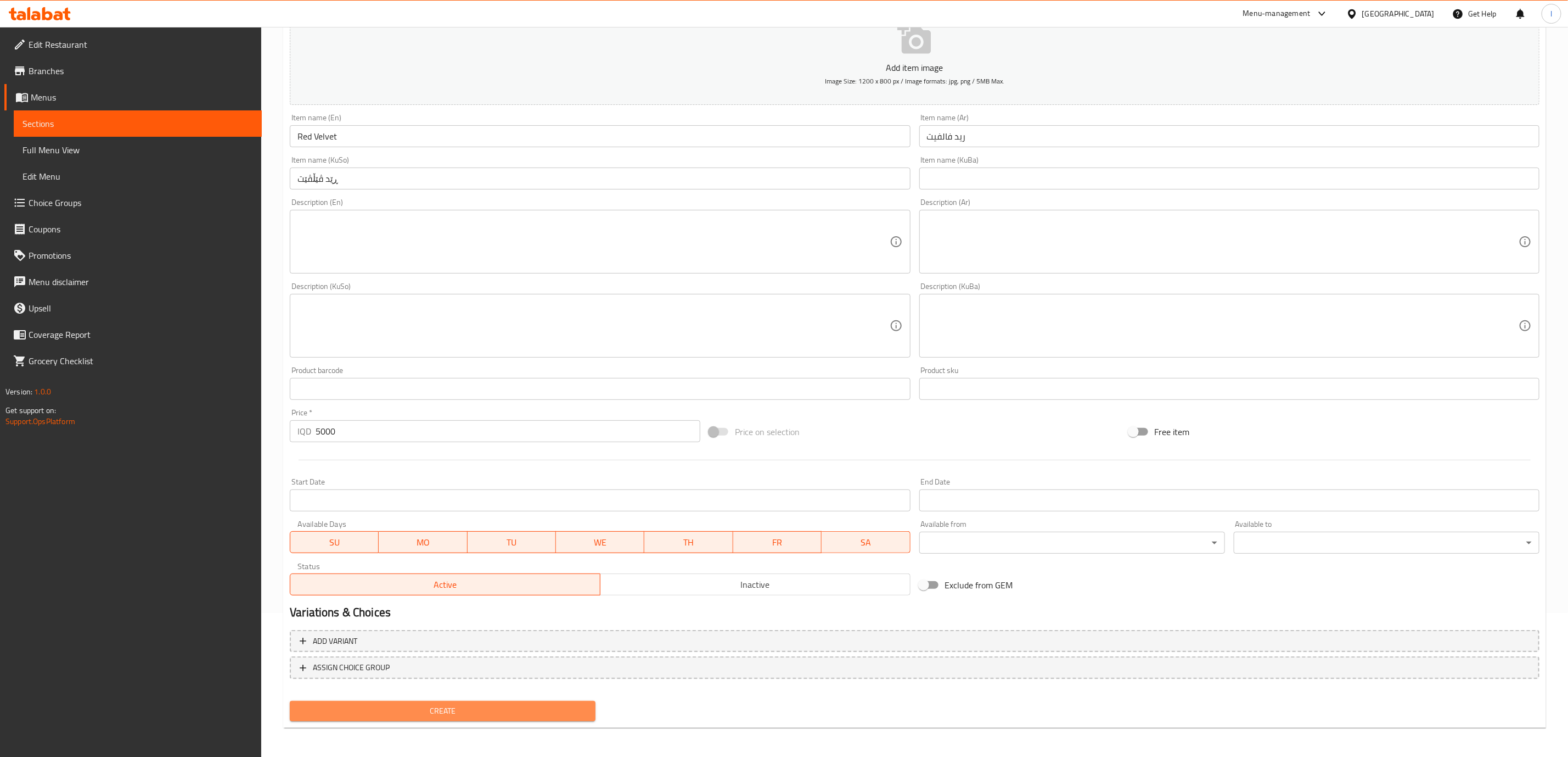
click at [435, 702] on button "Create" at bounding box center [442, 710] width 306 height 20
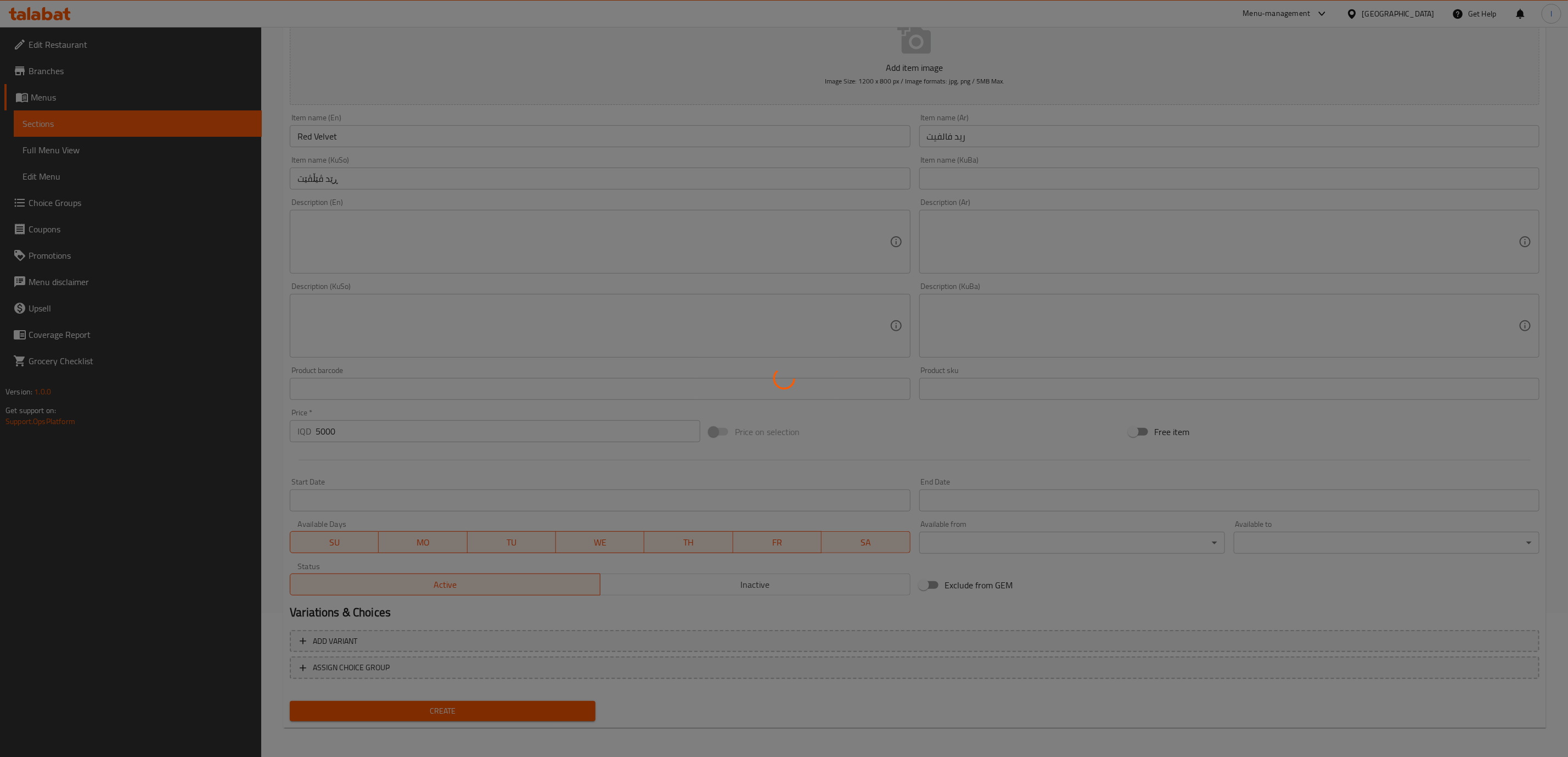
type input "0"
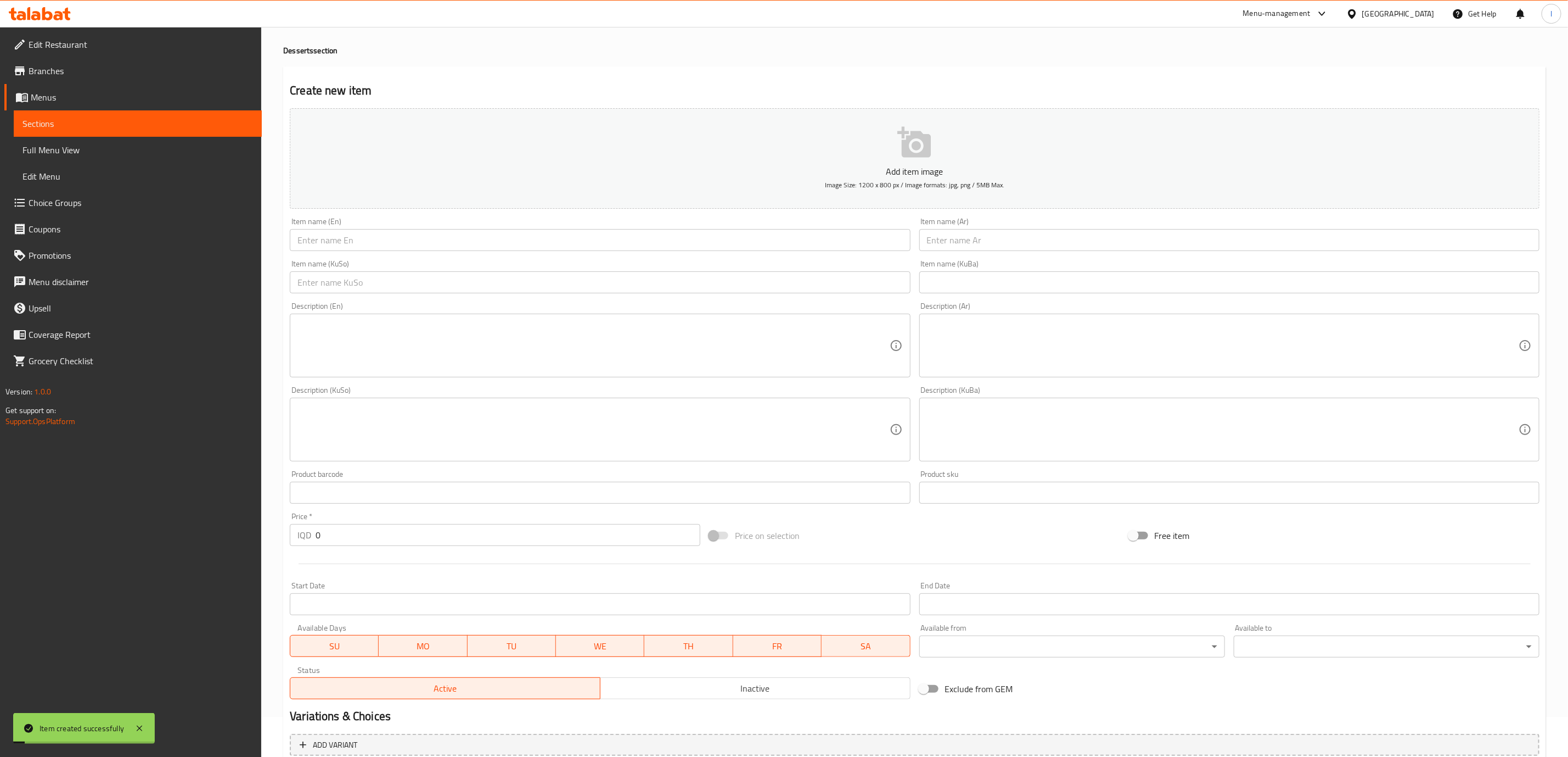
scroll to position [0, 0]
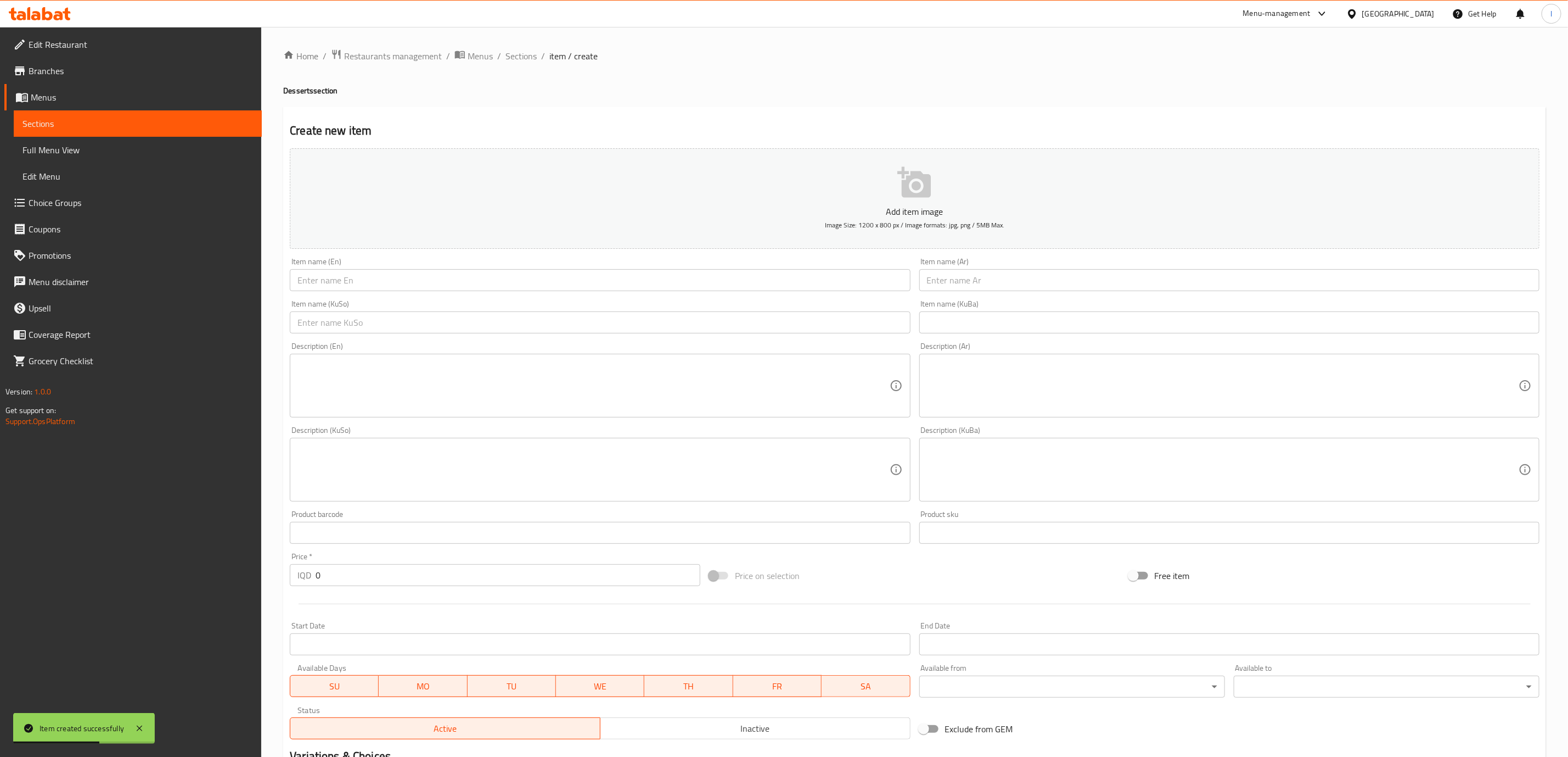
click at [651, 297] on div "Item name (KuSo) Item name (KuSo)" at bounding box center [600, 316] width 629 height 42
click at [651, 287] on input "text" at bounding box center [600, 280] width 620 height 22
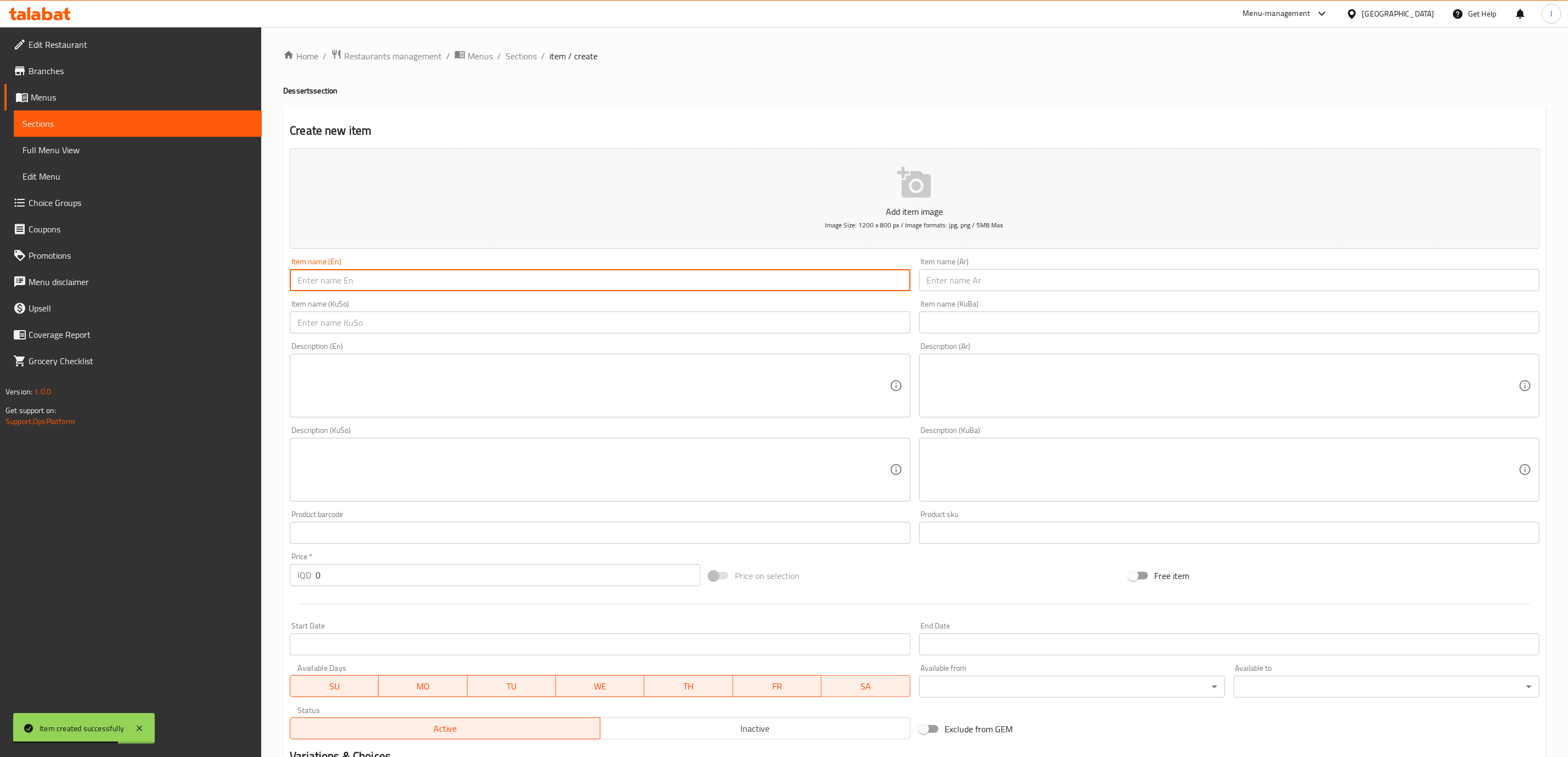
paste input "Lotus"
type input "Lotus"
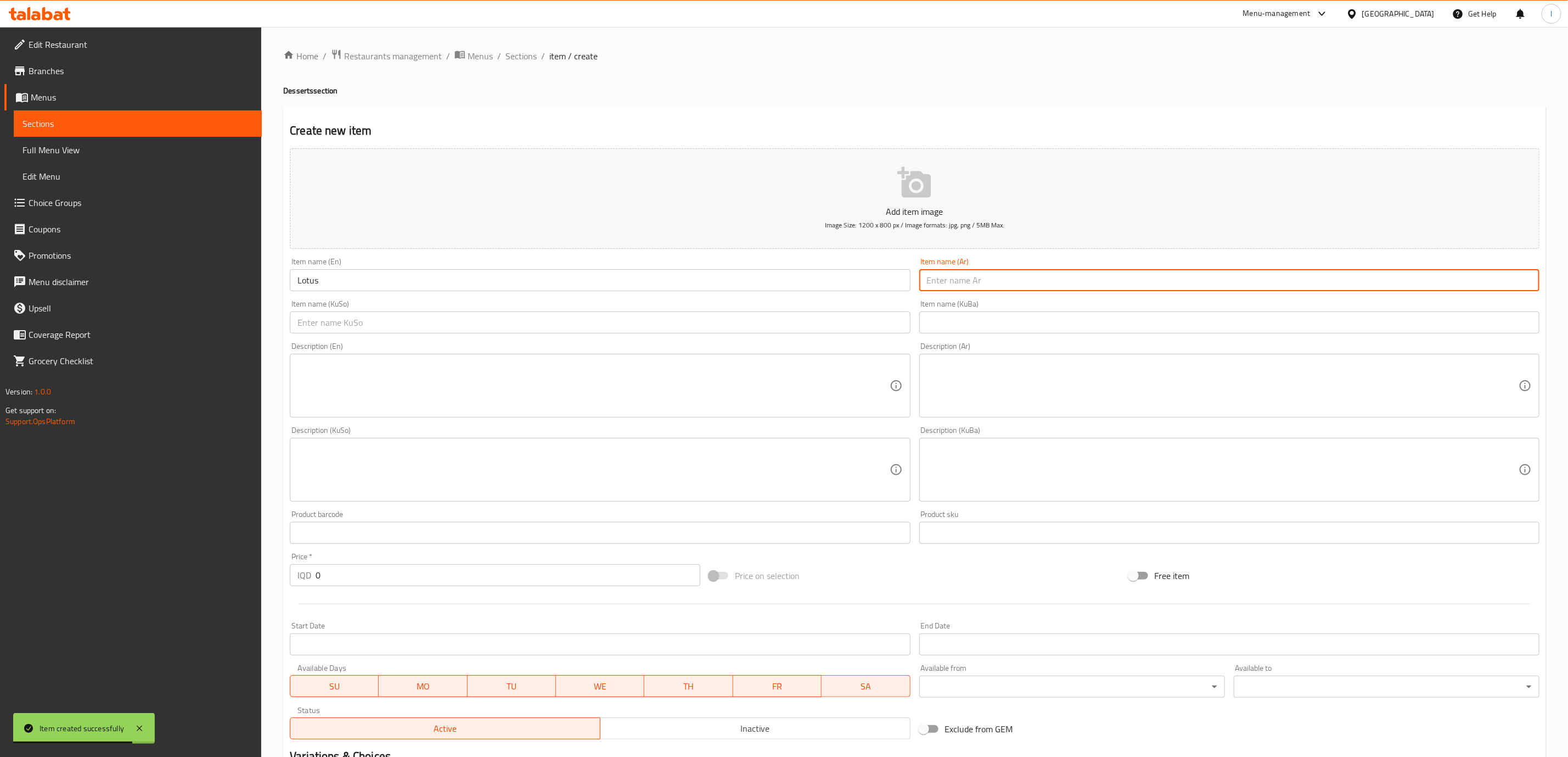
click at [1130, 280] on input "text" at bounding box center [1229, 280] width 620 height 22
paste input "لوتس"
type input "لوتس"
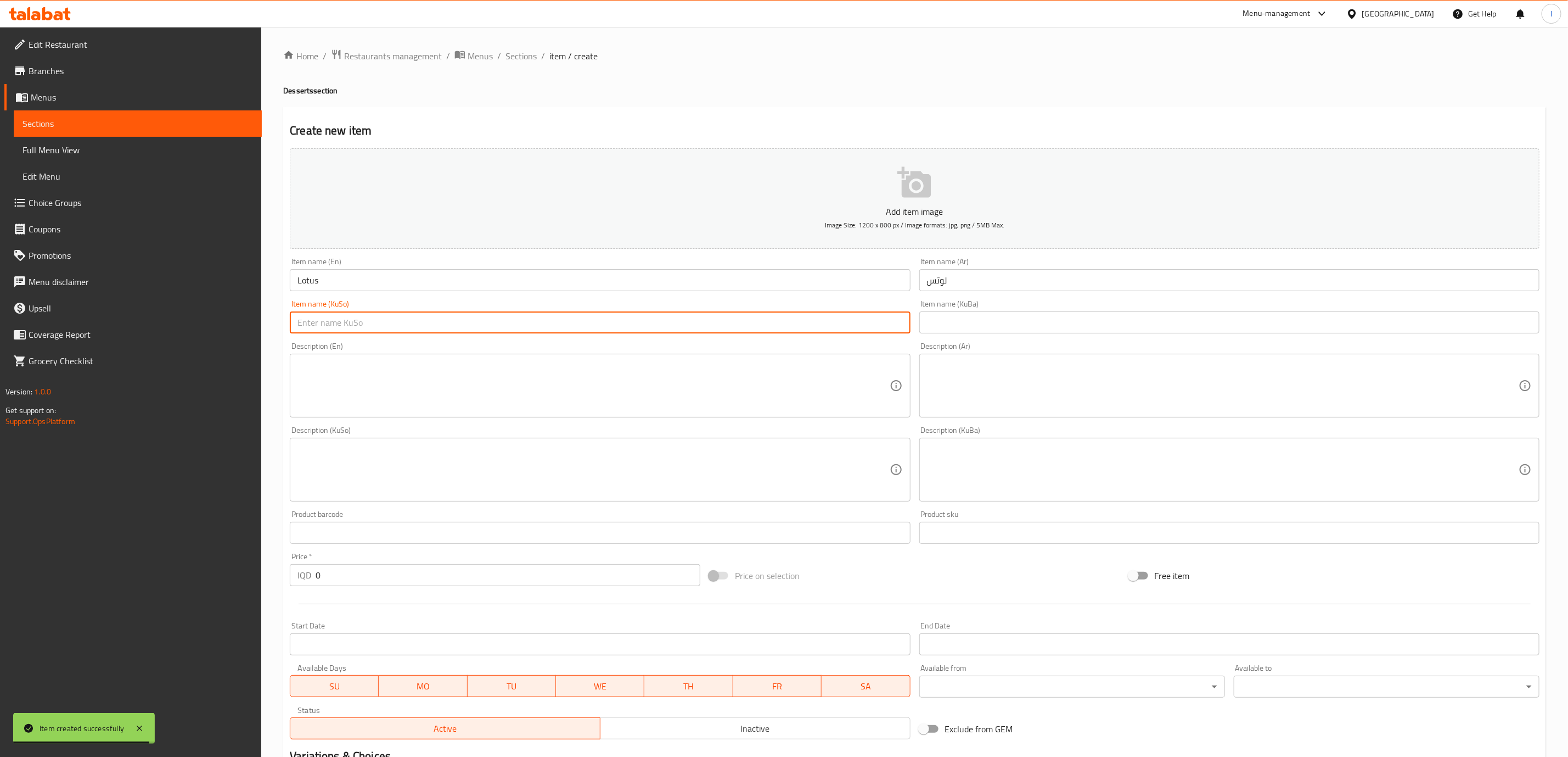
click at [854, 328] on input "text" at bounding box center [600, 322] width 620 height 22
type input "لۆتس"
click at [414, 581] on input "0" at bounding box center [508, 575] width 385 height 22
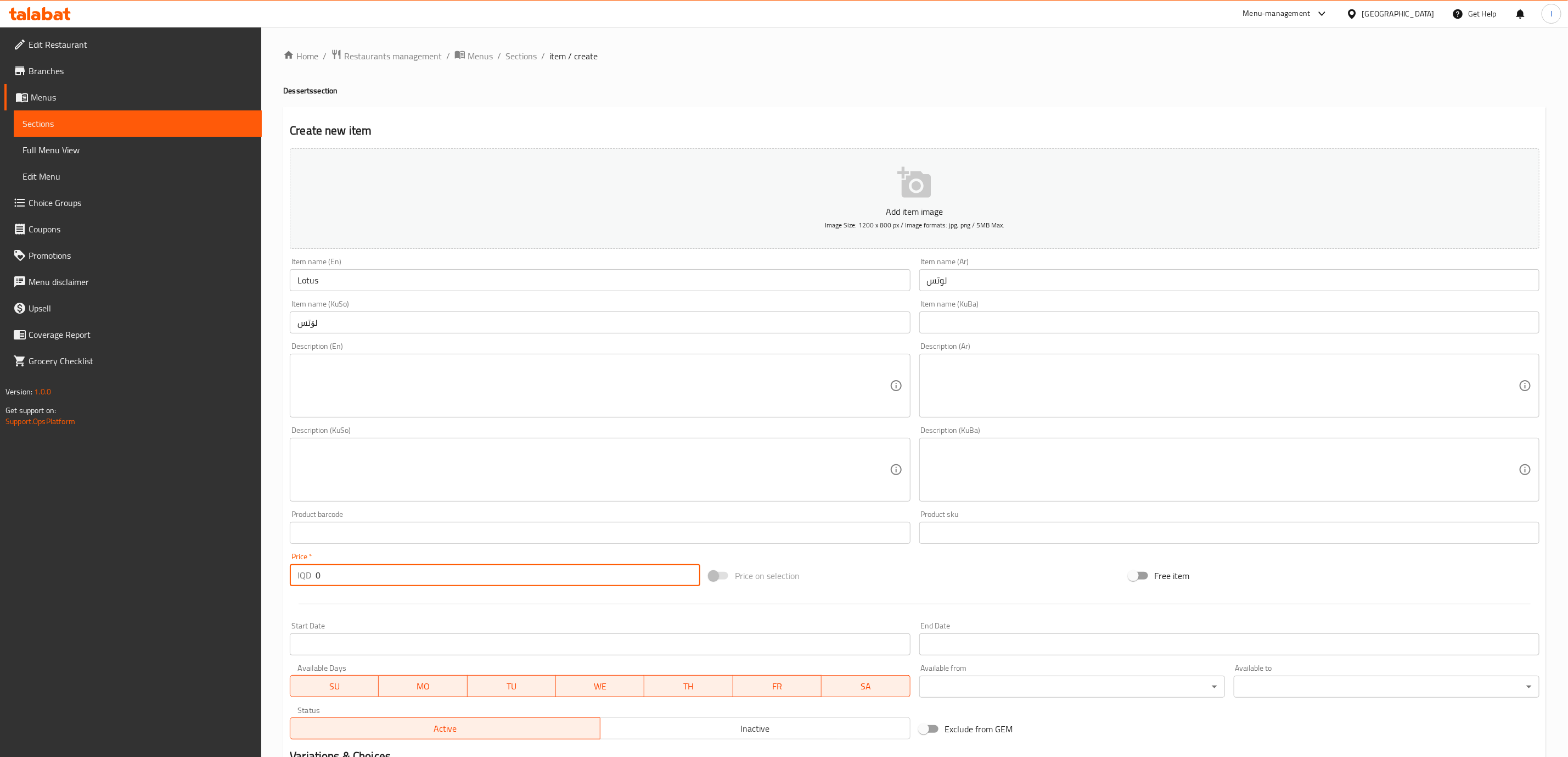
click at [414, 581] on input "0" at bounding box center [508, 575] width 385 height 22
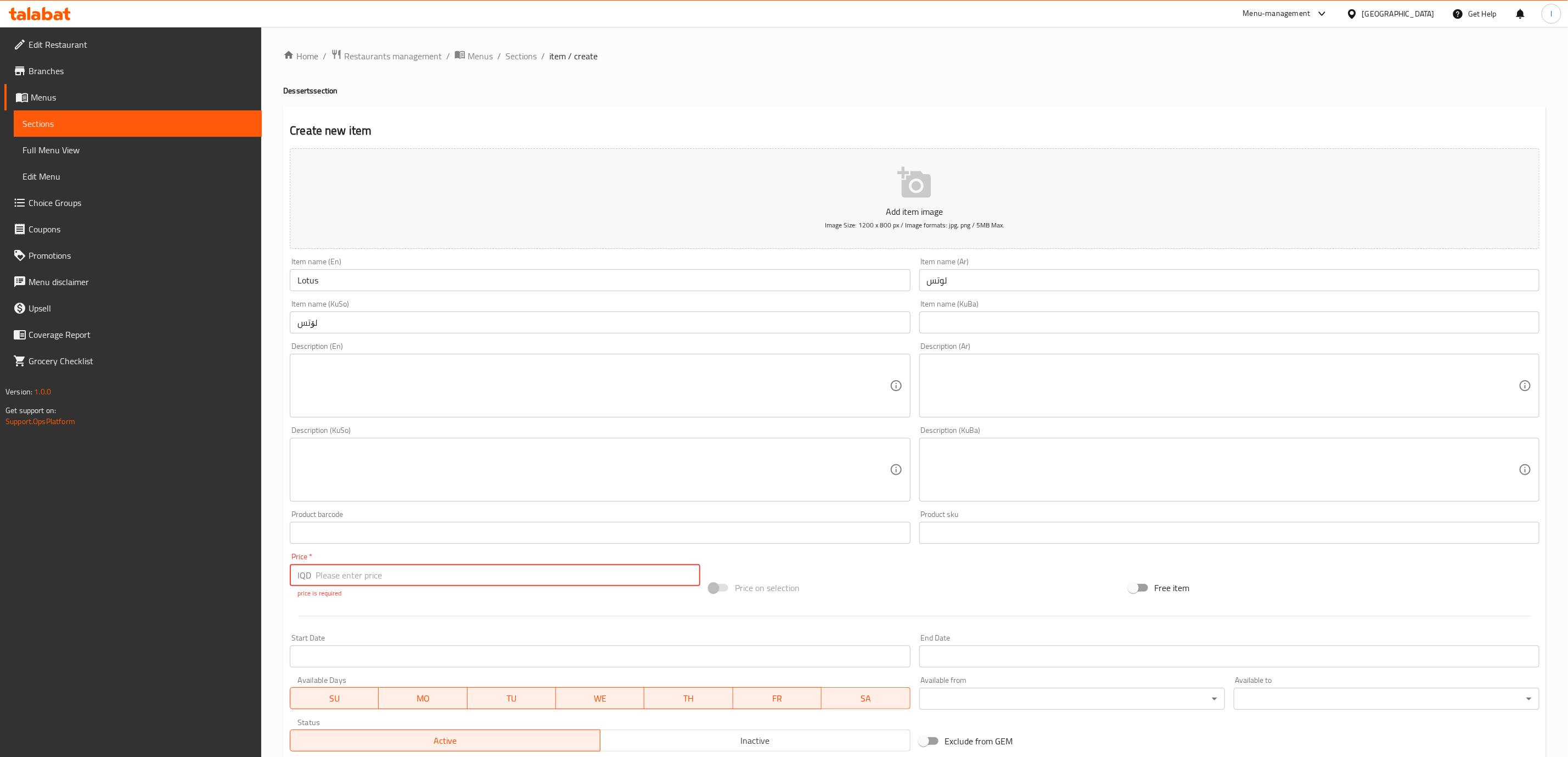
click at [414, 581] on input "number" at bounding box center [508, 575] width 385 height 22
paste input "5000"
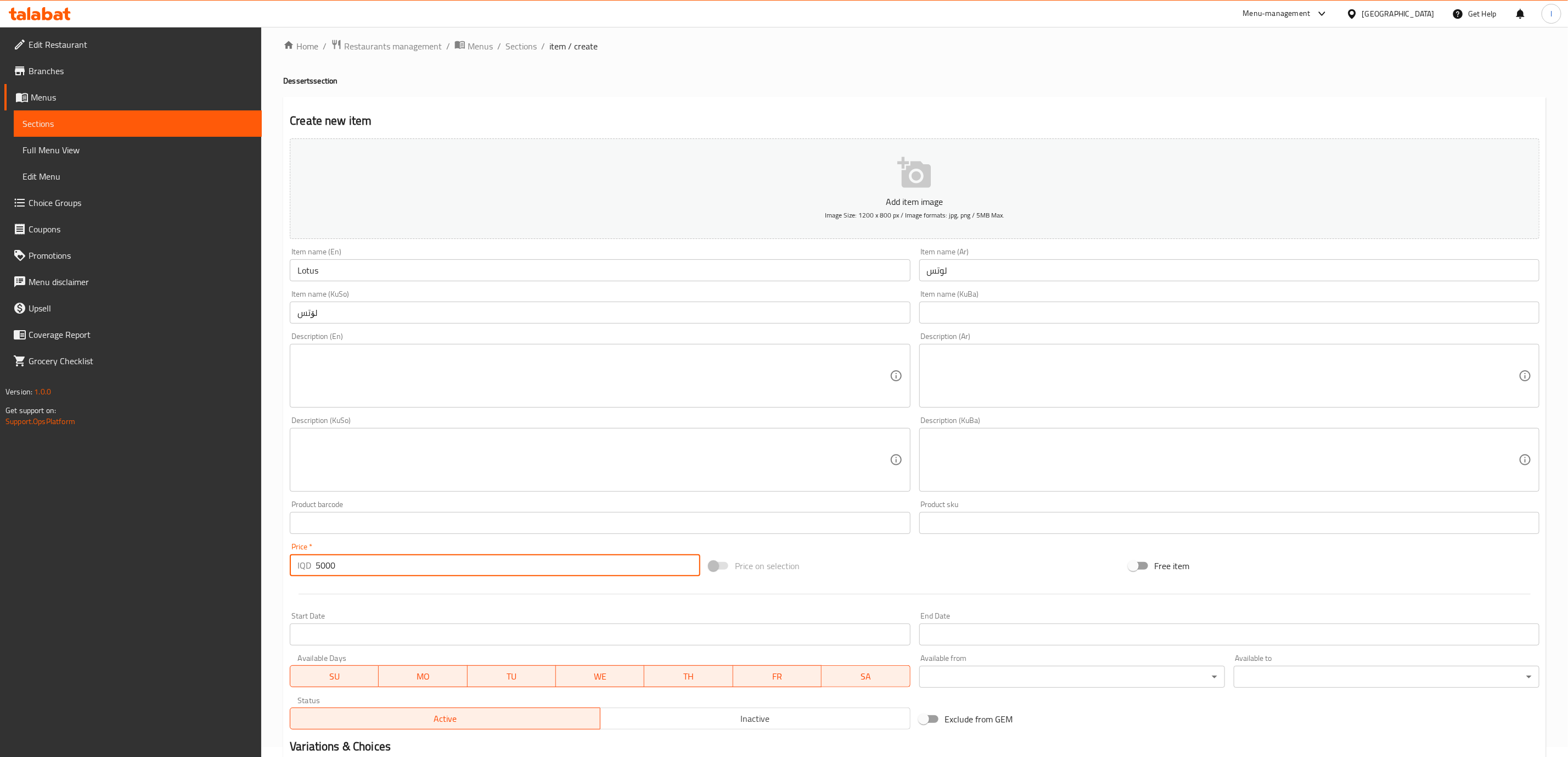
scroll to position [144, 0]
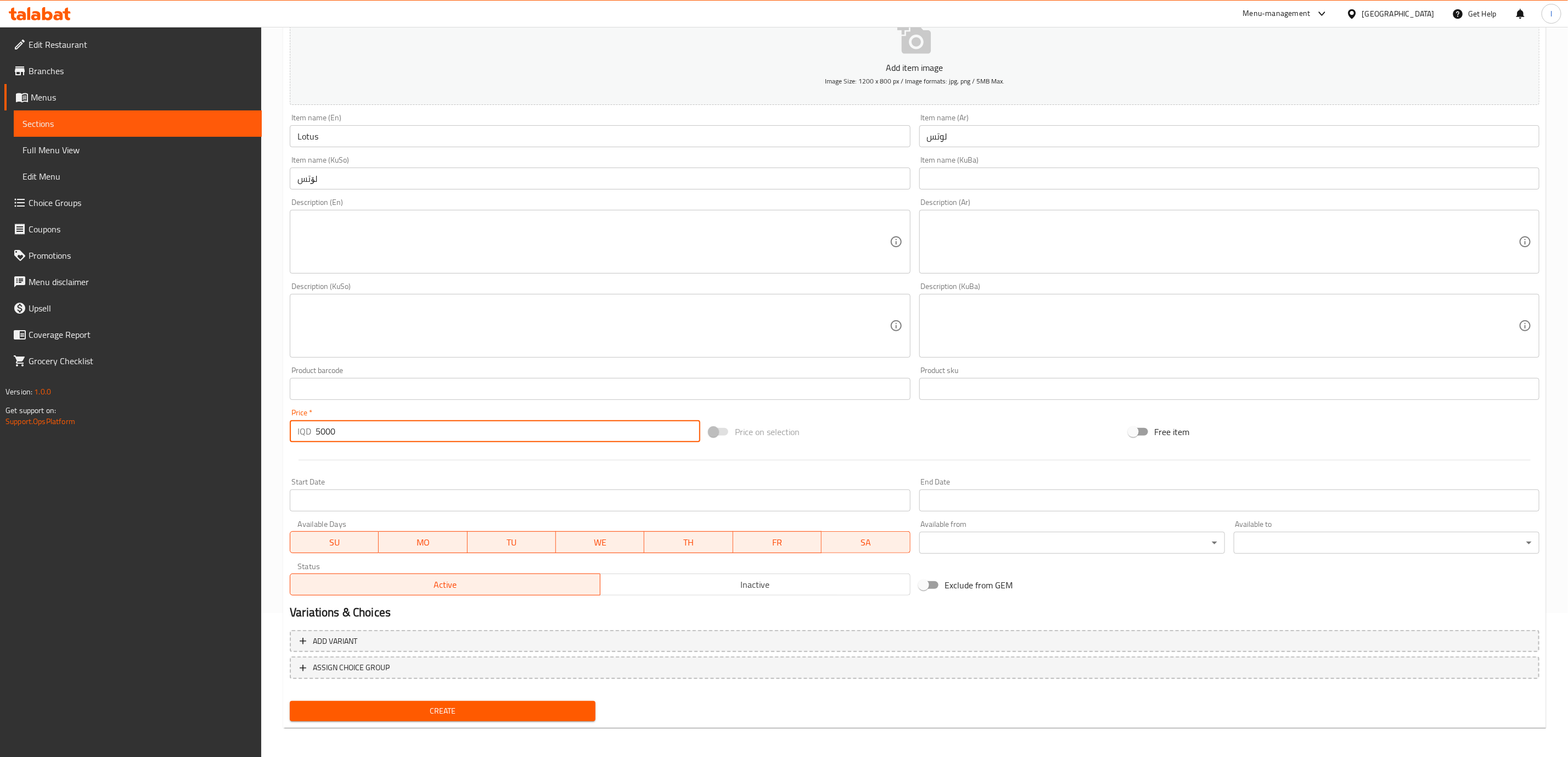
type input "5000"
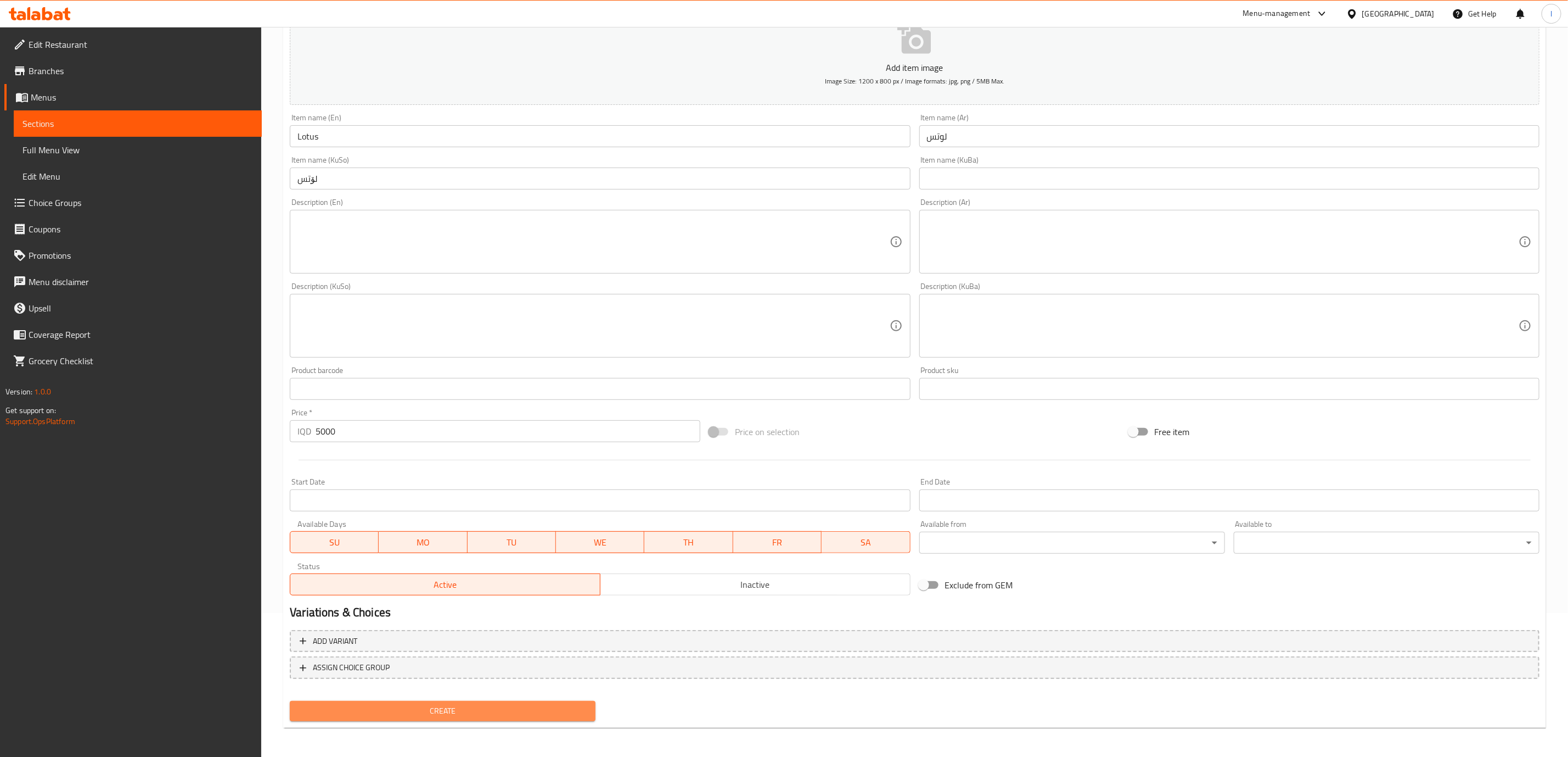
click at [379, 701] on button "Create" at bounding box center [442, 710] width 306 height 20
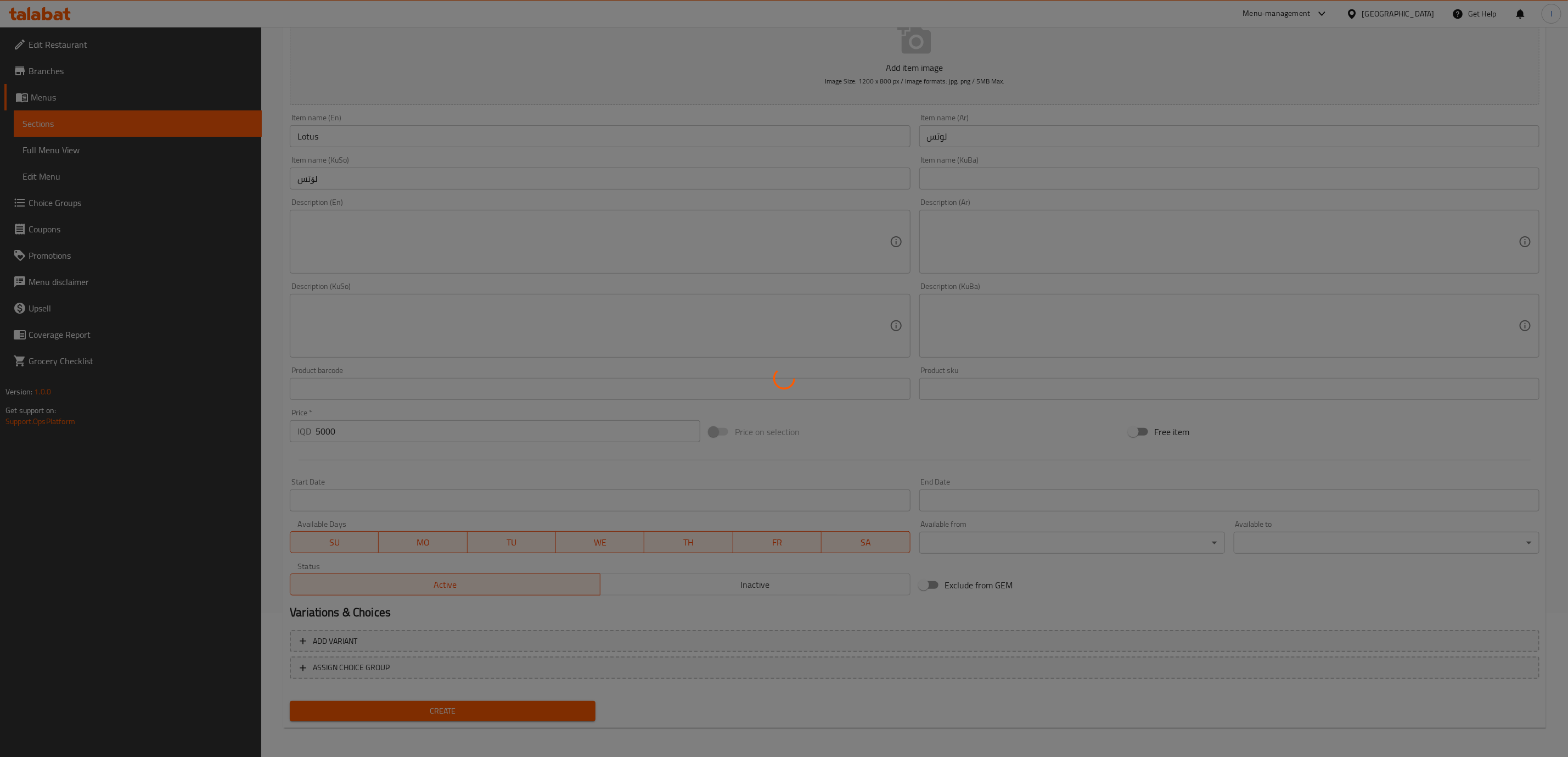
type input "0"
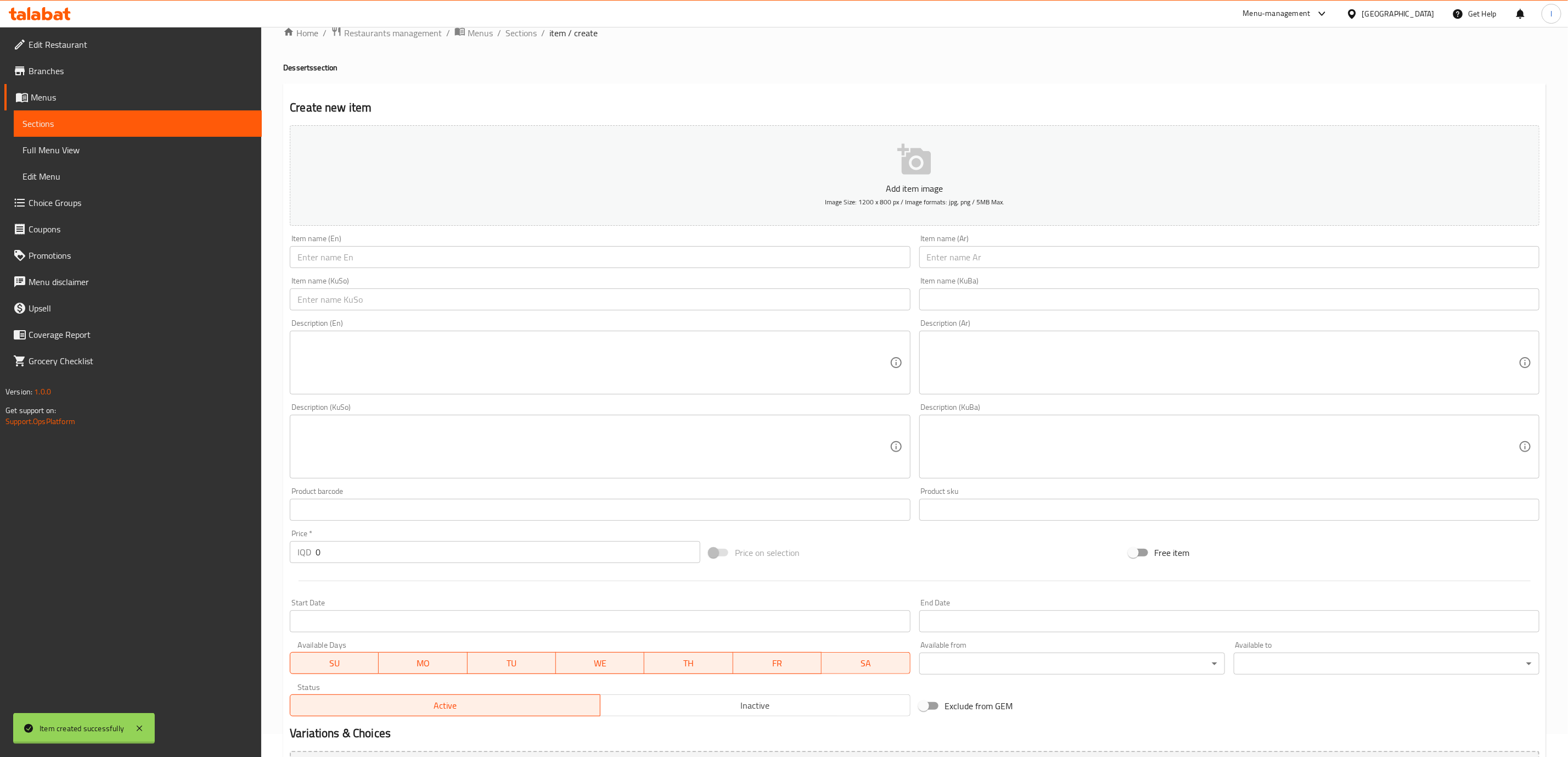
scroll to position [0, 0]
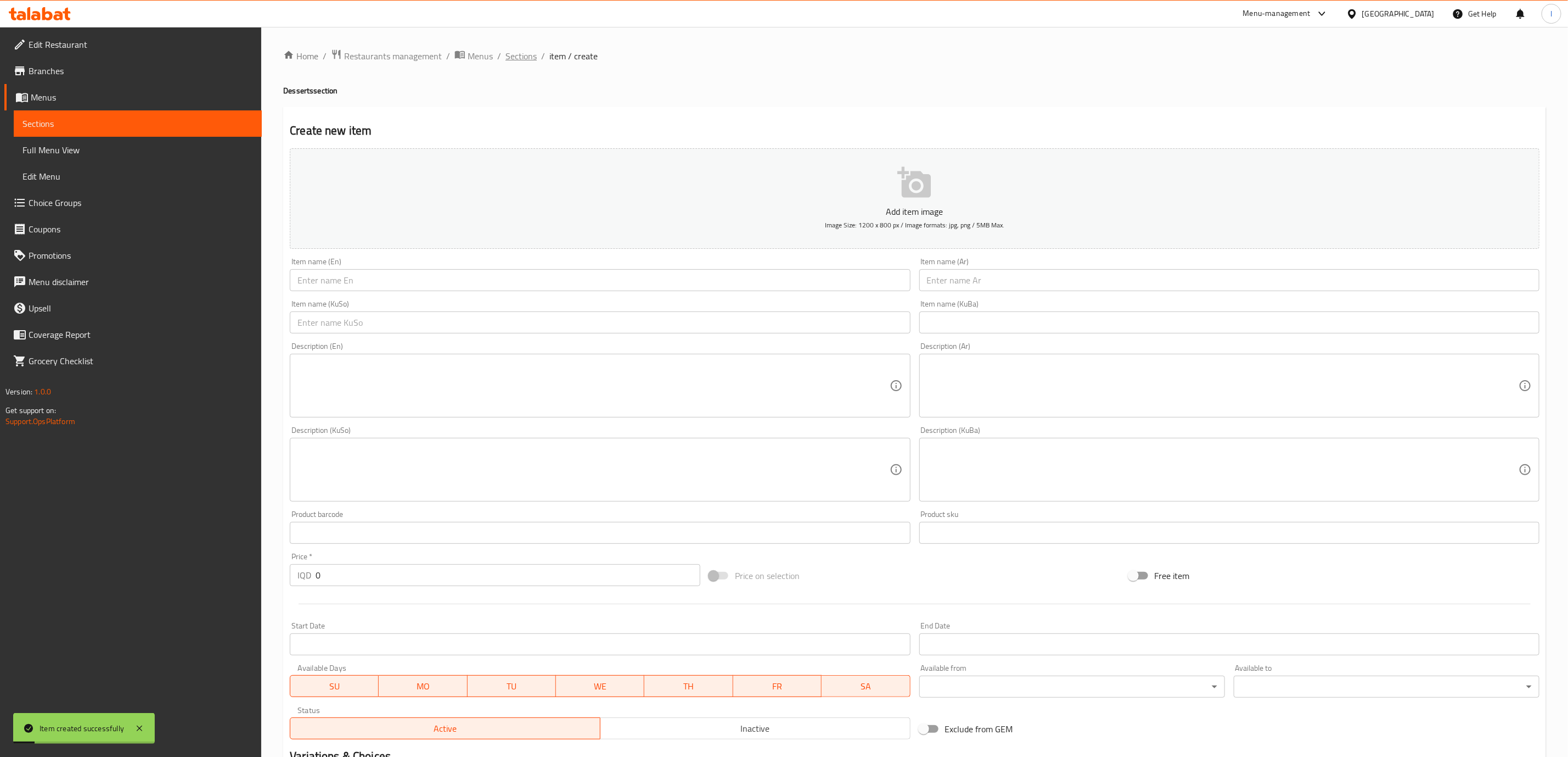
click at [511, 53] on span "Sections" at bounding box center [521, 55] width 31 height 13
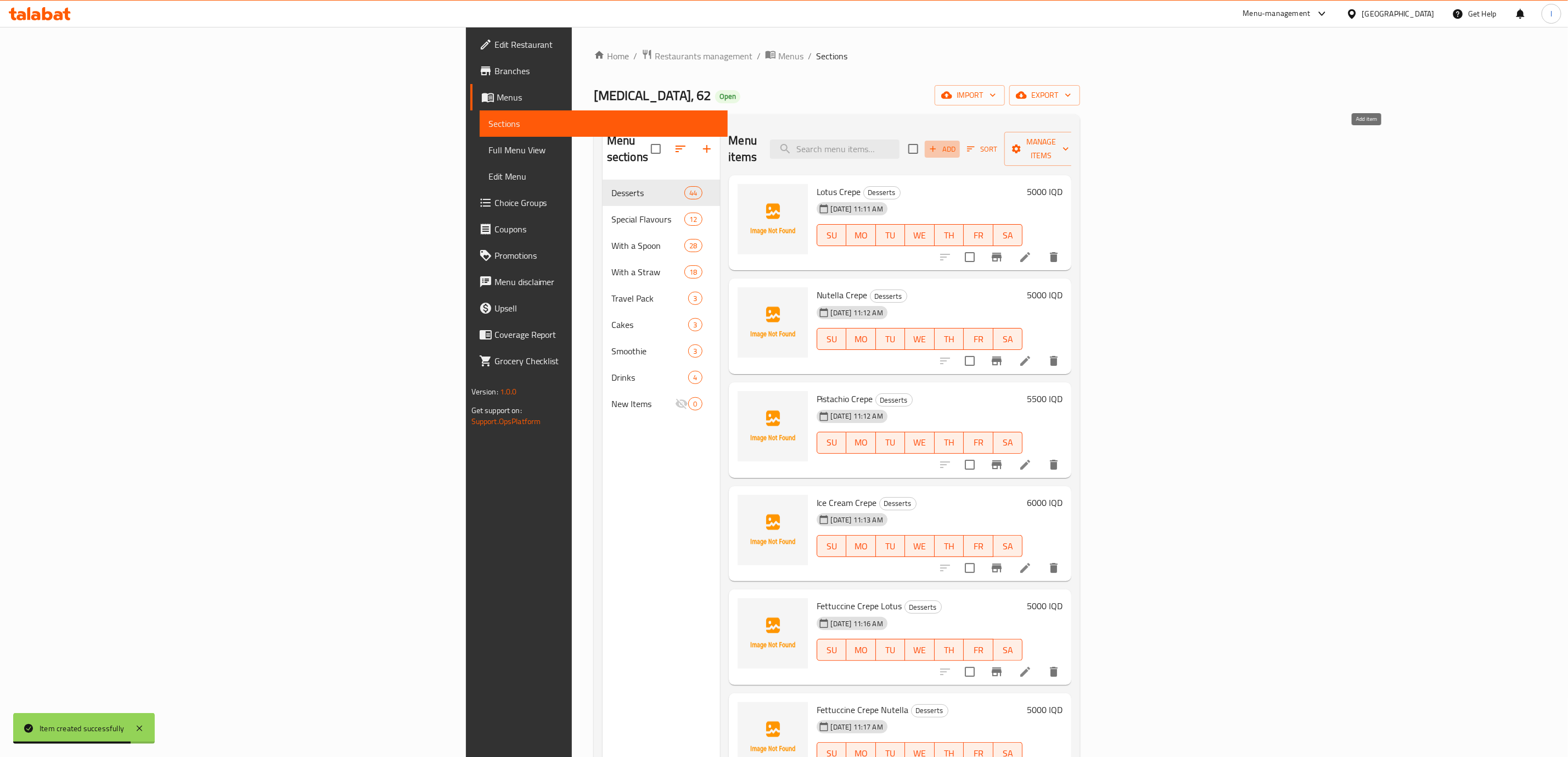
drag, startPoint x: 1354, startPoint y: 141, endPoint x: 1364, endPoint y: 141, distance: 10.0
click at [957, 143] on span "Add" at bounding box center [943, 149] width 29 height 13
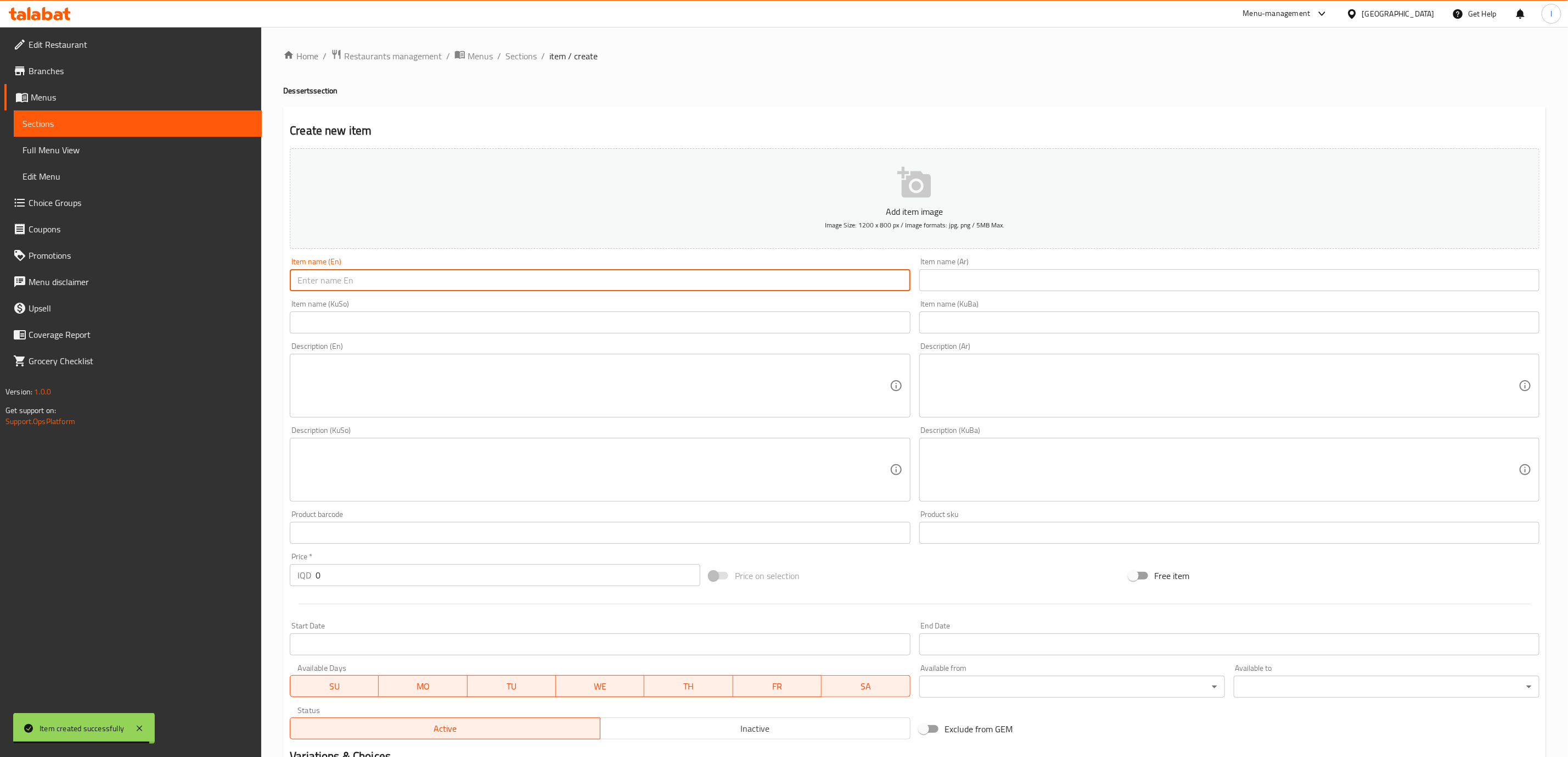
click at [658, 290] on input "text" at bounding box center [600, 280] width 620 height 22
click at [967, 272] on div "Item name (Ar) Item name (Ar)" at bounding box center [1229, 274] width 620 height 34
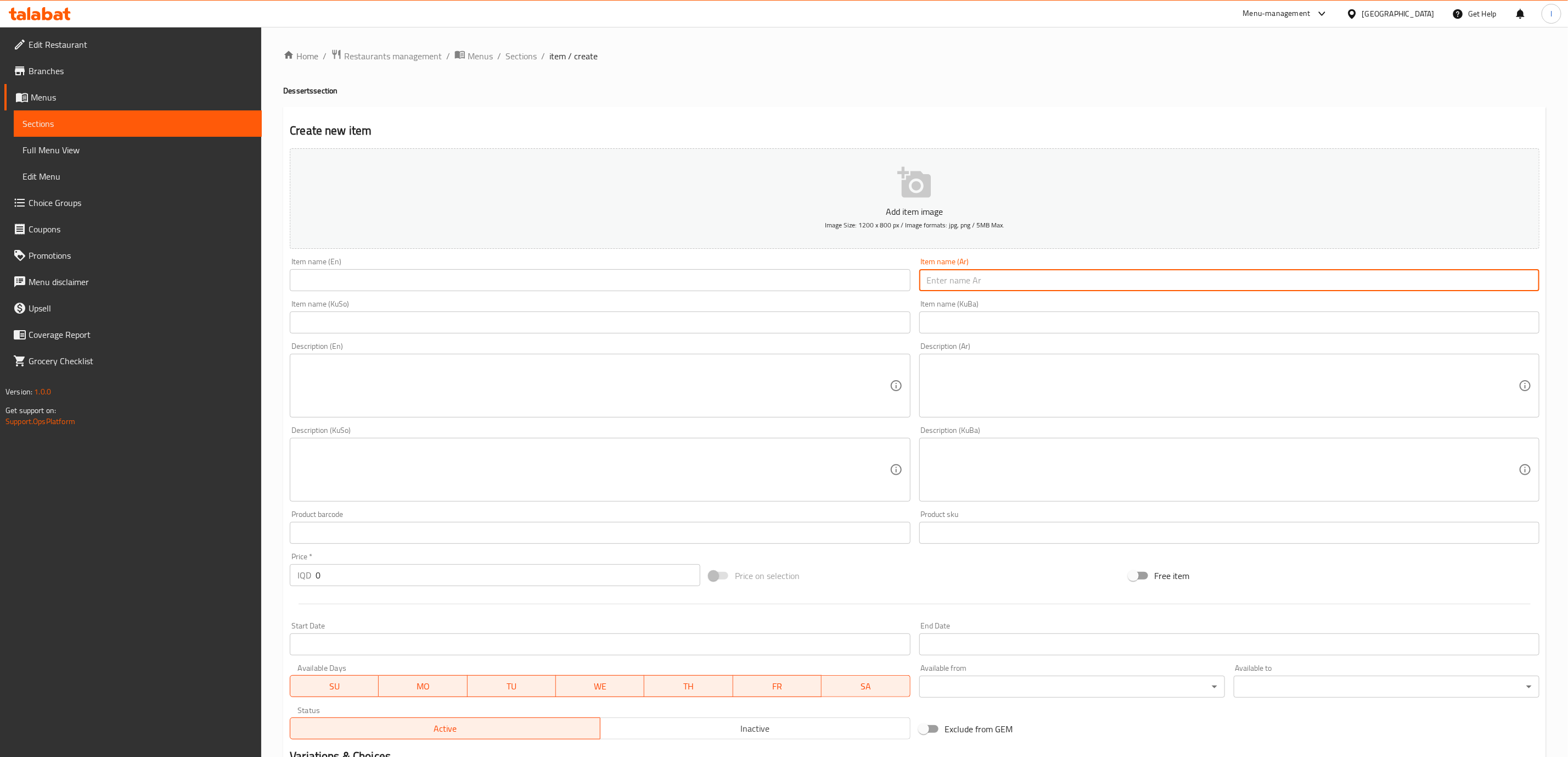
click at [965, 282] on input "text" at bounding box center [1229, 280] width 620 height 22
paste input "فراولة"
type input "فراولة"
click at [876, 321] on input "text" at bounding box center [600, 322] width 620 height 22
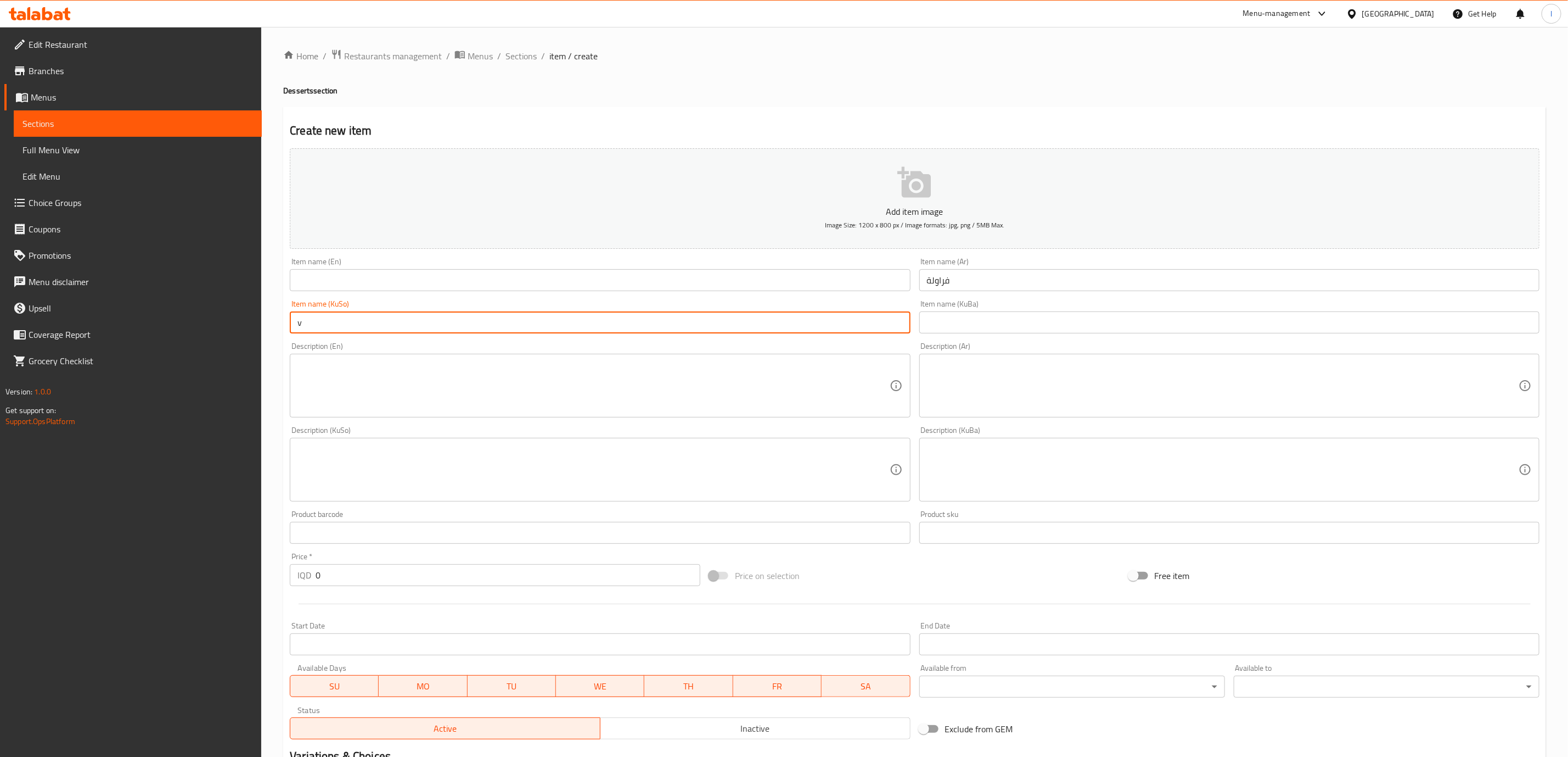
click at [384, 340] on div "Add item image Image Size: 1200 x 800 px / Image formats: jpg, png / 5MB Max. I…" at bounding box center [914, 443] width 1259 height 600
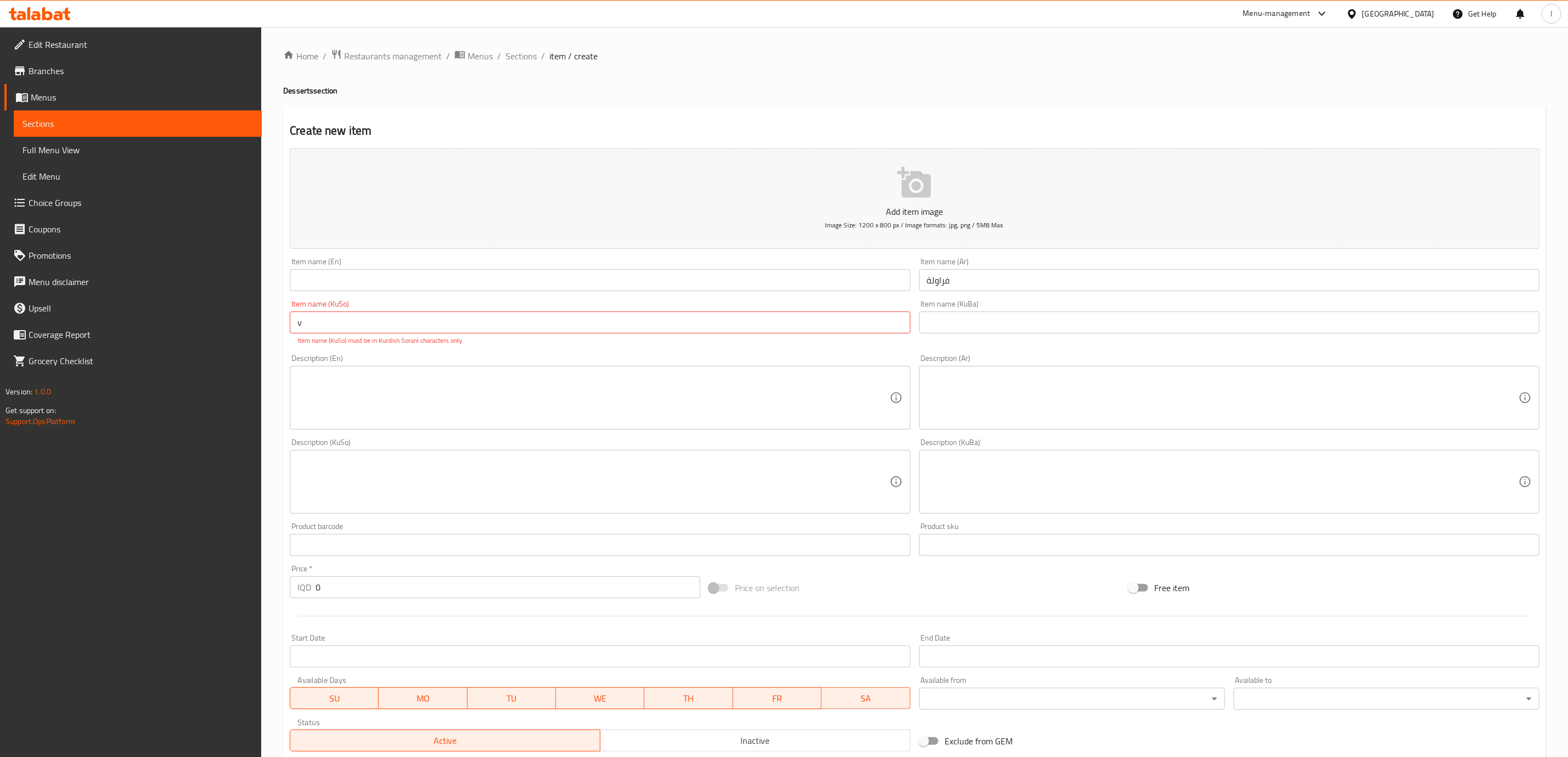
click at [380, 325] on input "v" at bounding box center [600, 322] width 620 height 22
paste input "فەراولە"
type input "فەراولە"
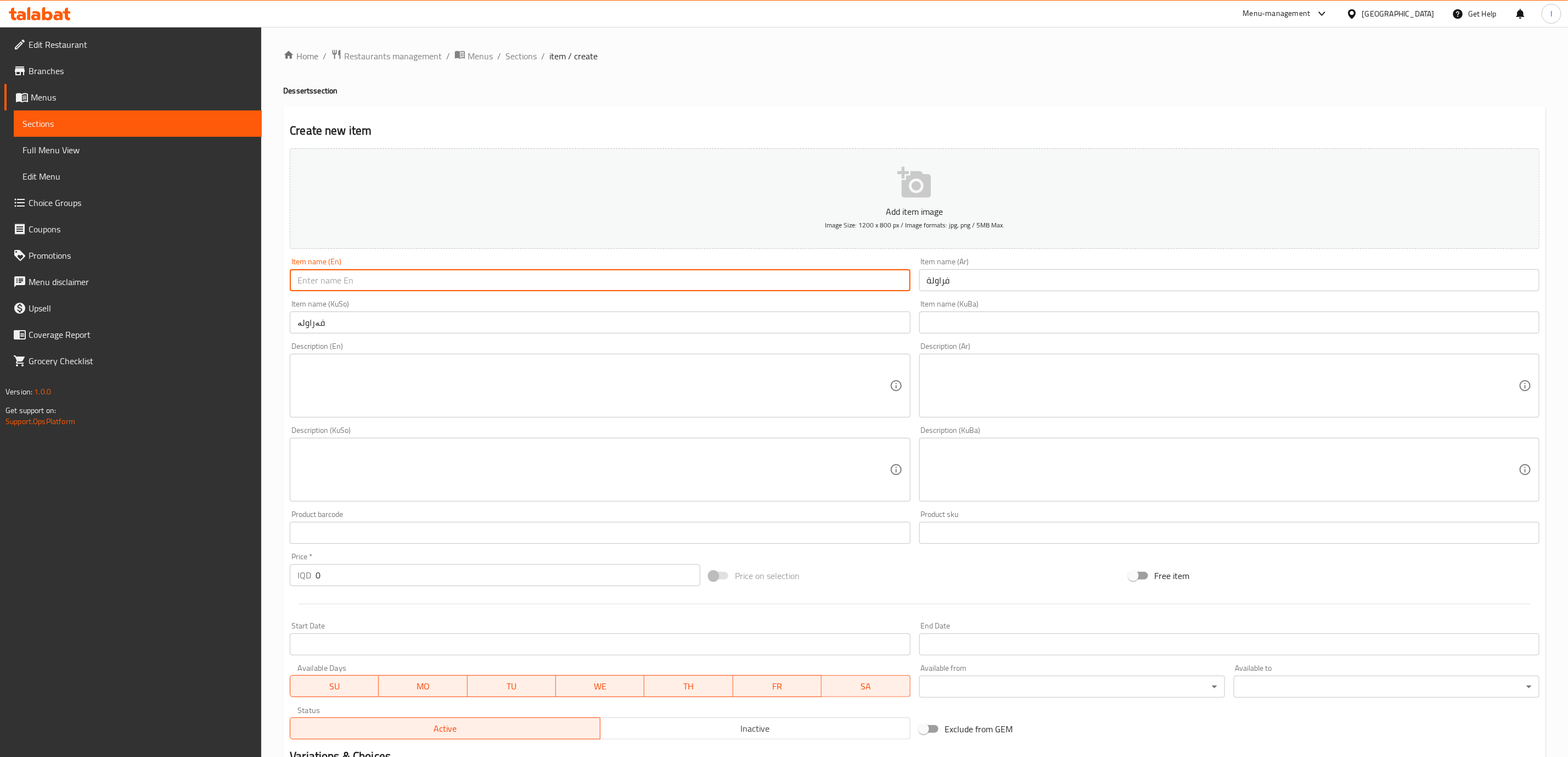
click at [366, 277] on input "text" at bounding box center [600, 280] width 620 height 22
paste input "Strawberry"
type input "Strawberry"
click at [354, 584] on input "0" at bounding box center [508, 575] width 385 height 22
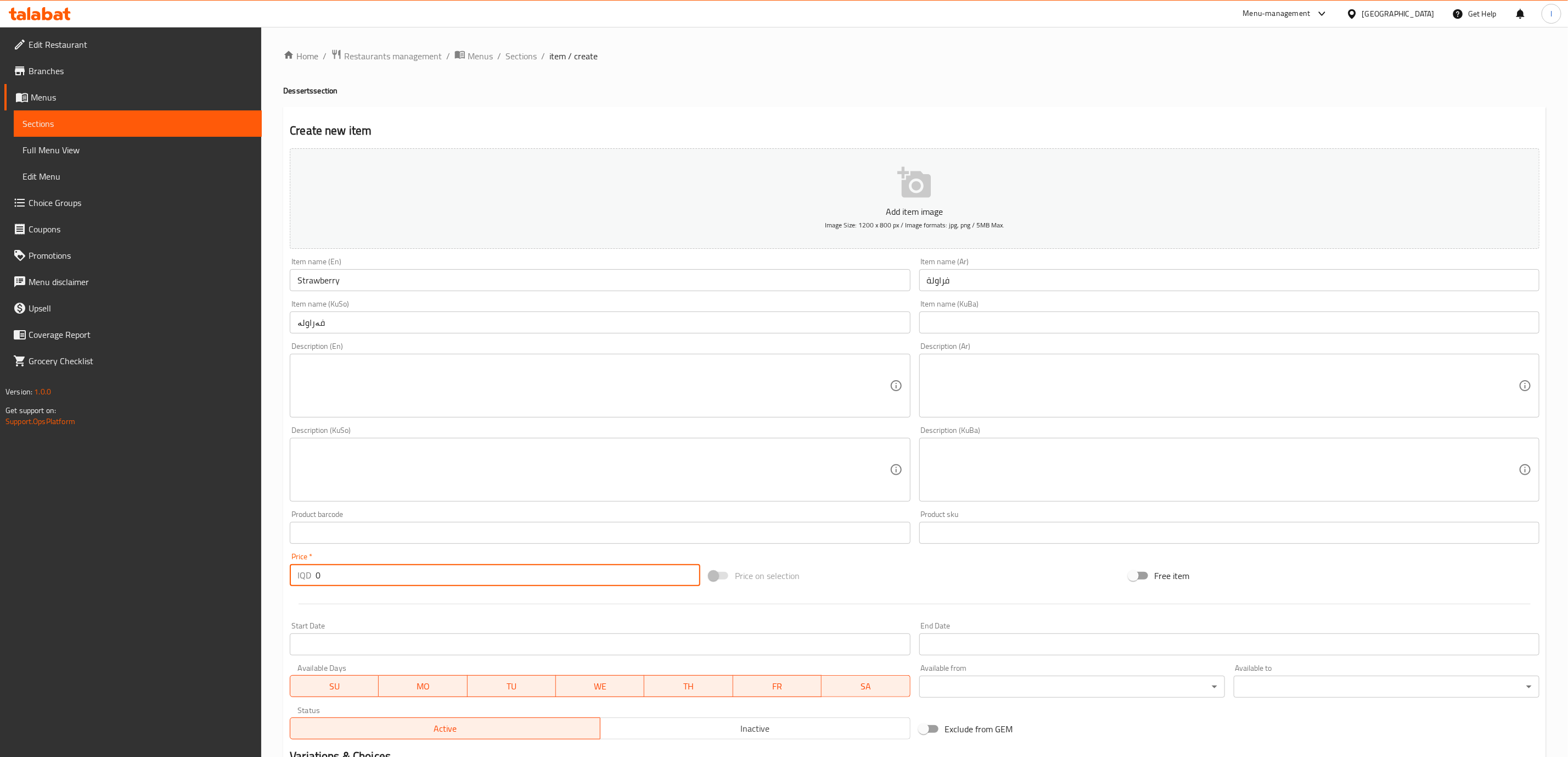
click at [354, 584] on input "0" at bounding box center [508, 575] width 385 height 22
paste input "500"
type input "5000"
click at [304, 560] on div "Price   * IQD 5000 Price *" at bounding box center [495, 569] width 411 height 34
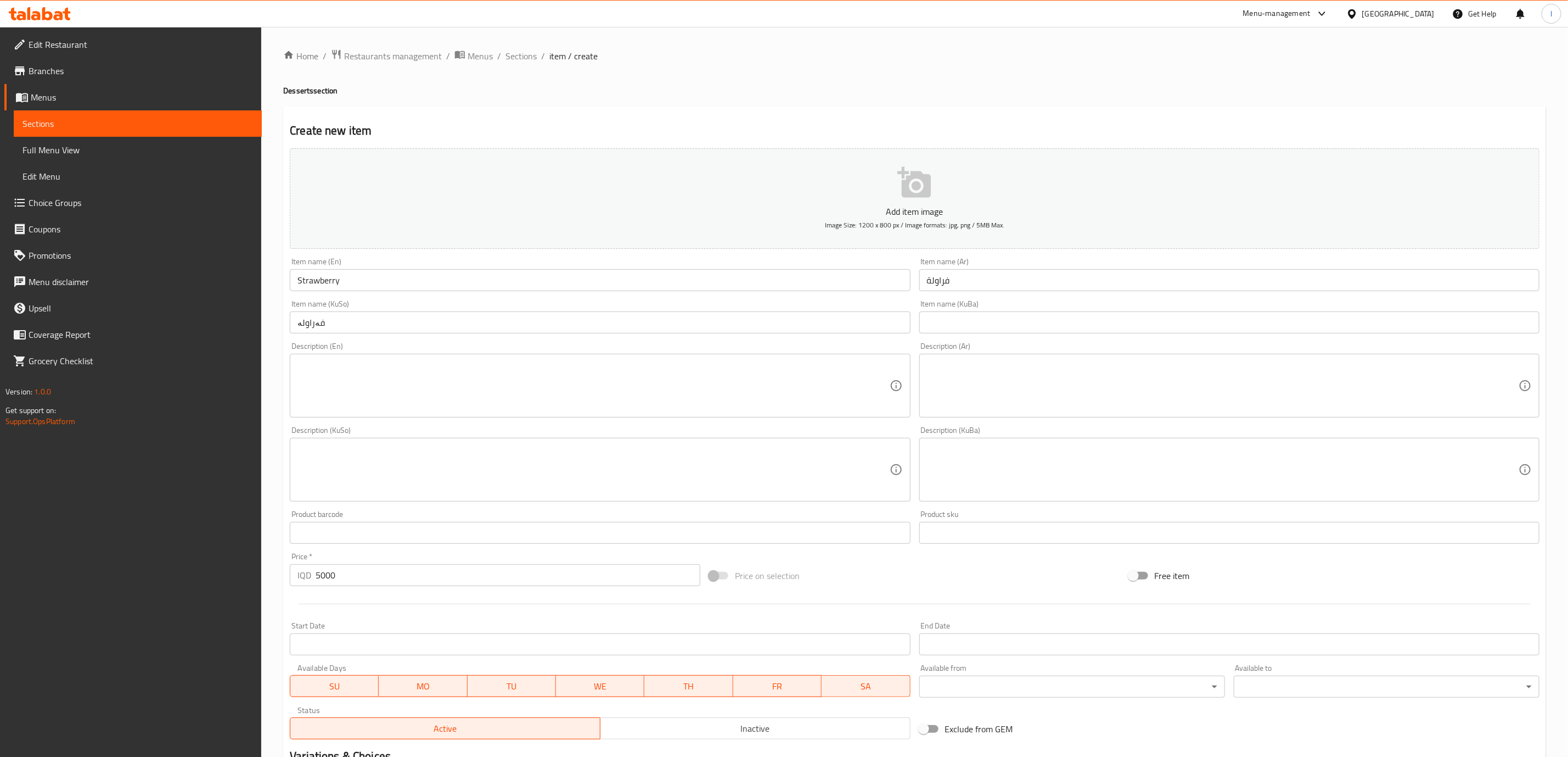
scroll to position [144, 0]
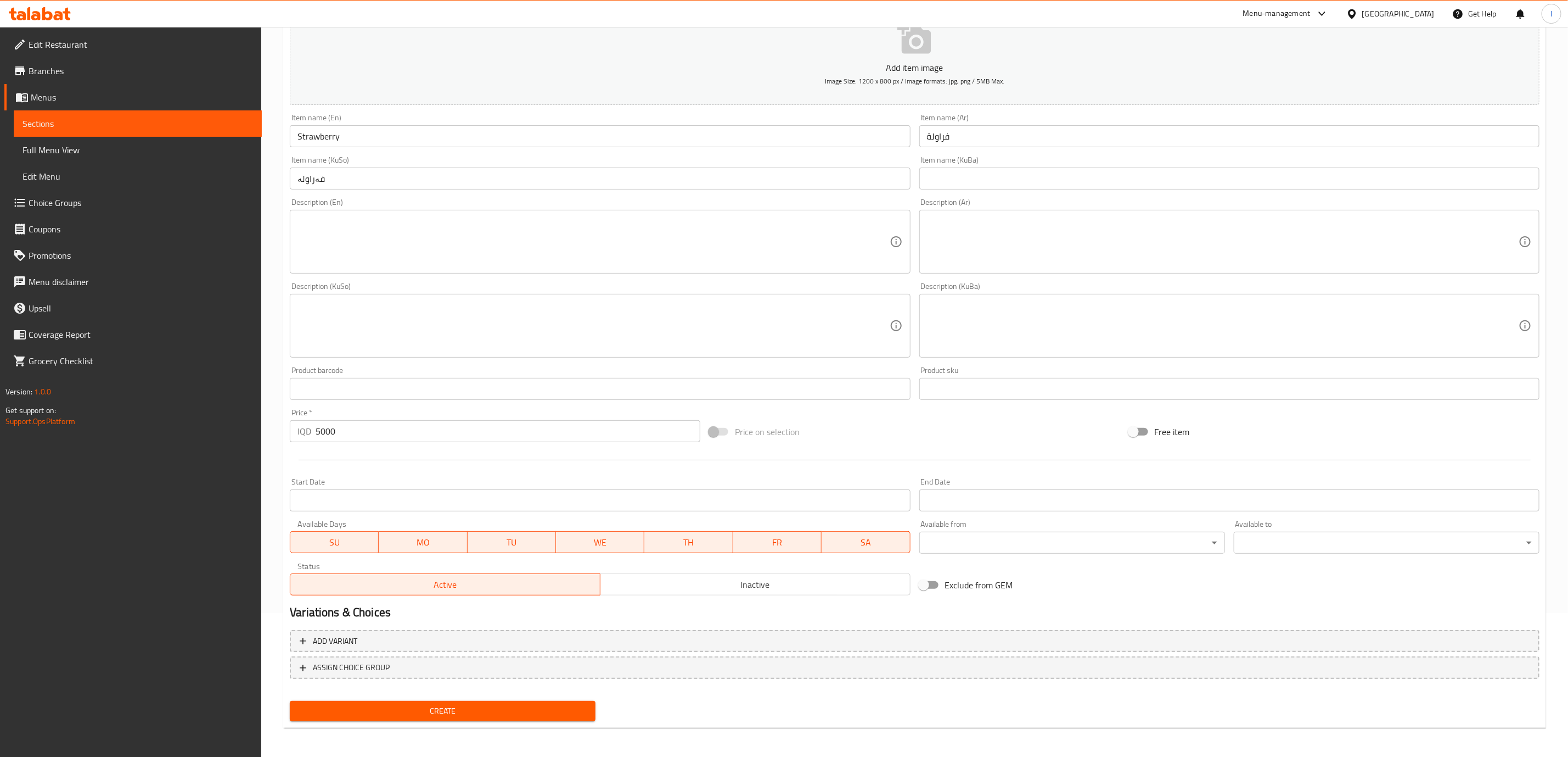
drag, startPoint x: 312, startPoint y: 721, endPoint x: 315, endPoint y: 712, distance: 9.5
click at [312, 719] on div "Create" at bounding box center [442, 710] width 315 height 29
click at [320, 704] on span "Create" at bounding box center [443, 711] width 288 height 14
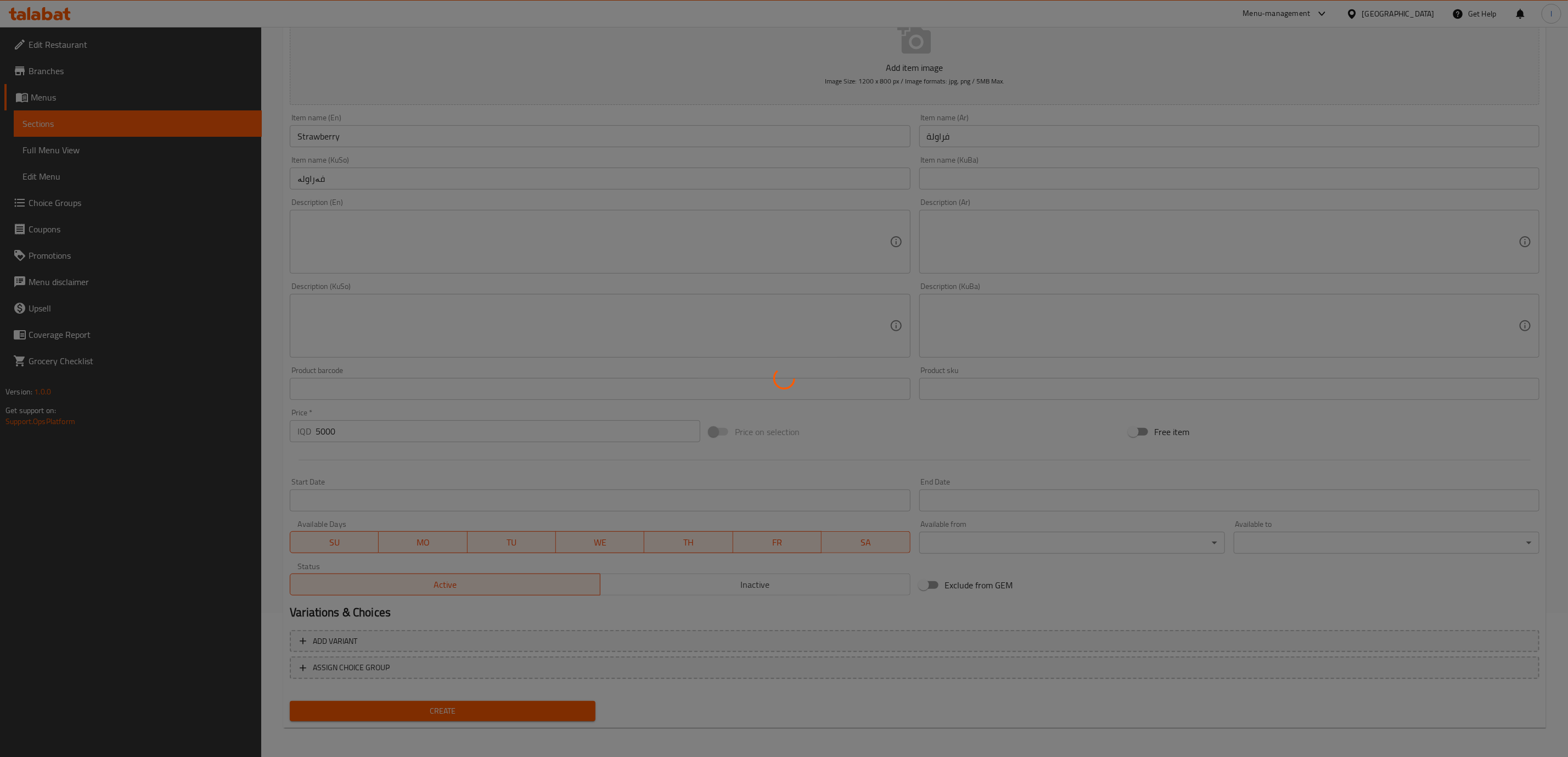
type input "0"
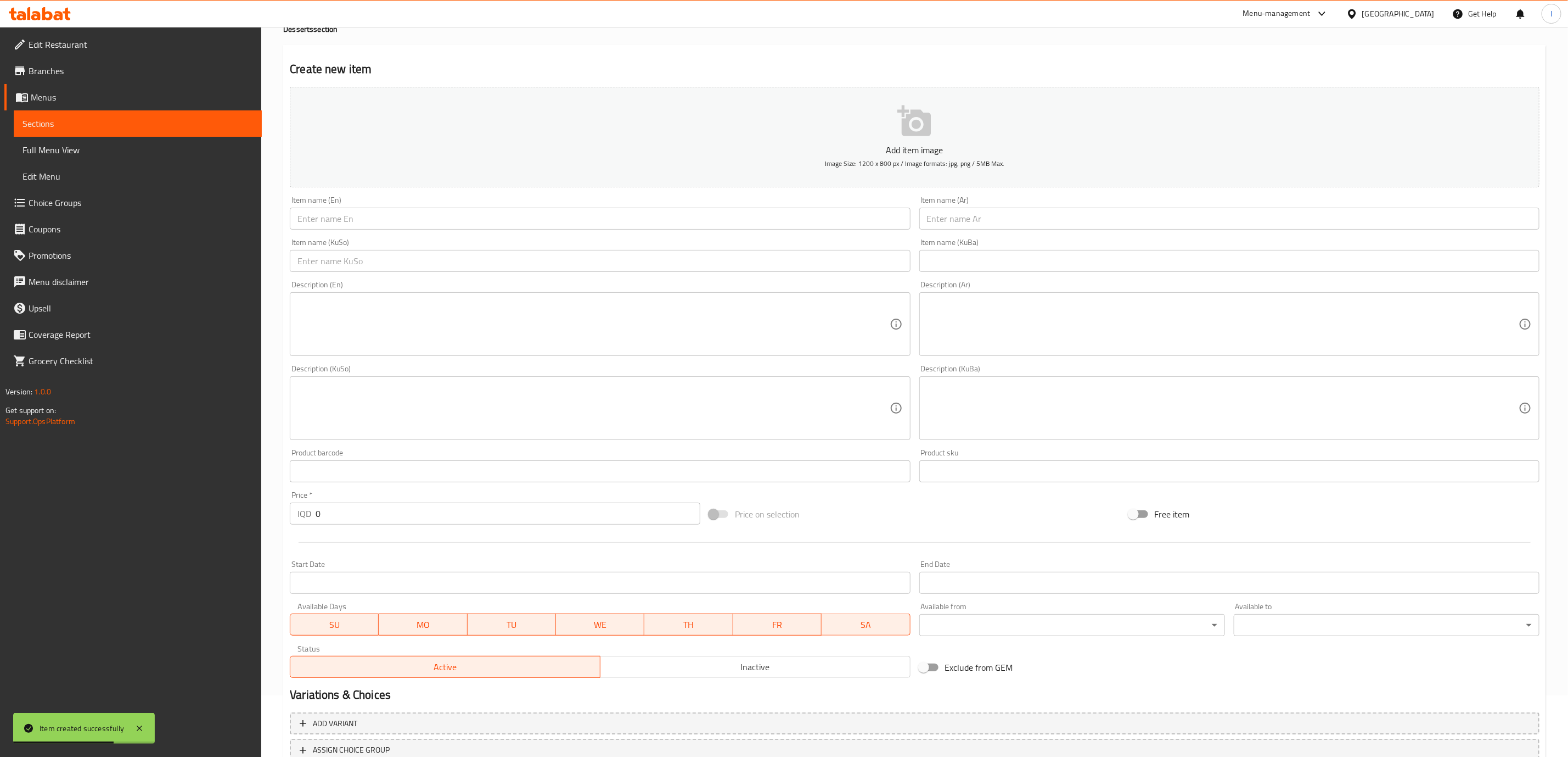
scroll to position [0, 0]
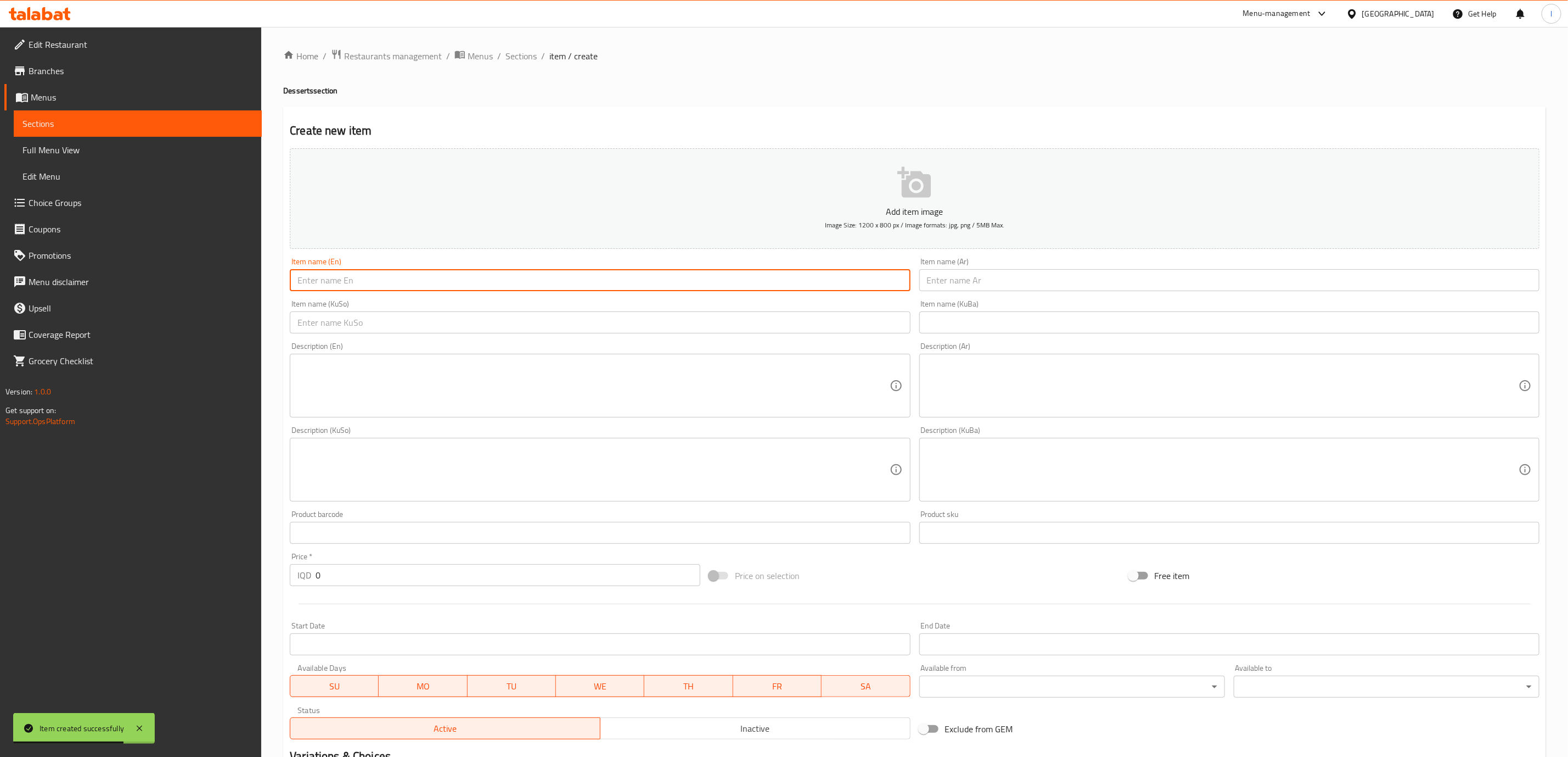
click at [543, 273] on input "text" at bounding box center [600, 280] width 620 height 22
paste input "Pistachio"
type input "Pistachio"
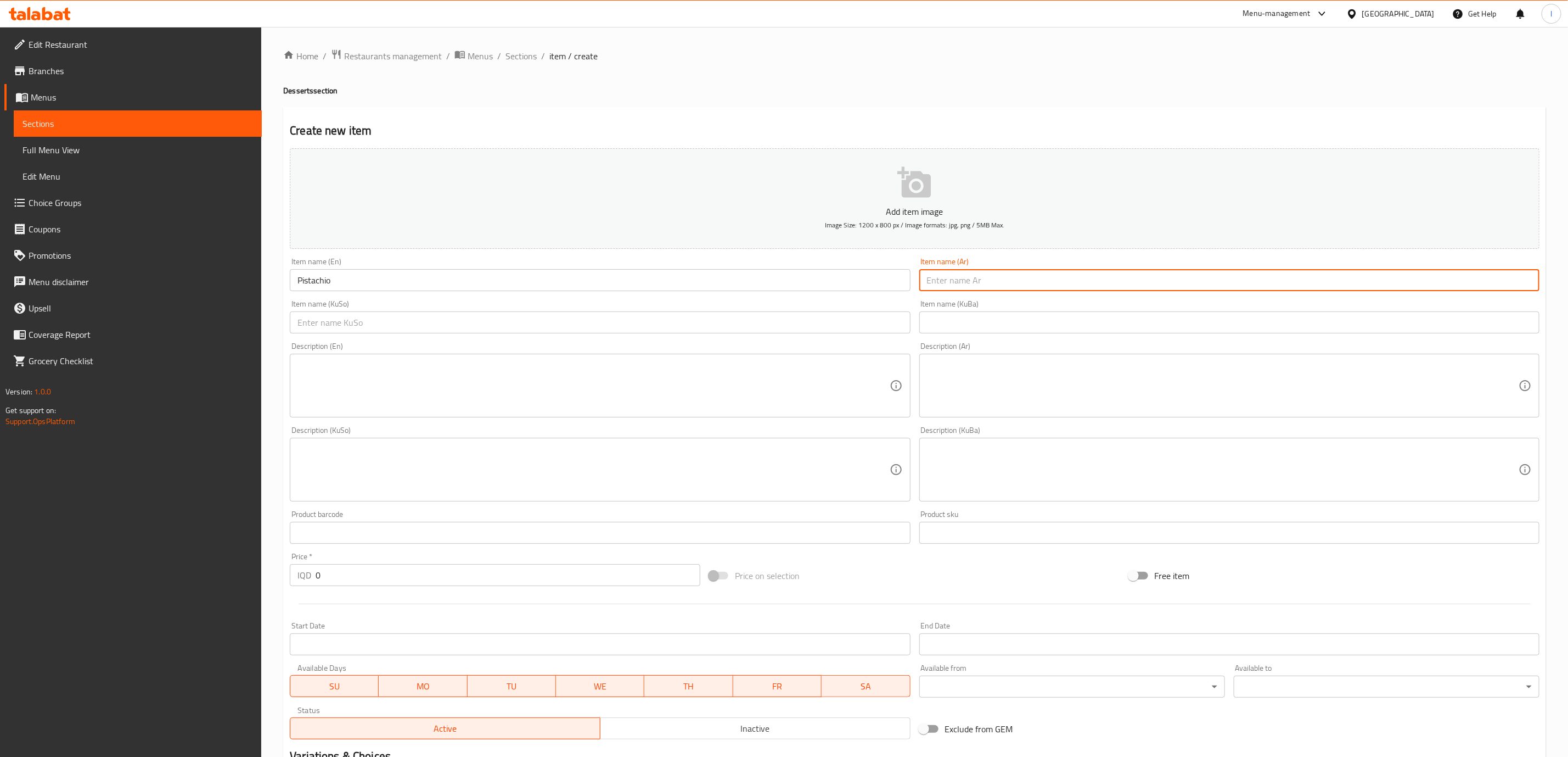
click at [946, 282] on input "text" at bounding box center [1229, 280] width 620 height 22
paste input "فراولة"
type input "فراولة"
click at [883, 325] on input "text" at bounding box center [600, 322] width 620 height 22
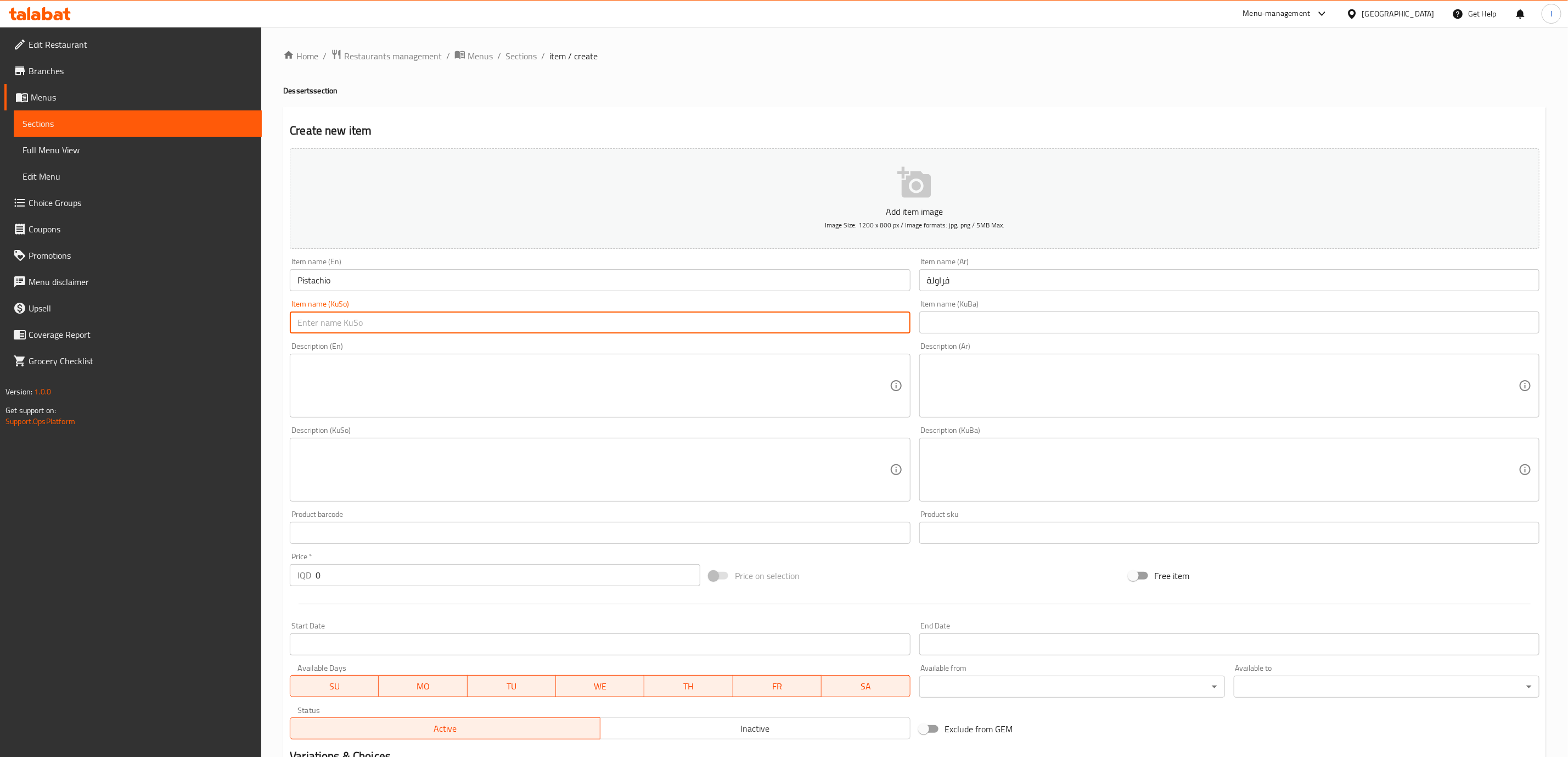
paste input "فەراولە"
type input "فەراولە"
click at [373, 588] on div "Add item image Image Size: 1200 x 800 px / Image formats: jpg, png / 5MB Max. I…" at bounding box center [914, 443] width 1259 height 600
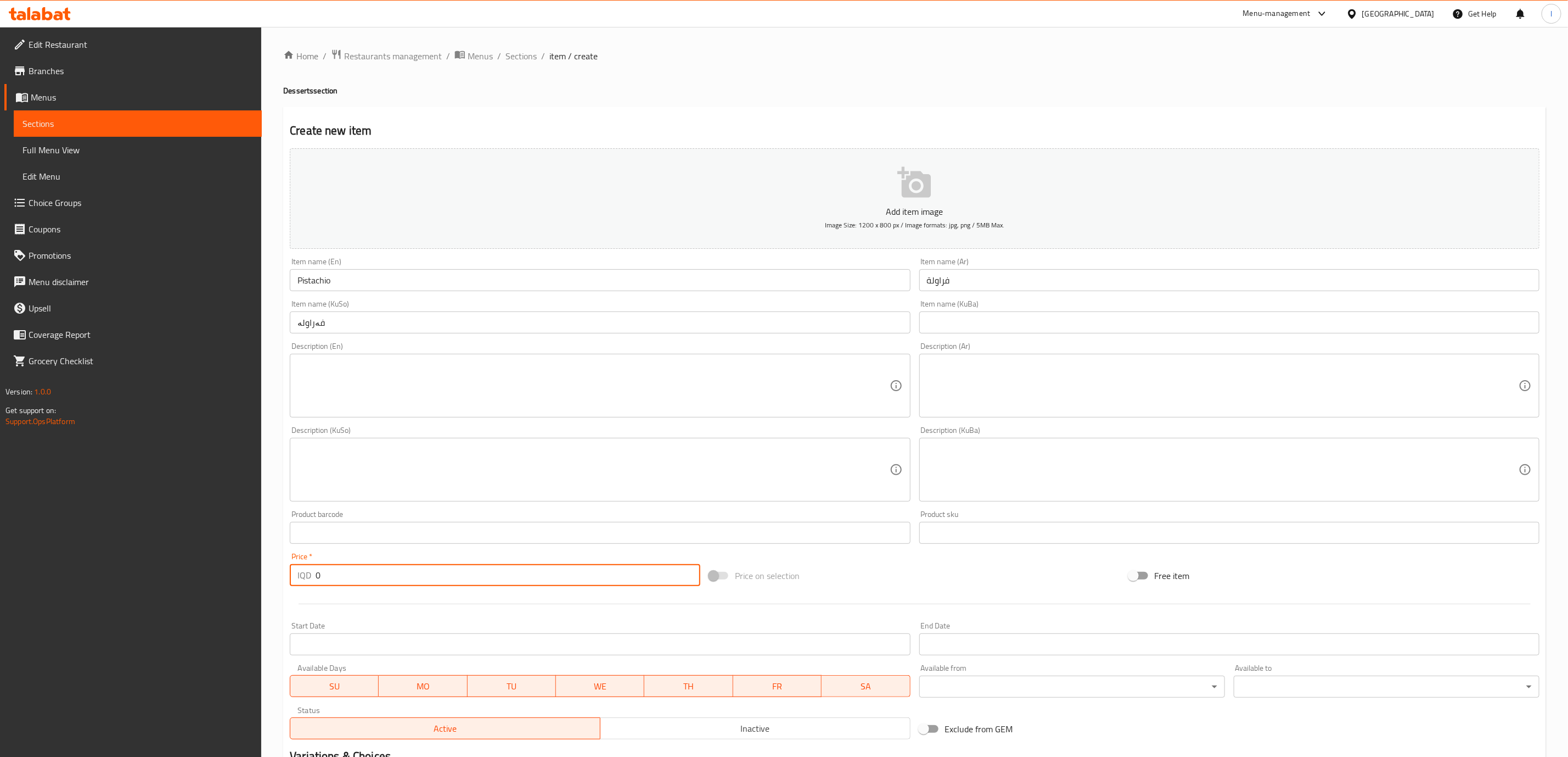
click at [368, 575] on input "0" at bounding box center [508, 575] width 385 height 22
paste input "500"
type input "5000"
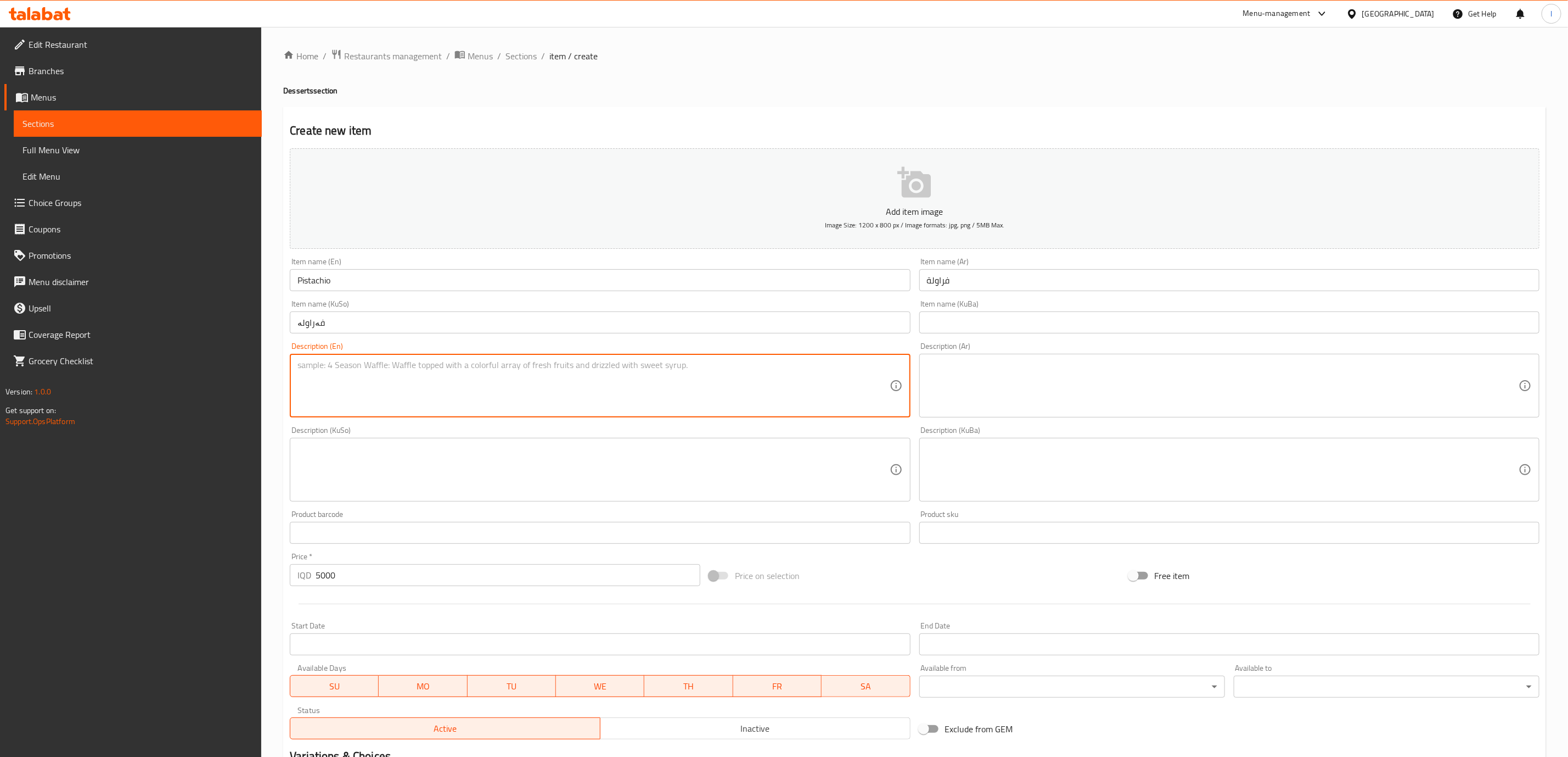
click at [325, 405] on textarea at bounding box center [593, 386] width 592 height 52
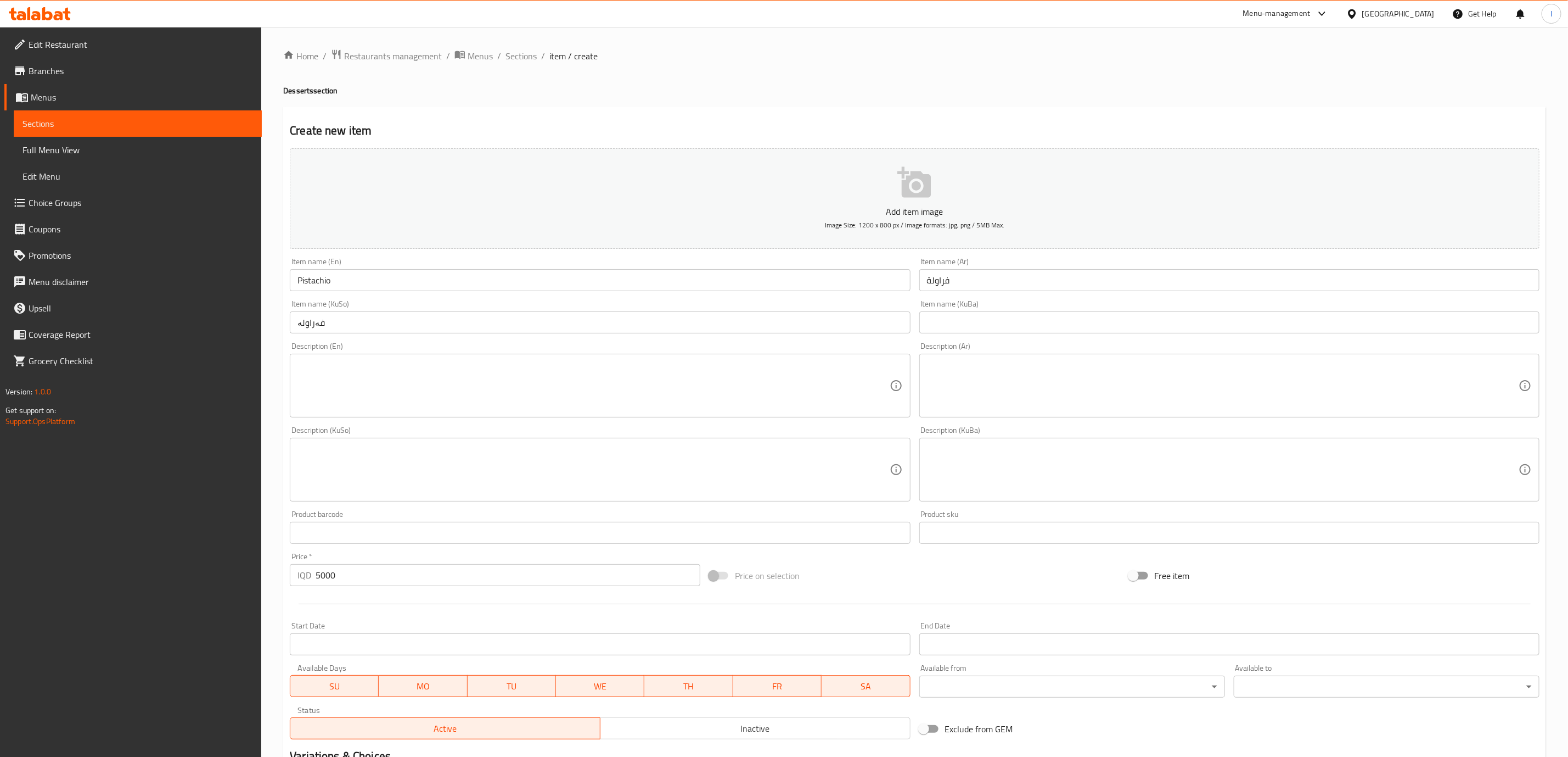
click at [294, 349] on div "Description (En) Description (En)" at bounding box center [600, 379] width 620 height 76
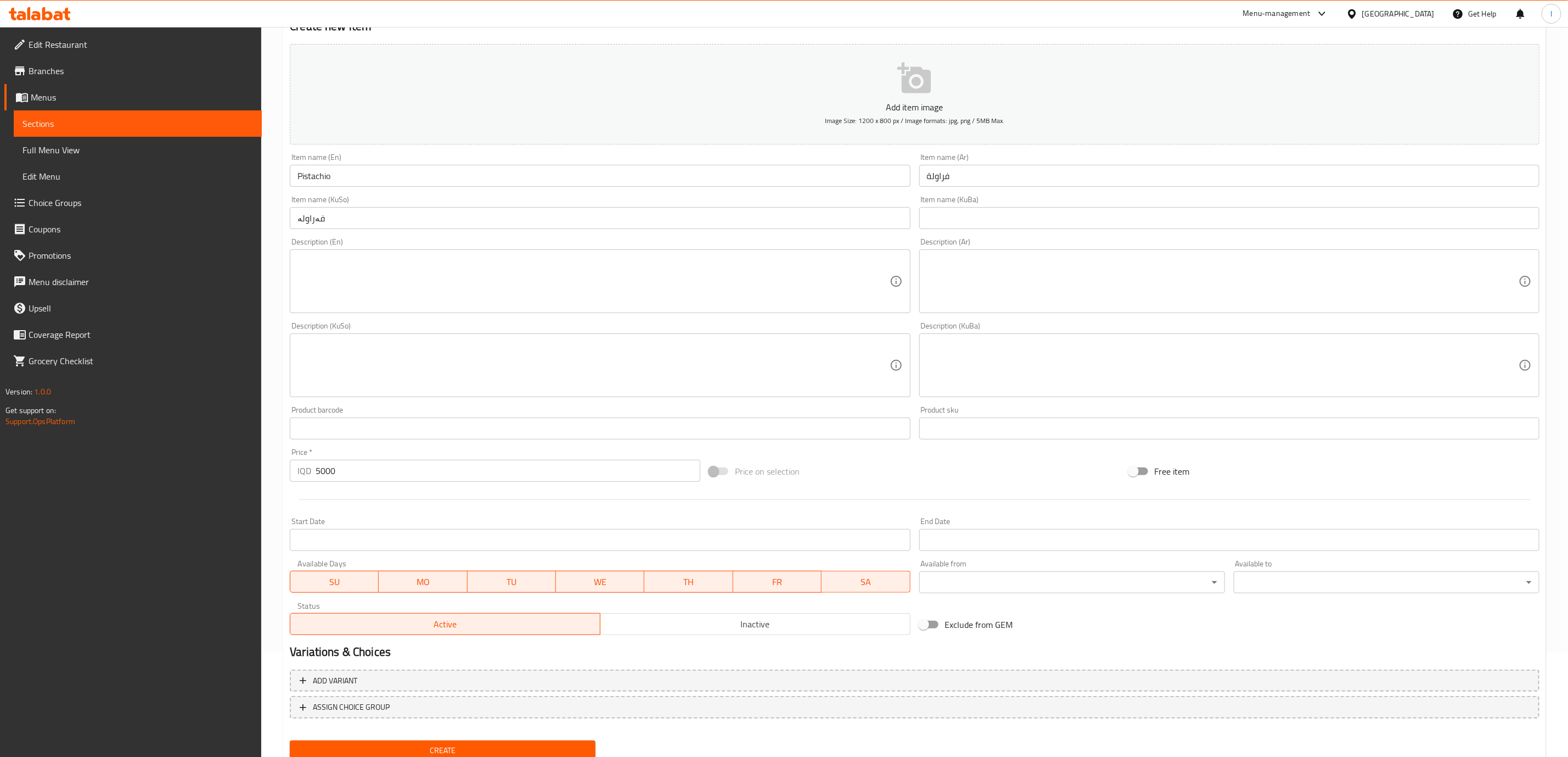
scroll to position [144, 0]
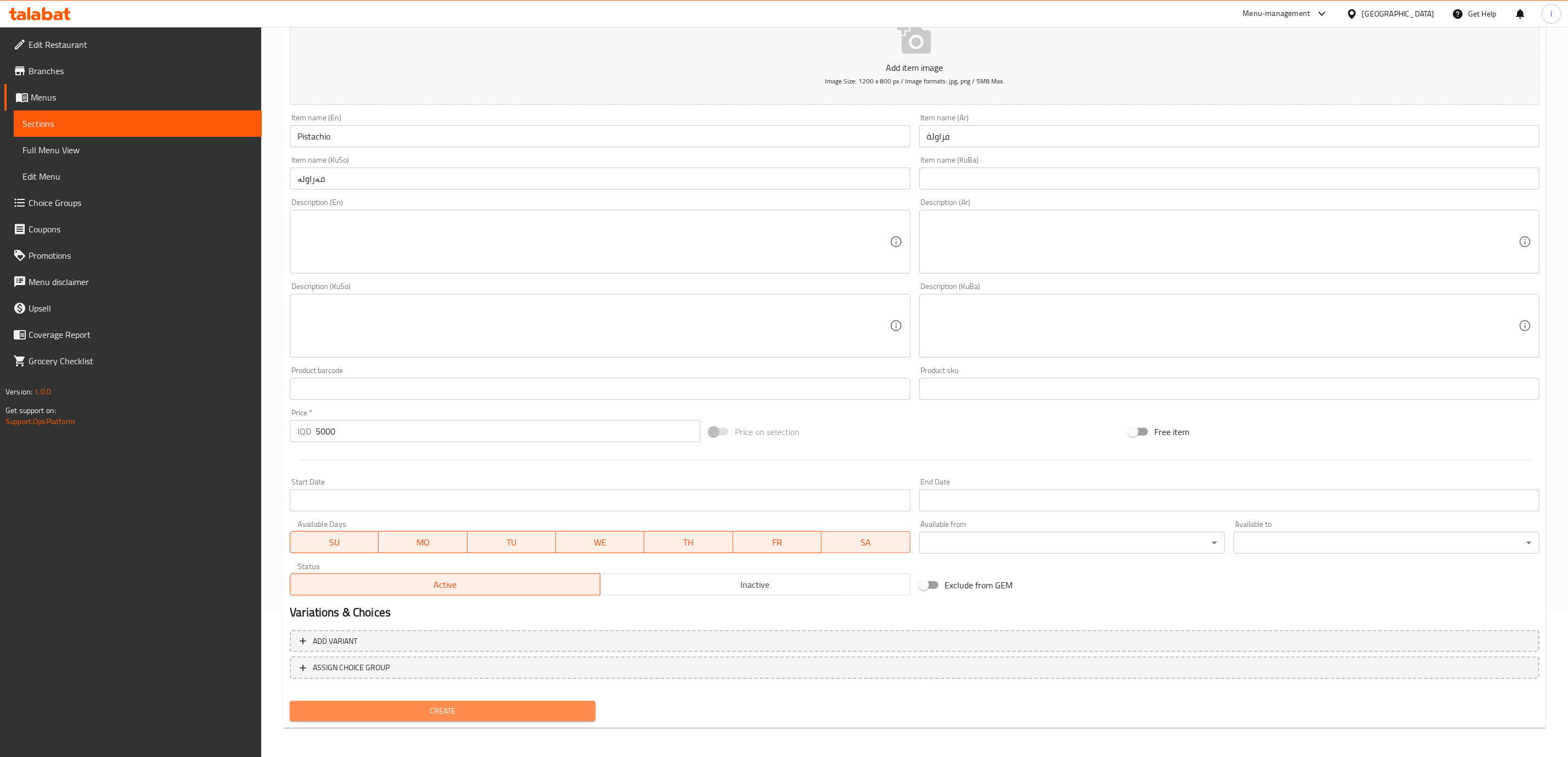
click at [555, 712] on span "Create" at bounding box center [443, 711] width 288 height 14
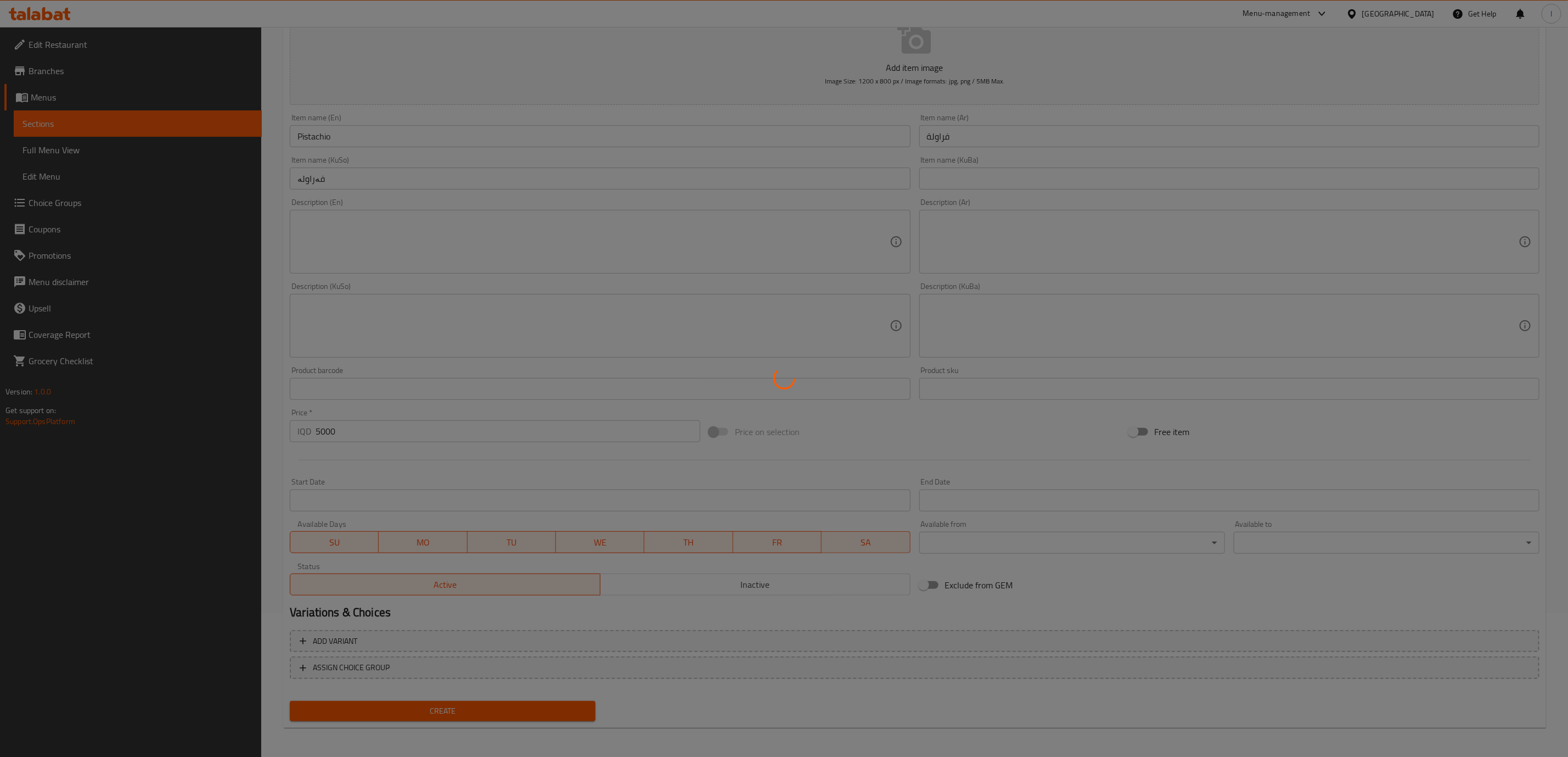
type input "0"
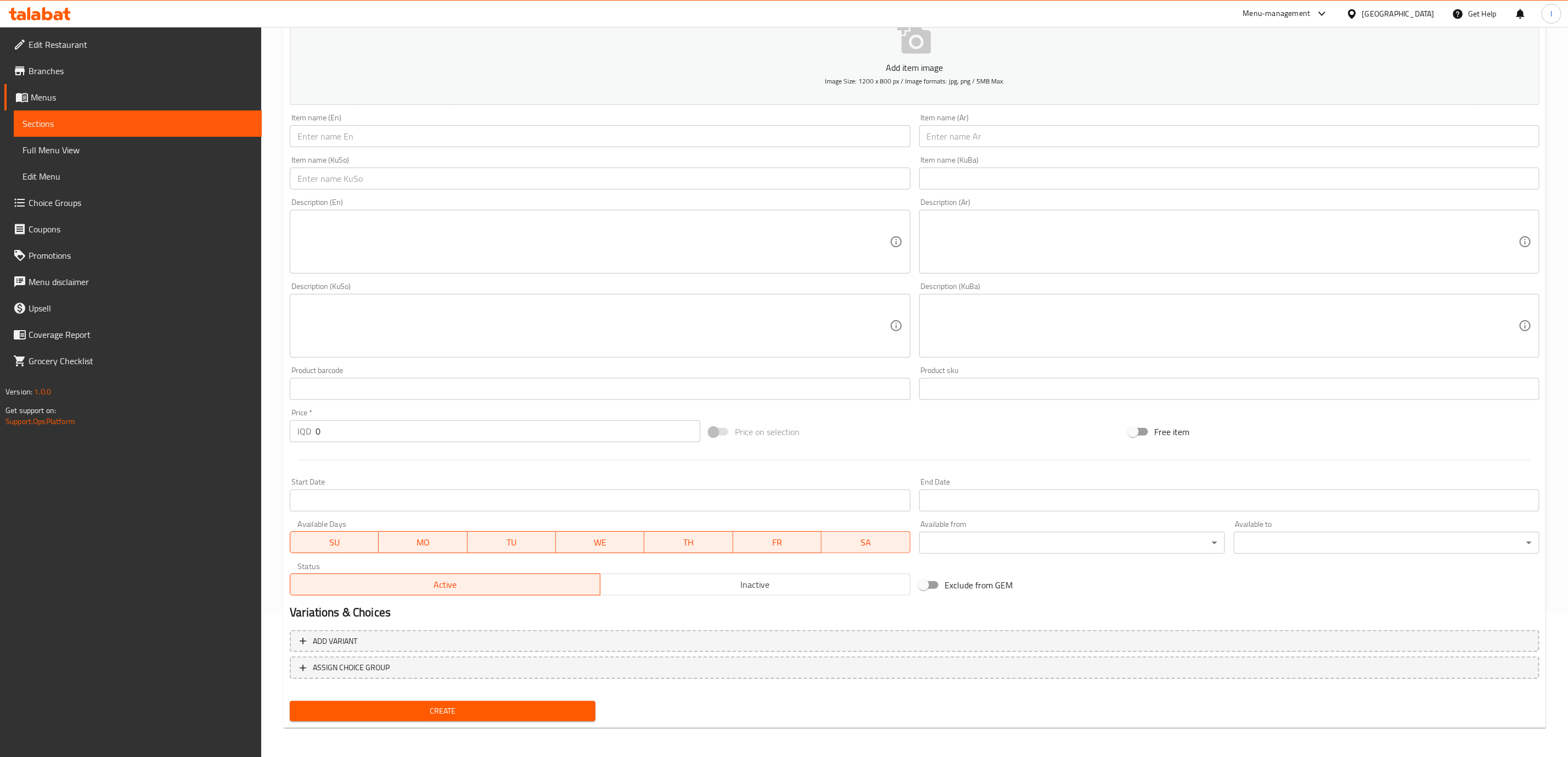
click at [663, 137] on input "text" at bounding box center [600, 136] width 620 height 22
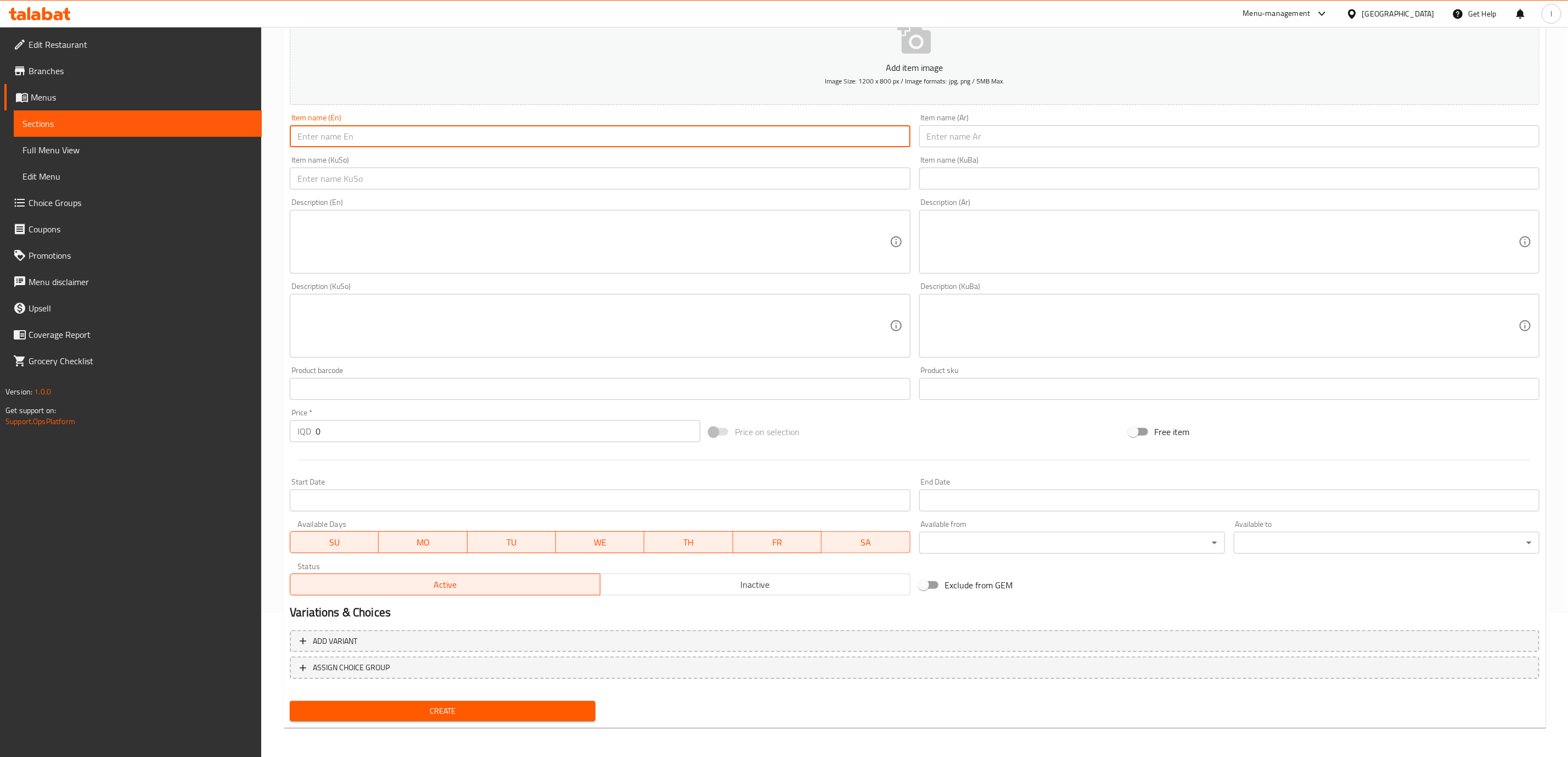
click at [679, 142] on input "text" at bounding box center [600, 136] width 620 height 22
paste input "Bounty"
type input "Bounty"
click at [1048, 149] on div "Item name (Ar) Item name (Ar)" at bounding box center [1229, 130] width 629 height 42
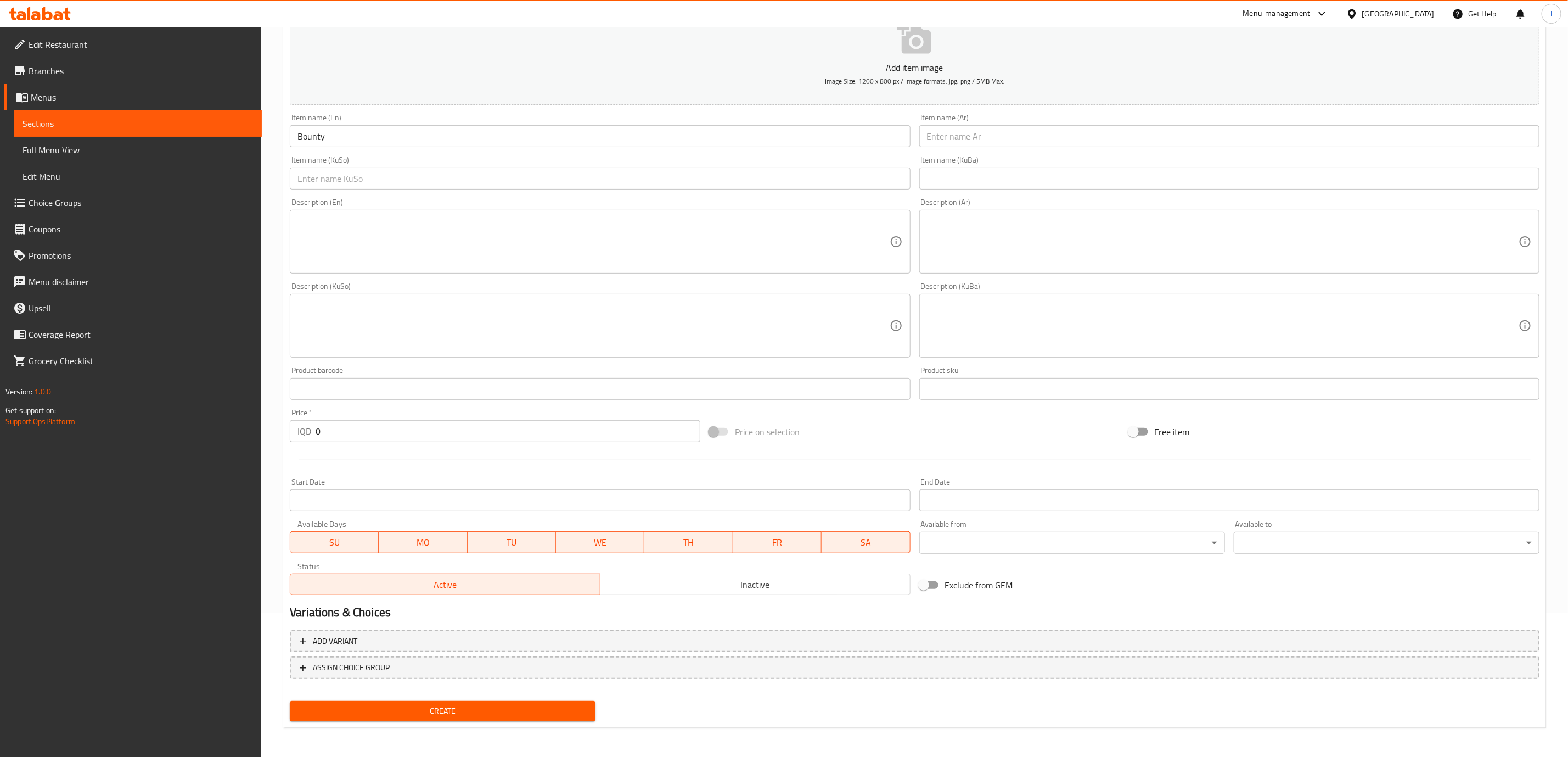
click at [1046, 138] on input "text" at bounding box center [1229, 136] width 620 height 22
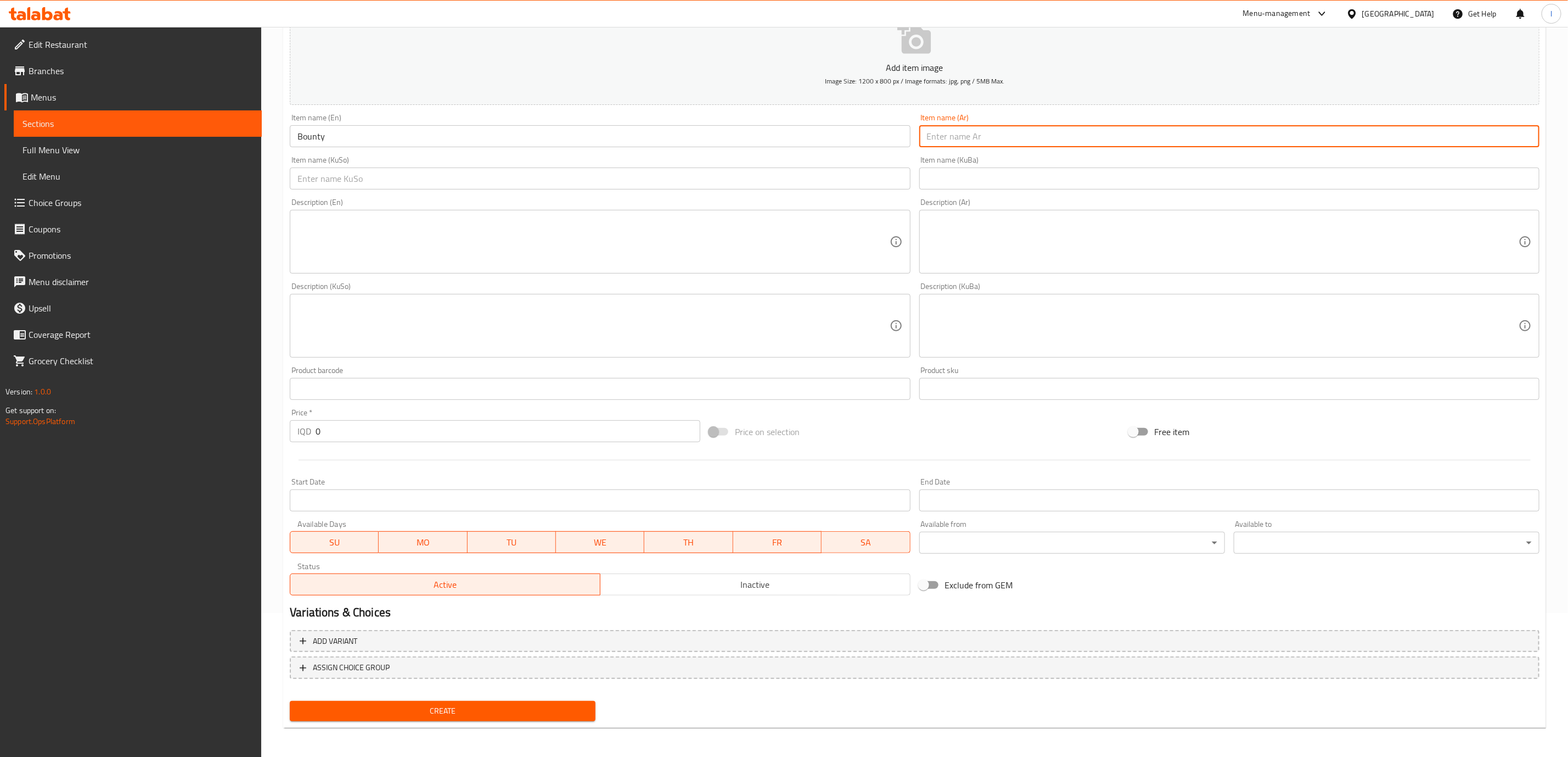
paste input "باونتي"
type input "باونتي"
click at [569, 174] on input "text" at bounding box center [600, 179] width 620 height 22
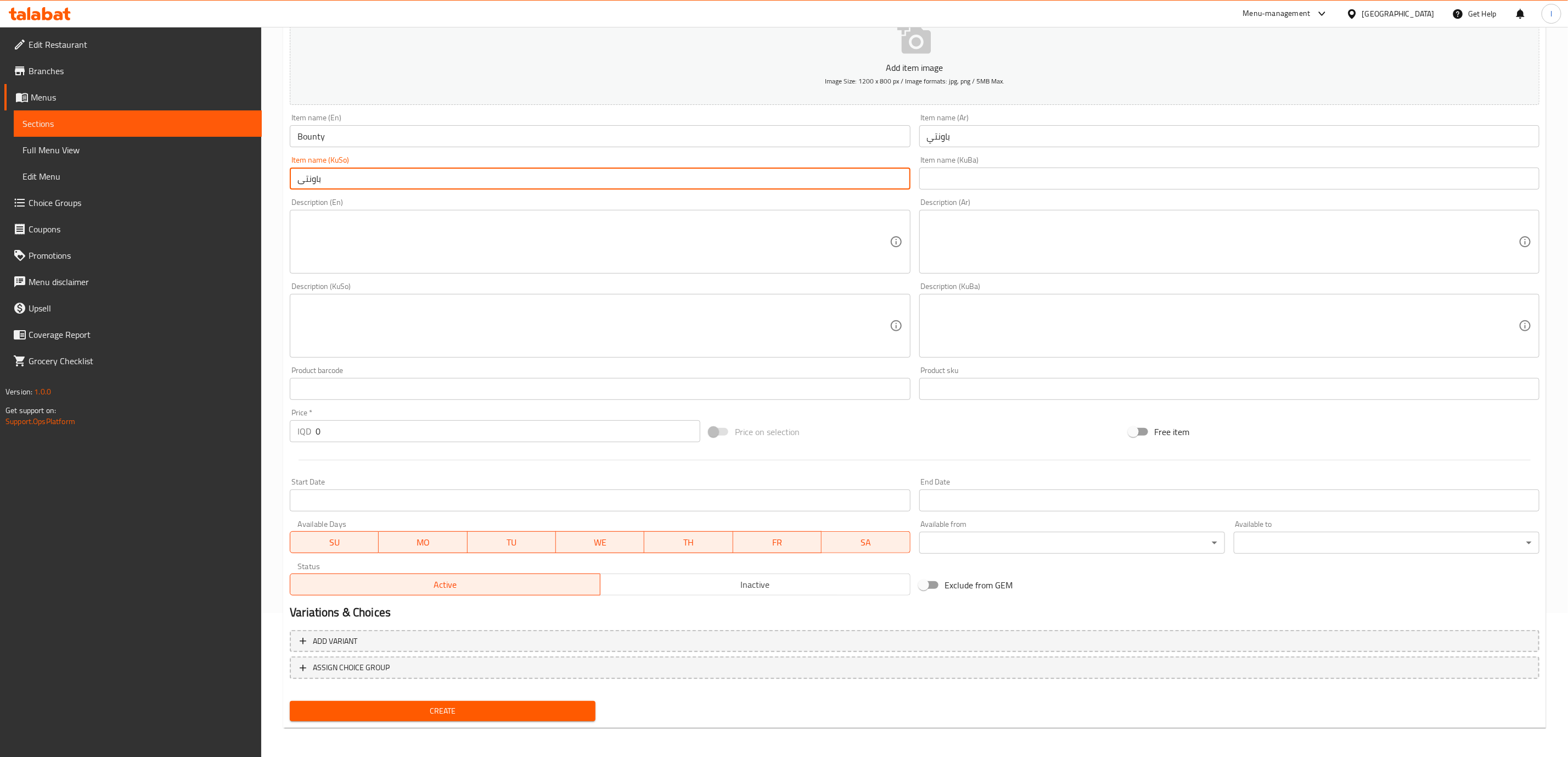
type input "باونتی"
click at [338, 440] on input "0" at bounding box center [508, 431] width 385 height 22
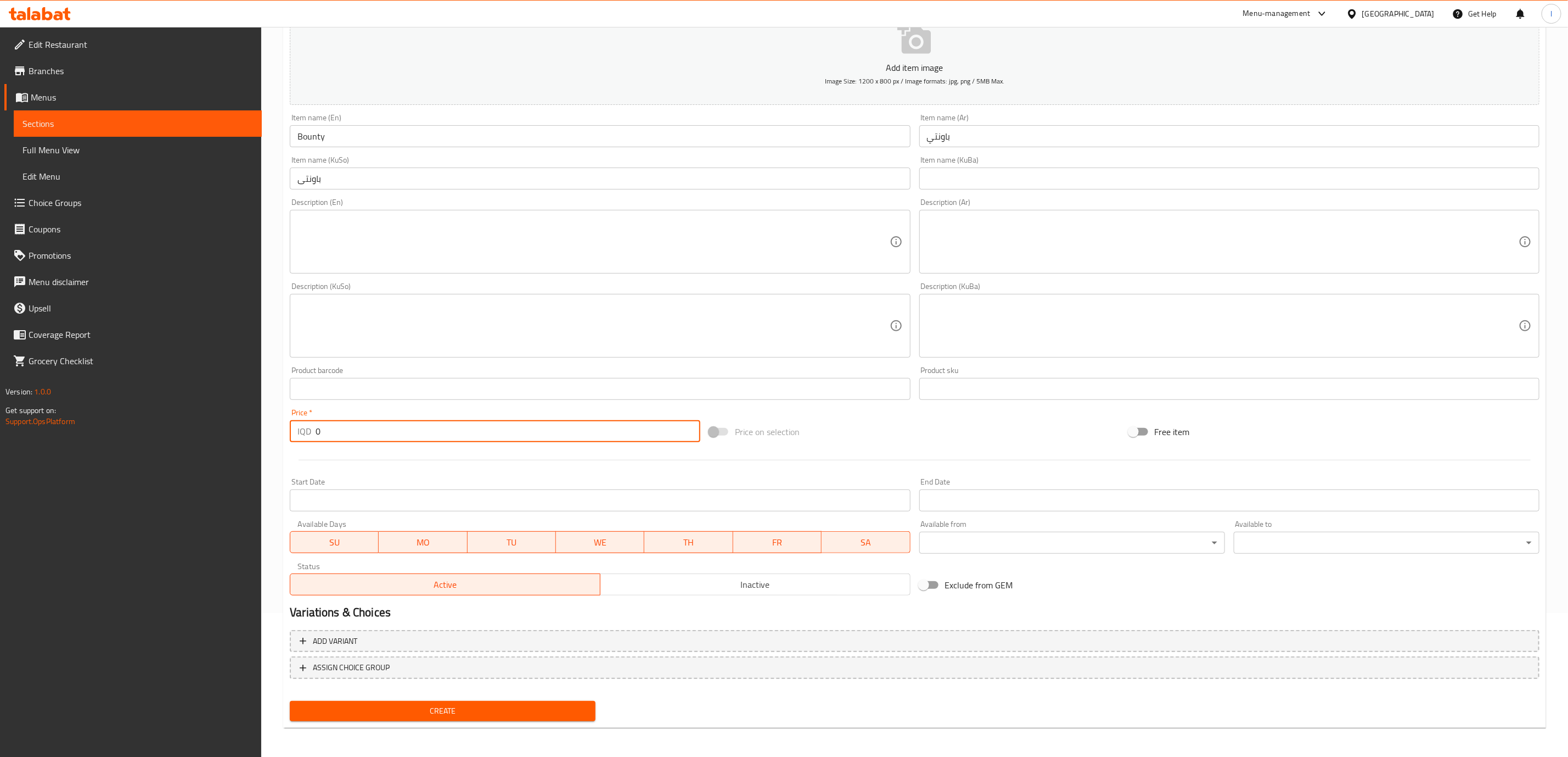
click at [338, 440] on input "0" at bounding box center [508, 431] width 385 height 22
paste input "500"
type input "5000"
click at [419, 704] on span "Create" at bounding box center [443, 711] width 288 height 14
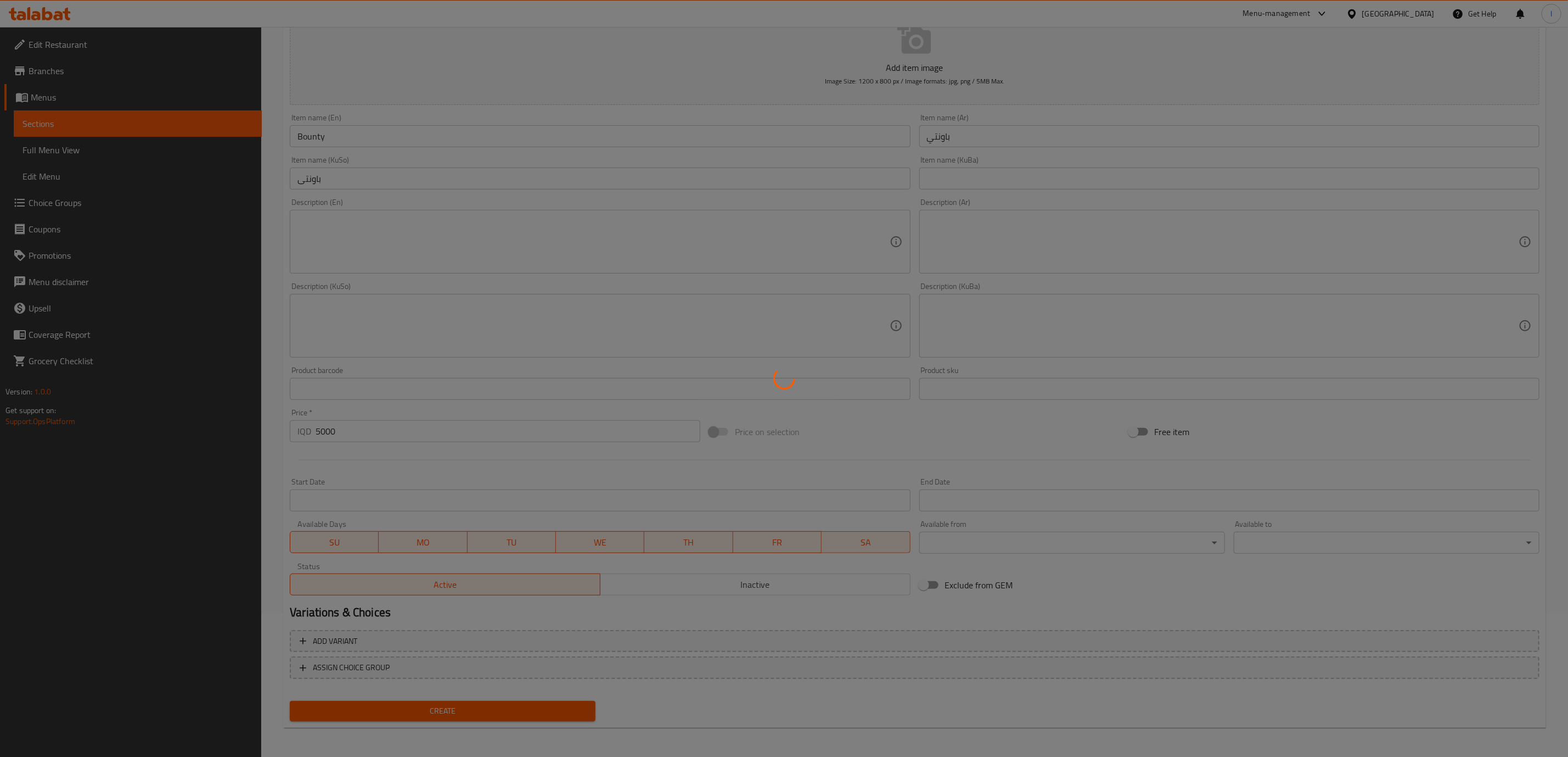
type input "0"
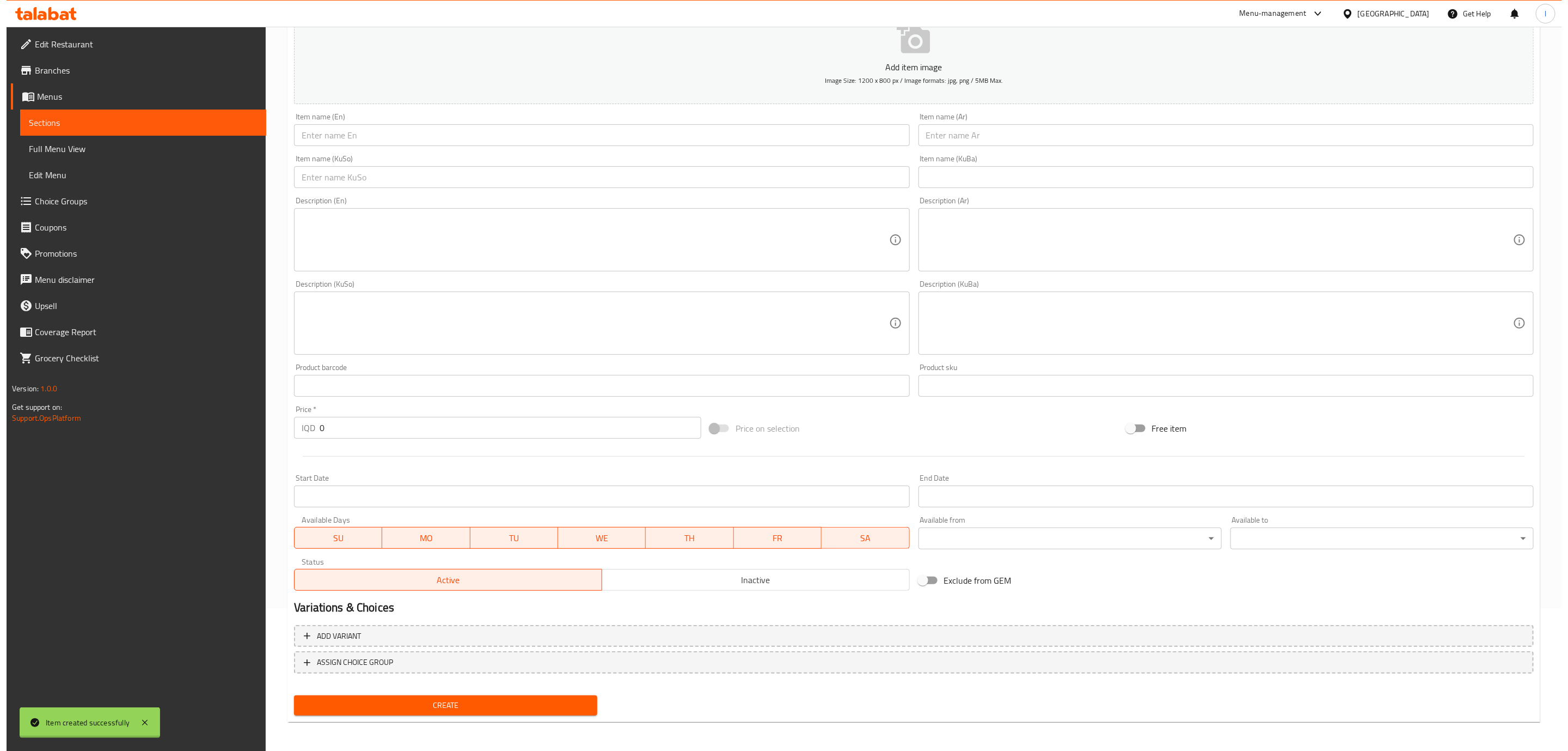
scroll to position [0, 0]
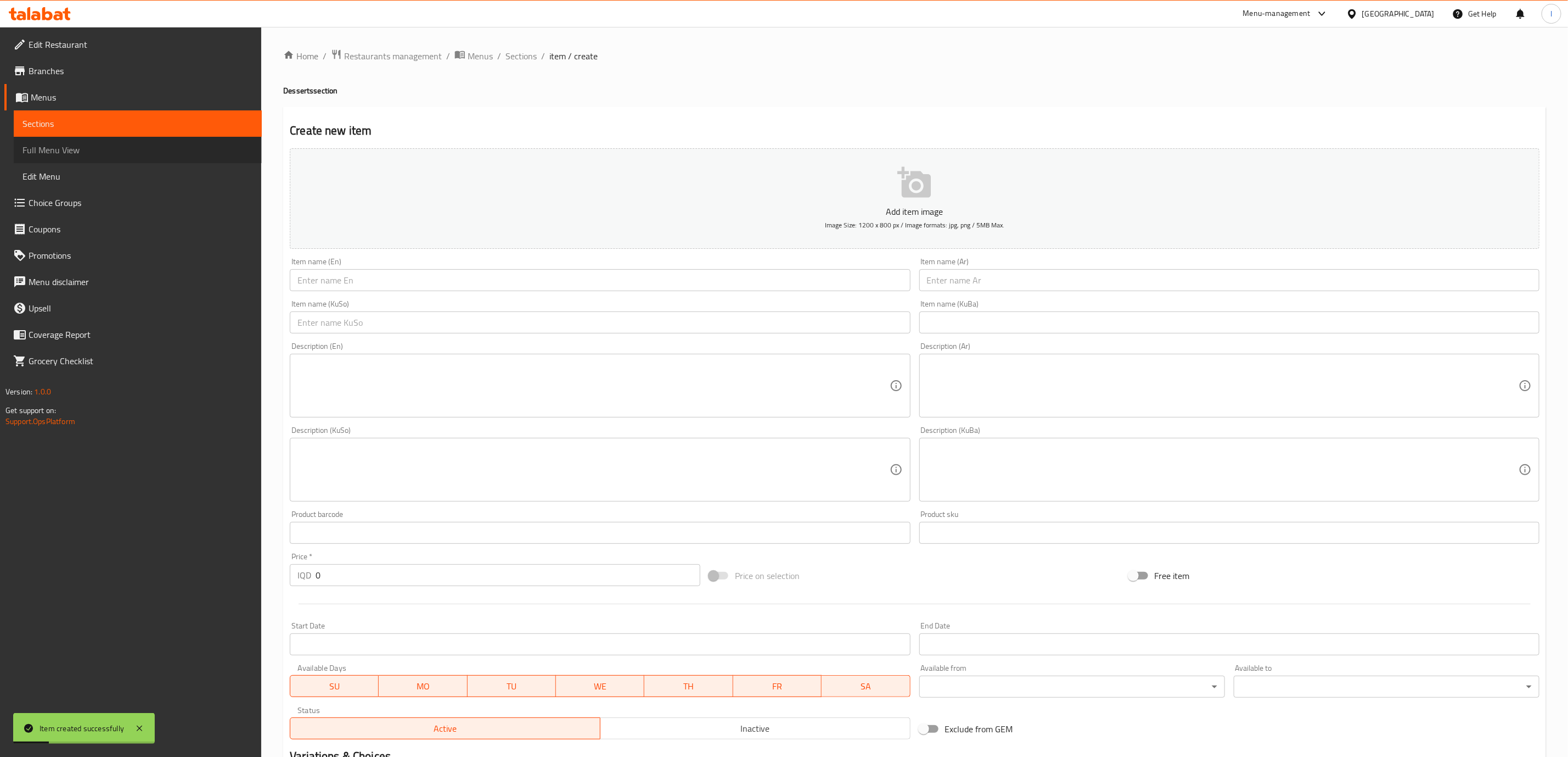
click at [122, 143] on span "Full Menu View" at bounding box center [138, 149] width 231 height 13
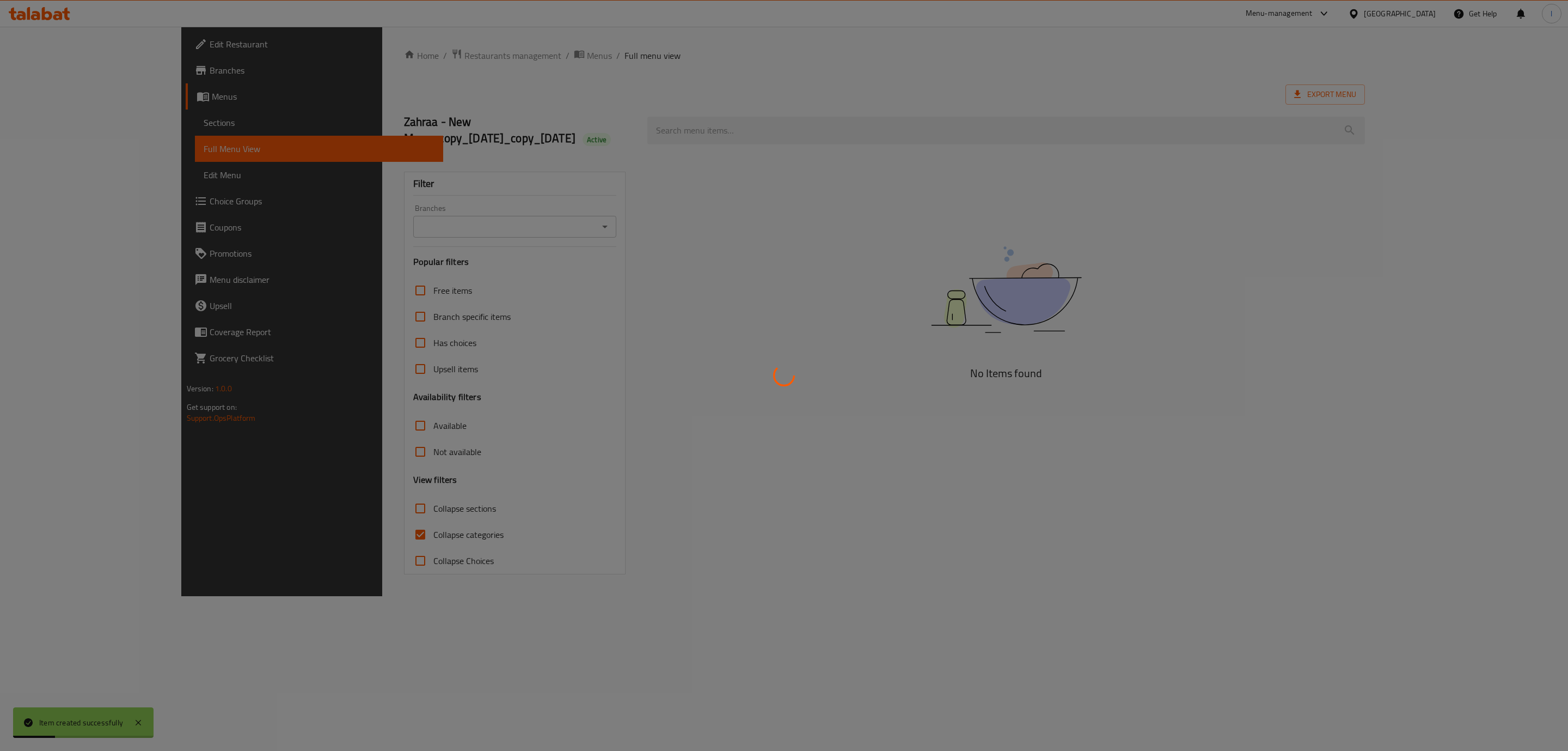
click at [484, 222] on div at bounding box center [784, 375] width 1568 height 751
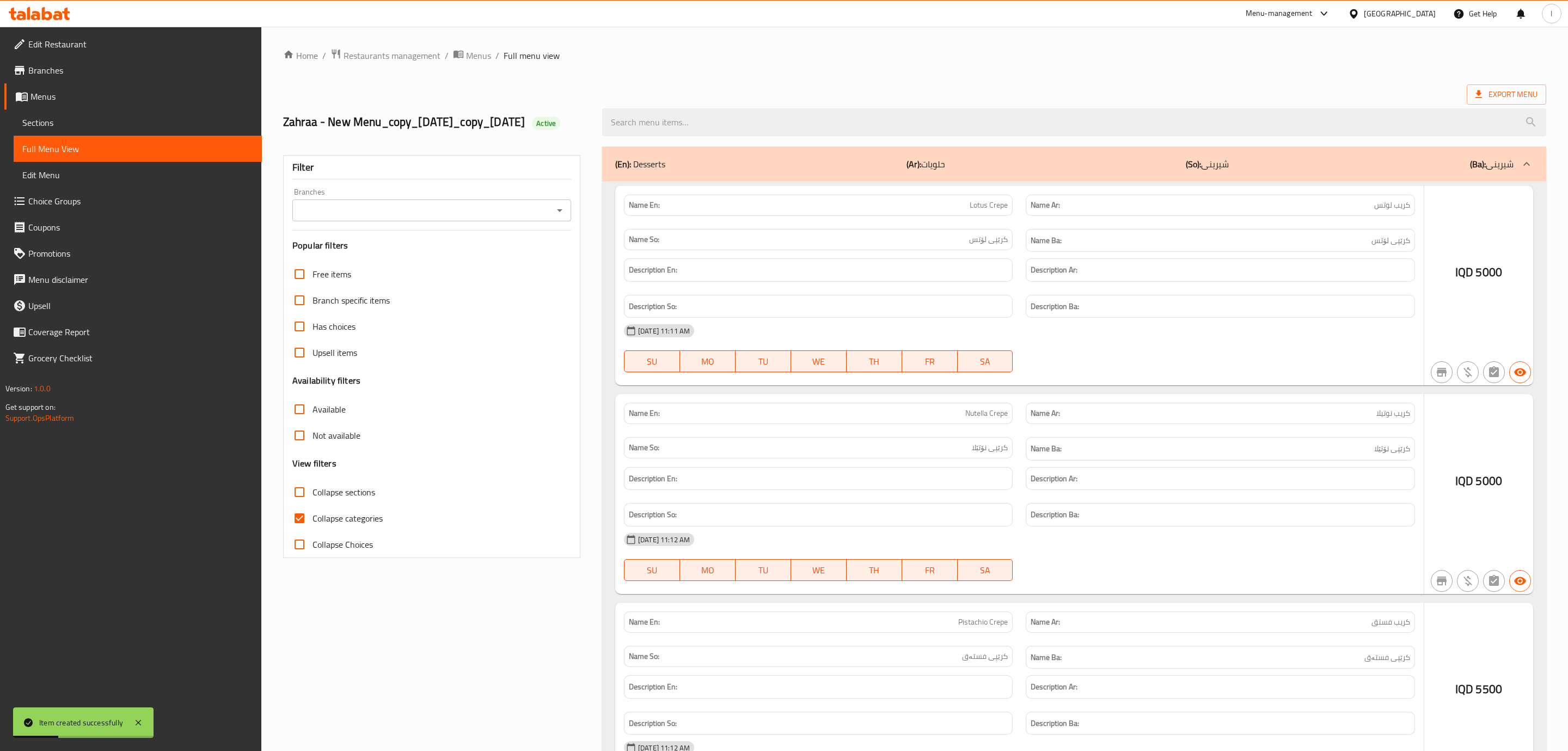
click at [490, 227] on div at bounding box center [784, 375] width 1568 height 751
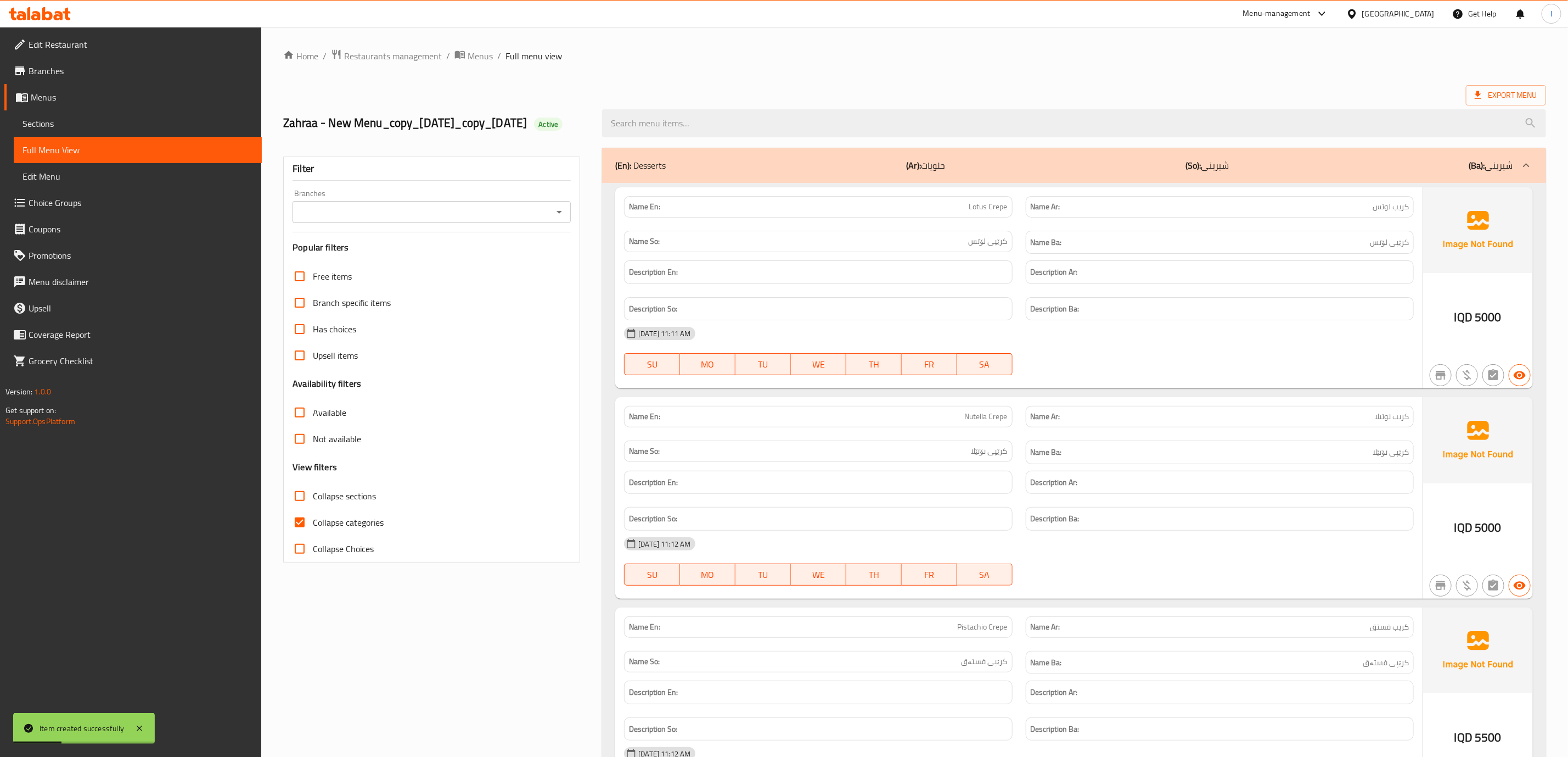
click at [494, 220] on input "Branches" at bounding box center [422, 212] width 253 height 15
click at [425, 275] on li "[MEDICAL_DATA], 62, 62" at bounding box center [432, 276] width 278 height 20
type input "[MEDICAL_DATA], 62, 62"
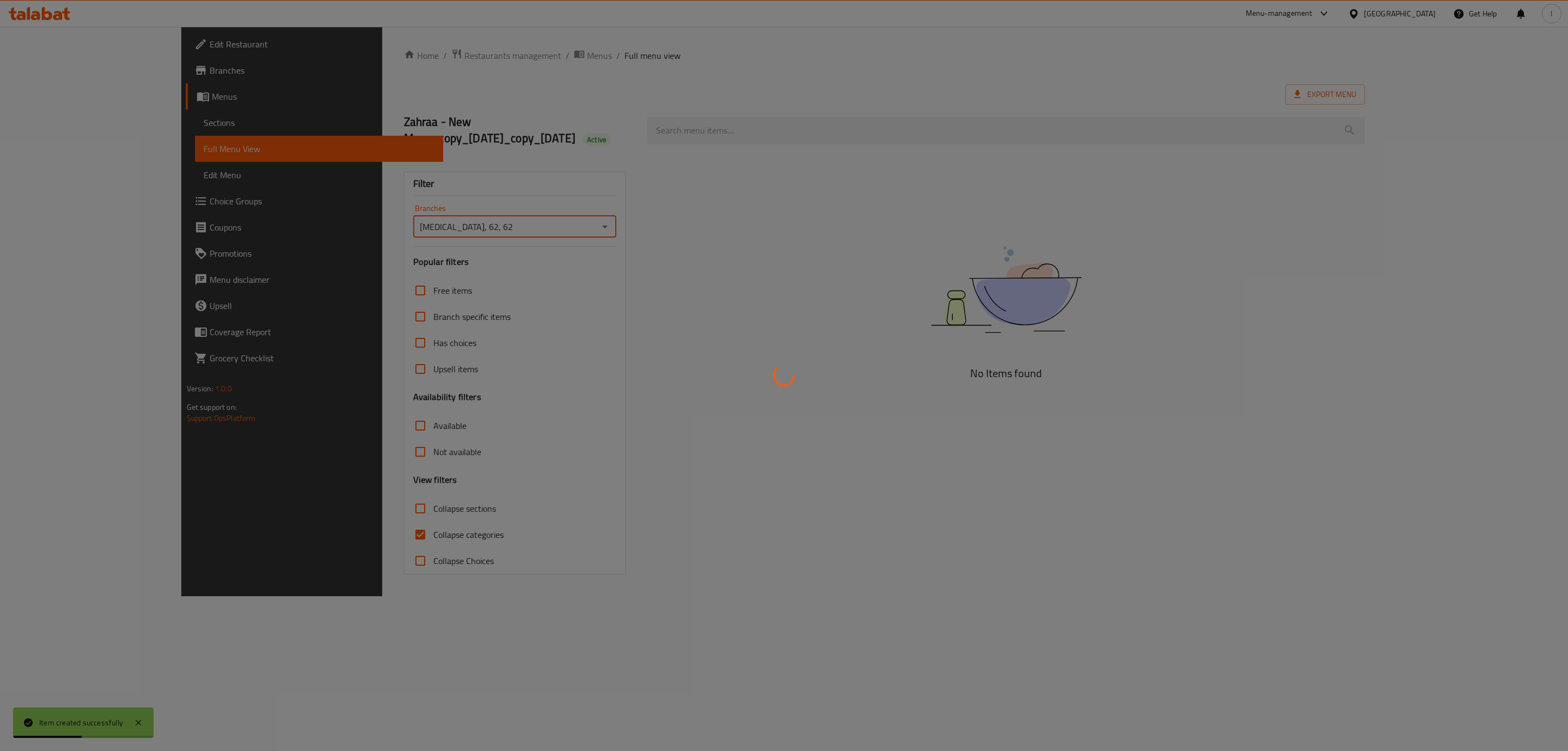
click at [366, 531] on div at bounding box center [784, 375] width 1568 height 751
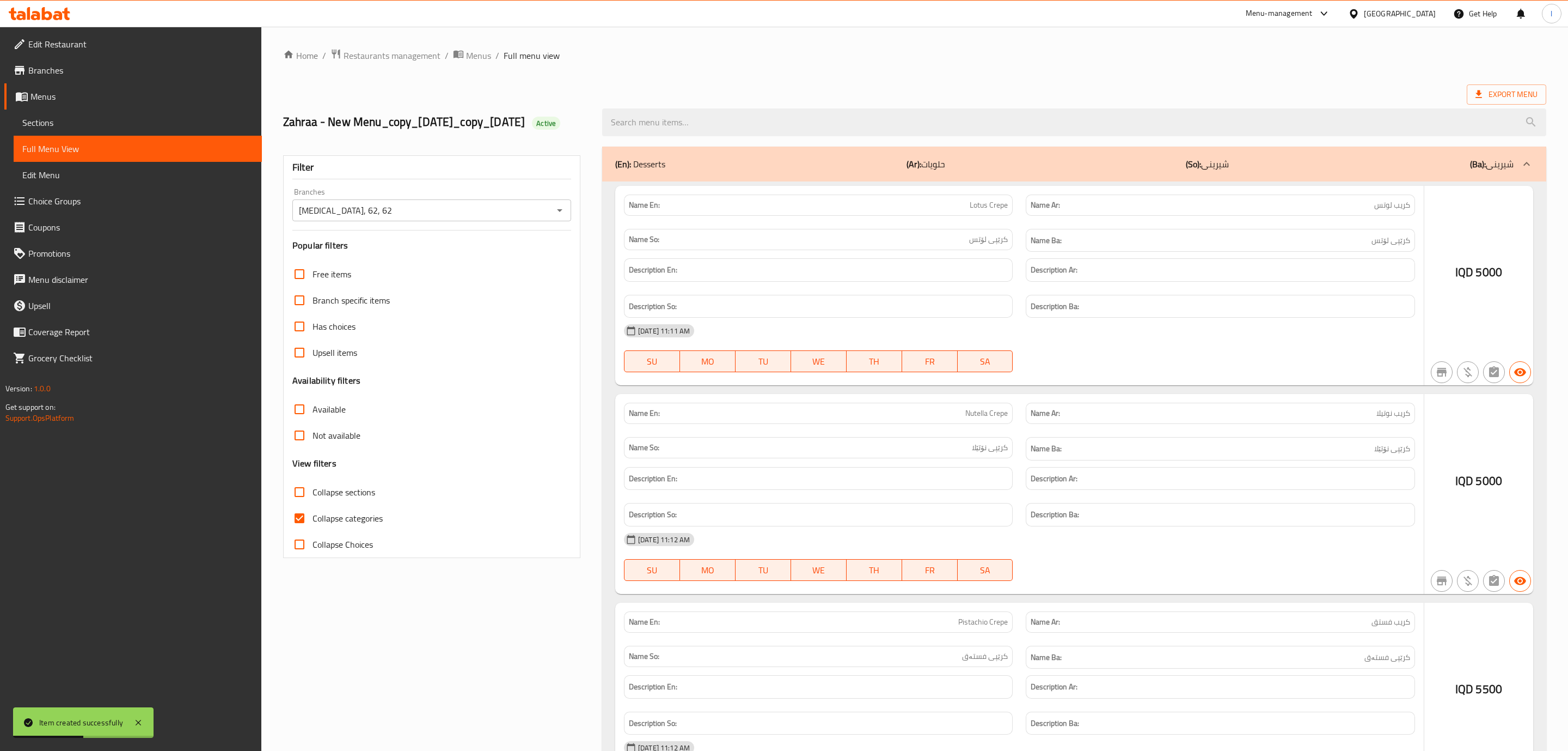
click at [353, 531] on div at bounding box center [784, 375] width 1568 height 751
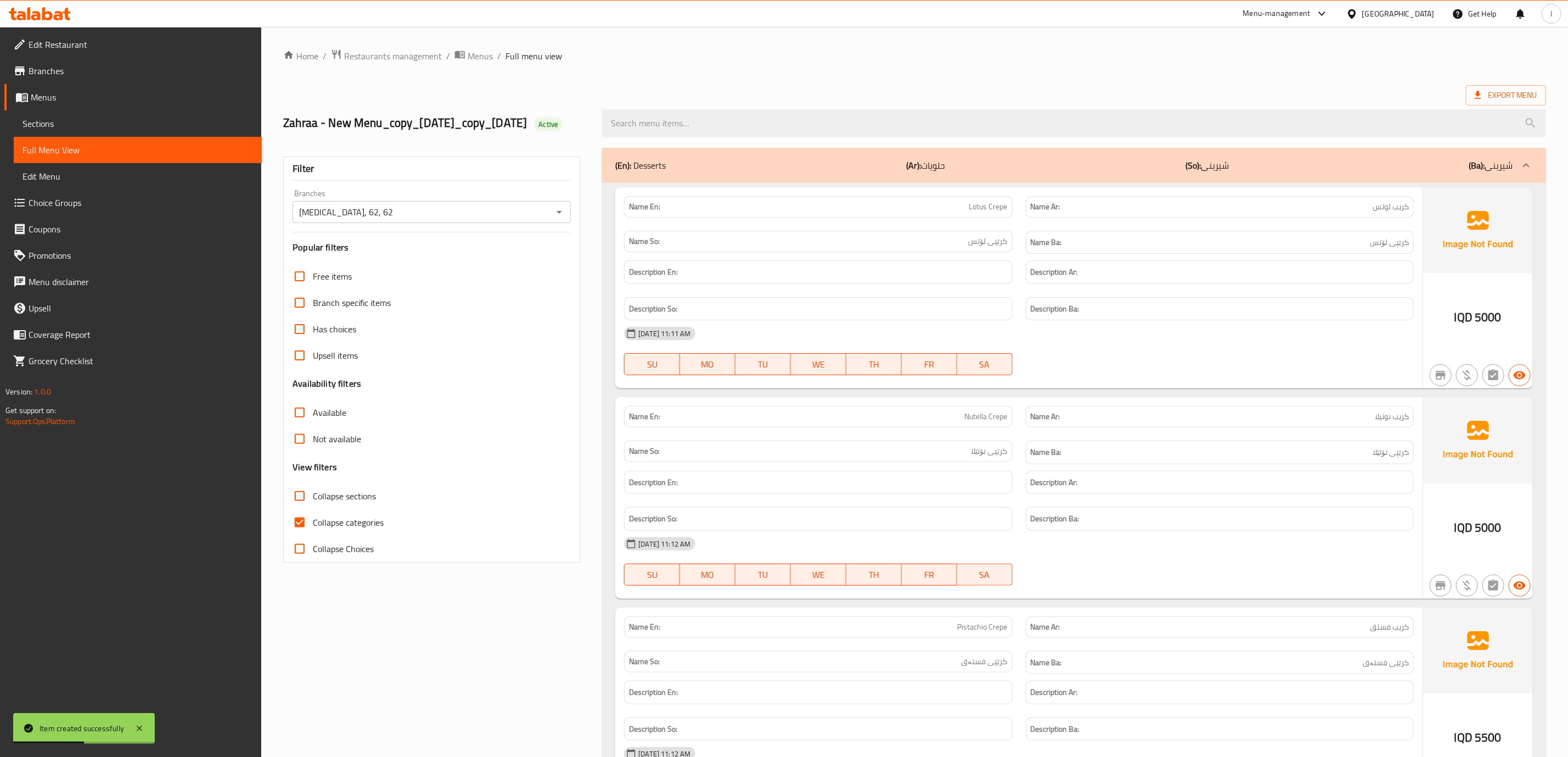
click at [351, 529] on span "Collapse categories" at bounding box center [348, 522] width 71 height 13
click at [313, 535] on input "Collapse categories" at bounding box center [299, 522] width 26 height 26
checkbox input "false"
click at [349, 502] on span "Collapse sections" at bounding box center [344, 495] width 63 height 13
click at [313, 506] on input "Collapse sections" at bounding box center [299, 495] width 26 height 26
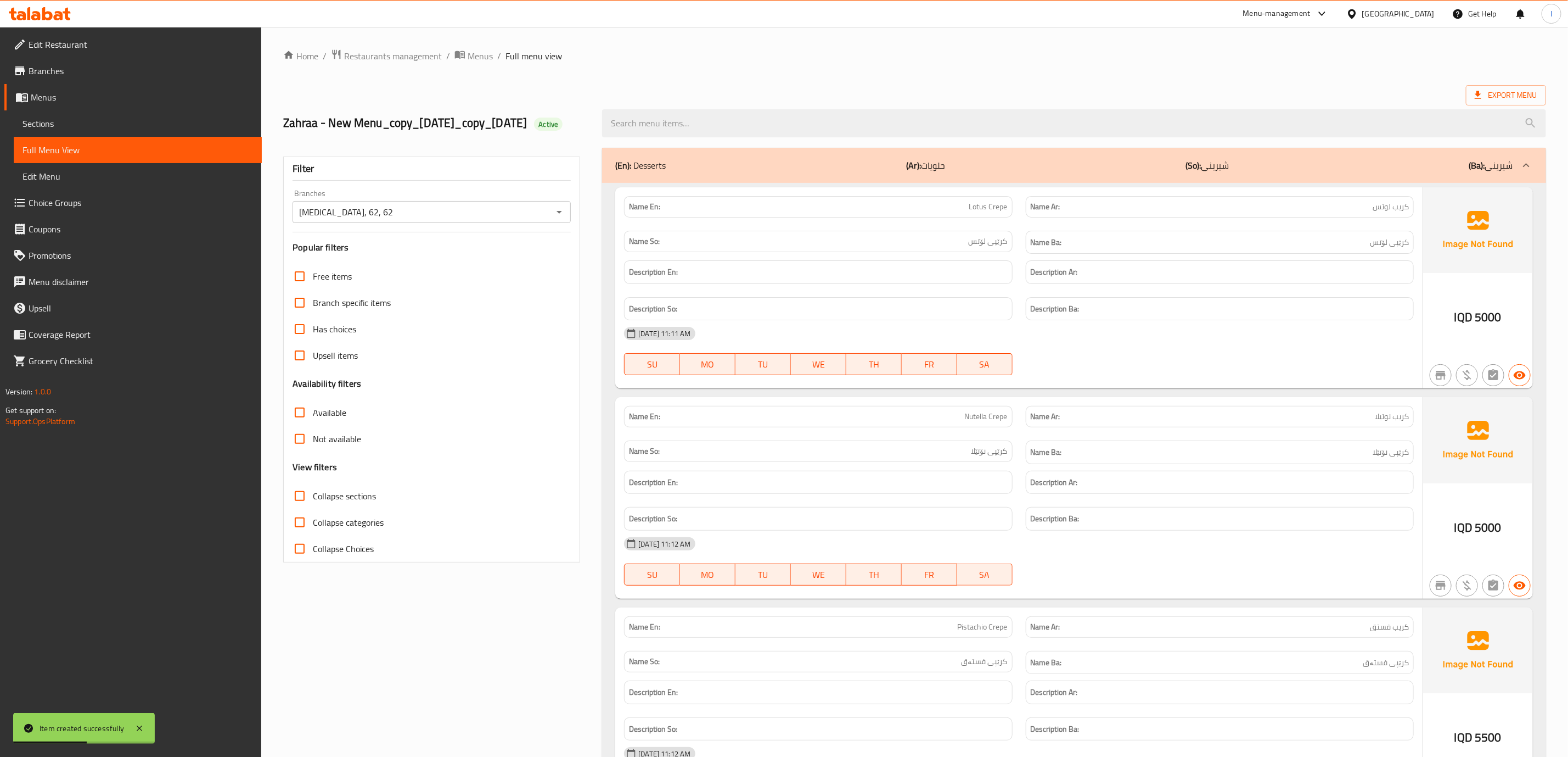
checkbox input "true"
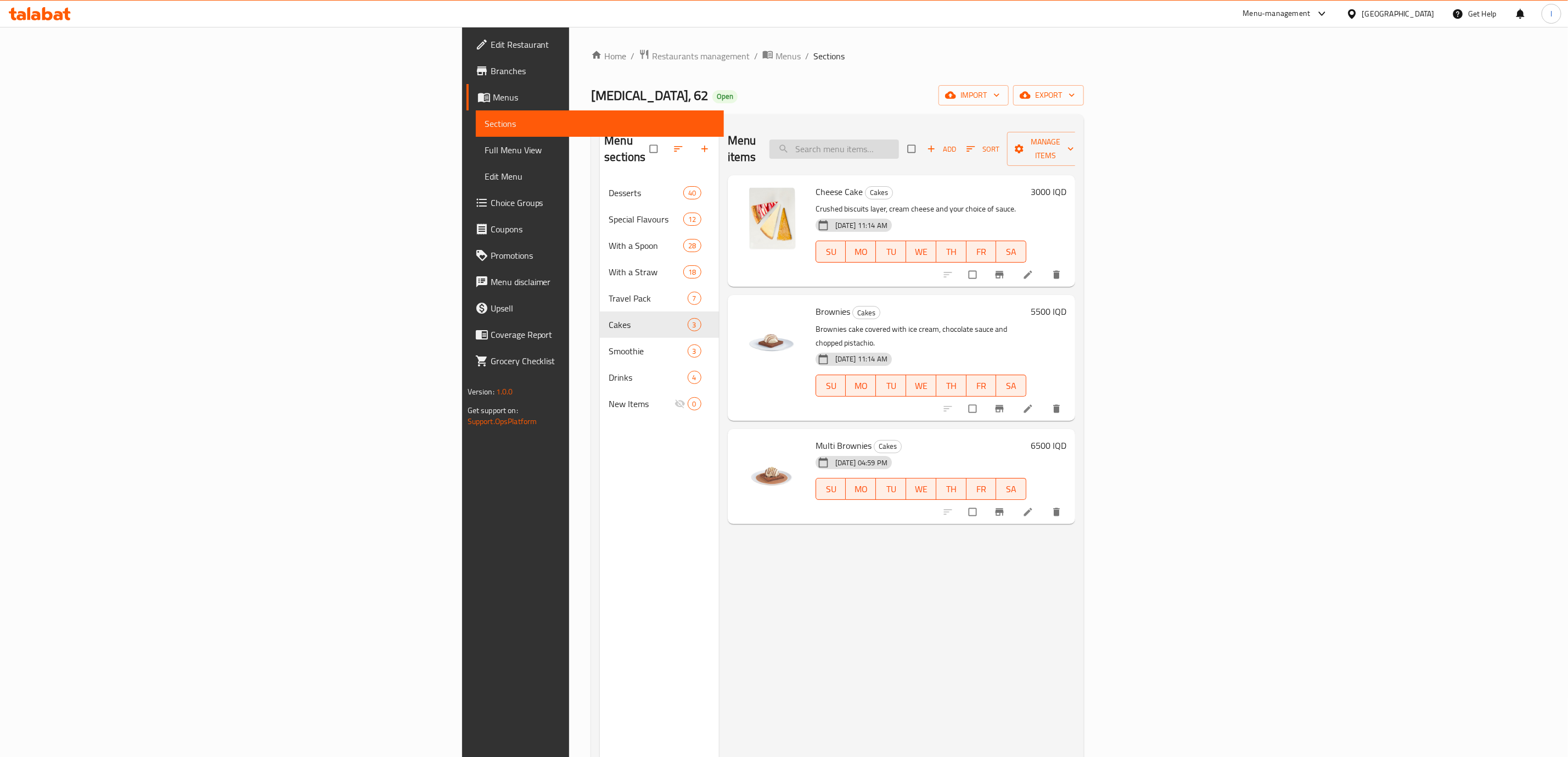
click at [899, 150] on input "search" at bounding box center [834, 149] width 129 height 19
paste input "Mars Cake"
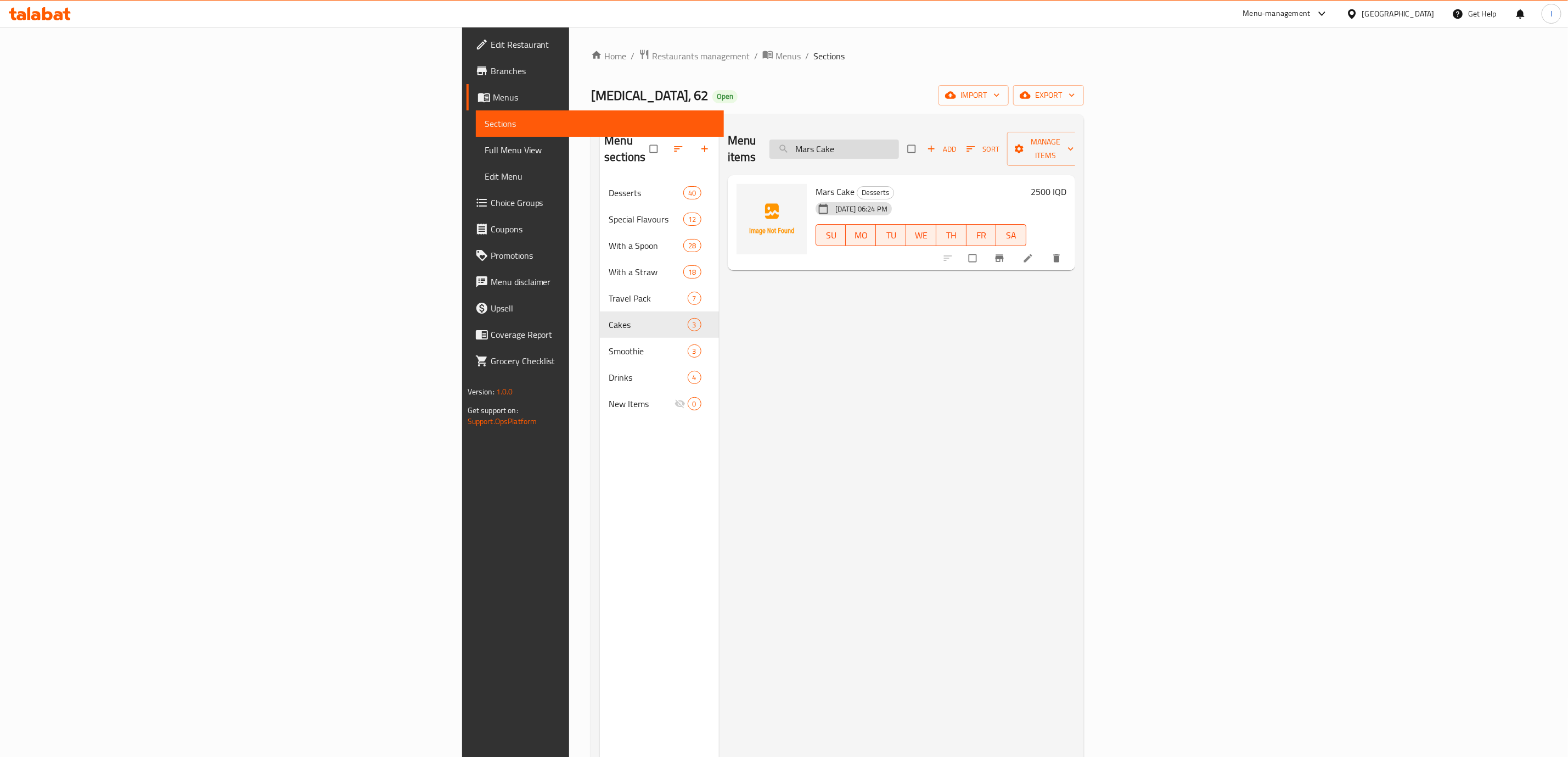
click at [899, 146] on input "Mars Cake" at bounding box center [834, 149] width 129 height 19
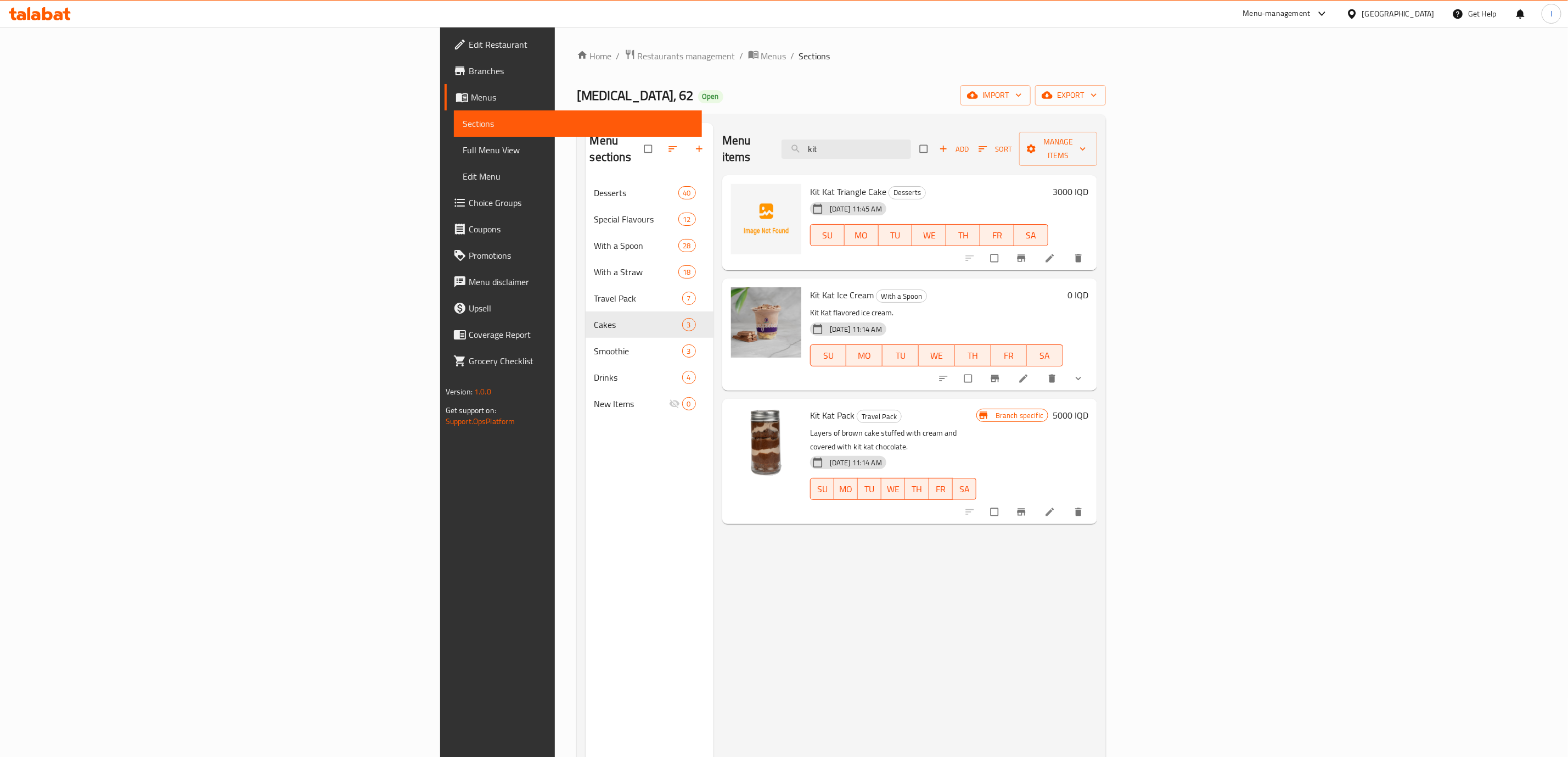
type input "kit"
click at [1067, 249] on li at bounding box center [1051, 258] width 31 height 18
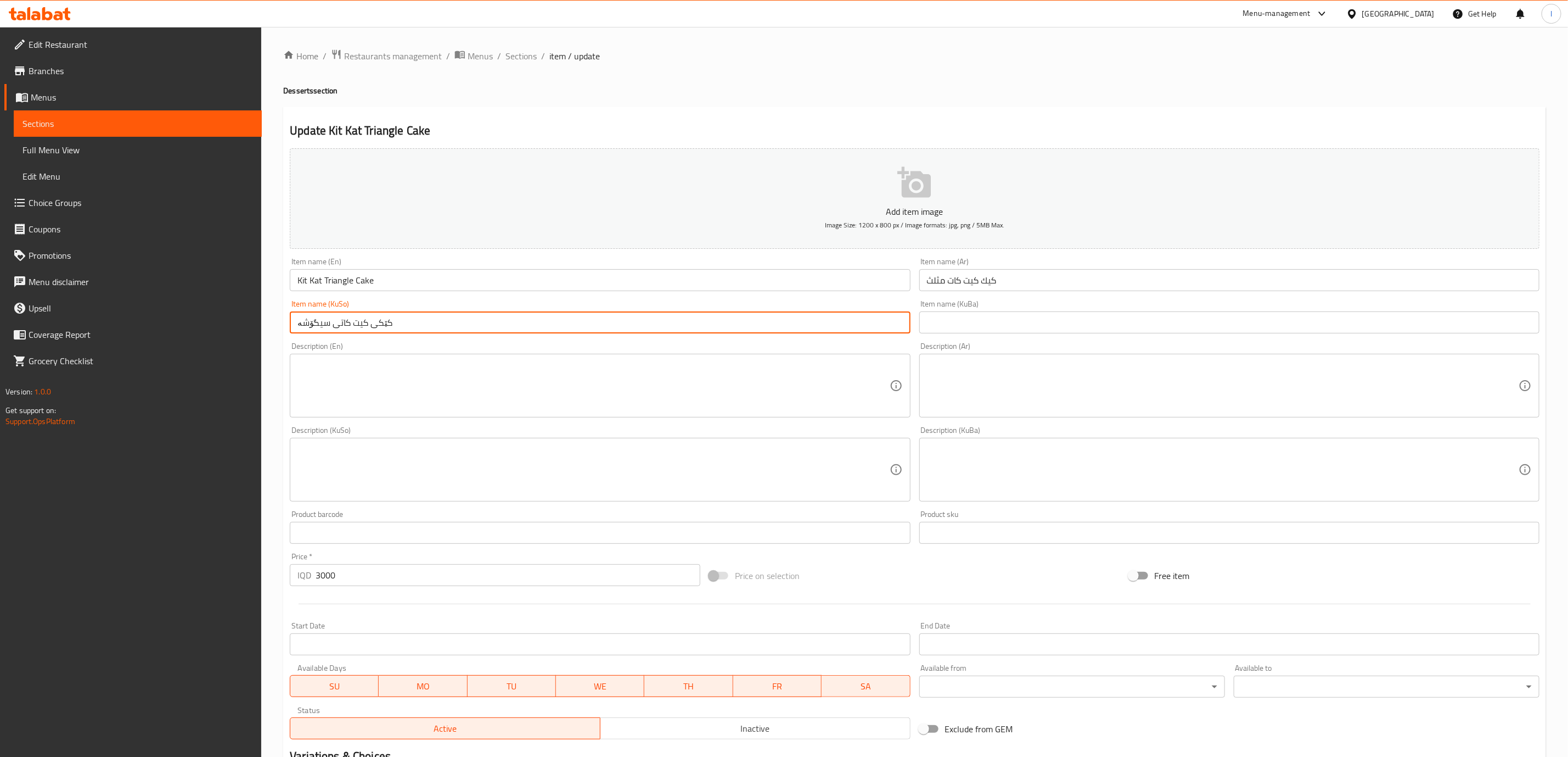
drag, startPoint x: 403, startPoint y: 319, endPoint x: 338, endPoint y: 330, distance: 65.9
click at [338, 330] on input "کێکی کیت کاتی سیگۆشە" at bounding box center [600, 322] width 620 height 22
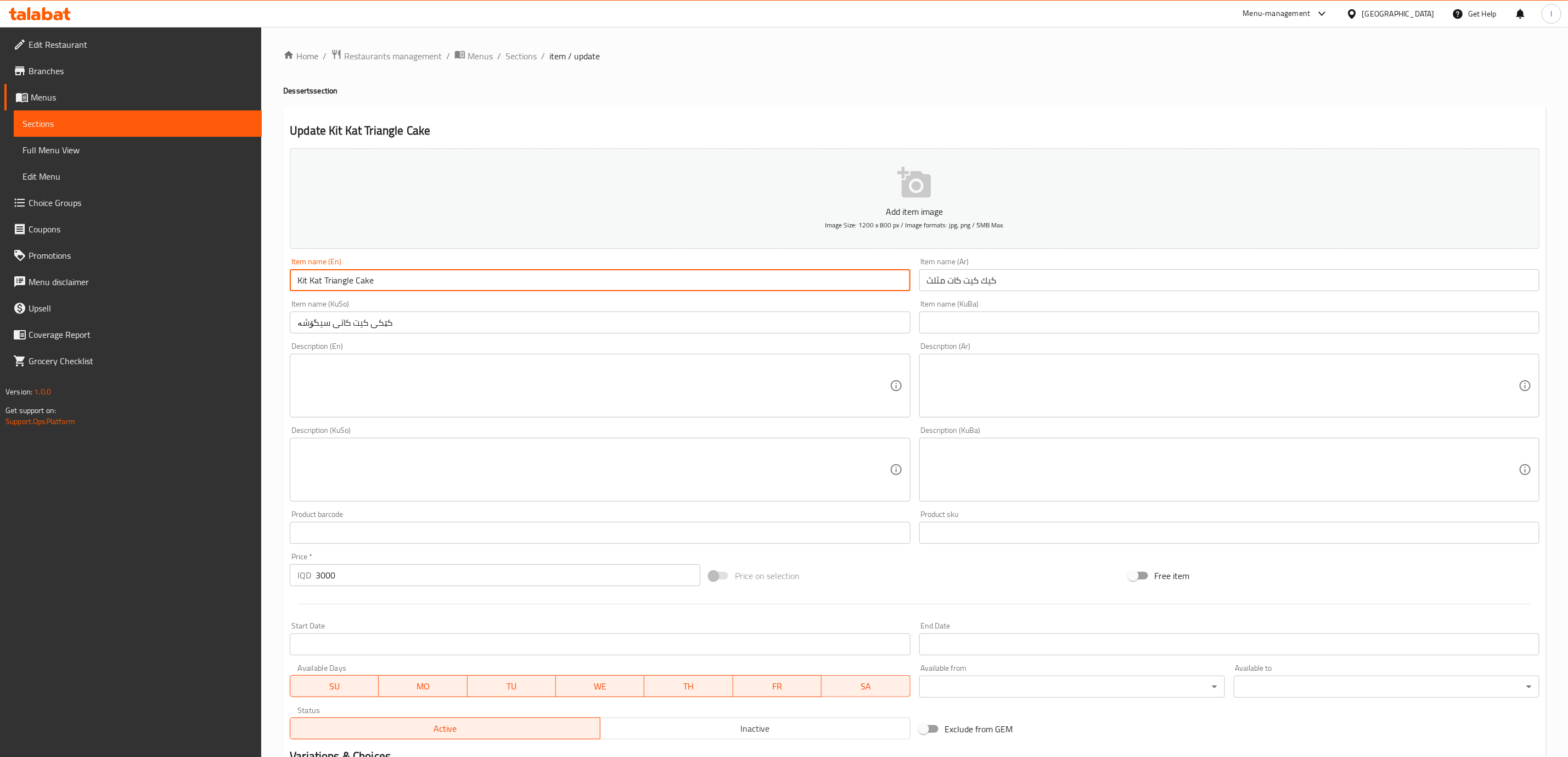
drag, startPoint x: 398, startPoint y: 281, endPoint x: 266, endPoint y: 290, distance: 132.3
click at [266, 290] on div "Home / Restaurants management / Menus / Sections / item / update Desserts secti…" at bounding box center [915, 465] width 1307 height 875
click at [1035, 278] on input "كيك كيت كات مثلث" at bounding box center [1229, 280] width 620 height 22
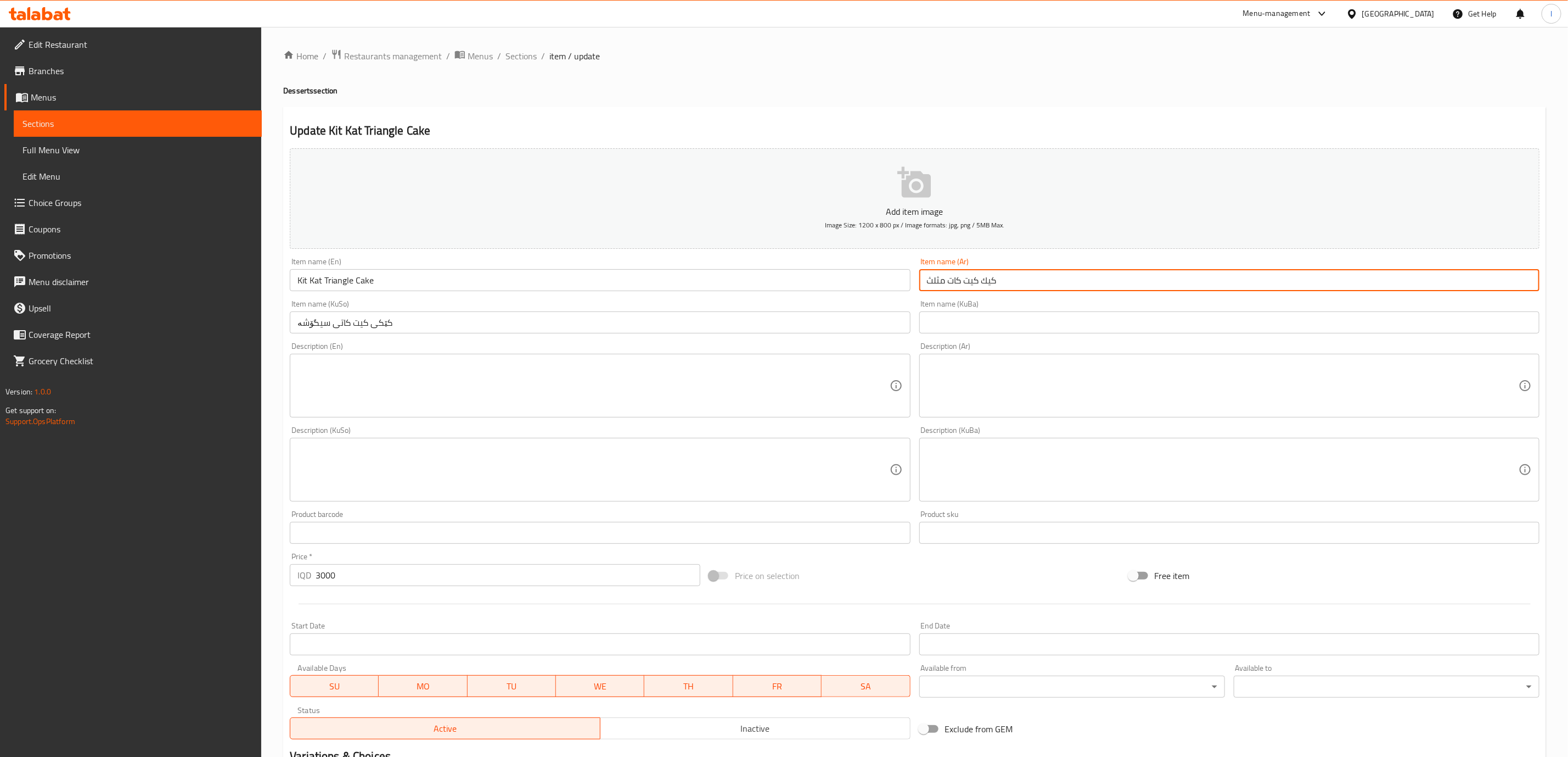
click at [1035, 278] on input "كيك كيت كات مثلث" at bounding box center [1229, 280] width 620 height 22
click at [519, 45] on div "Home / Restaurants management / Menus / Sections / item / update Desserts secti…" at bounding box center [915, 465] width 1307 height 875
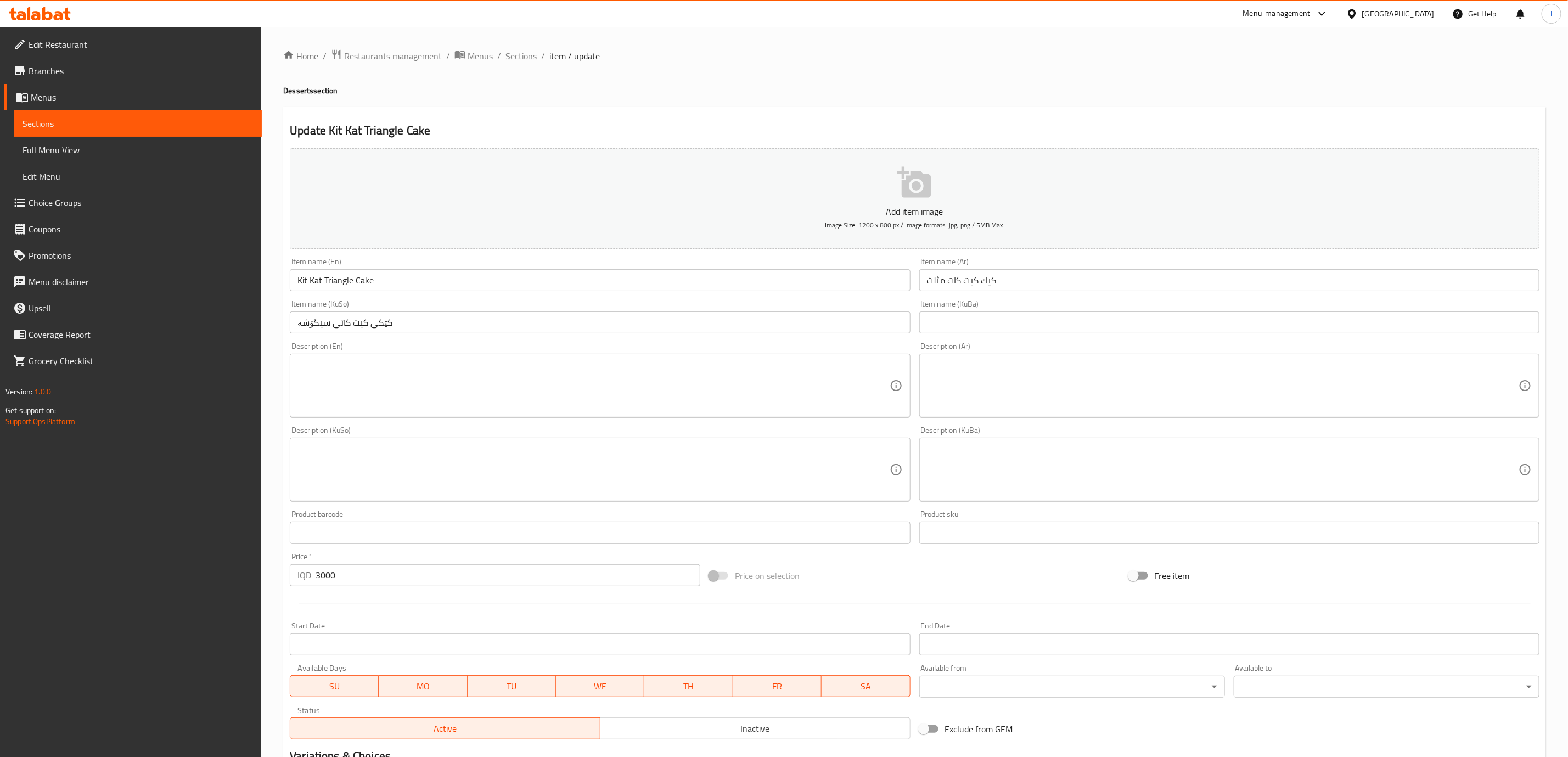
click at [517, 60] on span "Sections" at bounding box center [521, 55] width 31 height 13
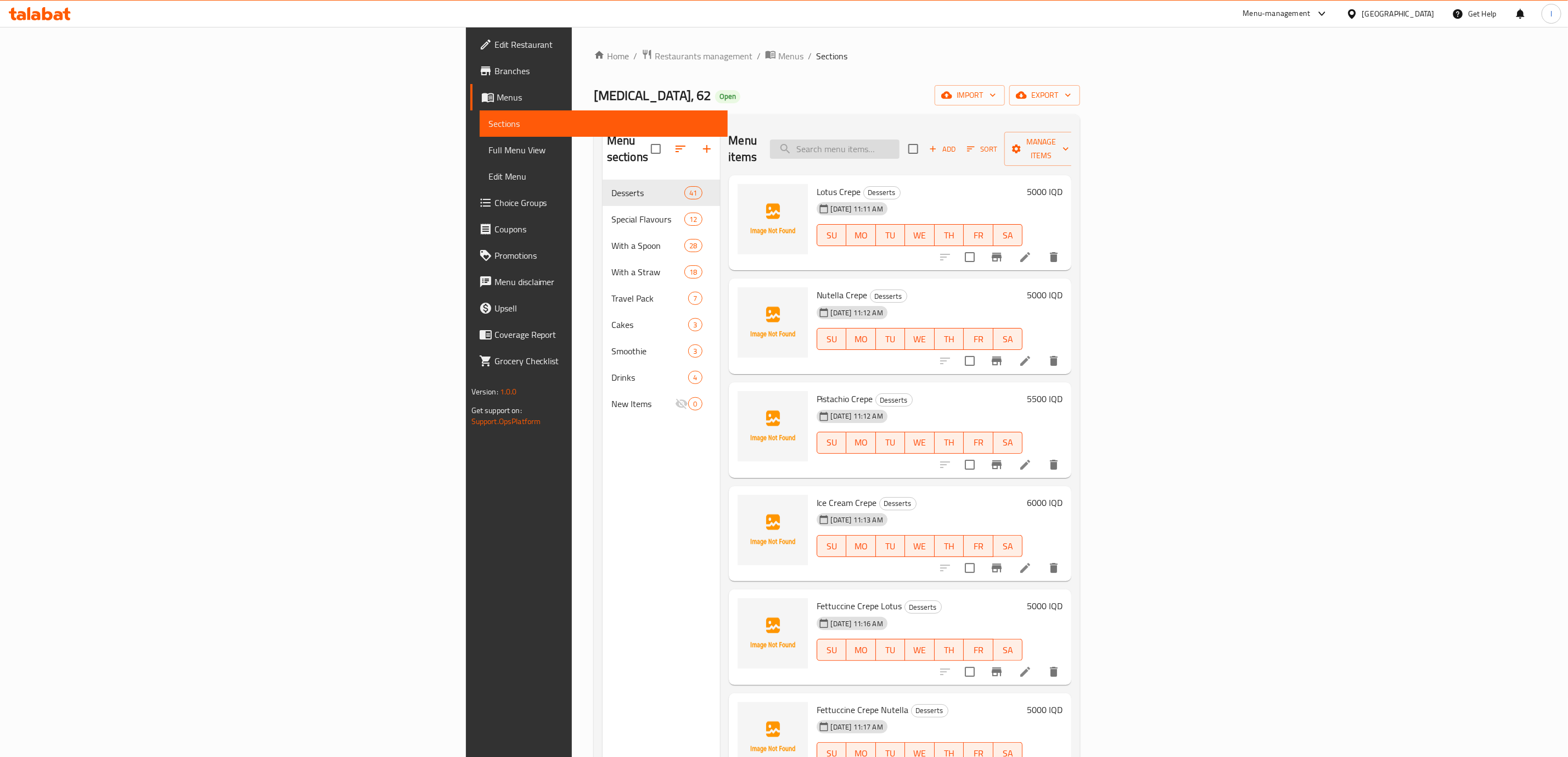
click at [900, 149] on input "search" at bounding box center [835, 149] width 129 height 19
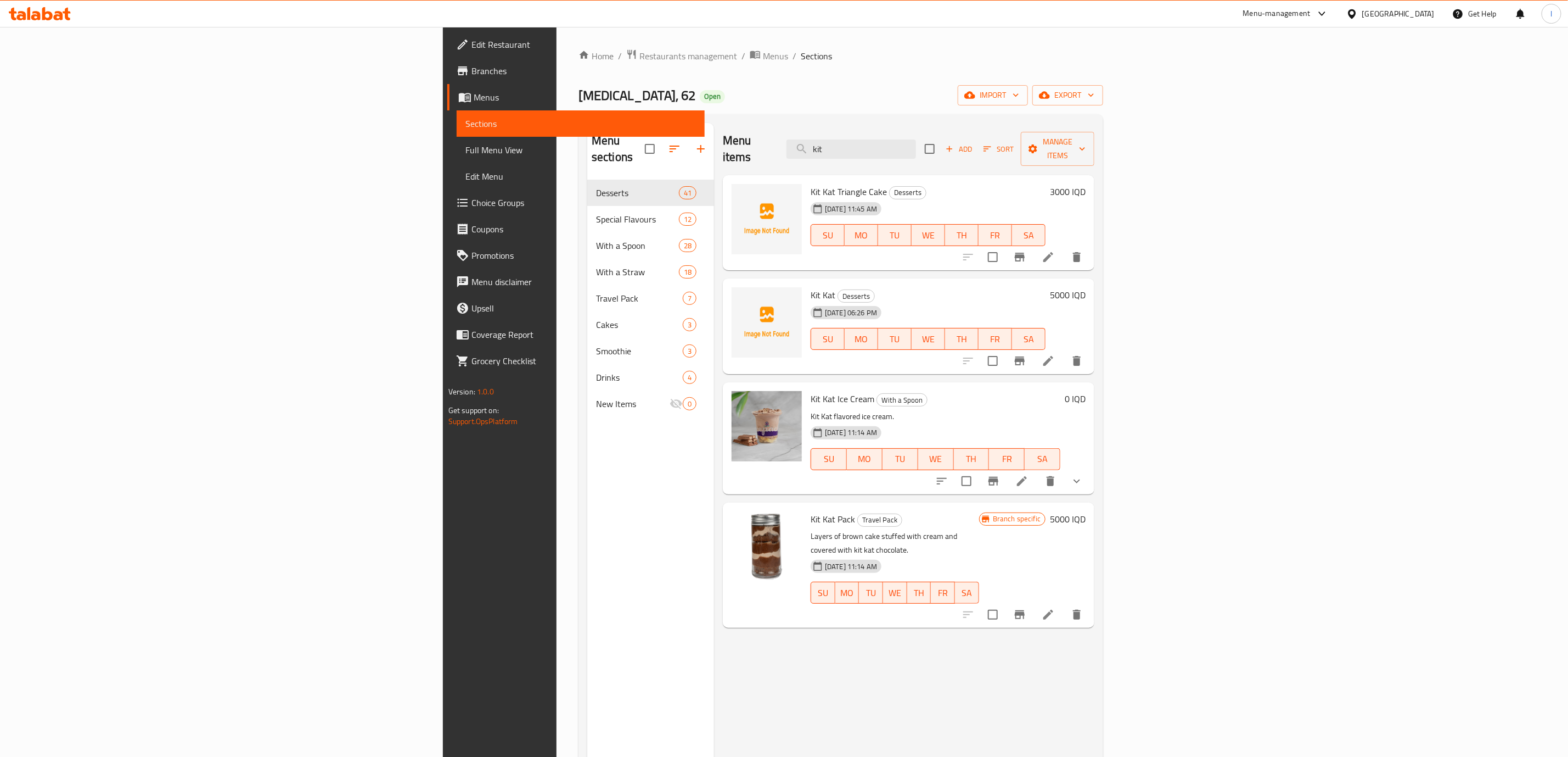
click at [1084, 608] on icon "delete" at bounding box center [1076, 614] width 13 height 13
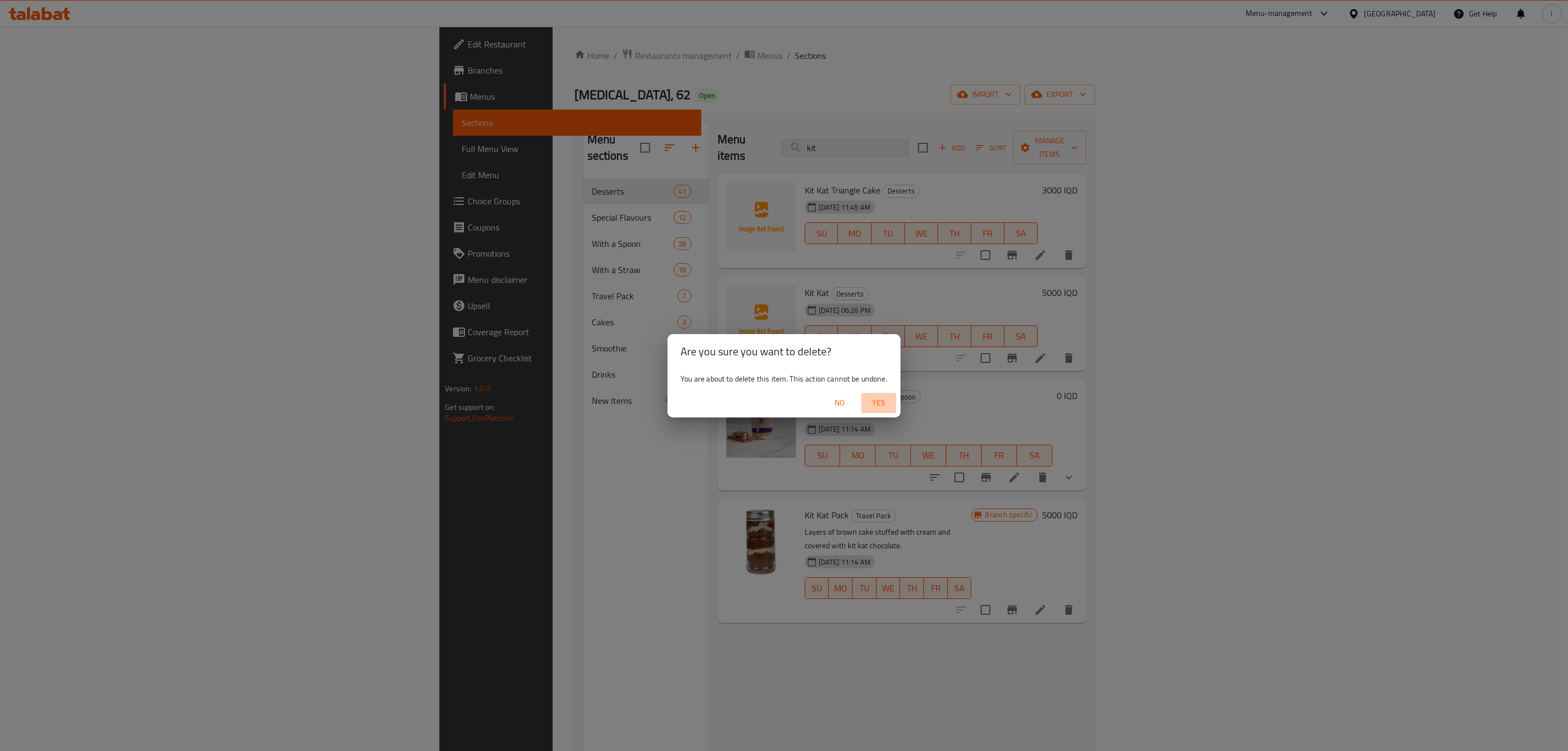
click at [881, 407] on span "Yes" at bounding box center [878, 403] width 26 height 13
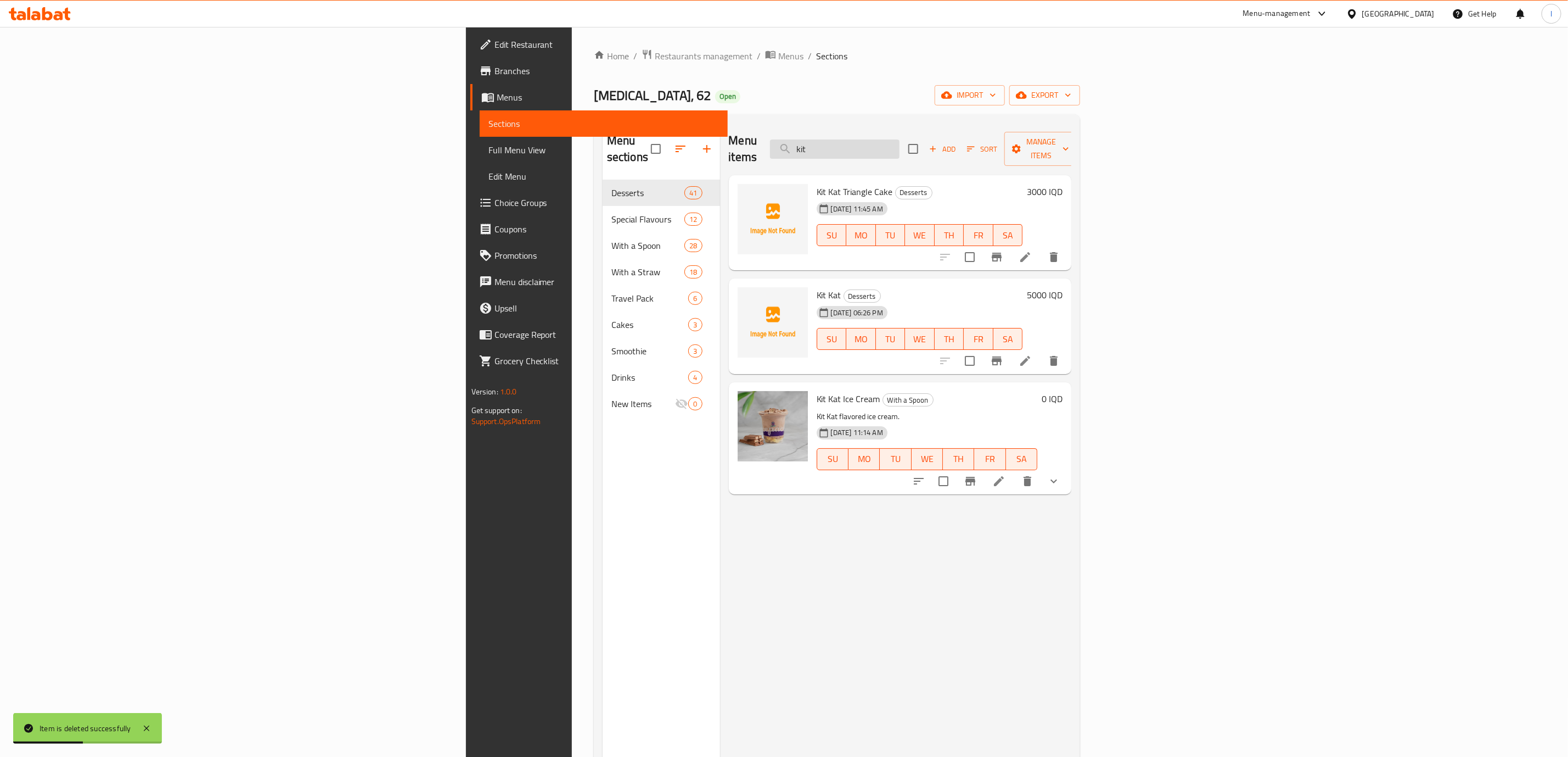
click at [900, 139] on input "kit" at bounding box center [835, 149] width 129 height 19
click at [900, 146] on input "kit" at bounding box center [835, 149] width 129 height 19
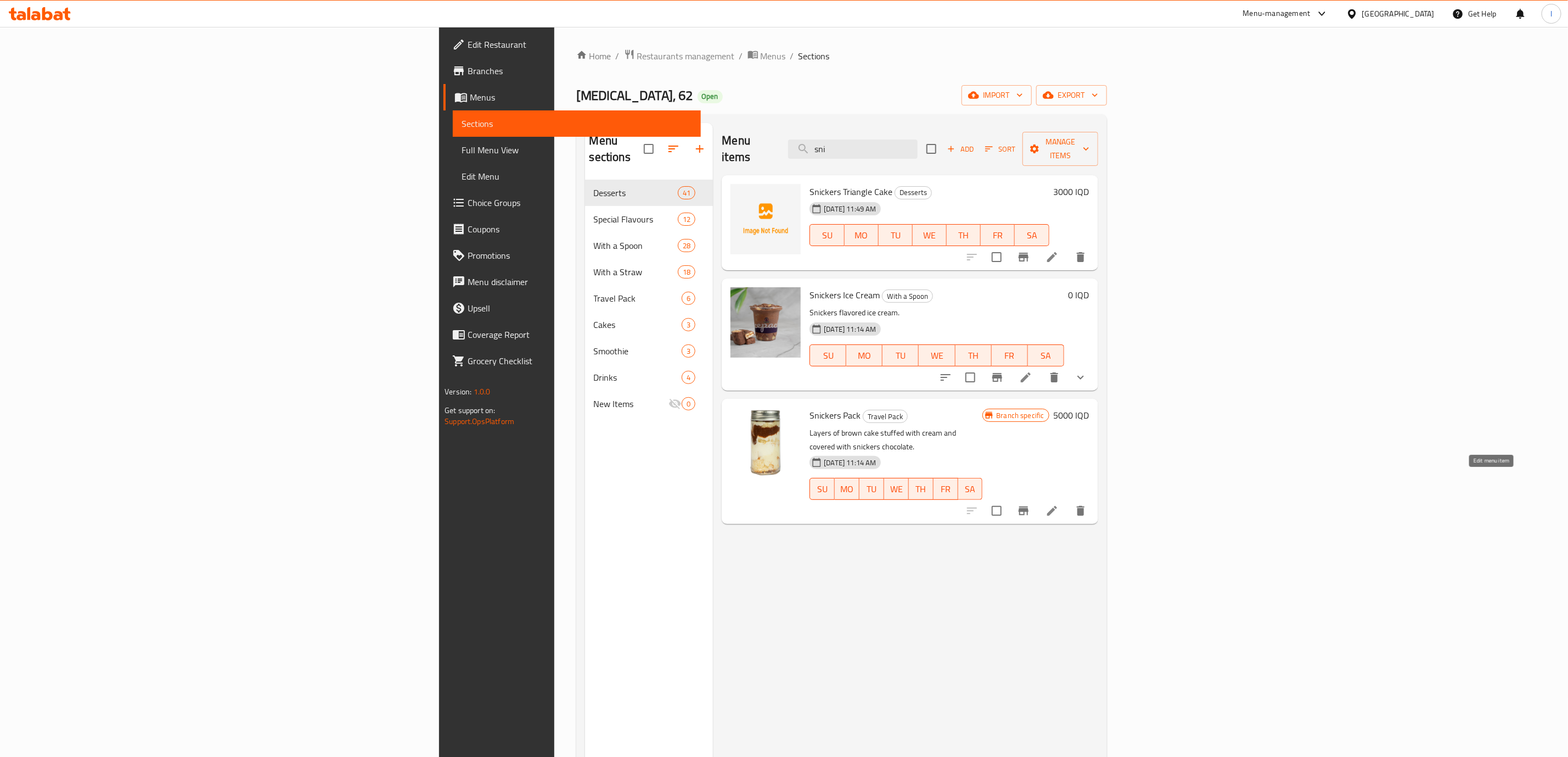
type input "sni"
click at [1059, 504] on icon at bounding box center [1052, 510] width 13 height 13
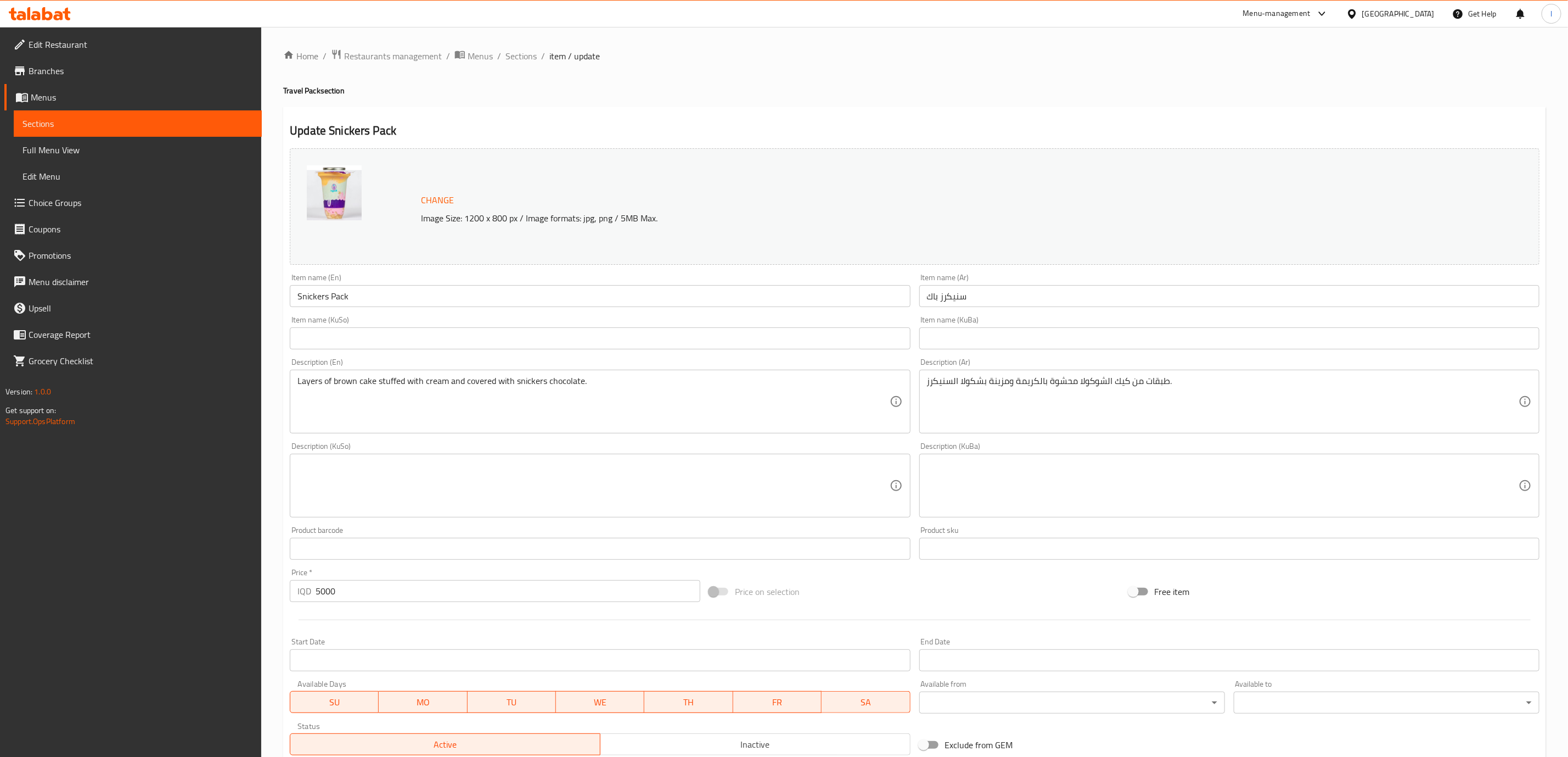
click at [307, 306] on input "Snickers Pack" at bounding box center [600, 296] width 620 height 22
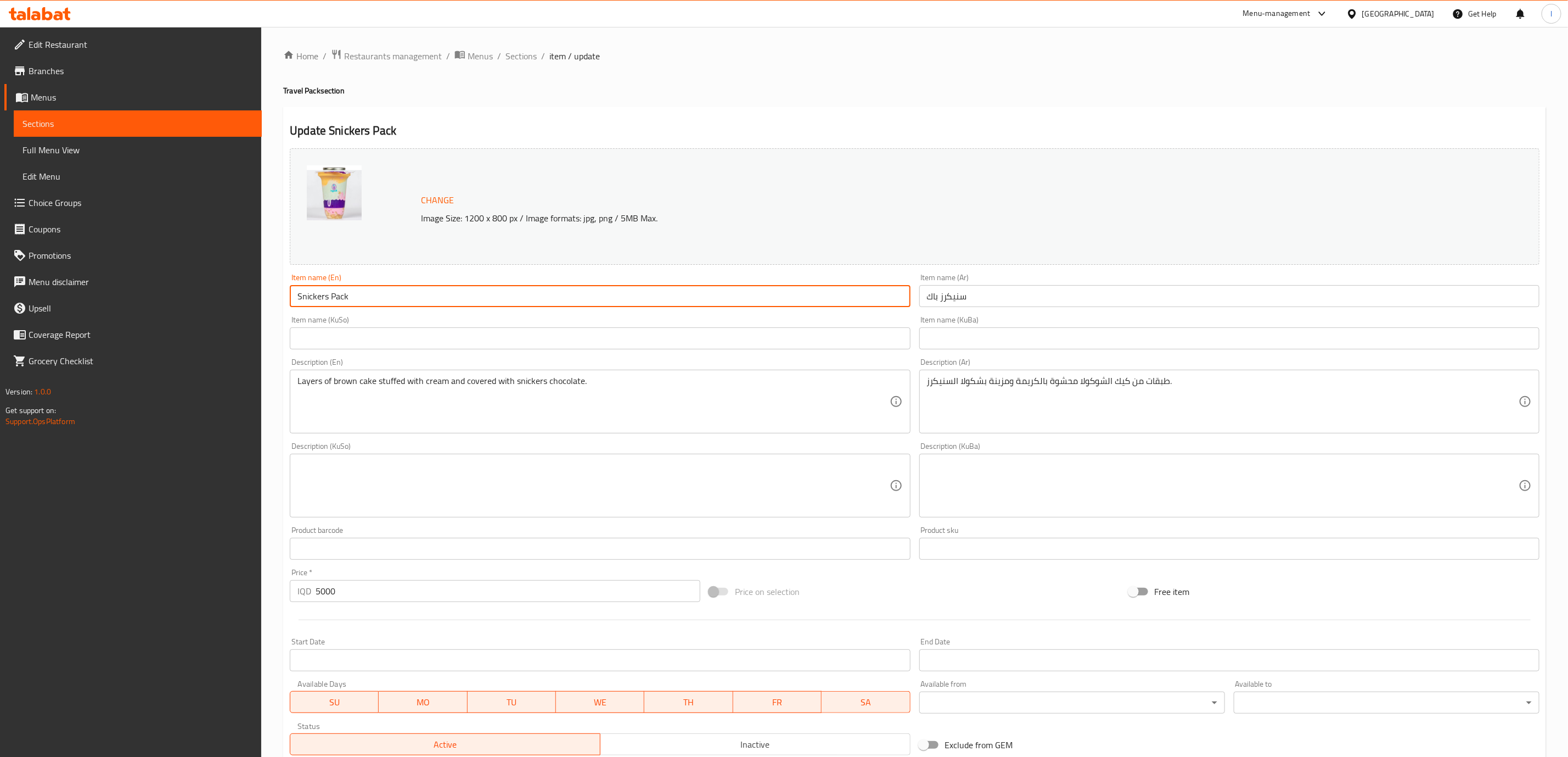
click at [307, 306] on input "Snickers Pack" at bounding box center [600, 296] width 620 height 22
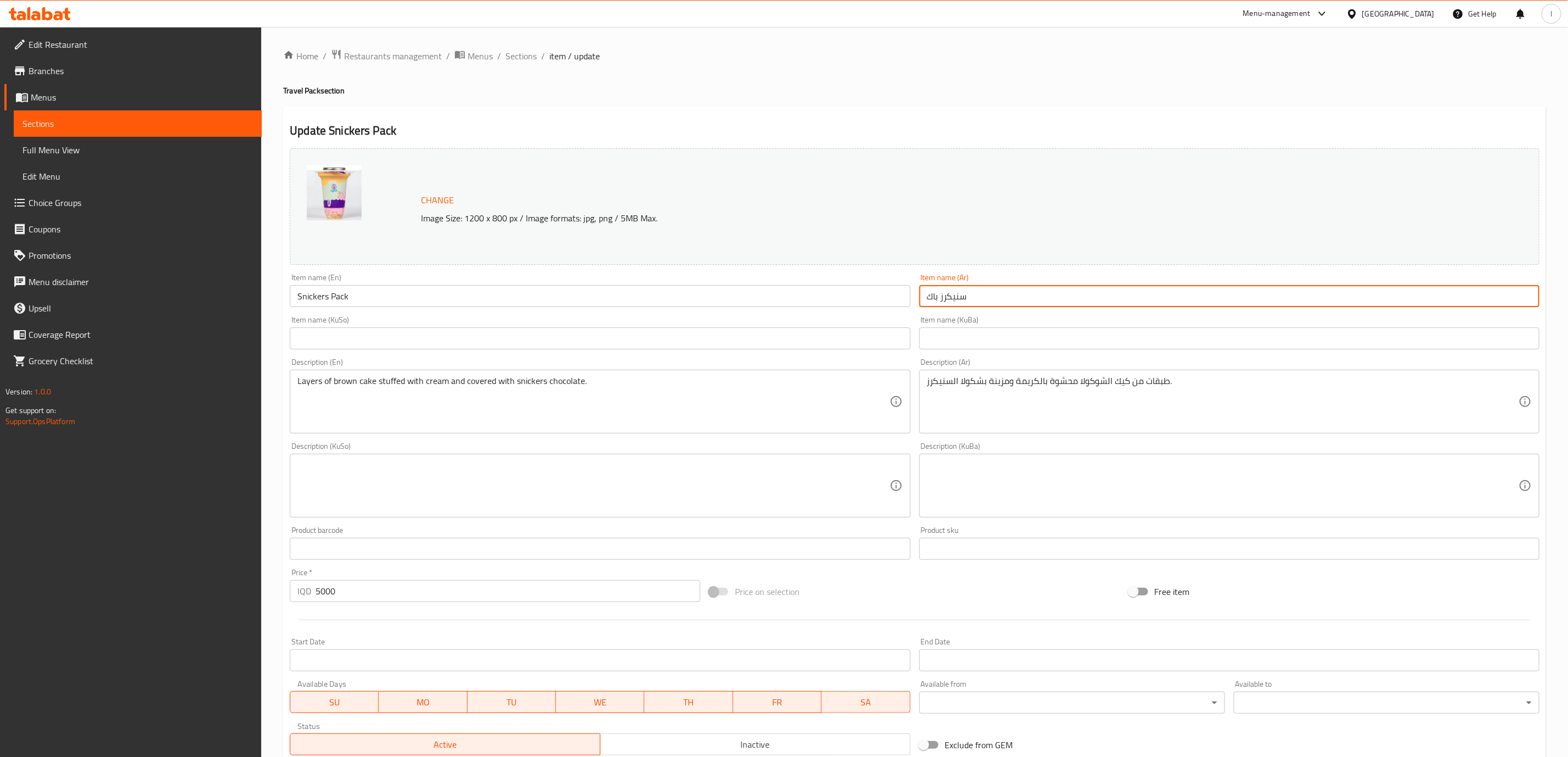
click at [939, 307] on input "سنيكرز باك" at bounding box center [1229, 296] width 620 height 22
click at [950, 303] on input "سنيكرز باك" at bounding box center [1229, 296] width 620 height 22
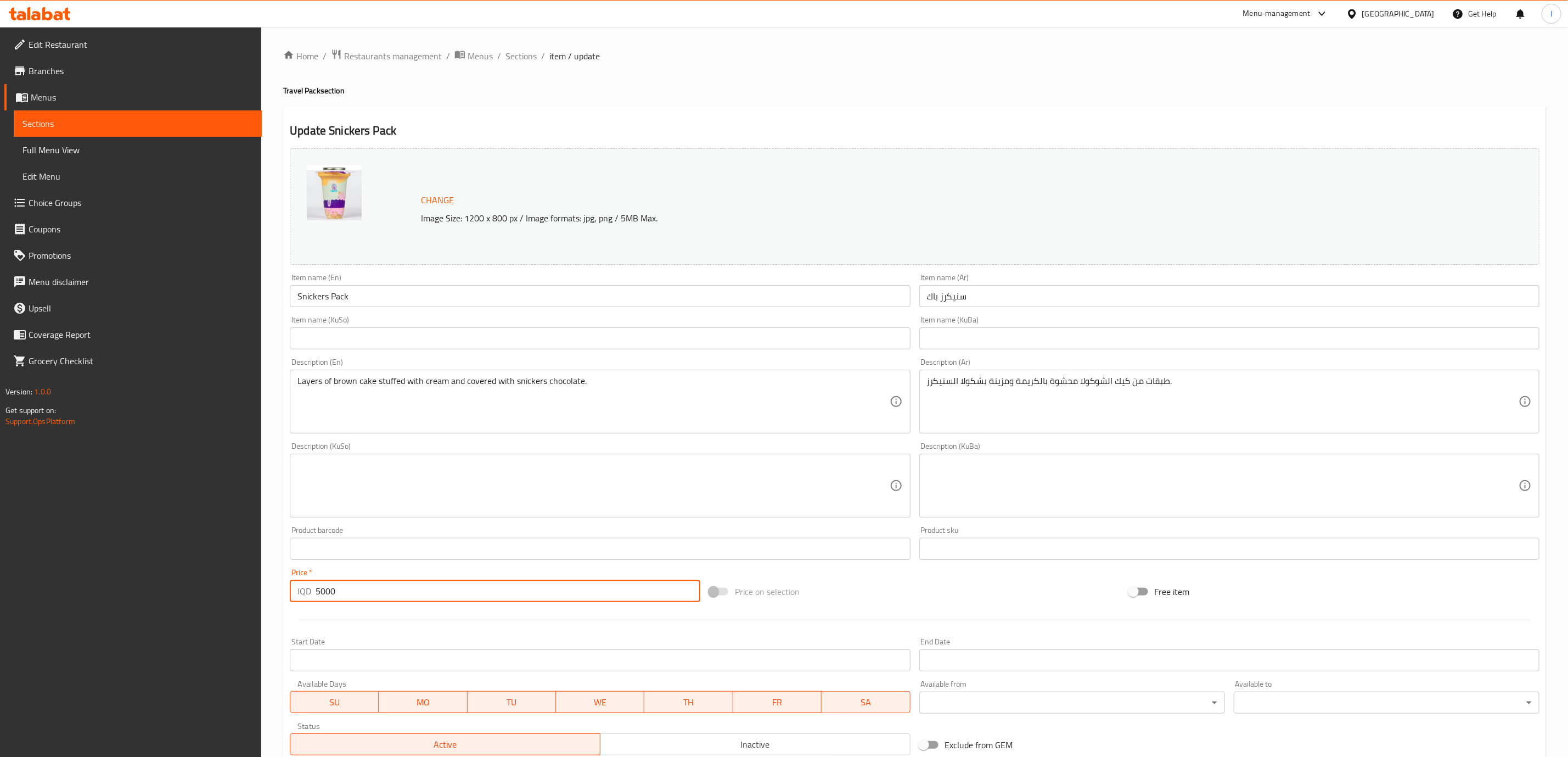
click at [376, 597] on input "5000" at bounding box center [508, 591] width 385 height 22
click at [521, 56] on span "Sections" at bounding box center [521, 55] width 31 height 13
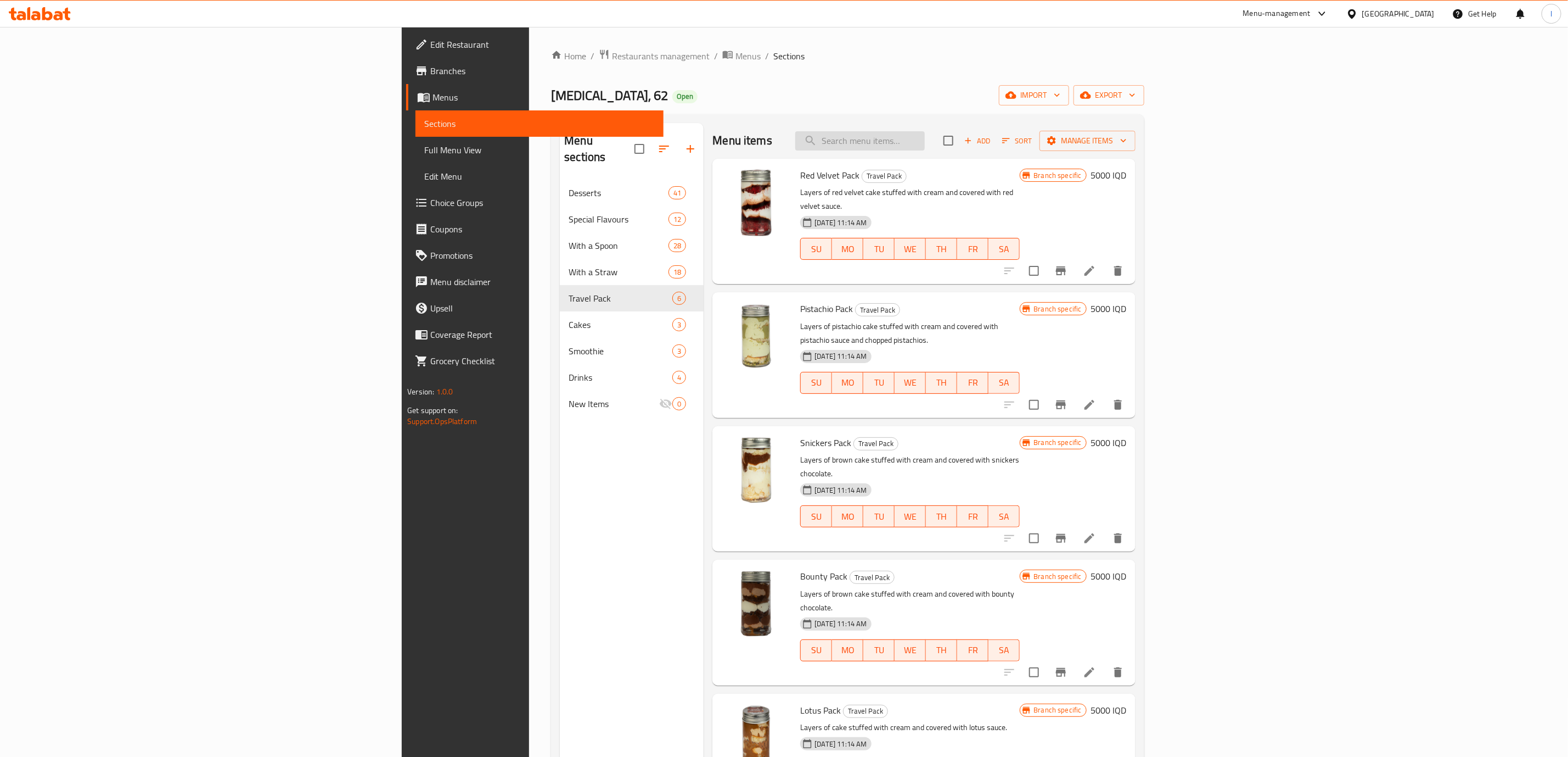
drag, startPoint x: 987, startPoint y: 153, endPoint x: 991, endPoint y: 138, distance: 15.5
click at [987, 147] on div "Menu items Add Sort Manage items" at bounding box center [924, 141] width 423 height 36
click at [925, 137] on input "search" at bounding box center [860, 141] width 129 height 19
paste input "Snickers"
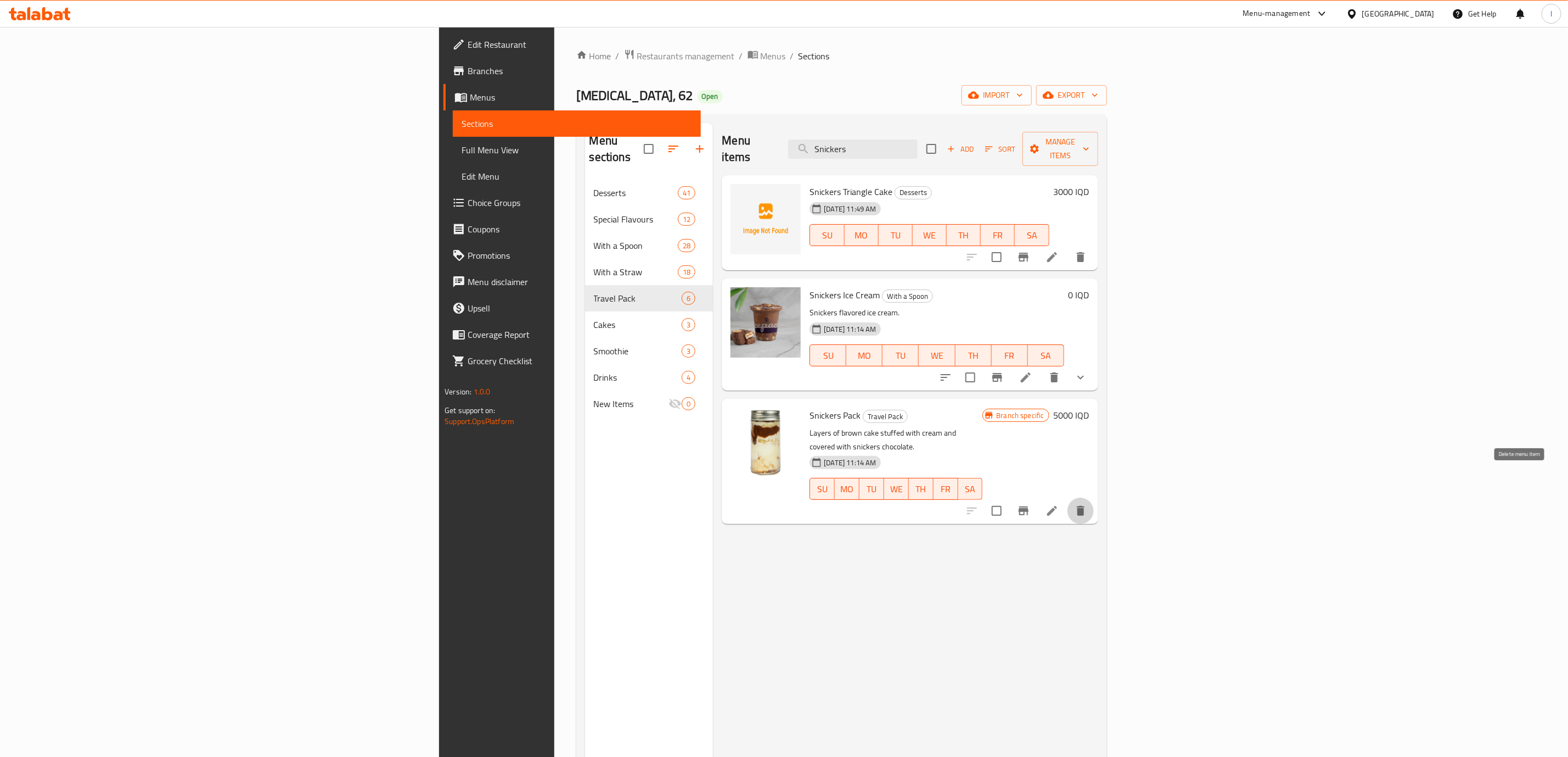
click at [1094, 497] on button "delete" at bounding box center [1081, 510] width 26 height 26
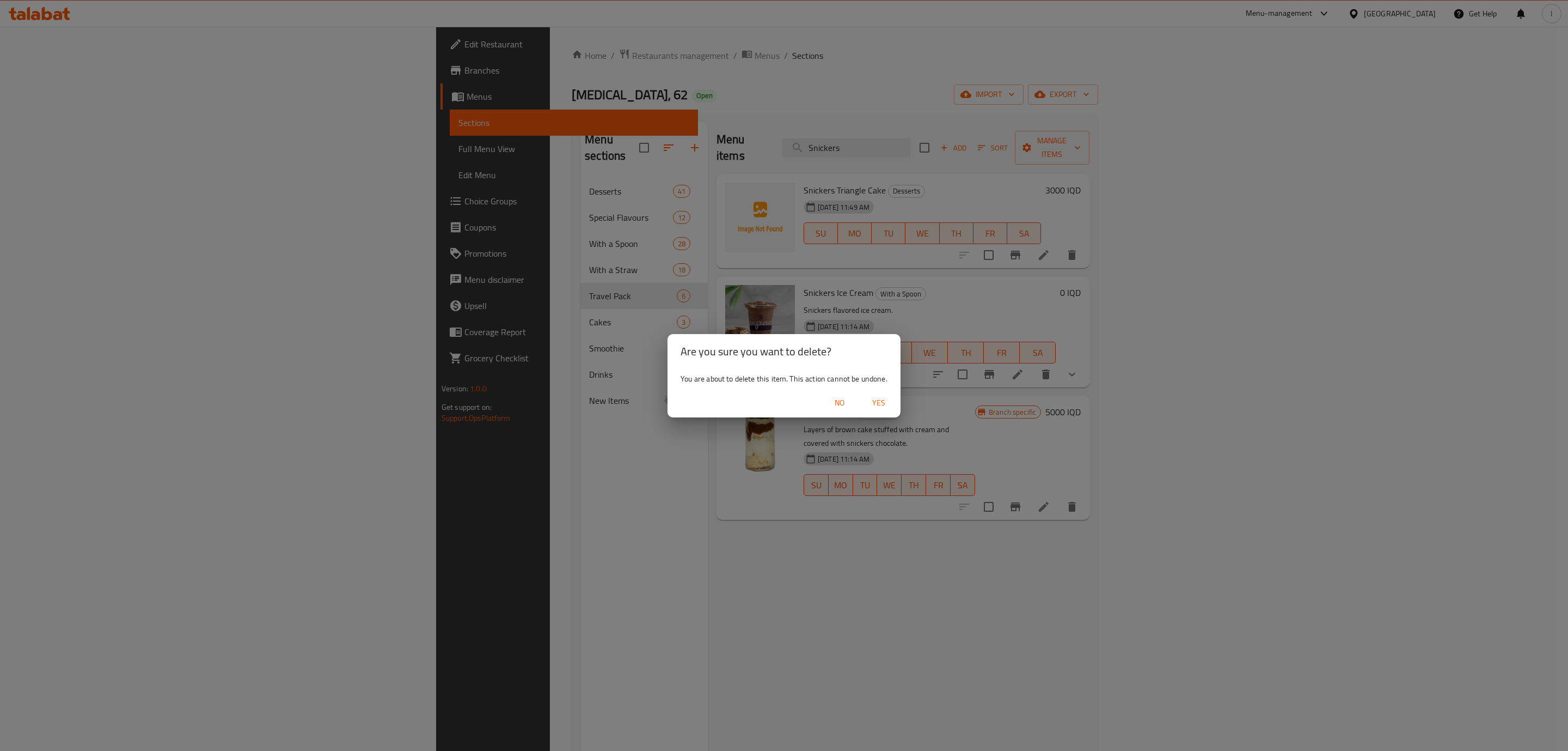
click at [891, 396] on span "Yes" at bounding box center [878, 403] width 26 height 13
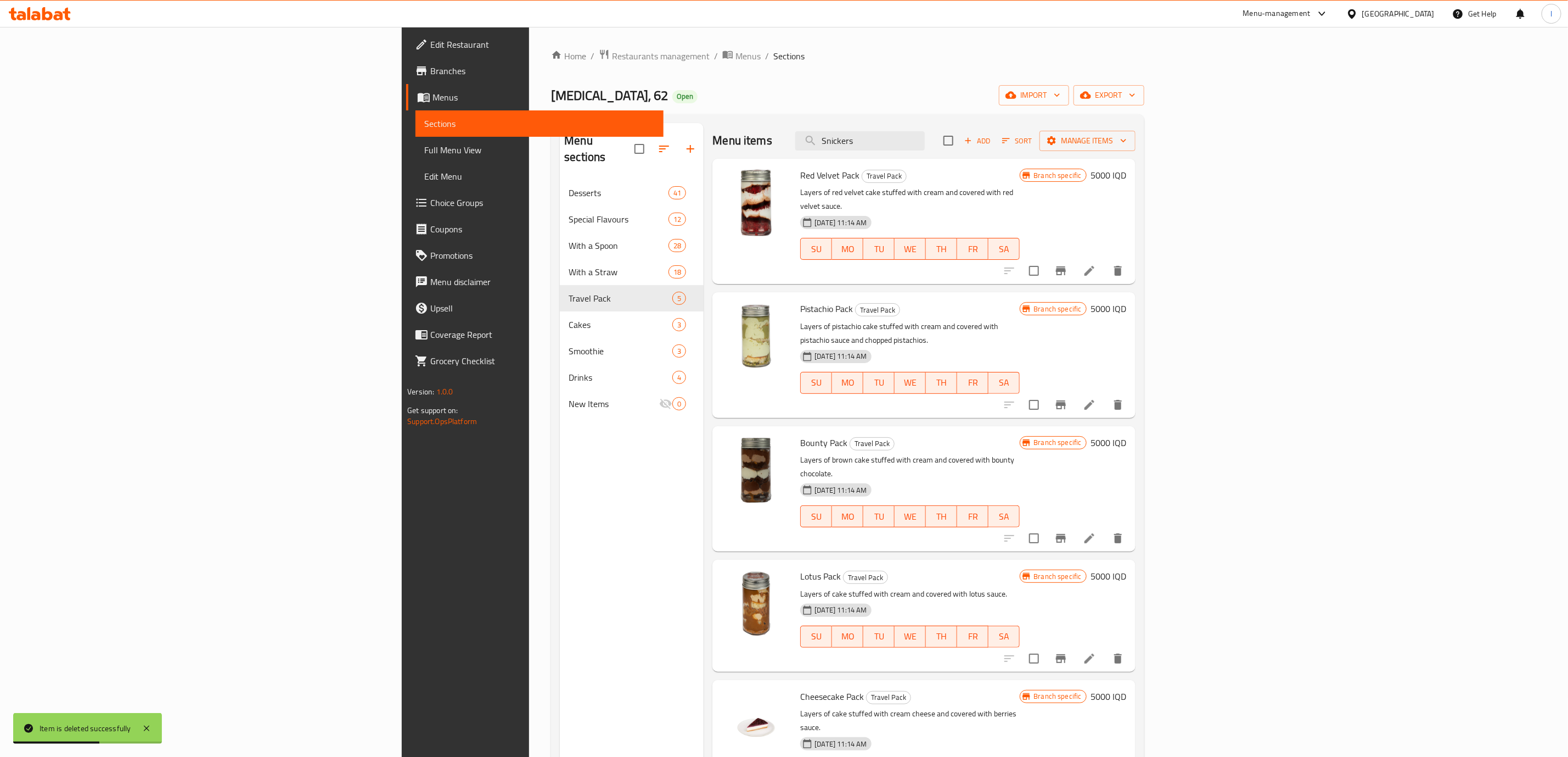
click at [1026, 155] on div "Menu items Snickers Add Sort Manage items" at bounding box center [924, 141] width 423 height 36
click at [1025, 152] on div "Menu items Snickers Add Sort Manage items" at bounding box center [924, 141] width 423 height 36
click at [925, 142] on input "Snickers" at bounding box center [860, 141] width 129 height 19
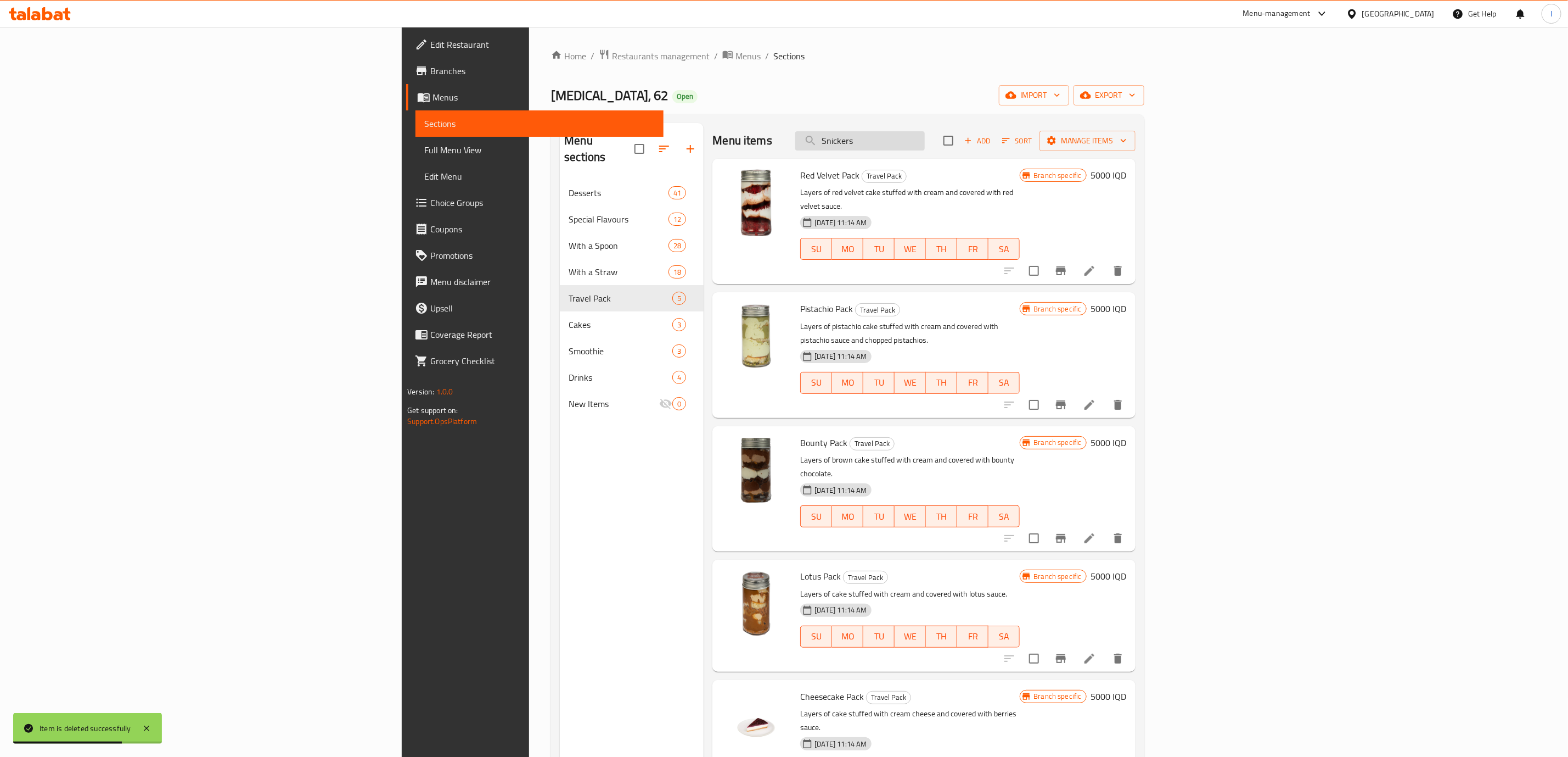
click at [925, 142] on input "Snickers" at bounding box center [860, 141] width 129 height 19
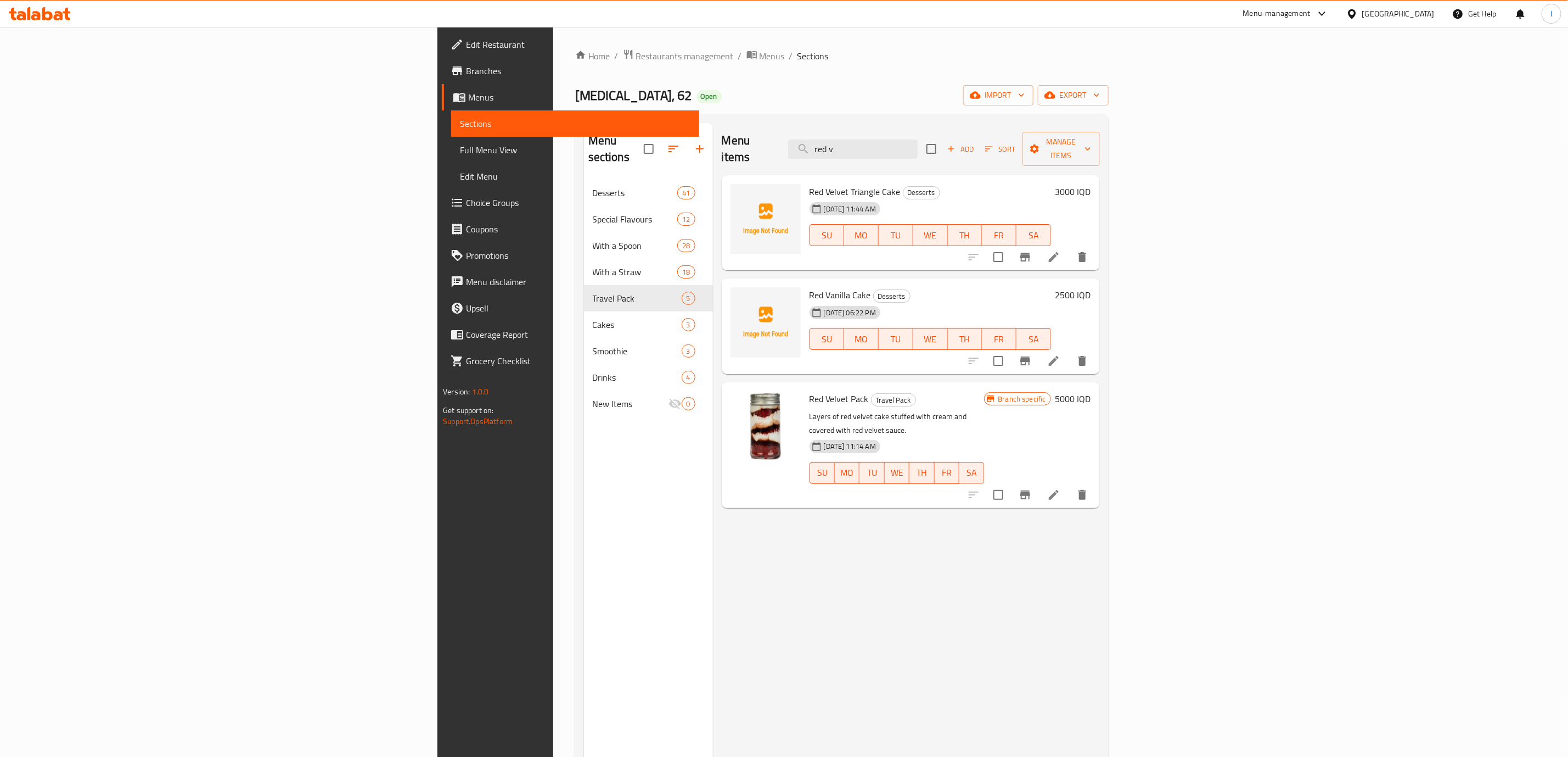
type input "red v"
click at [1069, 485] on li at bounding box center [1054, 495] width 31 height 20
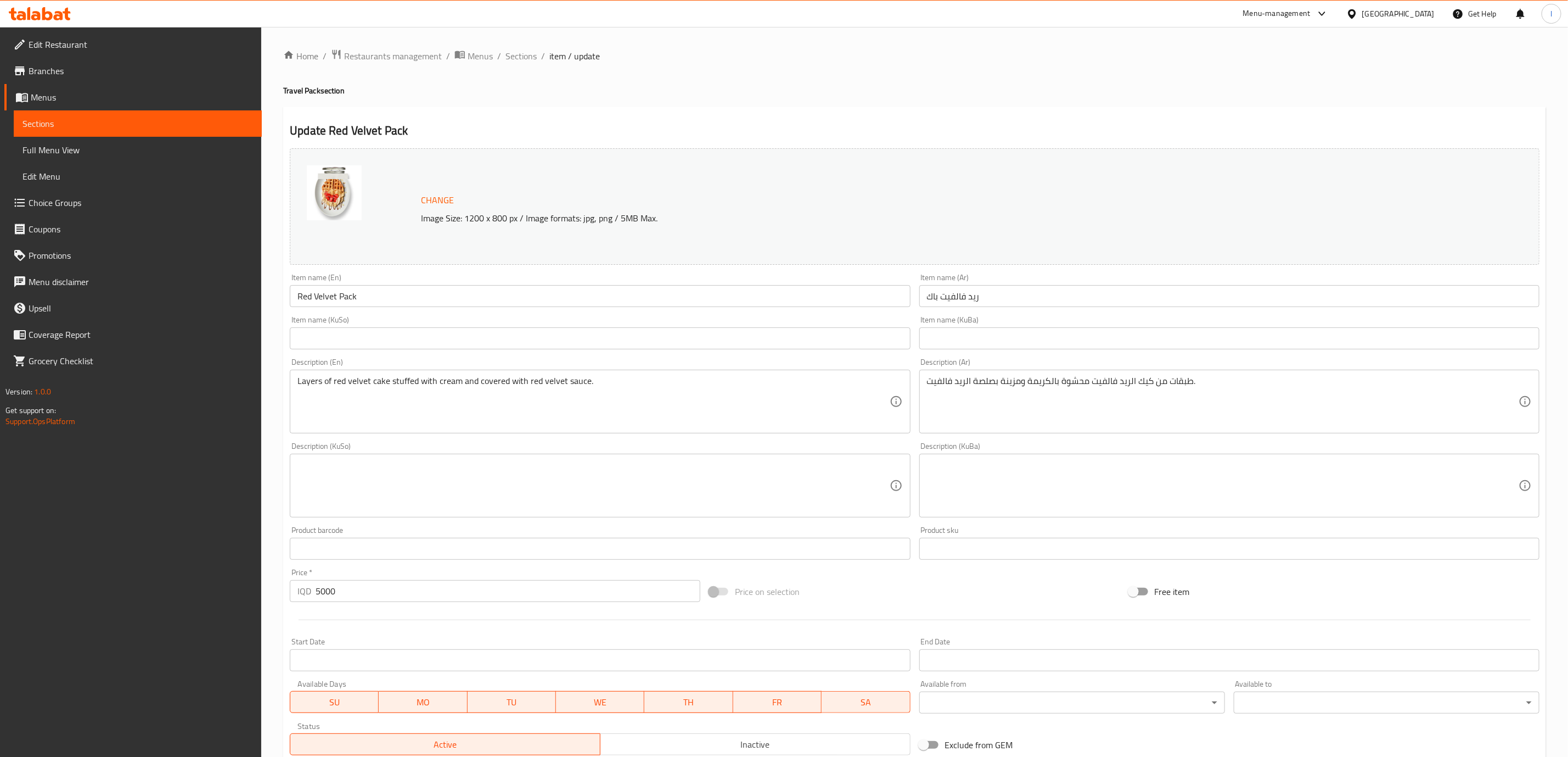
click at [482, 305] on input "Red Velvet Pack" at bounding box center [600, 296] width 620 height 22
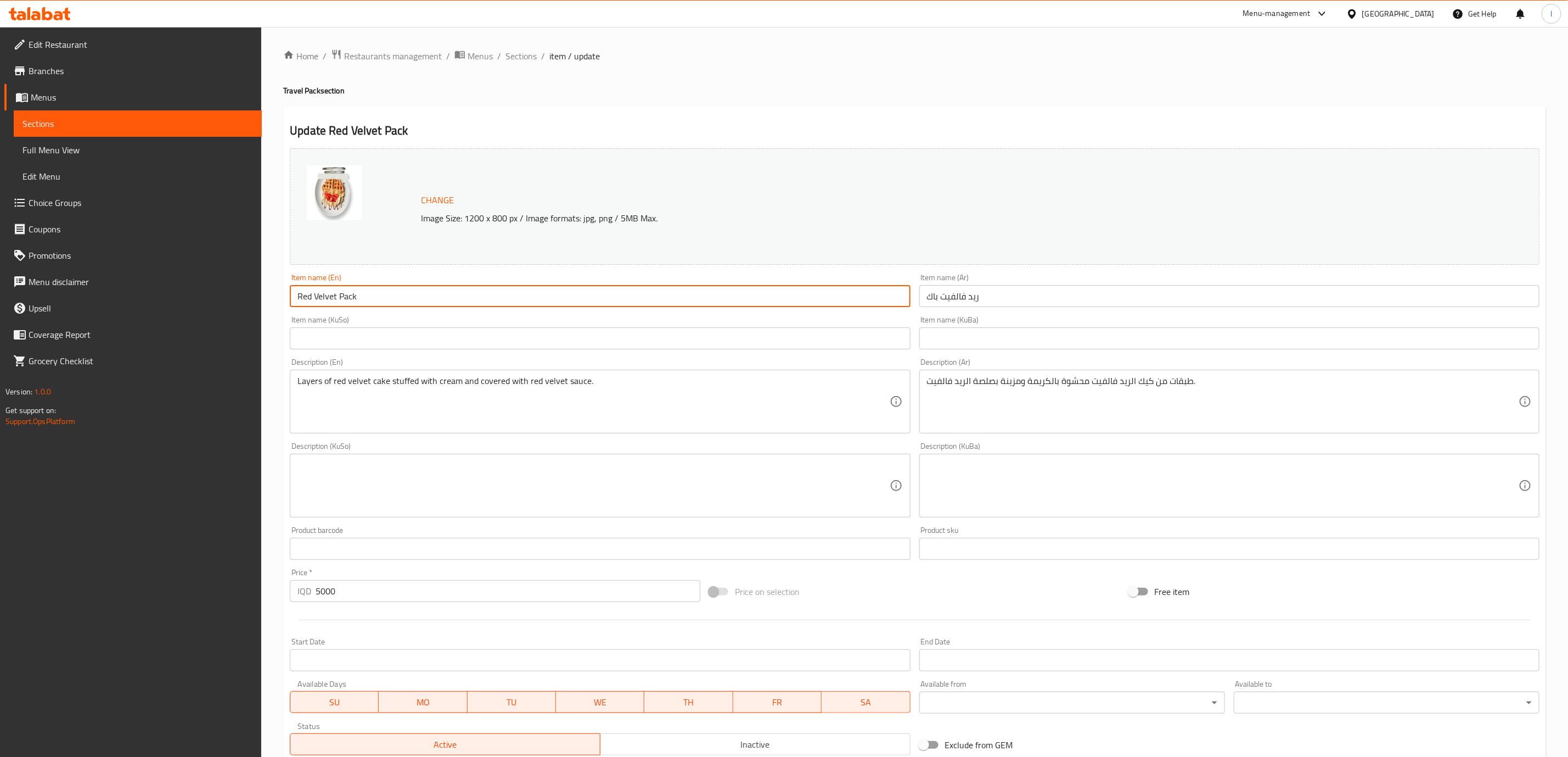
click at [482, 305] on input "Red Velvet Pack" at bounding box center [600, 296] width 620 height 22
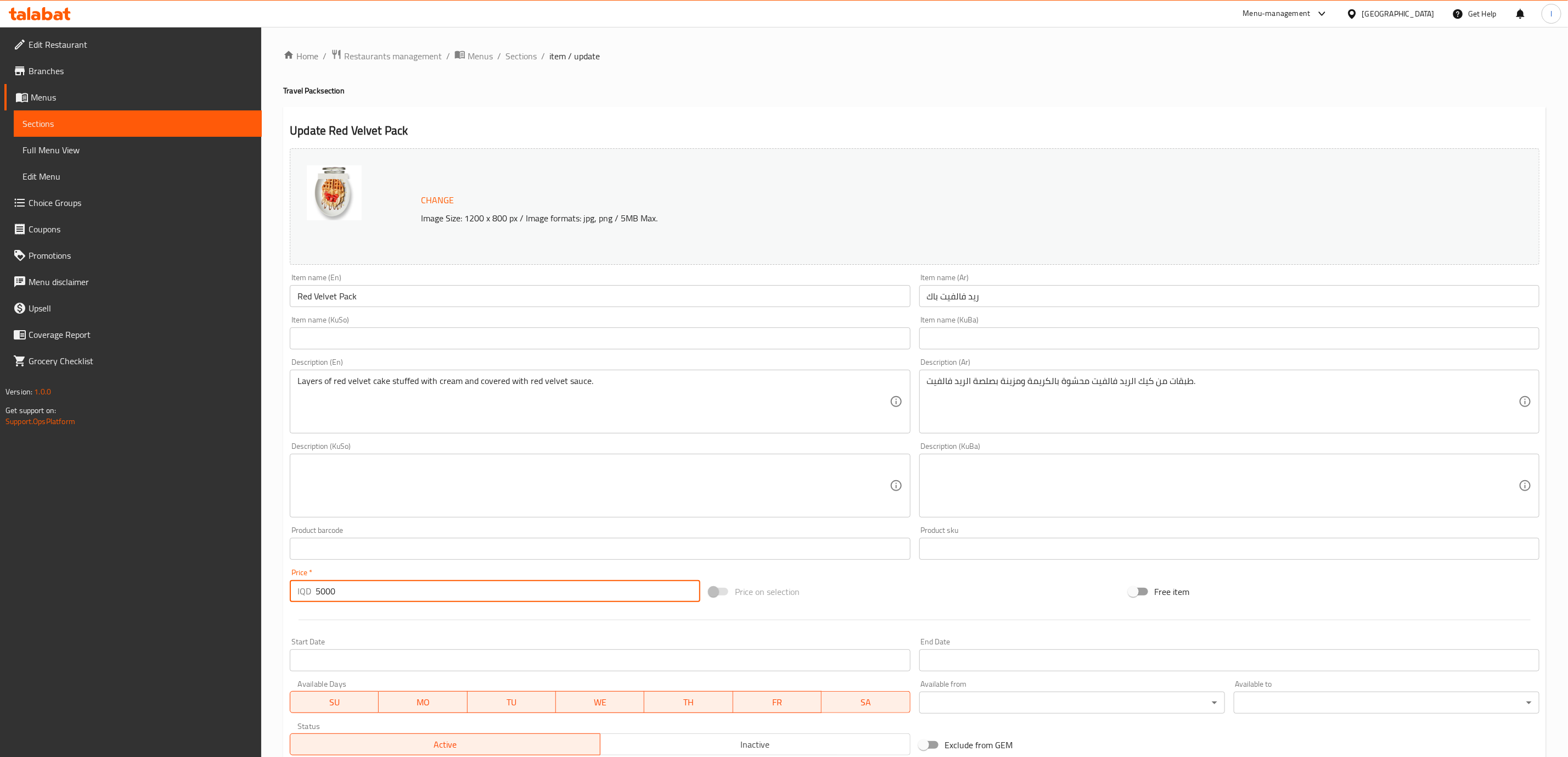
click at [354, 593] on input "5000" at bounding box center [508, 591] width 385 height 22
click at [1026, 317] on div "Item name (KuBa) Item name (KuBa)" at bounding box center [1229, 332] width 620 height 34
click at [1027, 307] on input "ريد فالفيت باك" at bounding box center [1229, 296] width 620 height 22
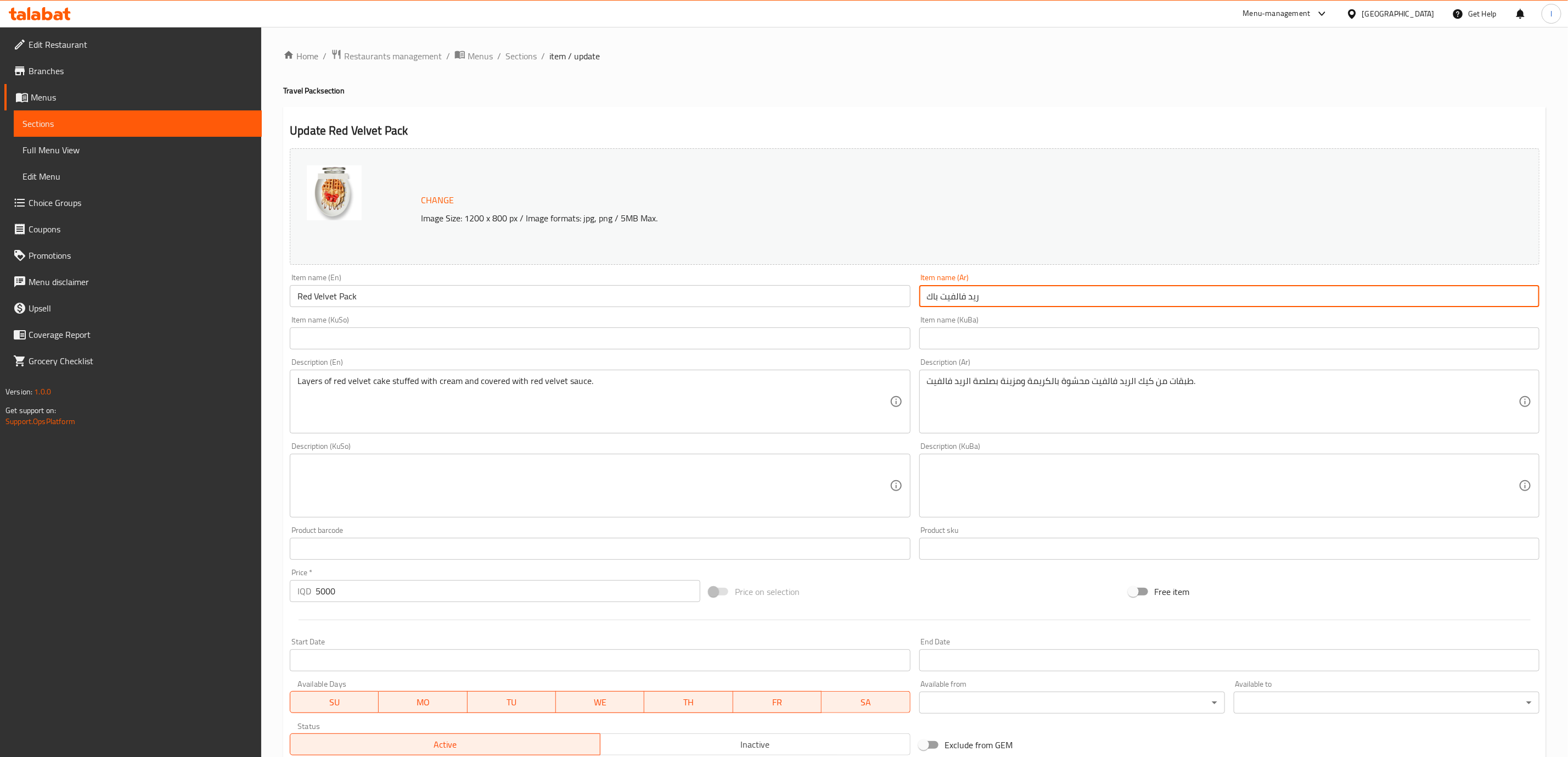
click at [1027, 307] on input "ريد فالفيت باك" at bounding box center [1229, 296] width 620 height 22
click at [517, 61] on span "Sections" at bounding box center [521, 55] width 31 height 13
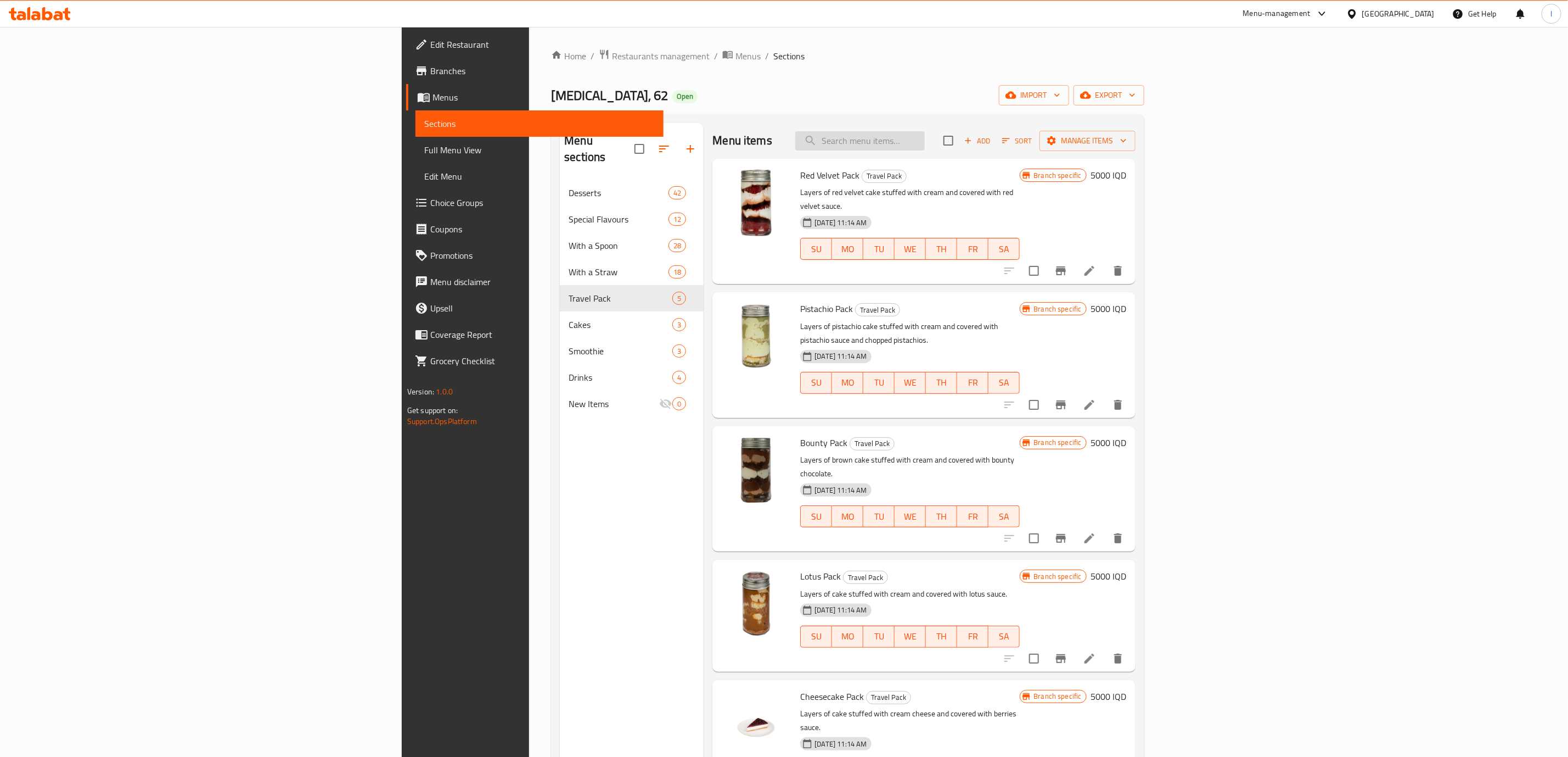
click at [925, 149] on input "search" at bounding box center [860, 141] width 129 height 19
paste input "Red Velvet Pack"
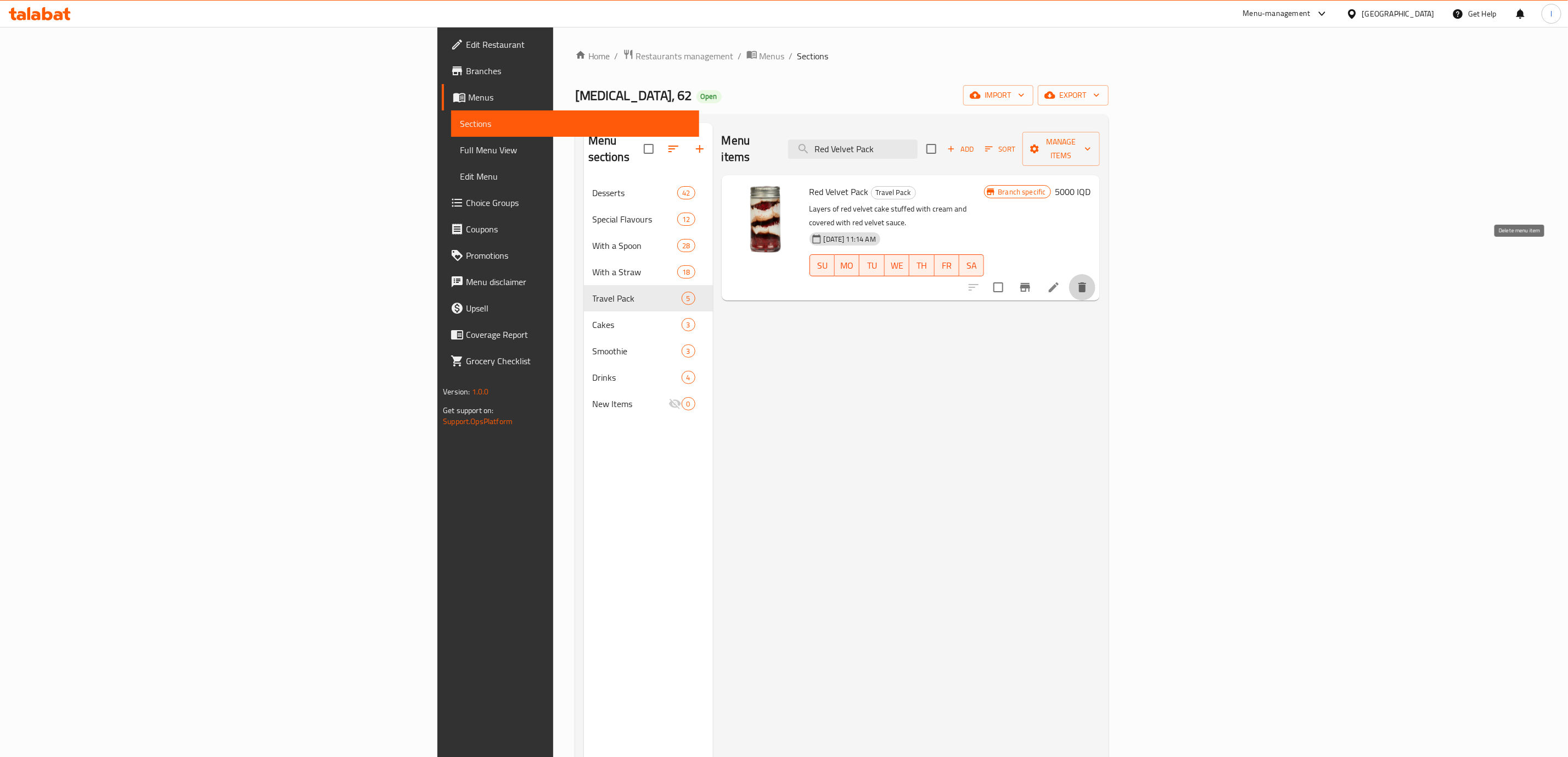
click at [1095, 274] on button "delete" at bounding box center [1082, 287] width 26 height 26
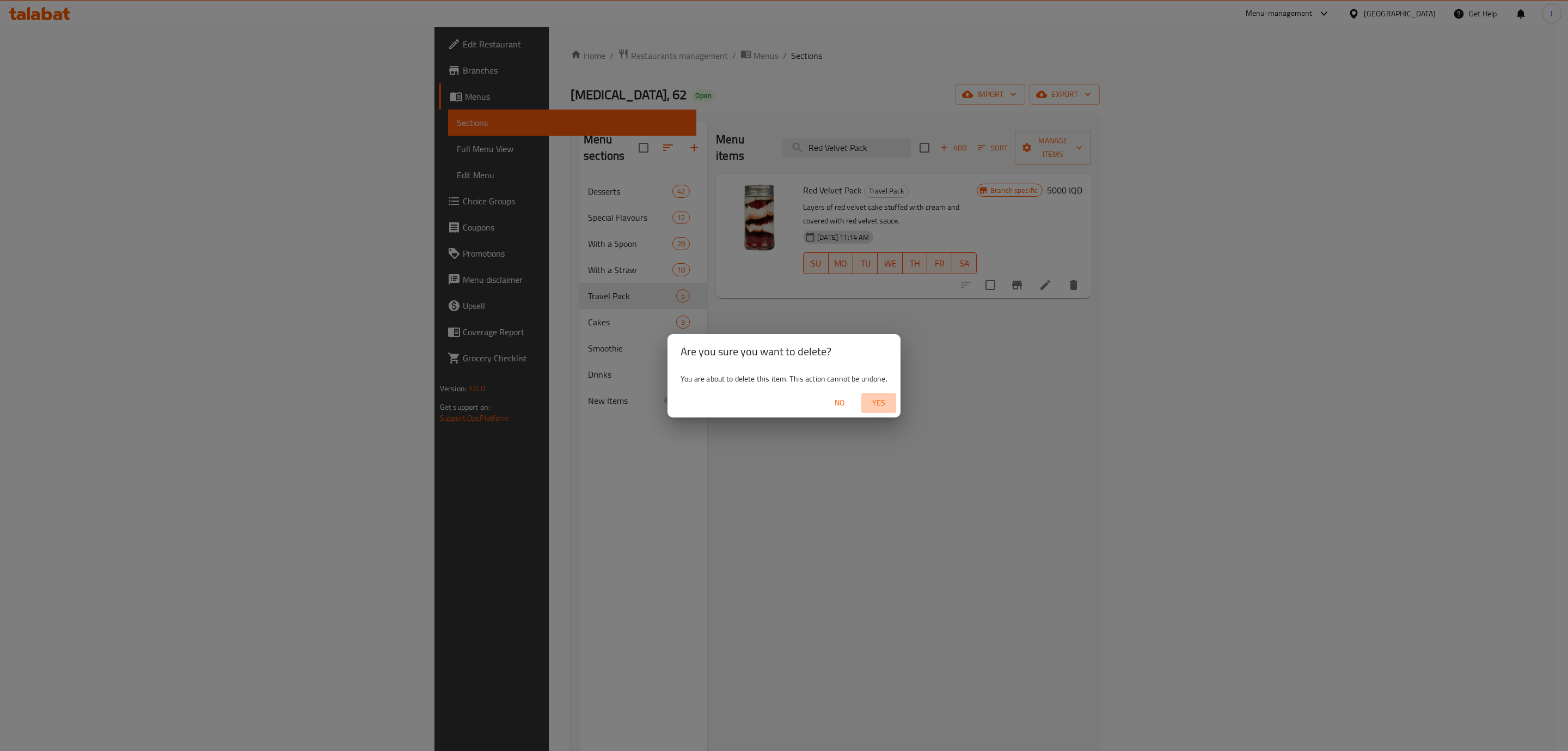
click at [889, 411] on button "Yes" at bounding box center [878, 403] width 35 height 20
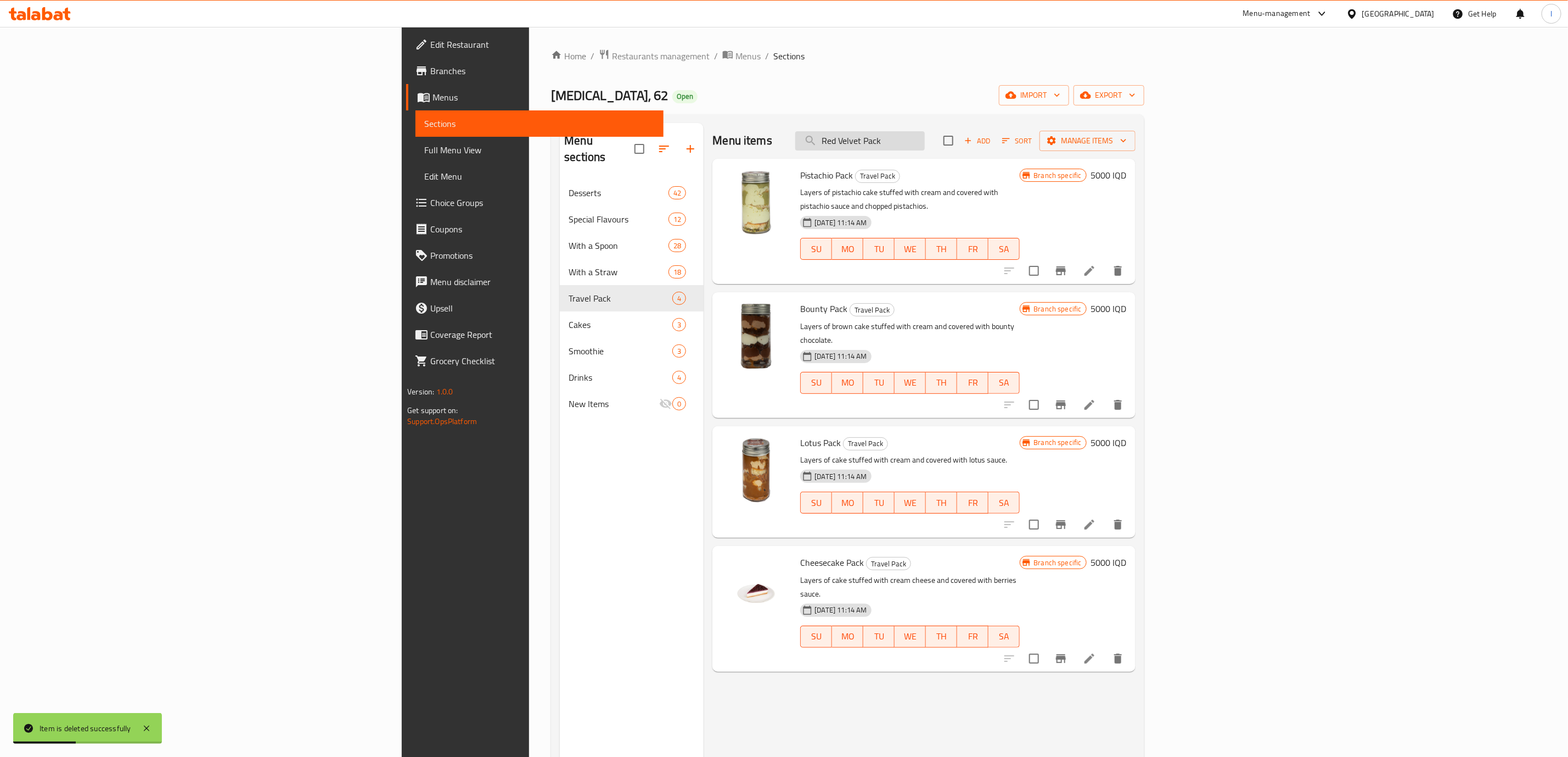
click at [925, 145] on input "Red Velvet Pack" at bounding box center [860, 141] width 129 height 19
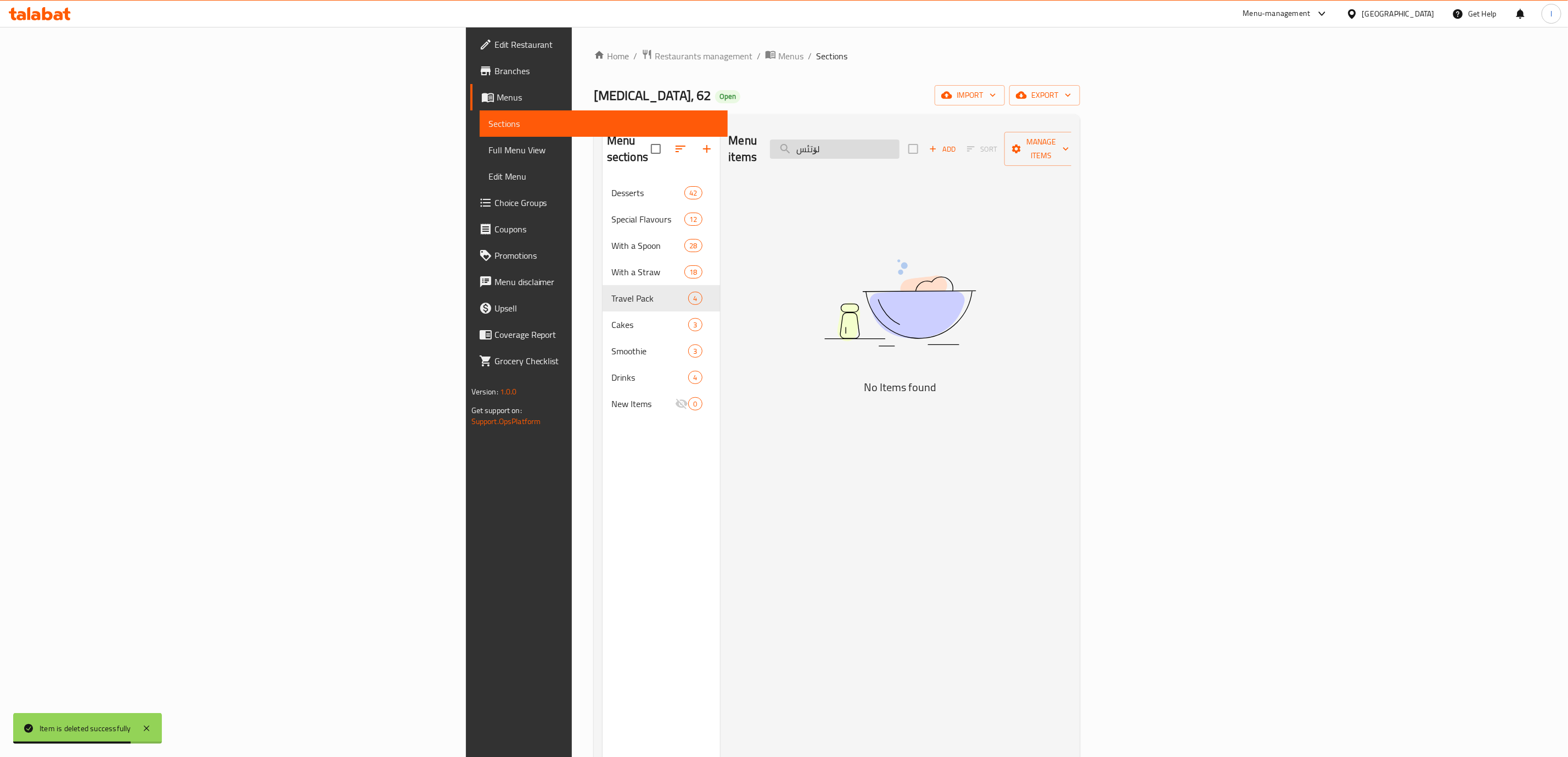
click at [900, 145] on input "لۆتئس" at bounding box center [835, 149] width 129 height 19
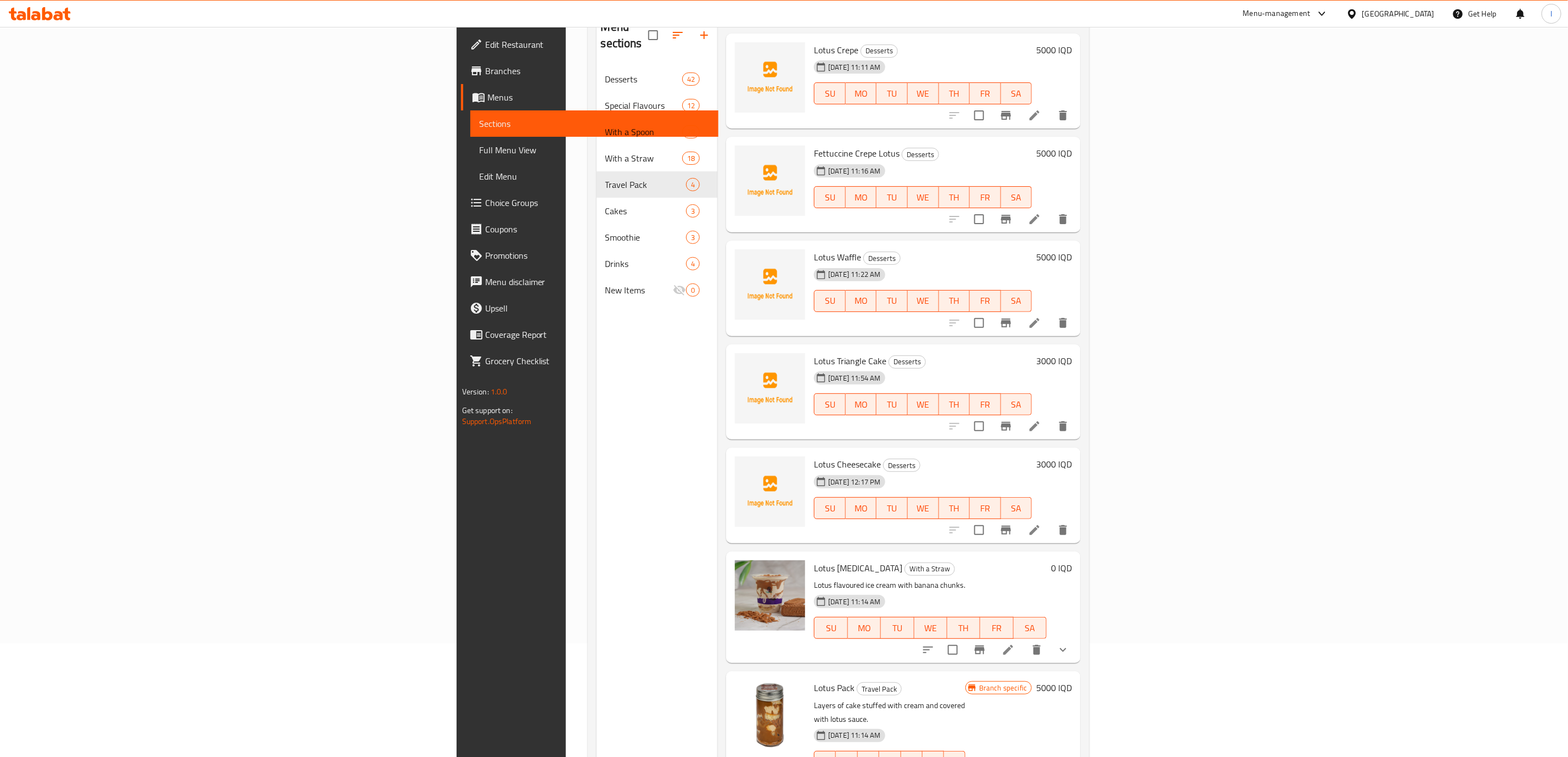
scroll to position [153, 0]
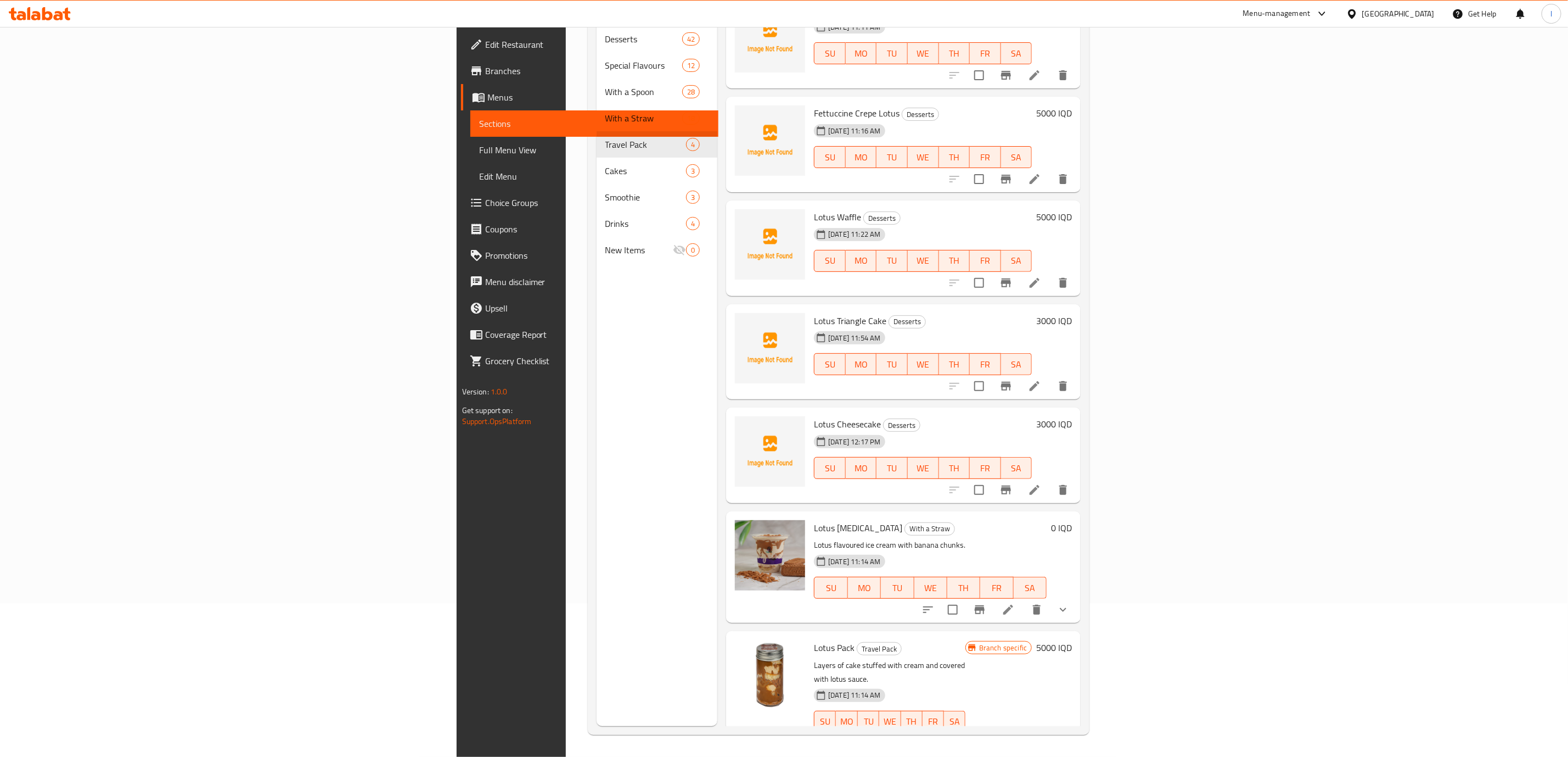
type input "lotus"
click at [1050, 734] on li at bounding box center [1035, 743] width 31 height 20
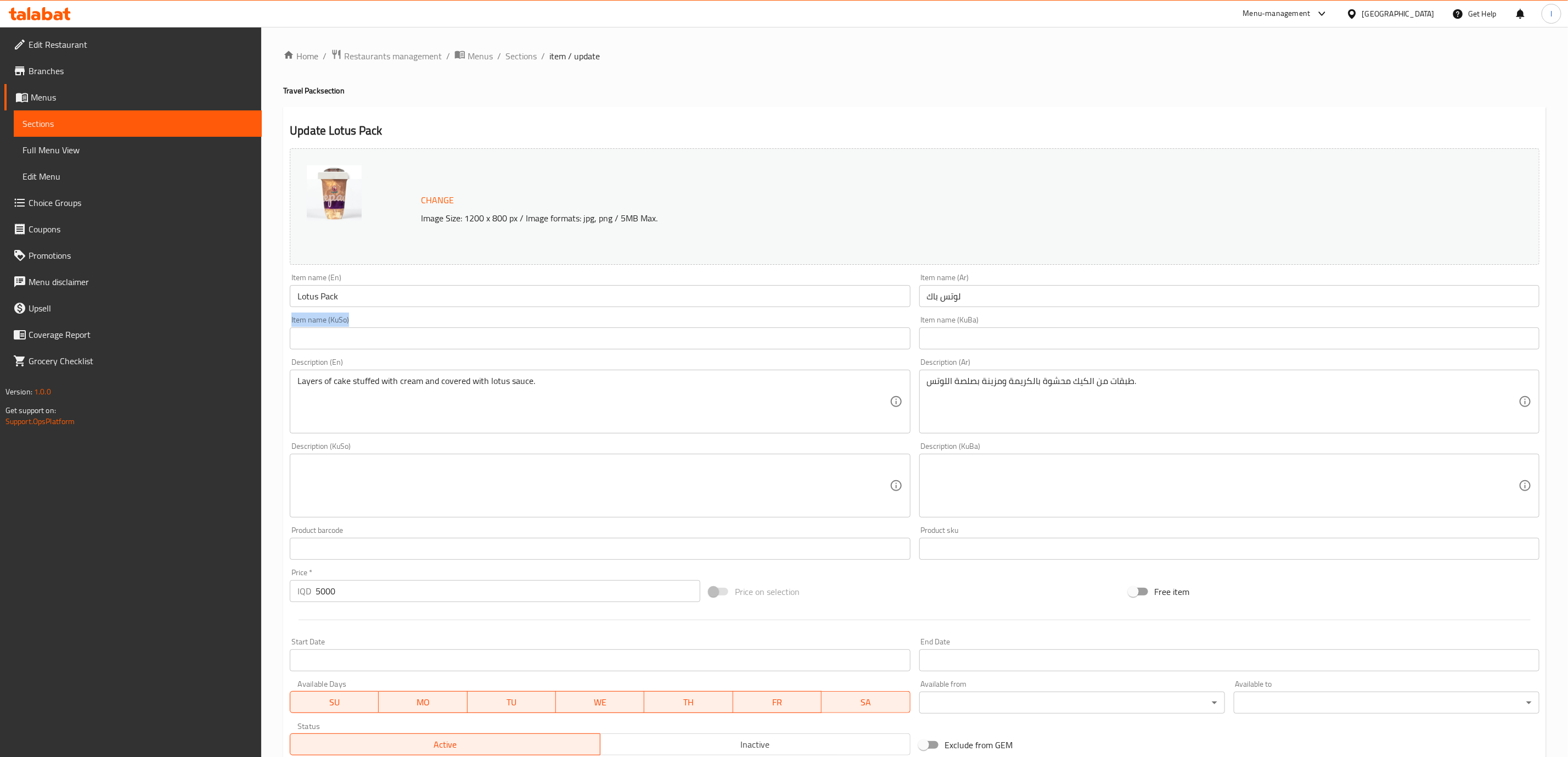
drag, startPoint x: 449, startPoint y: 321, endPoint x: 450, endPoint y: 305, distance: 16.0
click at [450, 312] on div "Item name (KuSo) Item name (KuSo)" at bounding box center [600, 332] width 629 height 42
click at [452, 300] on input "Lotus Pack" at bounding box center [600, 296] width 620 height 22
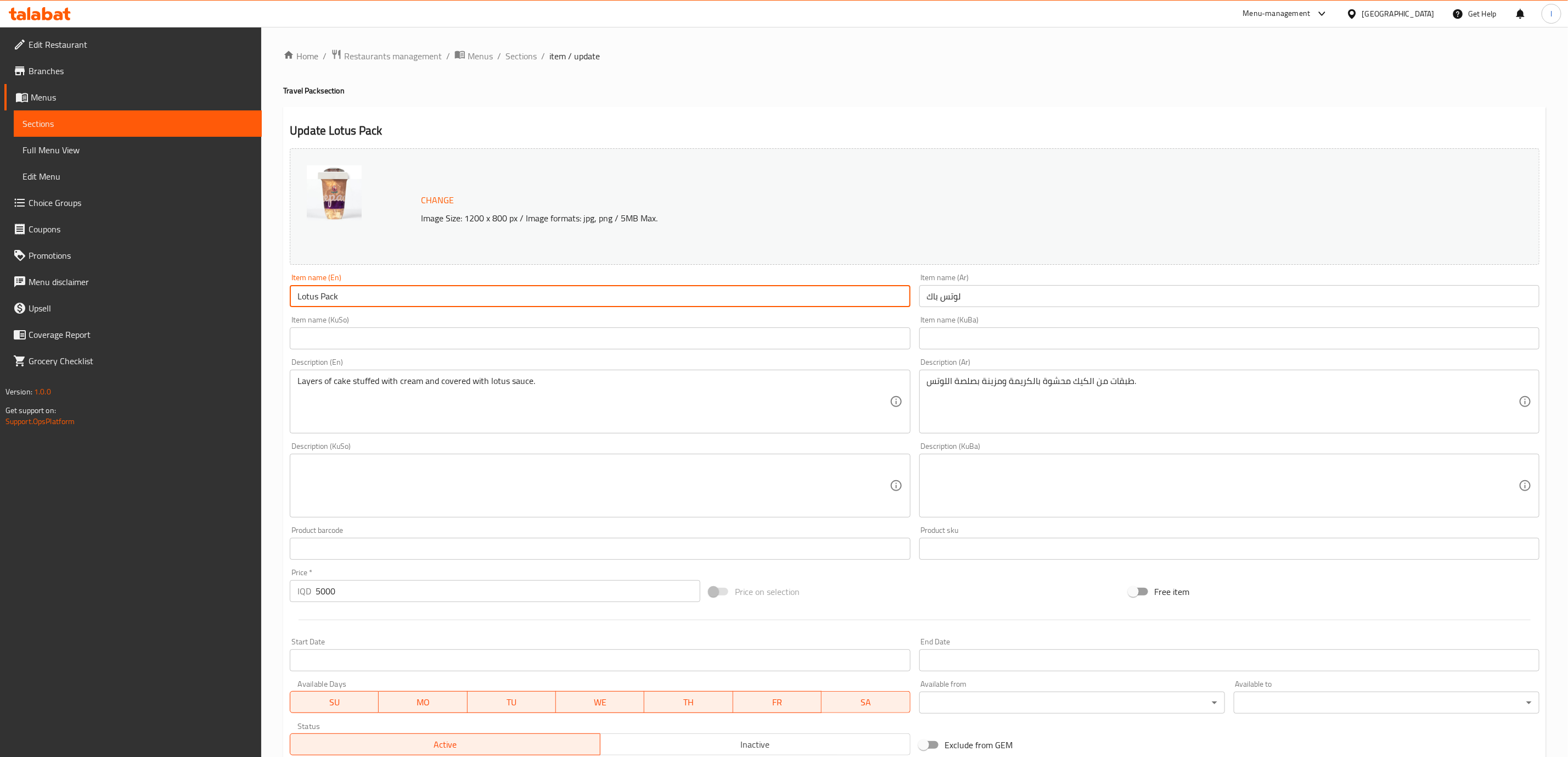
click at [452, 300] on input "Lotus Pack" at bounding box center [600, 296] width 620 height 22
click at [380, 305] on input "Lotus Pack" at bounding box center [600, 296] width 620 height 22
click at [304, 294] on input "Lotus Pack" at bounding box center [600, 296] width 620 height 22
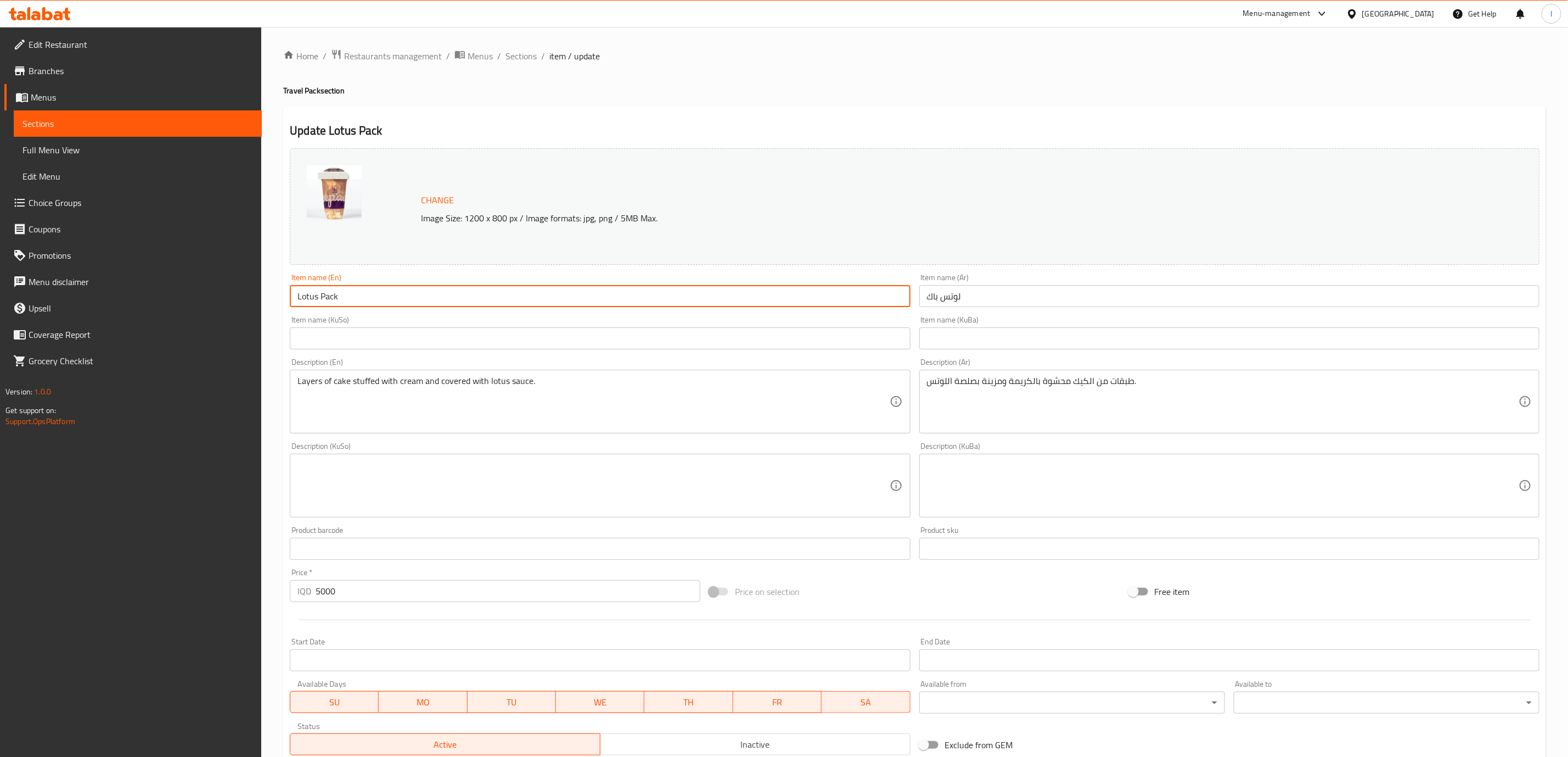
click at [952, 305] on input "لوتس باك" at bounding box center [1229, 296] width 620 height 22
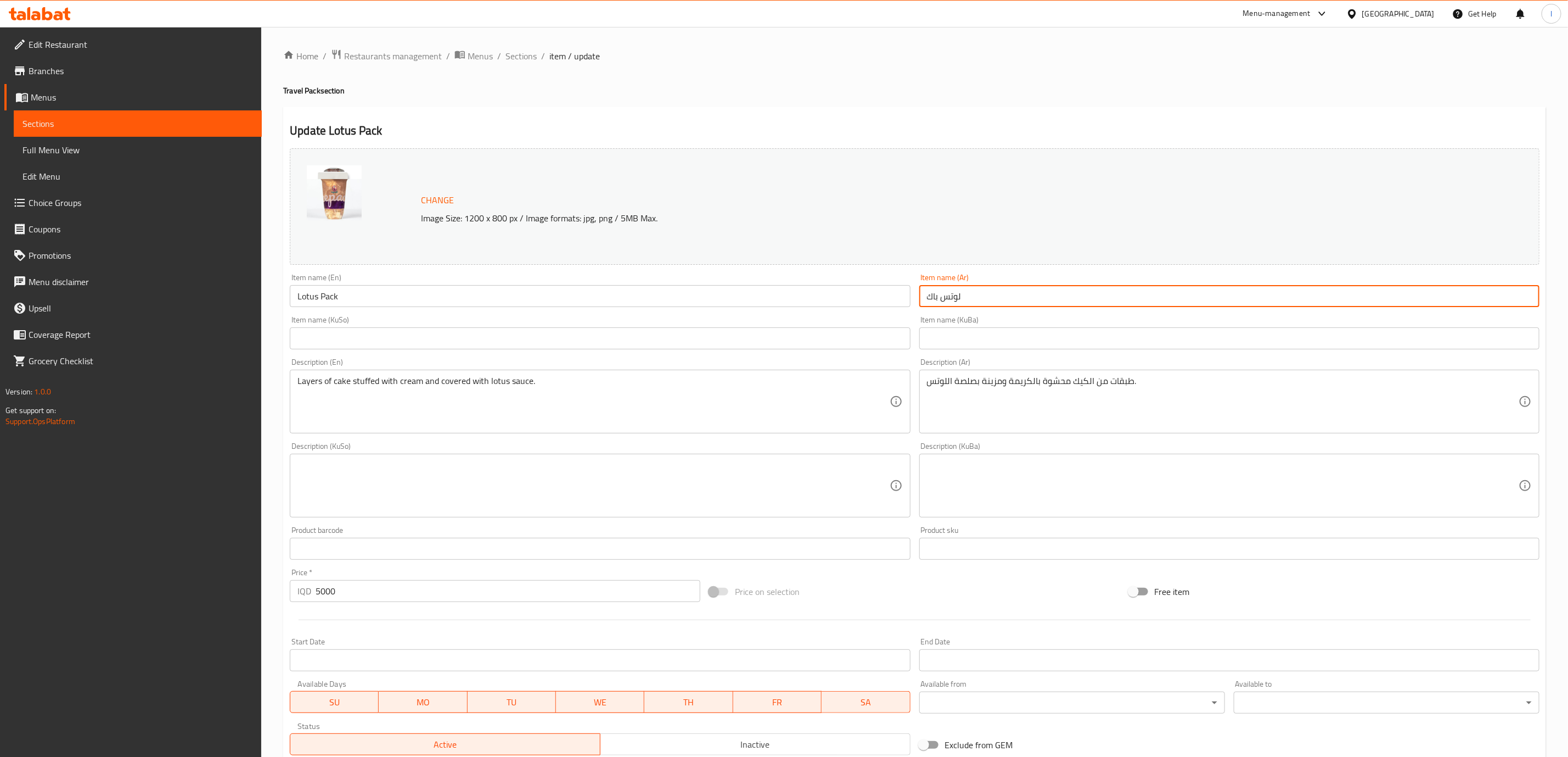
click at [952, 305] on input "لوتس باك" at bounding box center [1229, 296] width 620 height 22
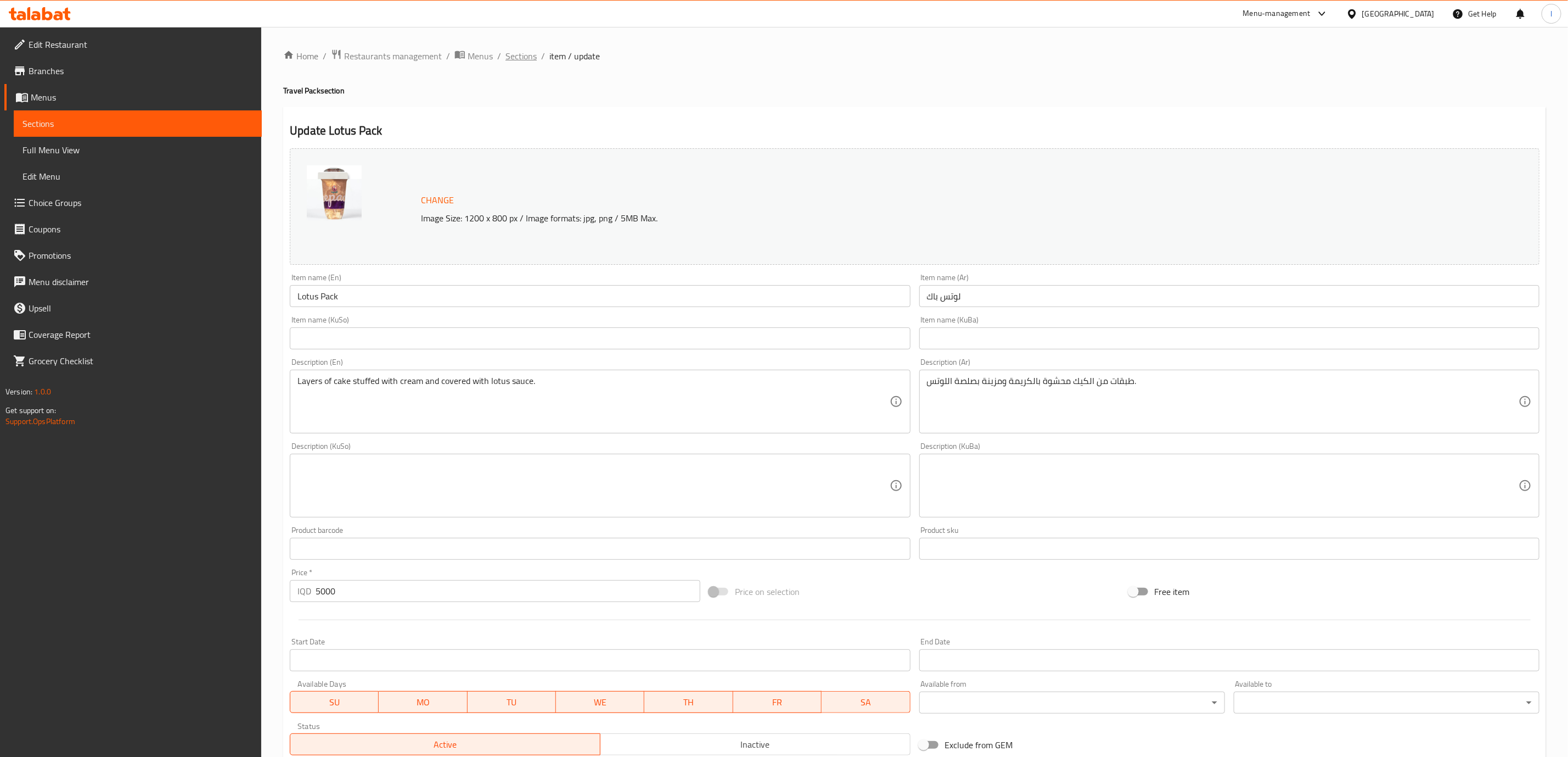
click at [517, 60] on span "Sections" at bounding box center [521, 55] width 31 height 13
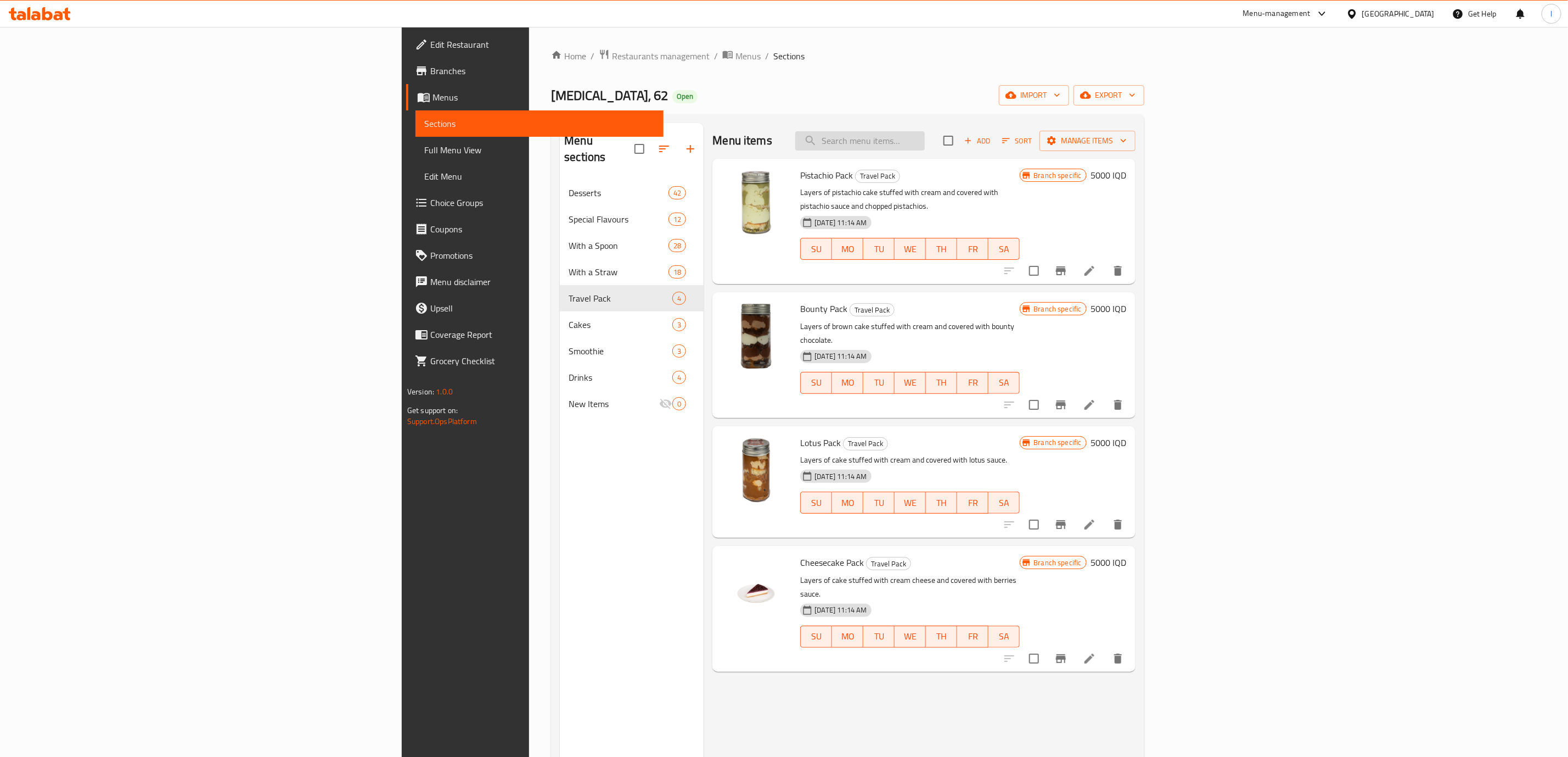
click at [925, 131] on input "search" at bounding box center [860, 141] width 129 height 19
paste input "Lotus"
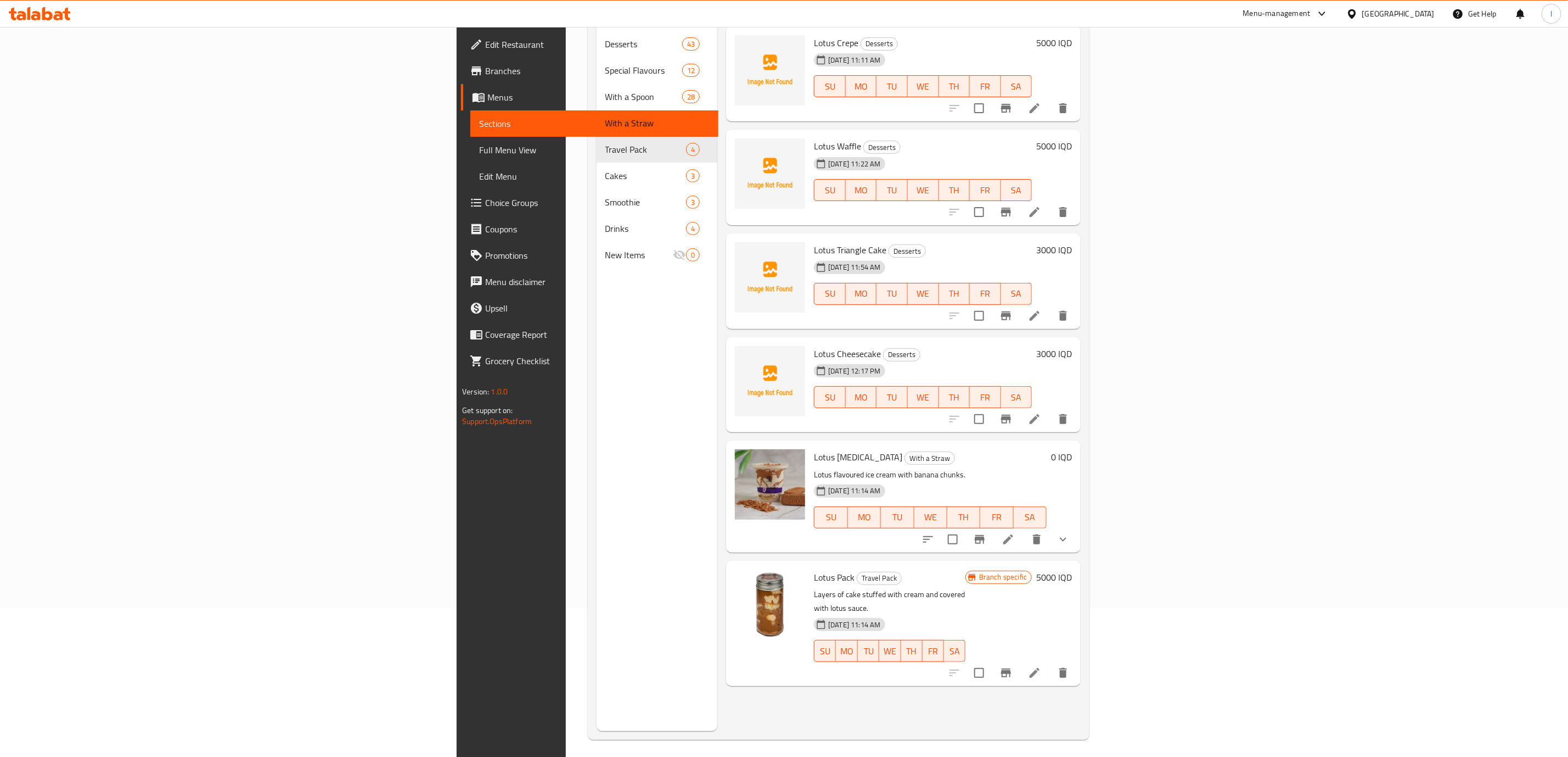
scroll to position [153, 0]
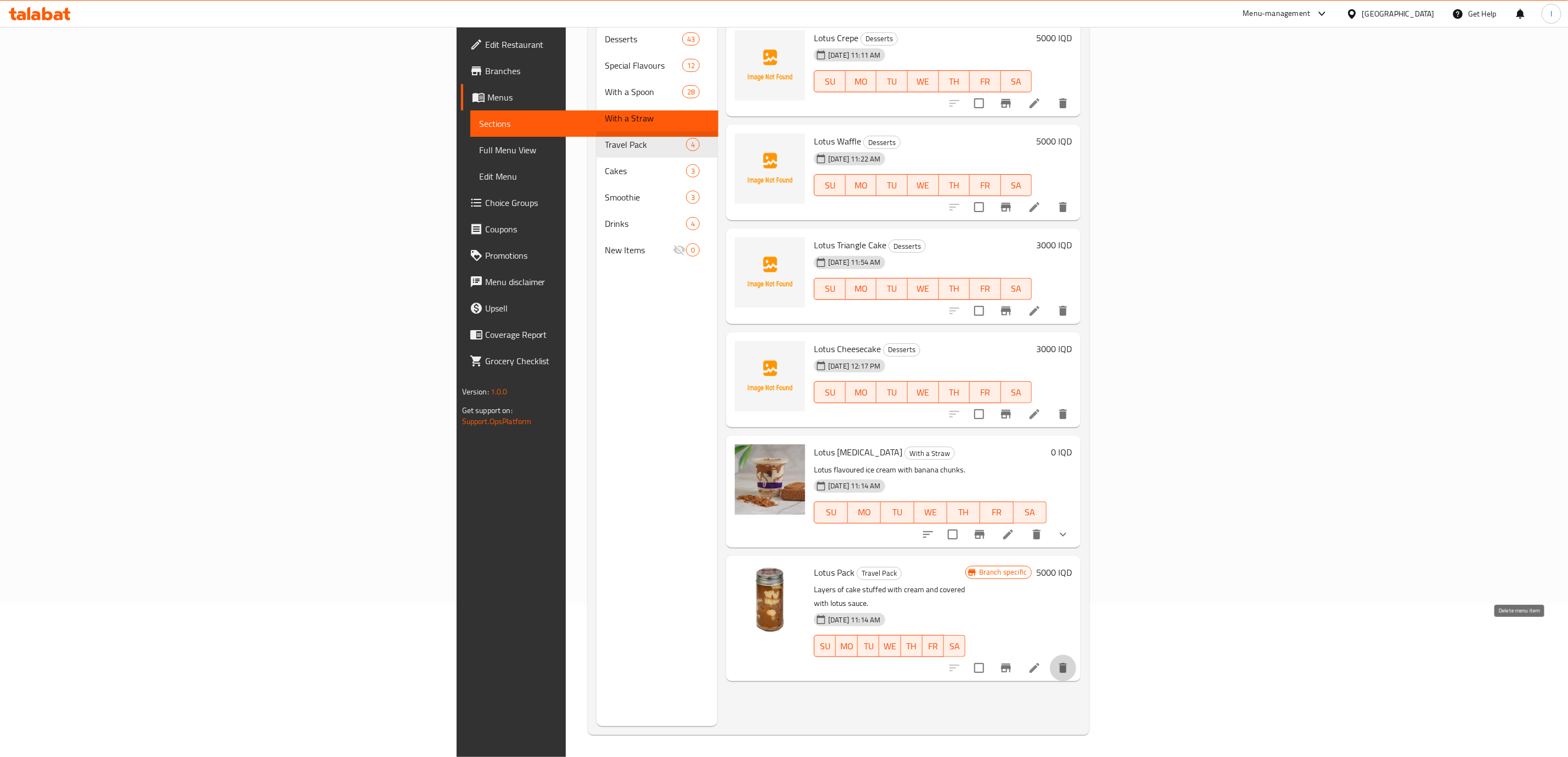
click at [1070, 661] on icon "delete" at bounding box center [1063, 667] width 13 height 13
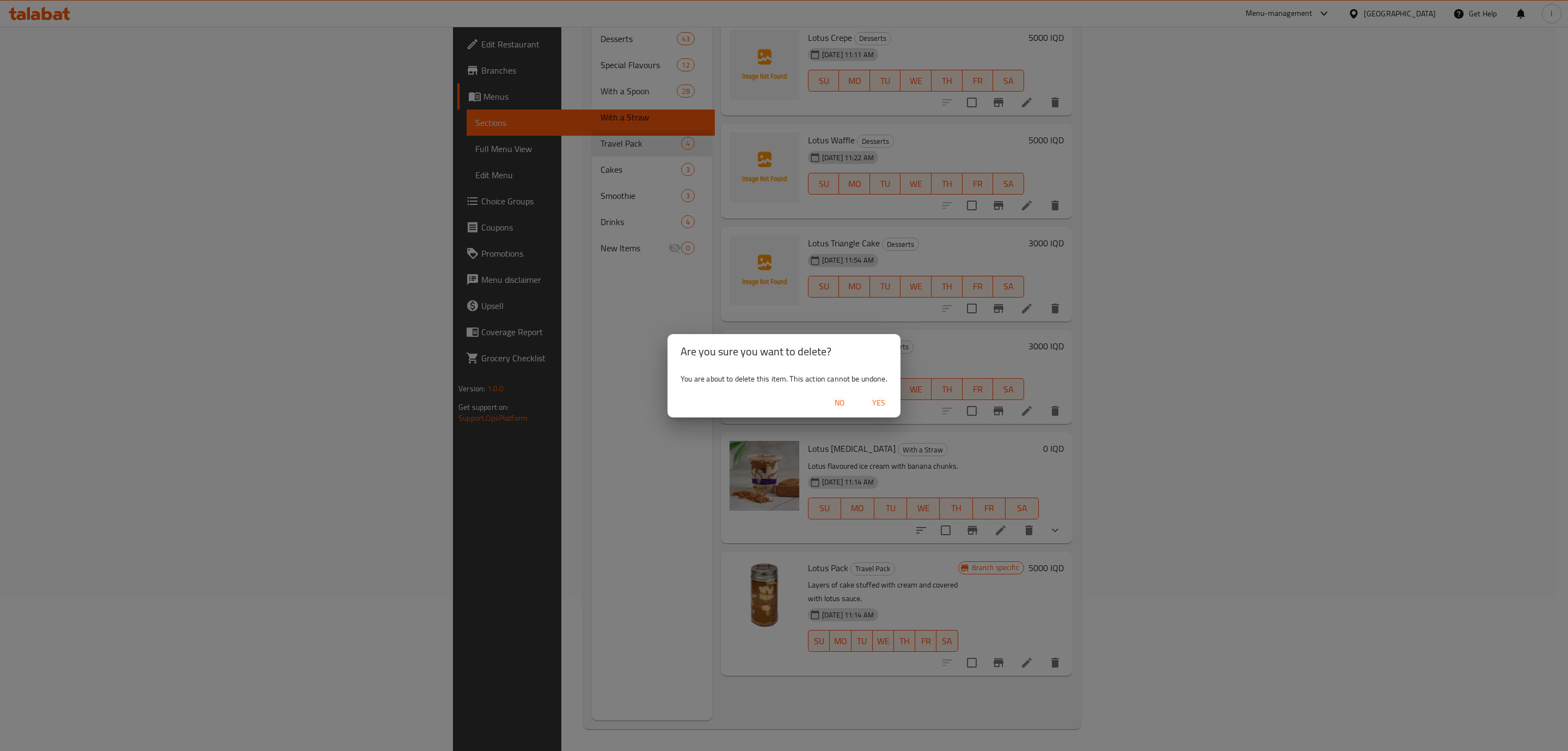
click at [881, 399] on span "Yes" at bounding box center [878, 403] width 26 height 13
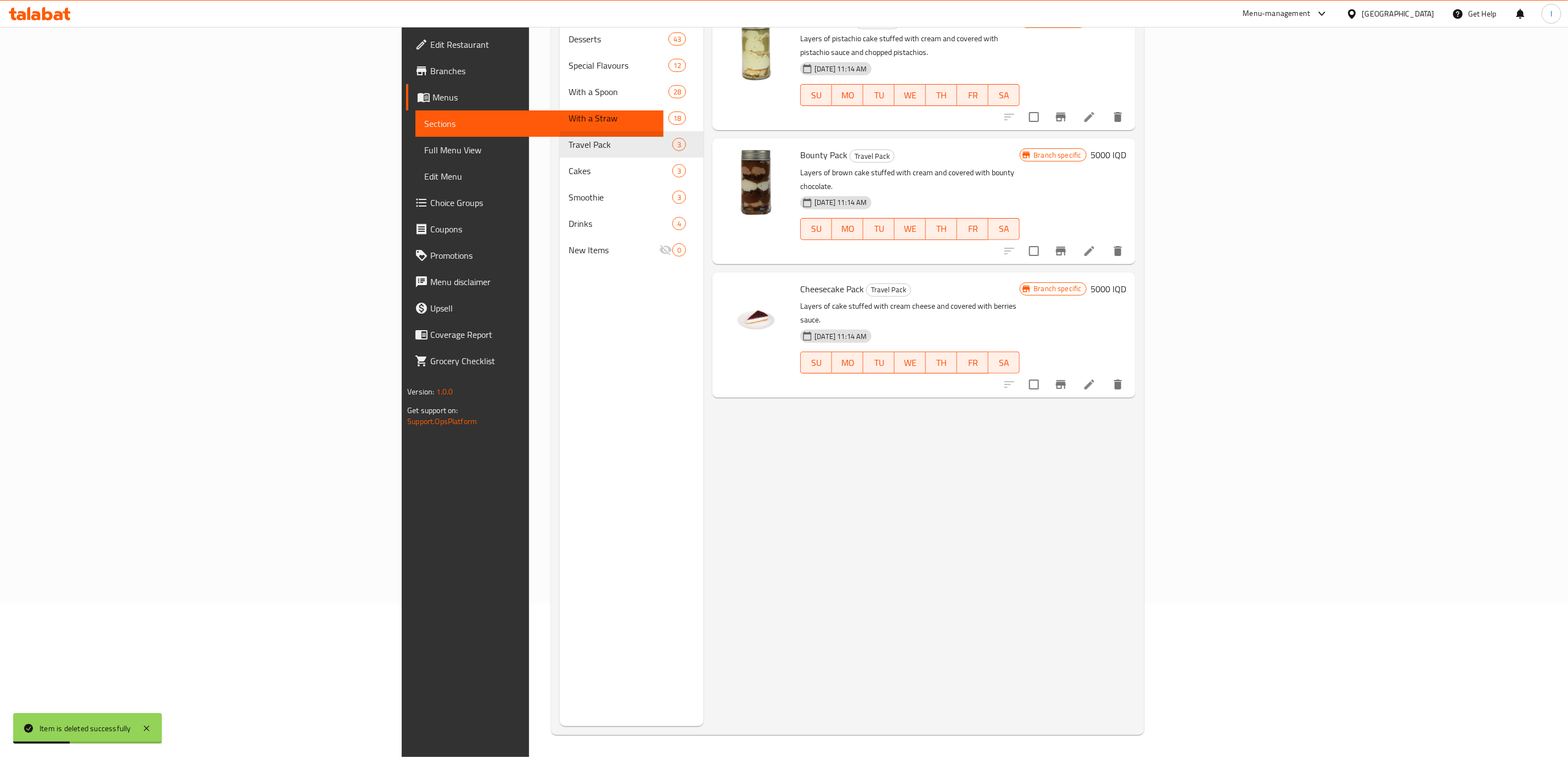
scroll to position [0, 0]
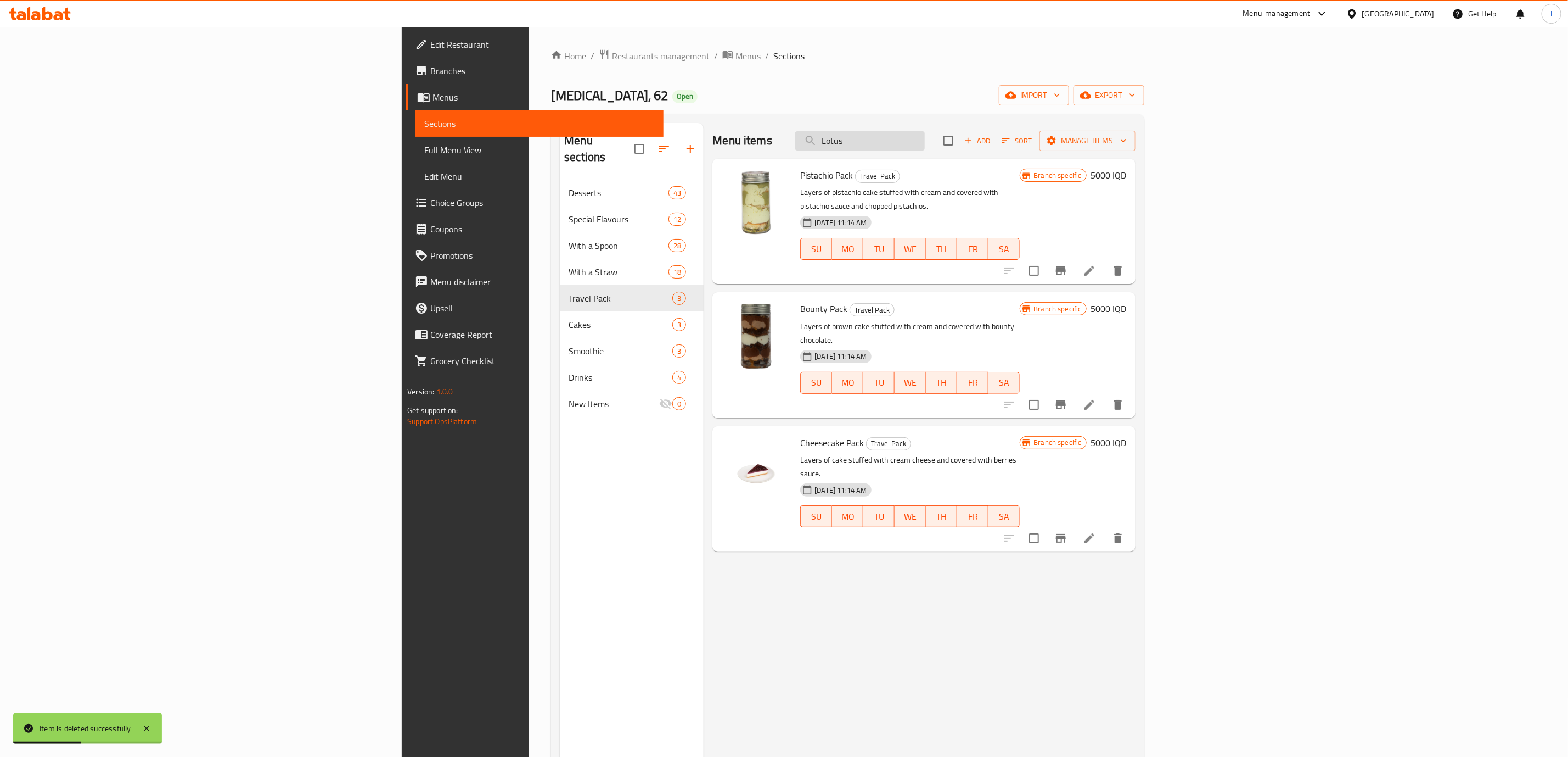
click at [925, 139] on input "Lotus" at bounding box center [860, 141] width 129 height 19
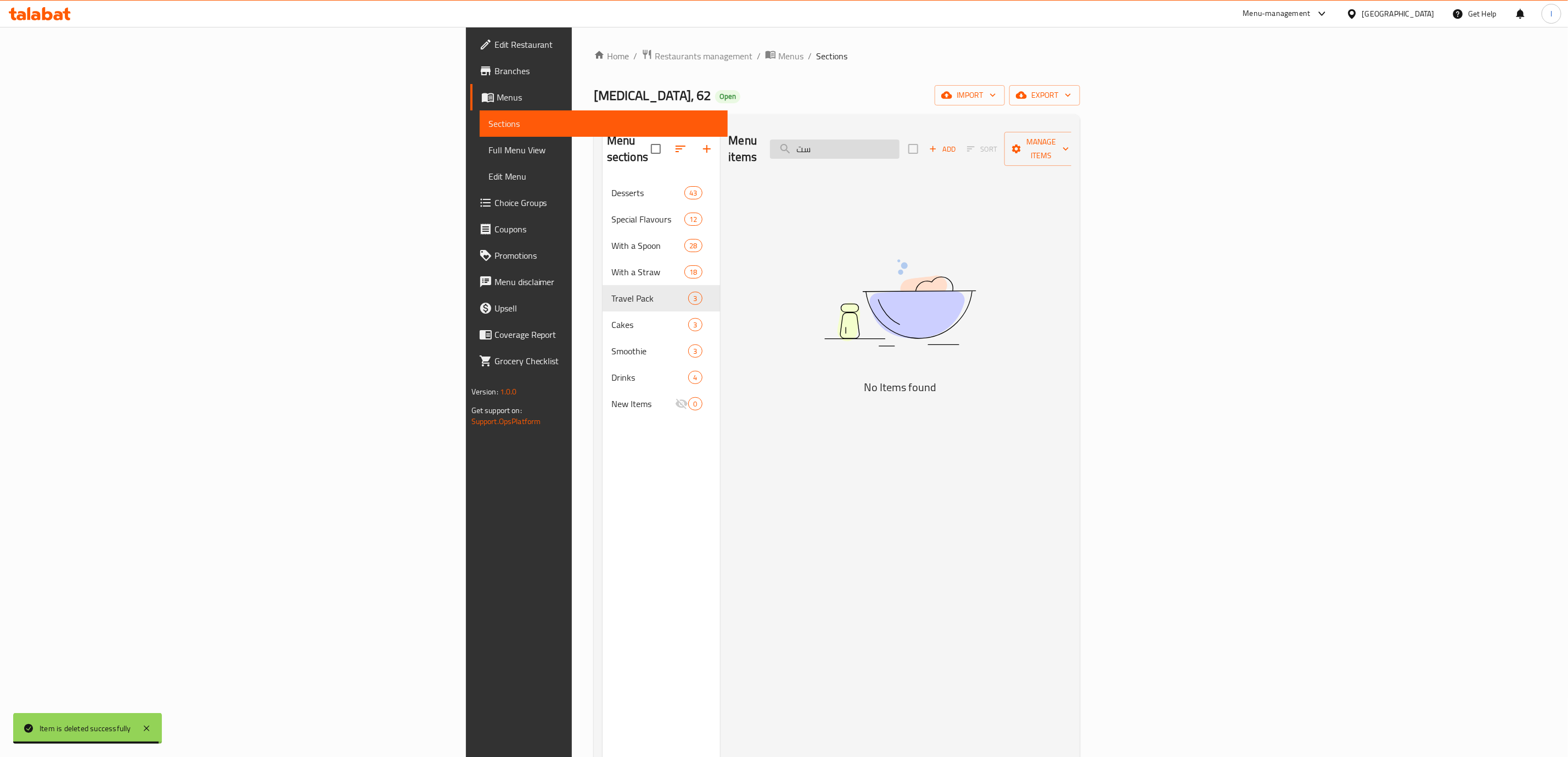
type input "س"
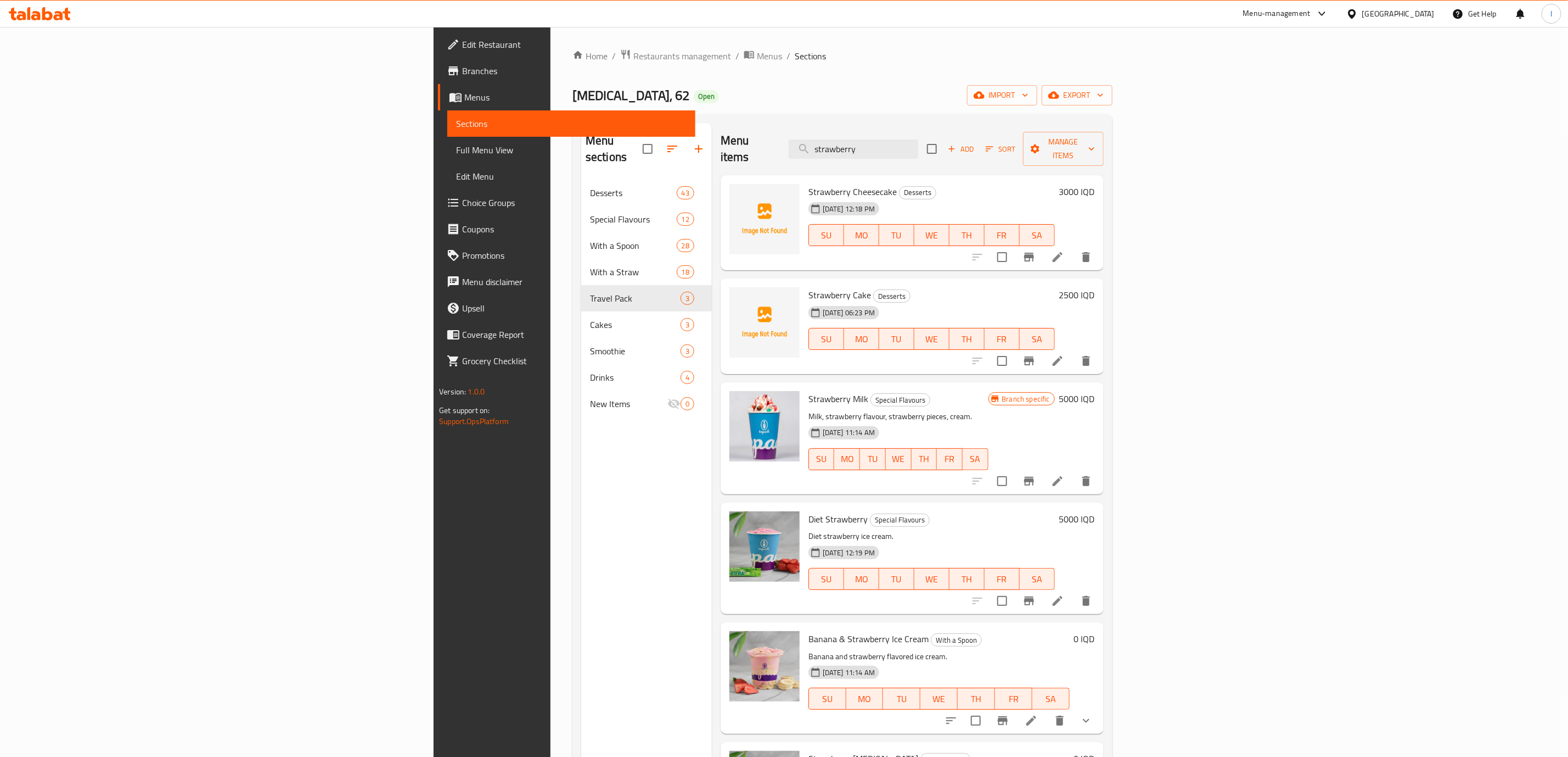
type input "strawberry"
click at [1064, 354] on icon at bounding box center [1057, 360] width 13 height 13
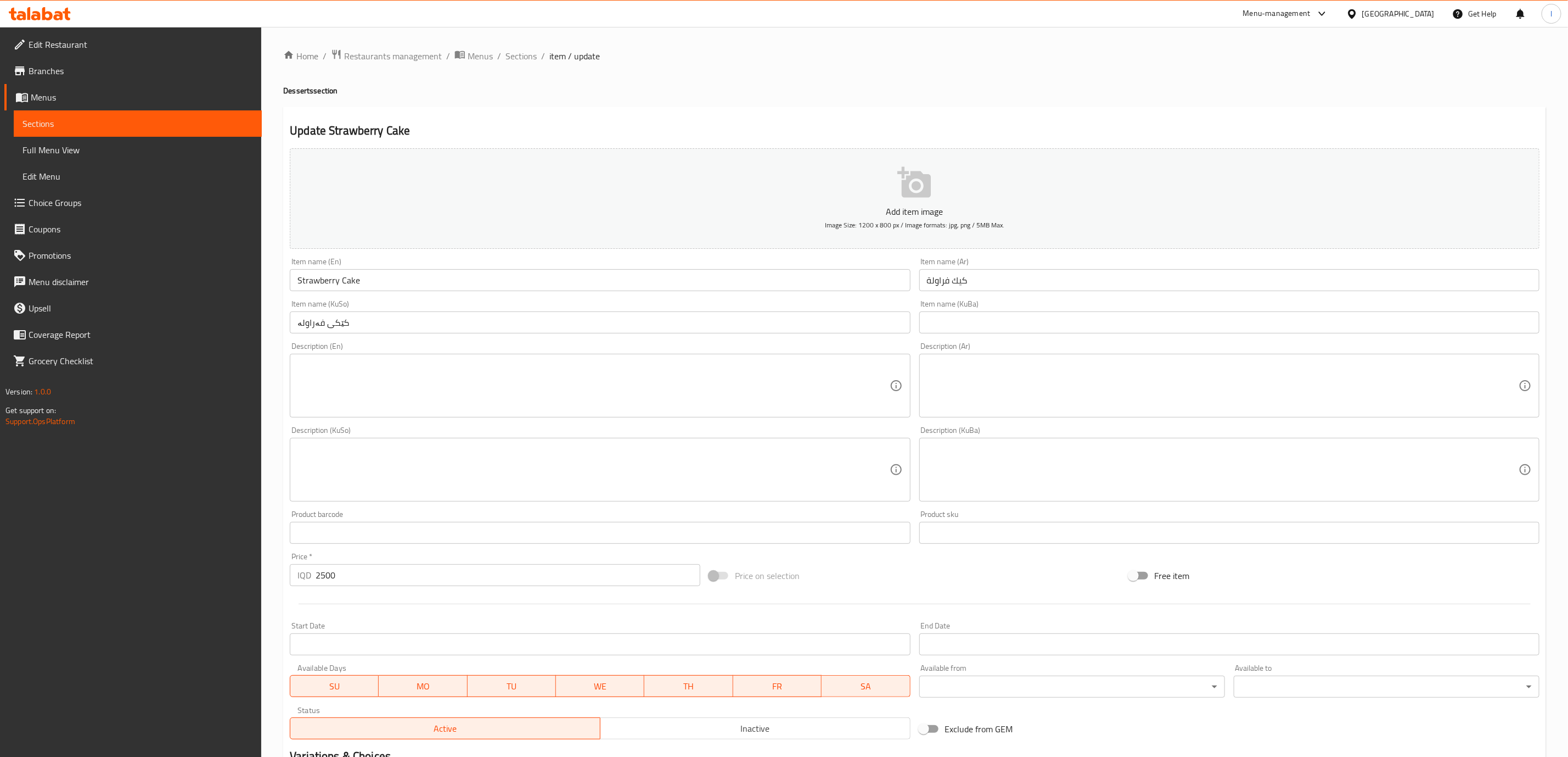
click at [317, 287] on input "Strawberry Cake" at bounding box center [600, 280] width 620 height 22
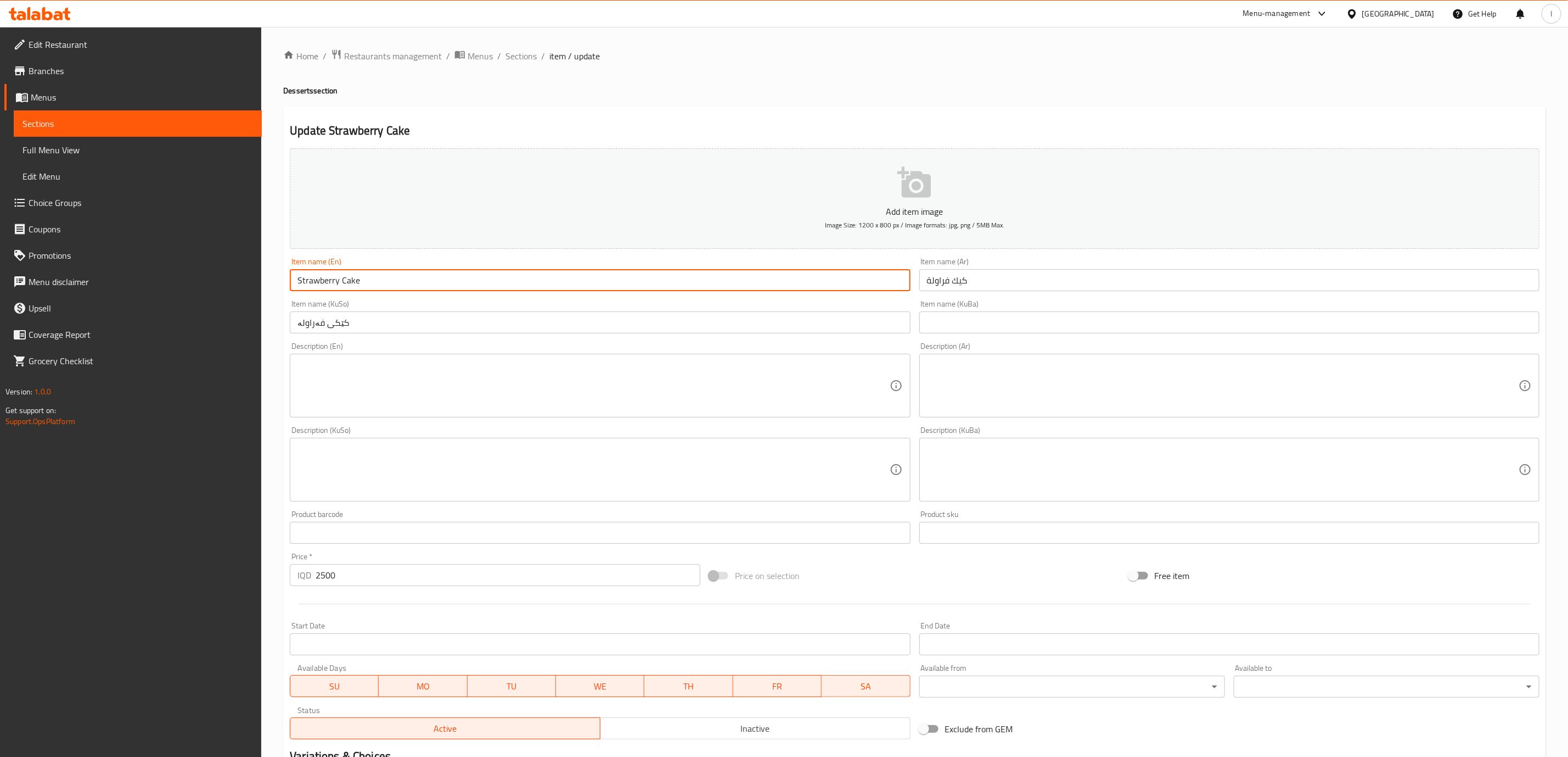
click at [317, 287] on input "Strawberry Cake" at bounding box center [600, 280] width 620 height 22
click at [314, 330] on input "کێکی فەراولە" at bounding box center [600, 322] width 620 height 22
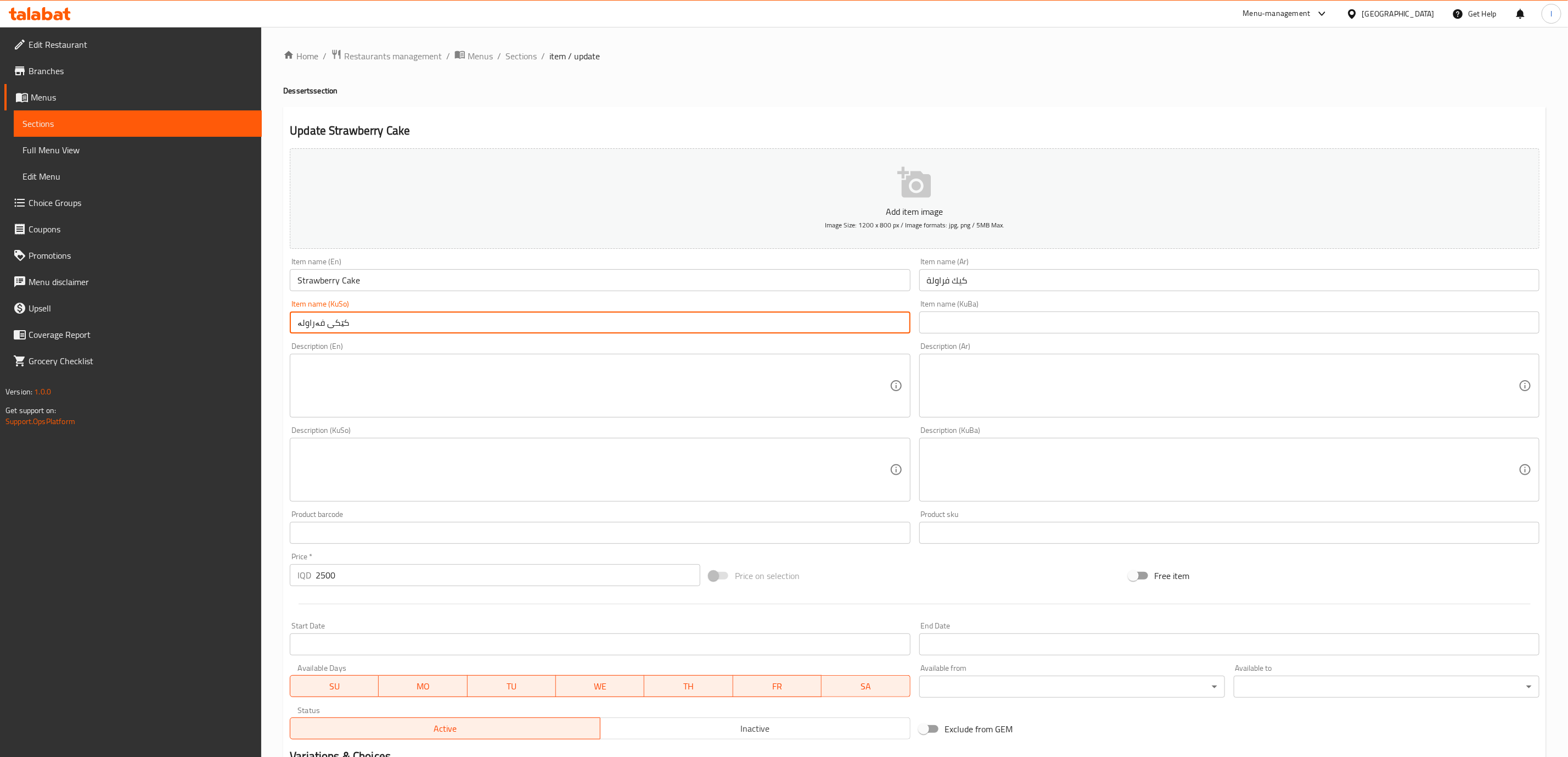
click at [314, 330] on input "کێکی فەراولە" at bounding box center [600, 322] width 620 height 22
click at [935, 285] on input "كيك فراولة" at bounding box center [1229, 280] width 620 height 22
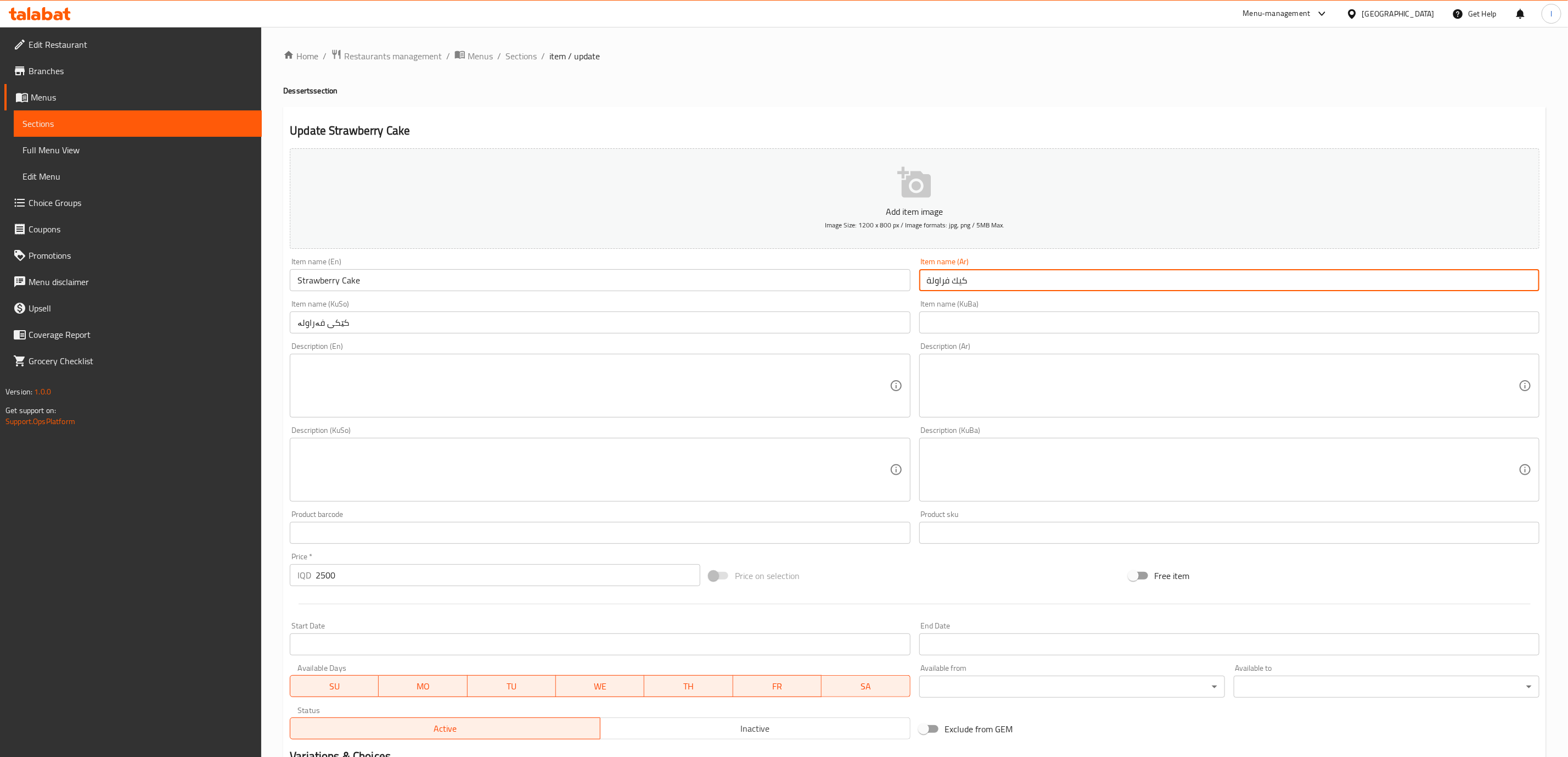
click at [935, 285] on input "كيك فراولة" at bounding box center [1229, 280] width 620 height 22
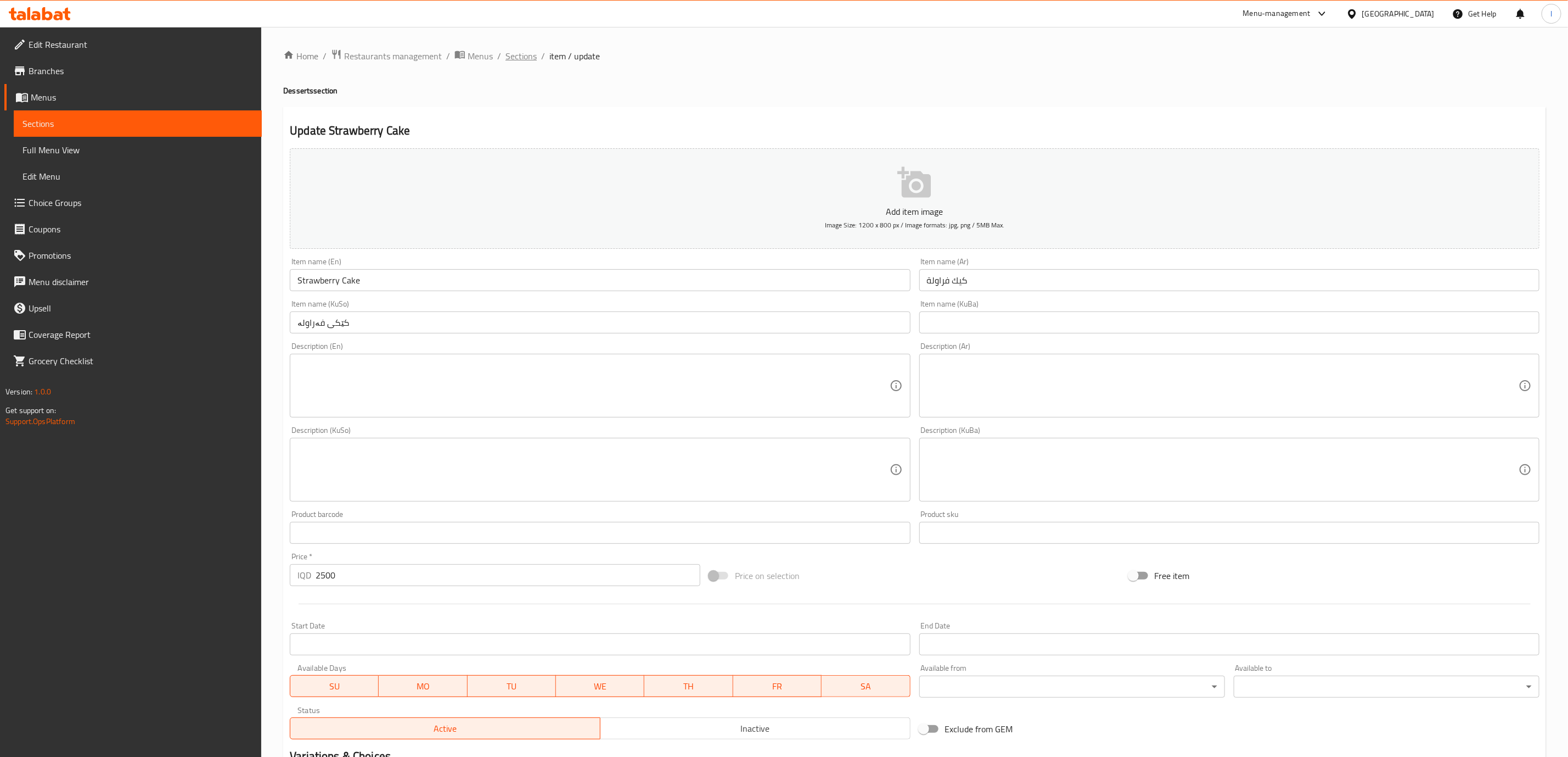
click at [522, 60] on span "Sections" at bounding box center [521, 55] width 31 height 13
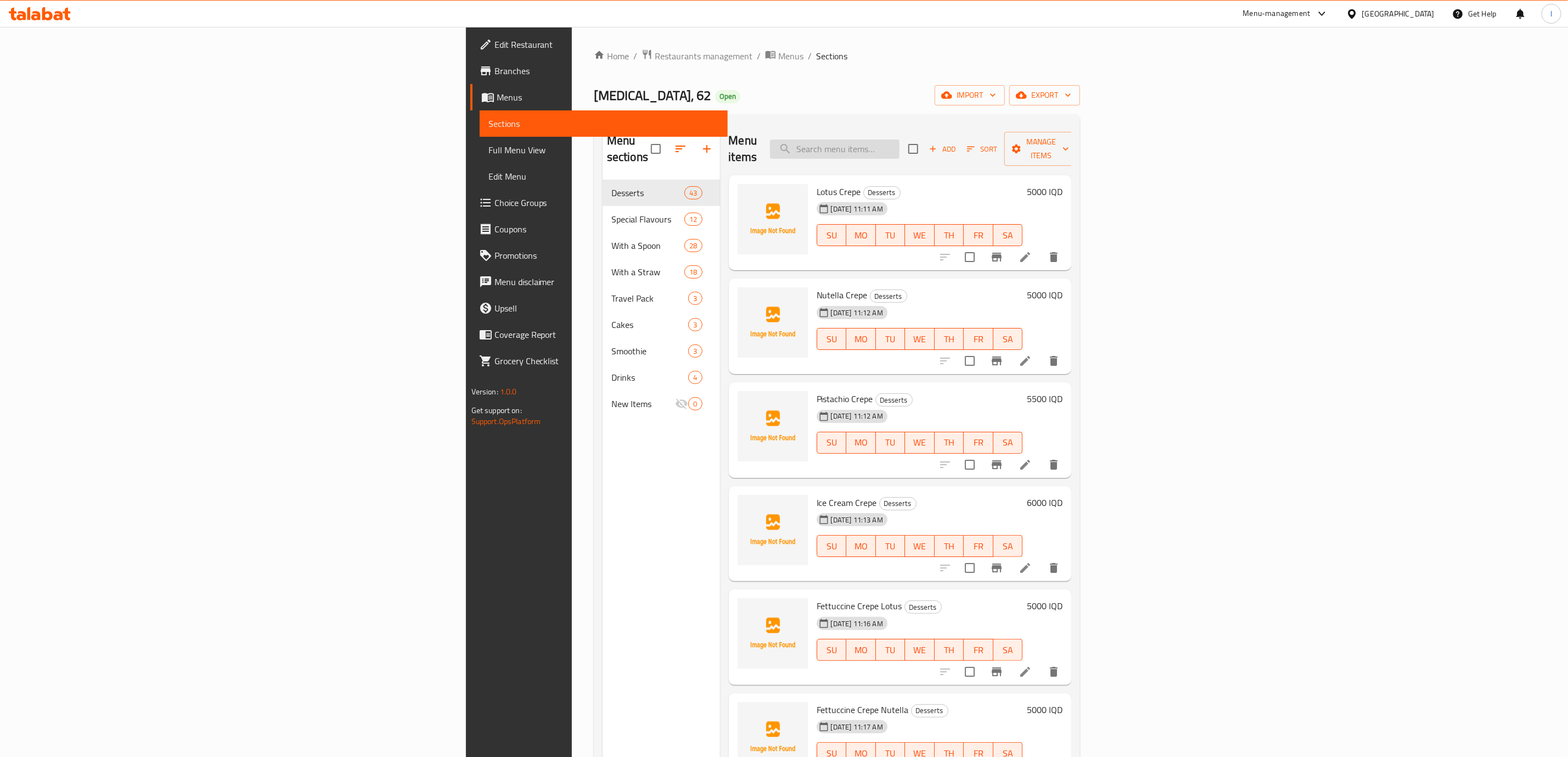
click at [900, 141] on input "search" at bounding box center [835, 149] width 129 height 19
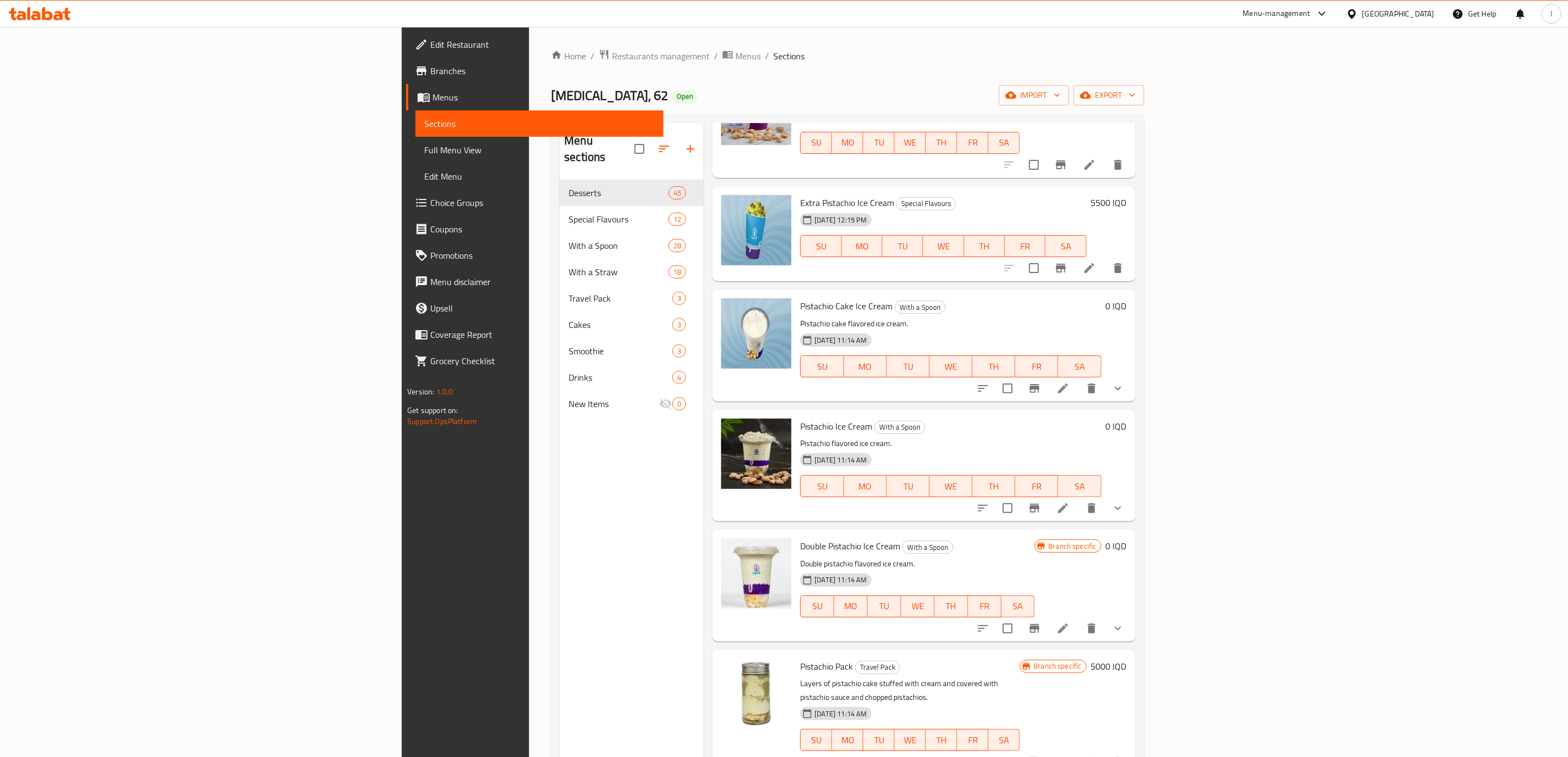
scroll to position [153, 0]
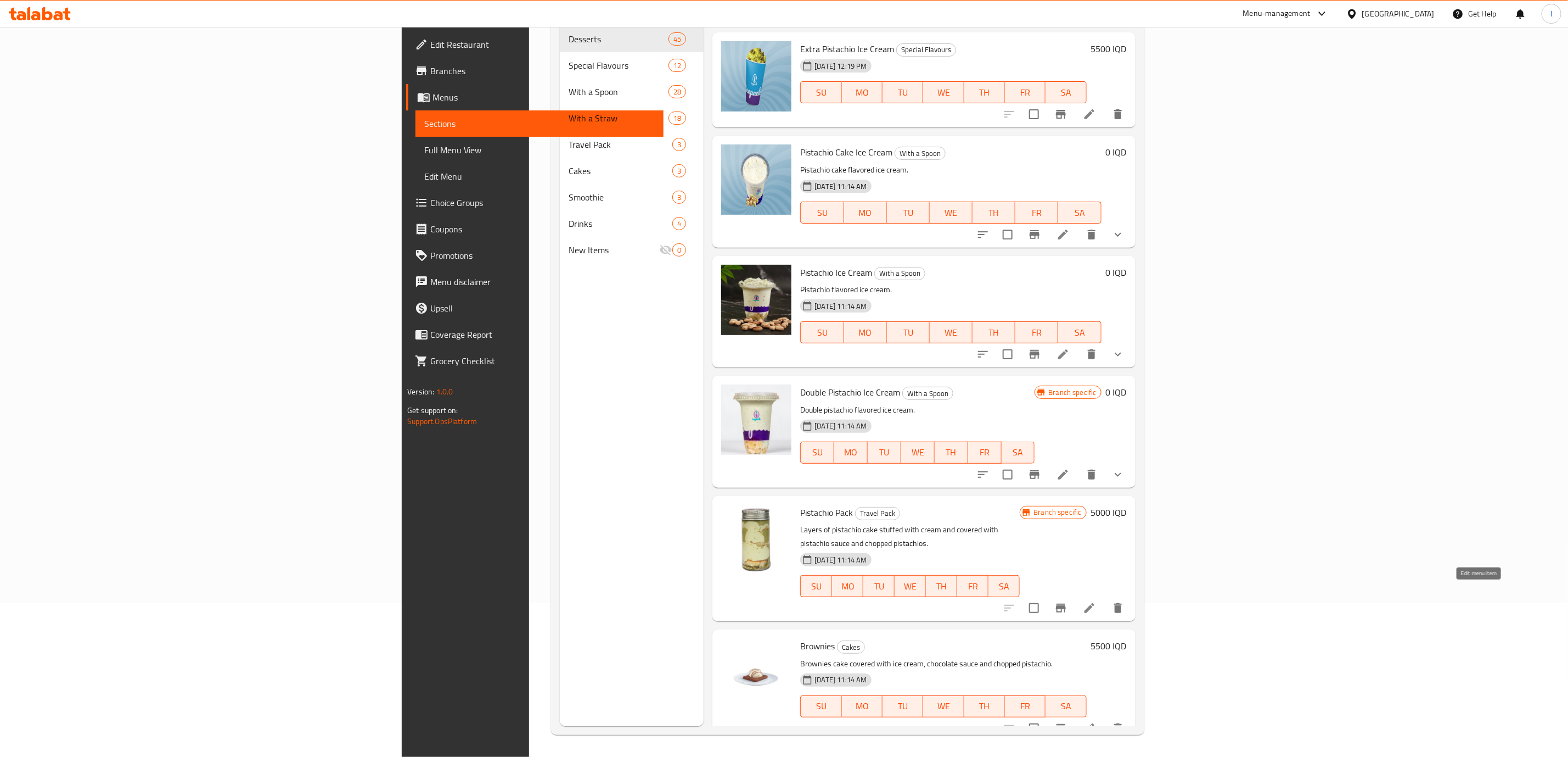
type input "pistachio"
click at [1096, 601] on icon at bounding box center [1089, 607] width 13 height 13
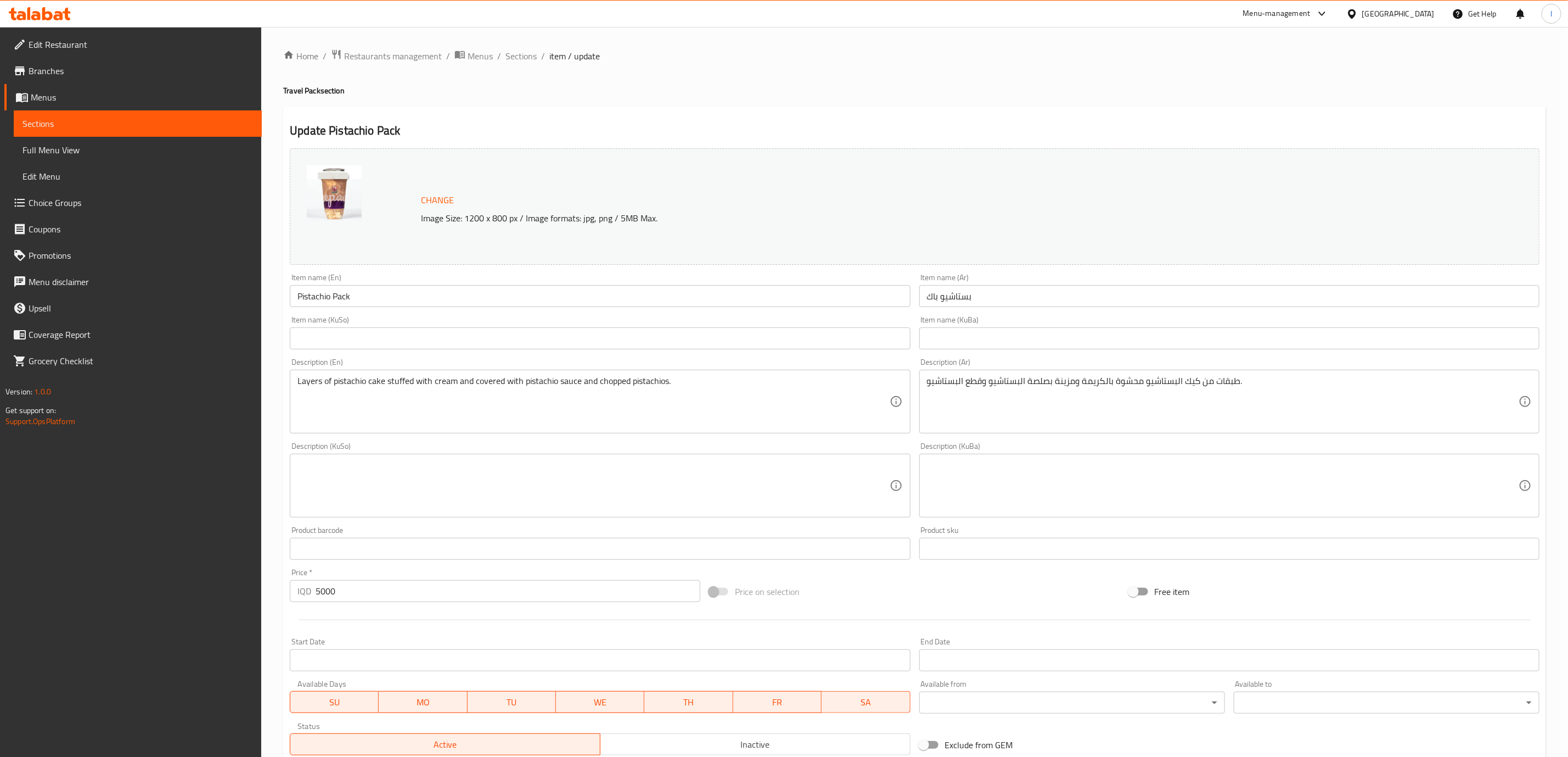
click at [330, 303] on input "Pistachio Pack" at bounding box center [600, 296] width 620 height 22
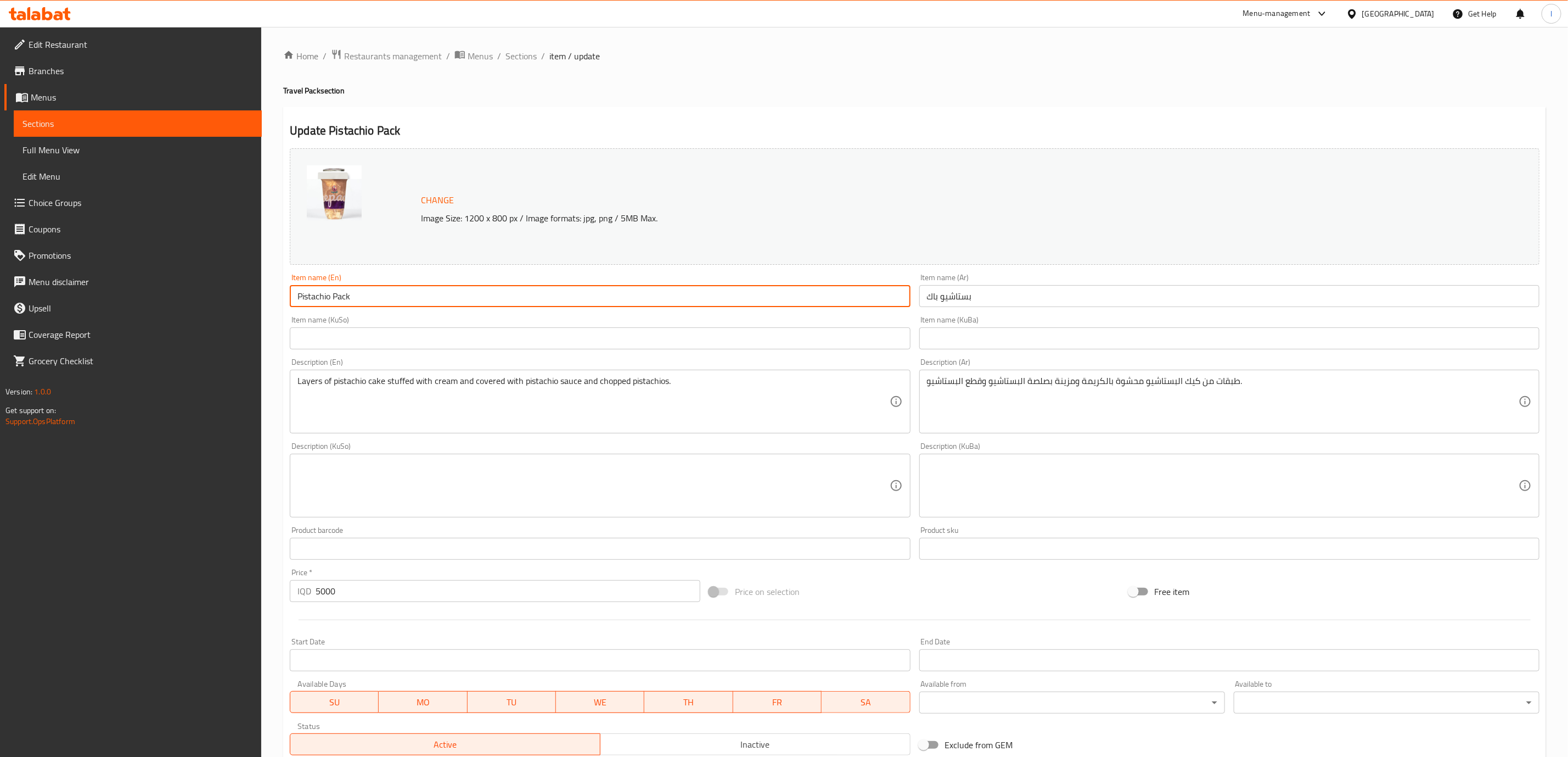
click at [330, 303] on input "Pistachio Pack" at bounding box center [600, 296] width 620 height 22
click at [314, 295] on input "Pistachio Pack" at bounding box center [600, 296] width 620 height 22
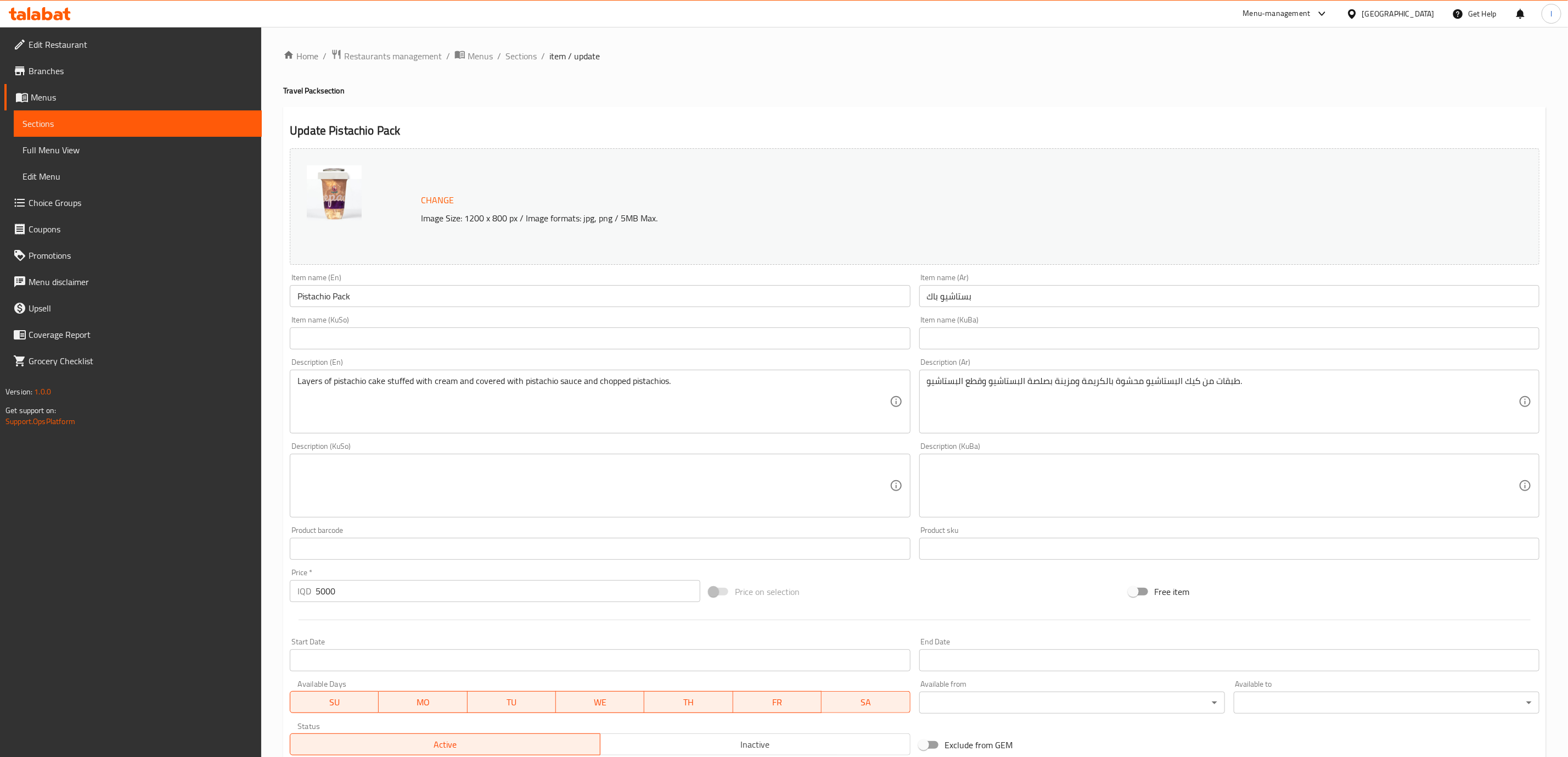
click at [965, 274] on div "Item name (Ar) بستاشيو باك Item name (Ar)" at bounding box center [1229, 290] width 620 height 34
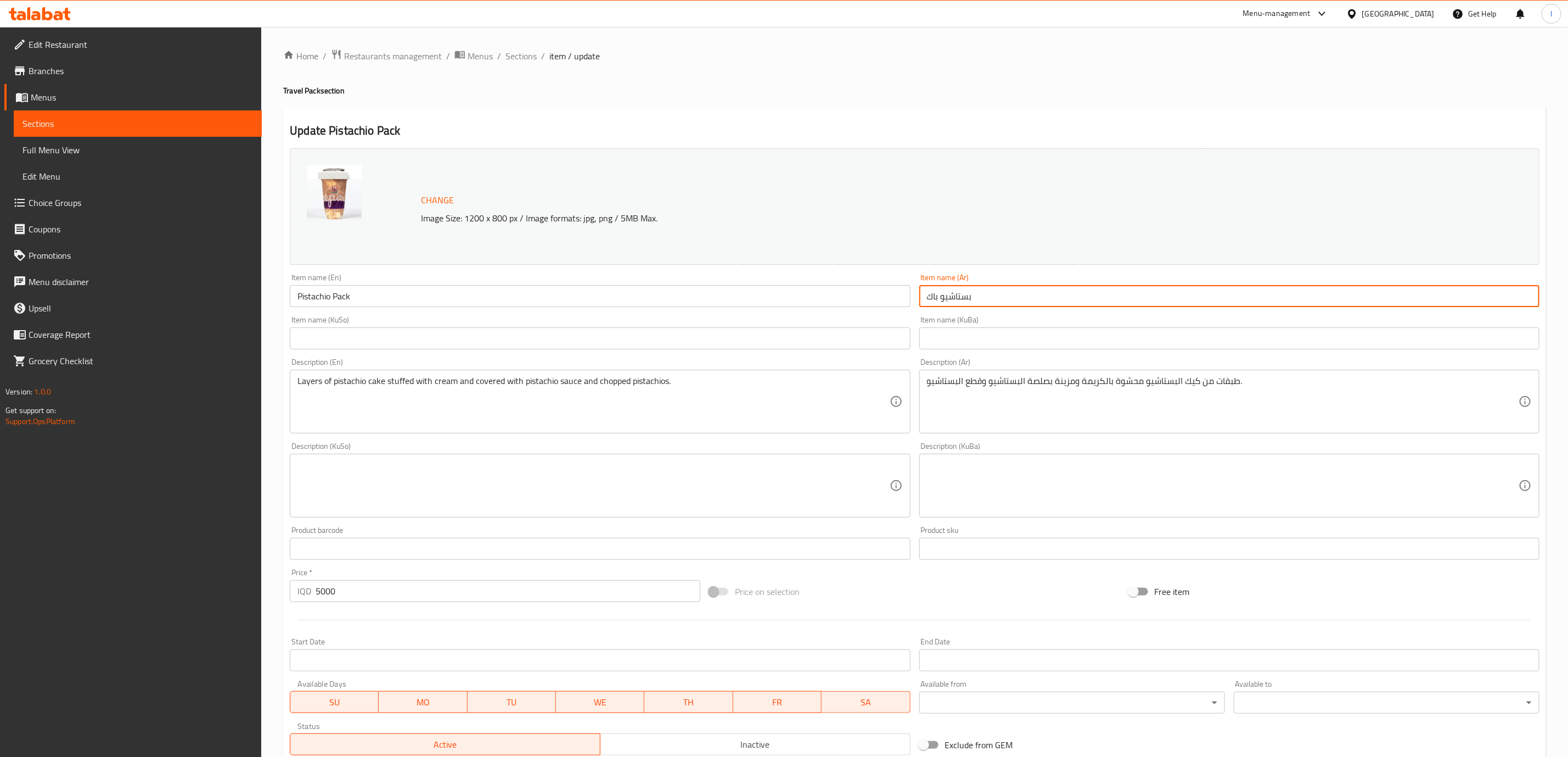
click at [956, 299] on input "بستاشيو باك" at bounding box center [1229, 296] width 620 height 22
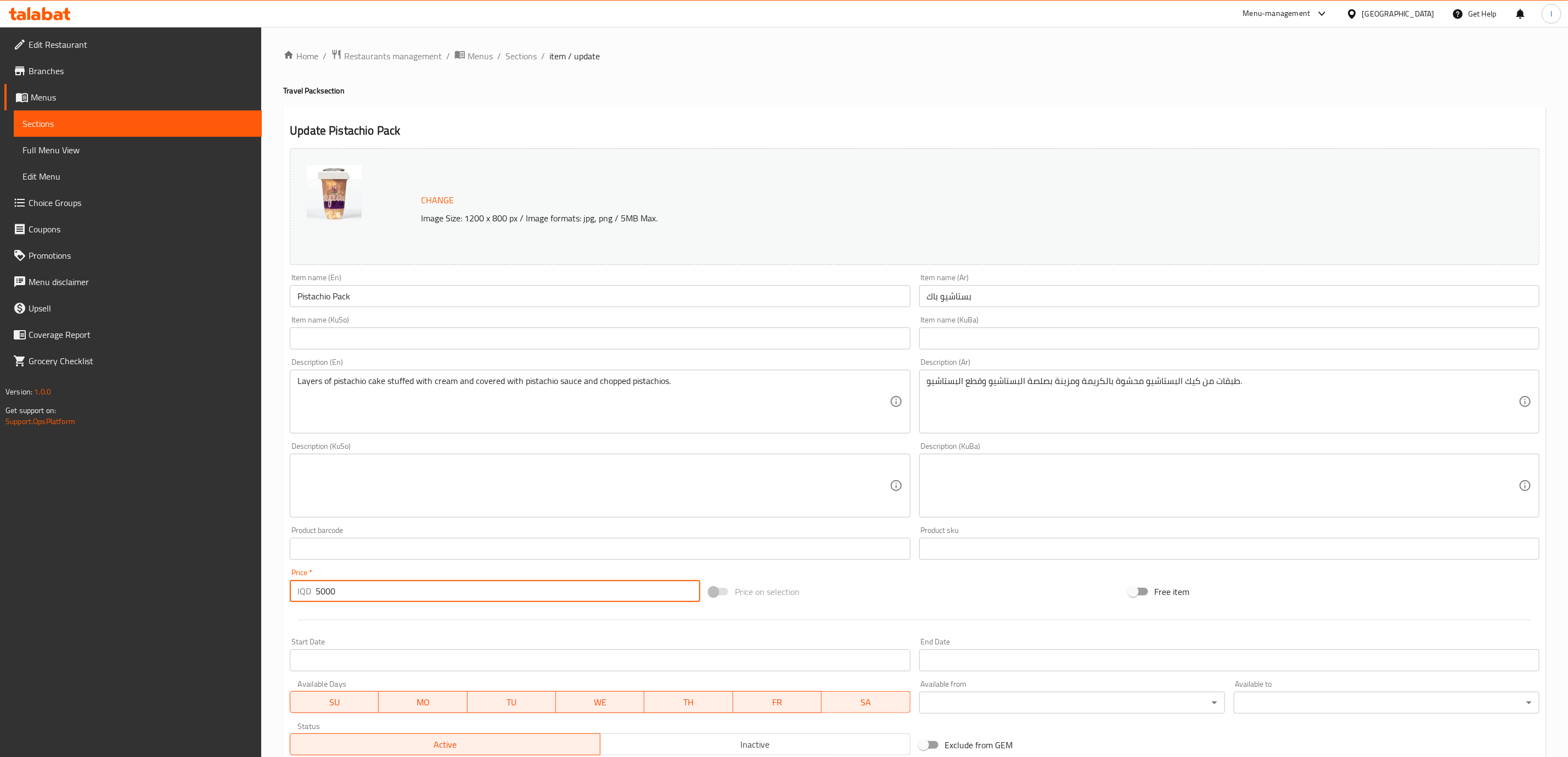
click at [382, 596] on input "5000" at bounding box center [508, 591] width 385 height 22
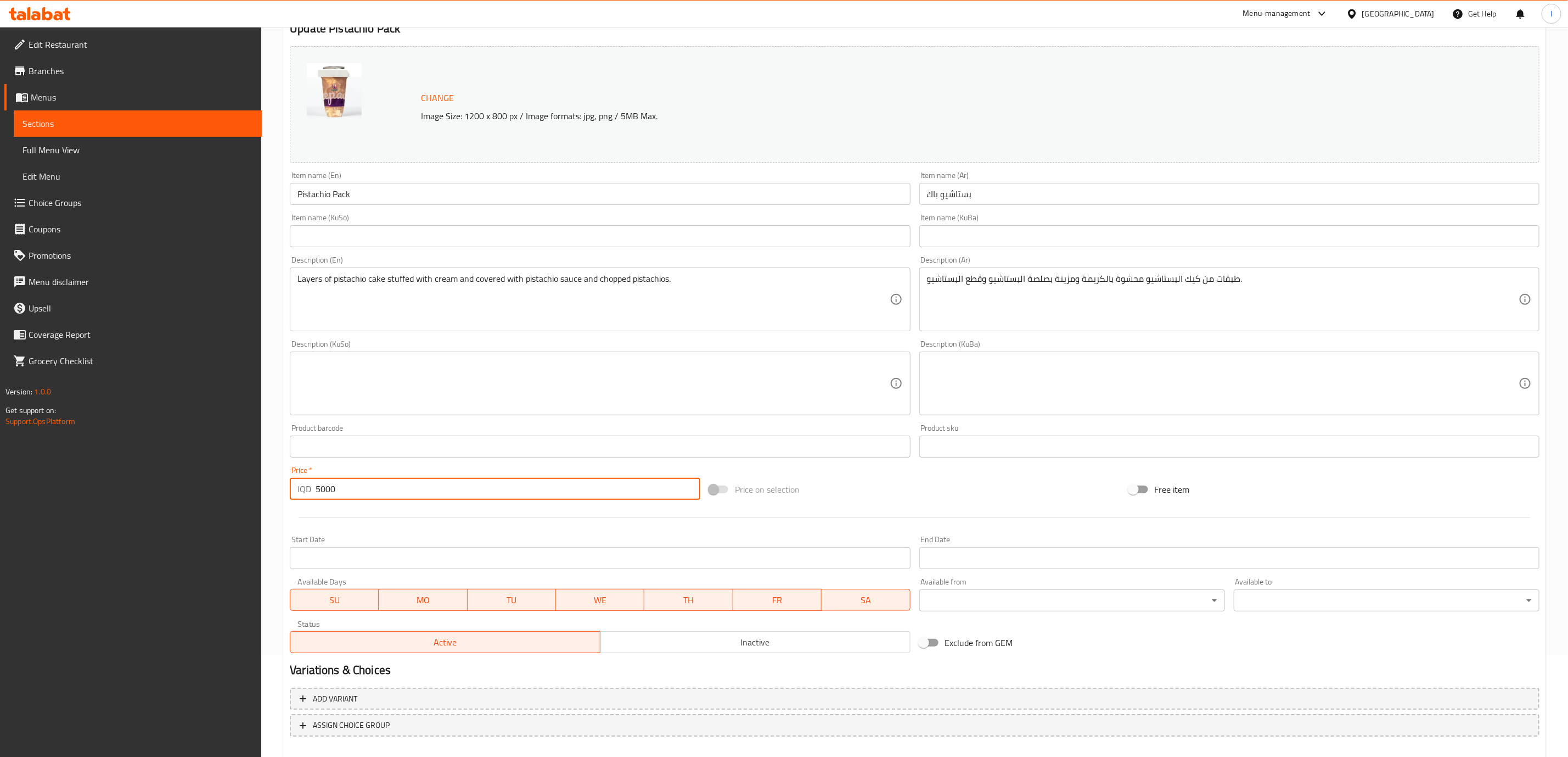
scroll to position [160, 0]
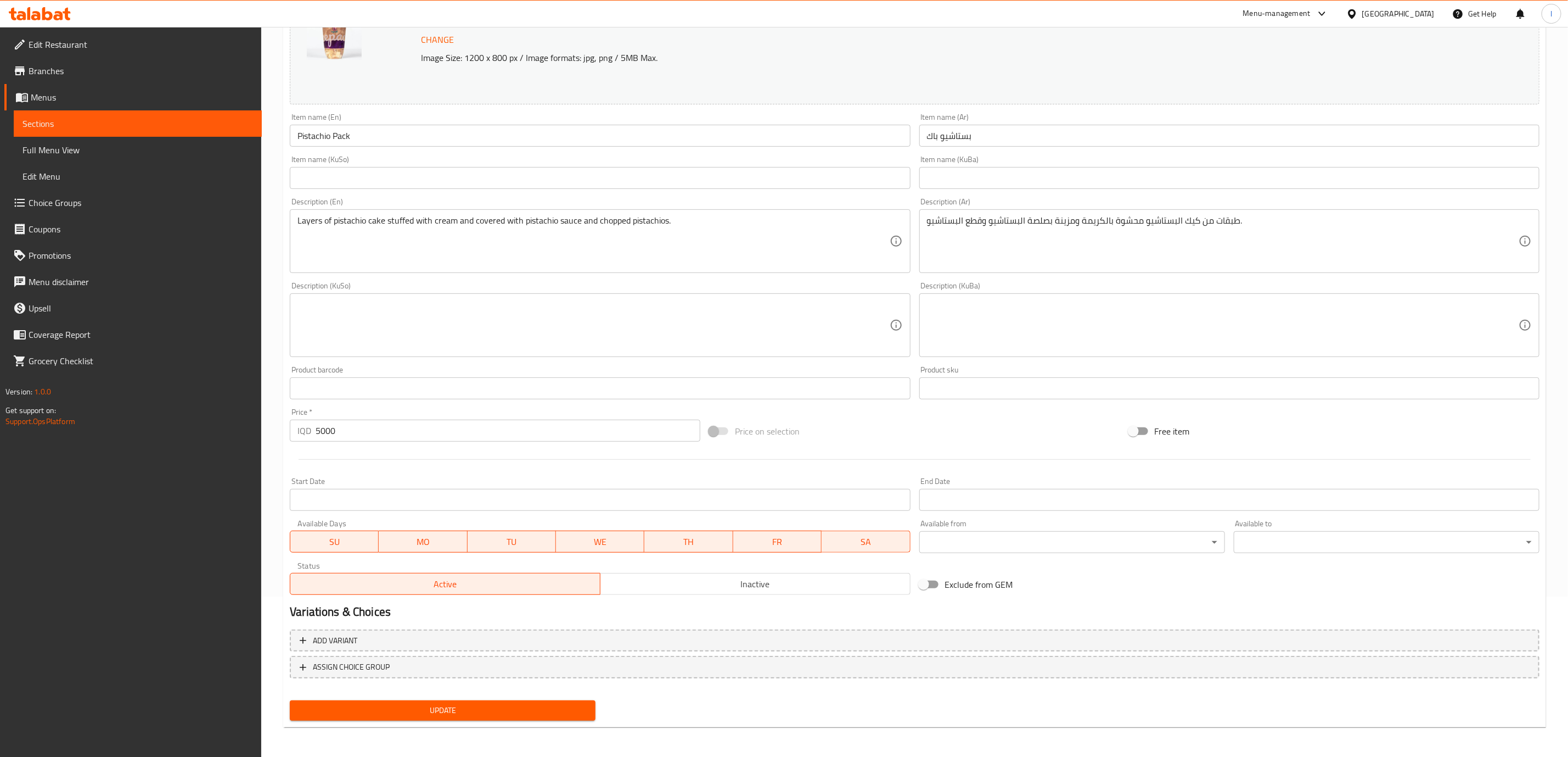
drag, startPoint x: 425, startPoint y: 717, endPoint x: 608, endPoint y: 378, distance: 385.2
click at [608, 378] on div "Change Image Size: 1200 x 800 px / Image formats: jpg, png / 5MB Max. Item name…" at bounding box center [914, 354] width 1259 height 742
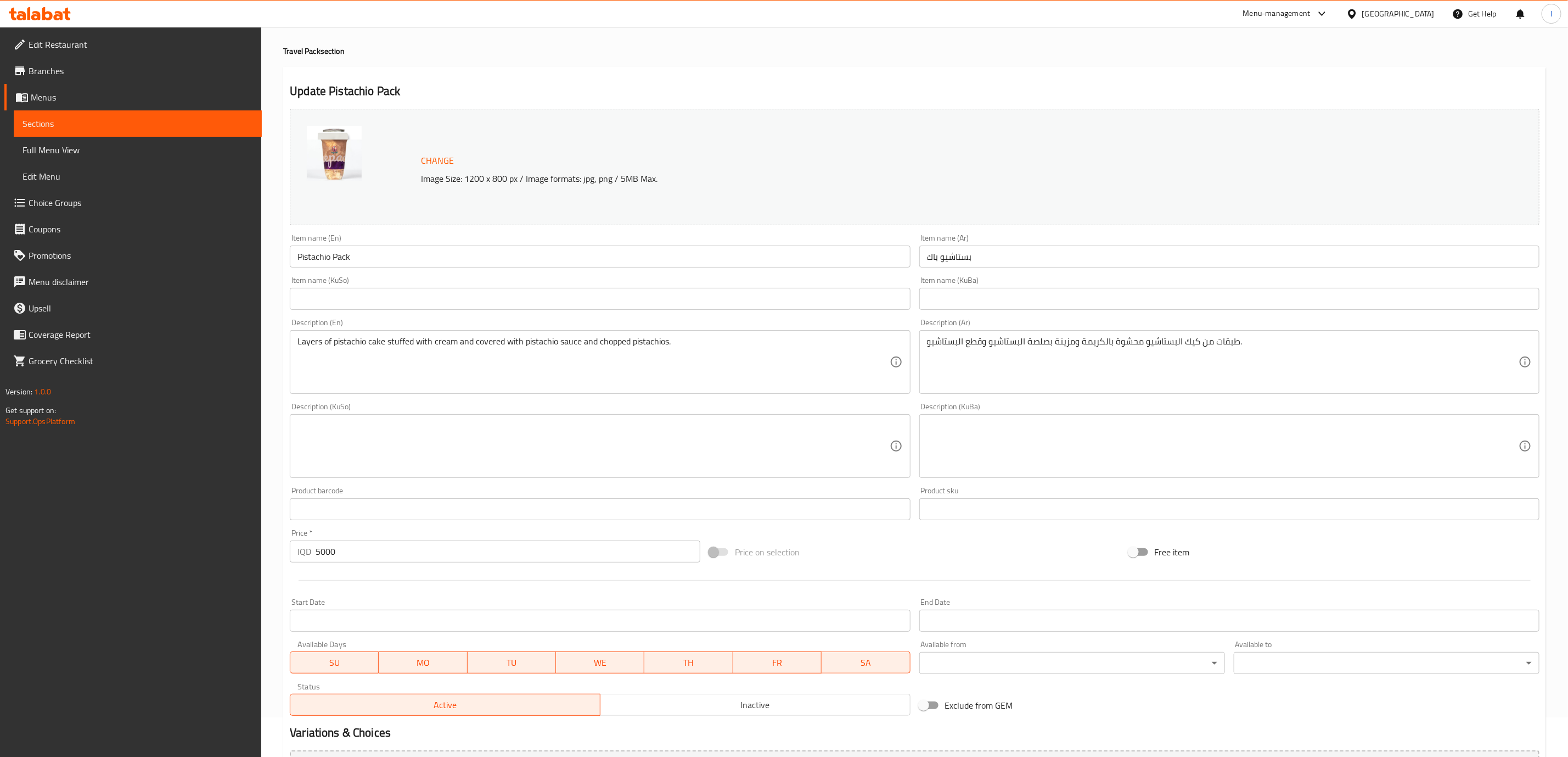
scroll to position [0, 0]
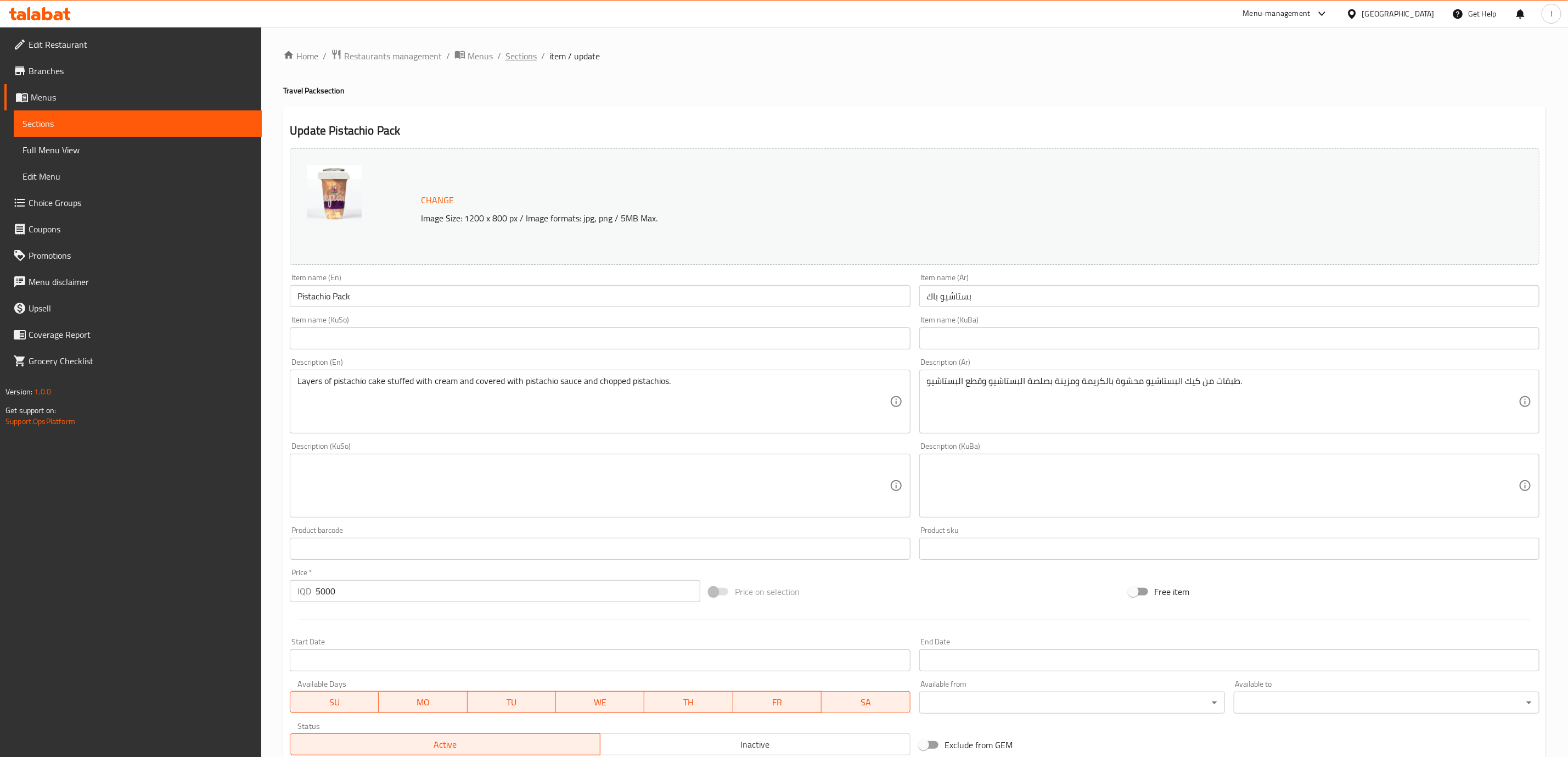
click at [524, 61] on span "Sections" at bounding box center [521, 55] width 31 height 13
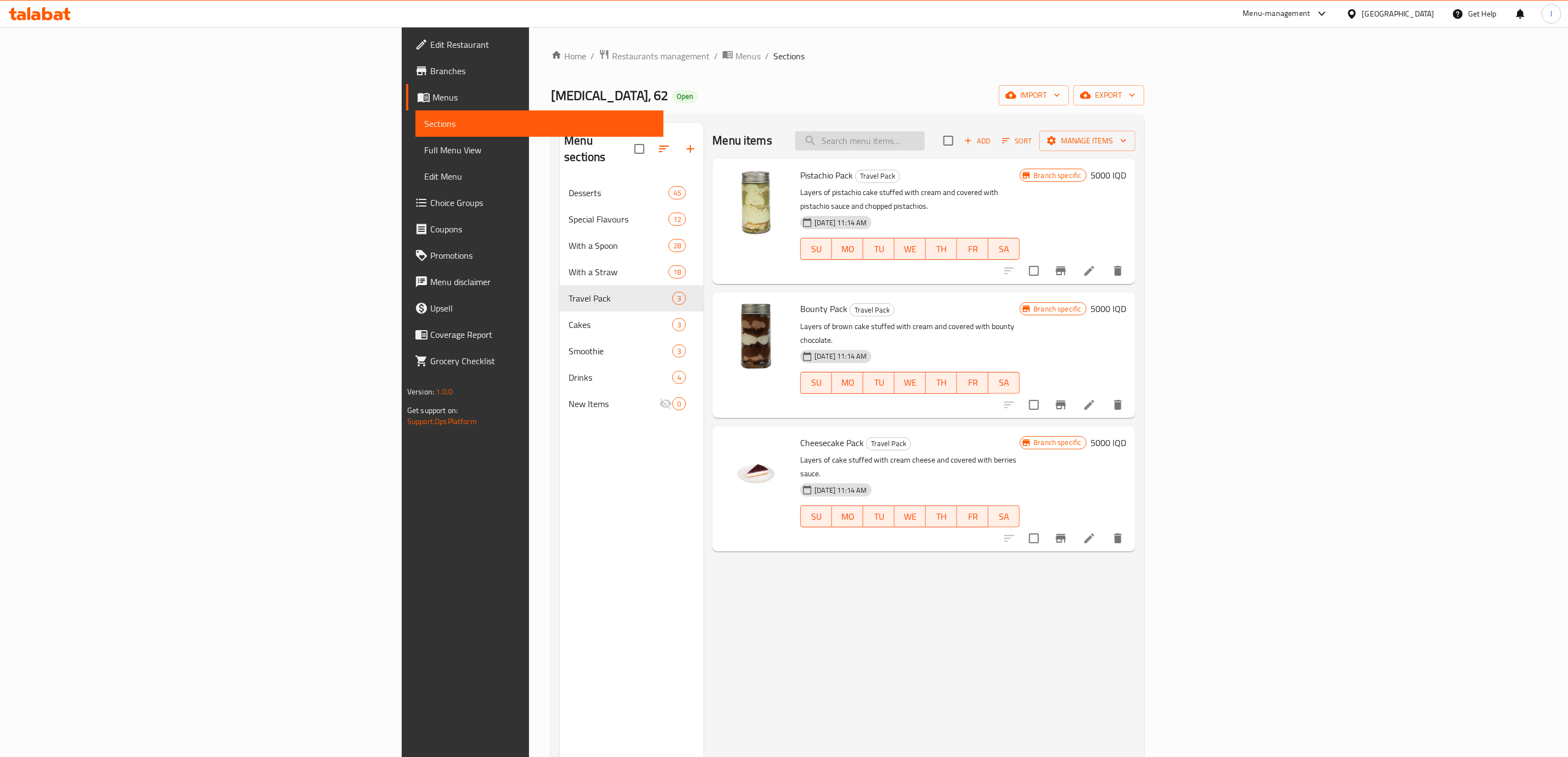
click at [925, 139] on input "search" at bounding box center [860, 141] width 129 height 19
paste input "Pistachio"
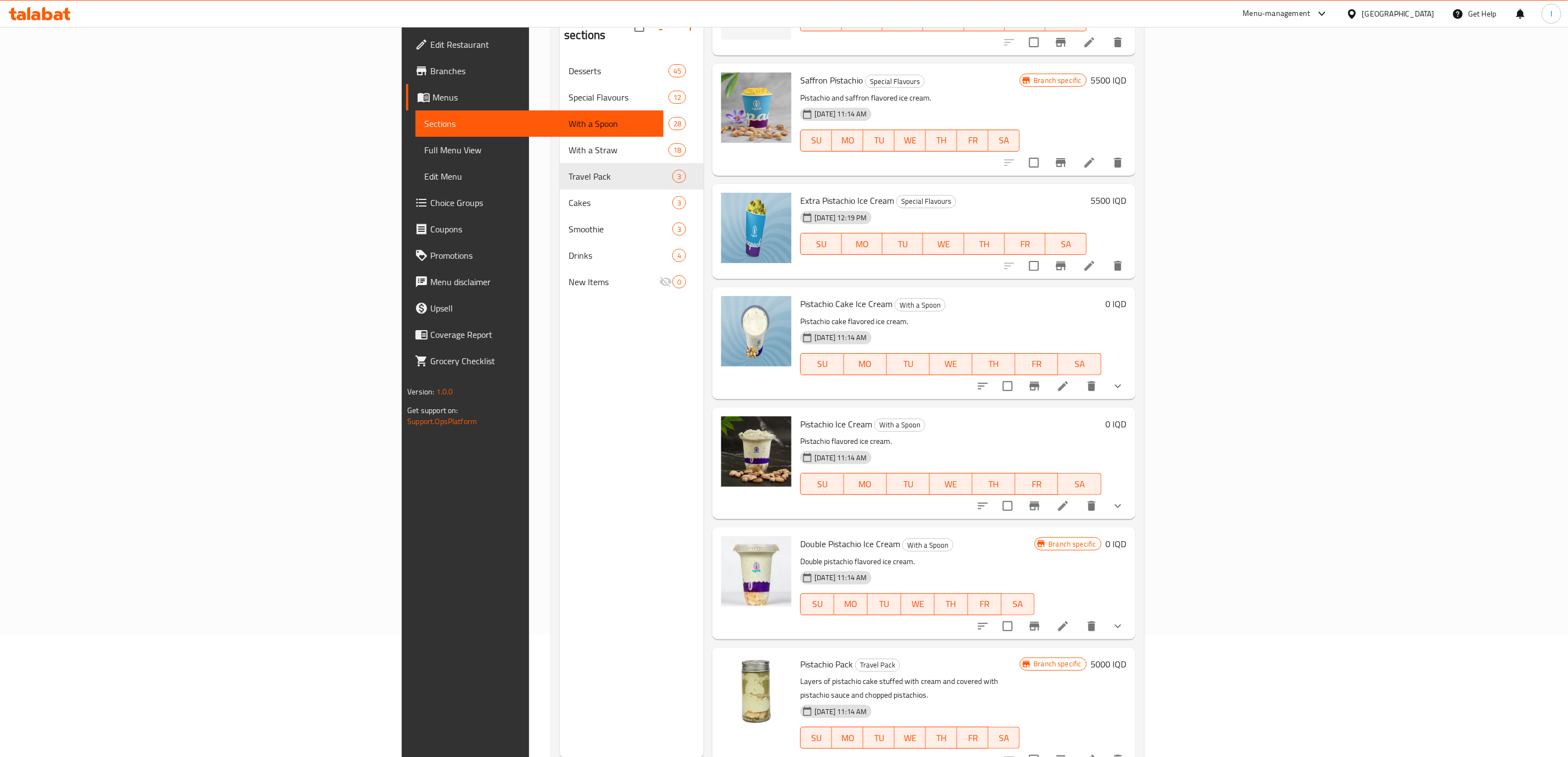
scroll to position [153, 0]
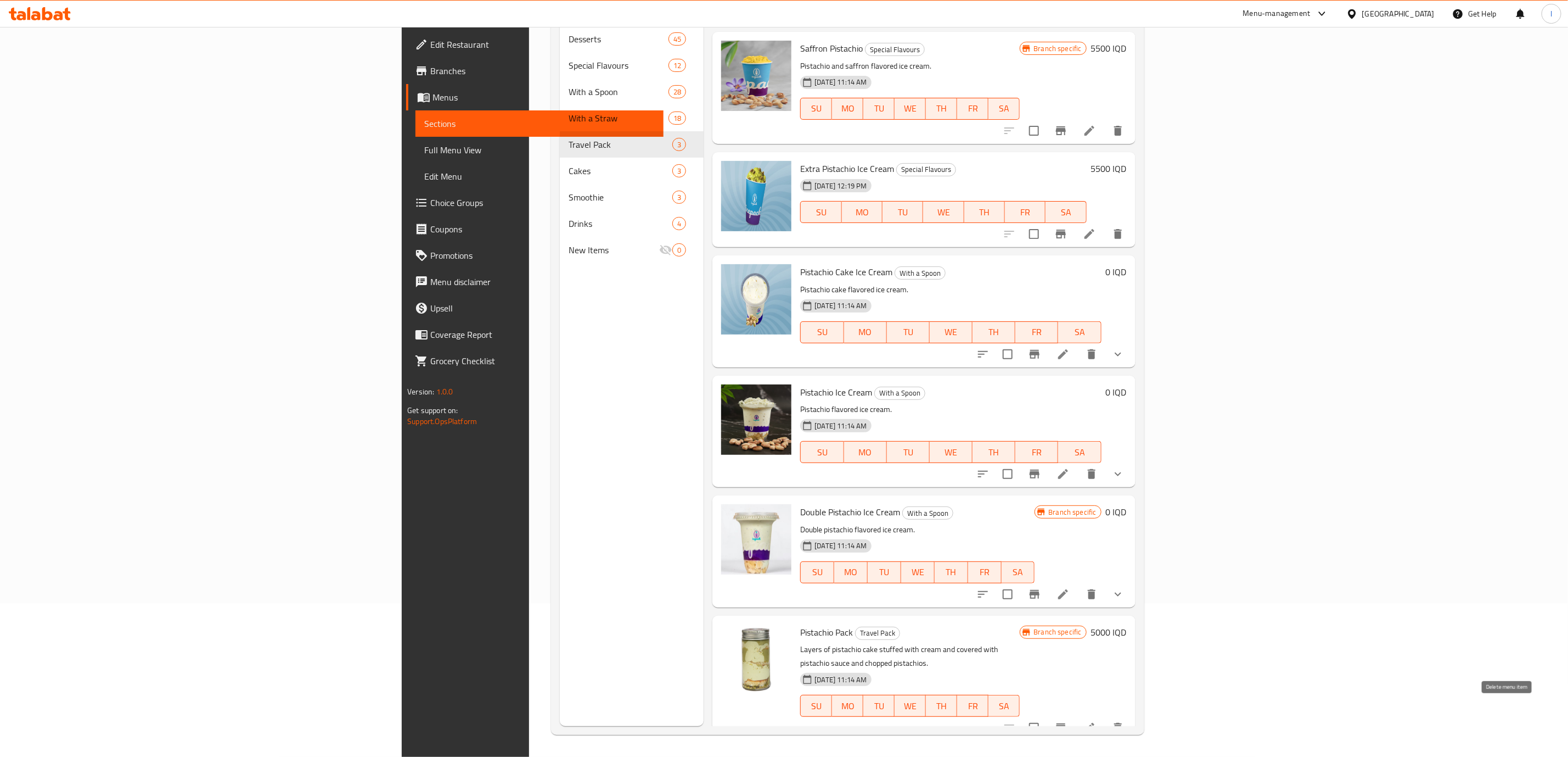
type input "Pistachio"
click at [1131, 725] on button "delete" at bounding box center [1118, 728] width 26 height 26
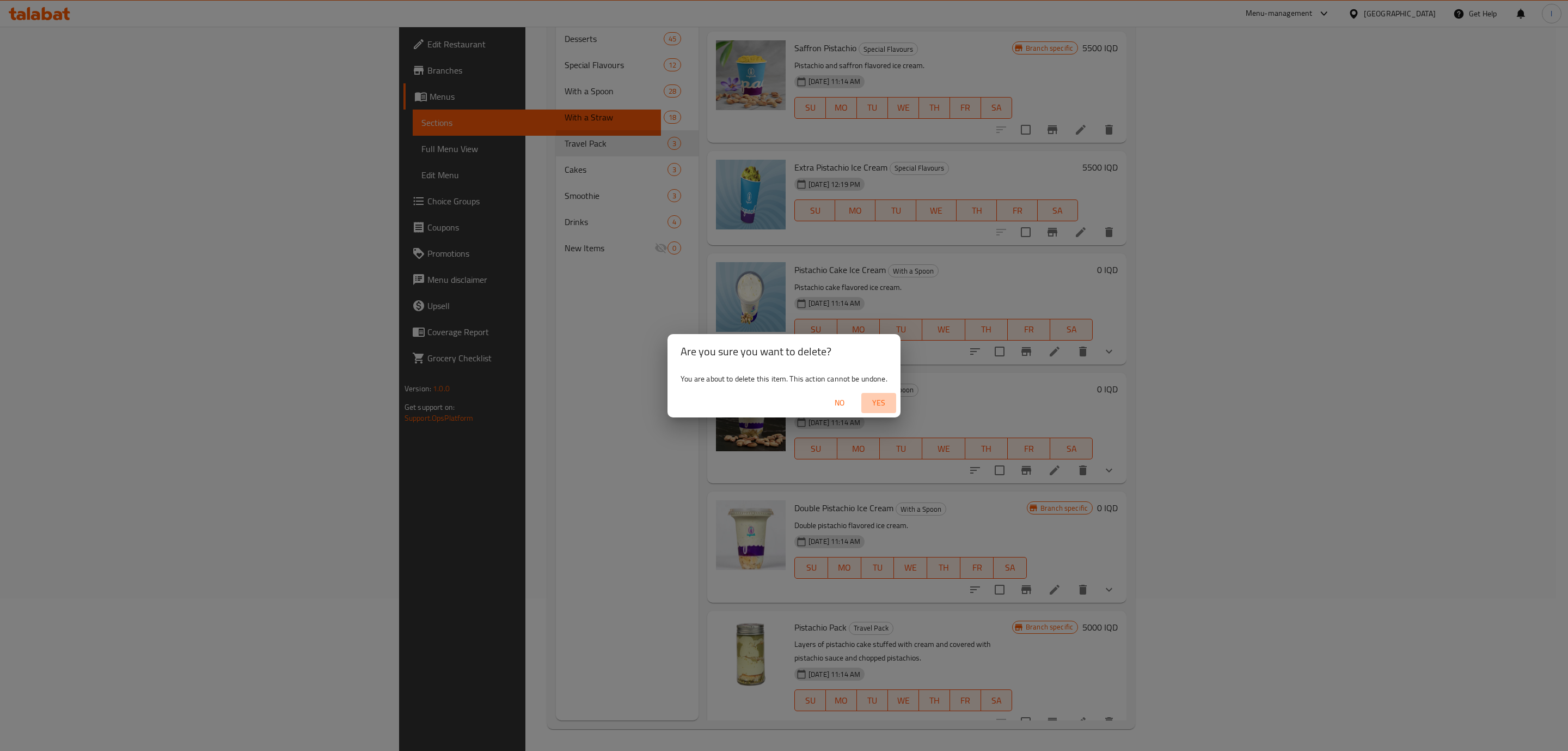
click at [882, 404] on span "Yes" at bounding box center [878, 403] width 26 height 13
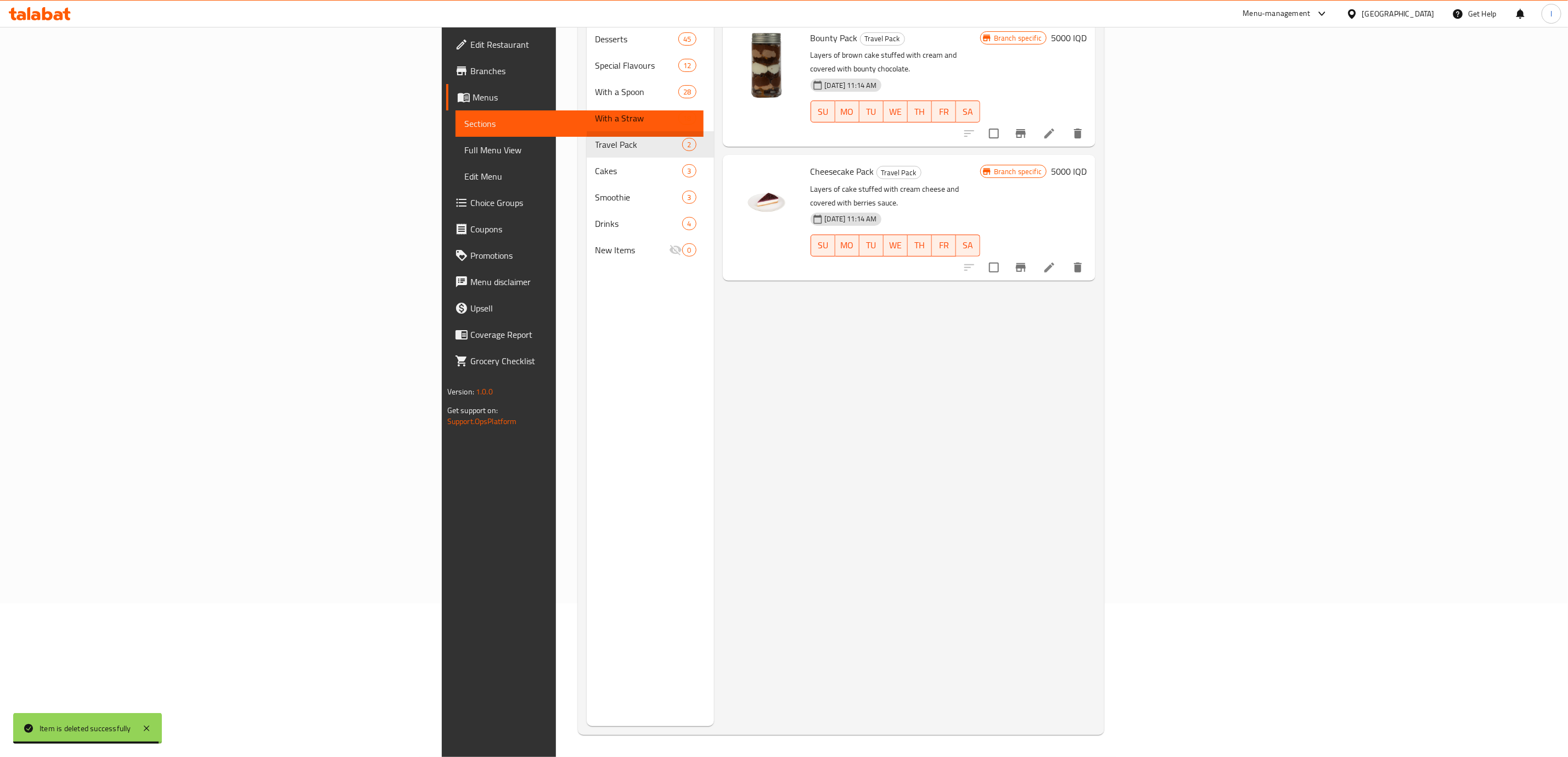
scroll to position [0, 0]
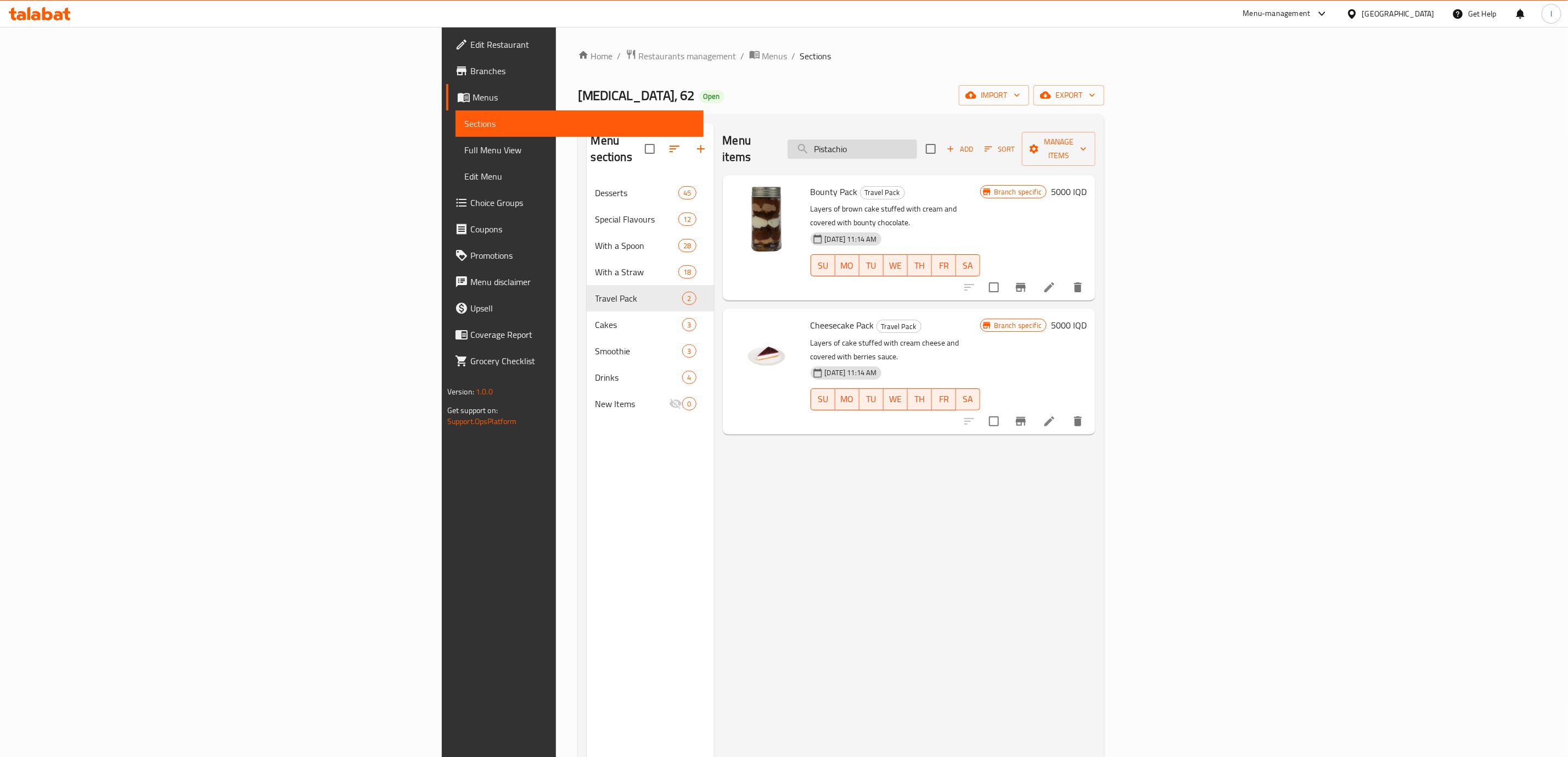
click at [917, 141] on input "Pistachio" at bounding box center [852, 149] width 129 height 19
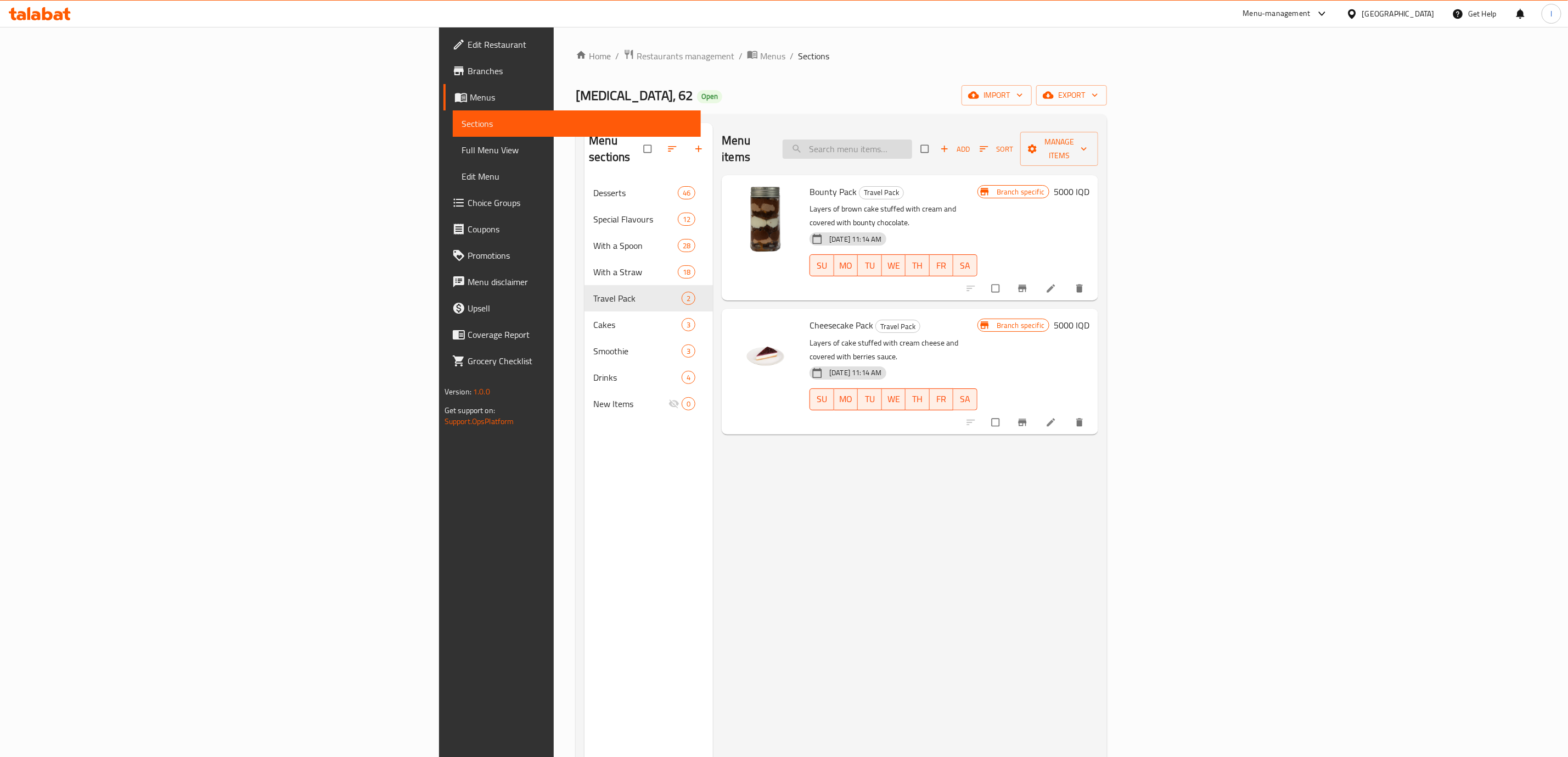
click at [913, 141] on input "search" at bounding box center [847, 149] width 129 height 19
paste input "Pistachio"
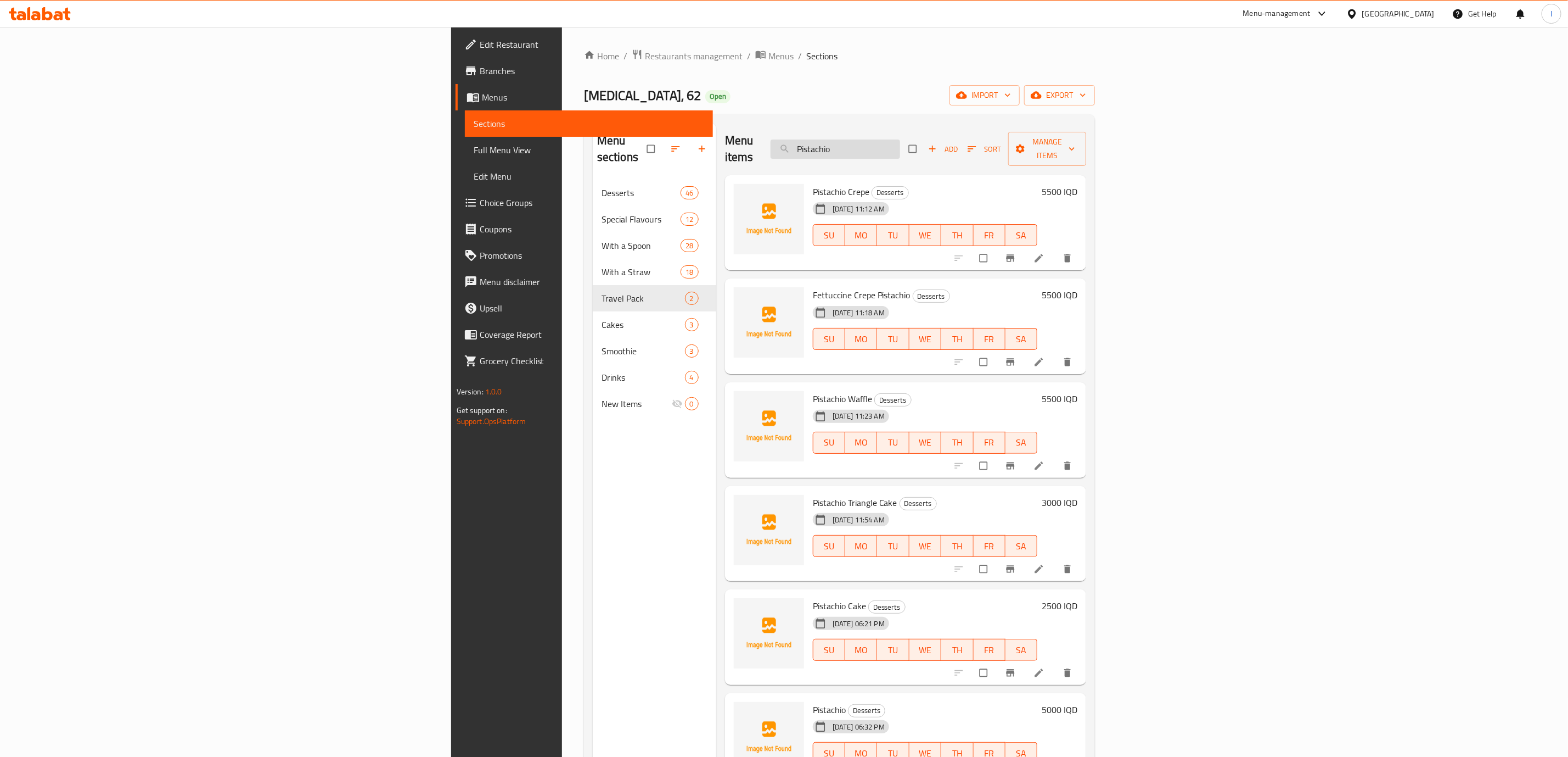
click at [900, 145] on input "Pistachio" at bounding box center [835, 149] width 129 height 19
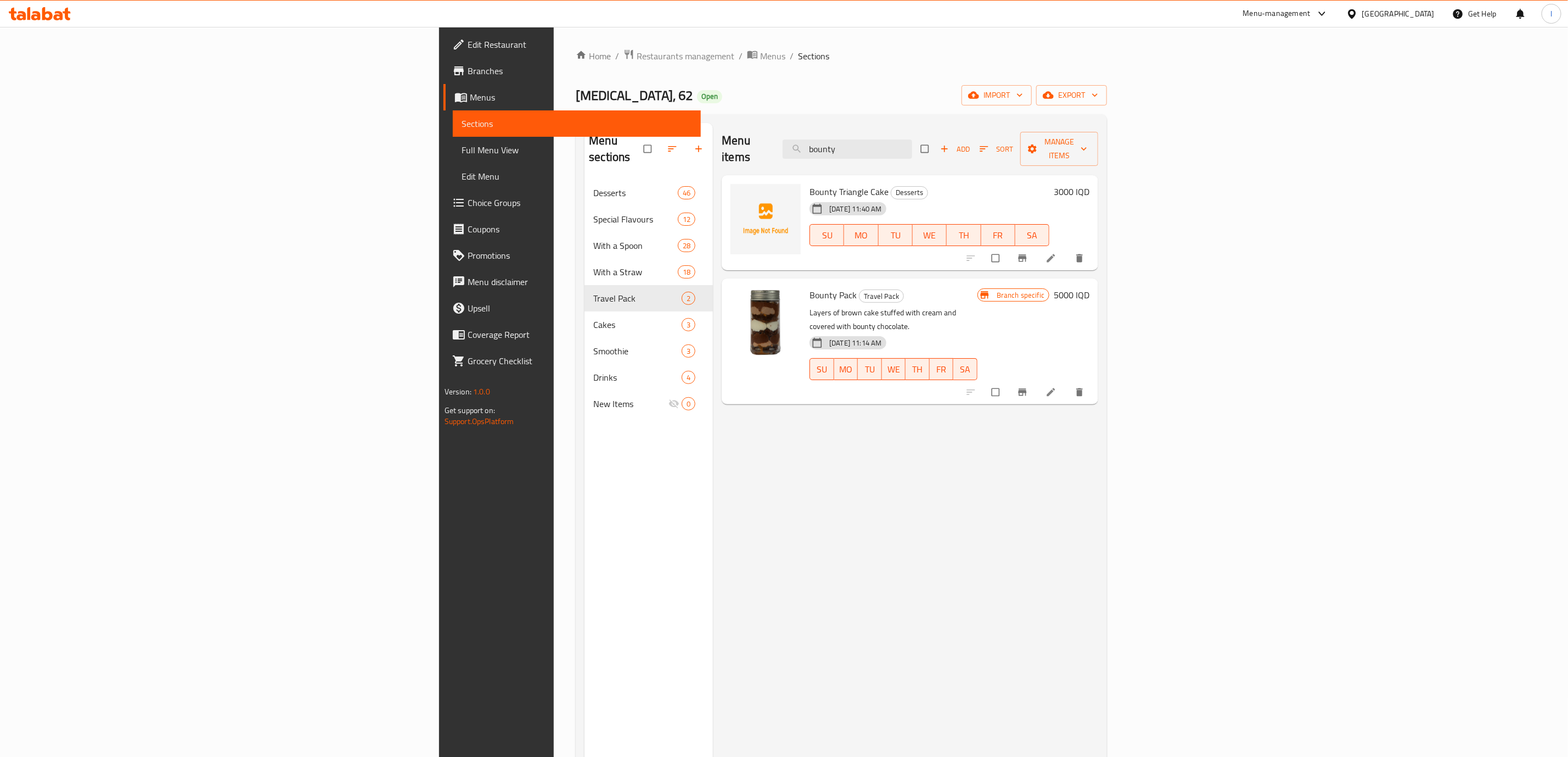
type input "bounty"
click at [1056, 387] on icon at bounding box center [1051, 391] width 8 height 8
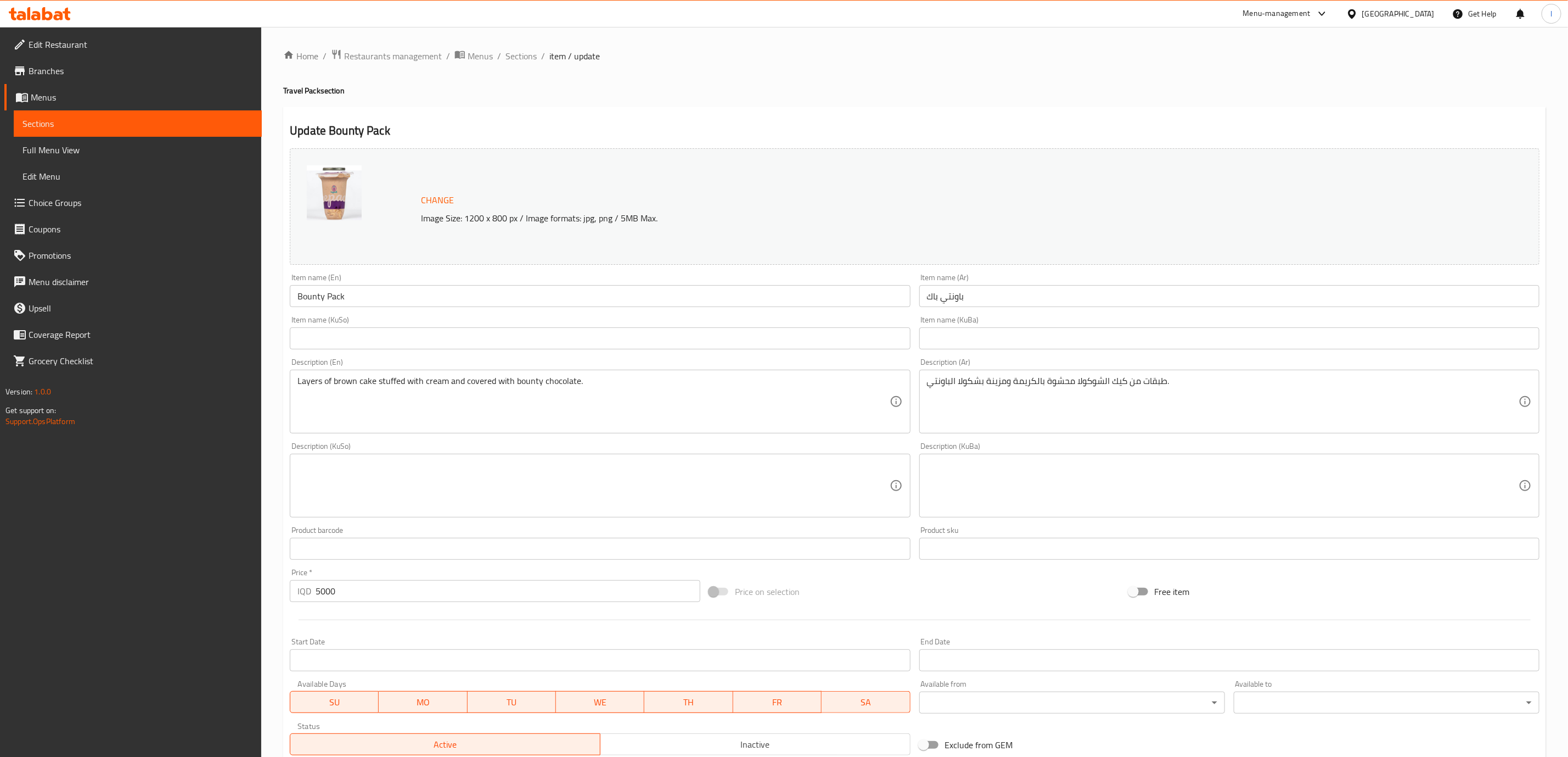
click at [570, 289] on input "Bounty Pack" at bounding box center [600, 296] width 620 height 22
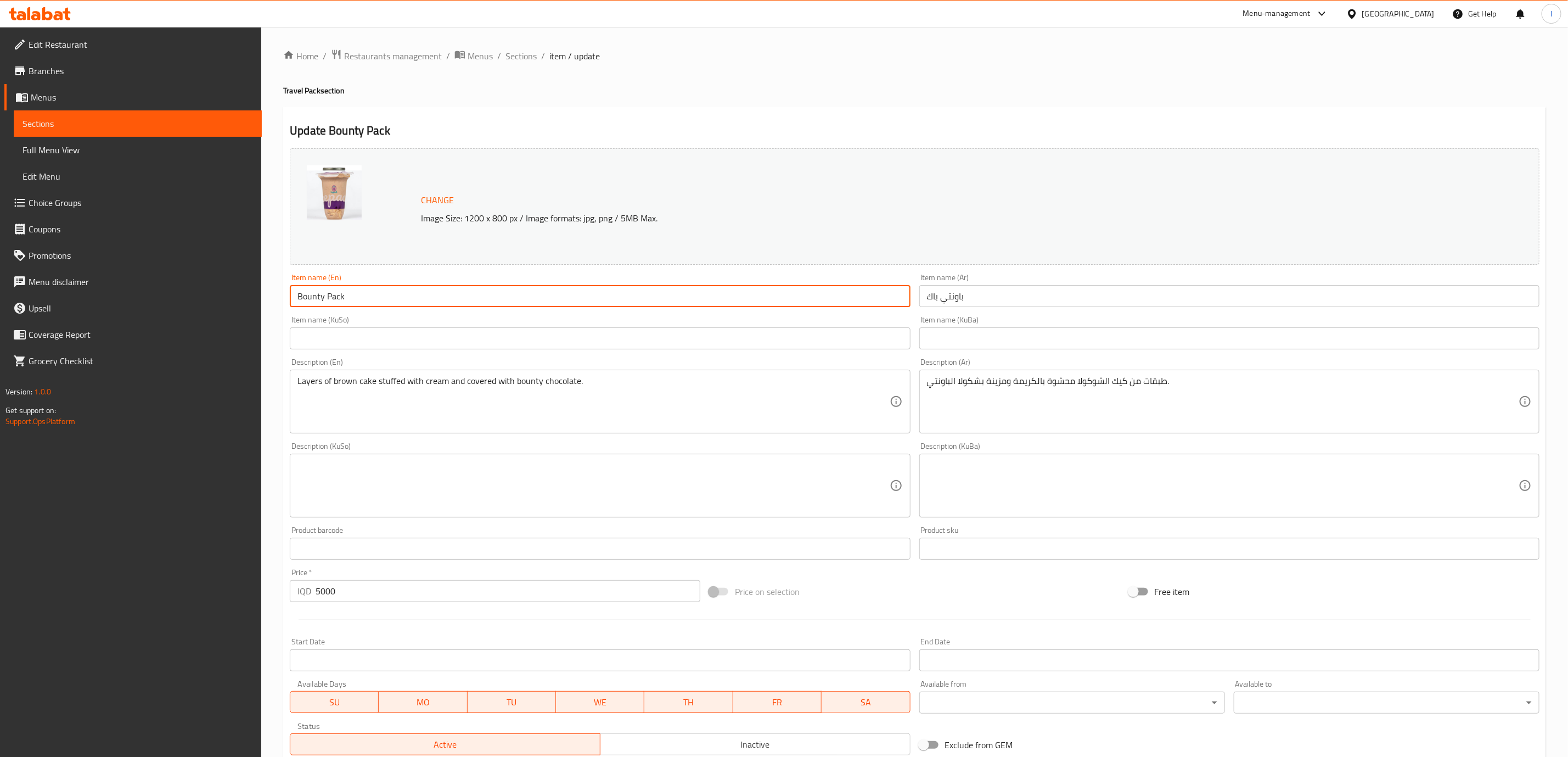
click at [570, 289] on input "Bounty Pack" at bounding box center [600, 296] width 620 height 22
click at [300, 315] on div "Item name (KuSo) Item name (KuSo)" at bounding box center [600, 332] width 629 height 42
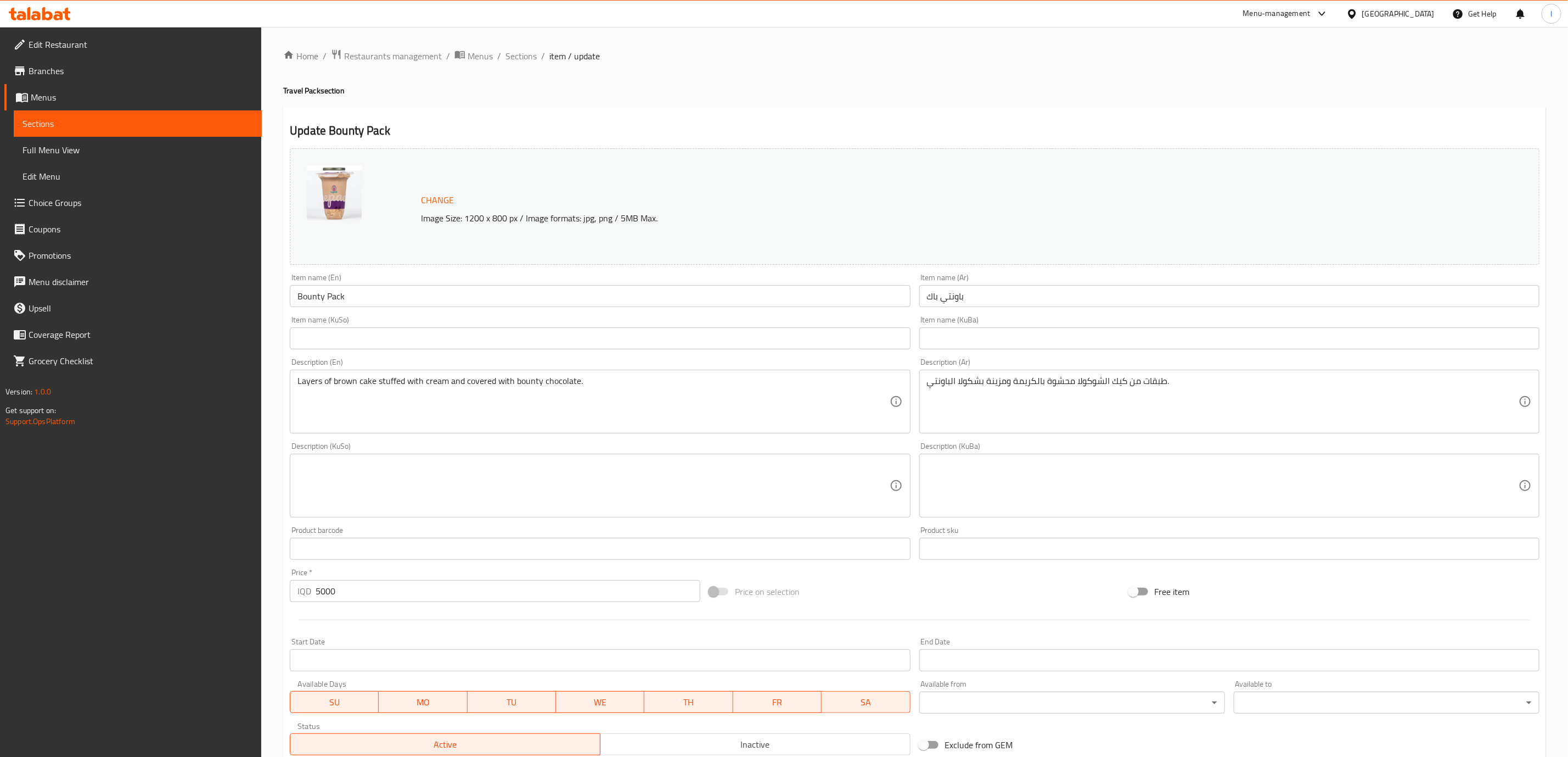
click at [309, 285] on input "Bounty Pack" at bounding box center [600, 296] width 620 height 22
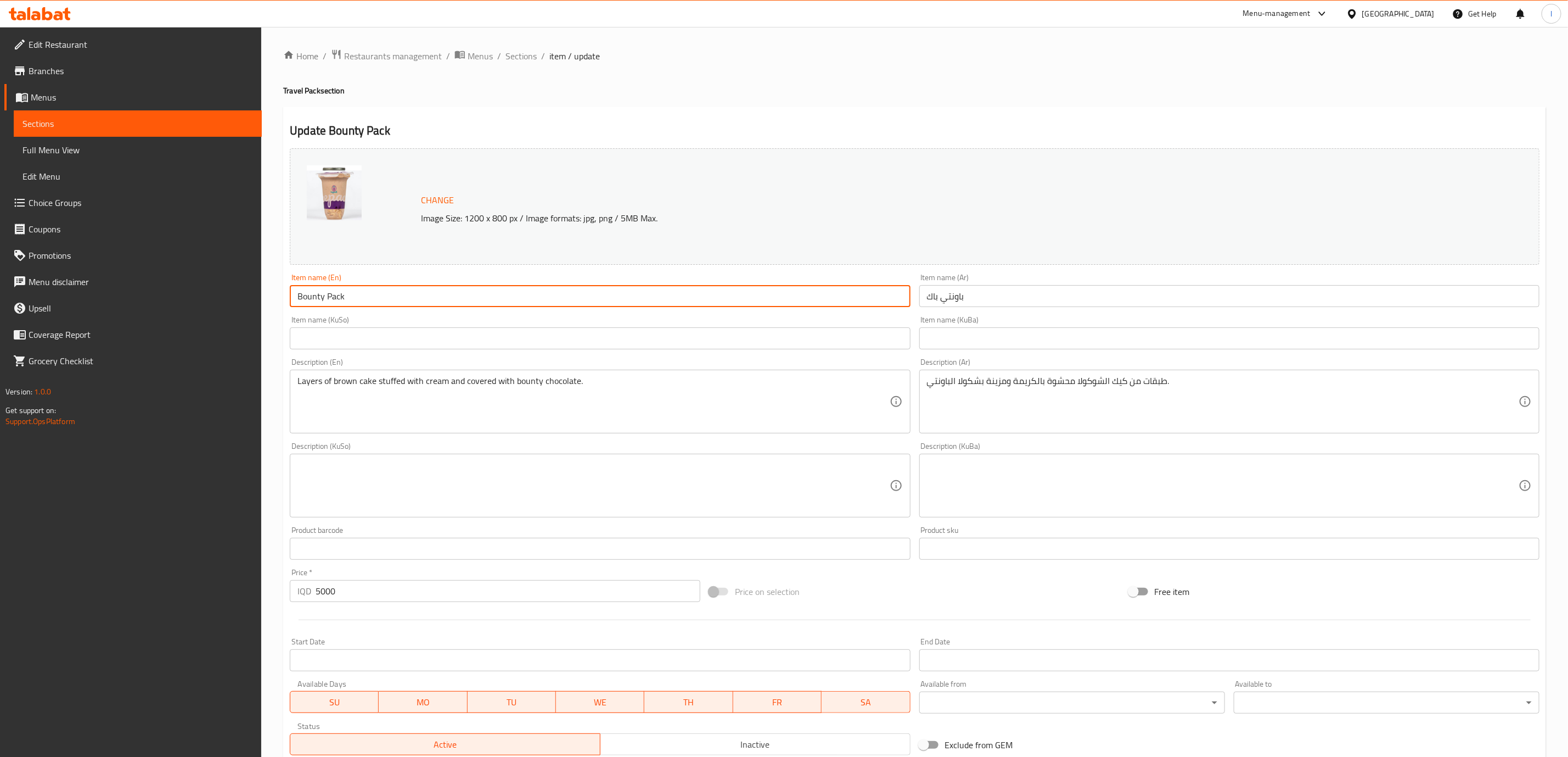
click at [307, 297] on input "Bounty Pack" at bounding box center [600, 296] width 620 height 22
click at [959, 303] on input "باونتي باك" at bounding box center [1229, 296] width 620 height 22
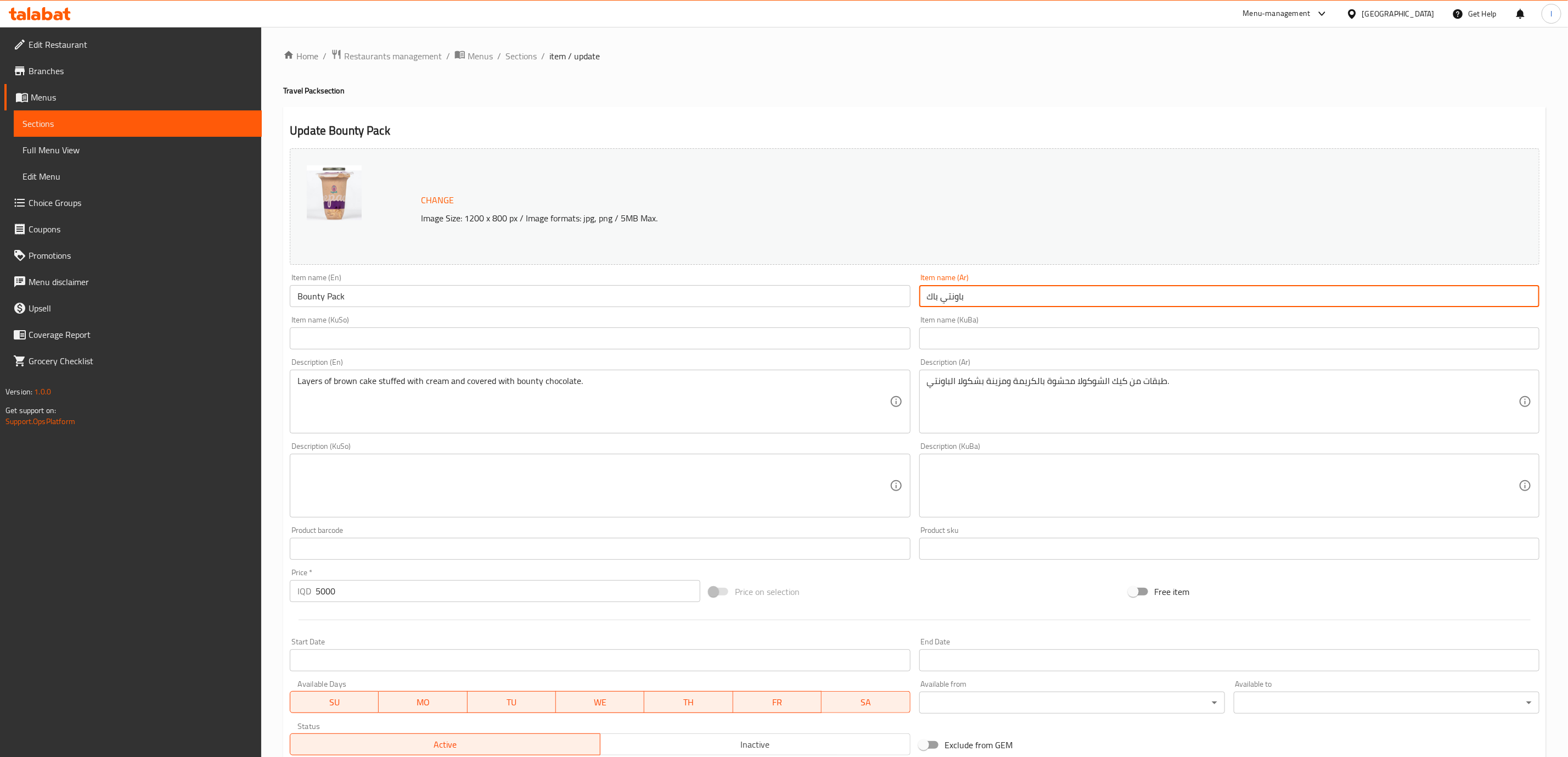
click at [959, 303] on input "باونتي باك" at bounding box center [1229, 296] width 620 height 22
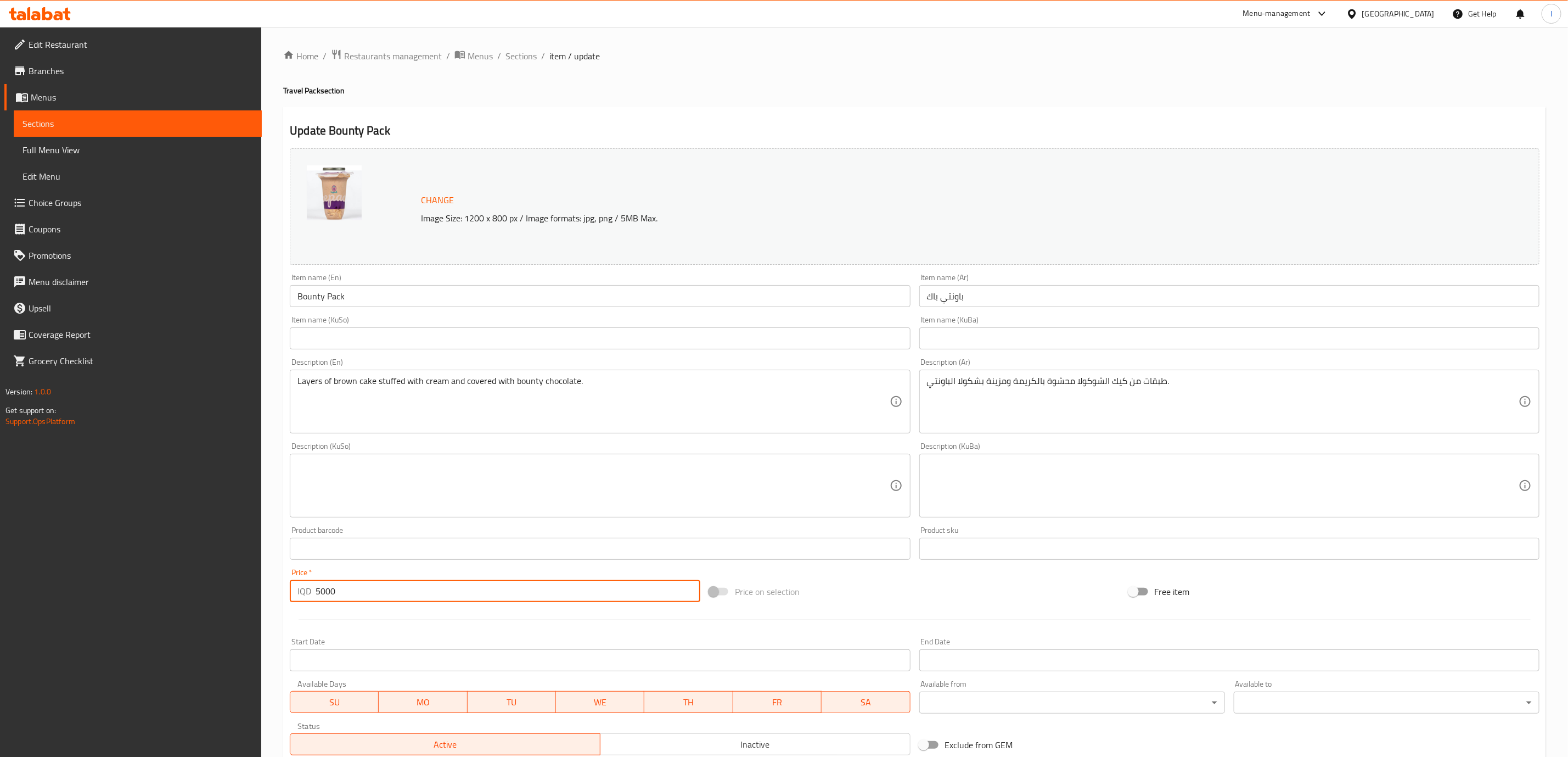
click at [465, 589] on input "5000" at bounding box center [508, 591] width 385 height 22
click at [521, 56] on span "Sections" at bounding box center [521, 55] width 31 height 13
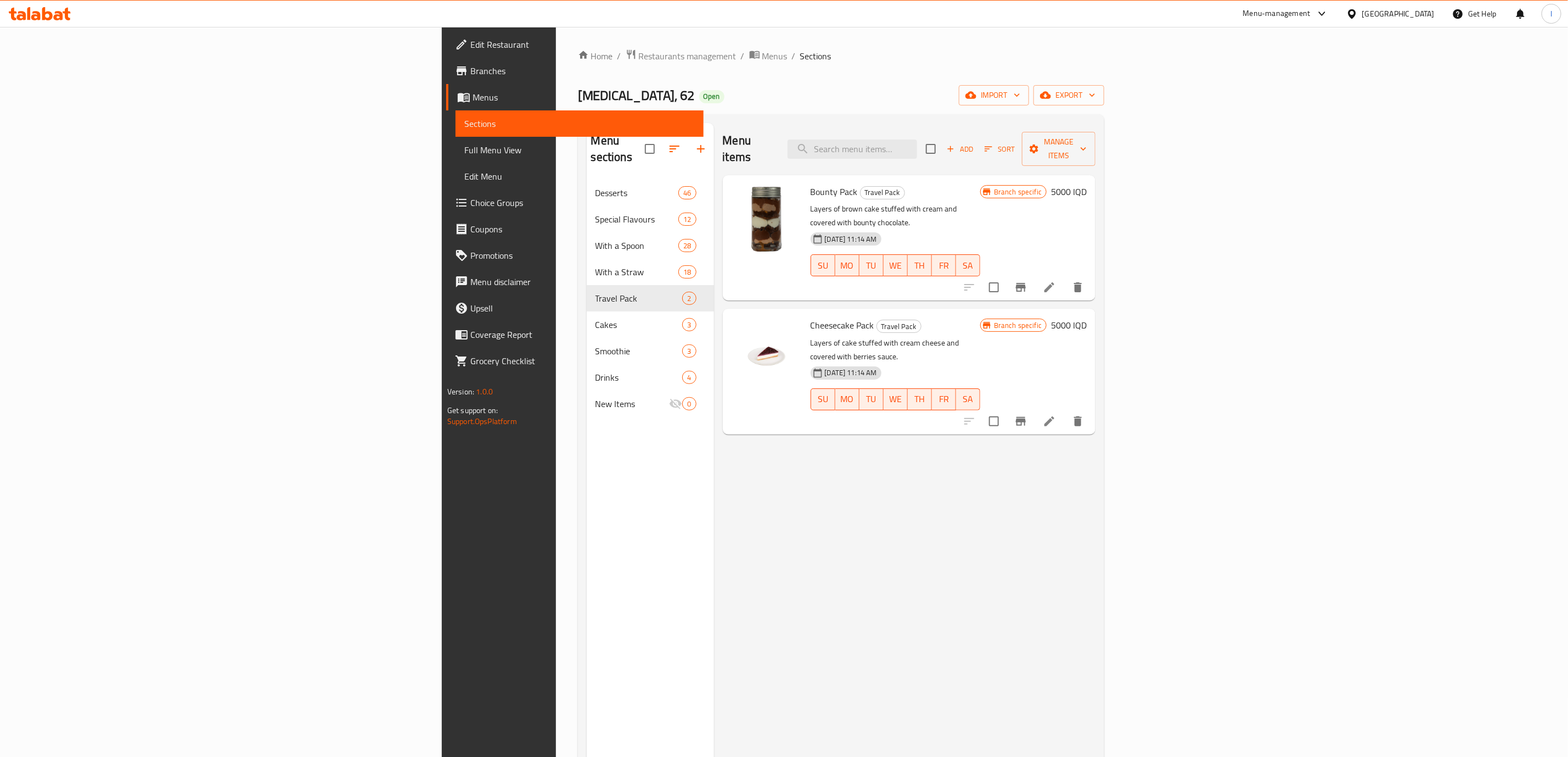
click at [991, 129] on div "Menu items Add Sort Manage items" at bounding box center [910, 149] width 373 height 52
paste input "Bounty"
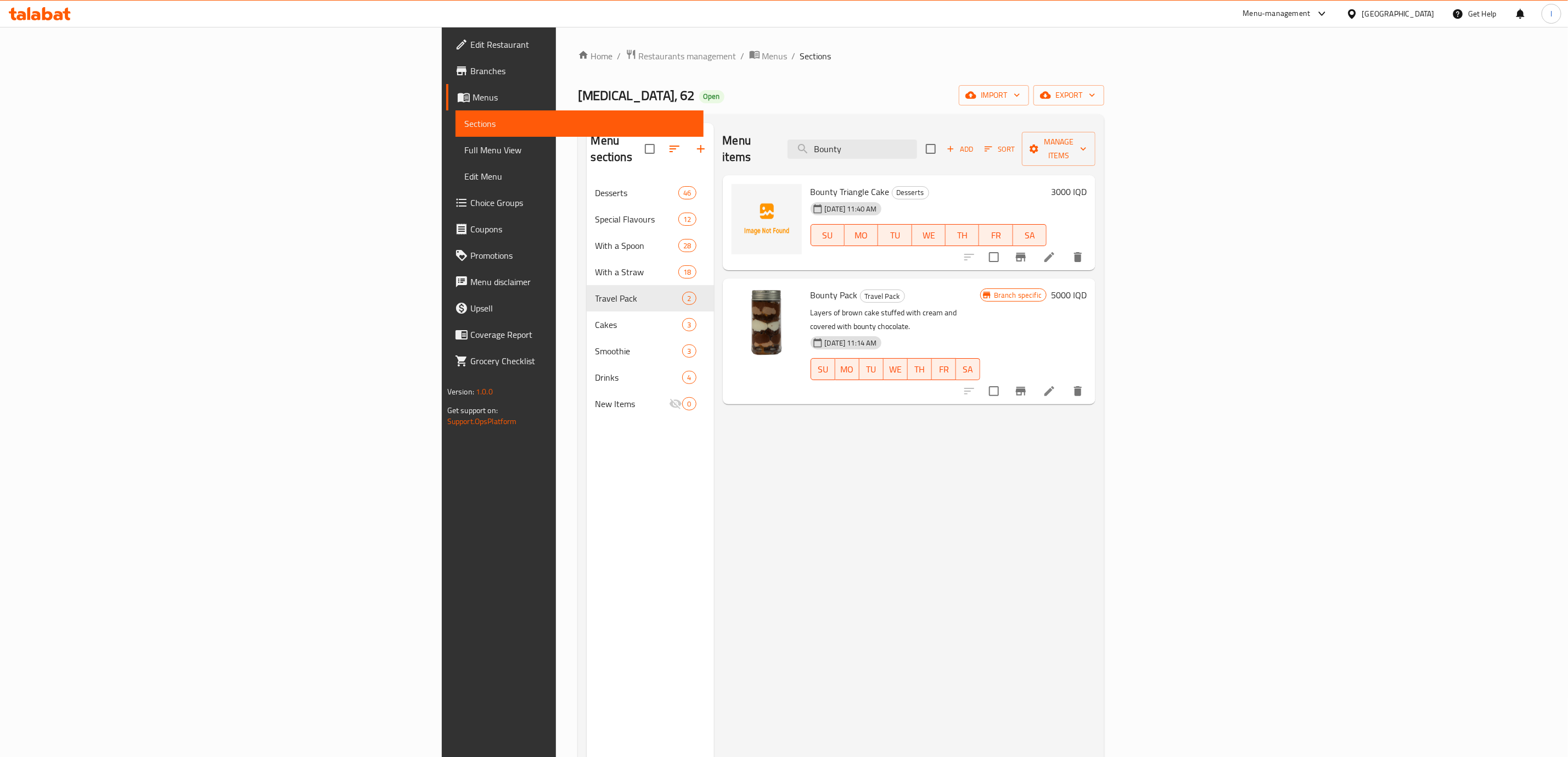
type input "Bounty"
click at [595, 371] on span "Drinks" at bounding box center [639, 377] width 87 height 13
click at [595, 397] on span "New Items" at bounding box center [632, 403] width 74 height 13
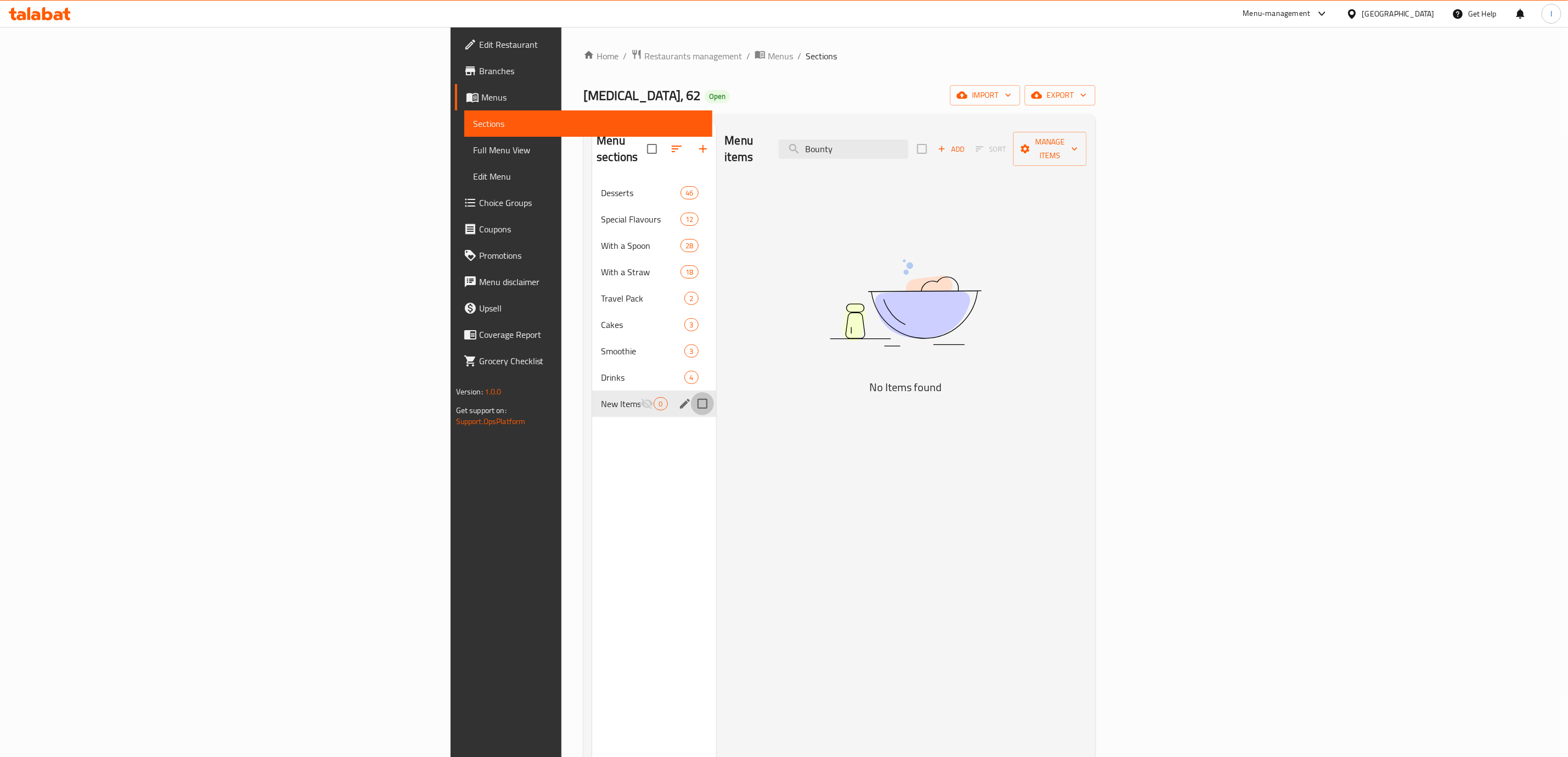
click at [691, 392] on input "Menu sections" at bounding box center [703, 404] width 23 height 23
checkbox input "true"
click at [661, 147] on icon "button" at bounding box center [667, 149] width 13 height 13
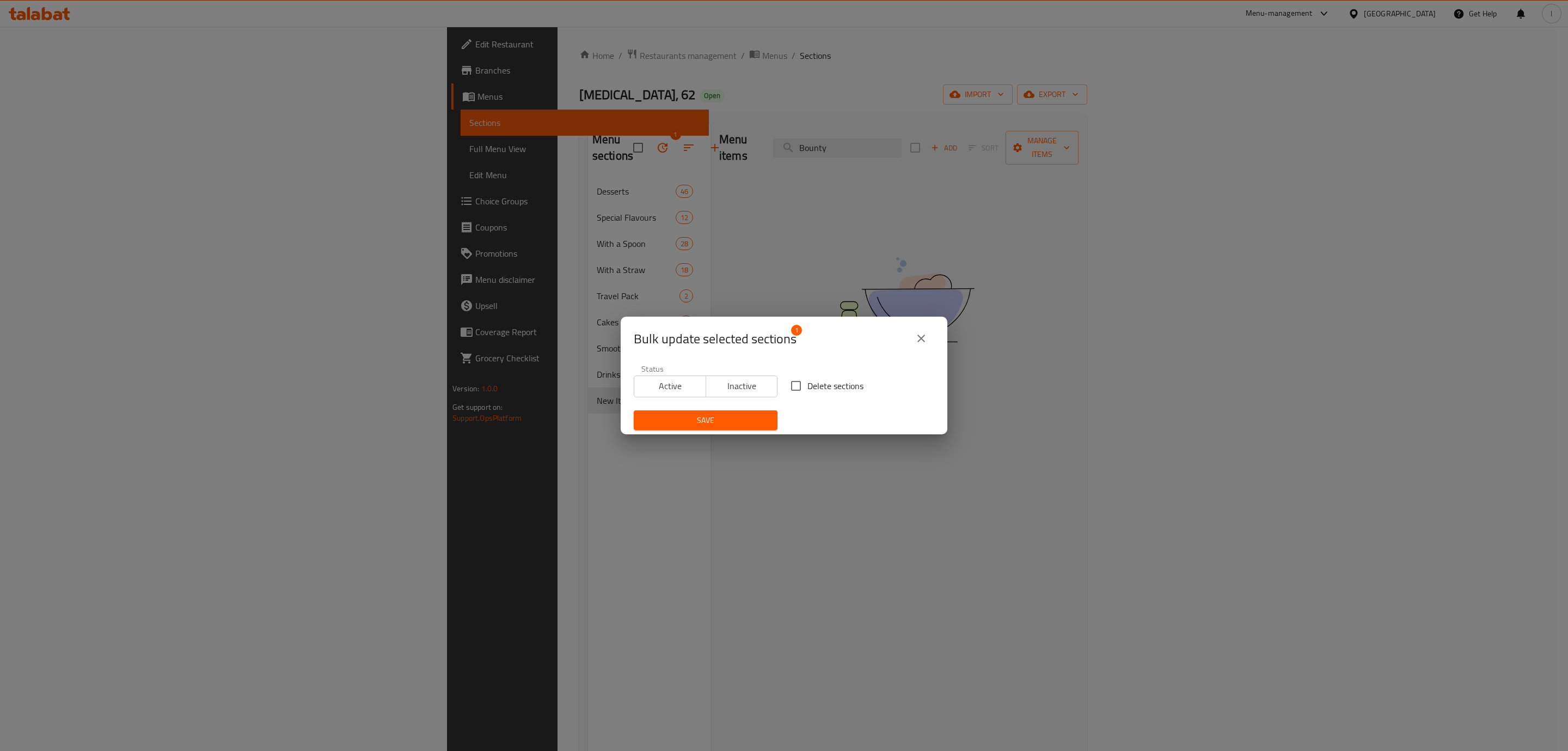
click at [796, 387] on input "Delete sections" at bounding box center [796, 386] width 23 height 23
checkbox input "true"
click at [758, 427] on button "Save" at bounding box center [705, 420] width 144 height 20
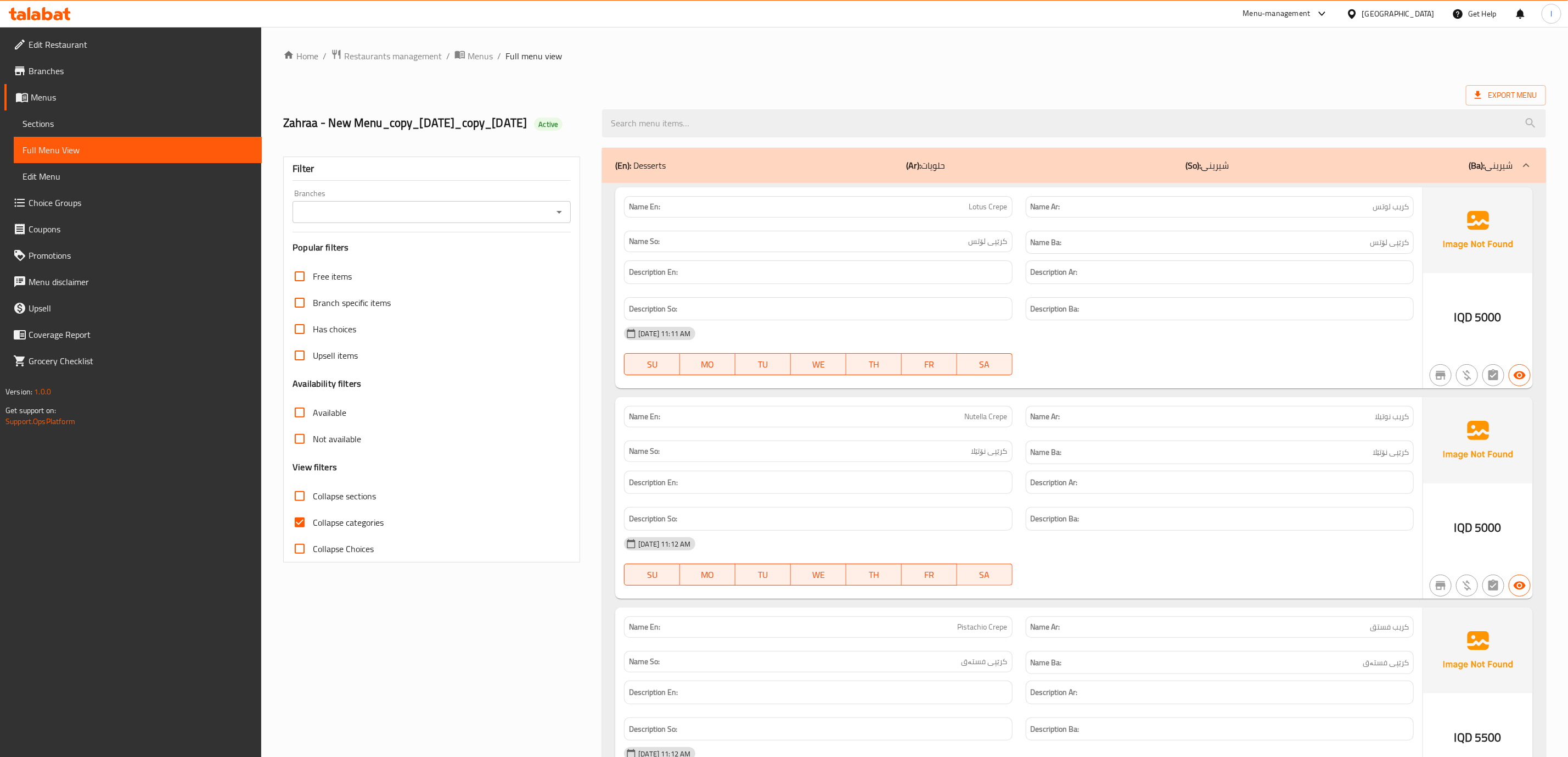
click at [563, 219] on icon "Open" at bounding box center [559, 212] width 13 height 13
click at [427, 279] on li "[MEDICAL_DATA], 62, 62" at bounding box center [432, 276] width 278 height 20
type input "[MEDICAL_DATA], 62, 62"
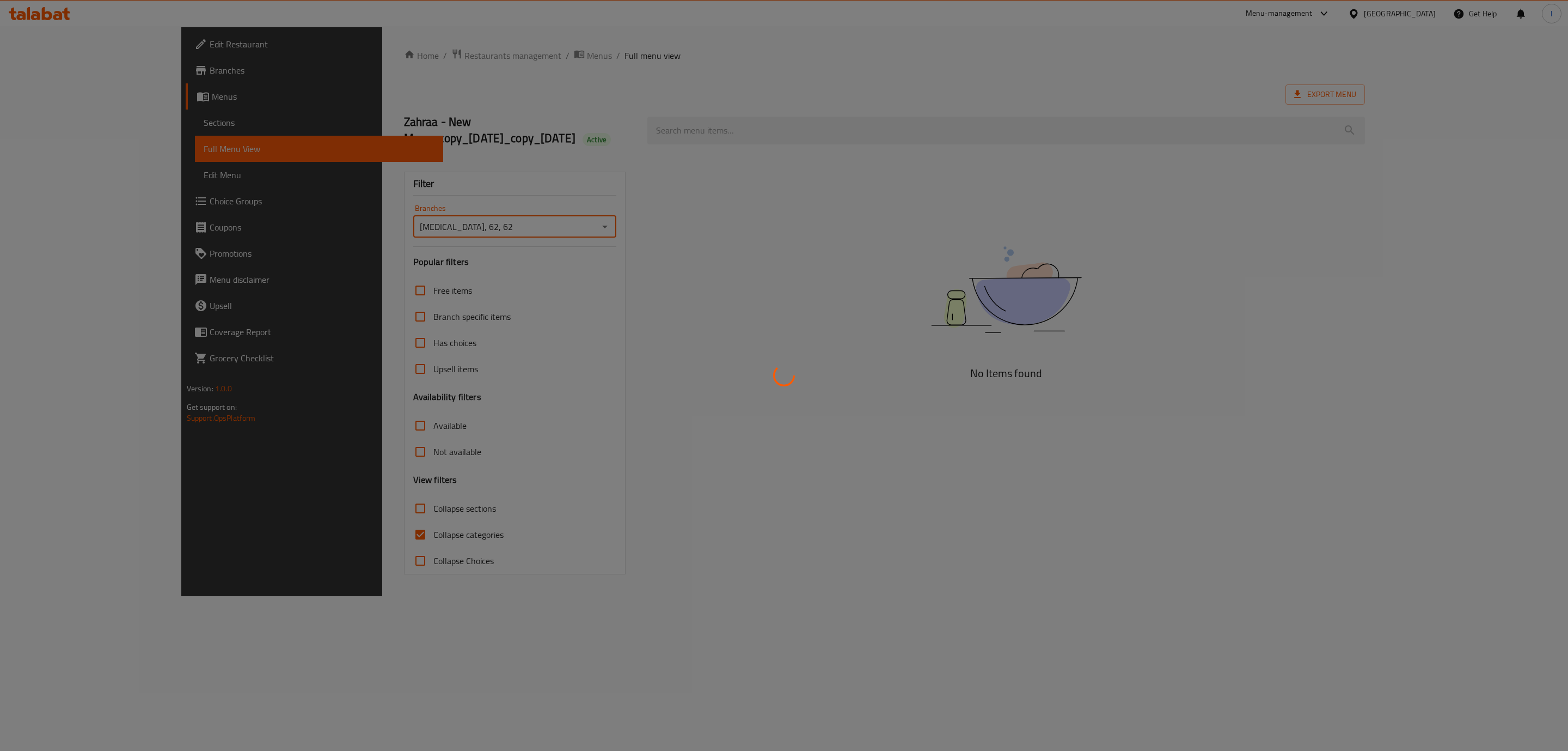
click at [345, 536] on div at bounding box center [784, 375] width 1568 height 751
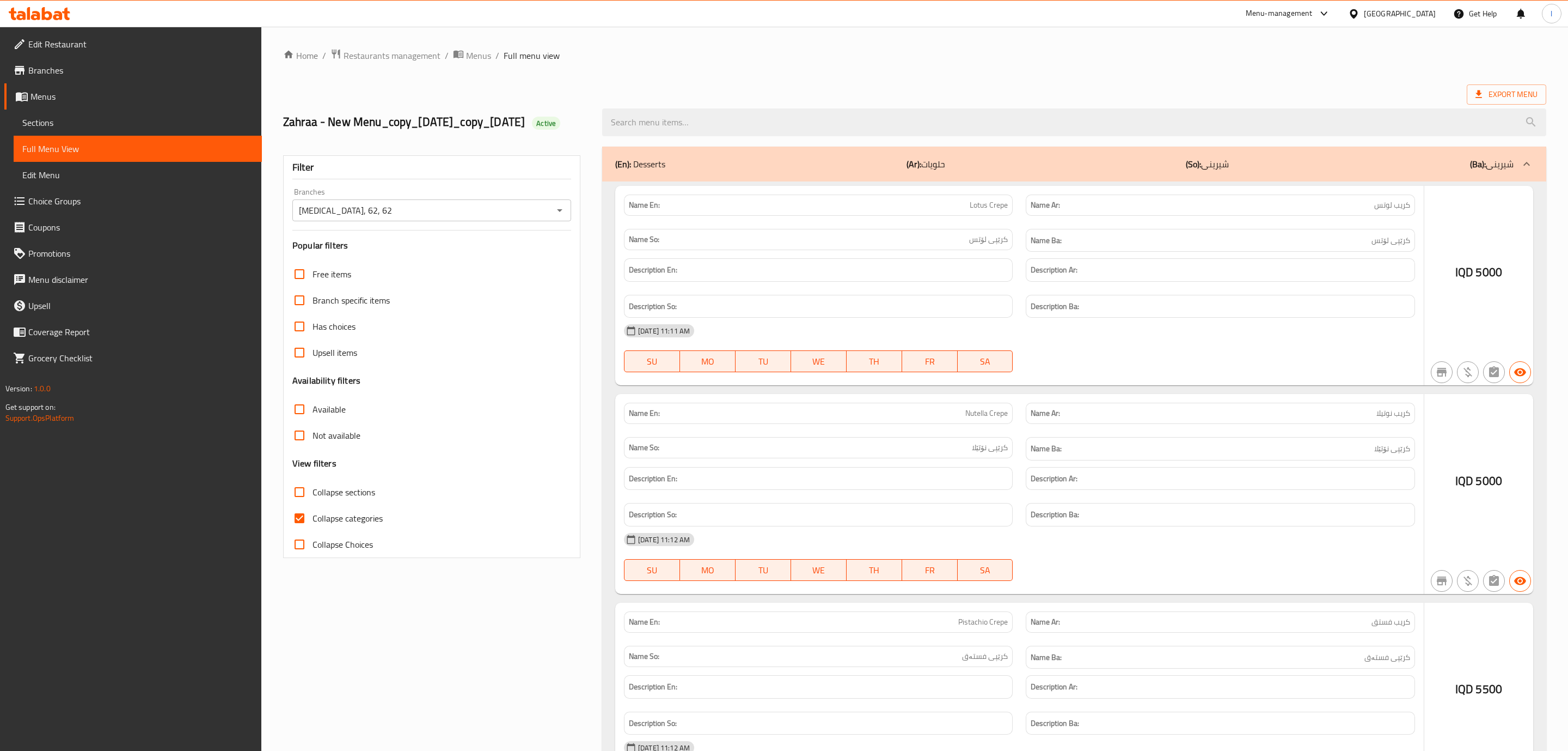
click at [327, 529] on div at bounding box center [784, 375] width 1568 height 751
click at [325, 535] on div at bounding box center [784, 375] width 1568 height 751
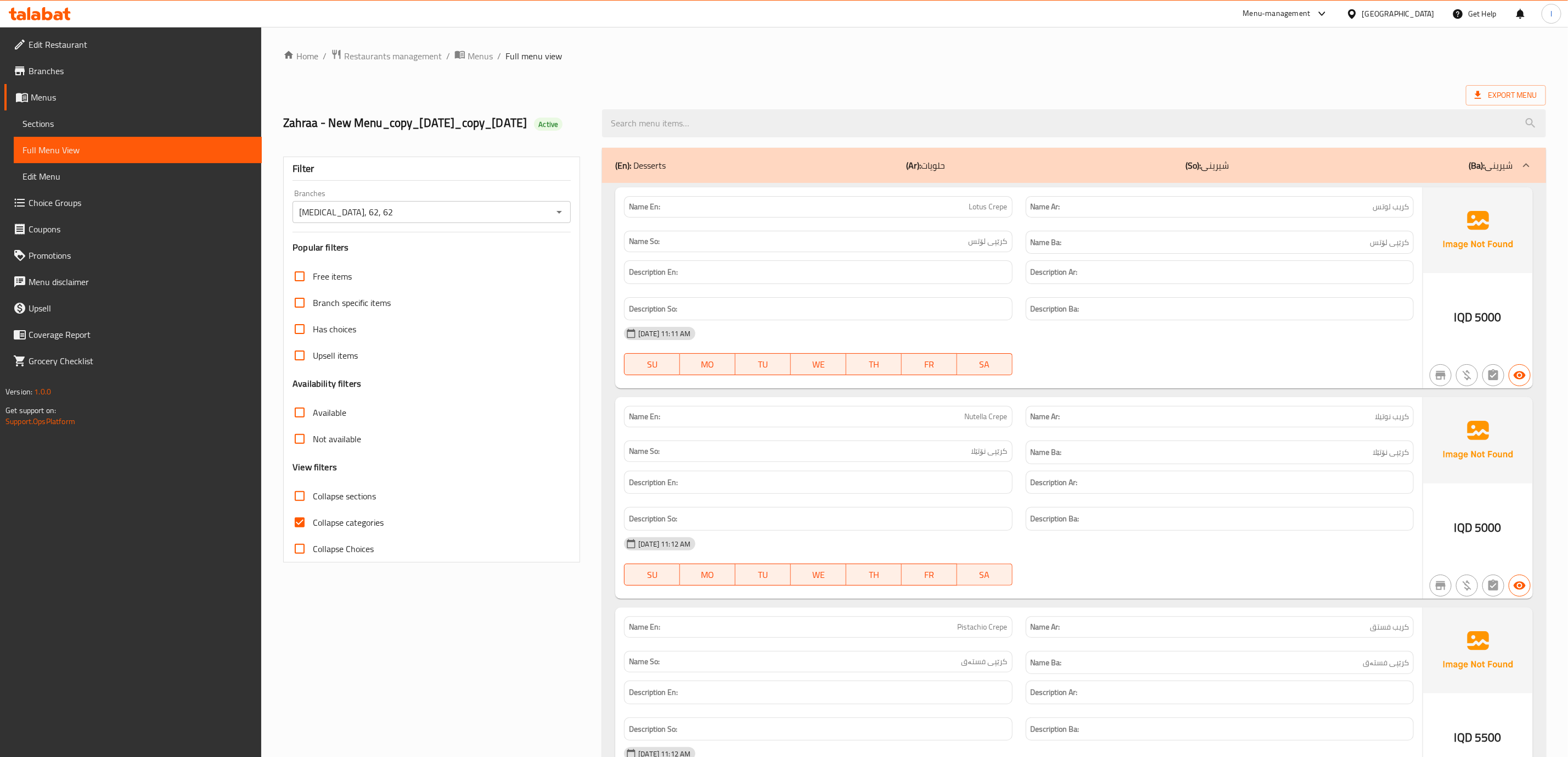
drag, startPoint x: 322, startPoint y: 538, endPoint x: 315, endPoint y: 519, distance: 20.2
click at [321, 529] on span "Collapse categories" at bounding box center [348, 522] width 71 height 13
click at [313, 535] on input "Collapse categories" at bounding box center [299, 522] width 26 height 26
checkbox input "false"
click at [315, 502] on span "Collapse sections" at bounding box center [344, 495] width 63 height 13
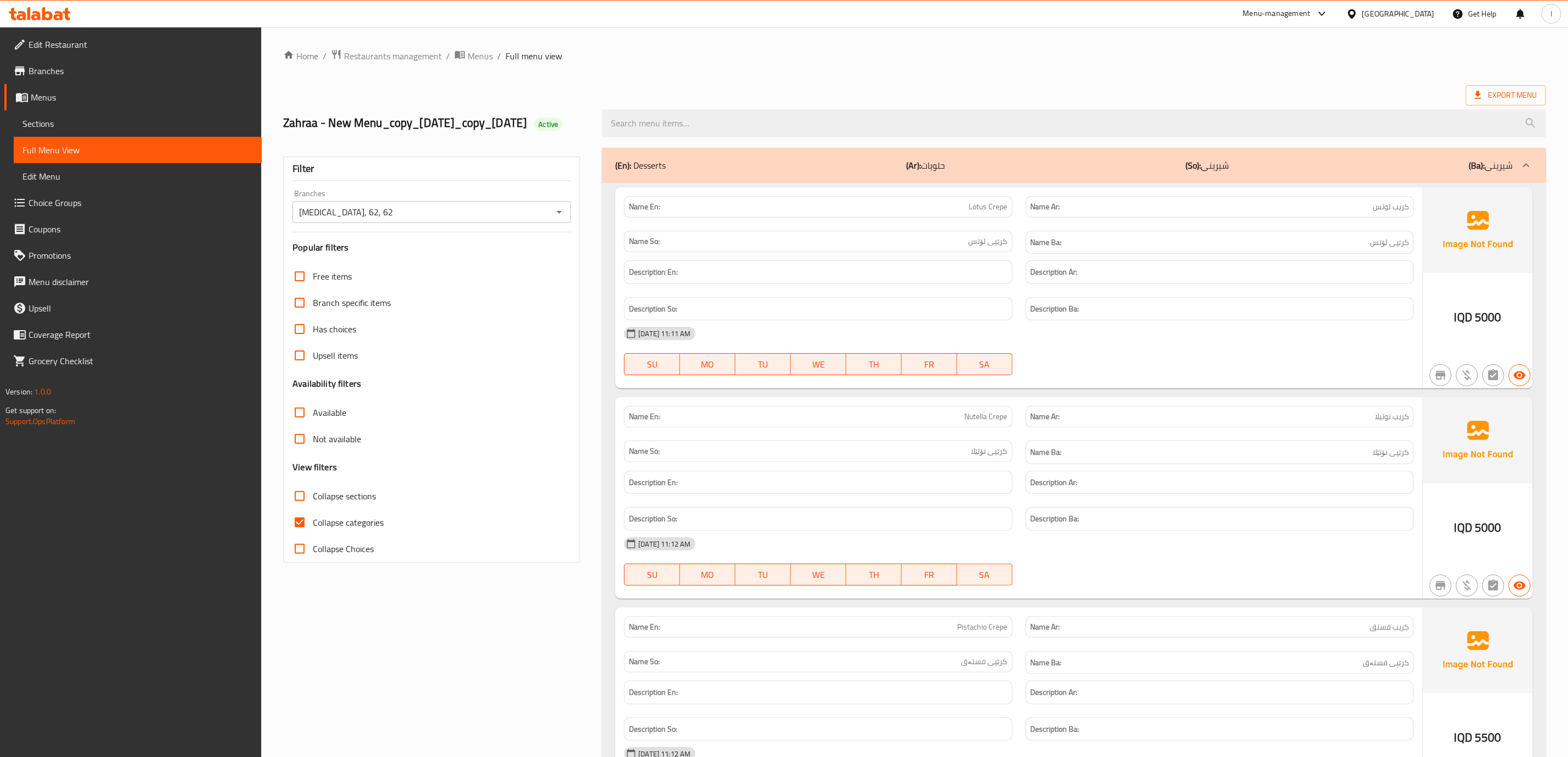
click at [313, 509] on input "Collapse sections" at bounding box center [299, 495] width 26 height 26
checkbox input "true"
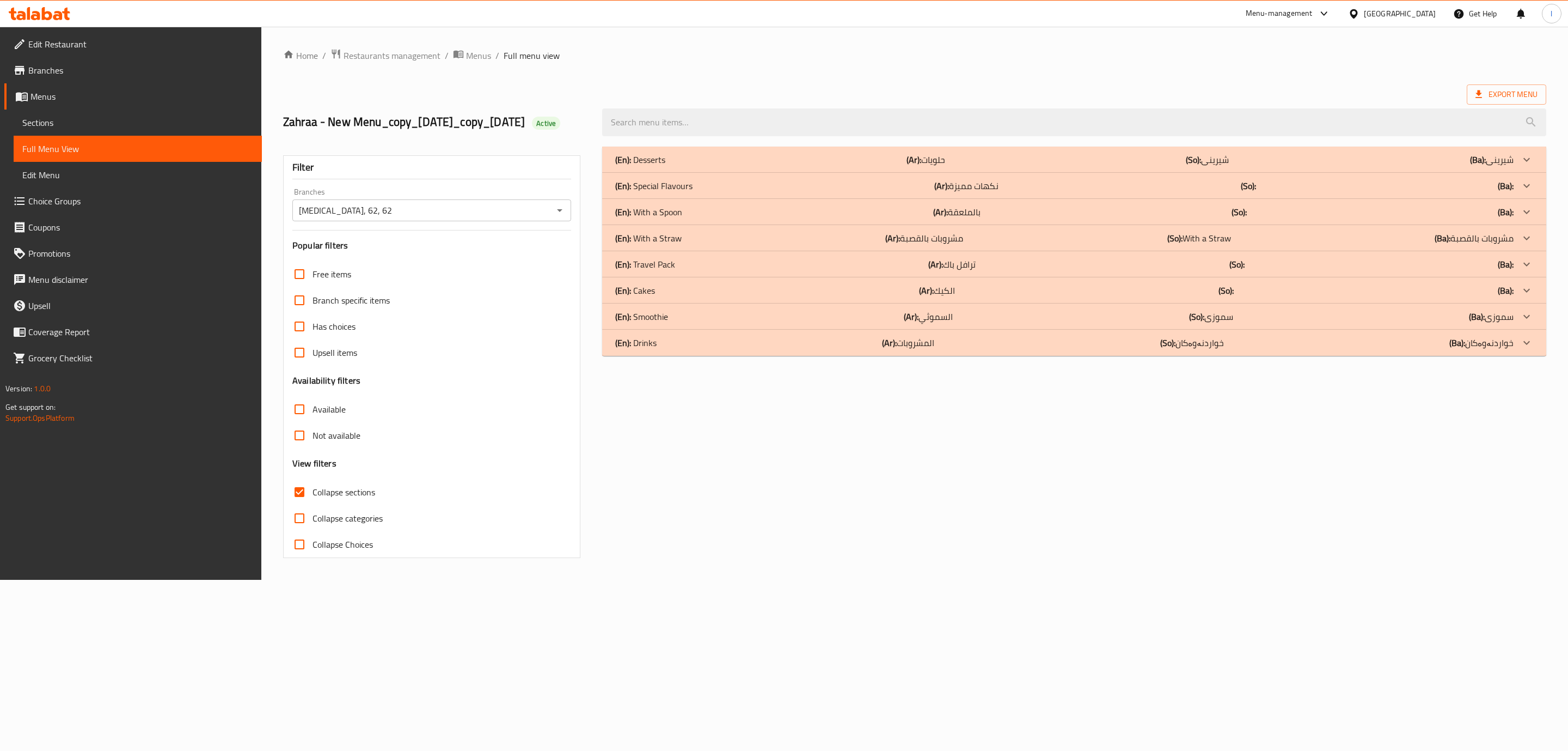
click at [708, 173] on div "(En): Desserts (Ar): حلويات (So): شیرینی (Ba): شیرینی" at bounding box center [1074, 160] width 944 height 26
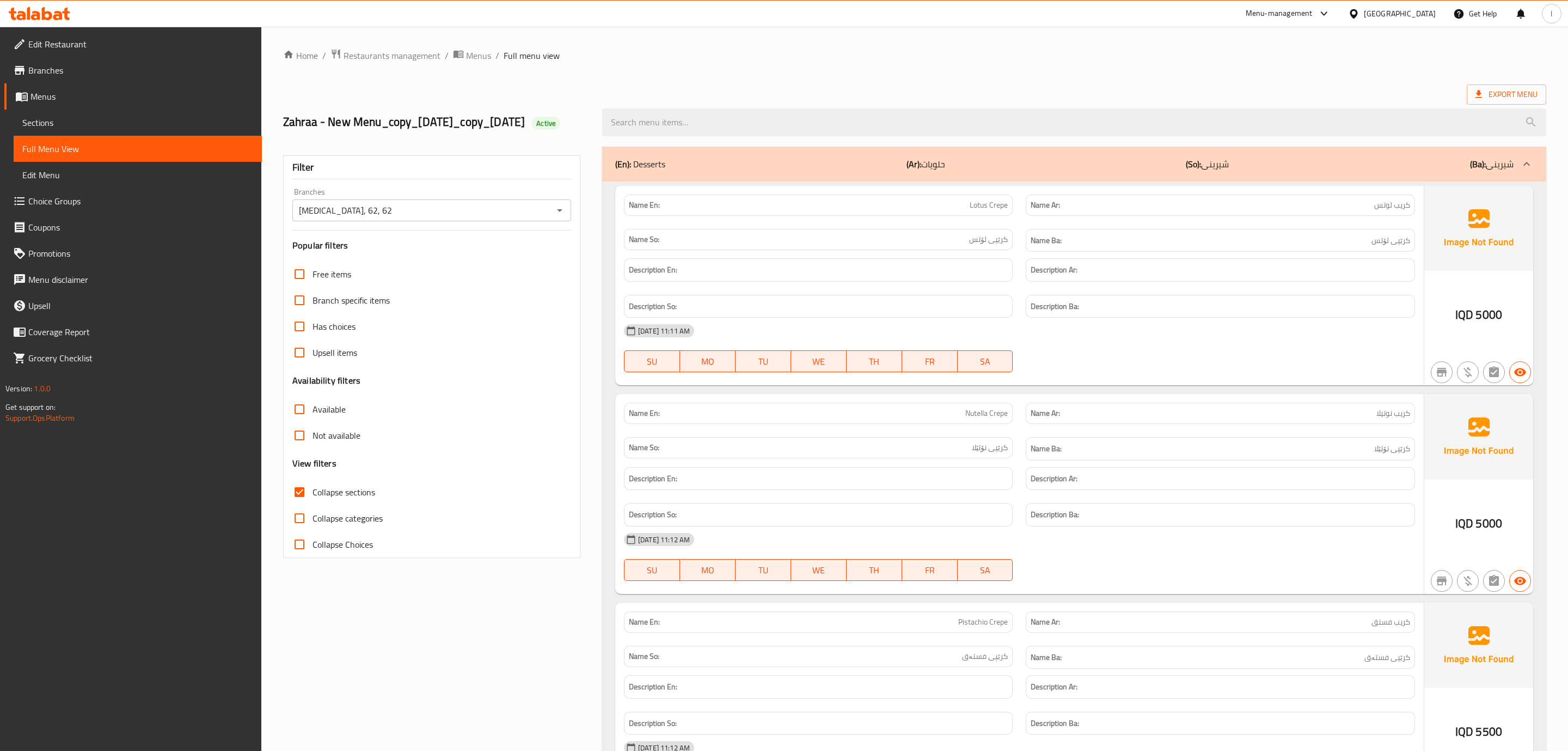
click at [1208, 344] on div "[DATE] 11:11 AM" at bounding box center [1019, 330] width 804 height 26
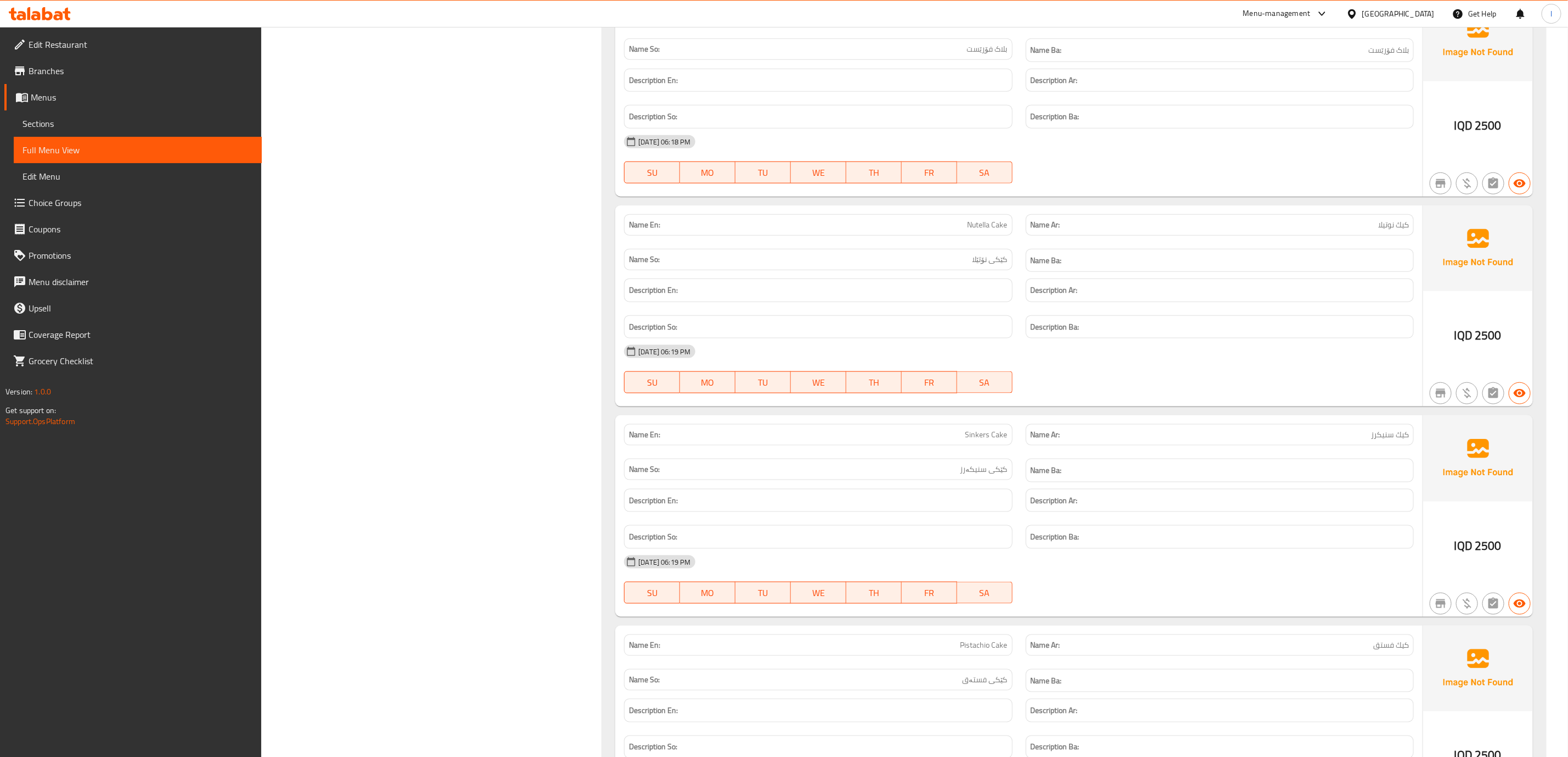
scroll to position [7139, 0]
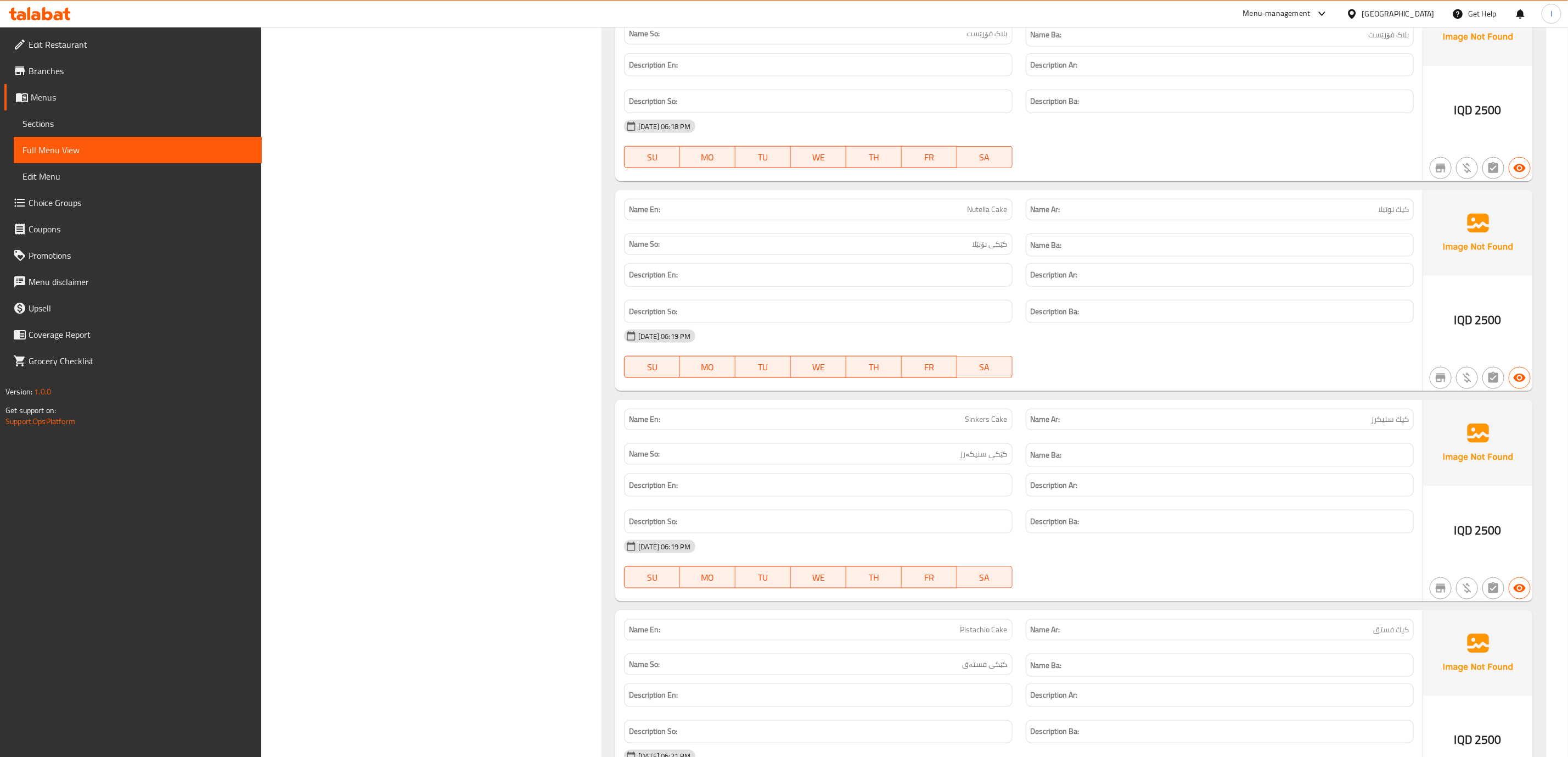
click at [1025, 384] on div at bounding box center [1220, 378] width 401 height 13
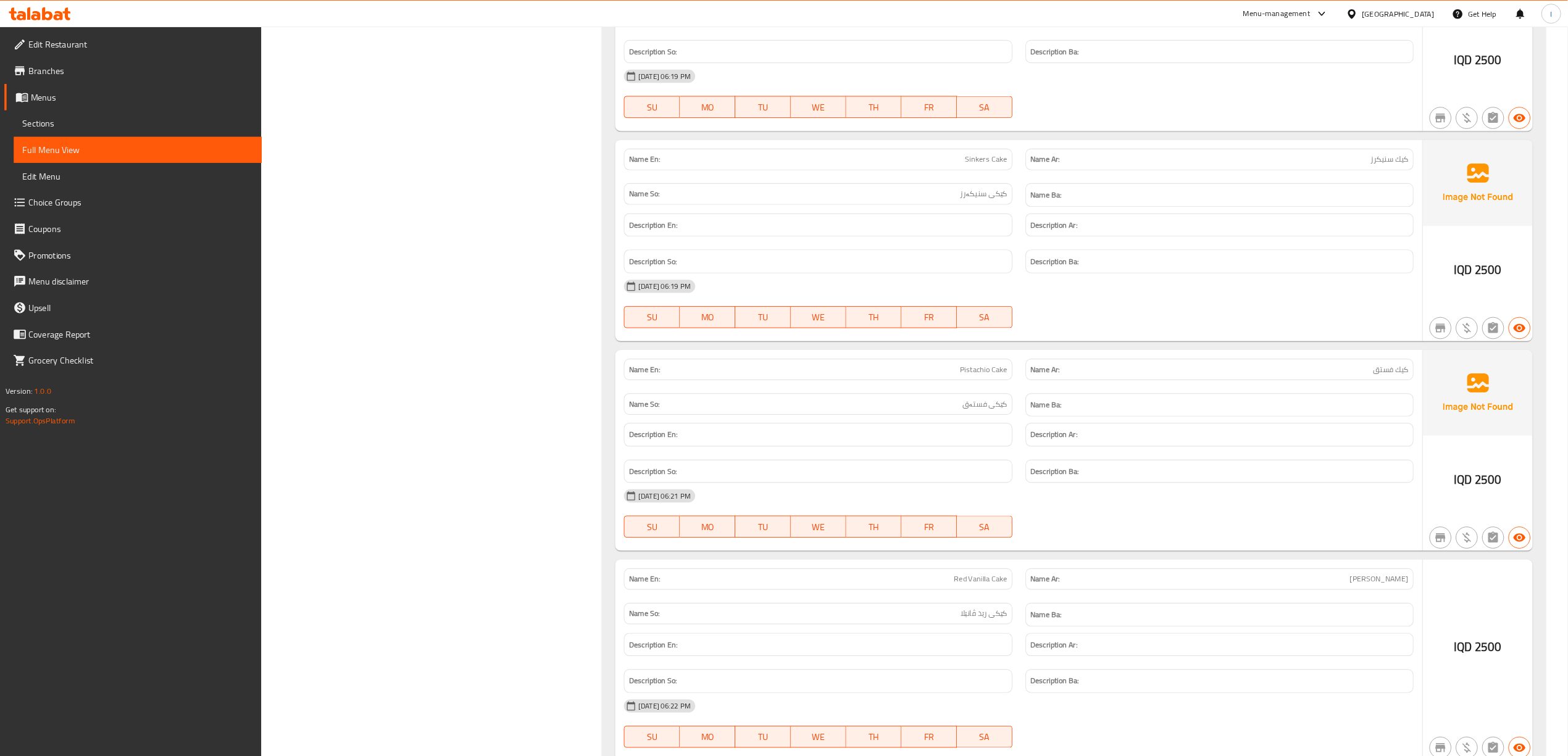
scroll to position [8329, 0]
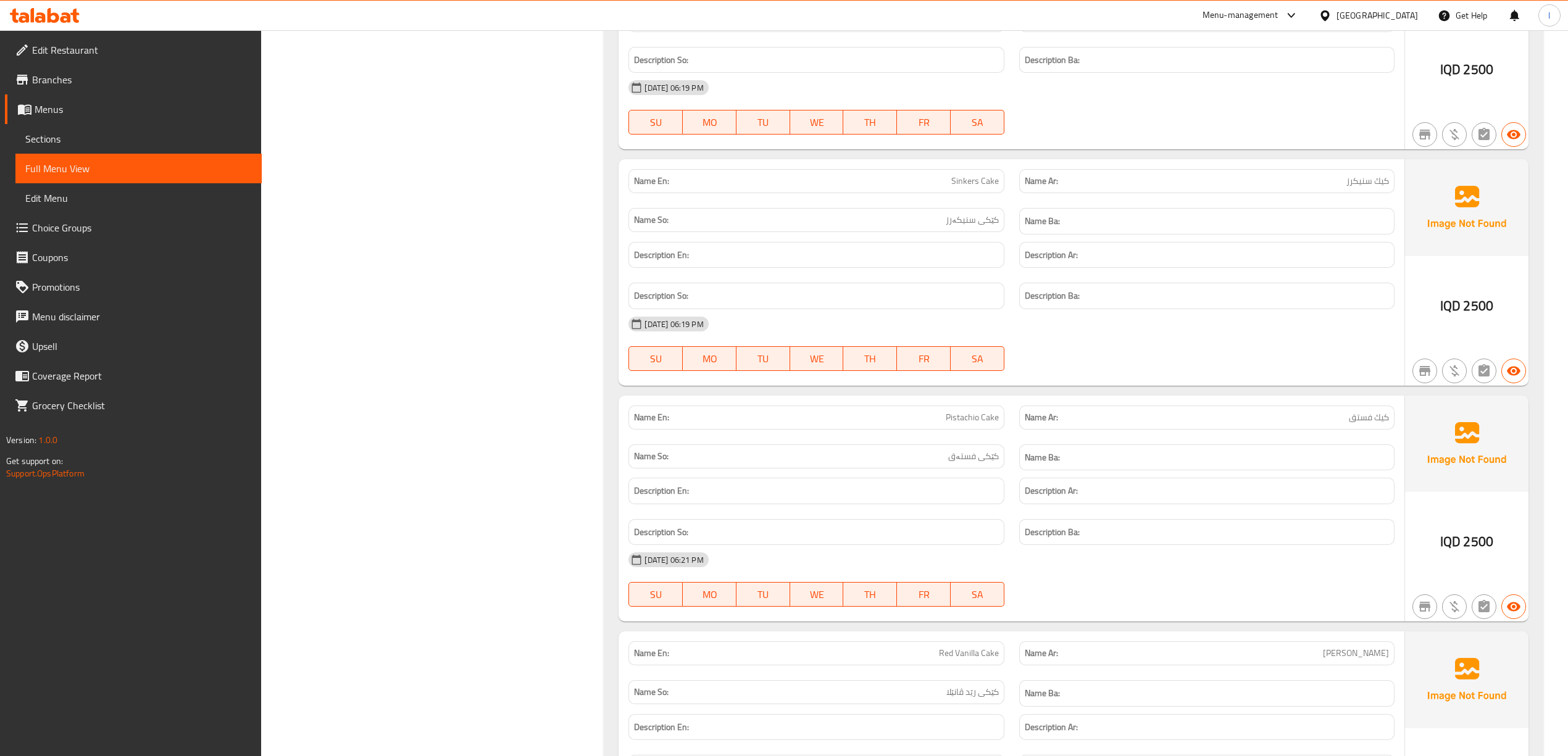
drag, startPoint x: 1217, startPoint y: 563, endPoint x: 1081, endPoint y: 499, distance: 150.3
click at [1081, 478] on div "Name Ba:" at bounding box center [1206, 457] width 390 height 41
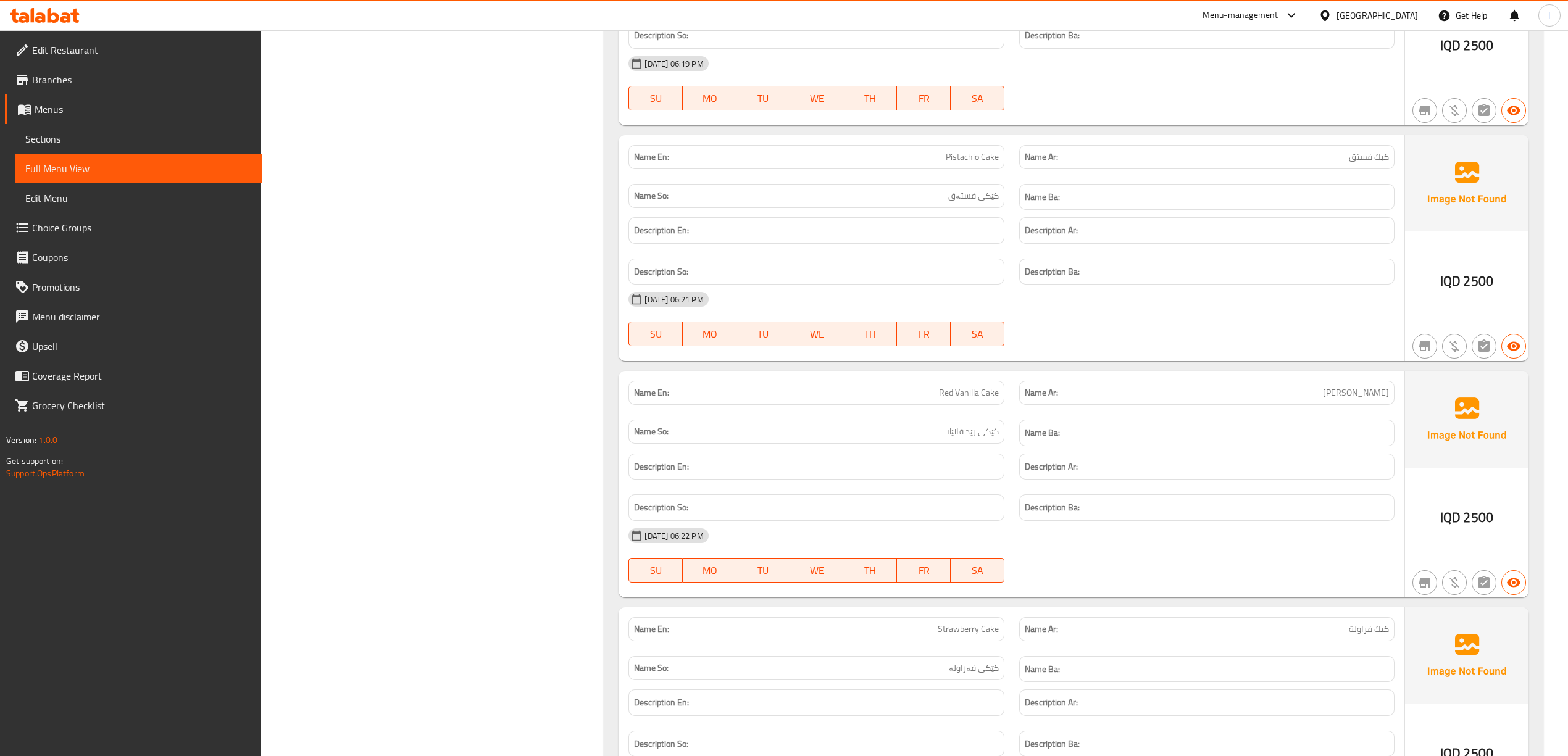
scroll to position [8603, 0]
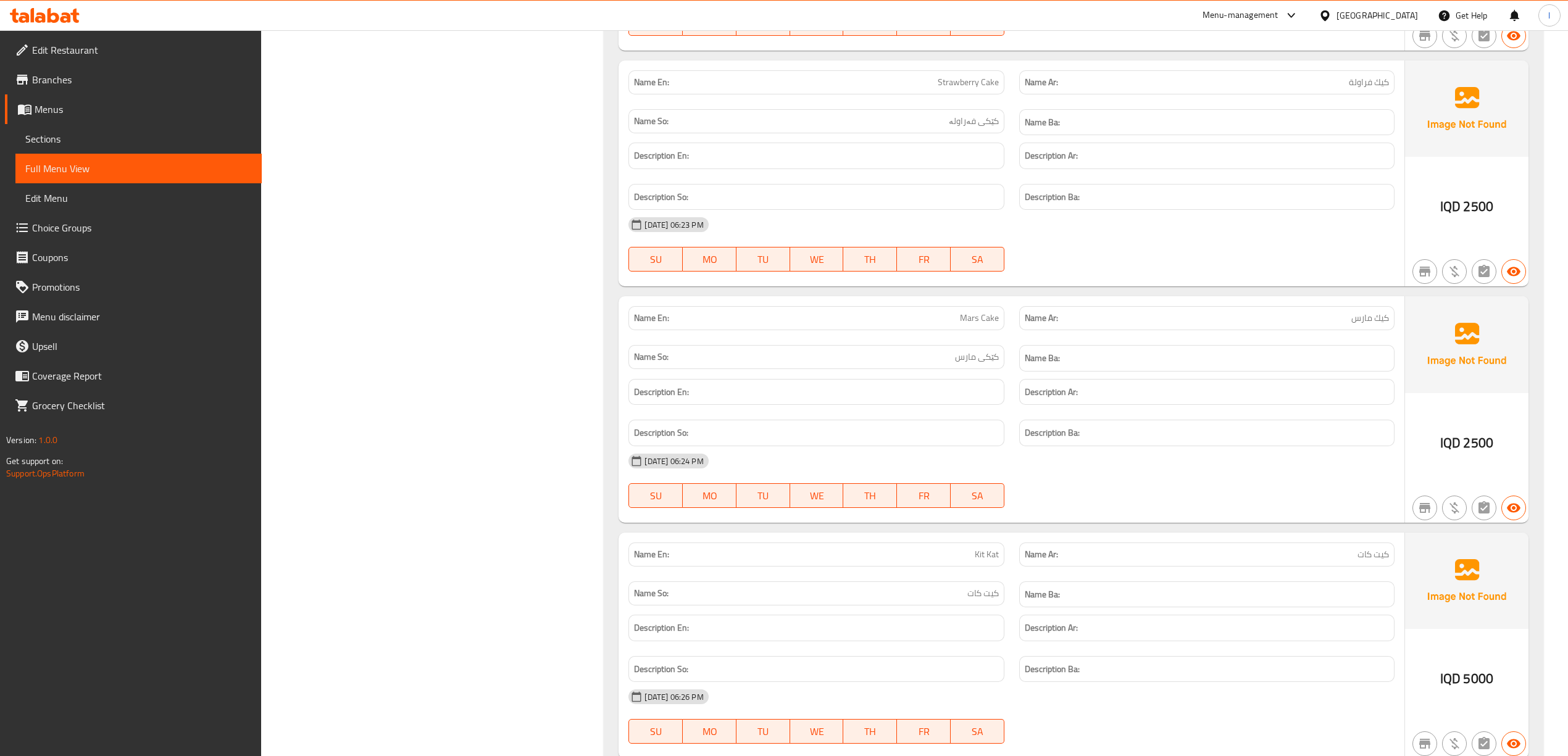
scroll to position [9151, 0]
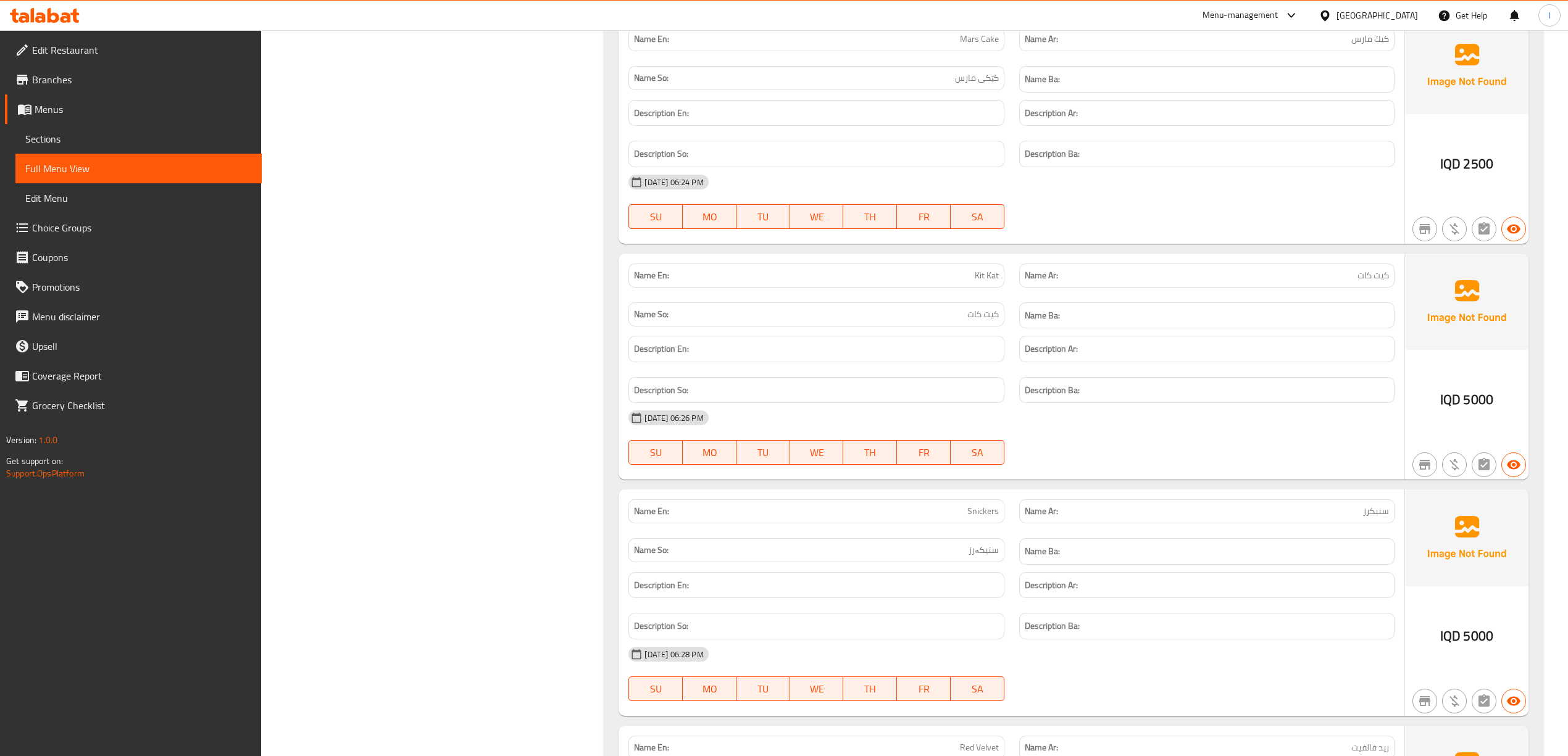
scroll to position [9425, 0]
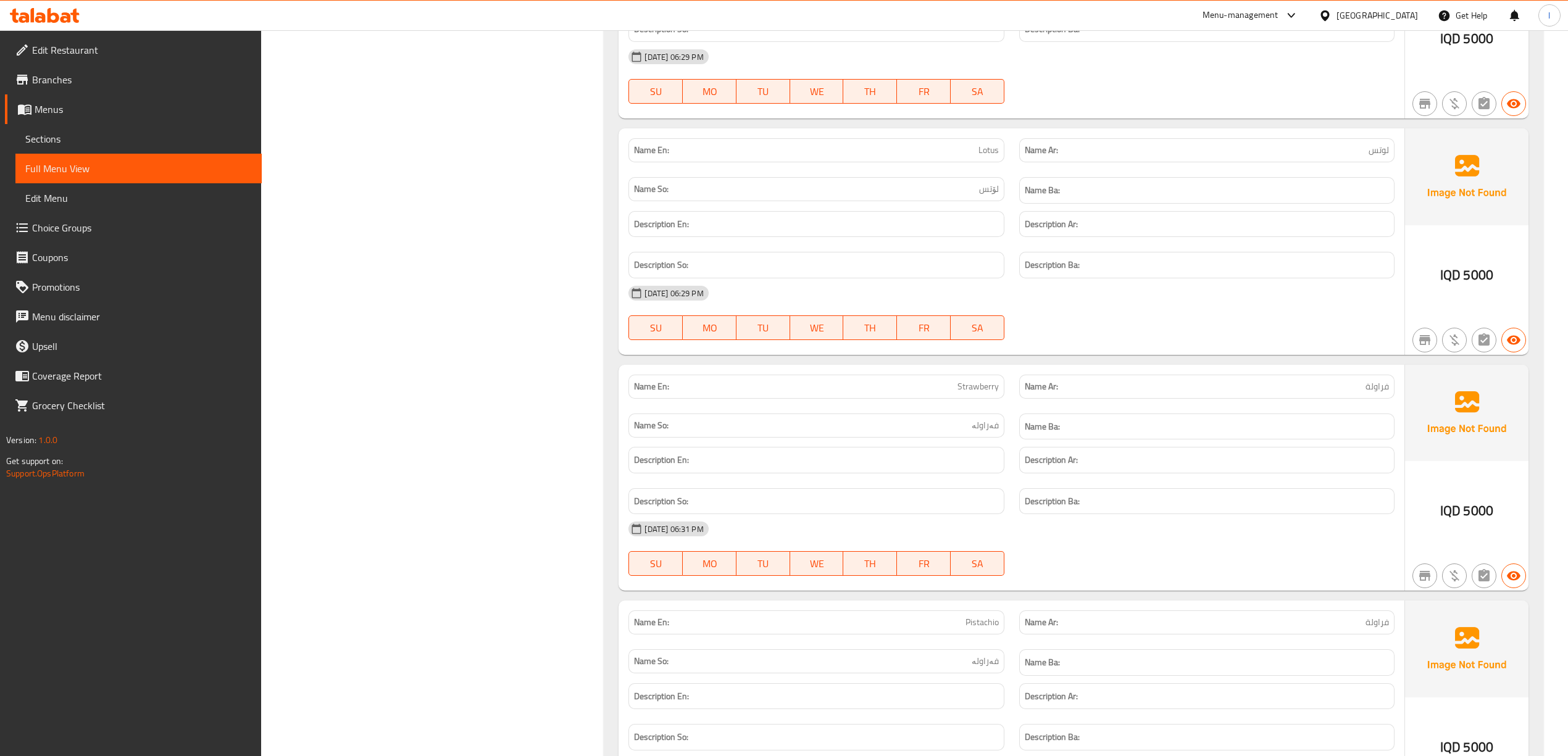
scroll to position [10523, 0]
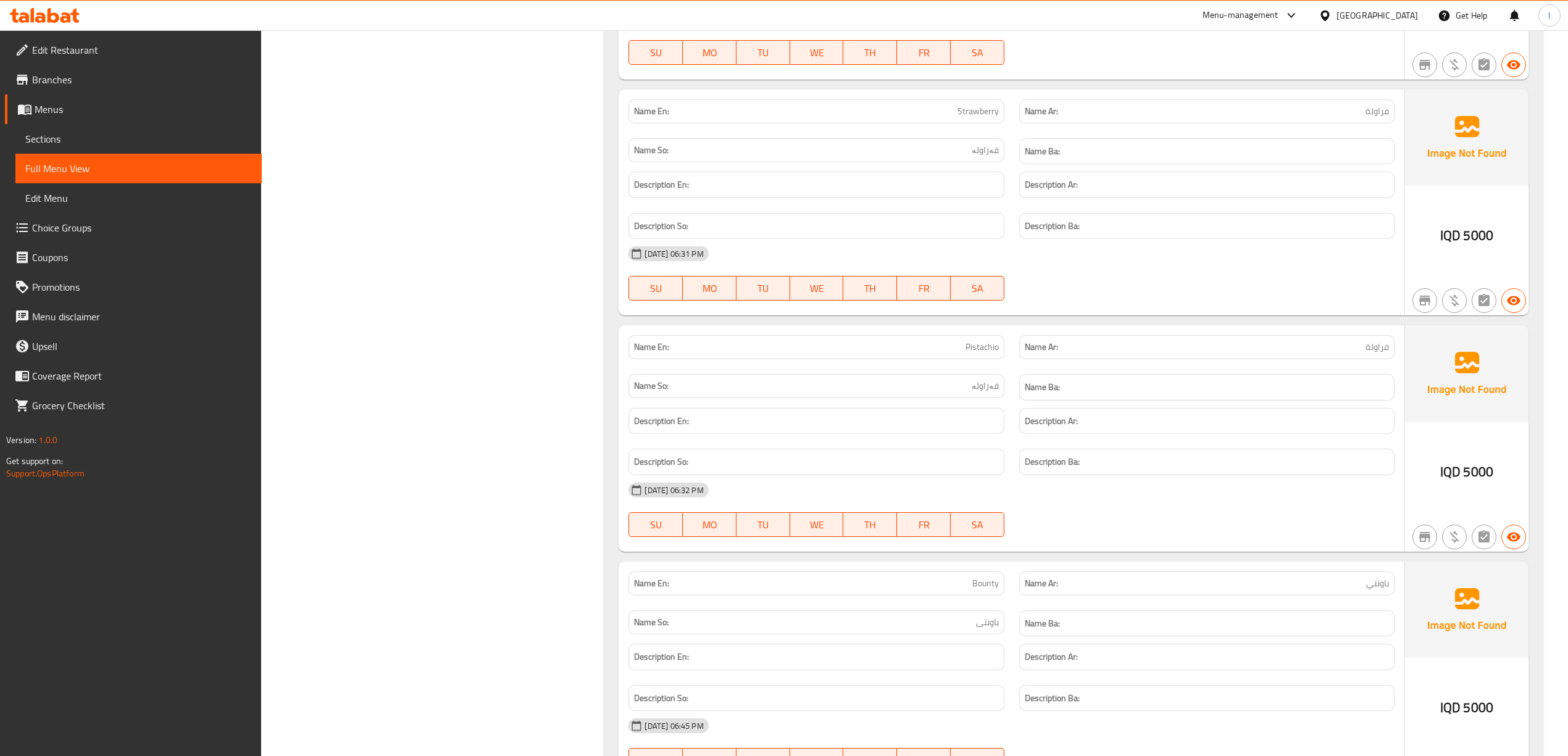
click at [974, 354] on span "Pistachio" at bounding box center [982, 347] width 33 height 13
copy span "Pistachio"
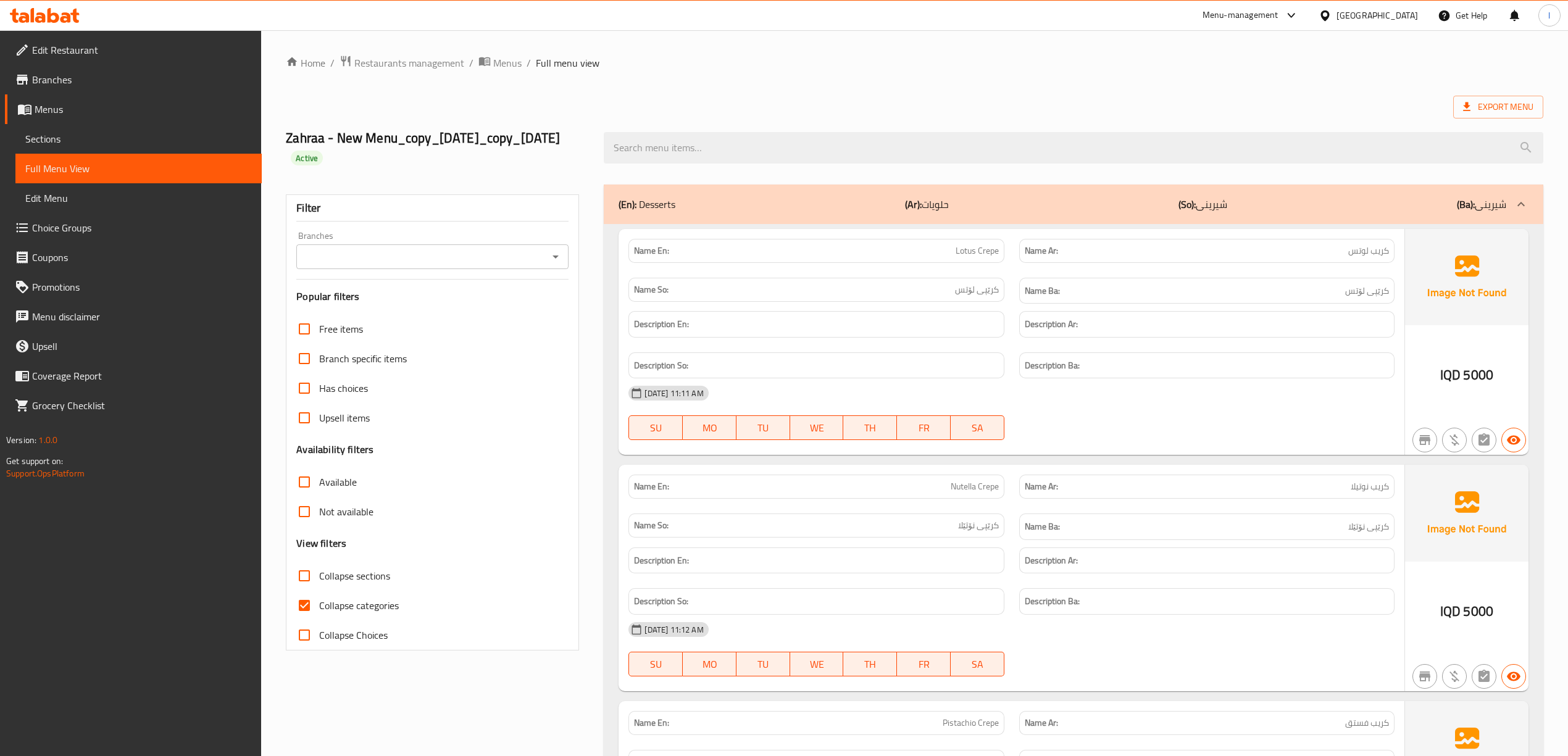
click at [150, 132] on span "Sections" at bounding box center [139, 139] width 226 height 14
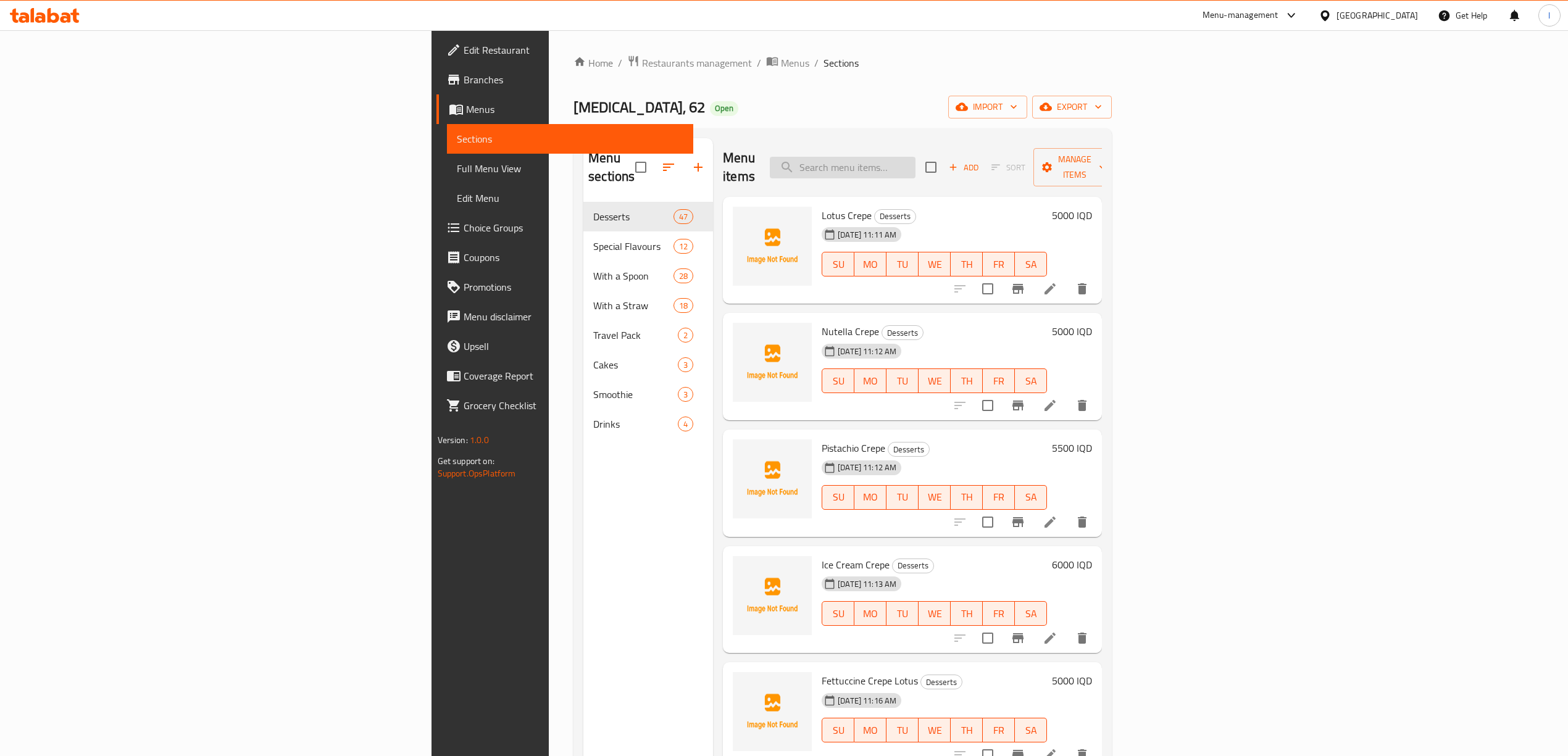
click at [915, 158] on input "search" at bounding box center [842, 167] width 146 height 21
paste input "Pistachio"
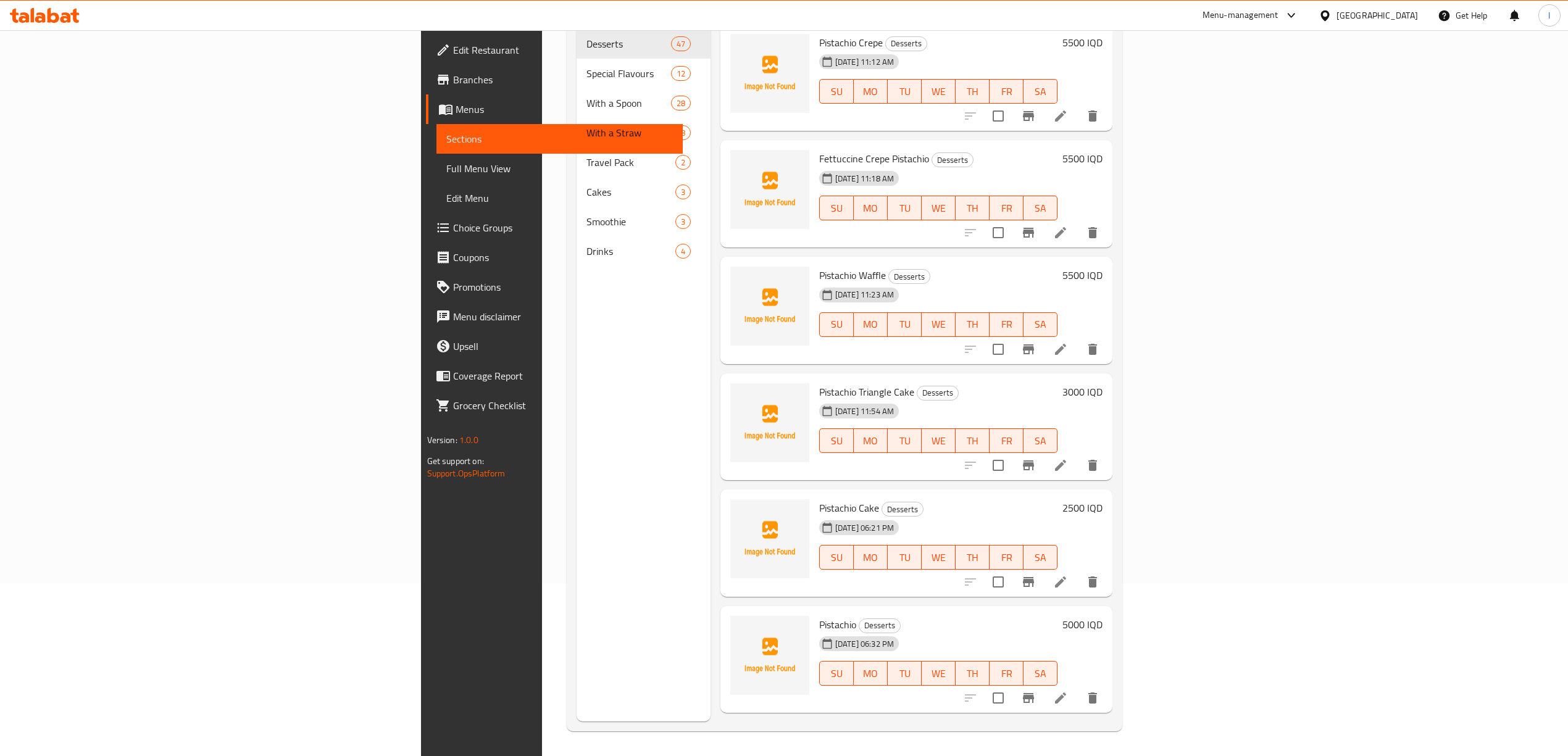
type input "Pistachio"
click at [1066, 693] on icon at bounding box center [1061, 698] width 11 height 11
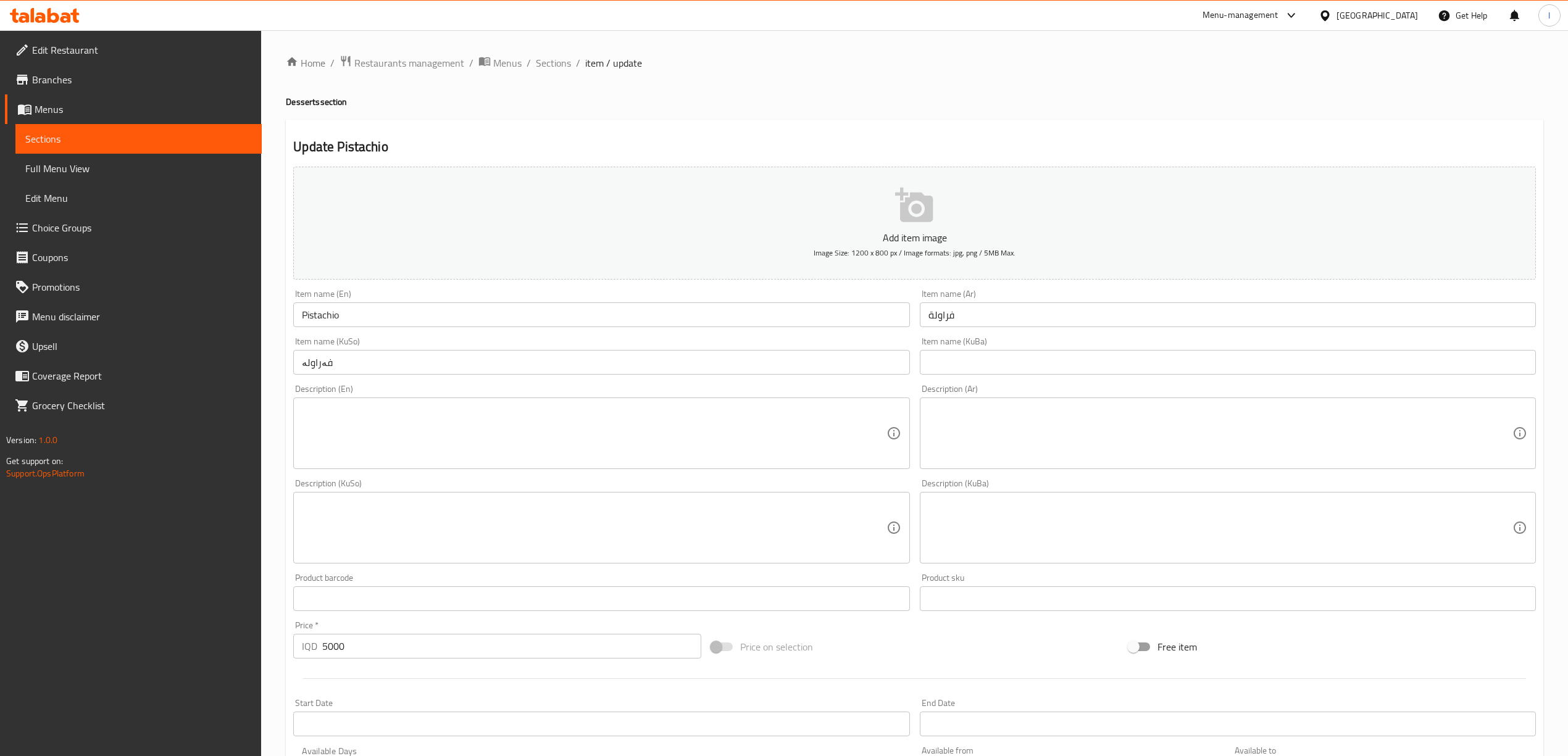
click at [570, 366] on input "فەراولە" at bounding box center [601, 362] width 616 height 25
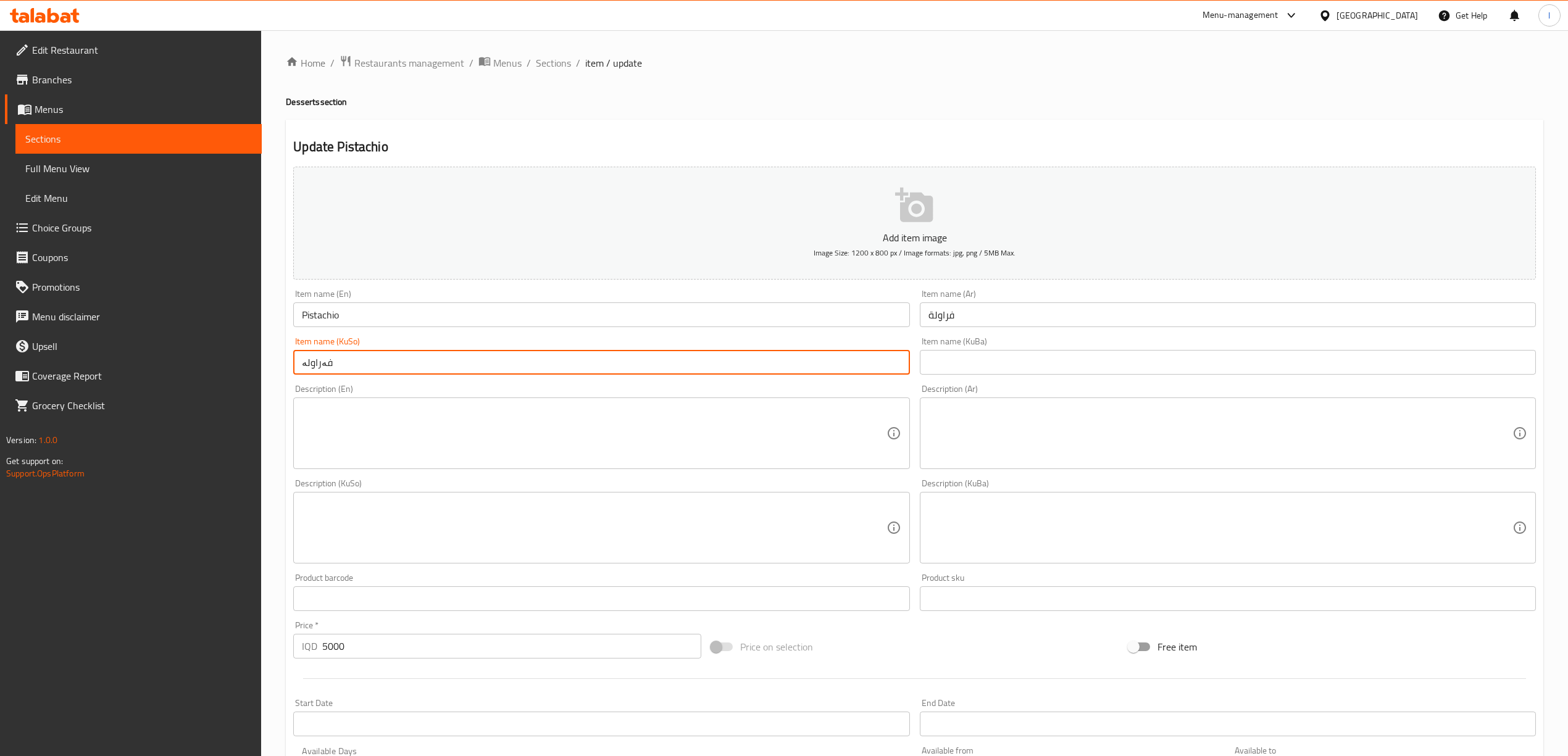
click at [570, 366] on input "فەراولە" at bounding box center [601, 362] width 616 height 25
type input "فستەق"
click at [944, 313] on input "فراولة" at bounding box center [1228, 315] width 616 height 25
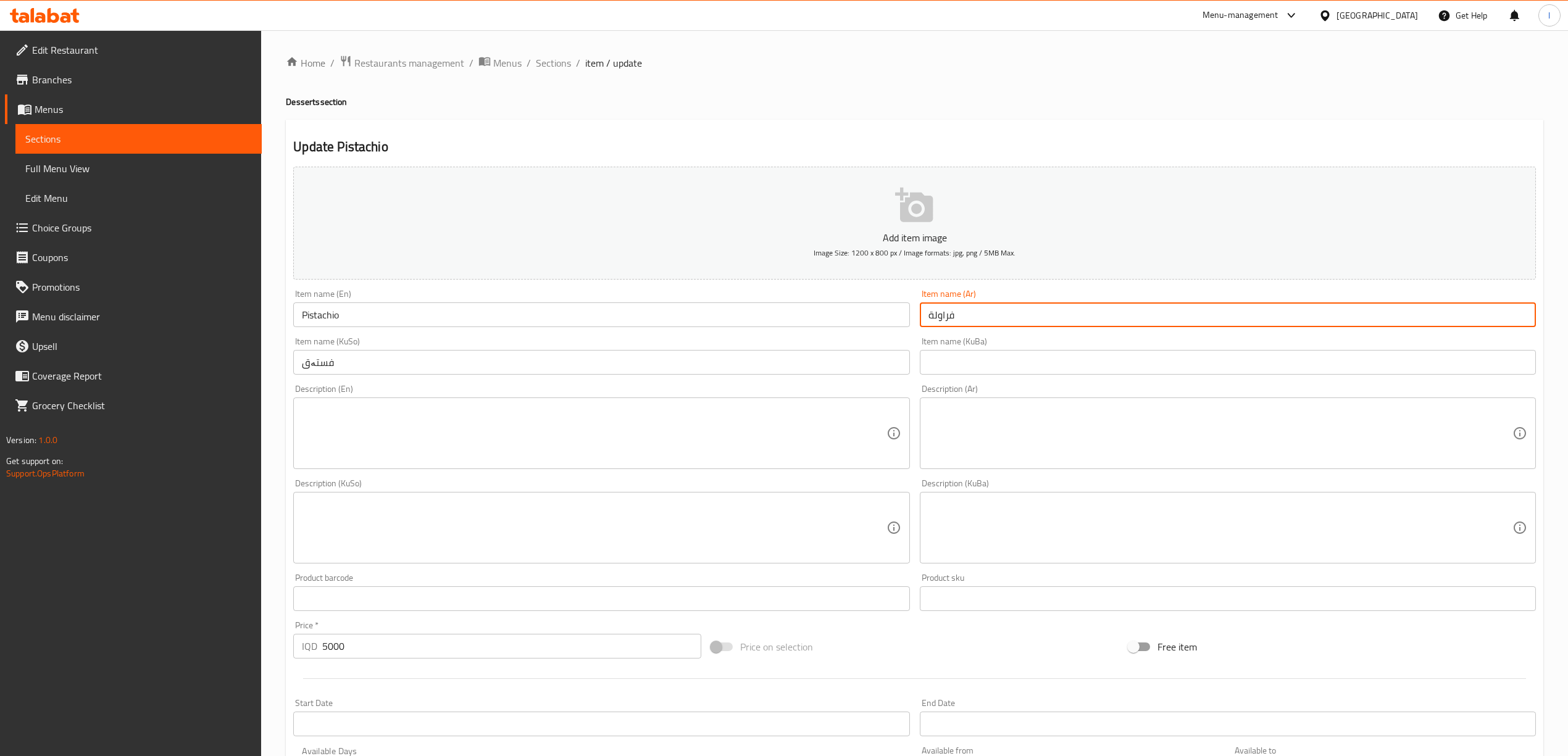
click at [944, 314] on input "فراولة" at bounding box center [1228, 315] width 616 height 25
type input "فستق"
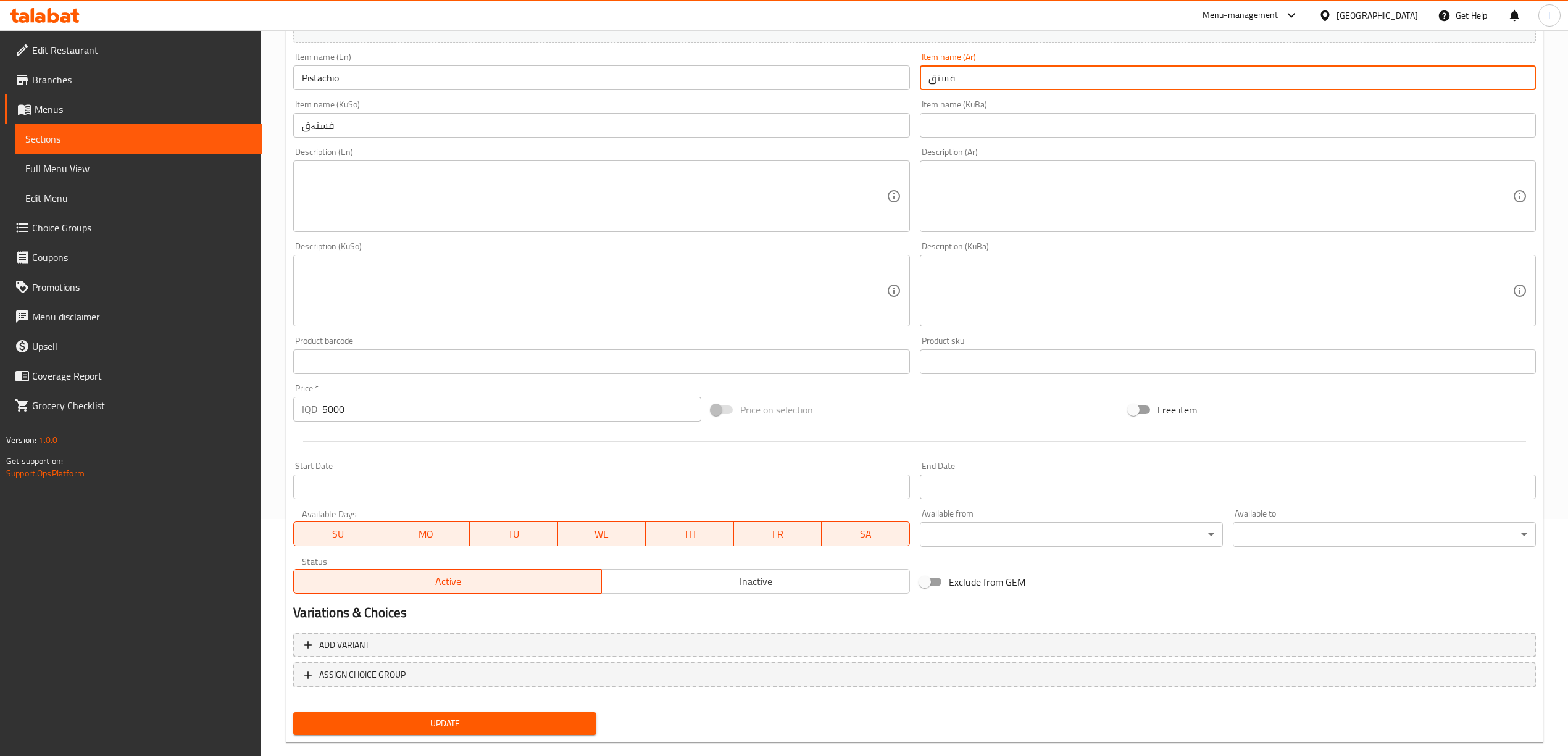
scroll to position [257, 0]
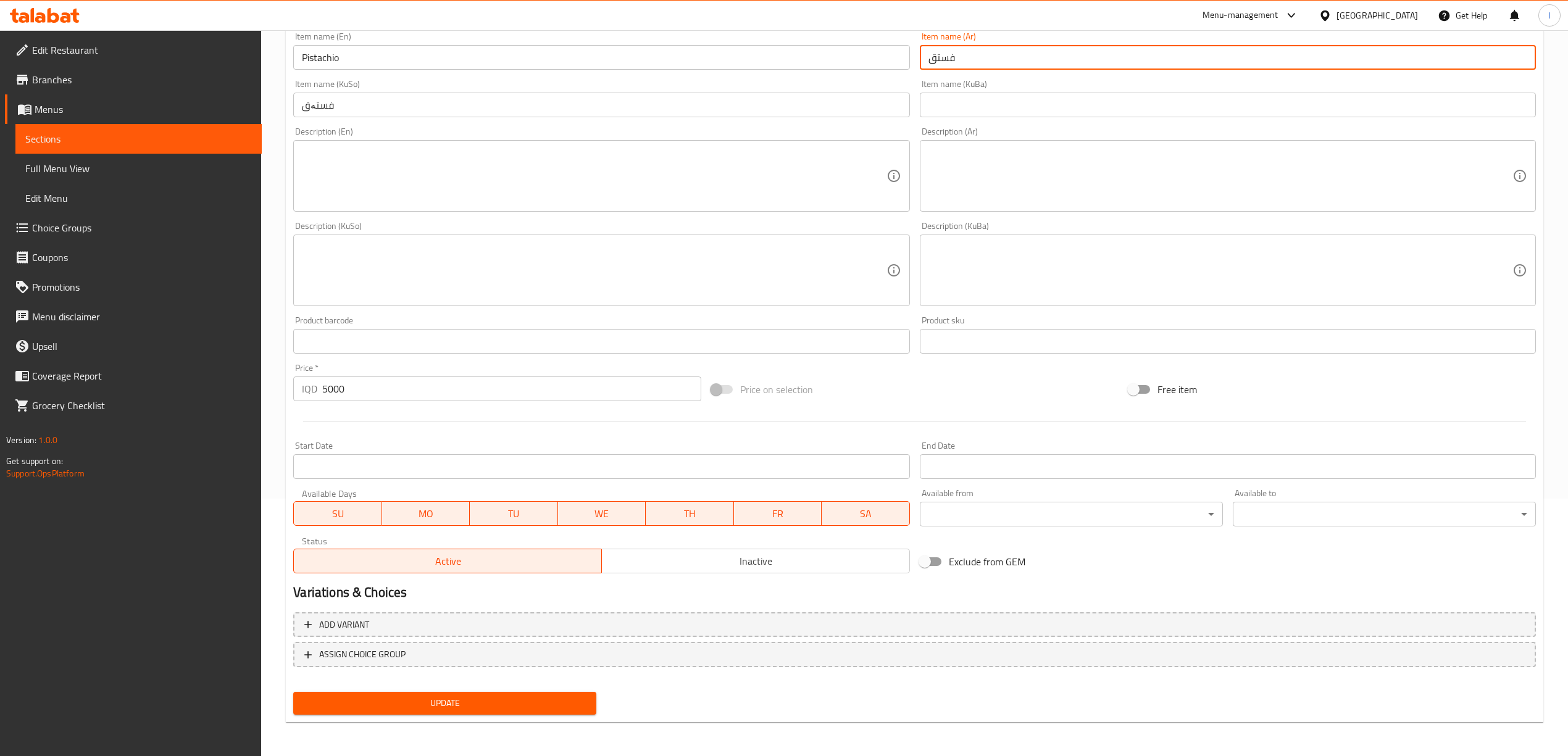
click at [536, 712] on button "Update" at bounding box center [444, 703] width 303 height 23
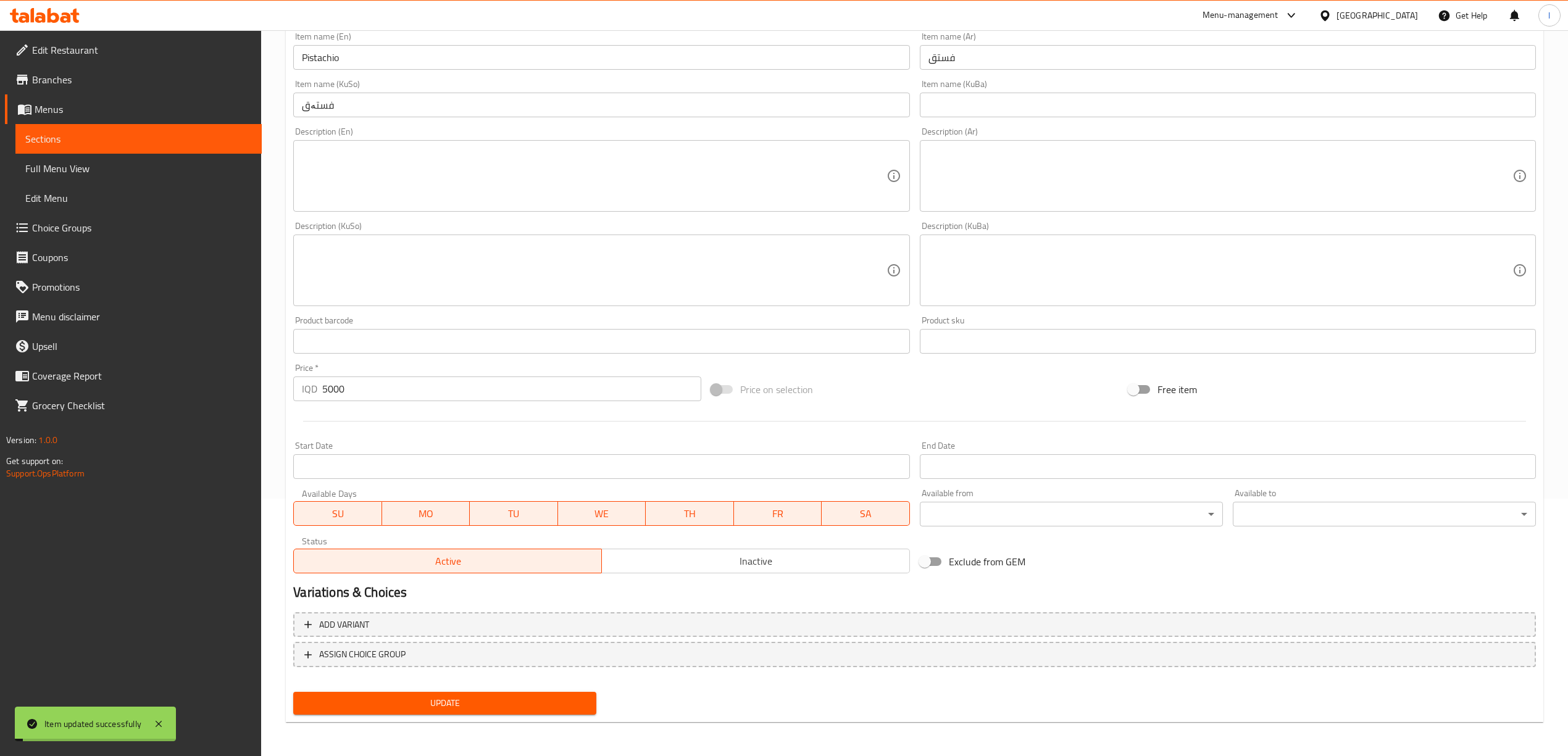
click at [141, 171] on span "Full Menu View" at bounding box center [139, 168] width 226 height 14
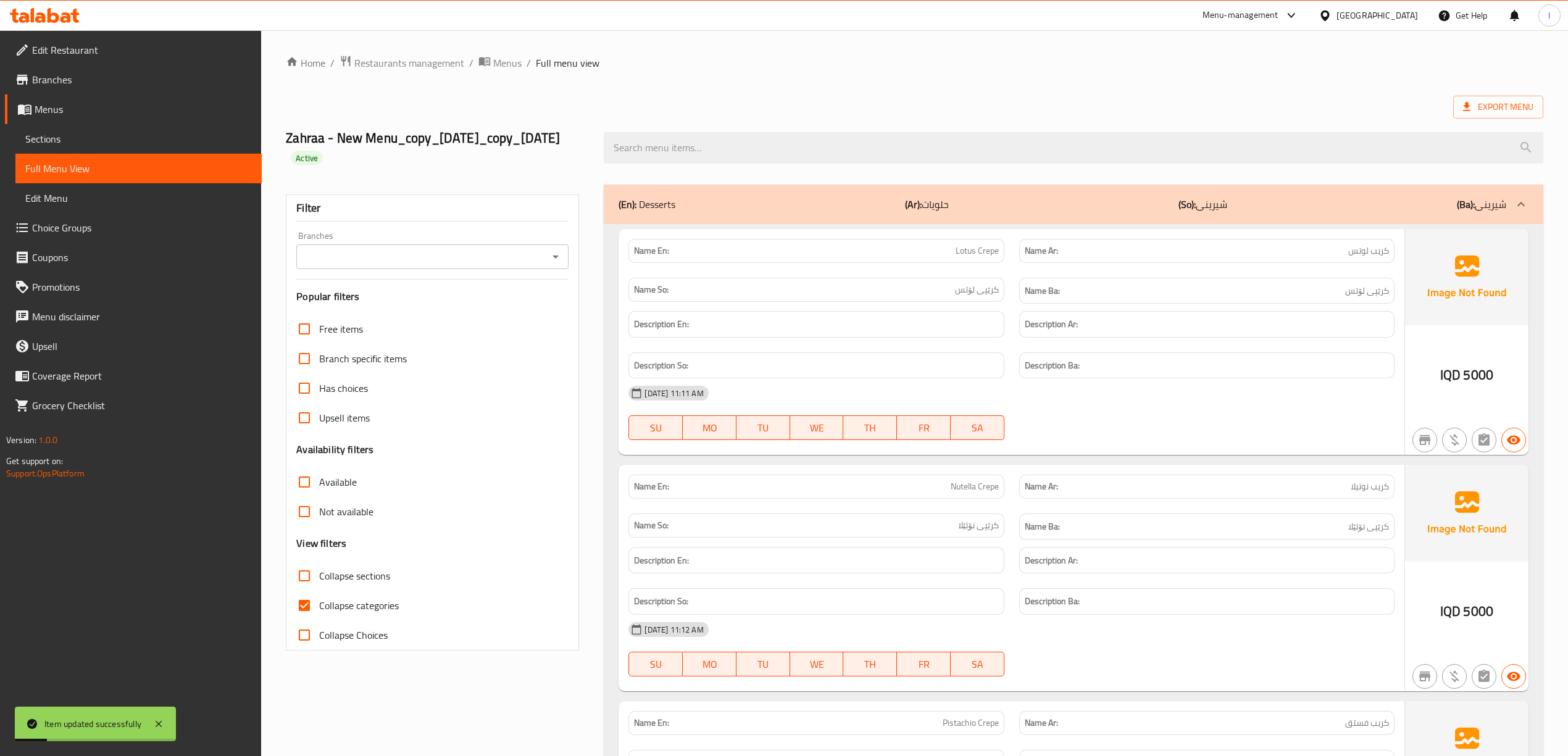
click at [446, 269] on div "Branches" at bounding box center [432, 257] width 272 height 25
click at [433, 235] on div "Branches Branches" at bounding box center [432, 250] width 272 height 38
click at [435, 250] on input "Branches" at bounding box center [422, 257] width 244 height 17
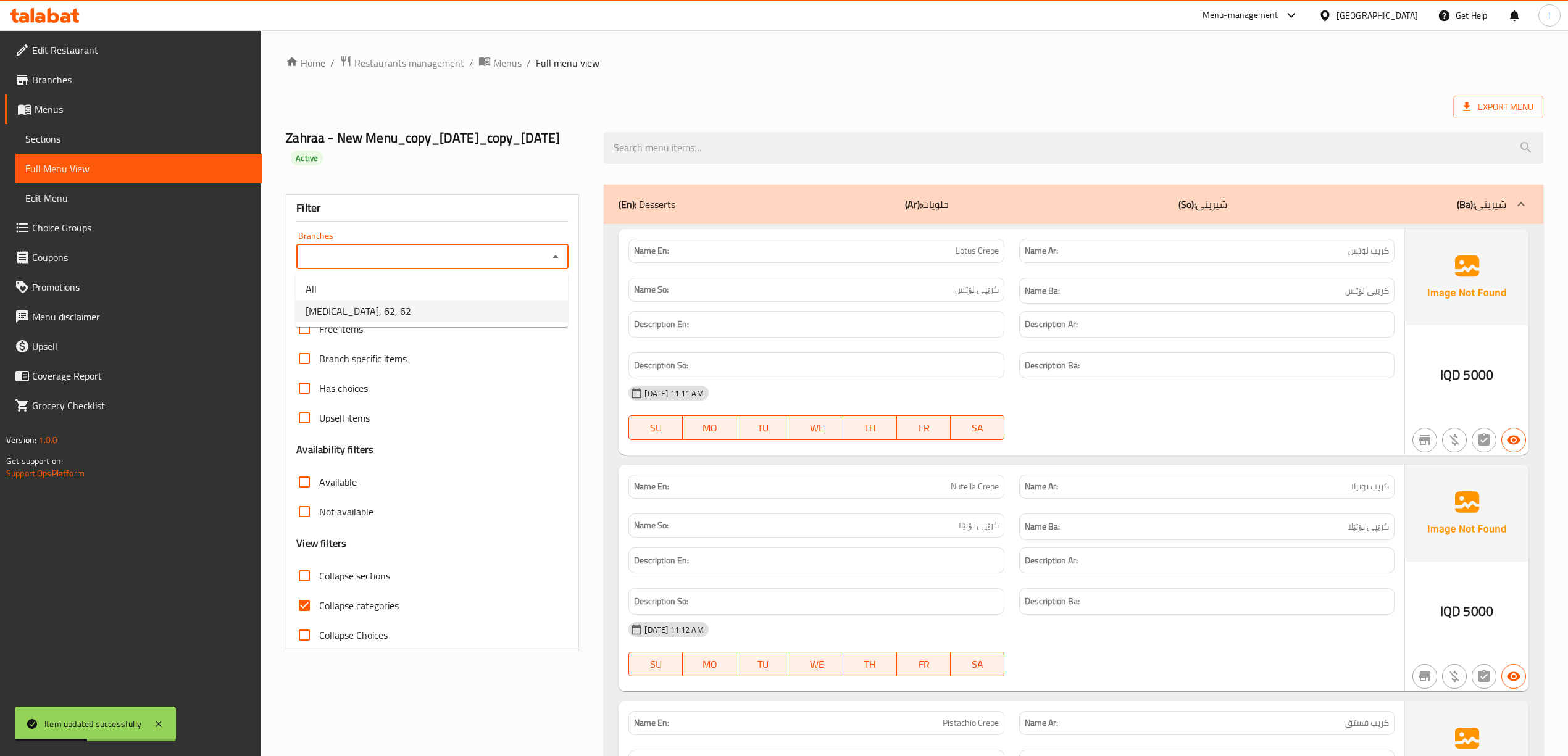
click at [410, 307] on li "[MEDICAL_DATA], 62, 62" at bounding box center [431, 311] width 272 height 22
type input "[MEDICAL_DATA], 62, 62"
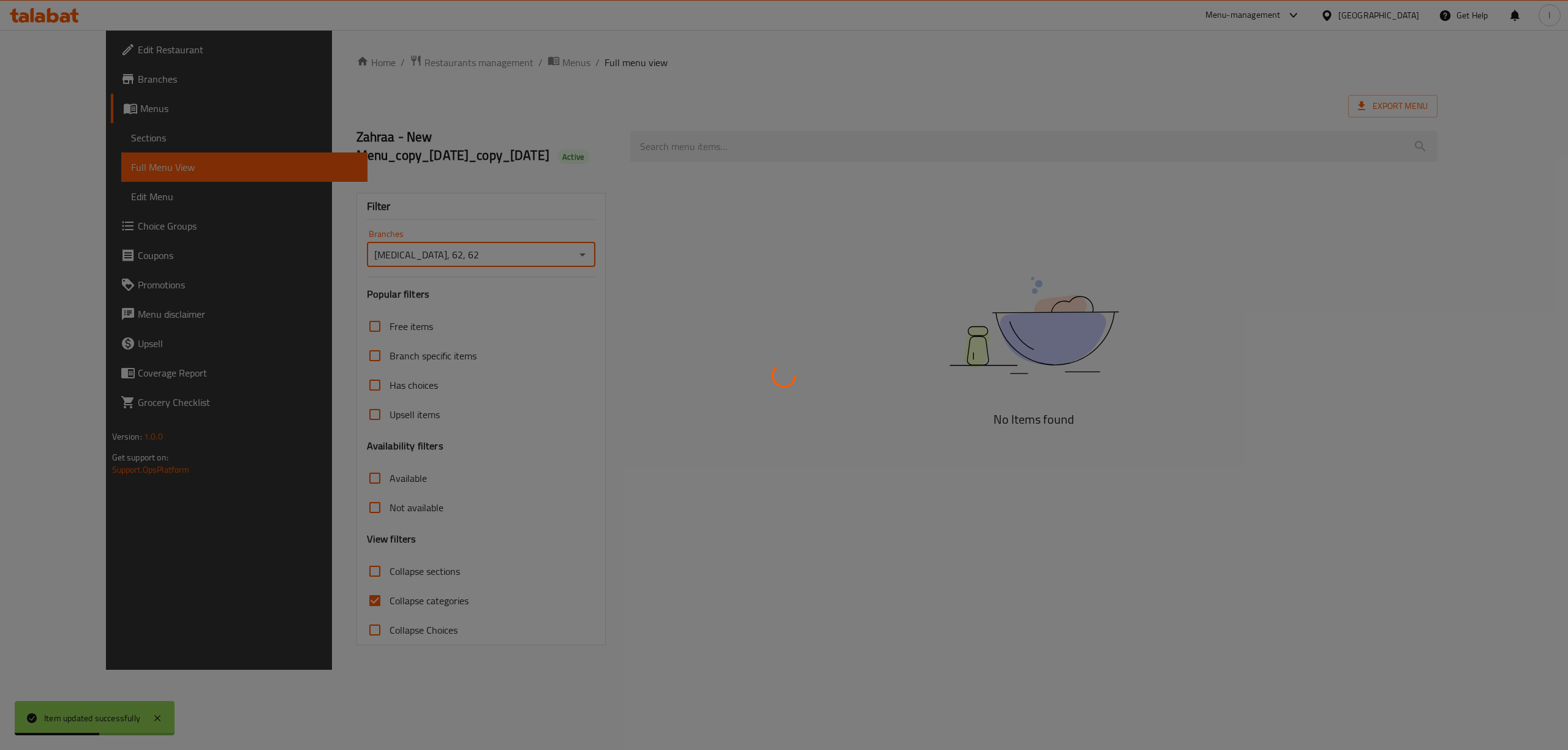
click at [332, 578] on div at bounding box center [784, 375] width 1568 height 750
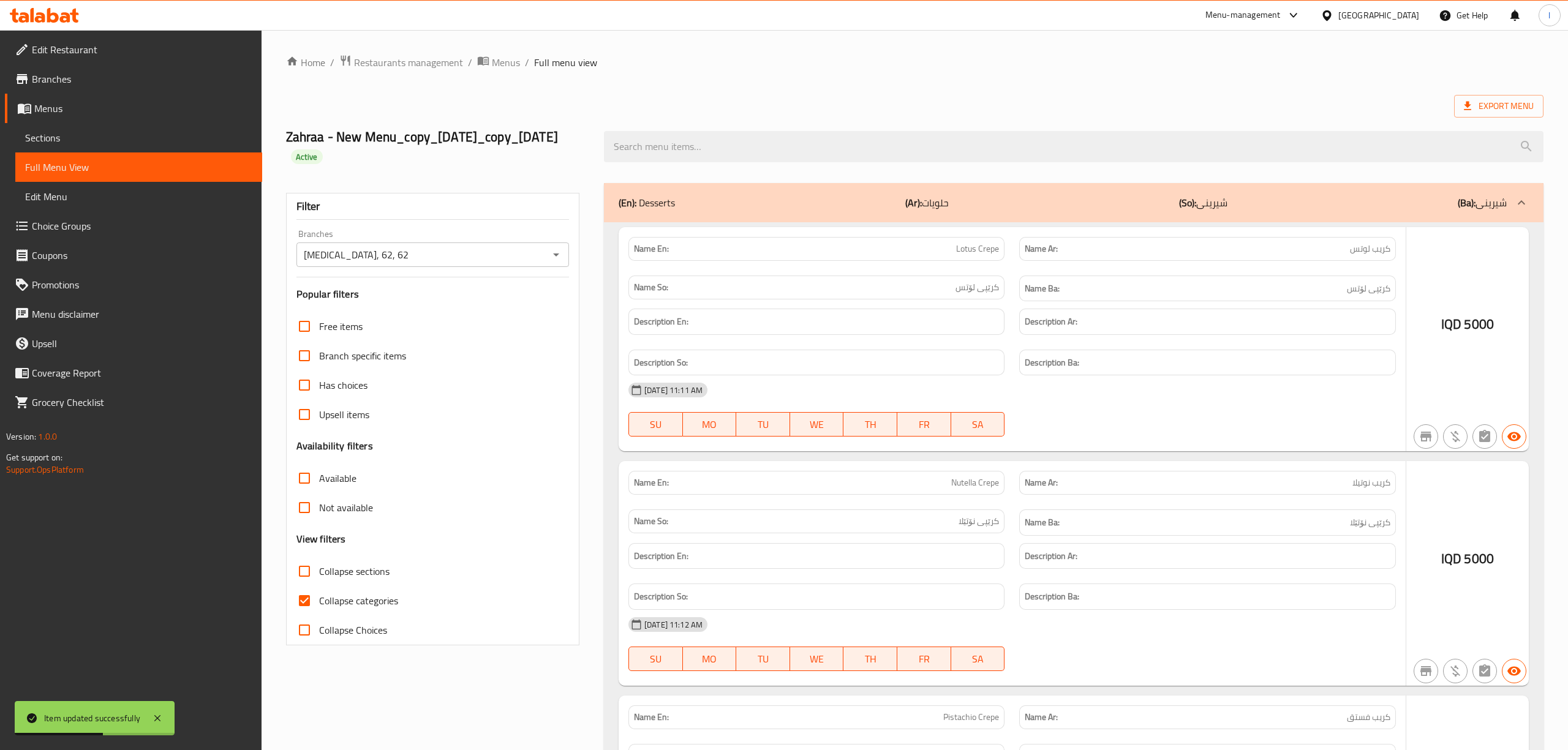
click at [336, 606] on div at bounding box center [784, 375] width 1568 height 750
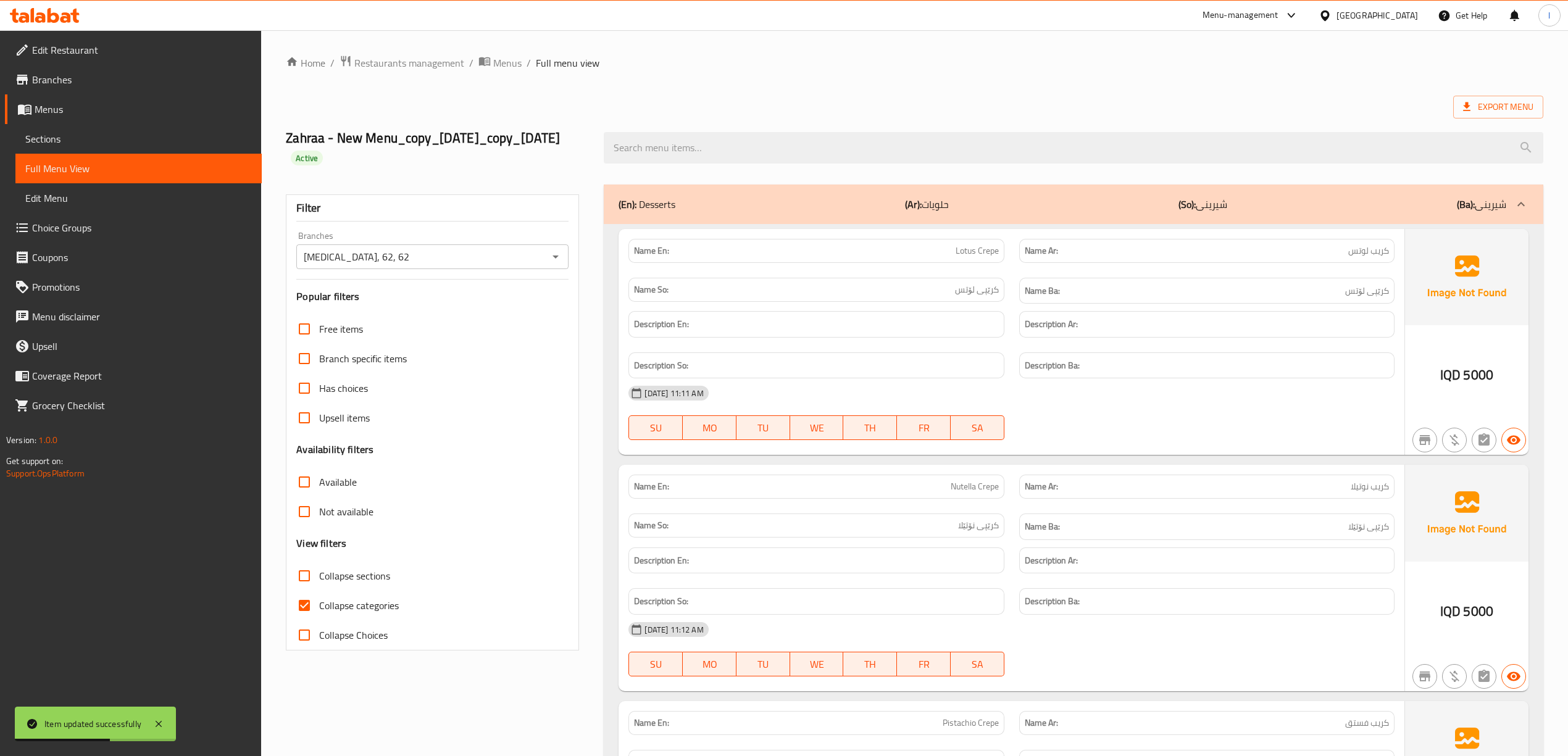
click at [335, 610] on span "Collapse categories" at bounding box center [358, 605] width 79 height 14
click at [319, 610] on input "Collapse categories" at bounding box center [304, 605] width 30 height 30
checkbox input "false"
click at [339, 583] on span "Collapse sections" at bounding box center [354, 575] width 71 height 14
click at [319, 584] on input "Collapse sections" at bounding box center [304, 575] width 30 height 30
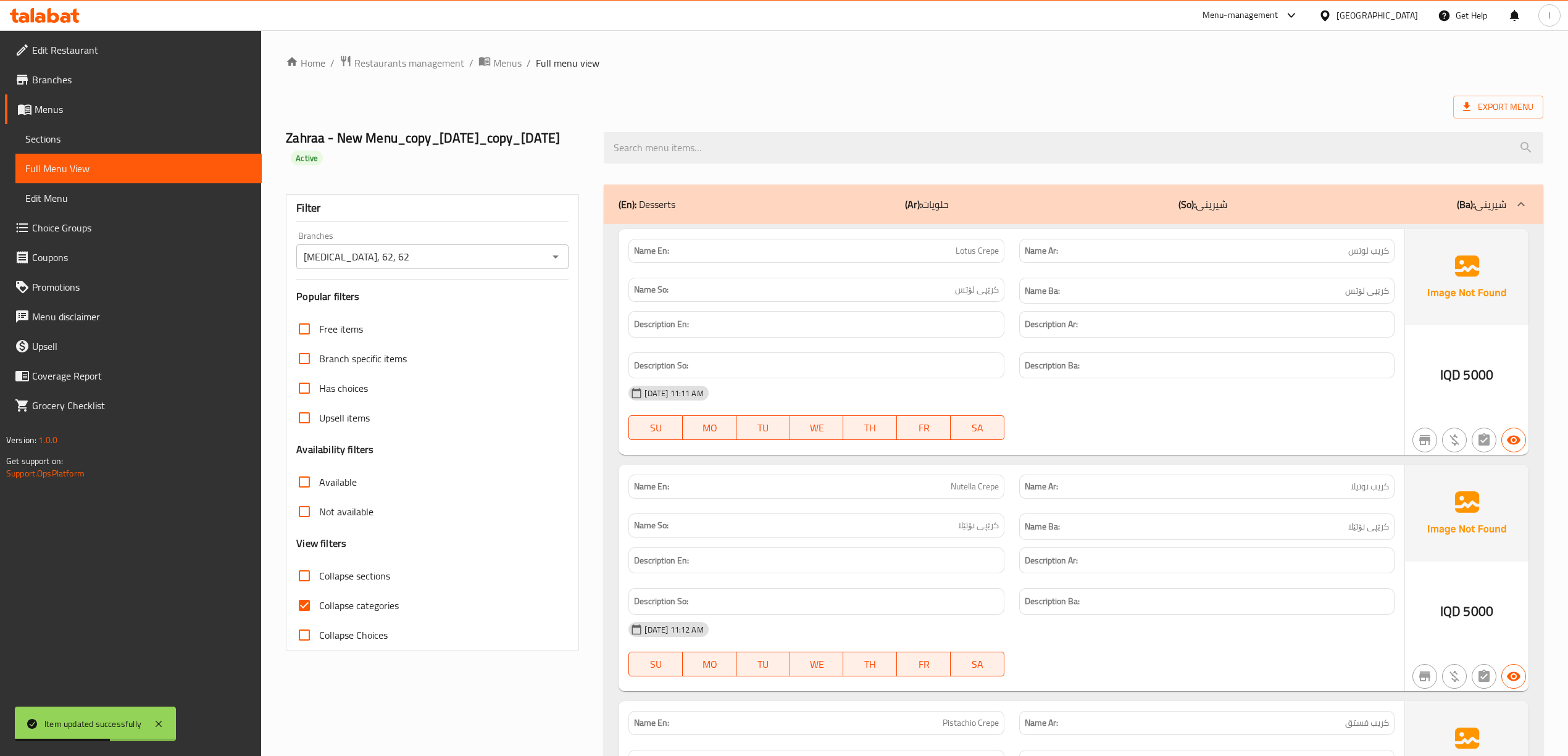
checkbox input "true"
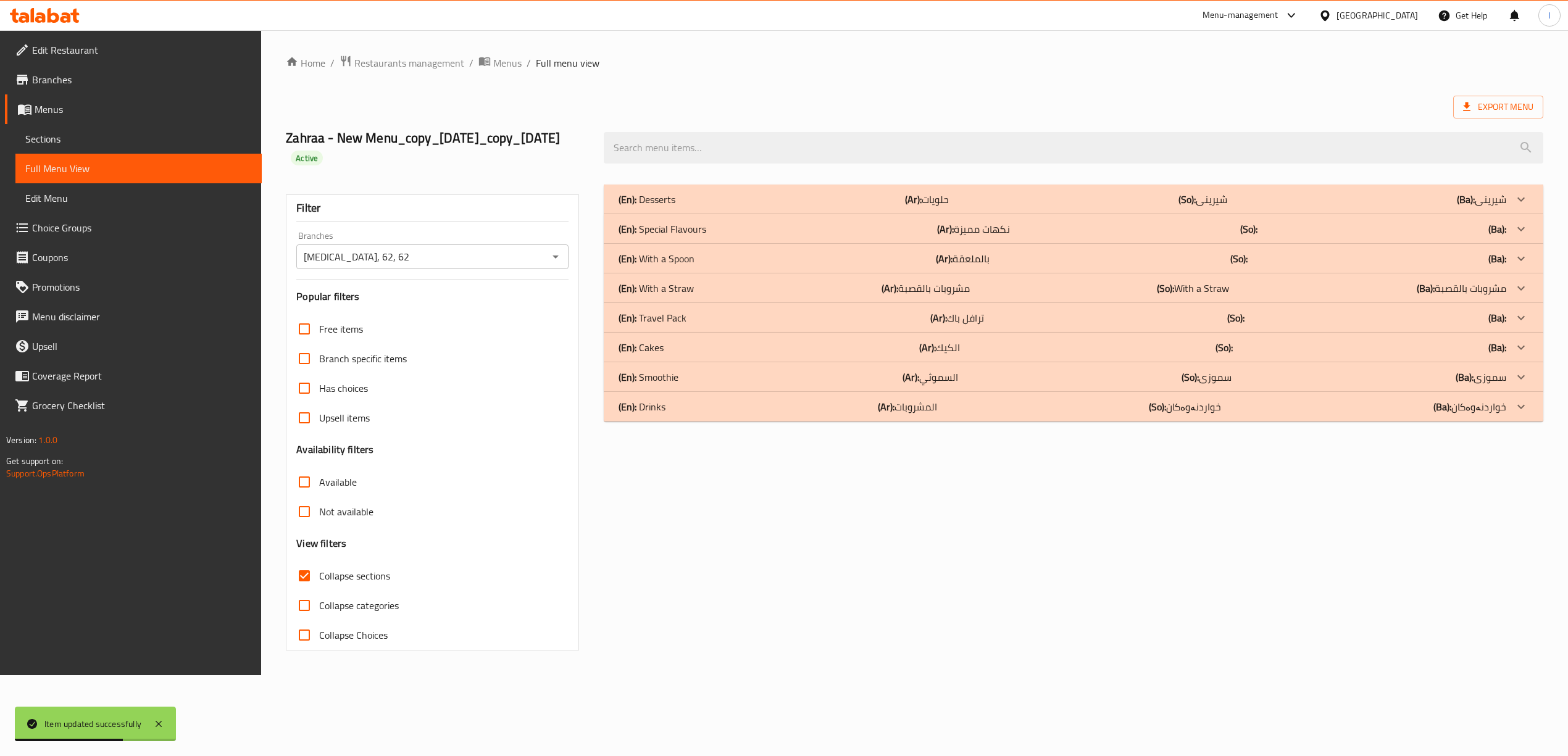
click at [690, 199] on div "(En): Desserts (Ar): حلويات (So): شیرینی (Ba): شیرینی" at bounding box center [1061, 199] width 887 height 14
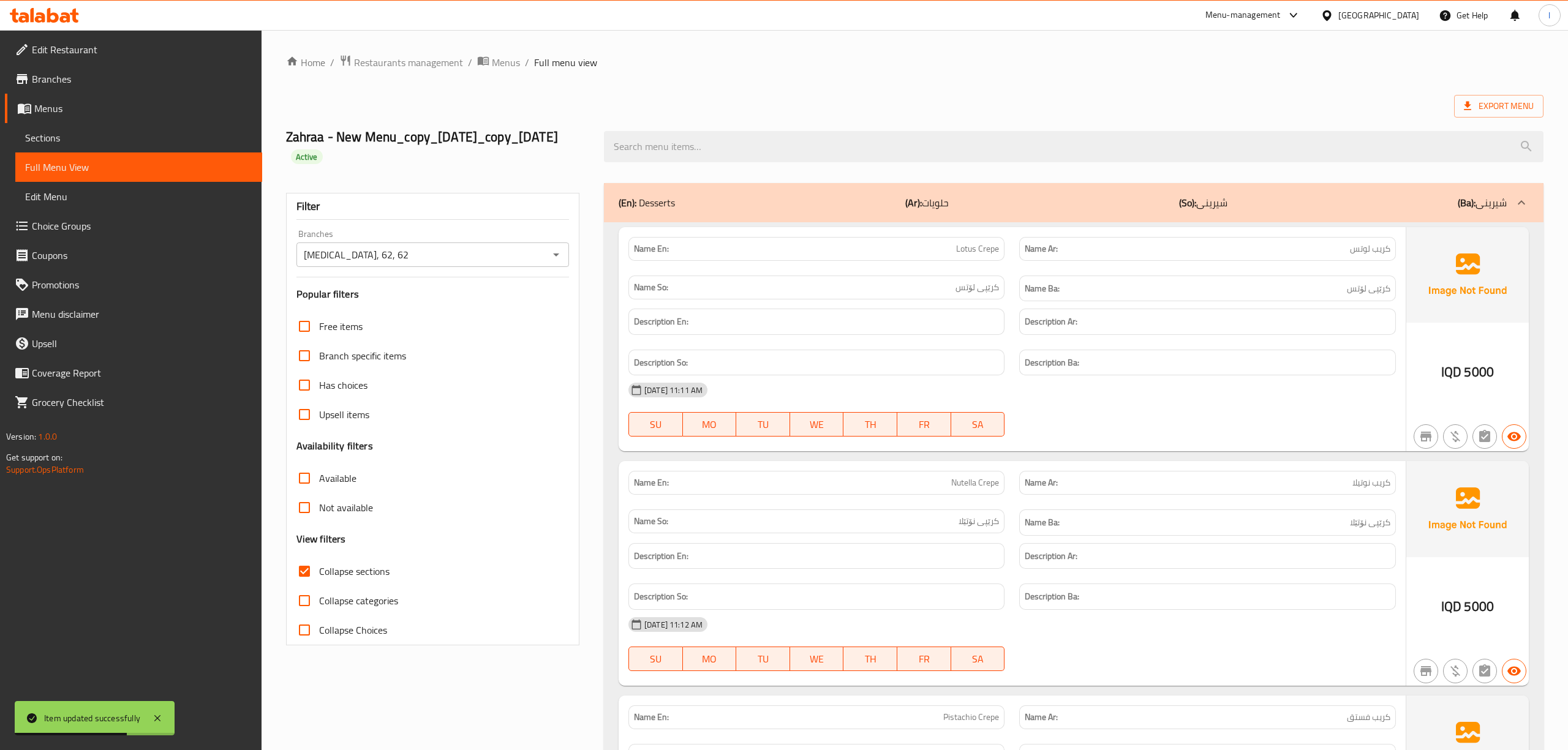
click at [1155, 441] on div at bounding box center [1207, 436] width 391 height 14
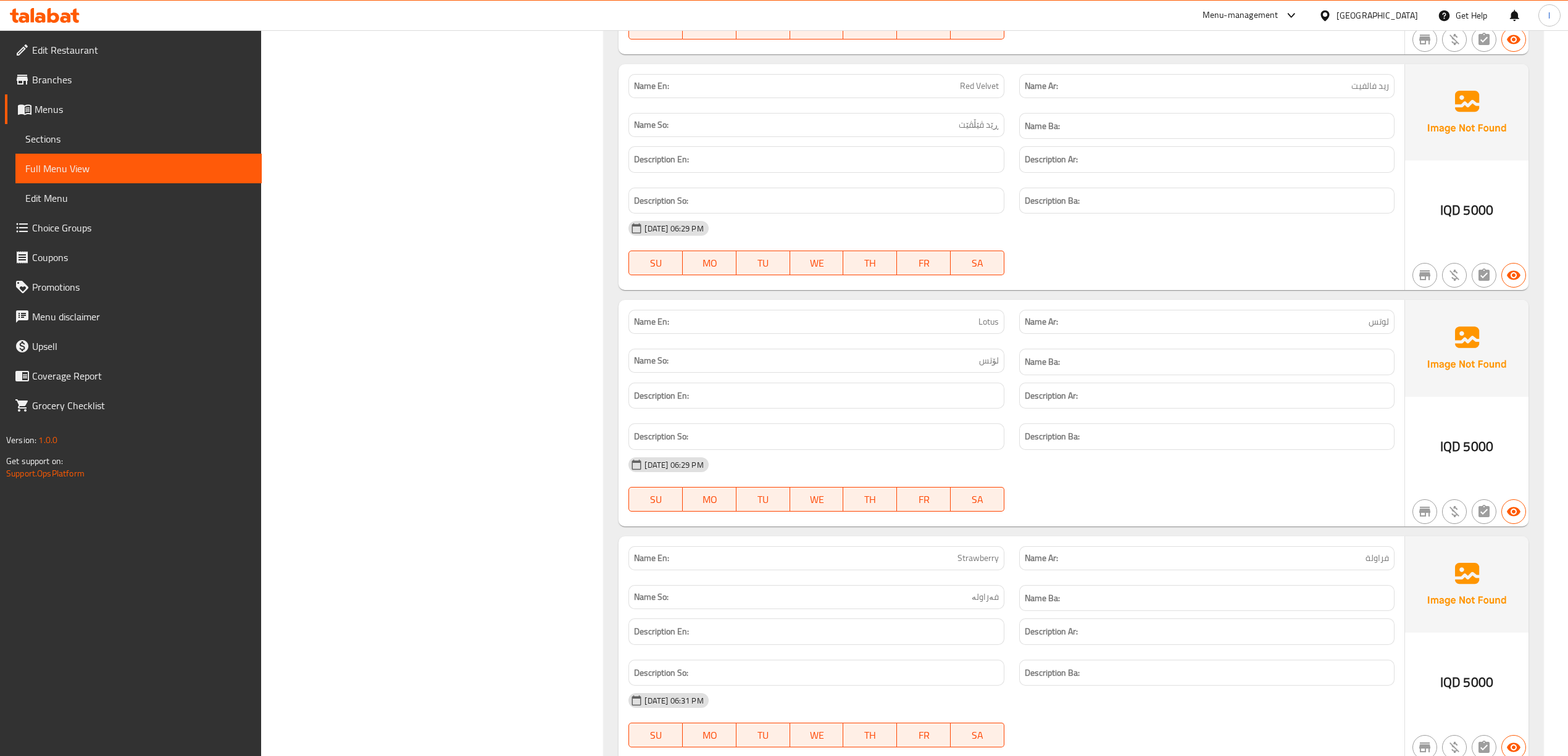
scroll to position [10350, 0]
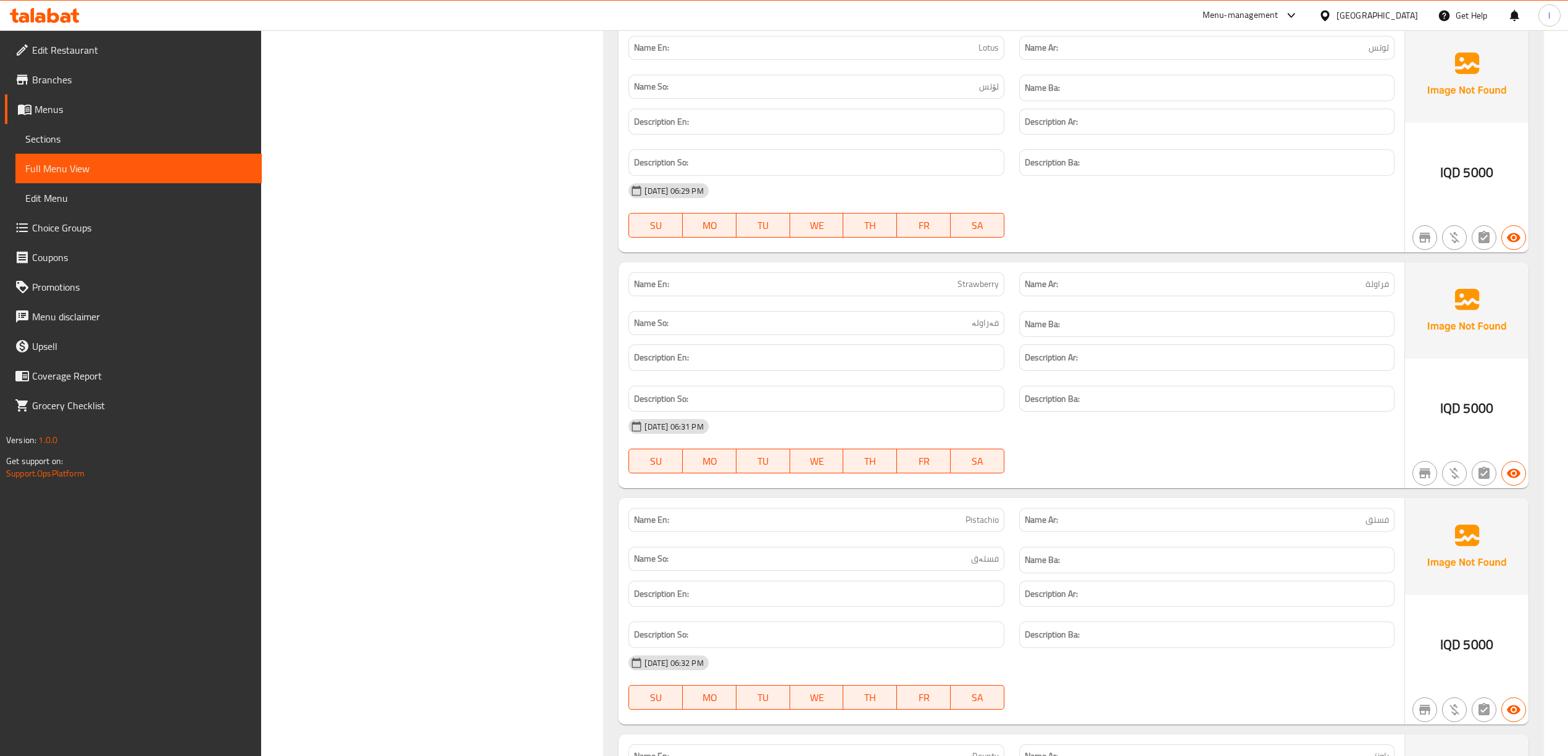
click at [28, 132] on span "Sections" at bounding box center [139, 139] width 226 height 14
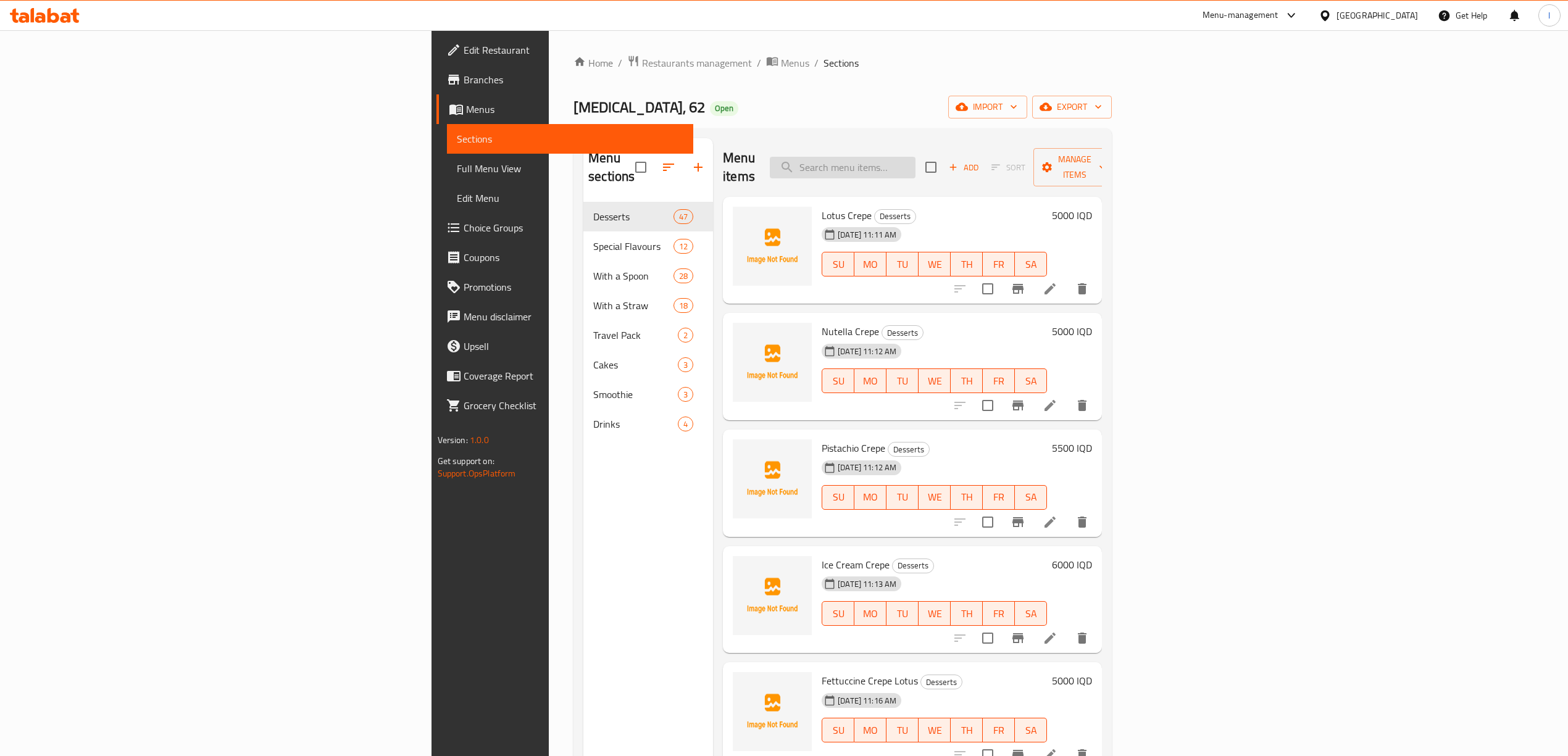
click at [915, 163] on input "search" at bounding box center [842, 167] width 146 height 21
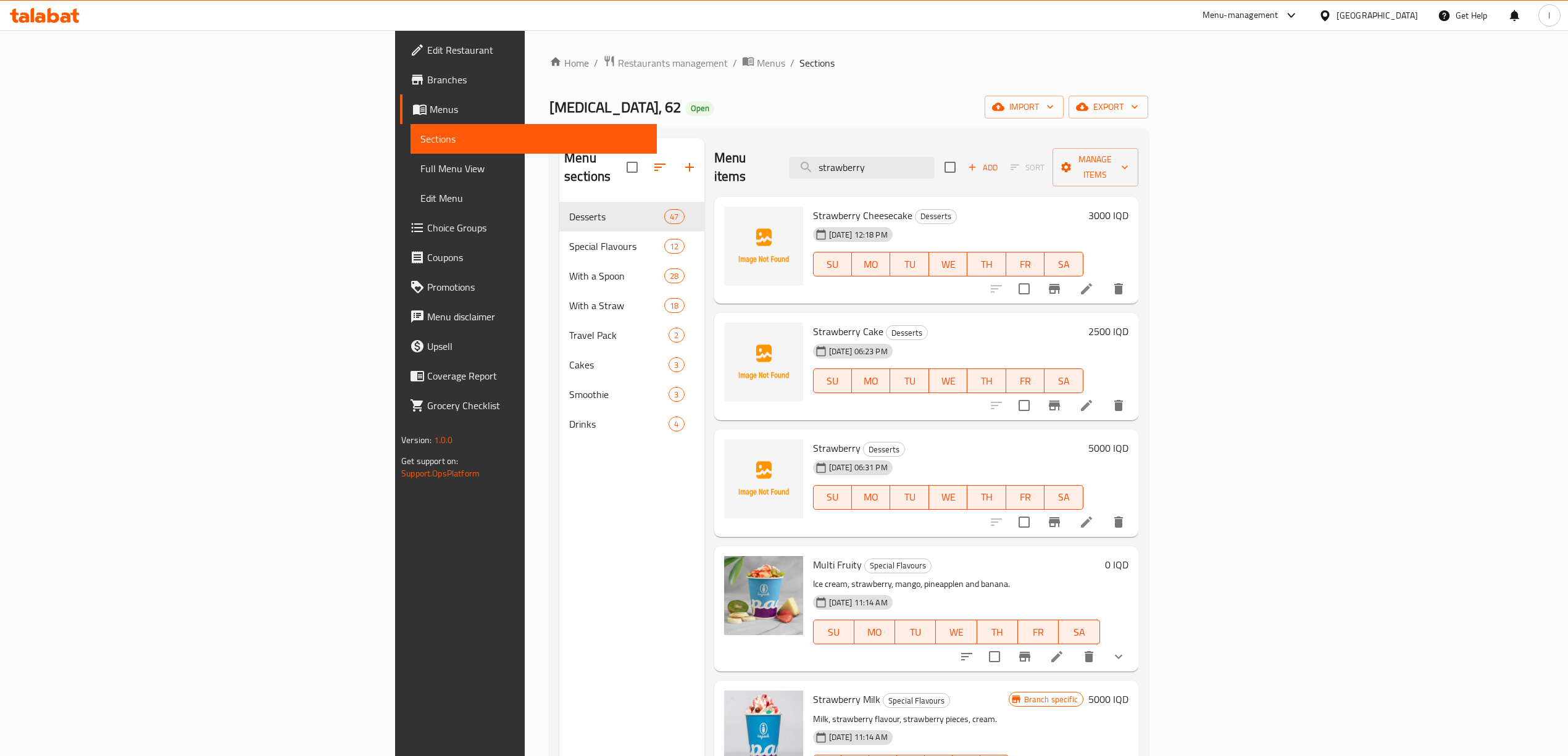
type input "strawberry"
click at [1094, 281] on icon at bounding box center [1086, 288] width 14 height 14
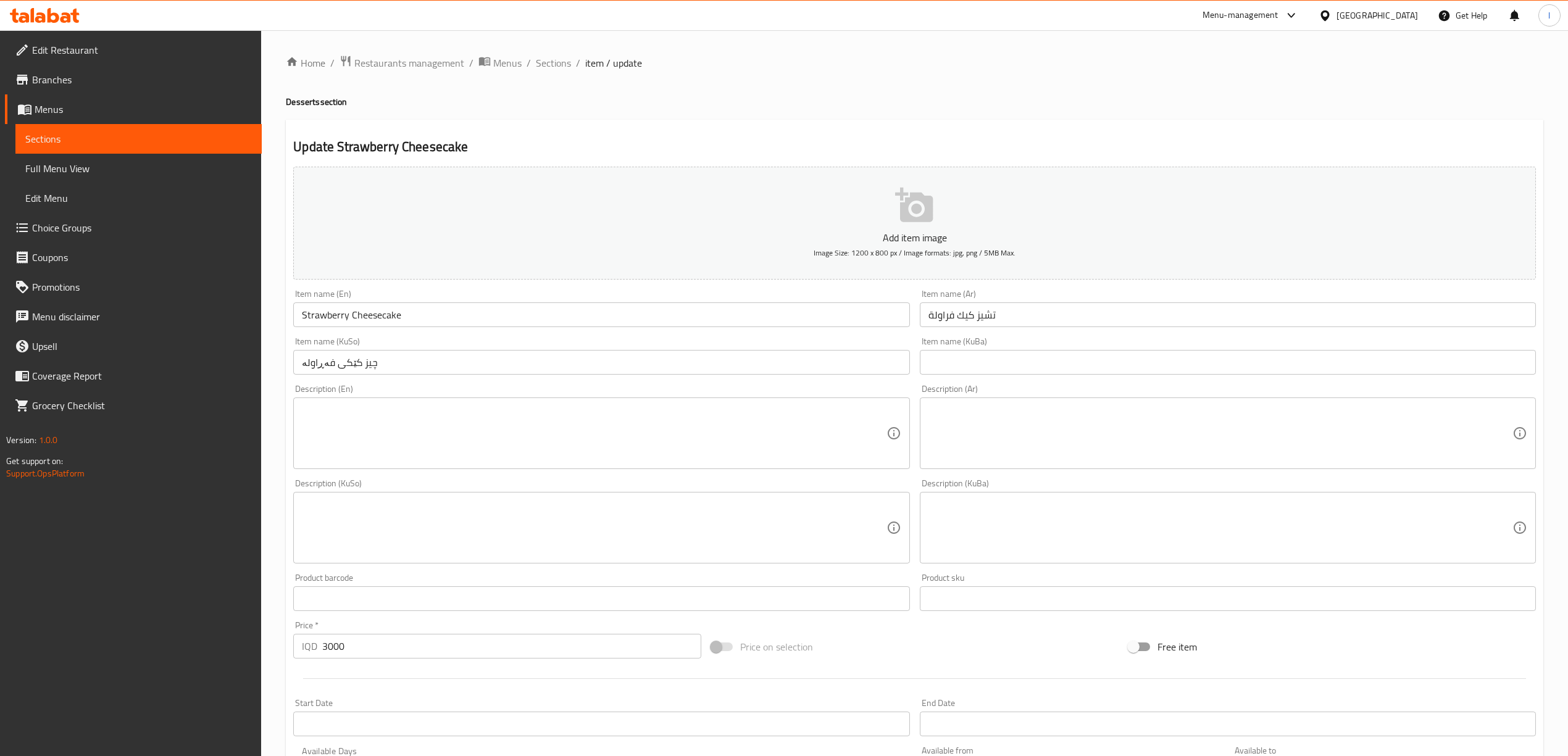
click at [609, 312] on input "Strawberry Cheesecake" at bounding box center [601, 315] width 616 height 25
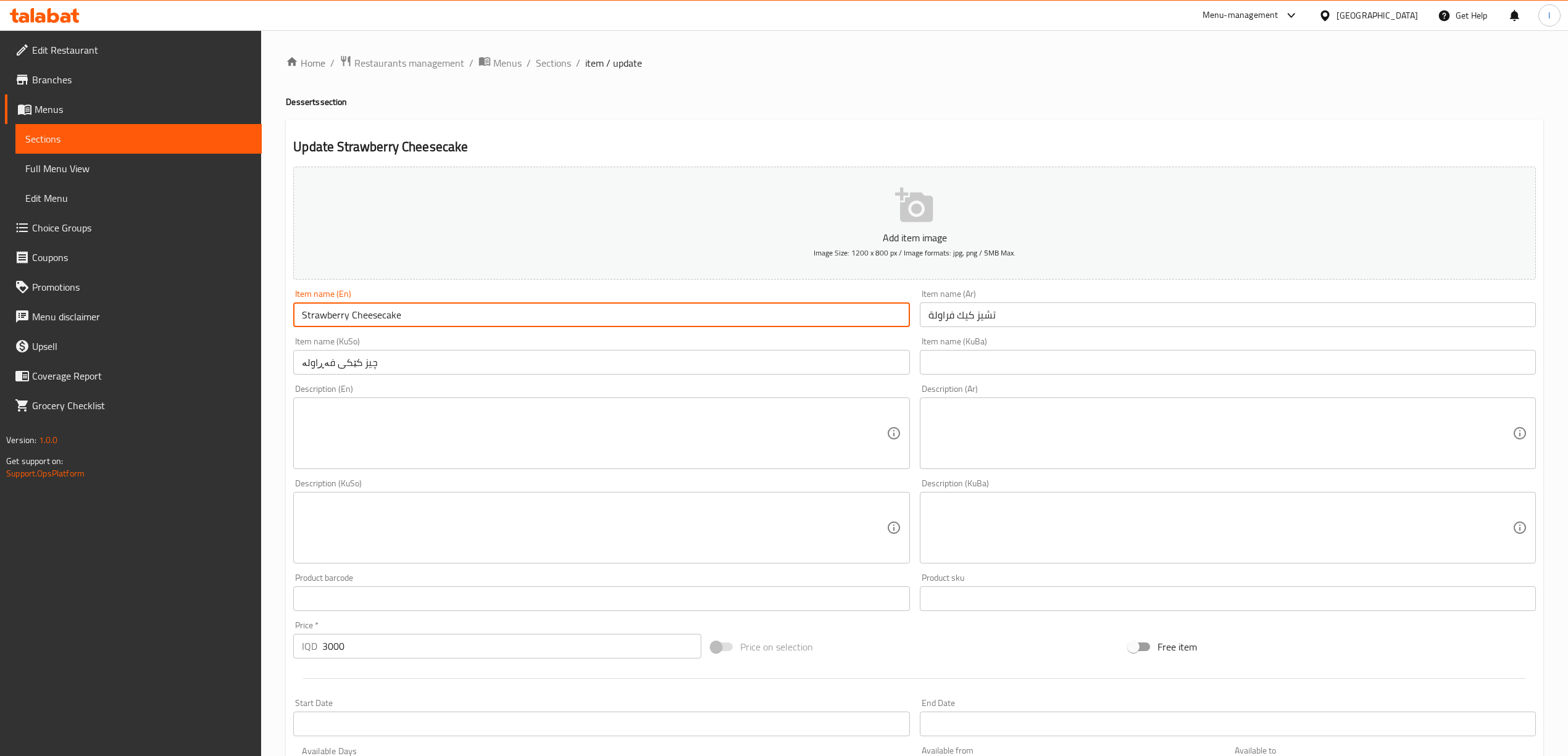
click at [609, 312] on input "Strawberry Cheesecake" at bounding box center [601, 315] width 616 height 25
click at [973, 324] on input "تشيز كيك فراولة" at bounding box center [1228, 315] width 616 height 25
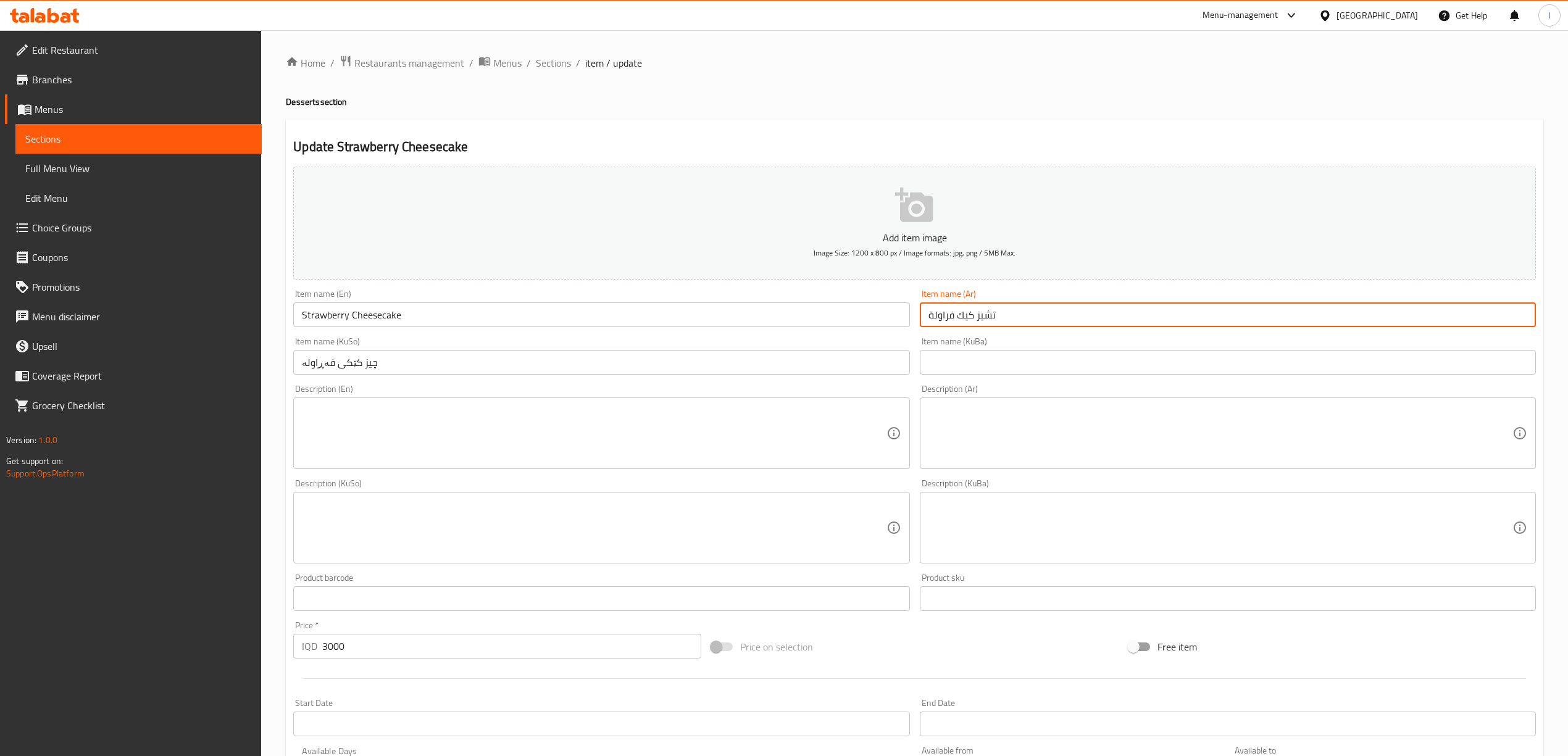
click at [973, 324] on input "تشيز كيك فراولة" at bounding box center [1228, 315] width 616 height 25
click at [857, 356] on input "چیز کێکی فەڕاولە" at bounding box center [601, 362] width 616 height 25
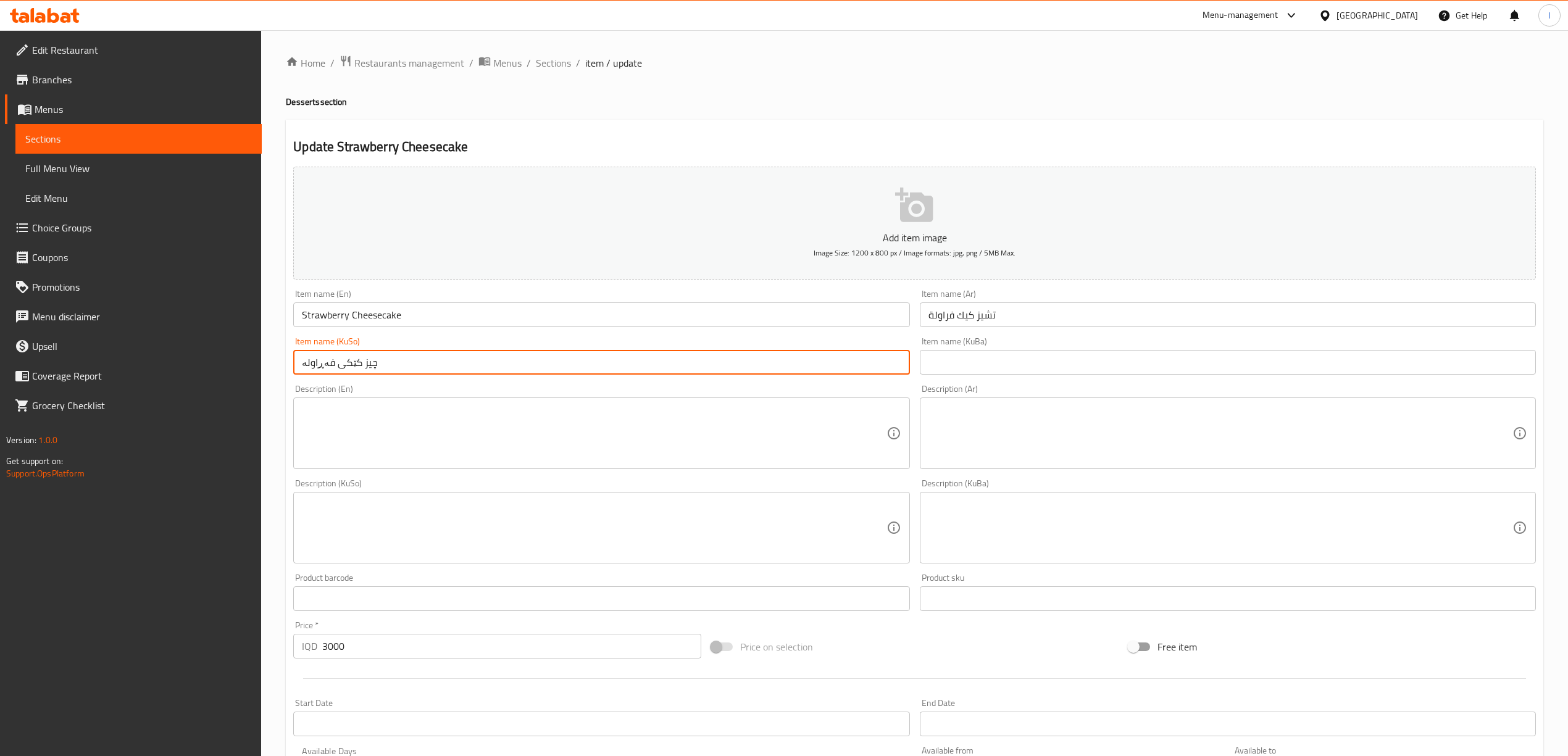
click at [857, 356] on input "چیز کێکی فەڕاولە" at bounding box center [601, 362] width 616 height 25
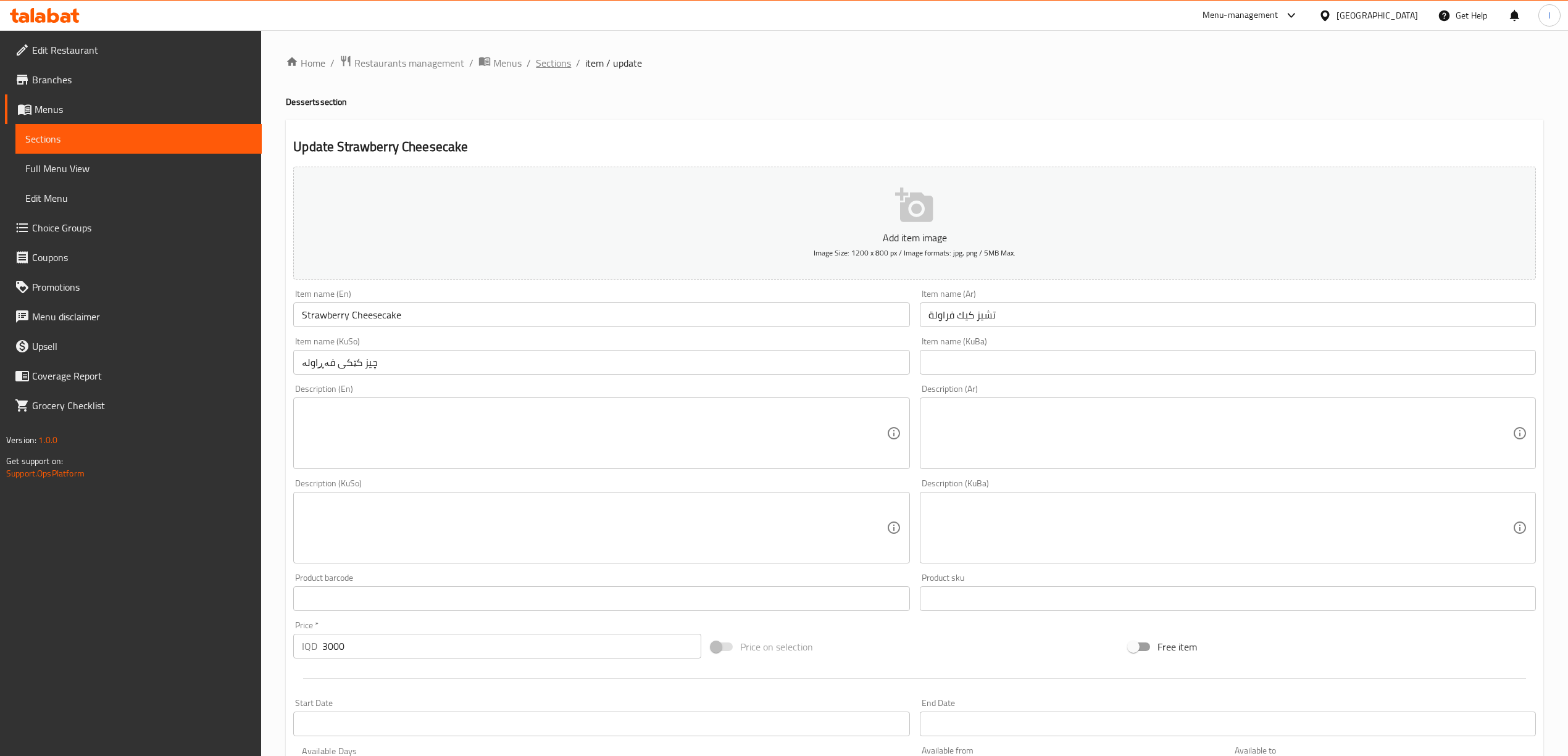
click at [553, 64] on span "Sections" at bounding box center [553, 62] width 35 height 14
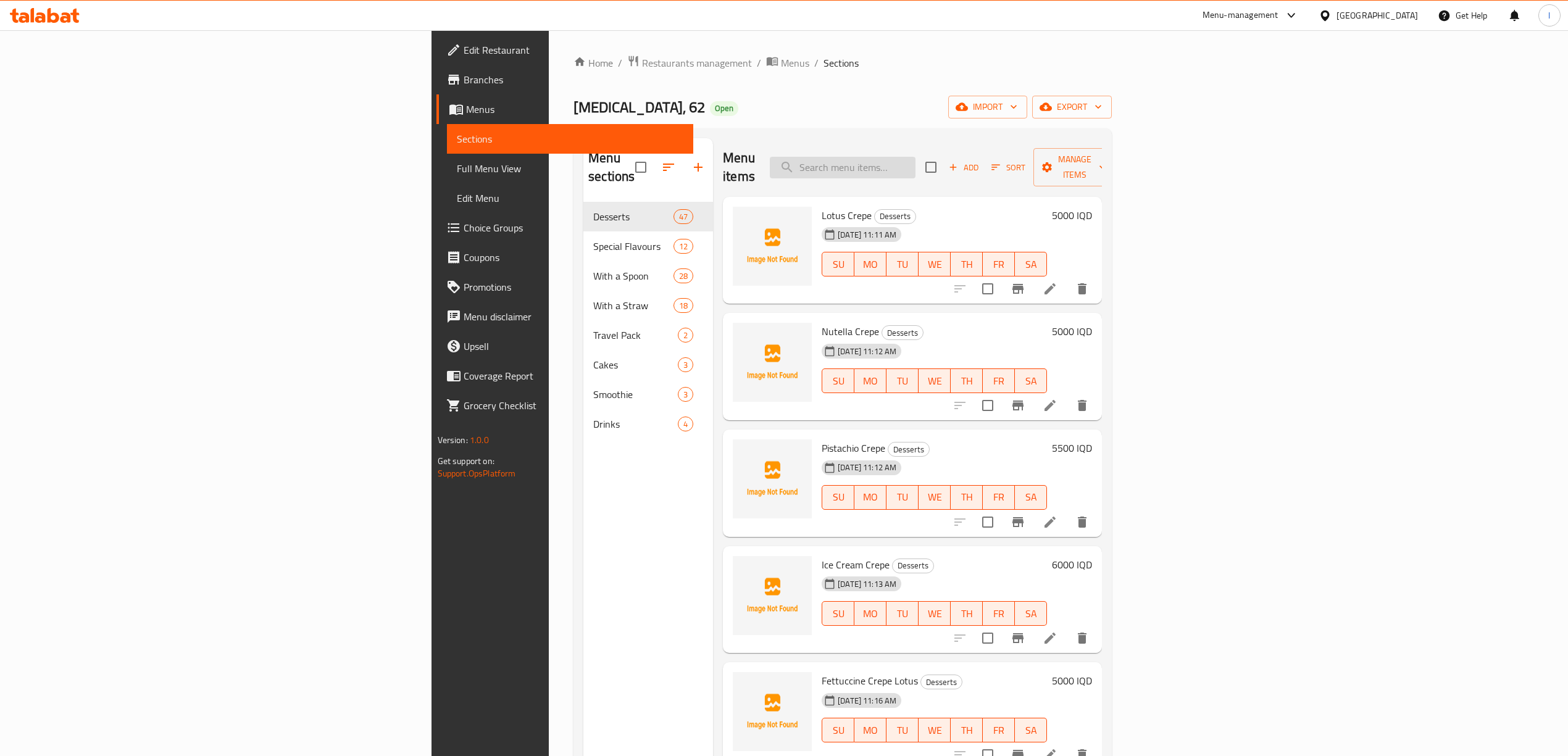
click at [915, 157] on input "search" at bounding box center [842, 167] width 146 height 21
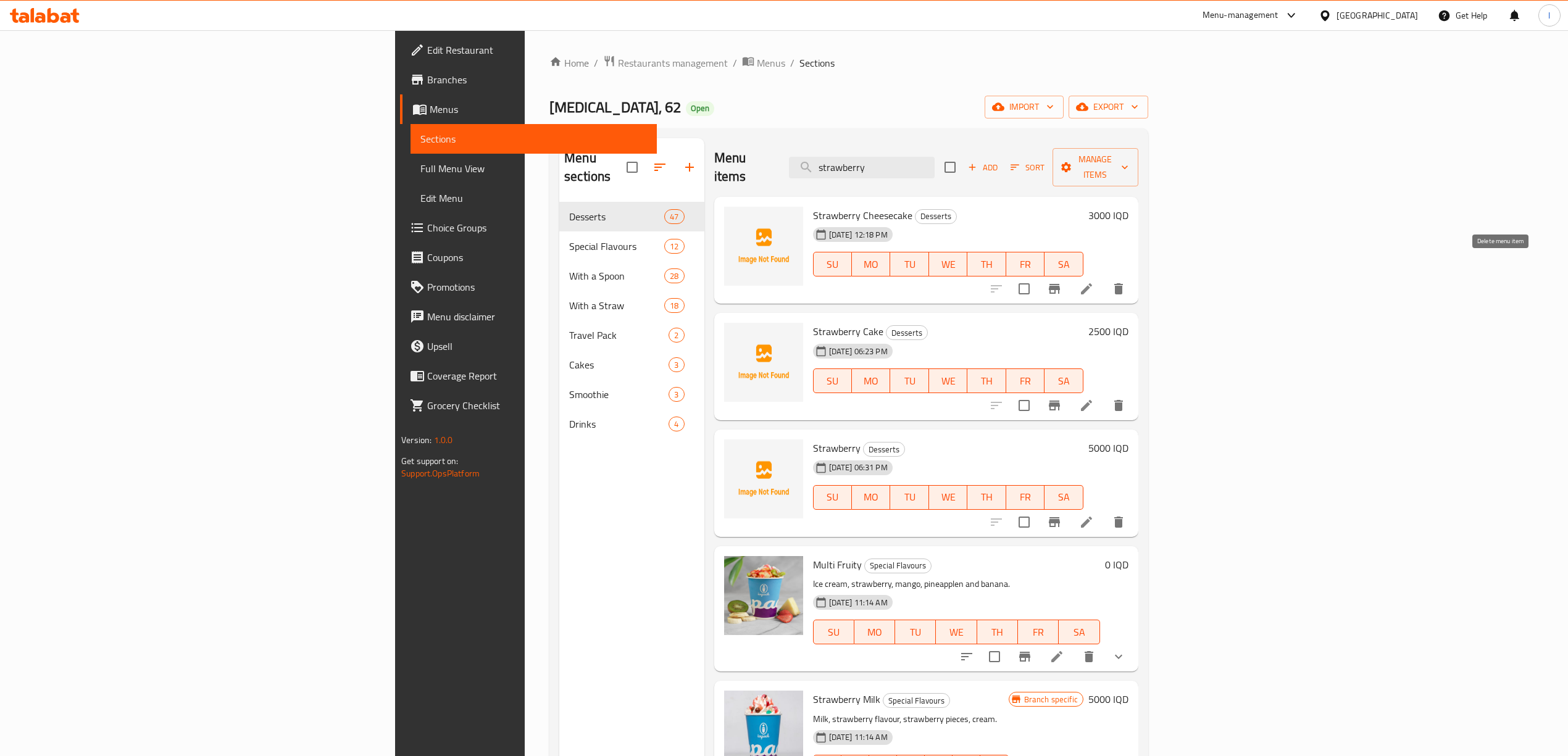
click at [1123, 284] on icon "delete" at bounding box center [1118, 289] width 9 height 11
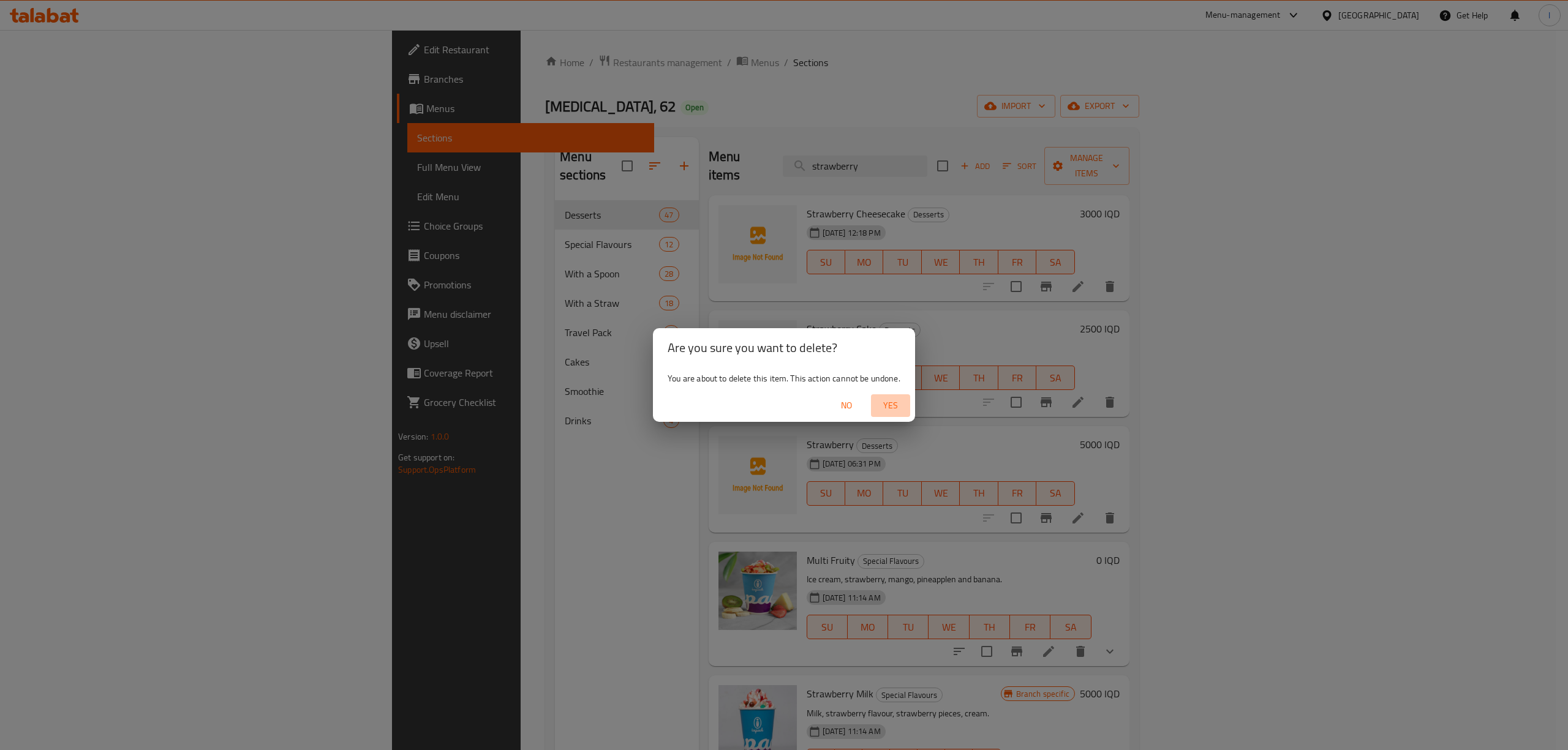
click at [887, 404] on span "Yes" at bounding box center [890, 405] width 29 height 15
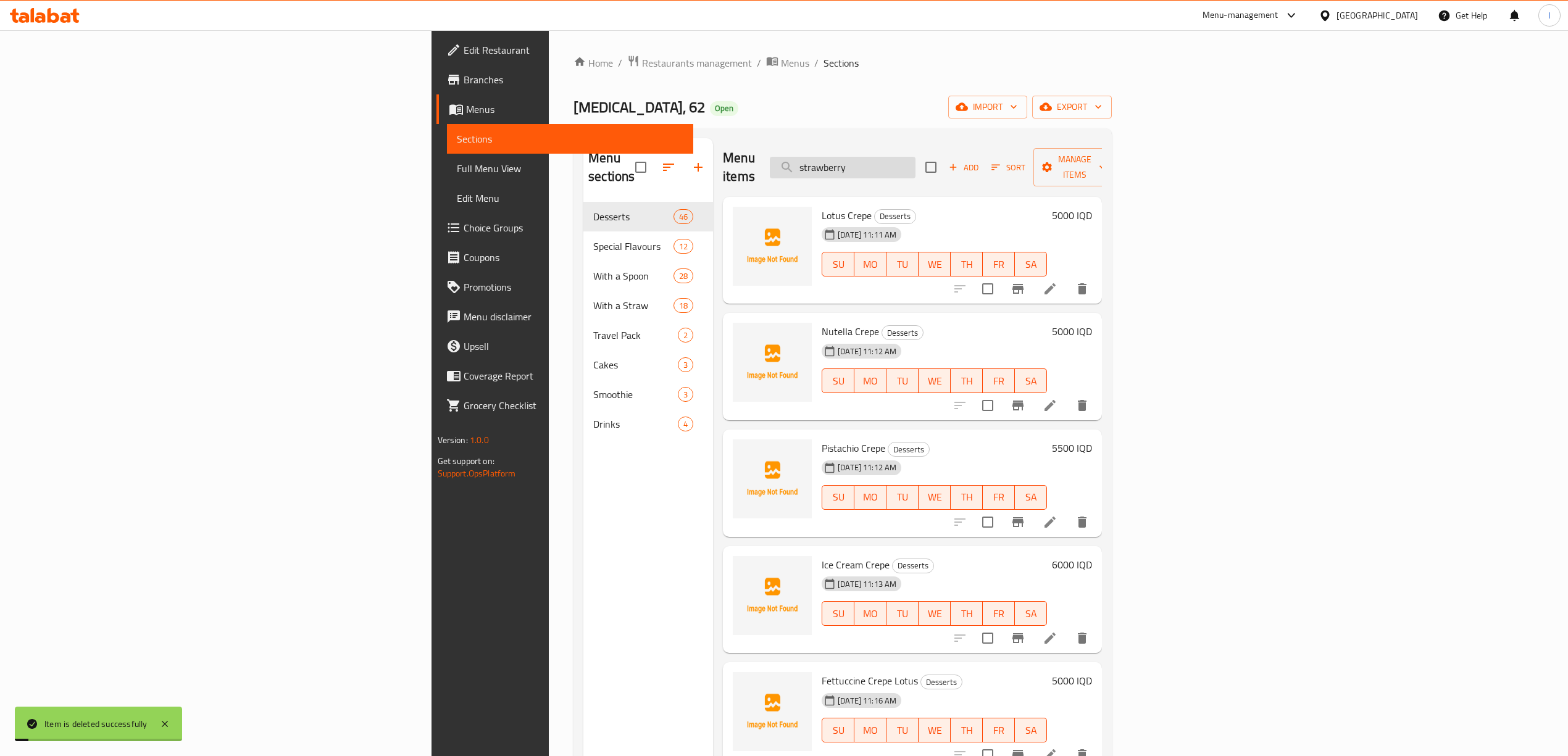
click at [915, 157] on input "strawberry" at bounding box center [842, 167] width 146 height 21
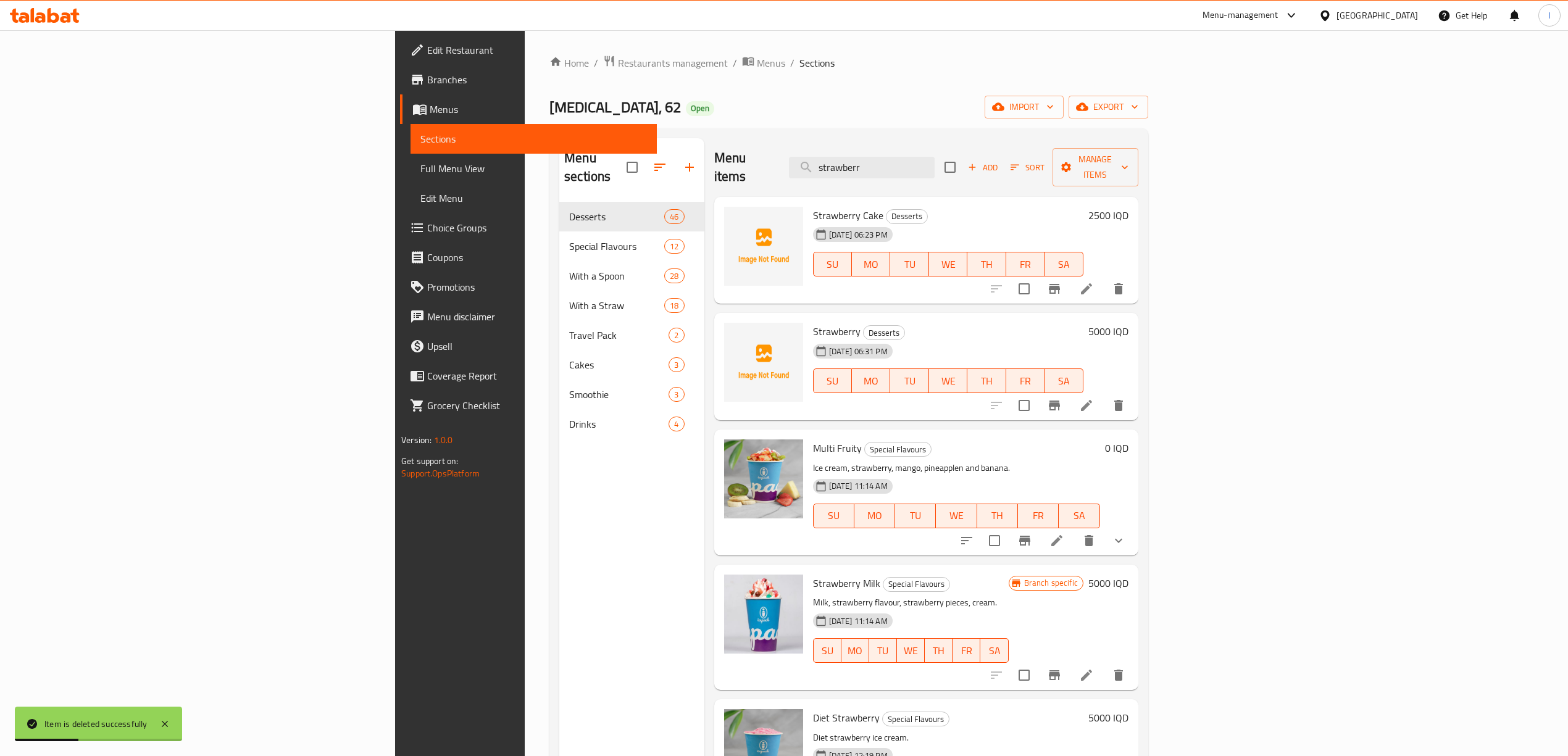
type input "strawberr"
click at [1133, 390] on button "delete" at bounding box center [1118, 405] width 30 height 30
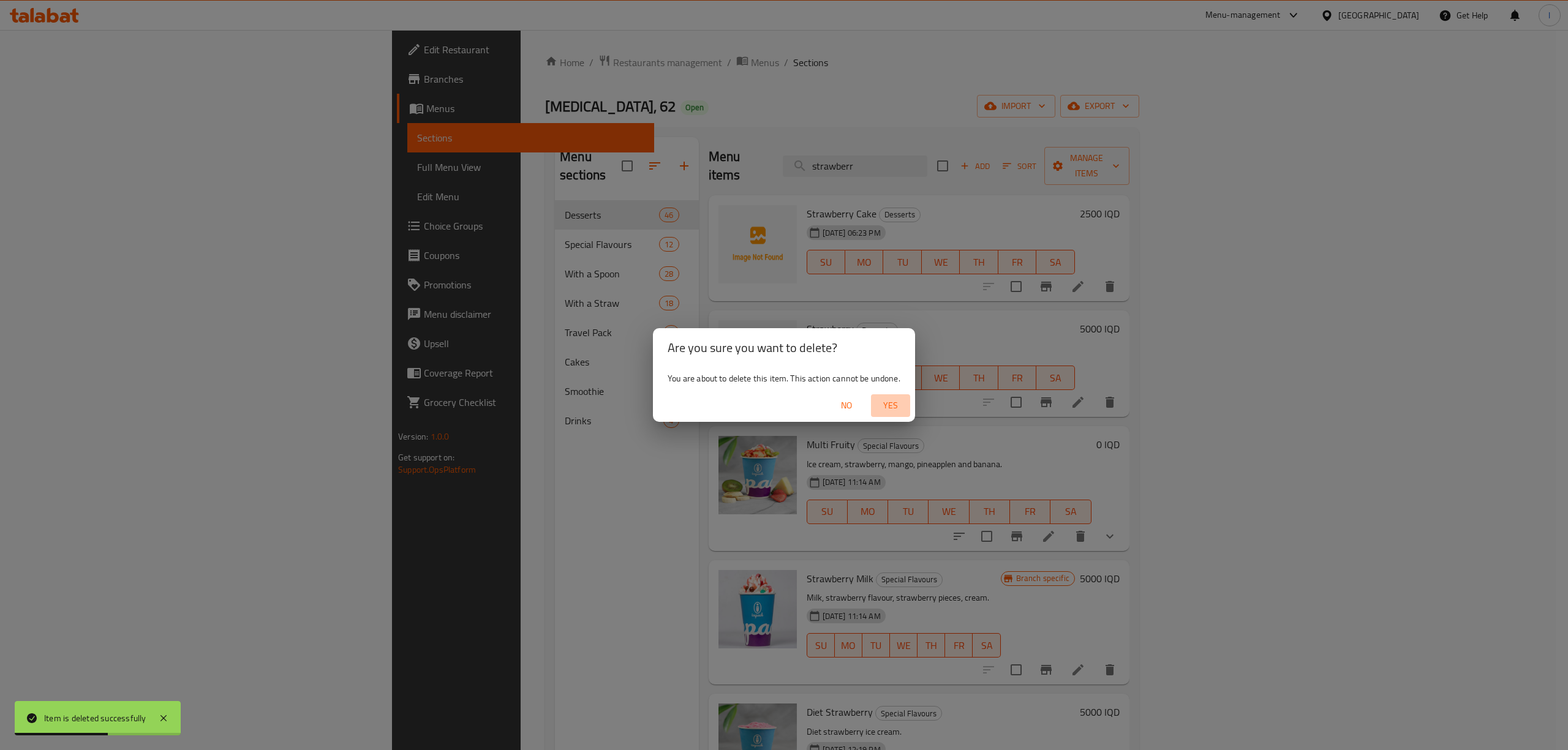
click at [887, 406] on span "Yes" at bounding box center [890, 405] width 29 height 15
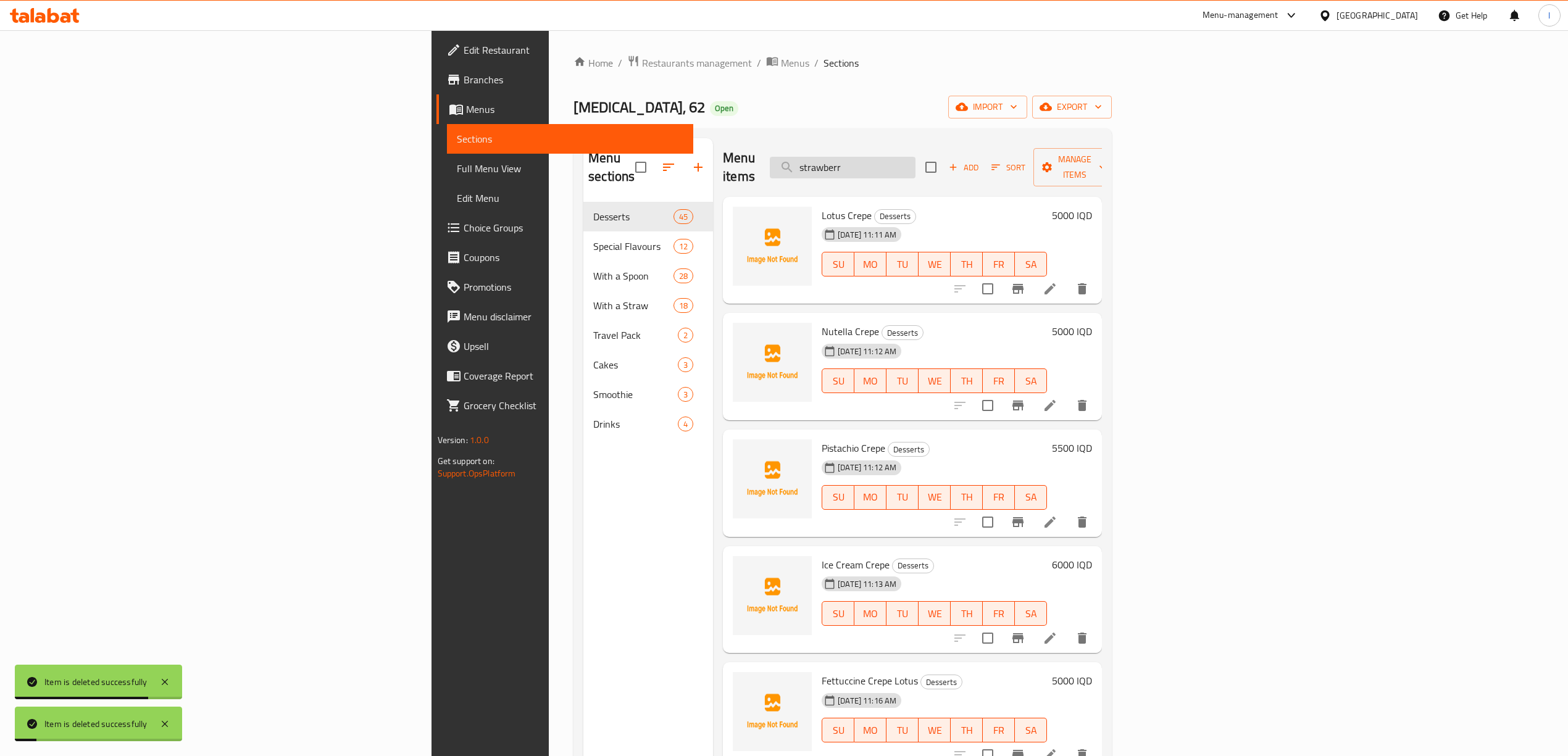
click at [915, 157] on input "strawberr" at bounding box center [842, 167] width 146 height 21
click at [980, 161] on span "Add" at bounding box center [963, 168] width 33 height 14
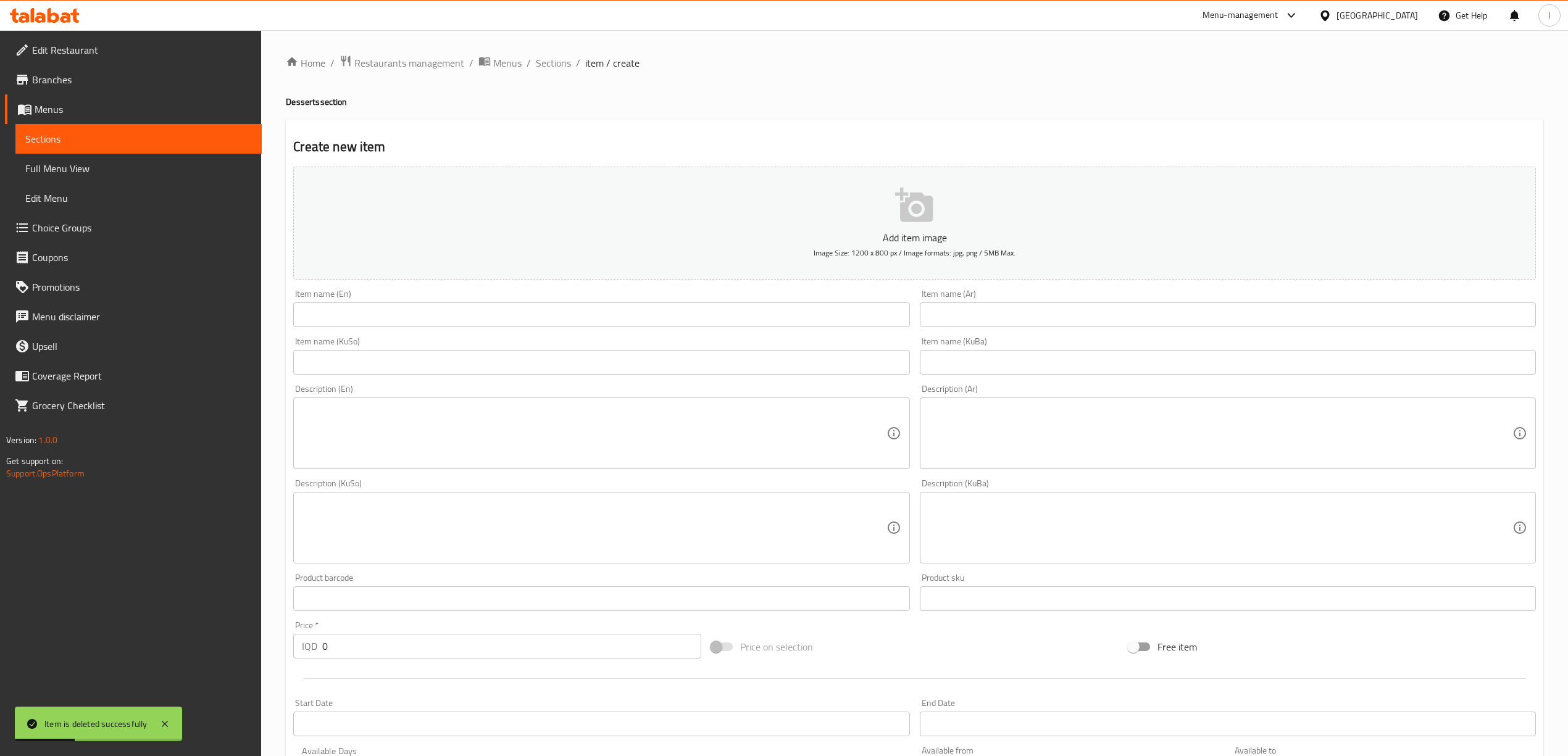
click at [595, 321] on input "text" at bounding box center [601, 315] width 616 height 25
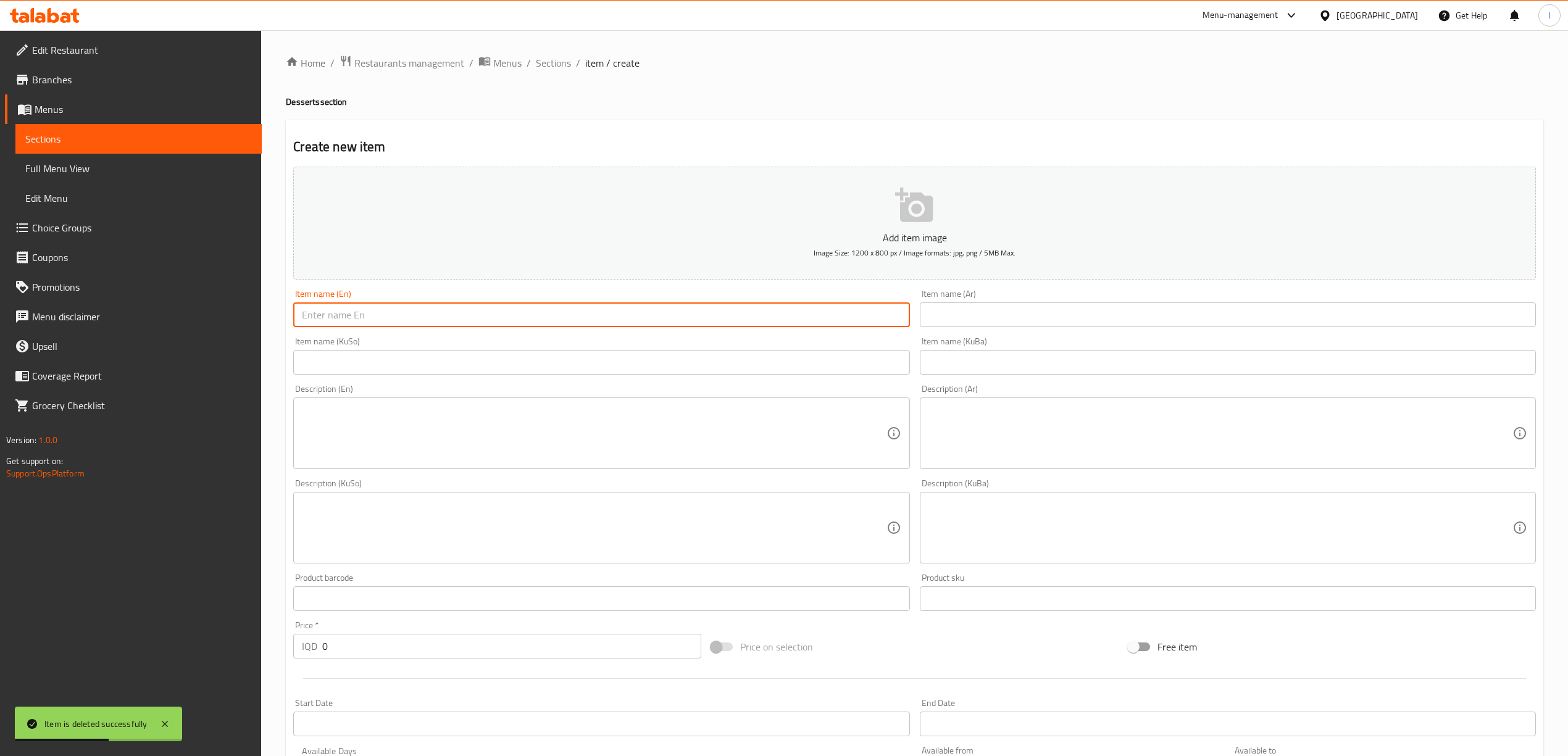
paste input "Strawberry Cheesecake"
type input "Strawberry Cheesecake"
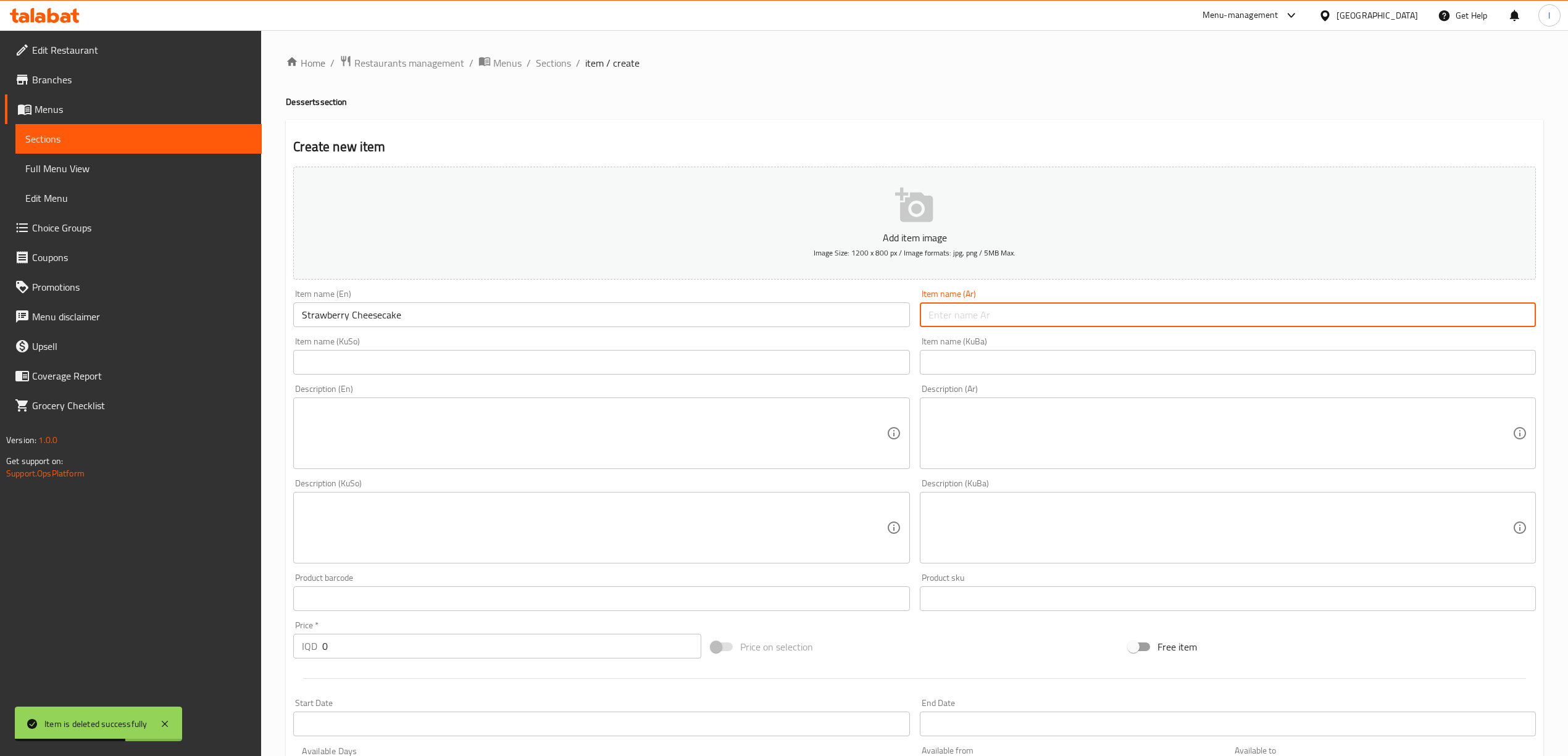
click at [958, 322] on input "text" at bounding box center [1228, 315] width 616 height 25
paste input "تشيز كيك فراولة"
type input "تشيز كيك فراولة"
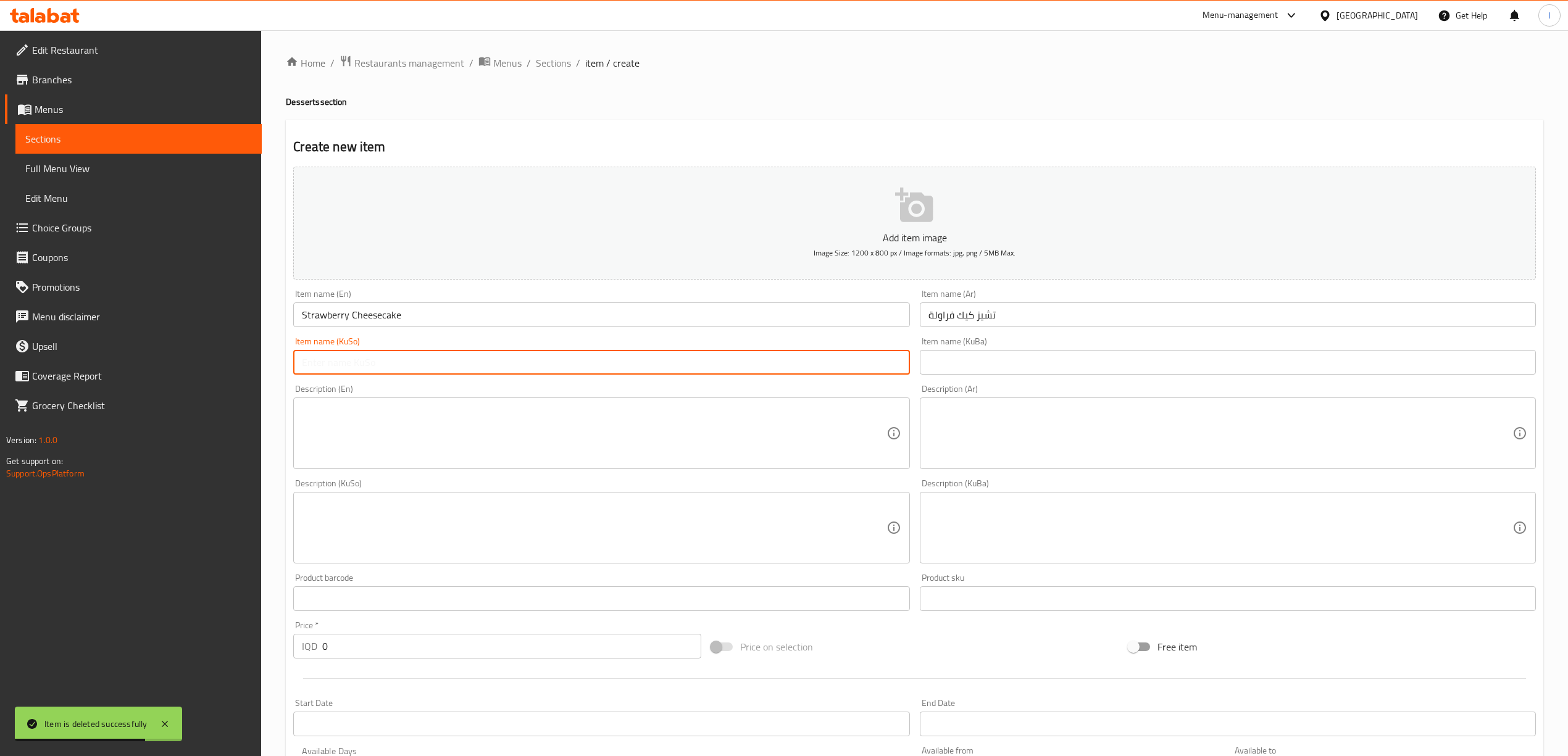
click at [765, 371] on input "text" at bounding box center [601, 362] width 616 height 25
paste input "چیز کێکی فەڕاولە"
type input "چیز کێکی فەڕاولە"
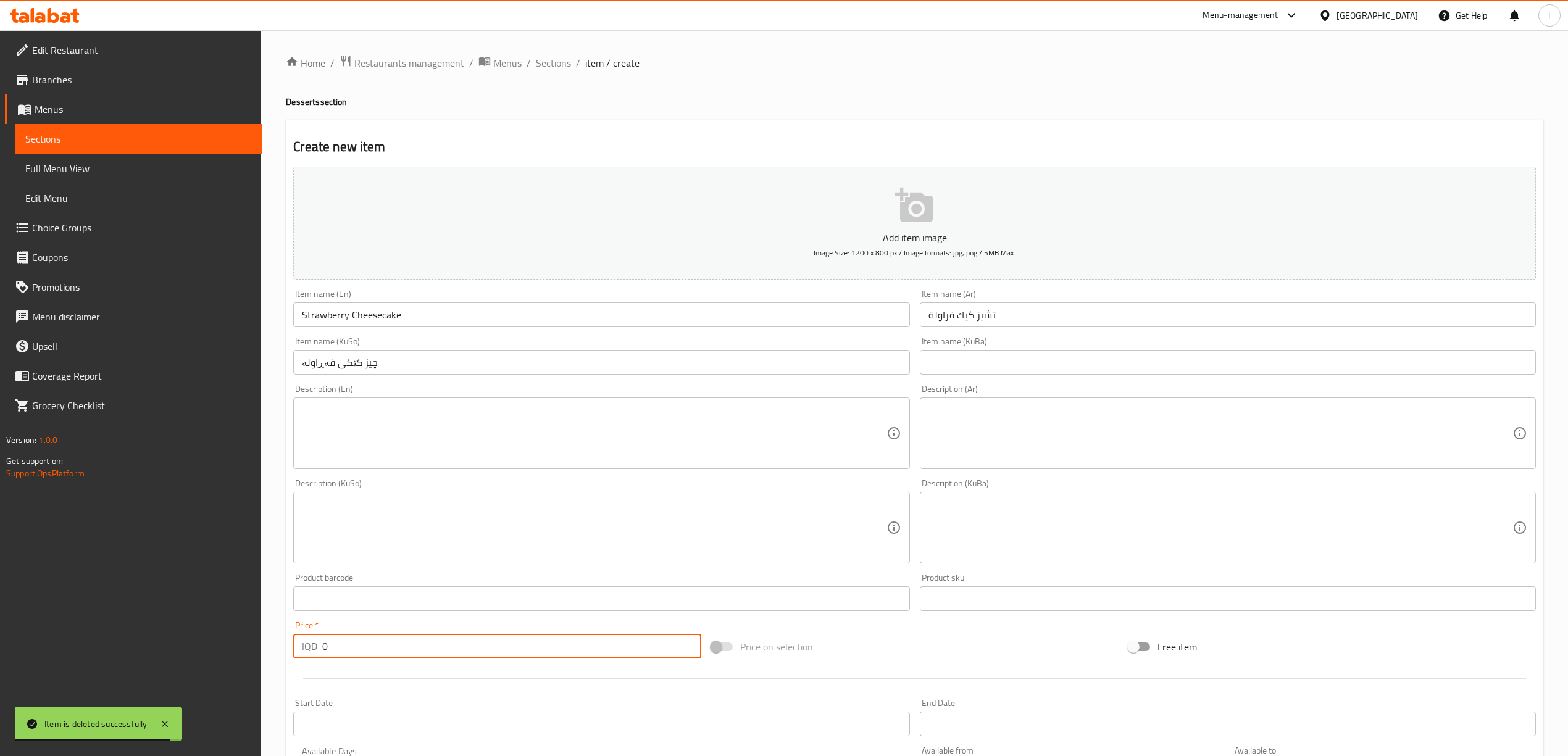
drag, startPoint x: 351, startPoint y: 646, endPoint x: 310, endPoint y: 640, distance: 41.4
click at [317, 643] on div "IQD 0 Price *" at bounding box center [497, 646] width 407 height 25
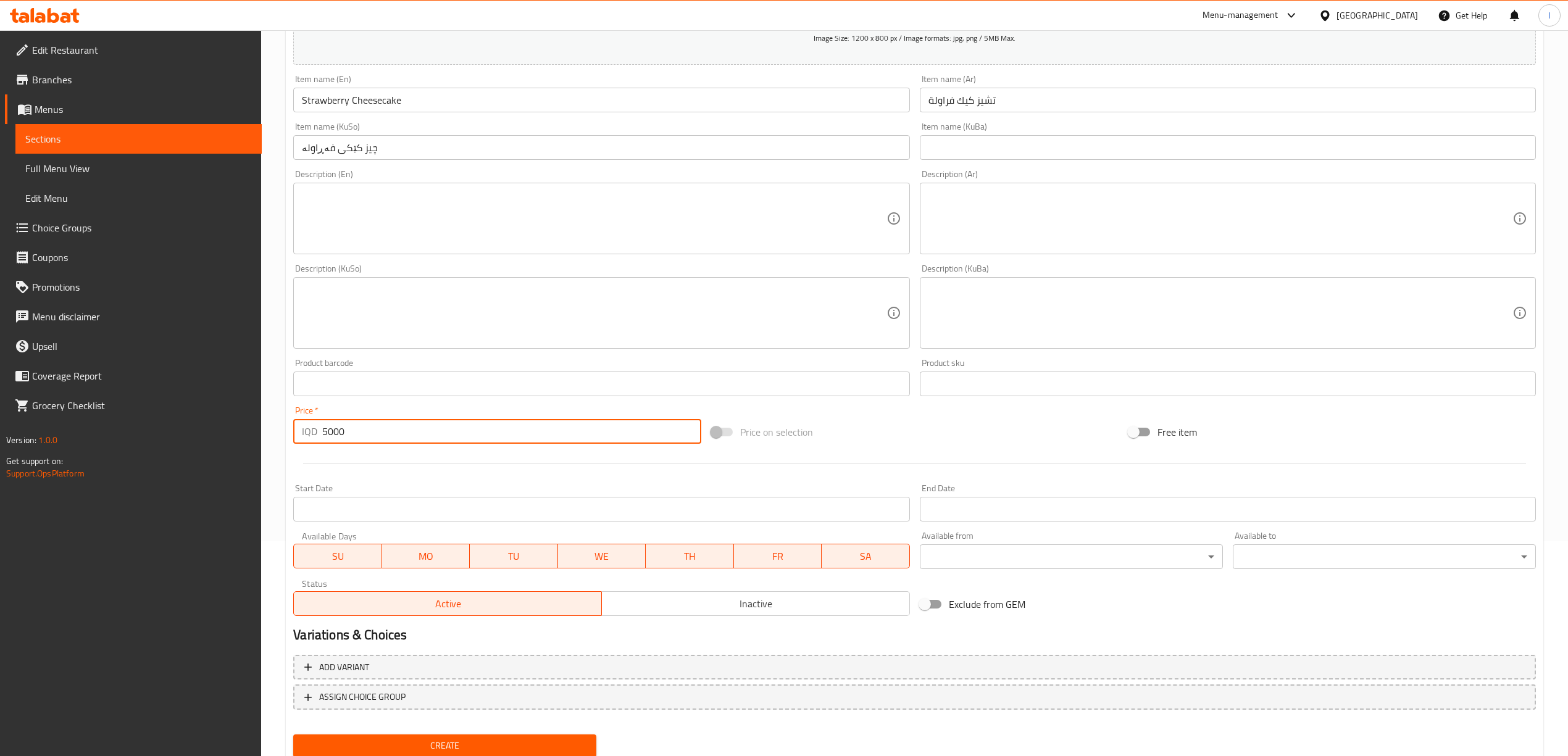
scroll to position [257, 0]
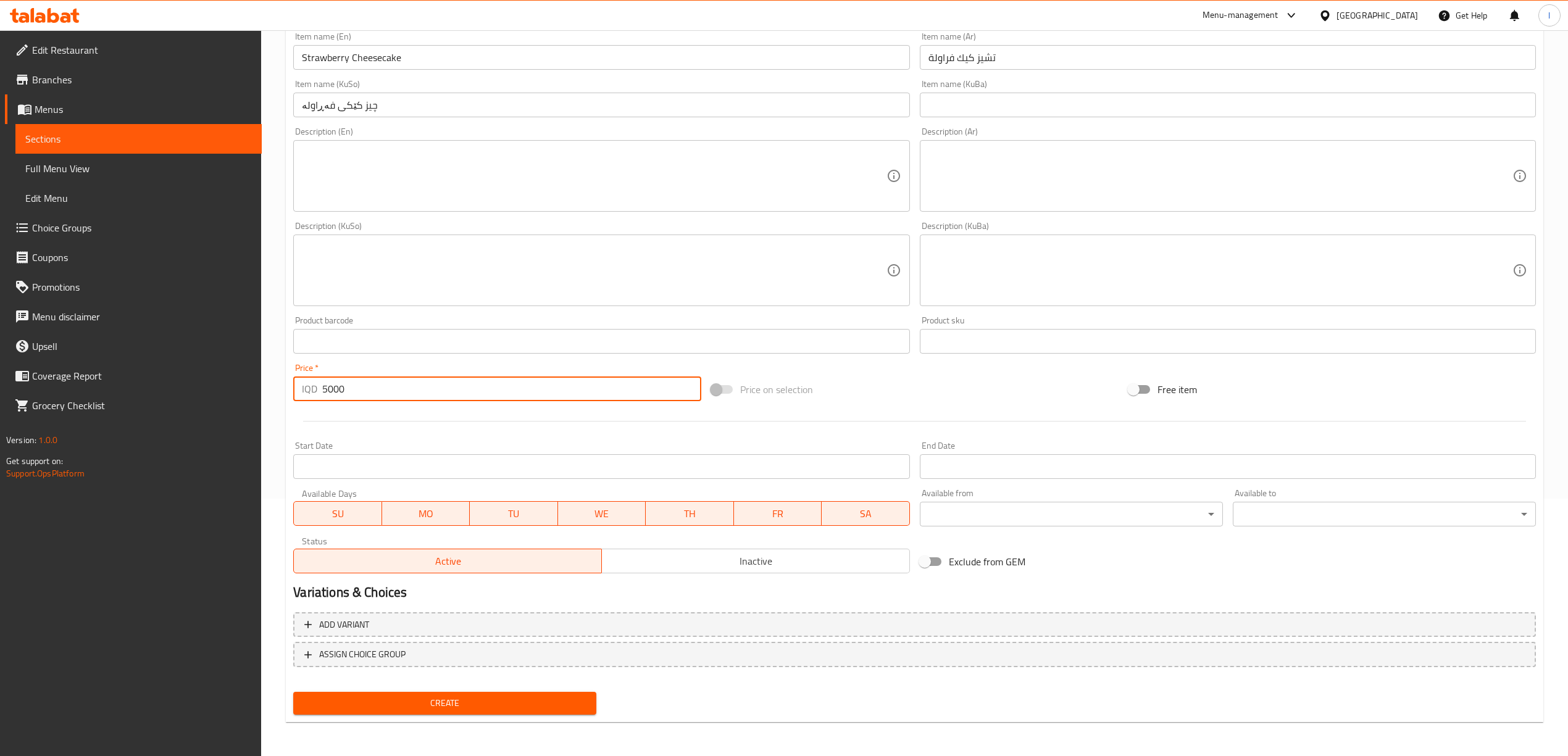
type input "5000"
click at [424, 702] on span "Create" at bounding box center [444, 703] width 284 height 15
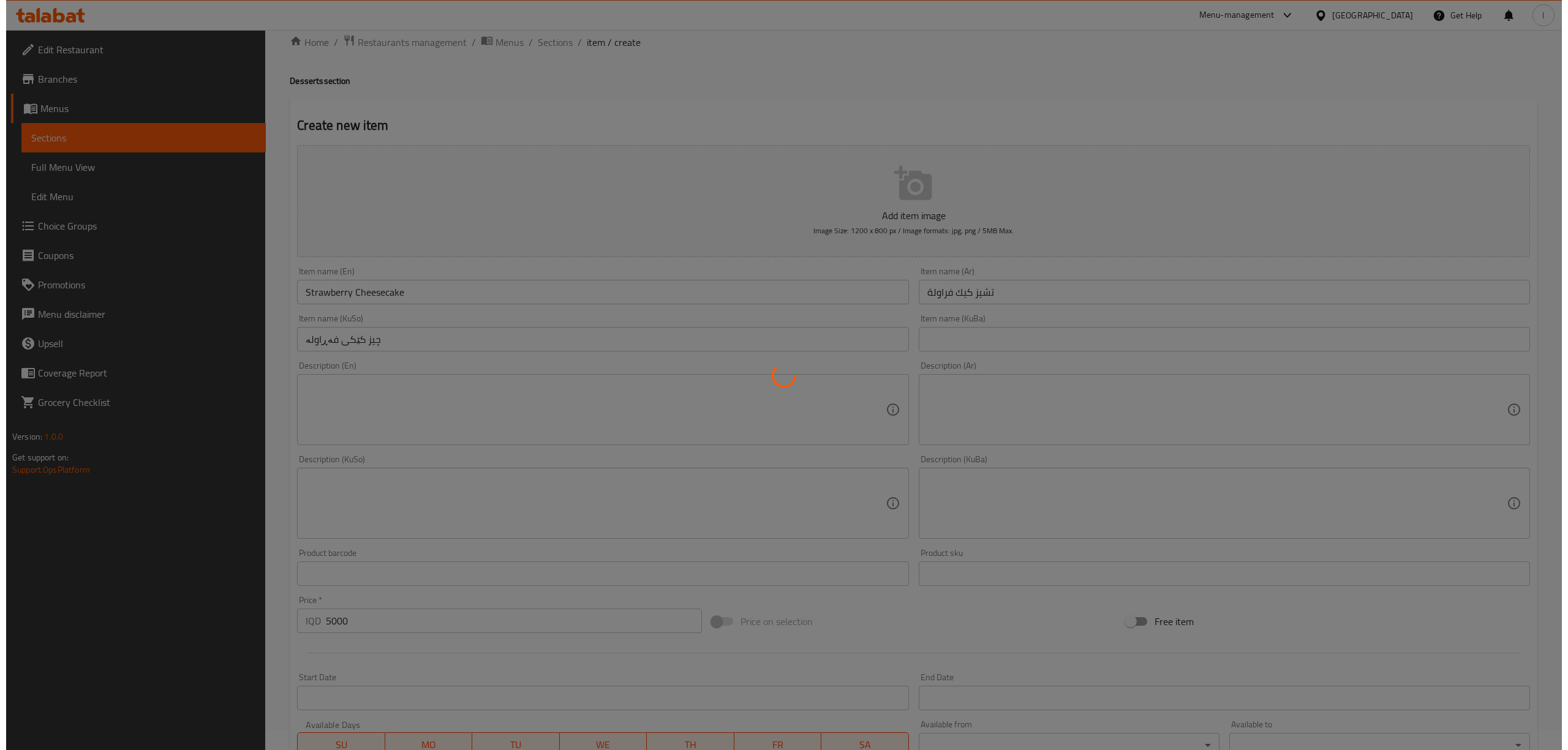
scroll to position [0, 0]
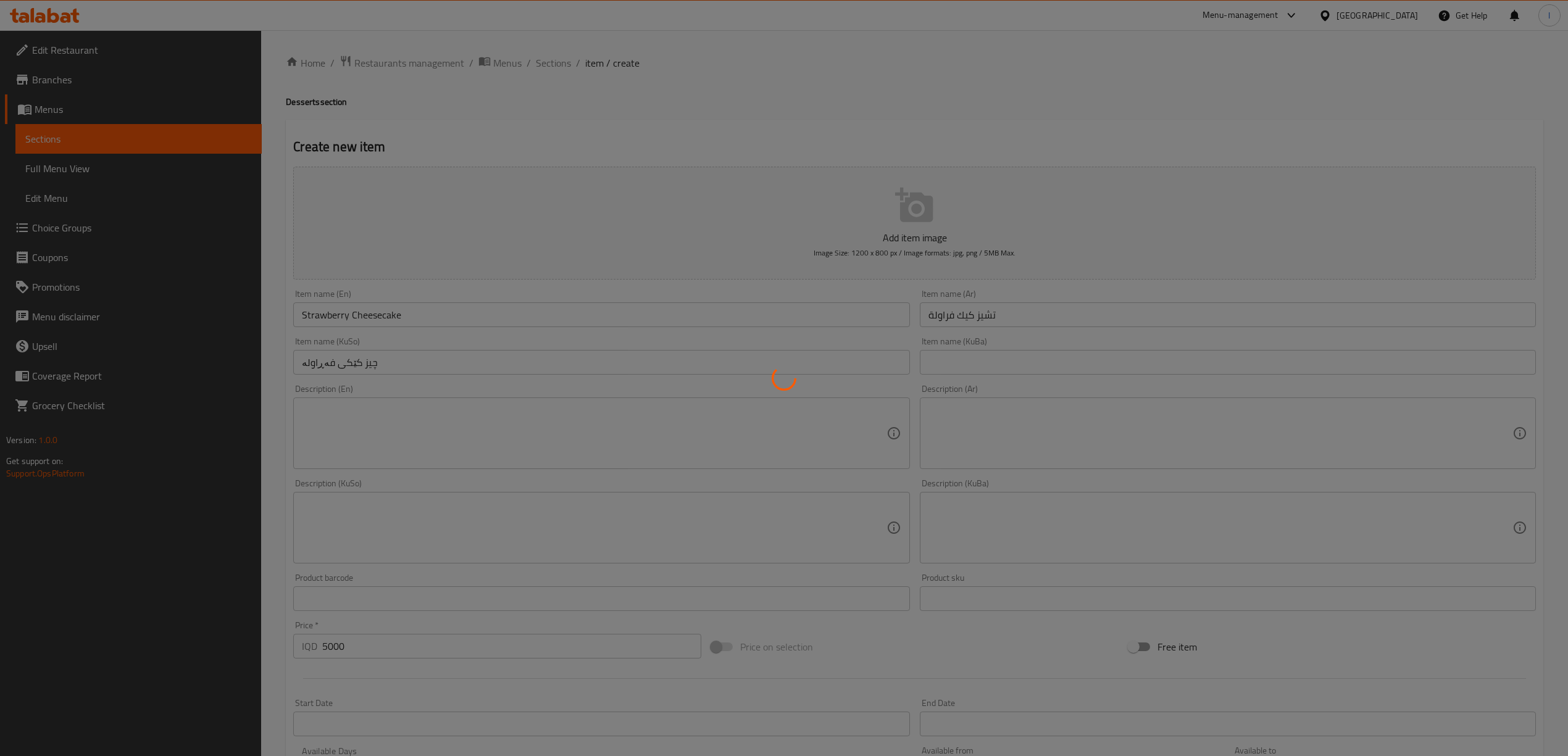
type input "0"
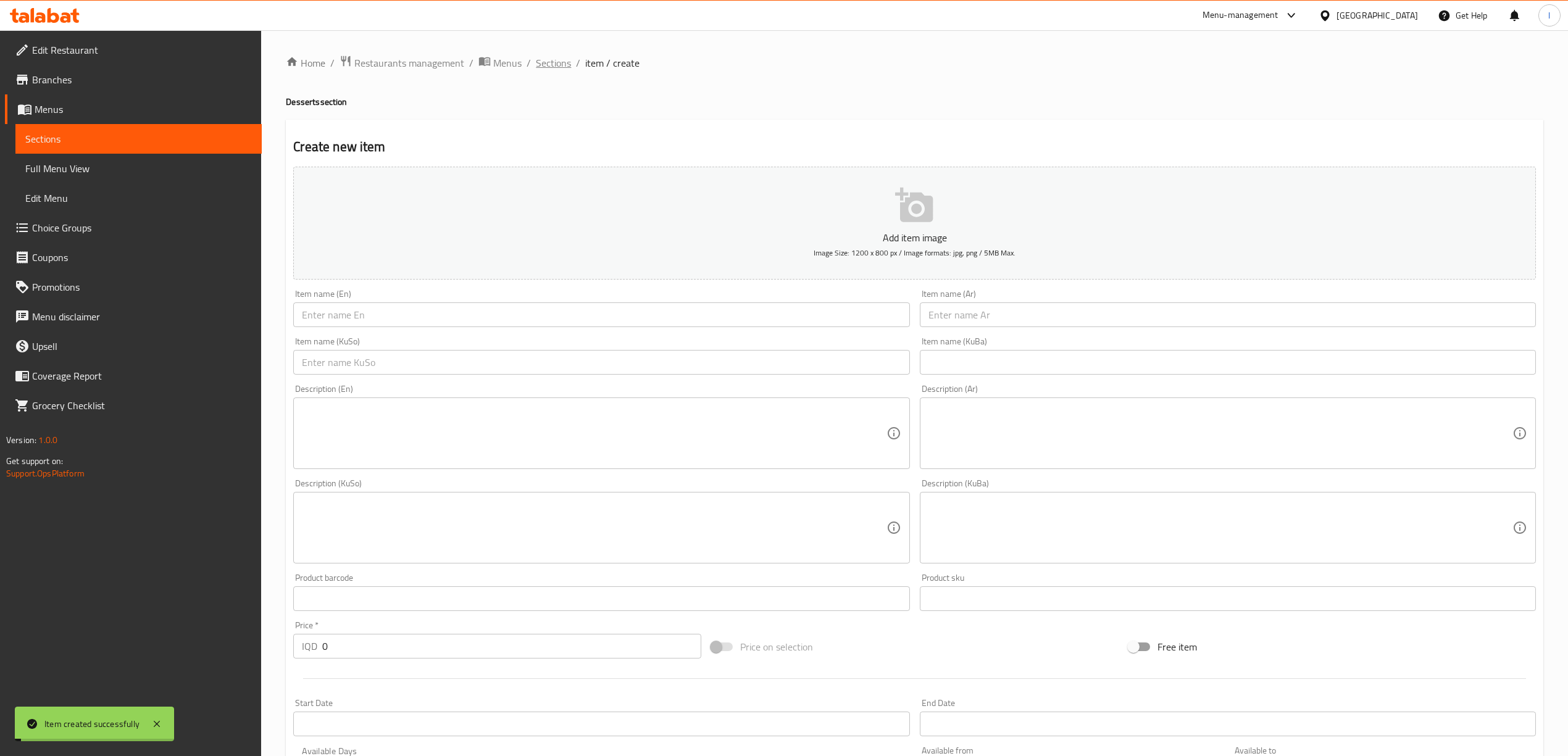
click at [553, 62] on span "Sections" at bounding box center [553, 62] width 35 height 14
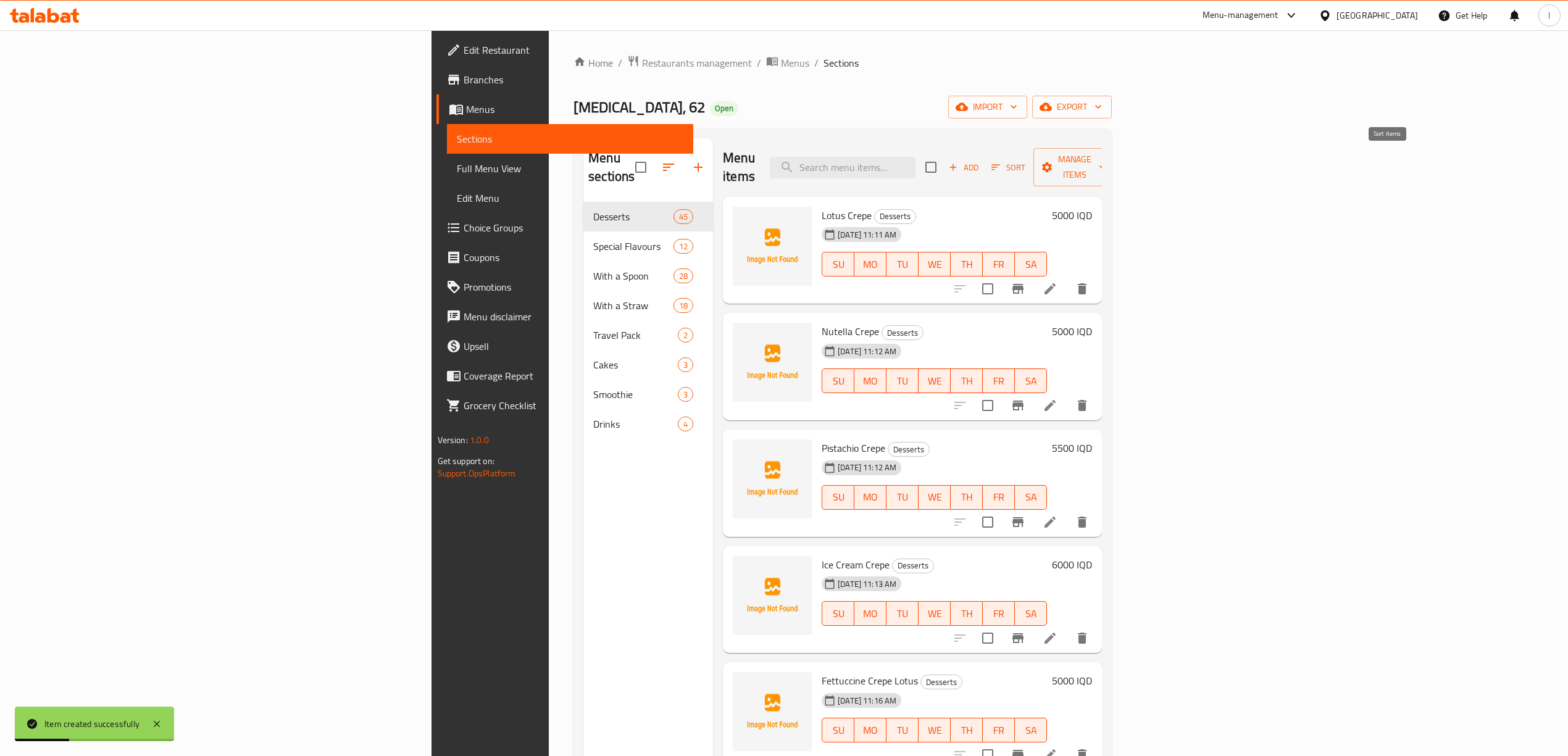
click at [1000, 165] on icon "button" at bounding box center [995, 168] width 9 height 6
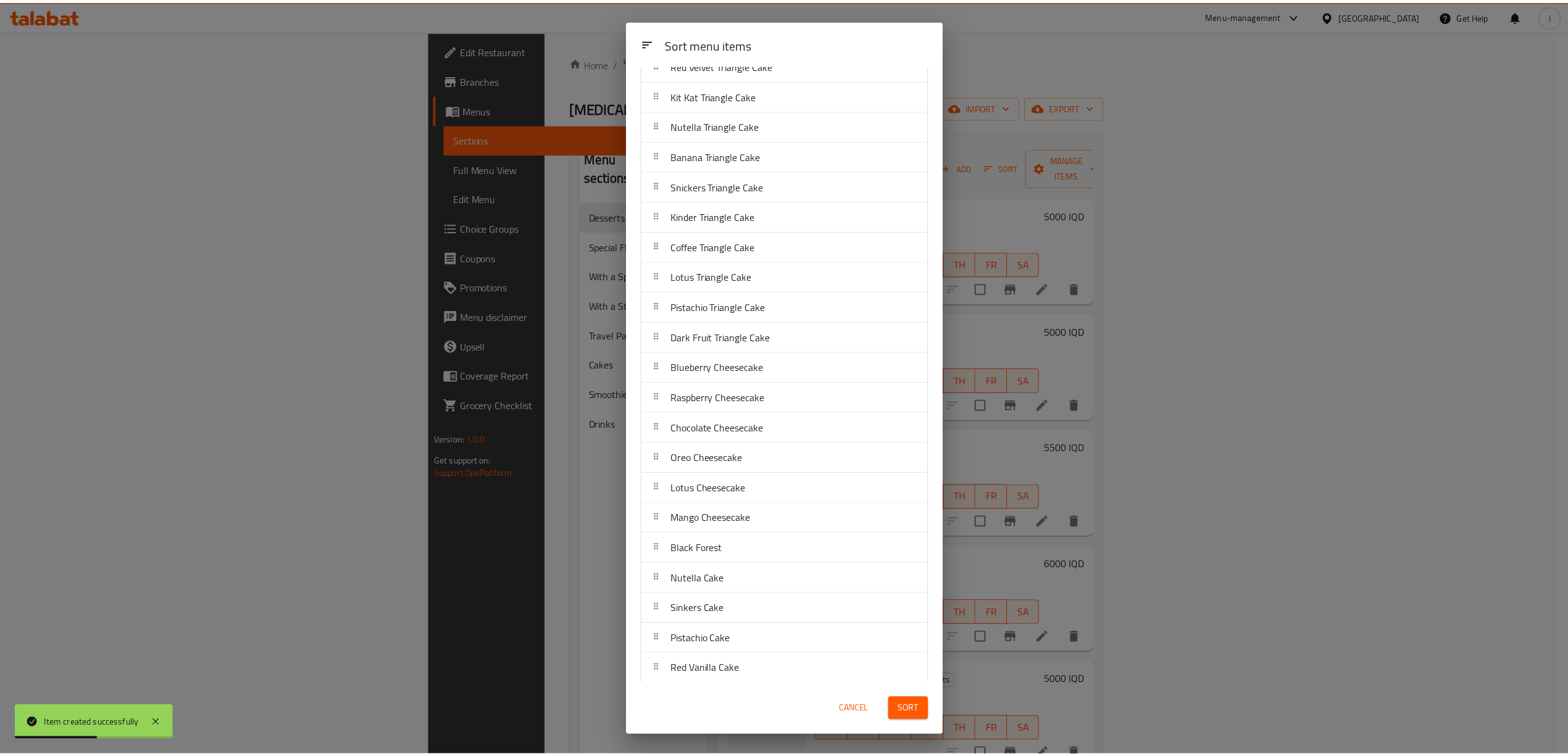
scroll to position [792, 0]
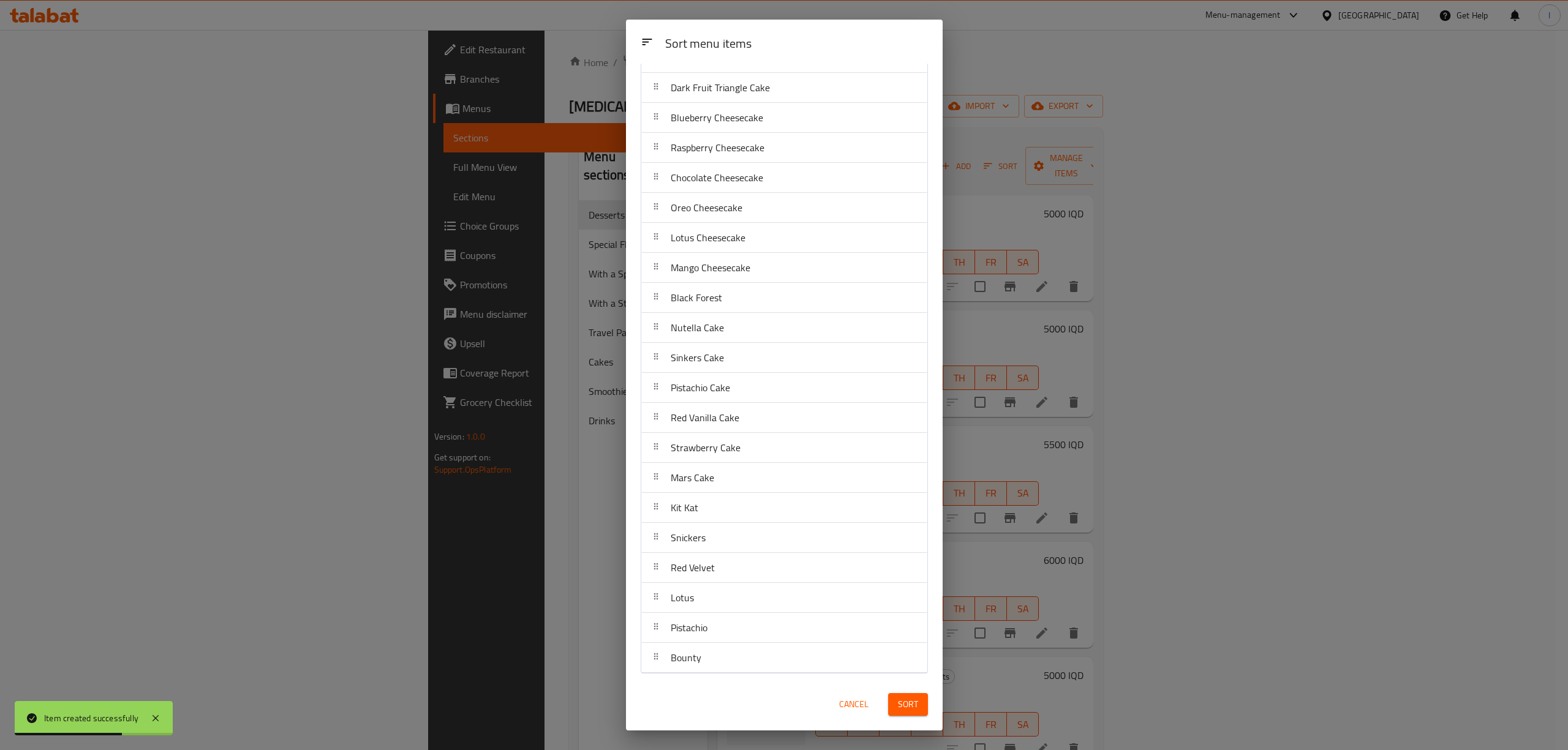
click at [547, 593] on div "Sort menu items Sort menu items Lotus Crepe Nutella Crepe Pistachio Crepe Ice C…" at bounding box center [784, 375] width 1568 height 750
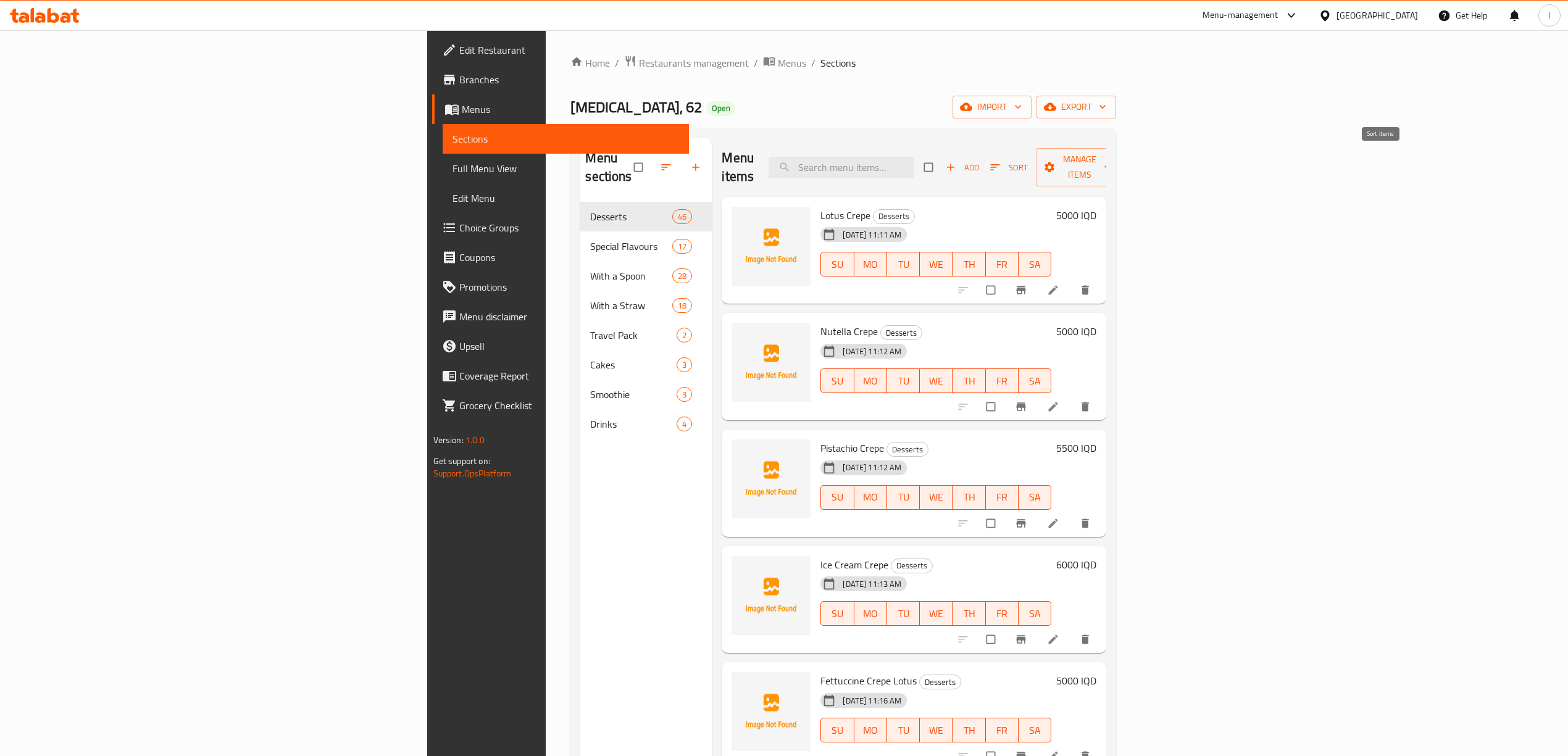
click at [1028, 161] on span "Sort" at bounding box center [1009, 168] width 38 height 14
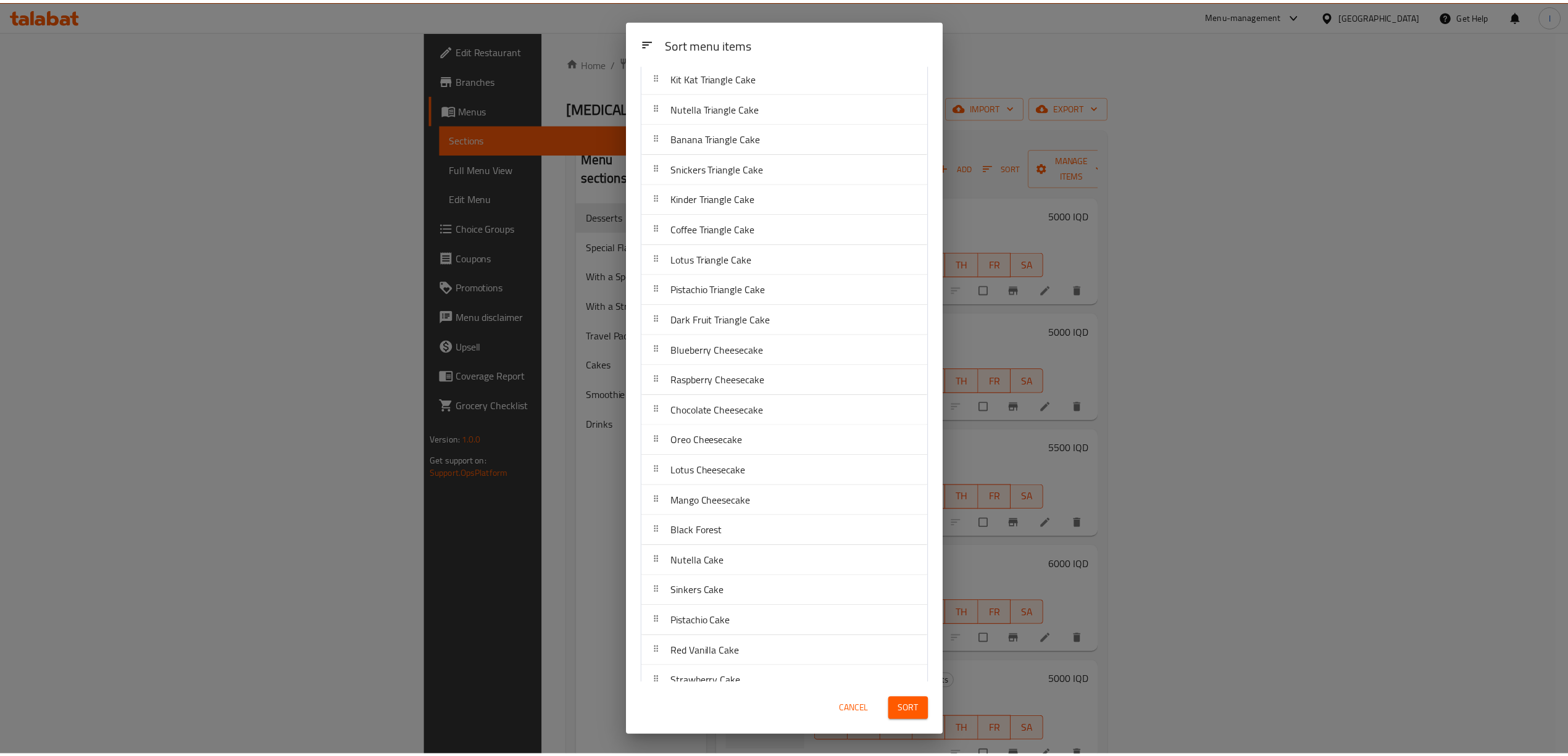
scroll to position [822, 0]
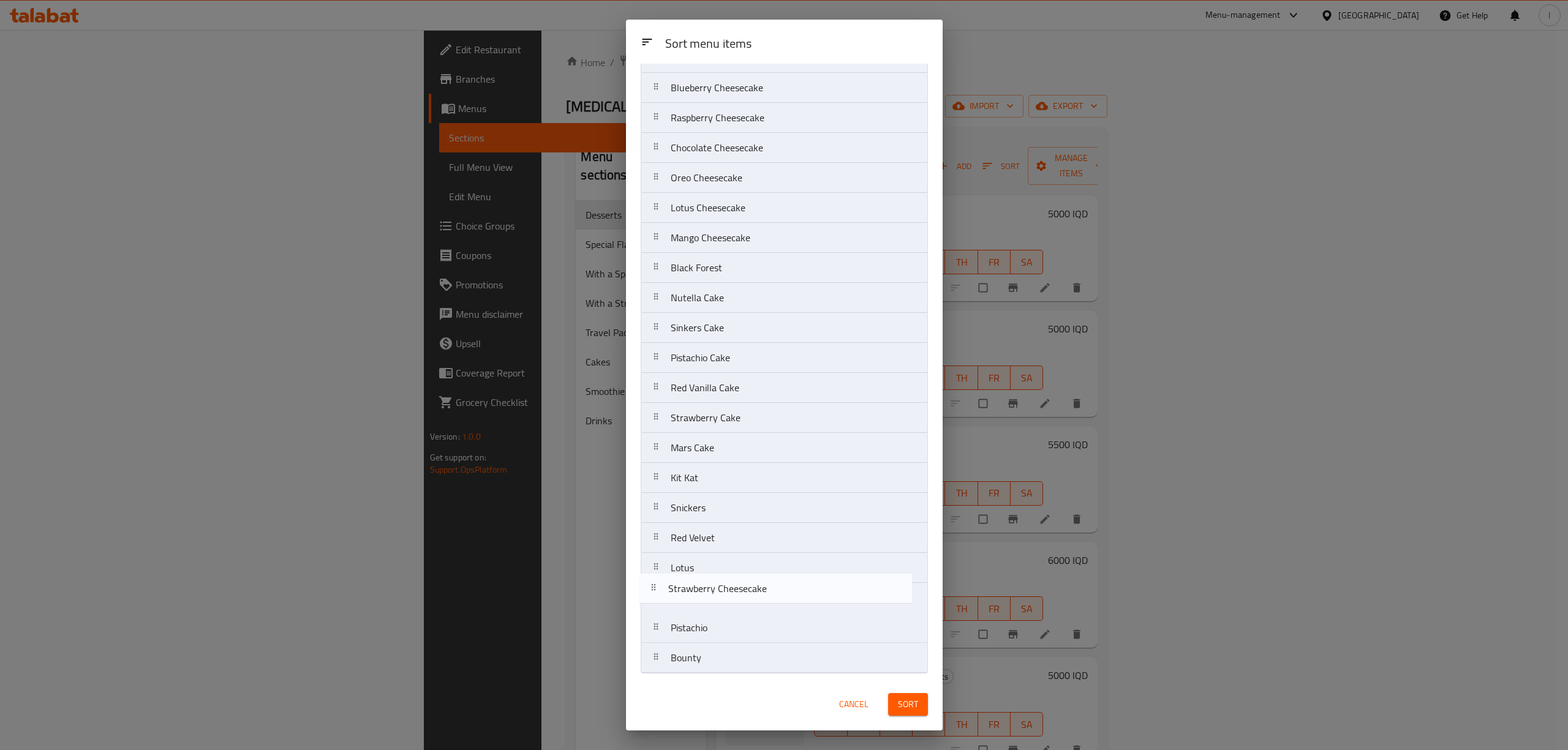
drag, startPoint x: 694, startPoint y: 662, endPoint x: 690, endPoint y: 586, distance: 76.1
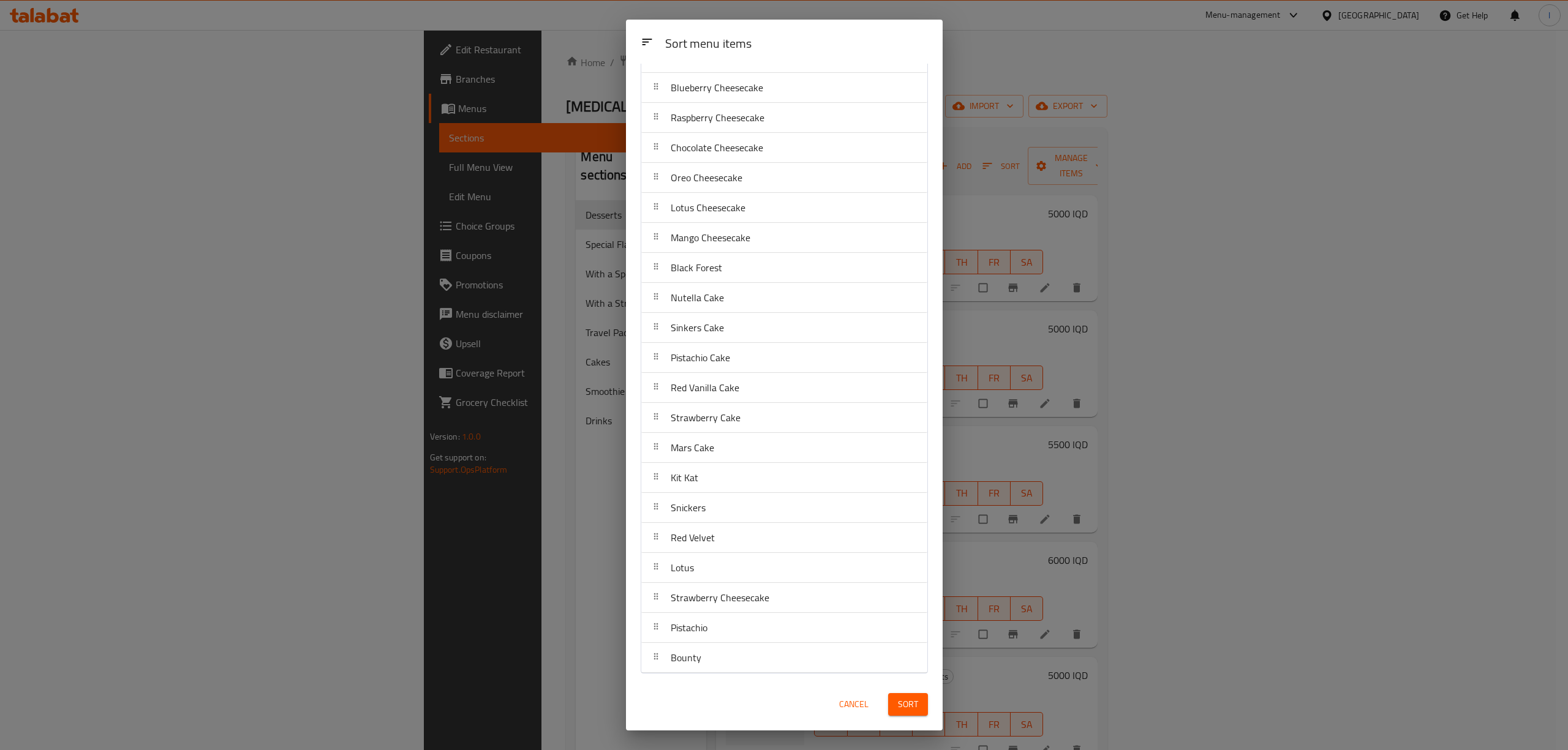
drag, startPoint x: 933, startPoint y: 699, endPoint x: 924, endPoint y: 699, distance: 9.0
click at [924, 699] on div "Sort" at bounding box center [908, 704] width 55 height 38
click at [919, 699] on button "Sort" at bounding box center [908, 704] width 40 height 23
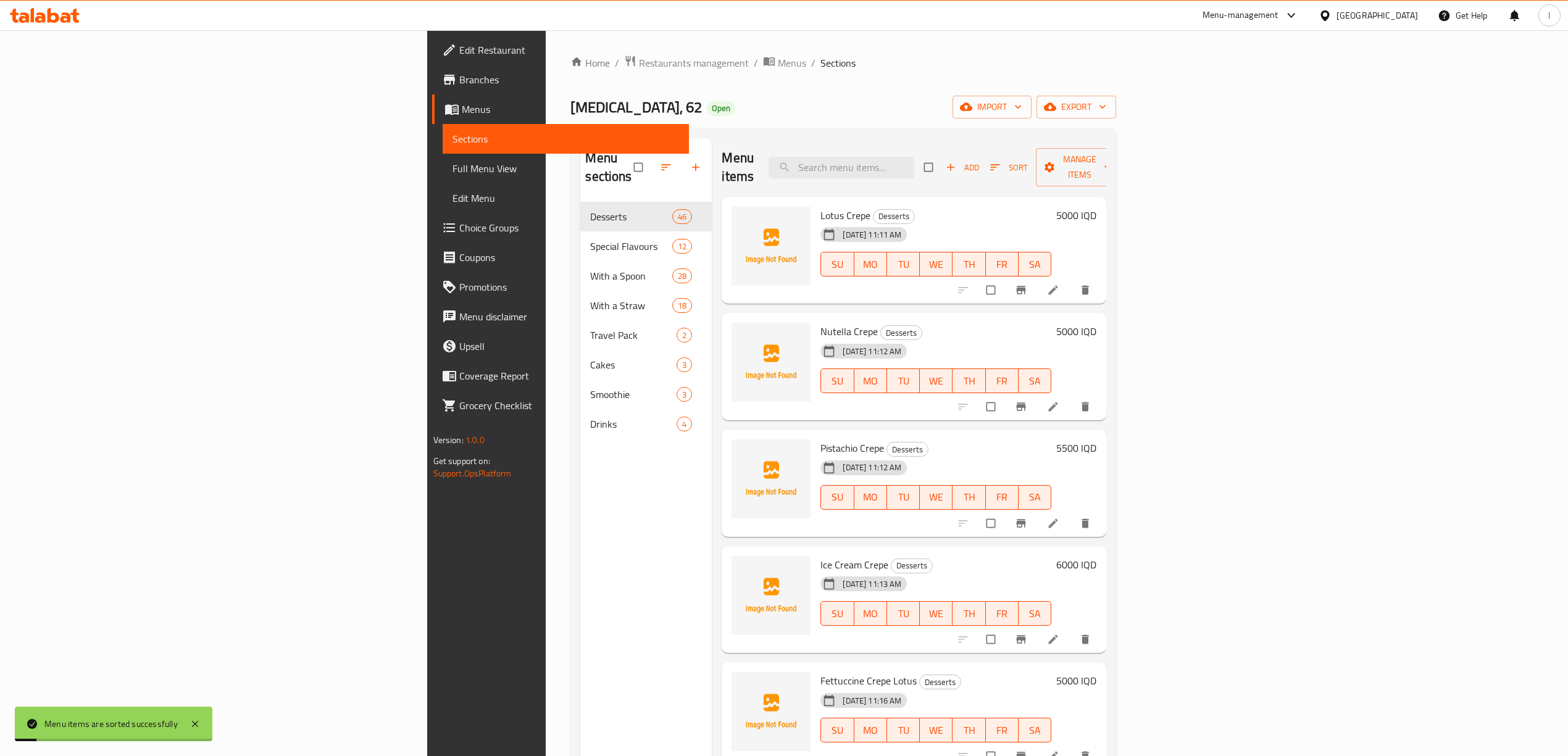
click at [453, 171] on span "Full Menu View" at bounding box center [566, 168] width 226 height 14
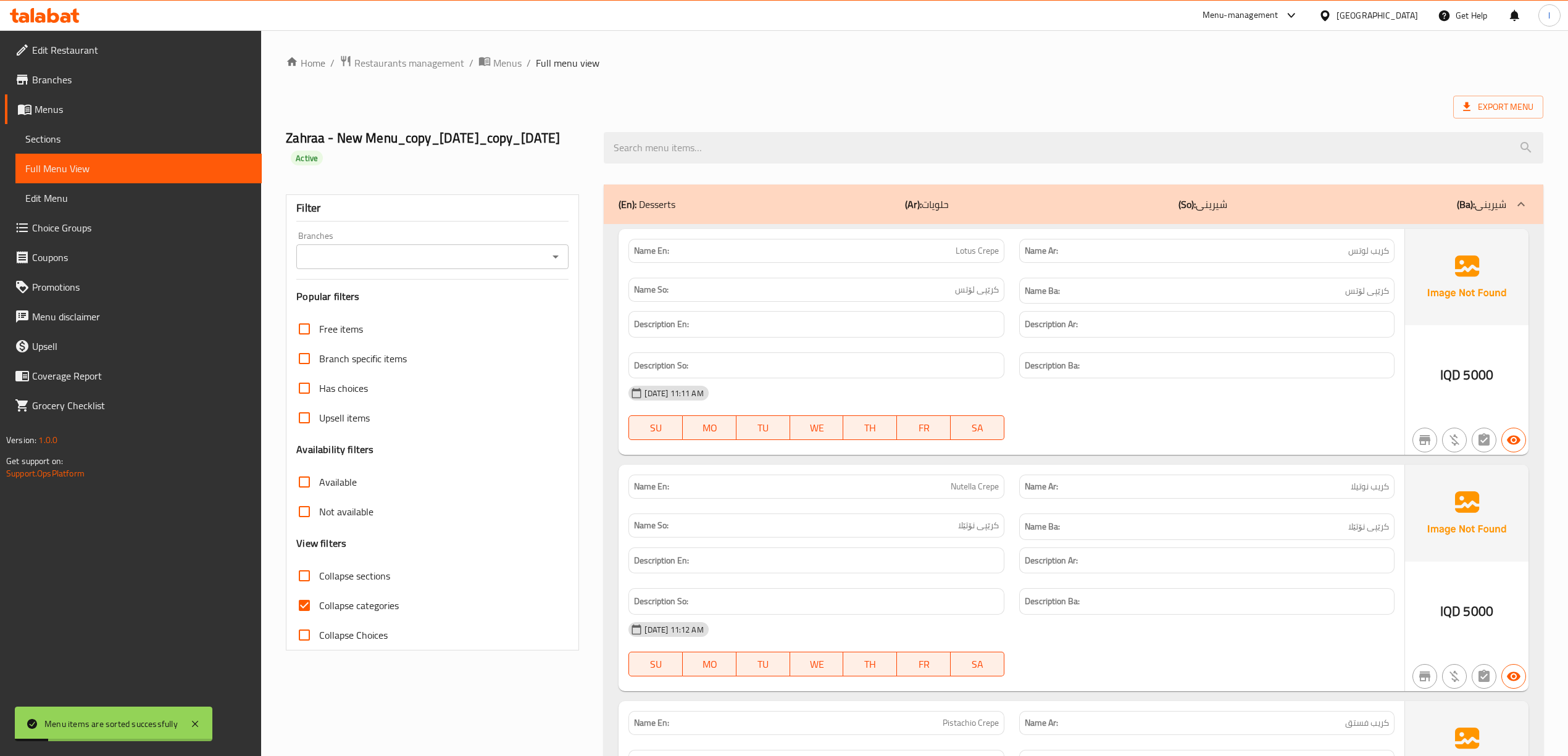
click at [465, 248] on input "Branches" at bounding box center [422, 257] width 244 height 17
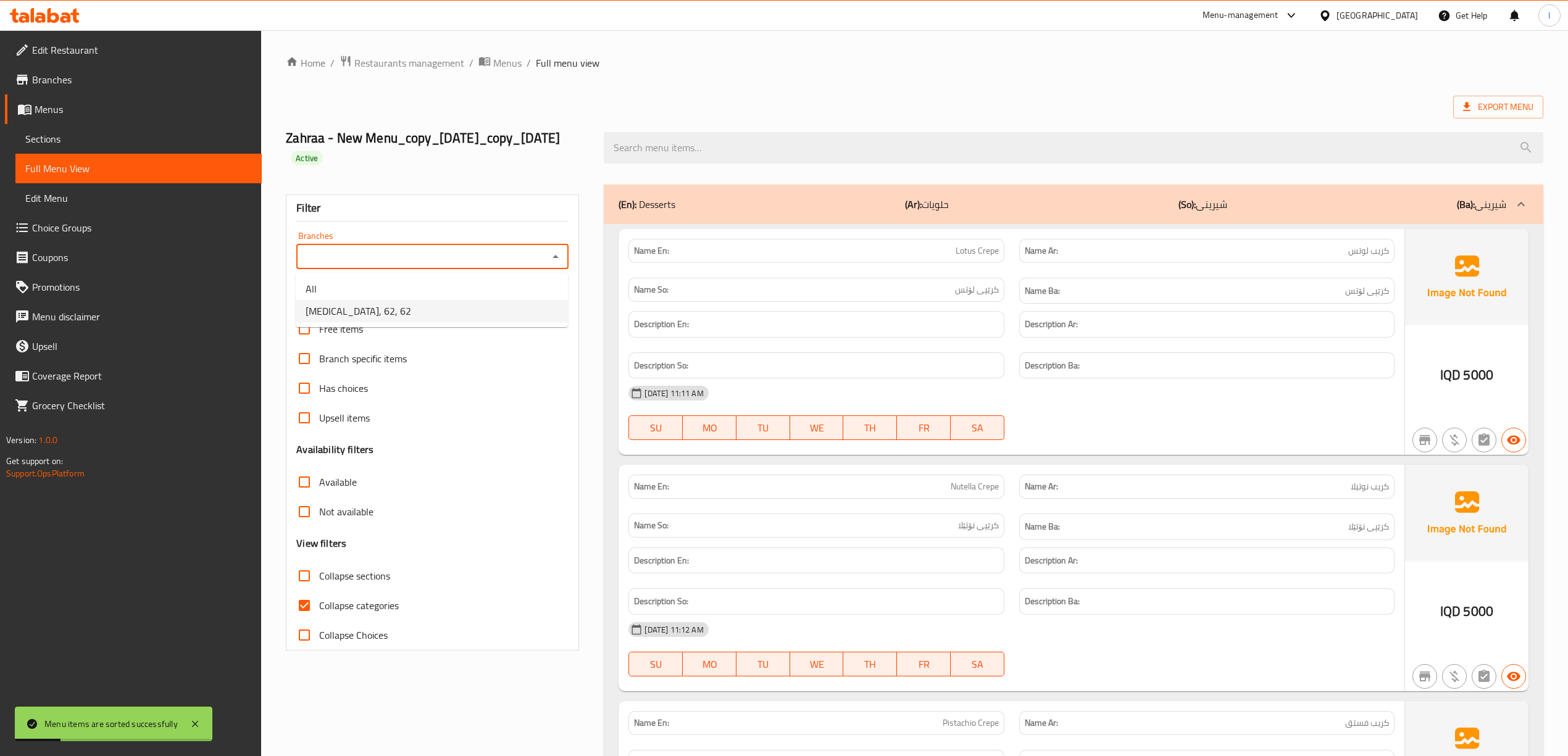
click at [411, 315] on li "[MEDICAL_DATA], 62, 62" at bounding box center [431, 311] width 272 height 22
type input "[MEDICAL_DATA], 62, 62"
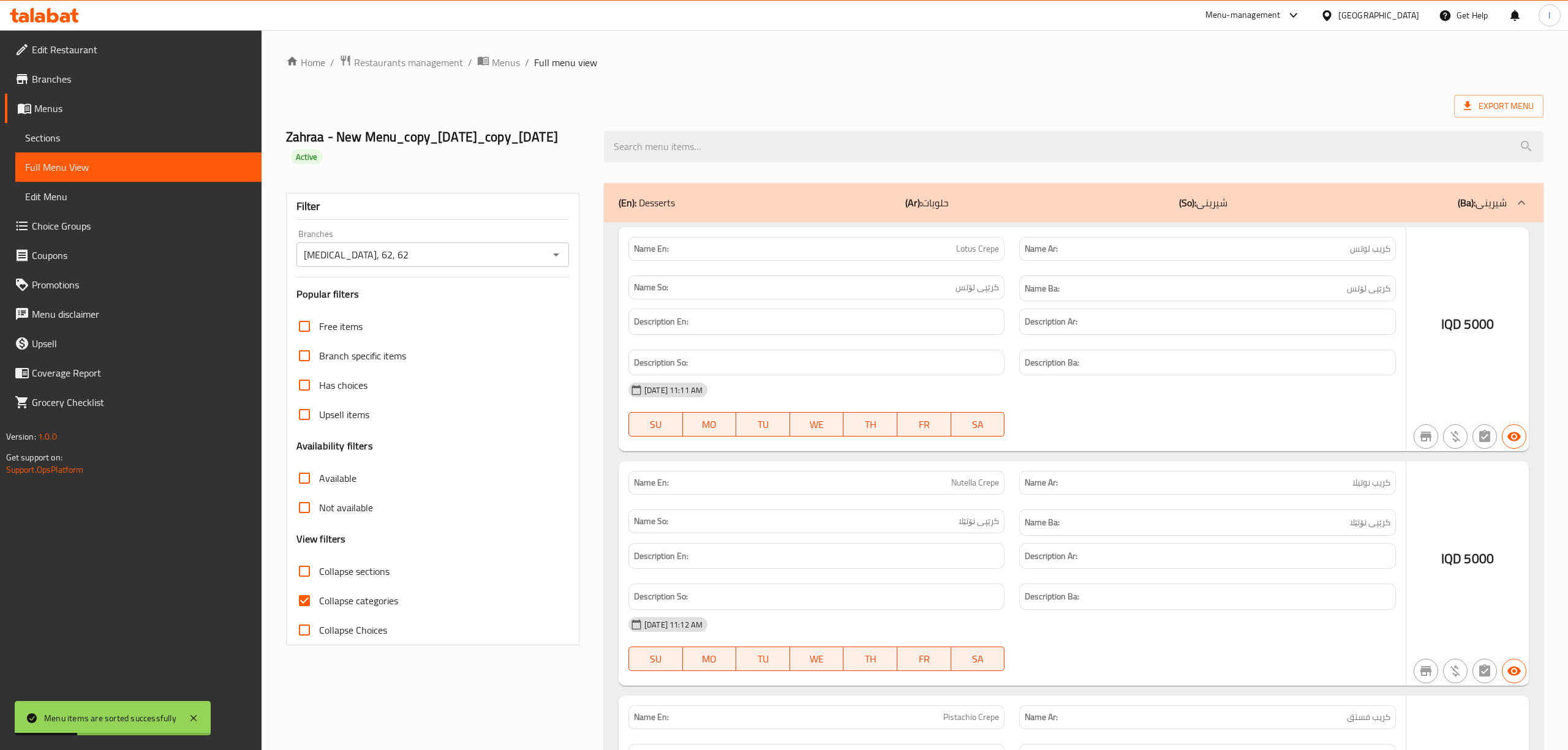
click at [357, 607] on div at bounding box center [784, 375] width 1568 height 750
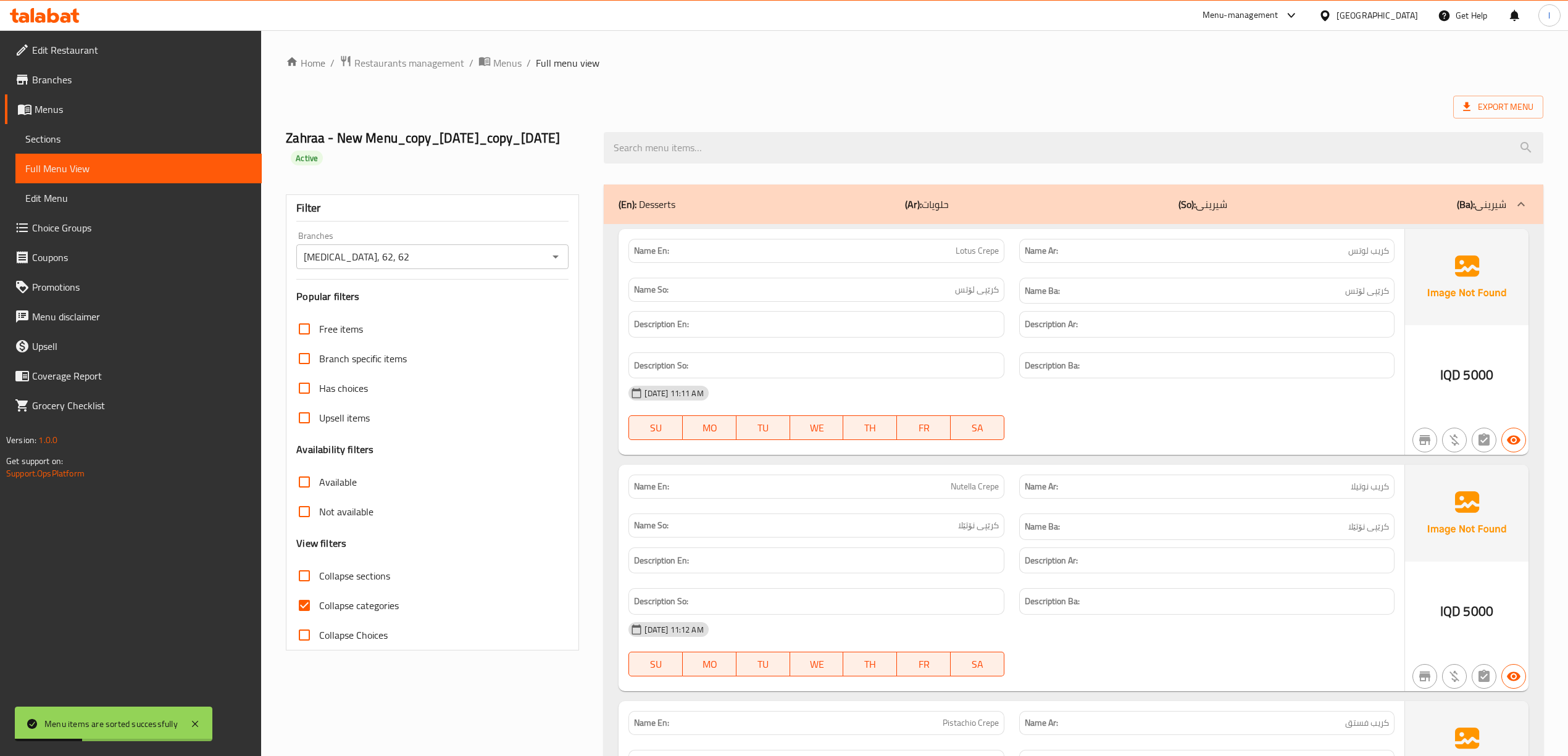
click at [360, 602] on span "Collapse categories" at bounding box center [358, 605] width 79 height 14
click at [319, 602] on input "Collapse categories" at bounding box center [304, 605] width 30 height 30
checkbox input "false"
click at [356, 576] on span "Collapse sections" at bounding box center [354, 575] width 71 height 14
click at [319, 576] on input "Collapse sections" at bounding box center [304, 575] width 30 height 30
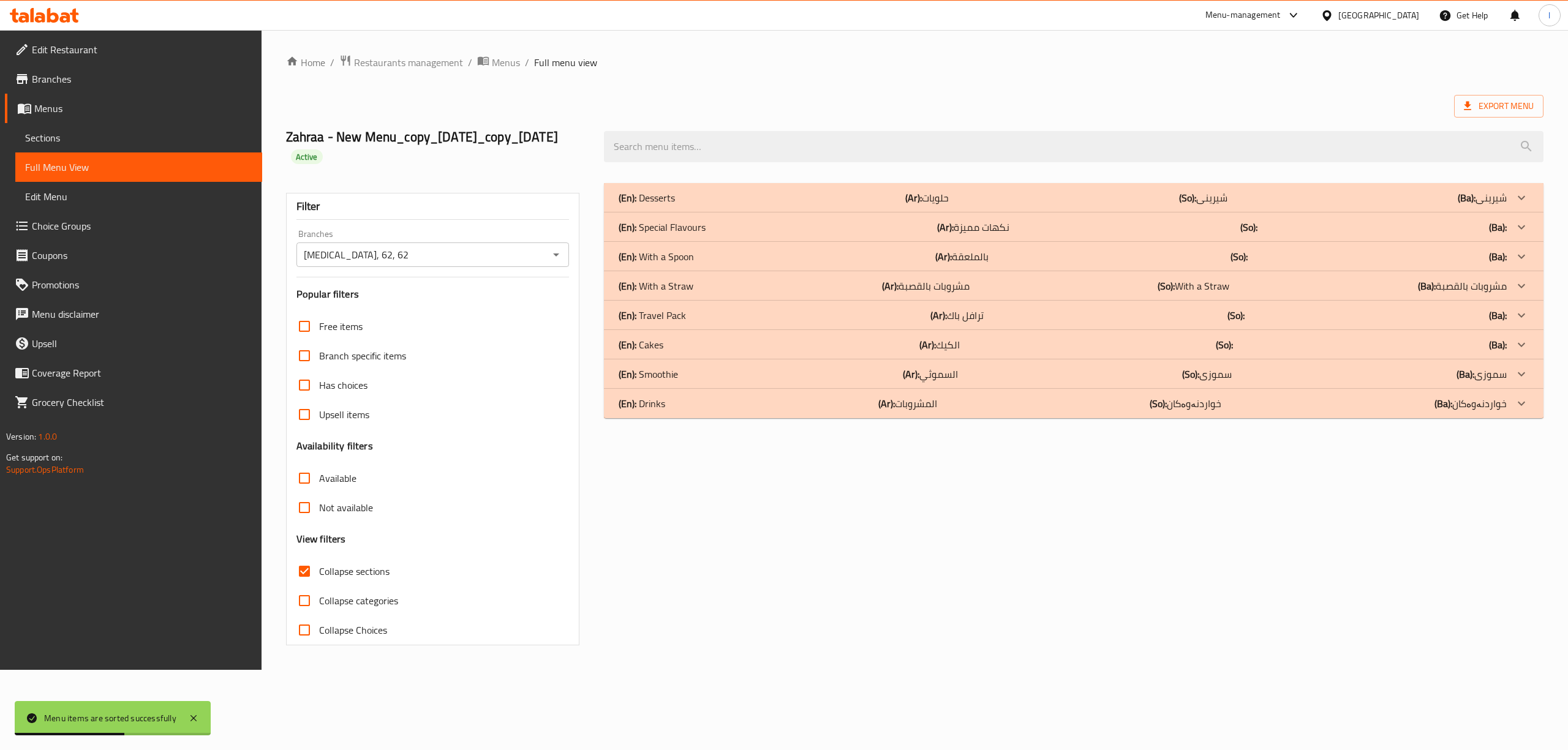
click at [353, 571] on span "Collapse sections" at bounding box center [354, 571] width 71 height 14
click at [319, 571] on input "Collapse sections" at bounding box center [304, 571] width 29 height 29
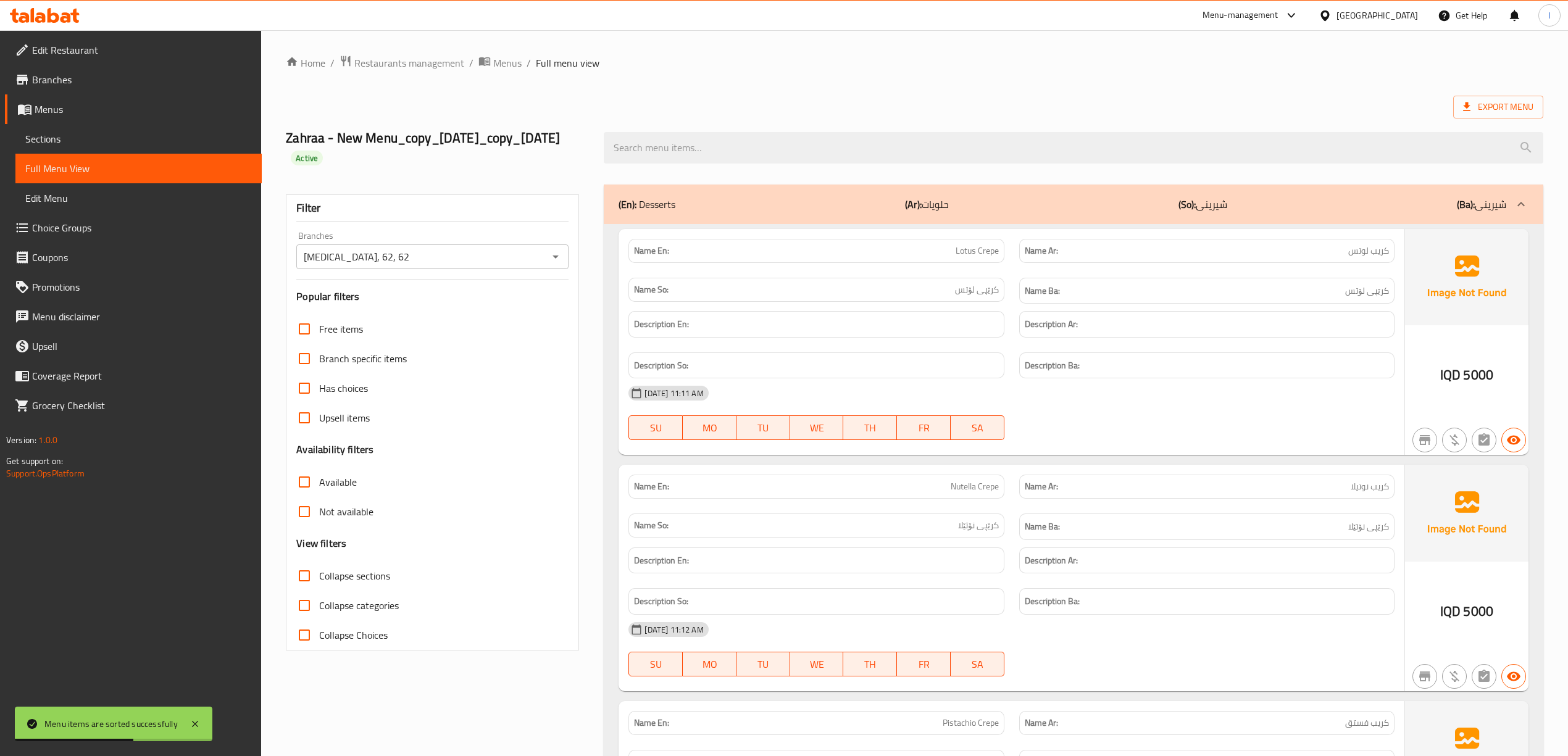
click at [356, 576] on span "Collapse sections" at bounding box center [354, 575] width 71 height 14
click at [319, 576] on input "Collapse sections" at bounding box center [304, 575] width 30 height 30
checkbox input "true"
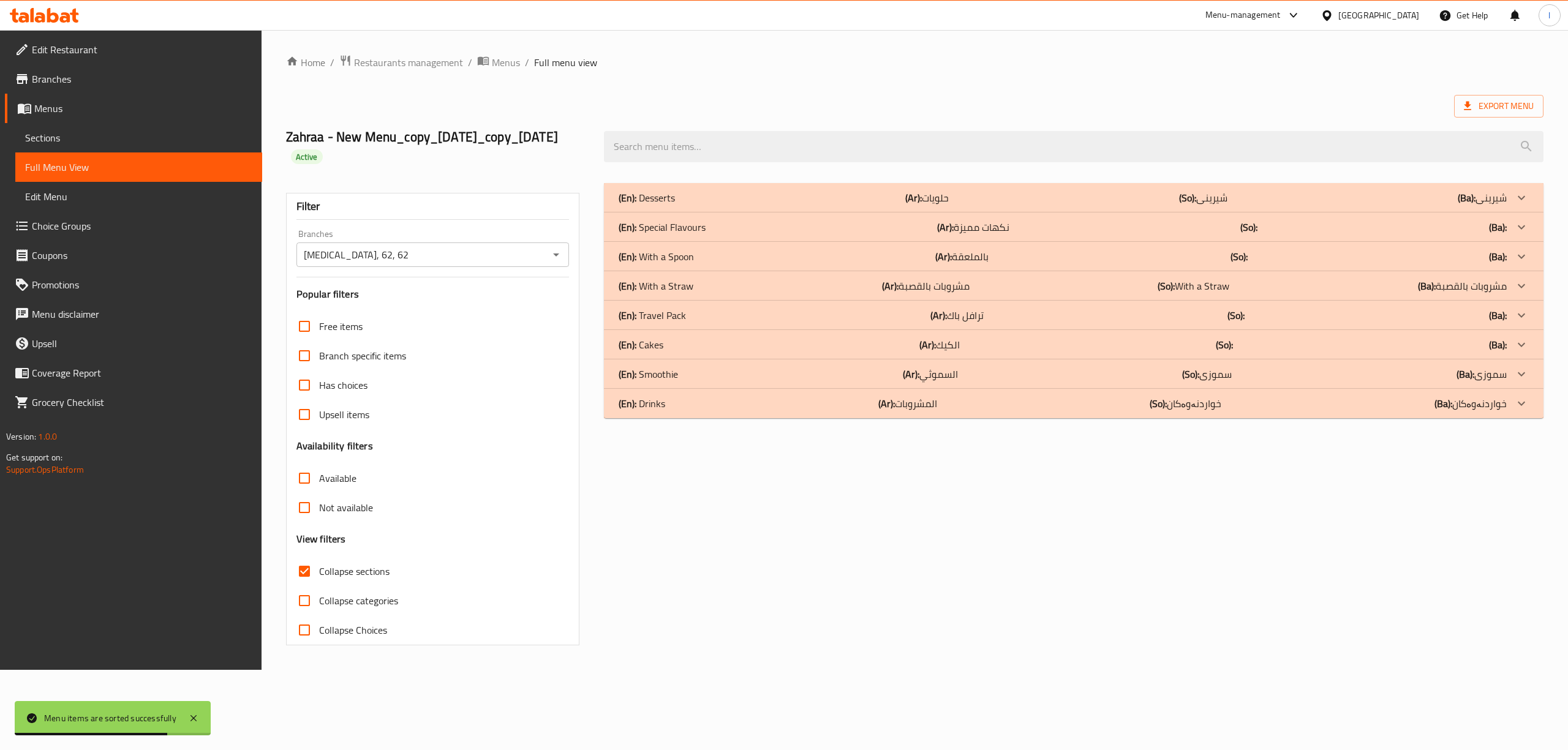
click at [1002, 196] on div "(En): Desserts (Ar): حلويات (So): شیرینی (Ba): شیرینی" at bounding box center [1062, 197] width 888 height 14
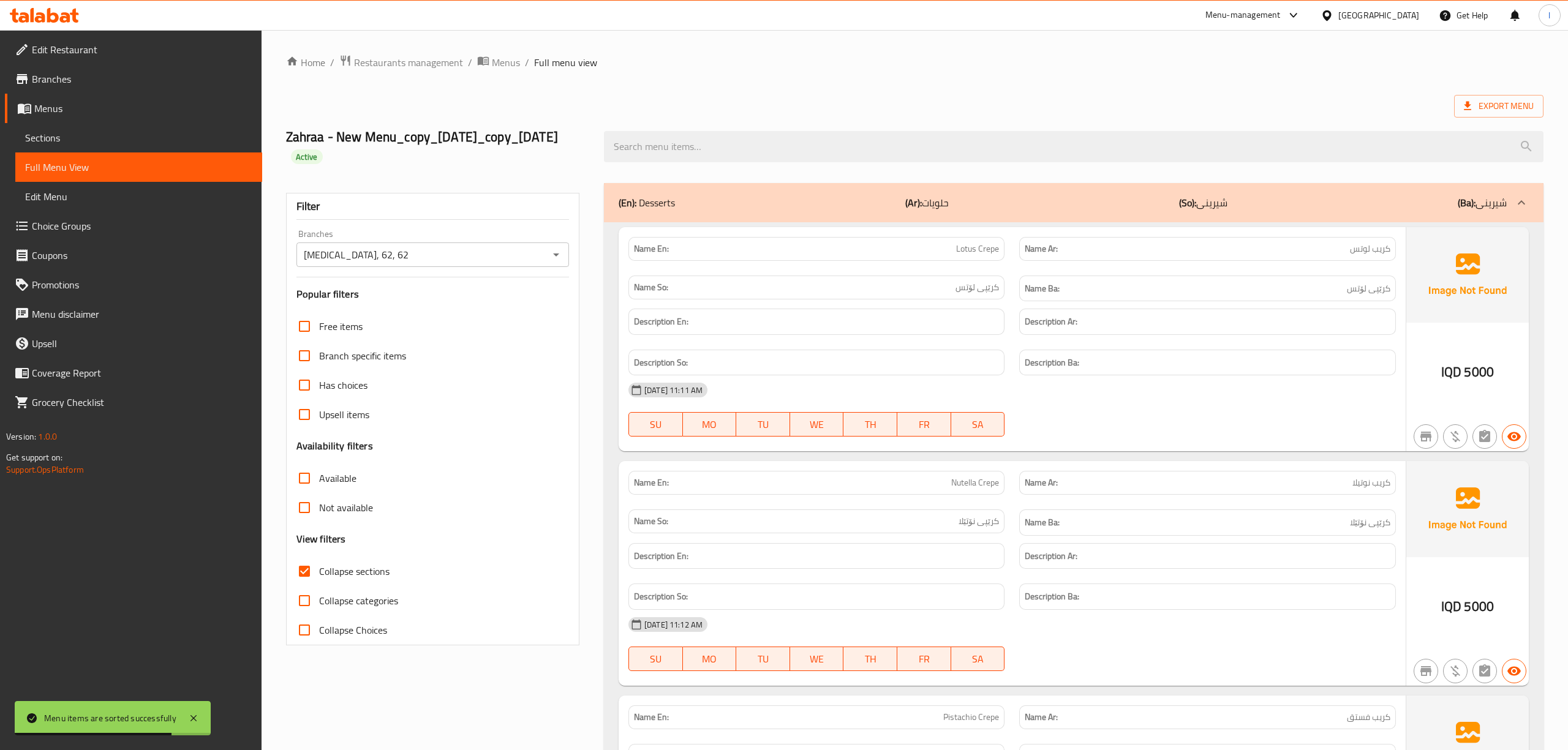
click at [1012, 348] on div "Description Ba:" at bounding box center [1207, 363] width 391 height 41
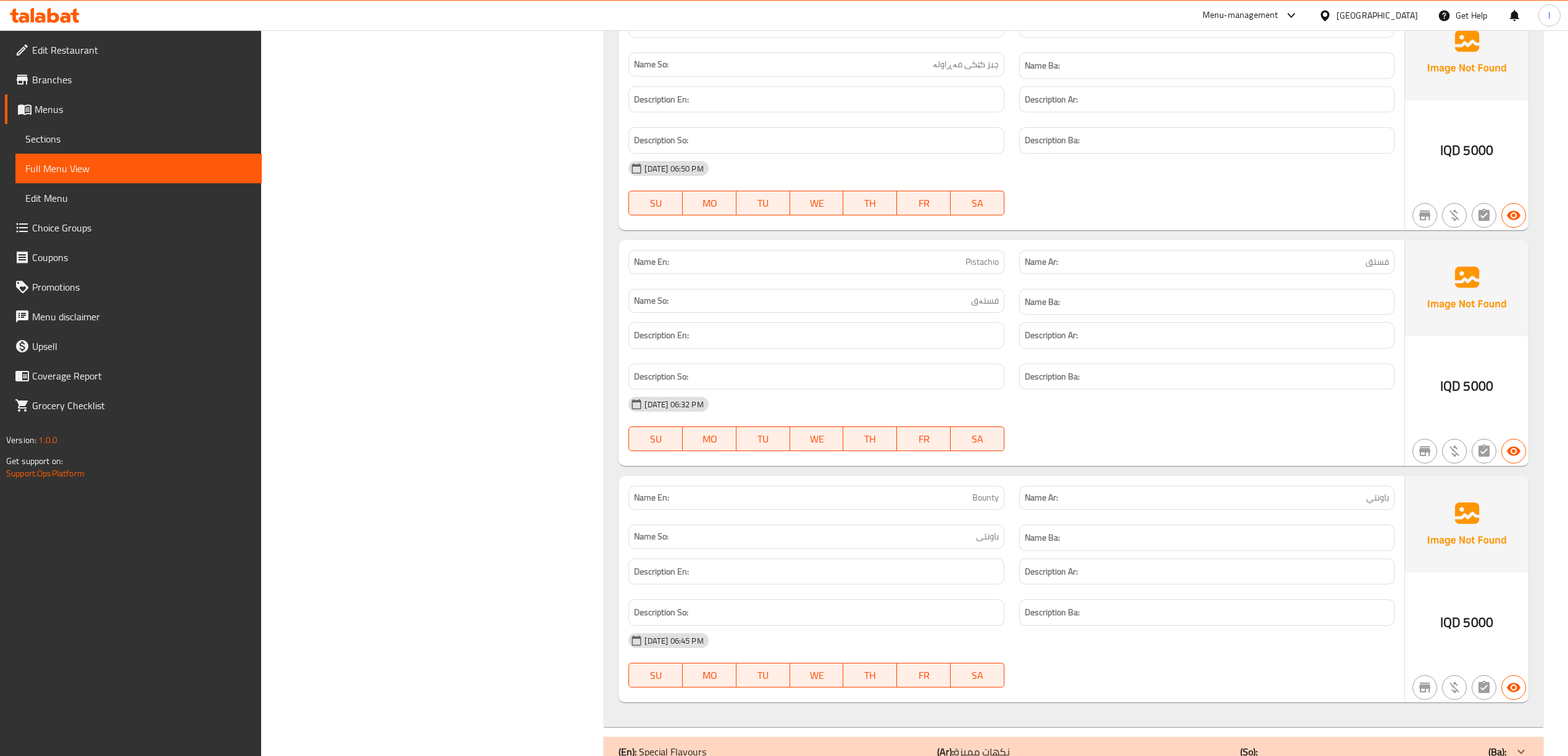
scroll to position [10387, 0]
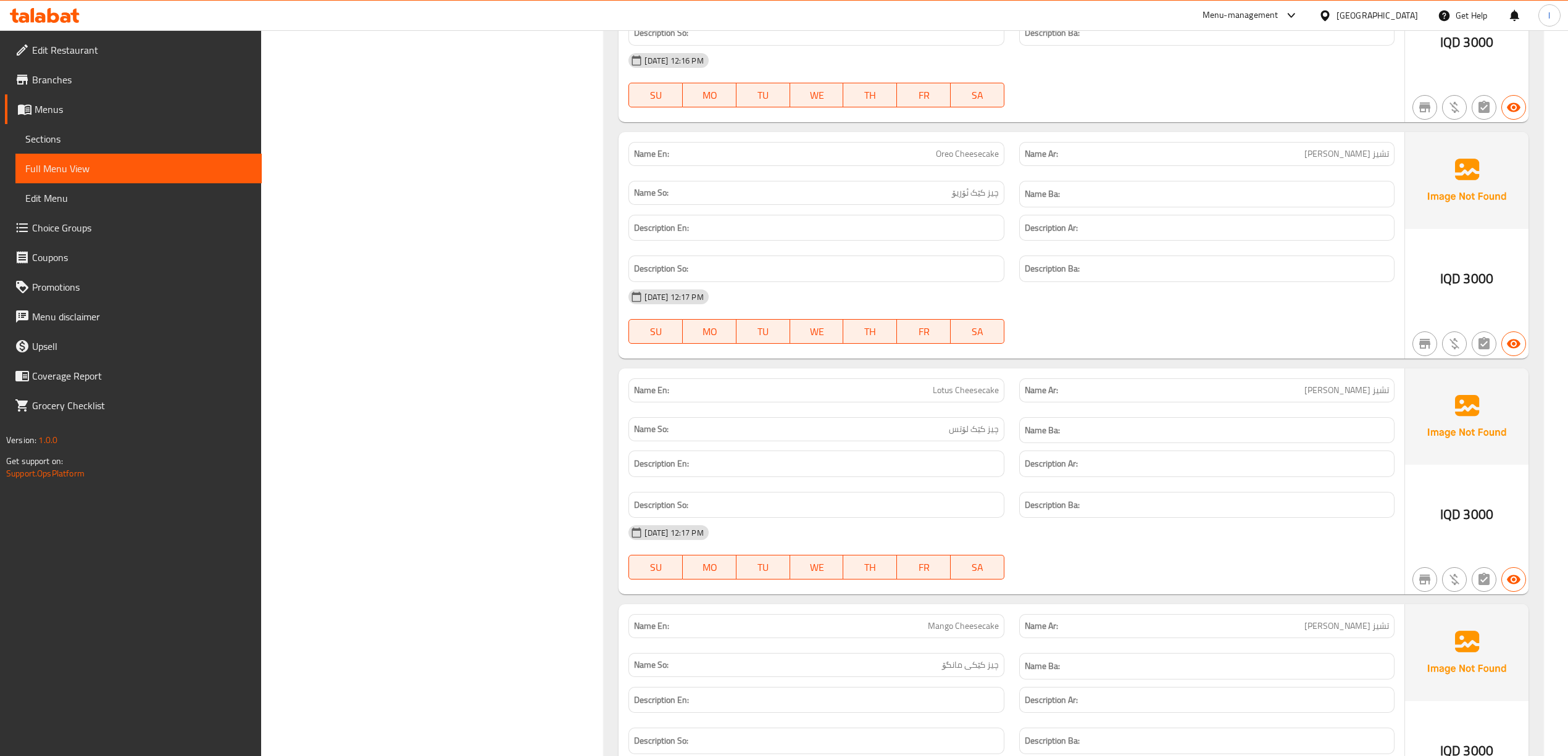
scroll to position [6822, 0]
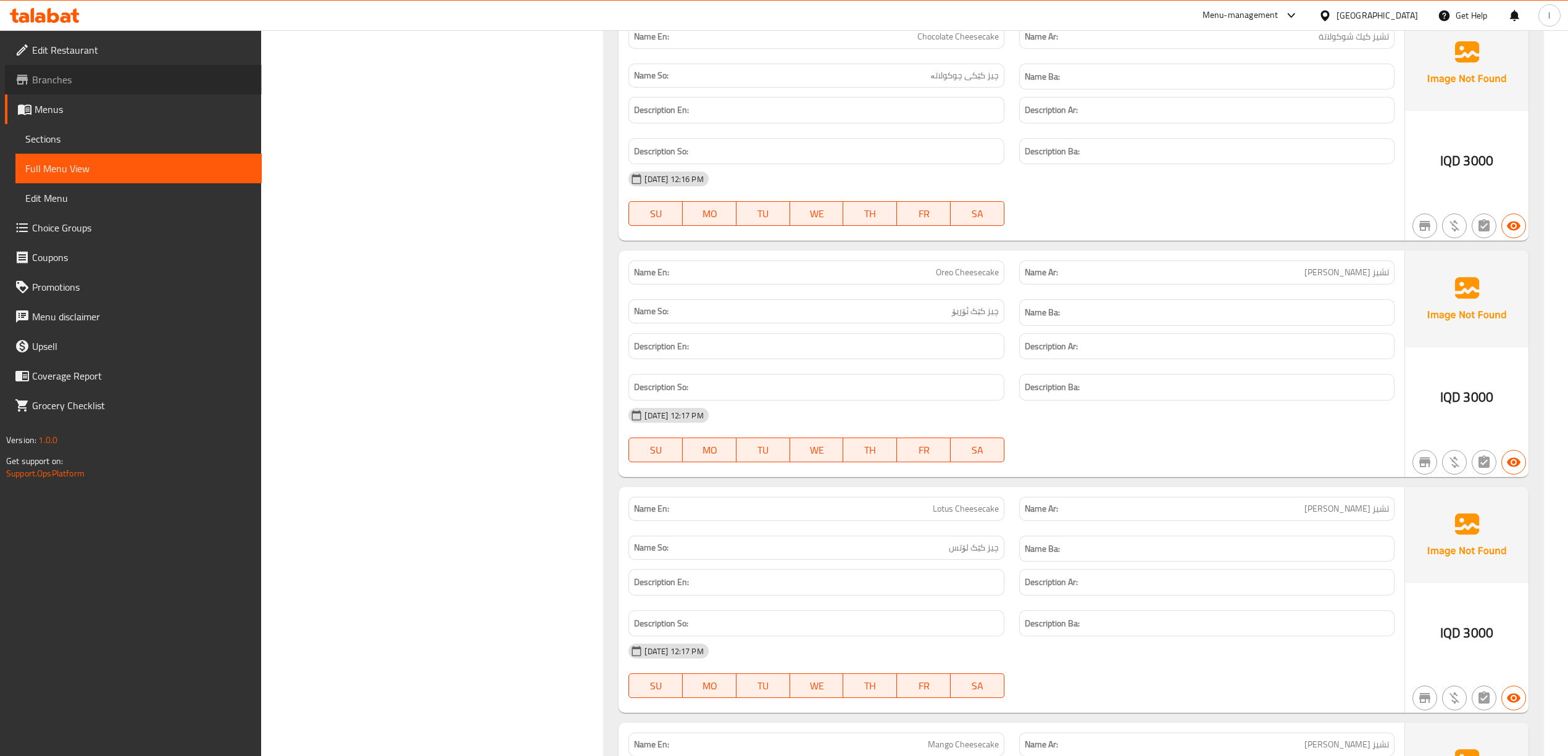
click at [37, 81] on span "Branches" at bounding box center [142, 79] width 219 height 14
